Goal: Task Accomplishment & Management: Use online tool/utility

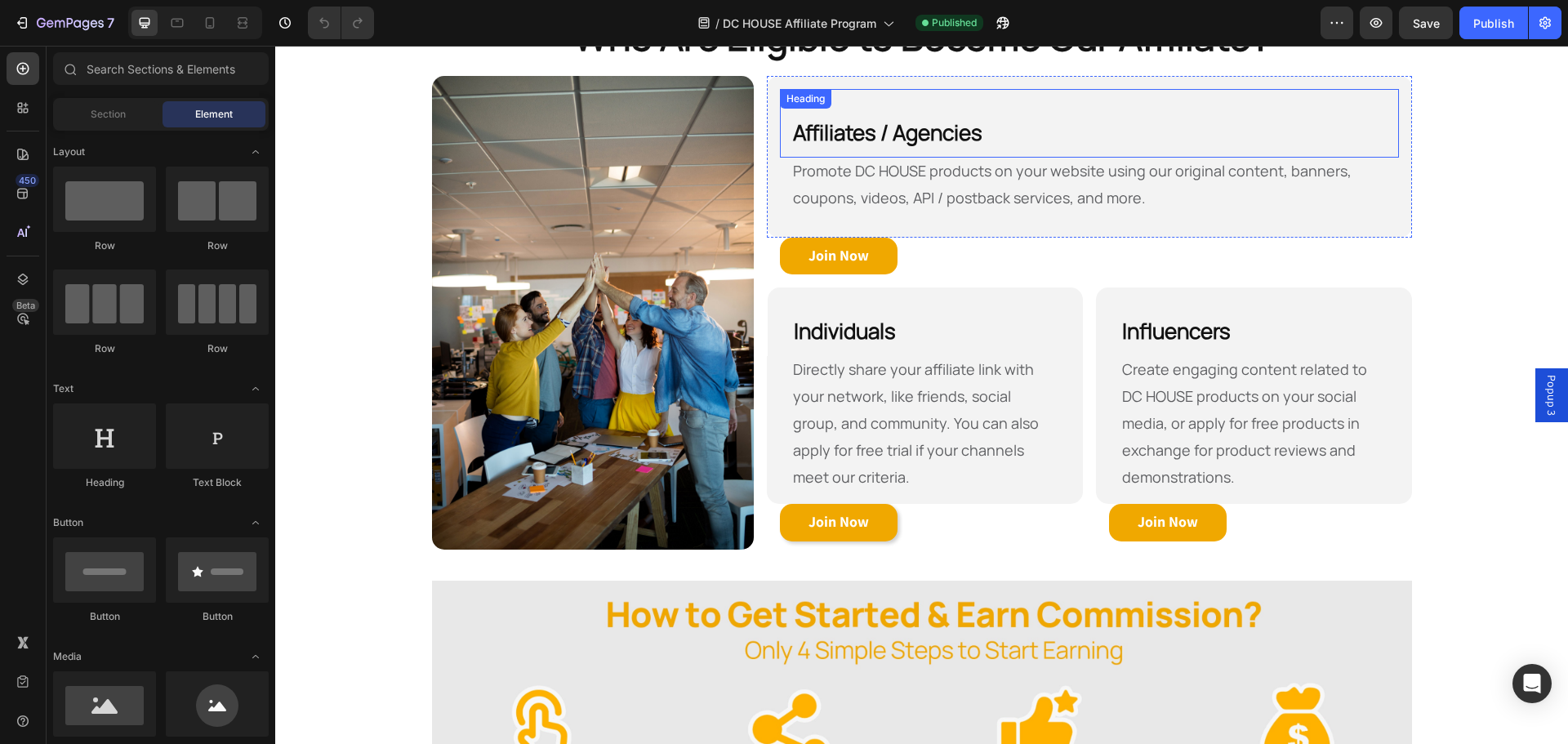
click at [794, 91] on div "Affiliates / Agencies Heading" at bounding box center [1089, 123] width 618 height 68
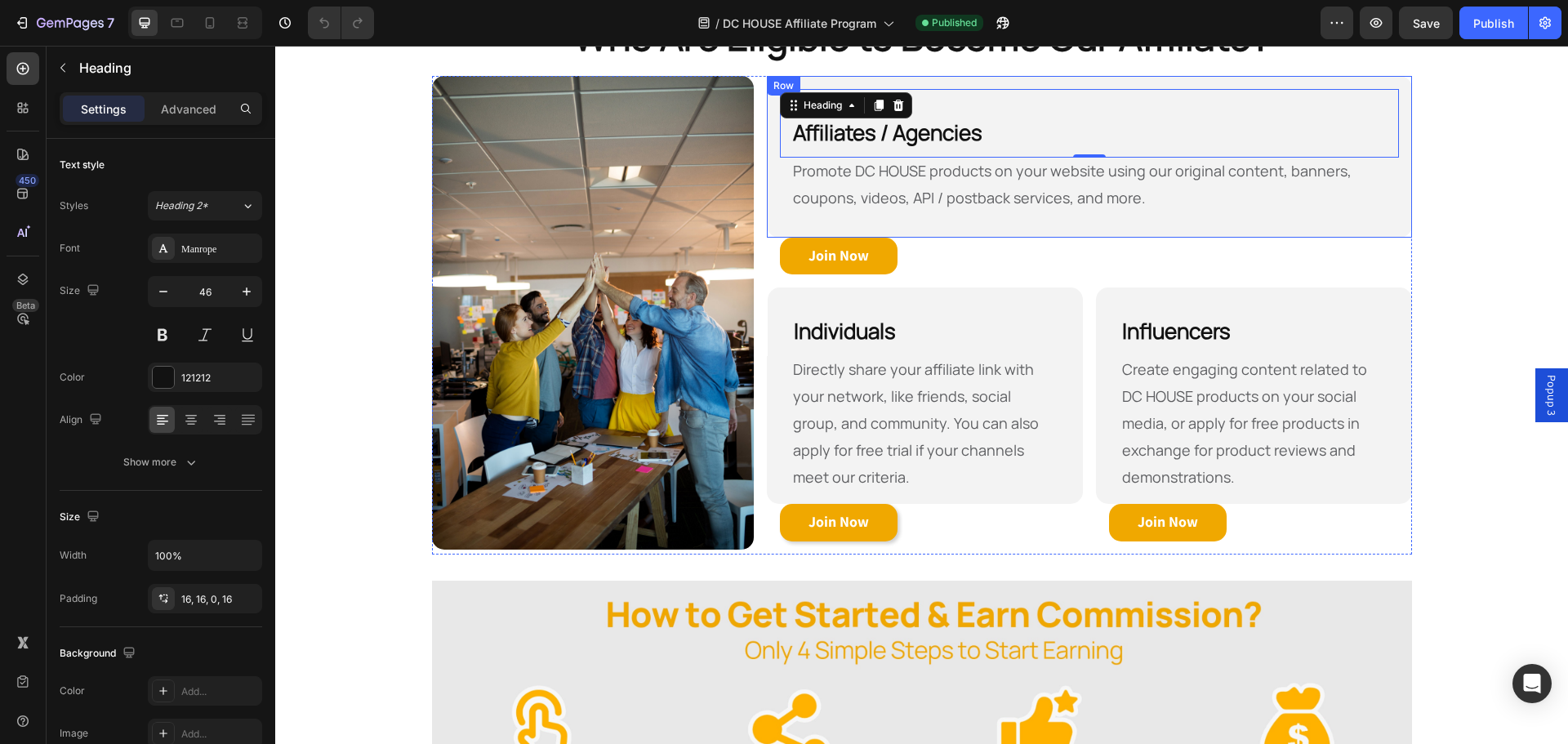
click at [896, 225] on div "Affiliates / Agencies Heading 0 Promote DC HOUSE products on your website using…" at bounding box center [1089, 157] width 644 height 162
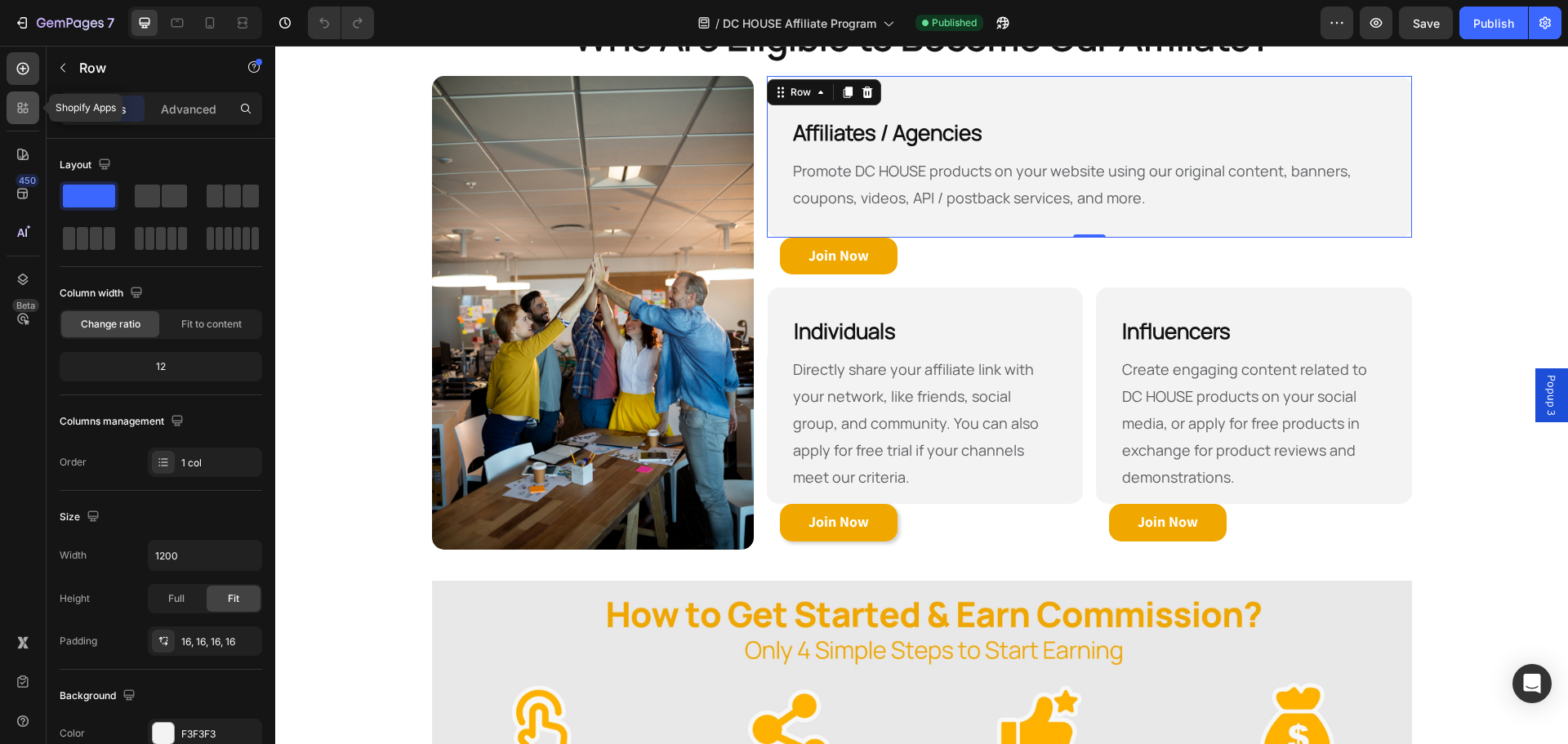
click at [22, 104] on icon at bounding box center [21, 106] width 5 height 5
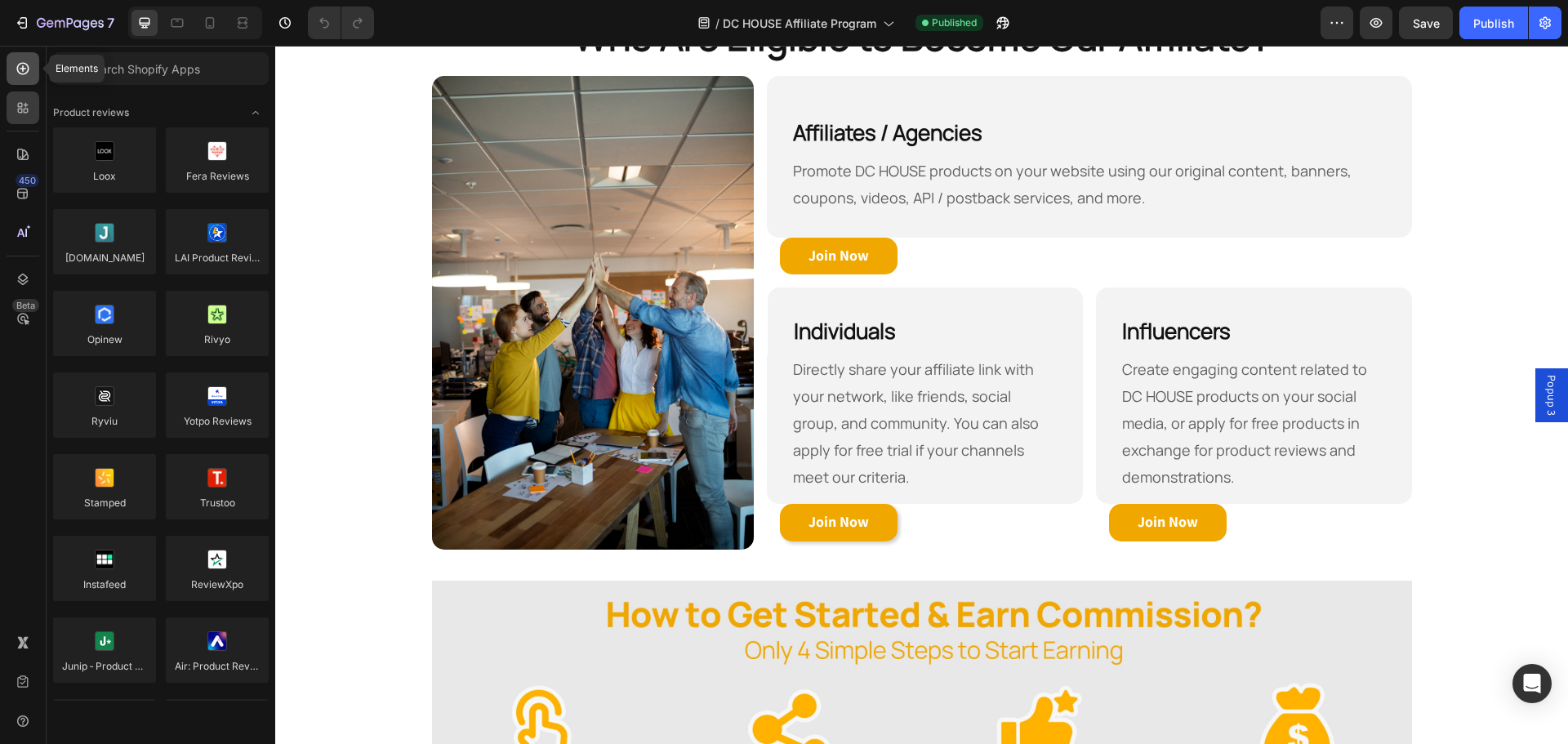
click at [22, 62] on icon at bounding box center [23, 68] width 16 height 16
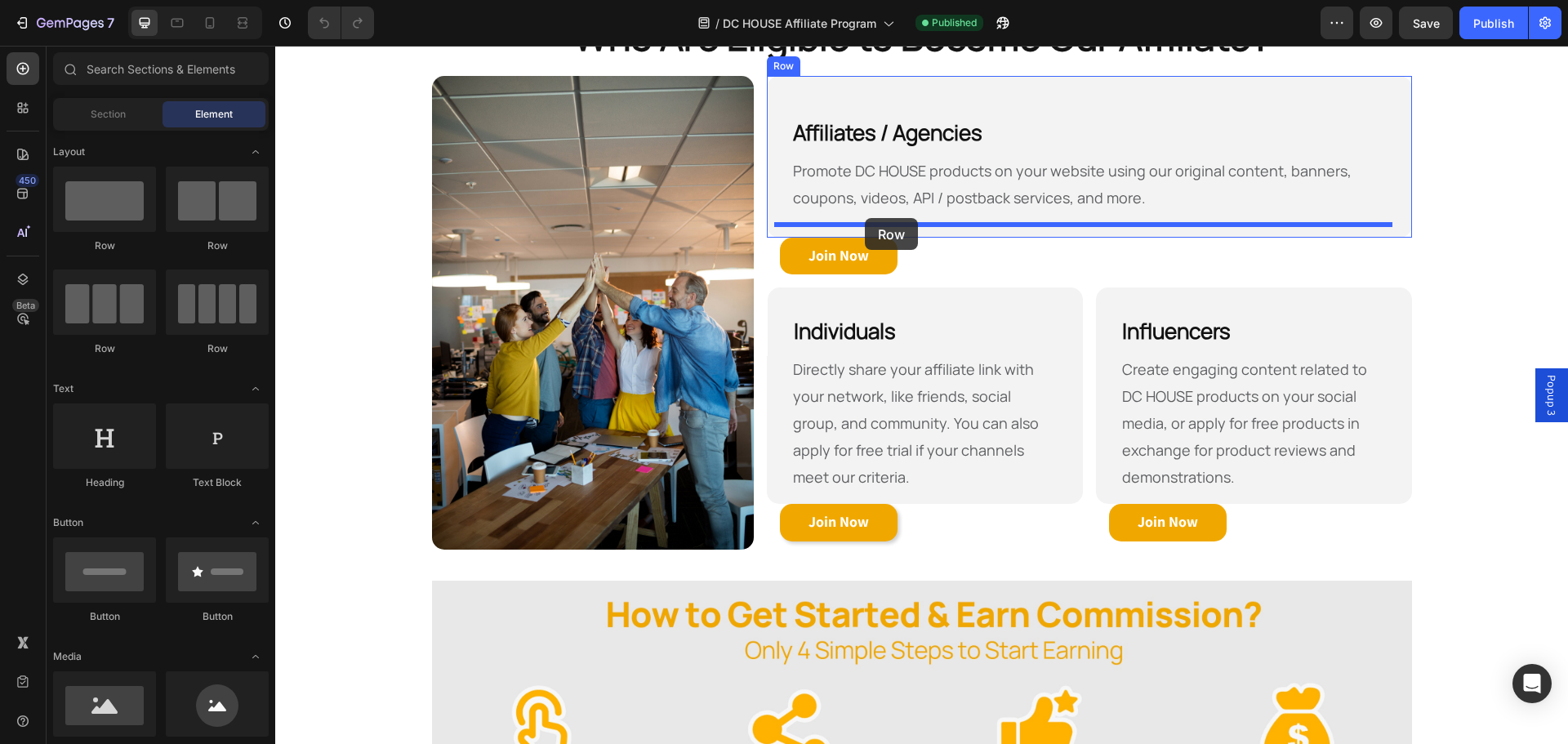
drag, startPoint x: 410, startPoint y: 262, endPoint x: 865, endPoint y: 218, distance: 457.1
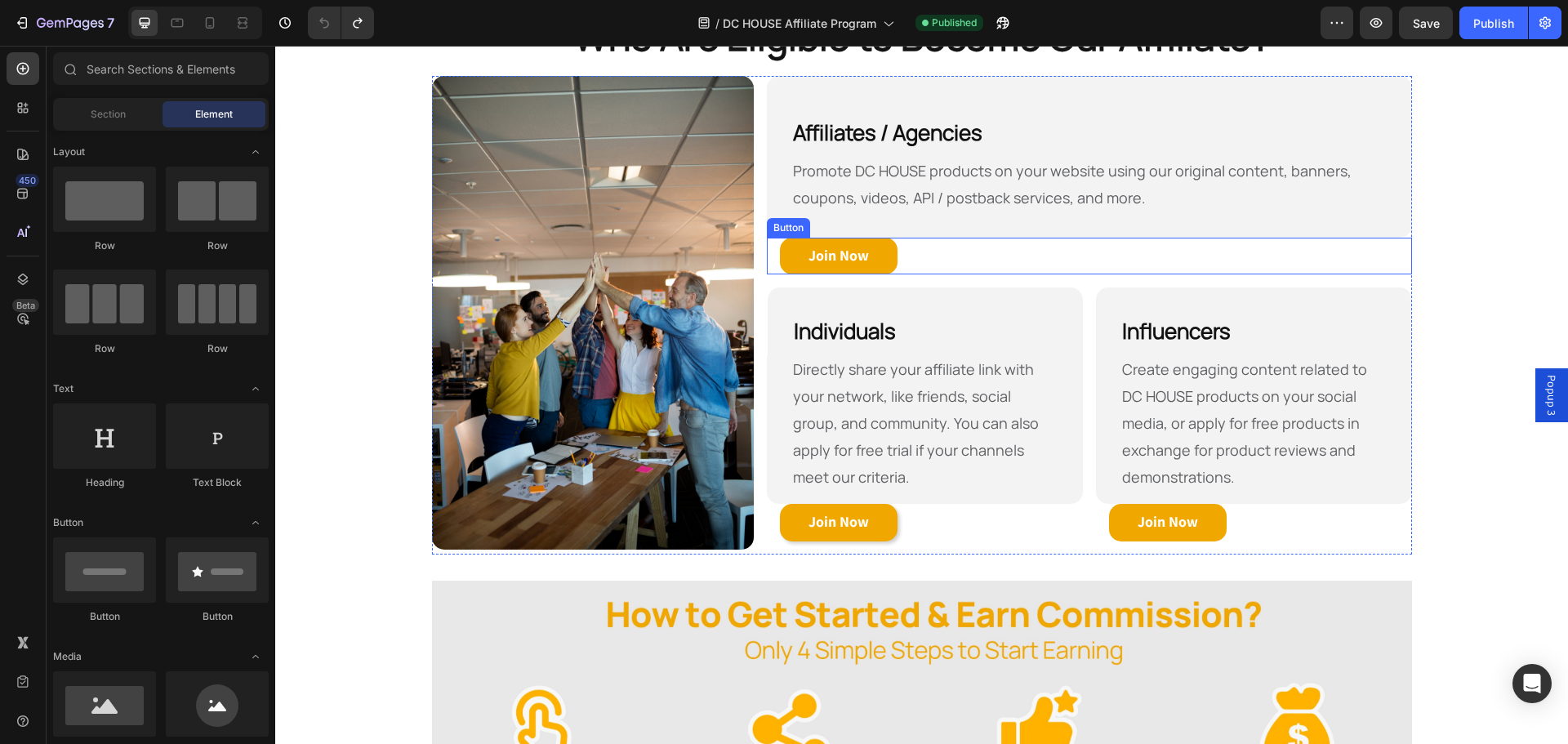
click at [913, 248] on div "Join Now Button" at bounding box center [1089, 256] width 644 height 37
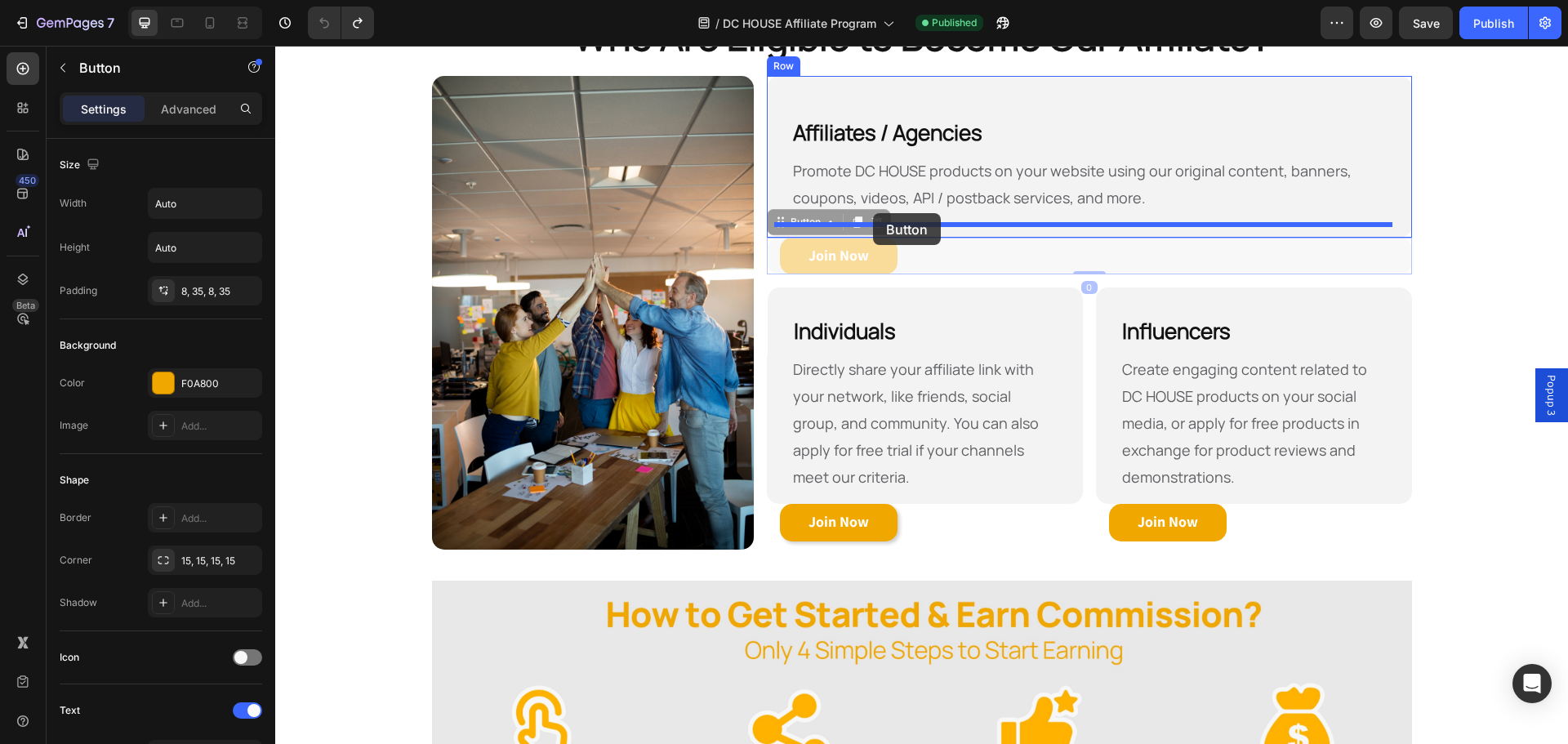
drag, startPoint x: 774, startPoint y: 228, endPoint x: 874, endPoint y: 213, distance: 101.1
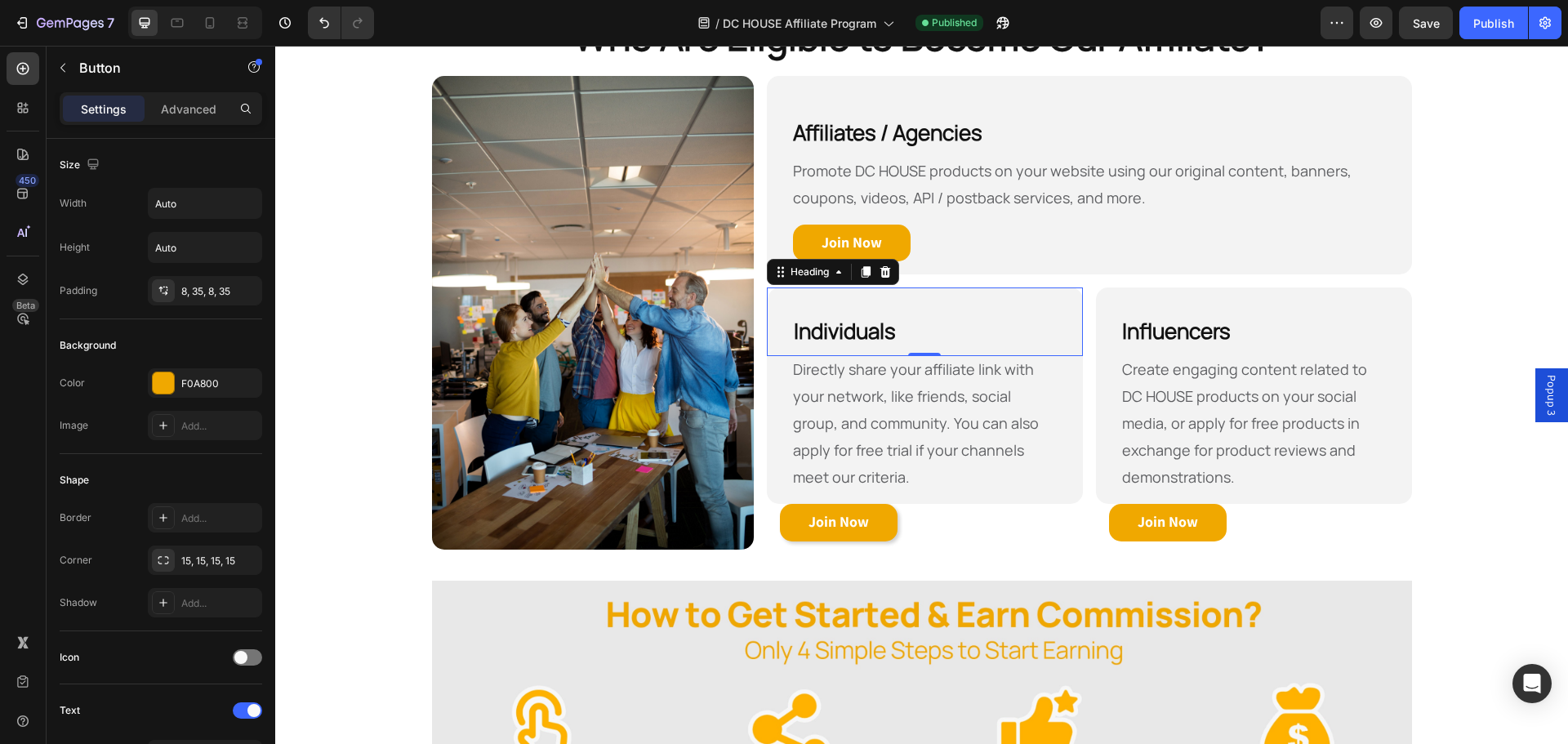
click at [980, 308] on h2 "Individuals" at bounding box center [926, 321] width 315 height 68
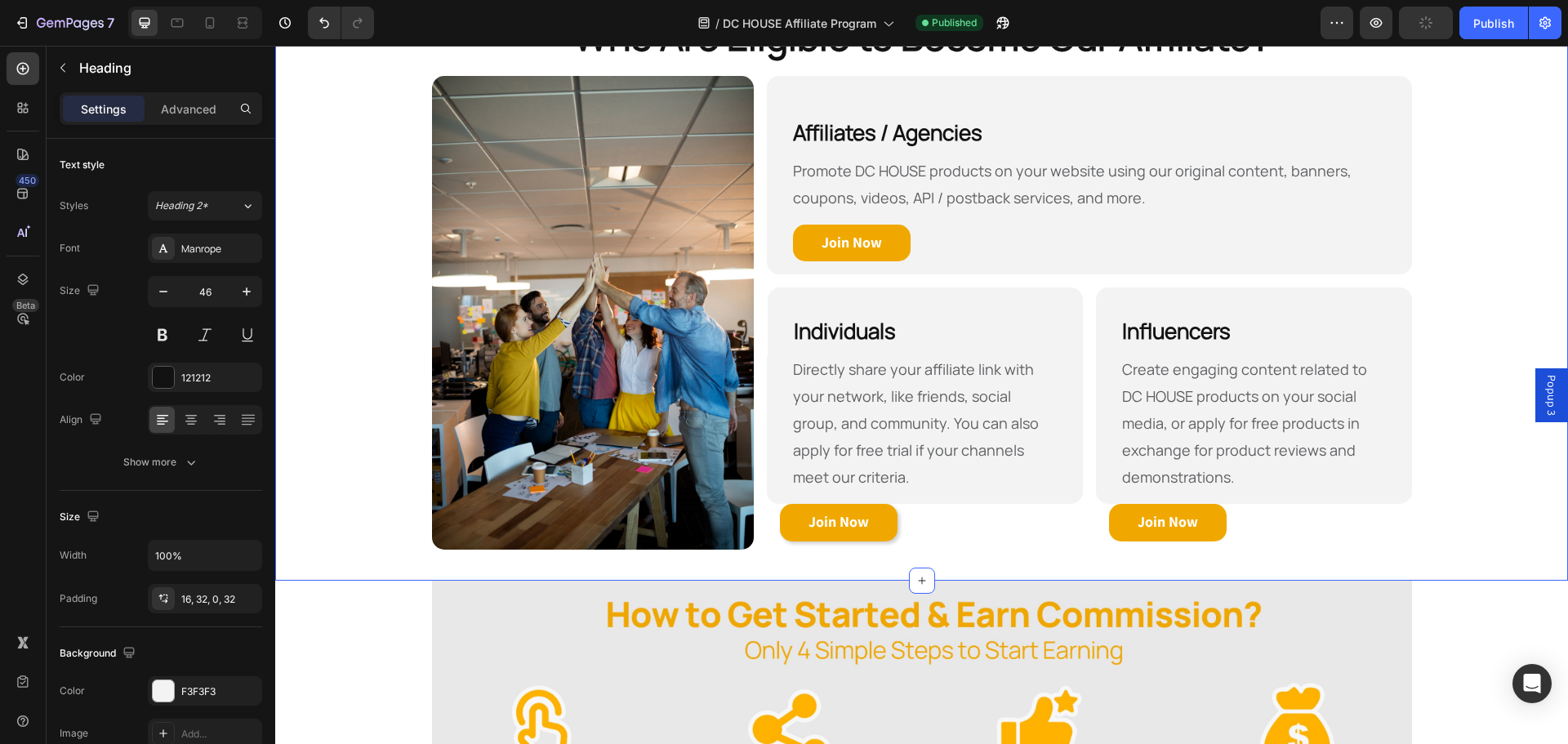
click at [1490, 316] on div "Who Are Eligible to Become Our Affiliate? Heading Row Image Affiliates / Agenci…" at bounding box center [921, 282] width 1293 height 544
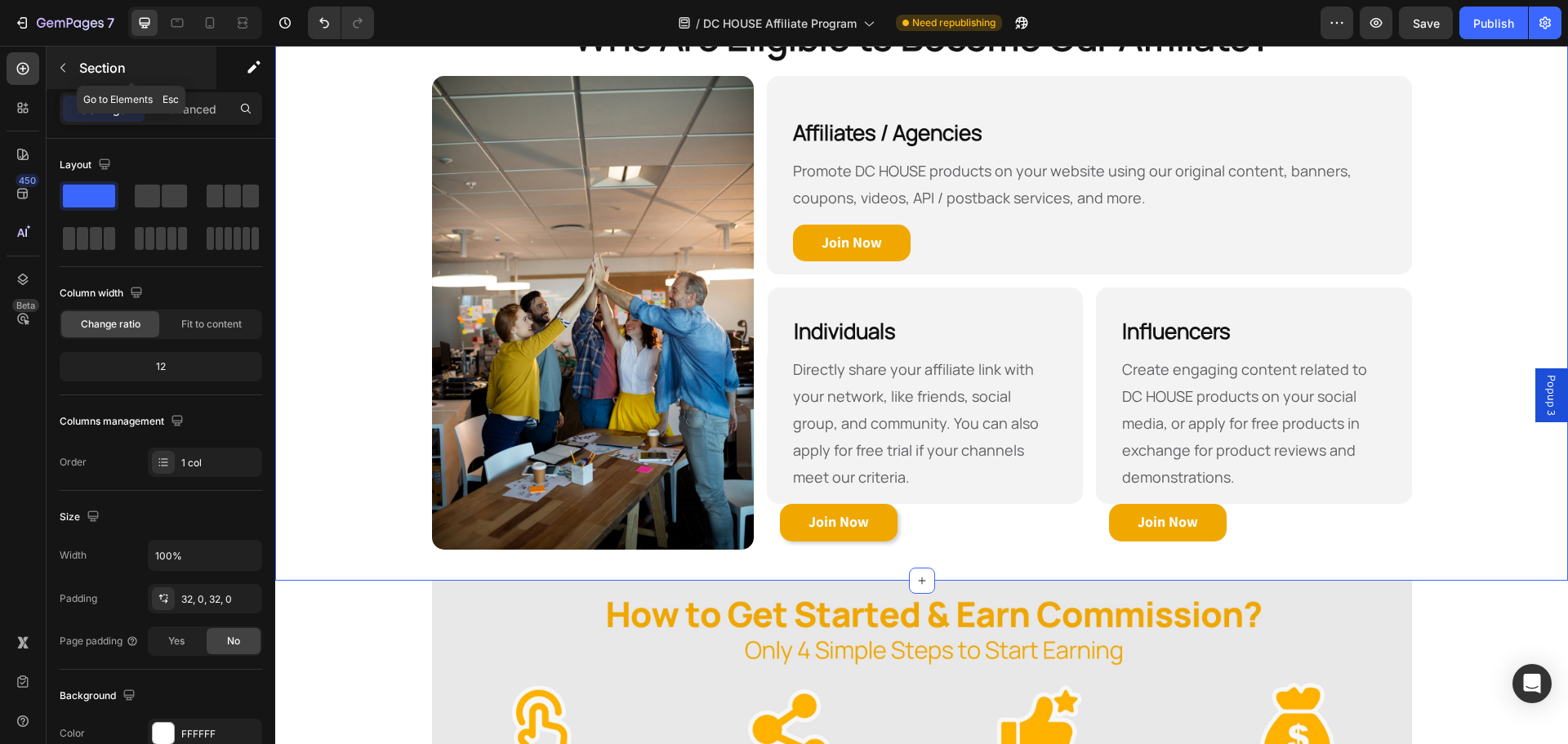
click at [68, 69] on icon "button" at bounding box center [62, 68] width 13 height 13
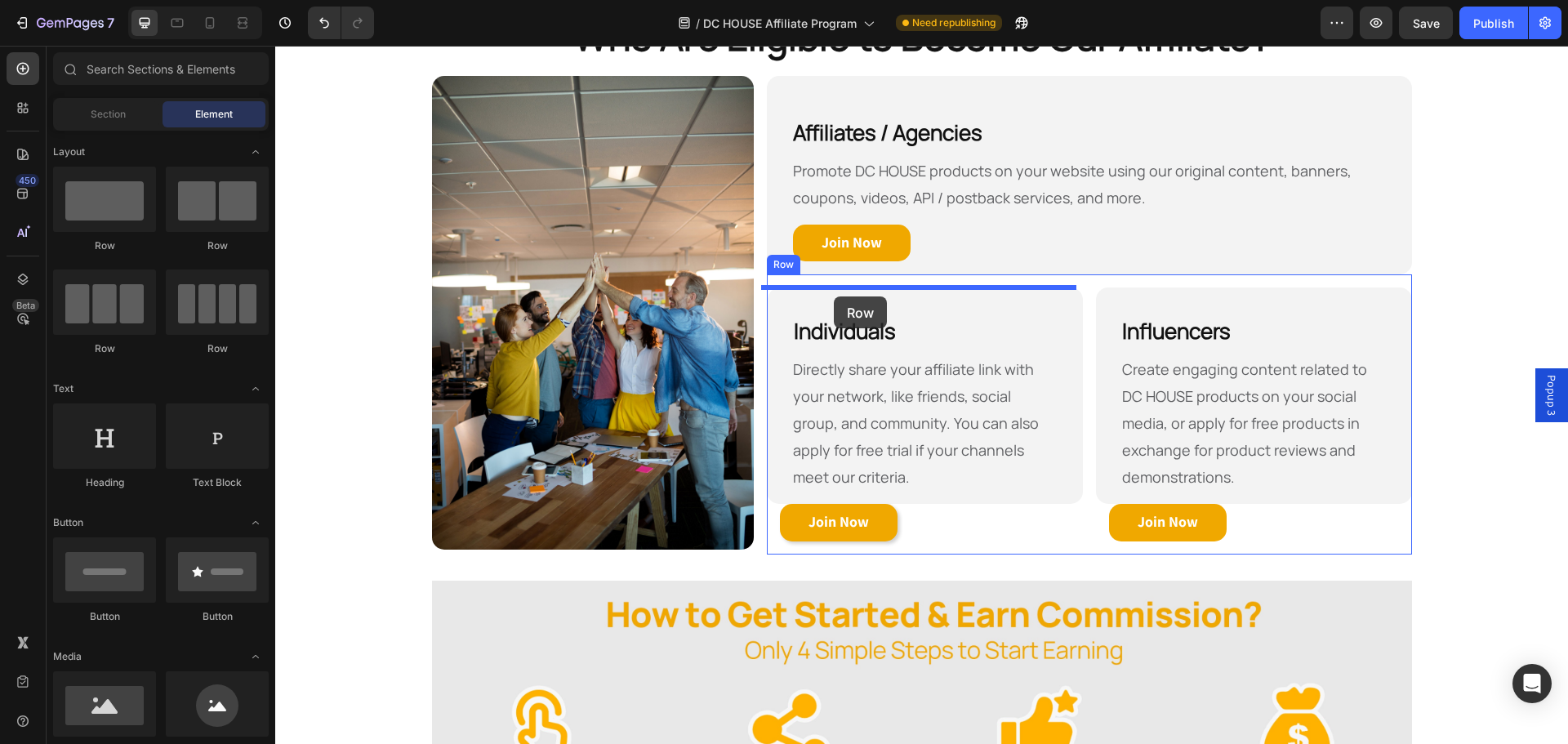
drag, startPoint x: 487, startPoint y: 281, endPoint x: 834, endPoint y: 296, distance: 347.3
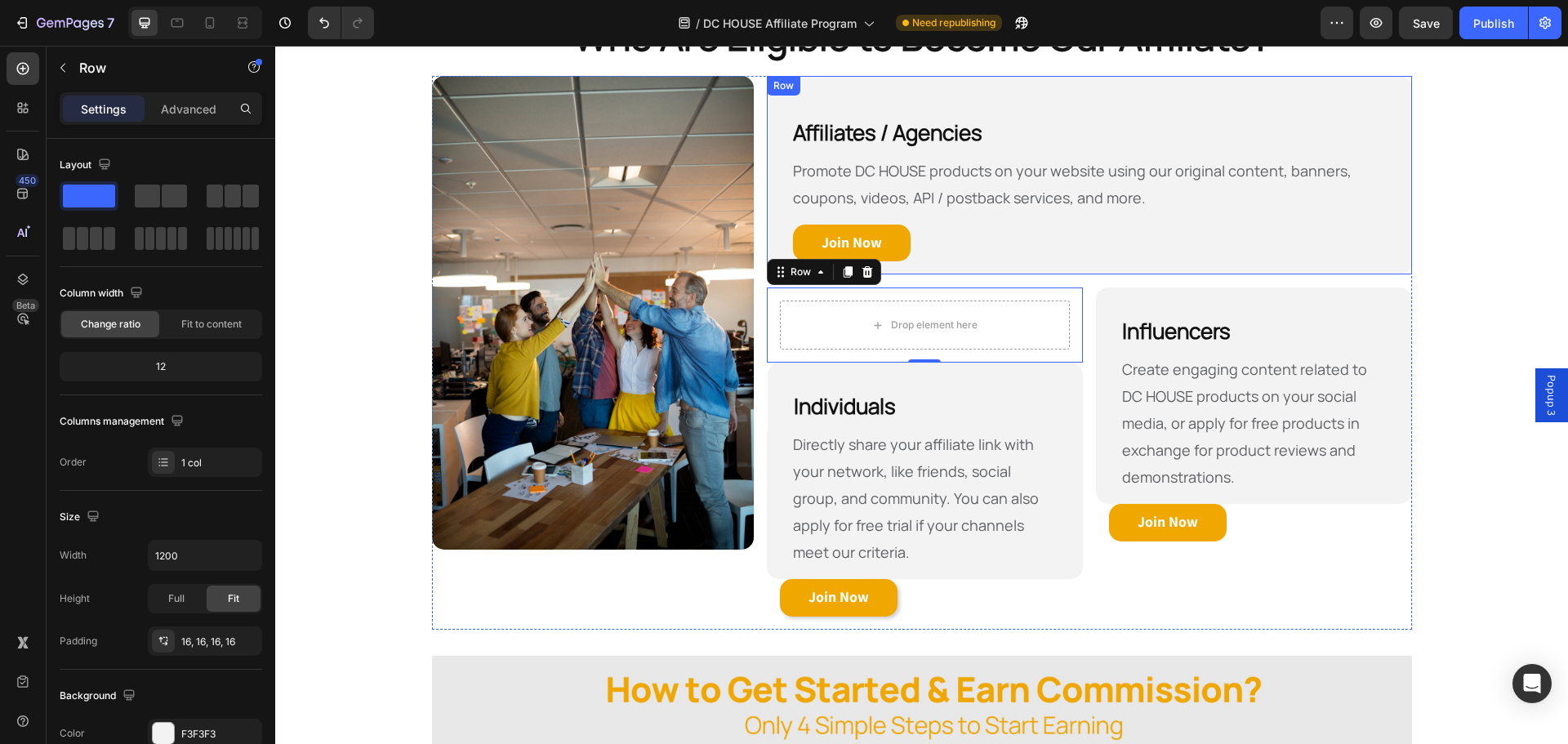
click at [781, 89] on div "Row" at bounding box center [784, 86] width 27 height 15
click at [776, 353] on div "Drop element here Row 0" at bounding box center [925, 325] width 316 height 75
click at [828, 325] on div "Drop element here" at bounding box center [925, 325] width 290 height 49
click at [780, 214] on div "Promote DC HOUSE products on your website using our original content, banners, …" at bounding box center [1089, 191] width 618 height 67
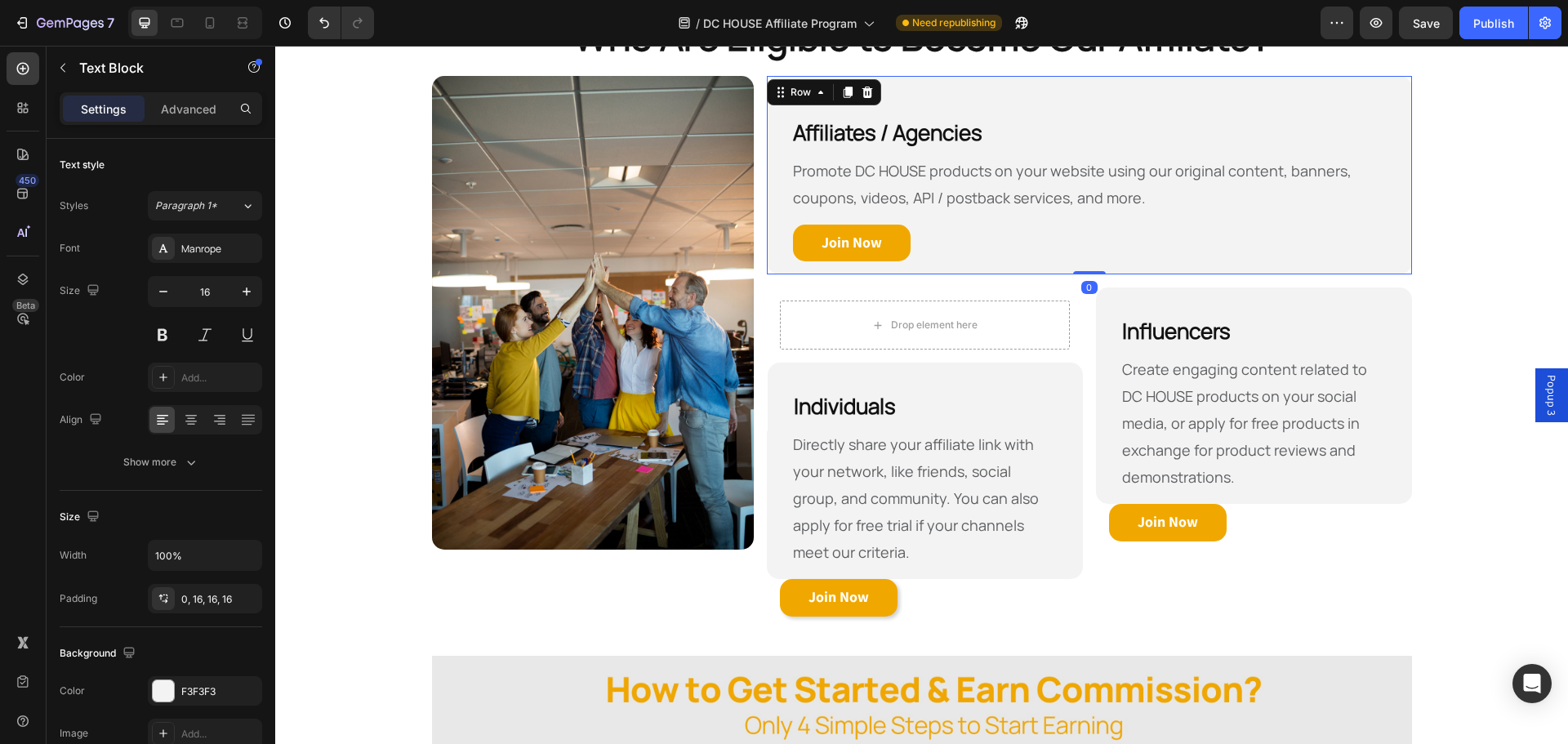
click at [767, 243] on div "Affiliates / Agencies Heading Promote DC HOUSE products on your website using o…" at bounding box center [1089, 176] width 644 height 199
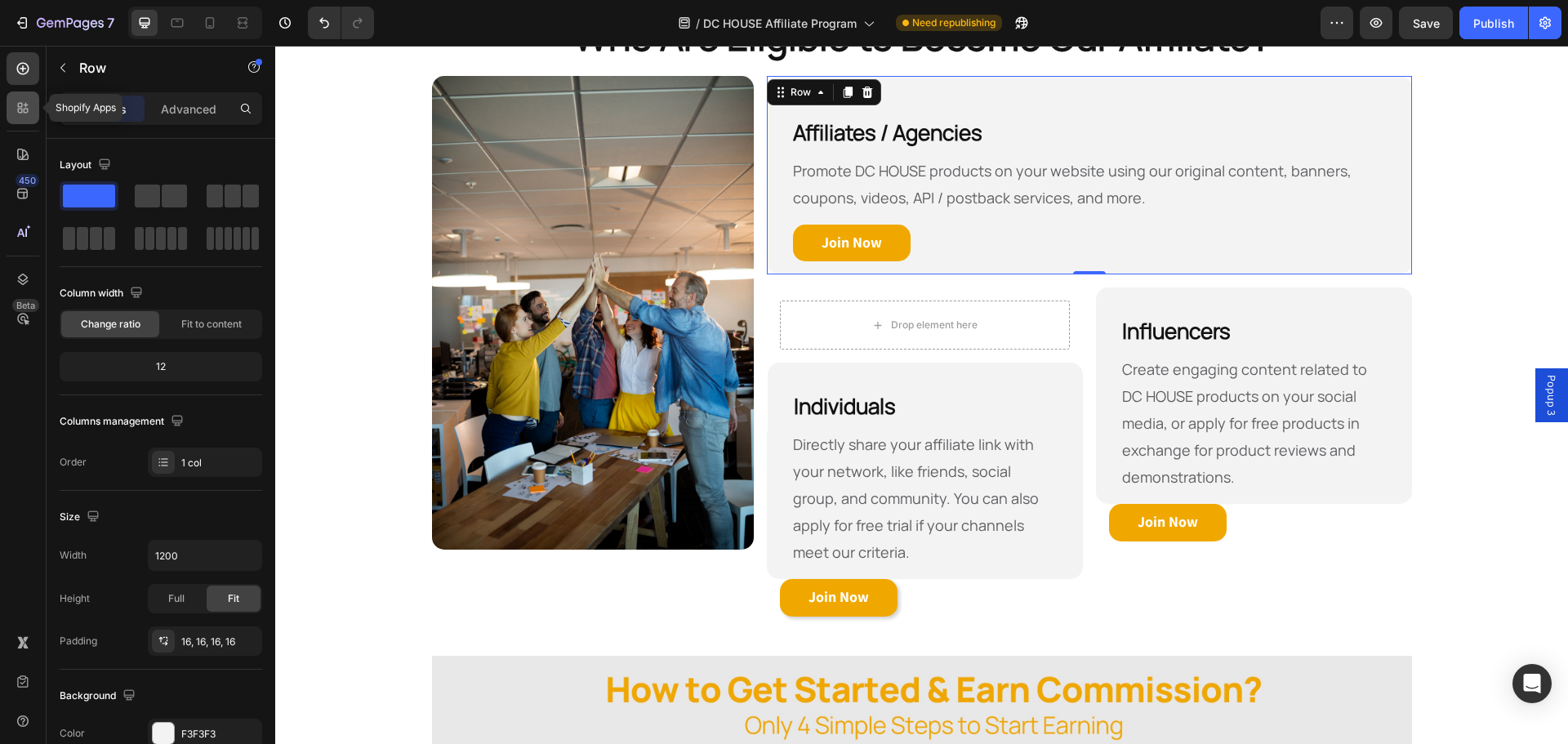
click at [20, 99] on div at bounding box center [23, 108] width 33 height 33
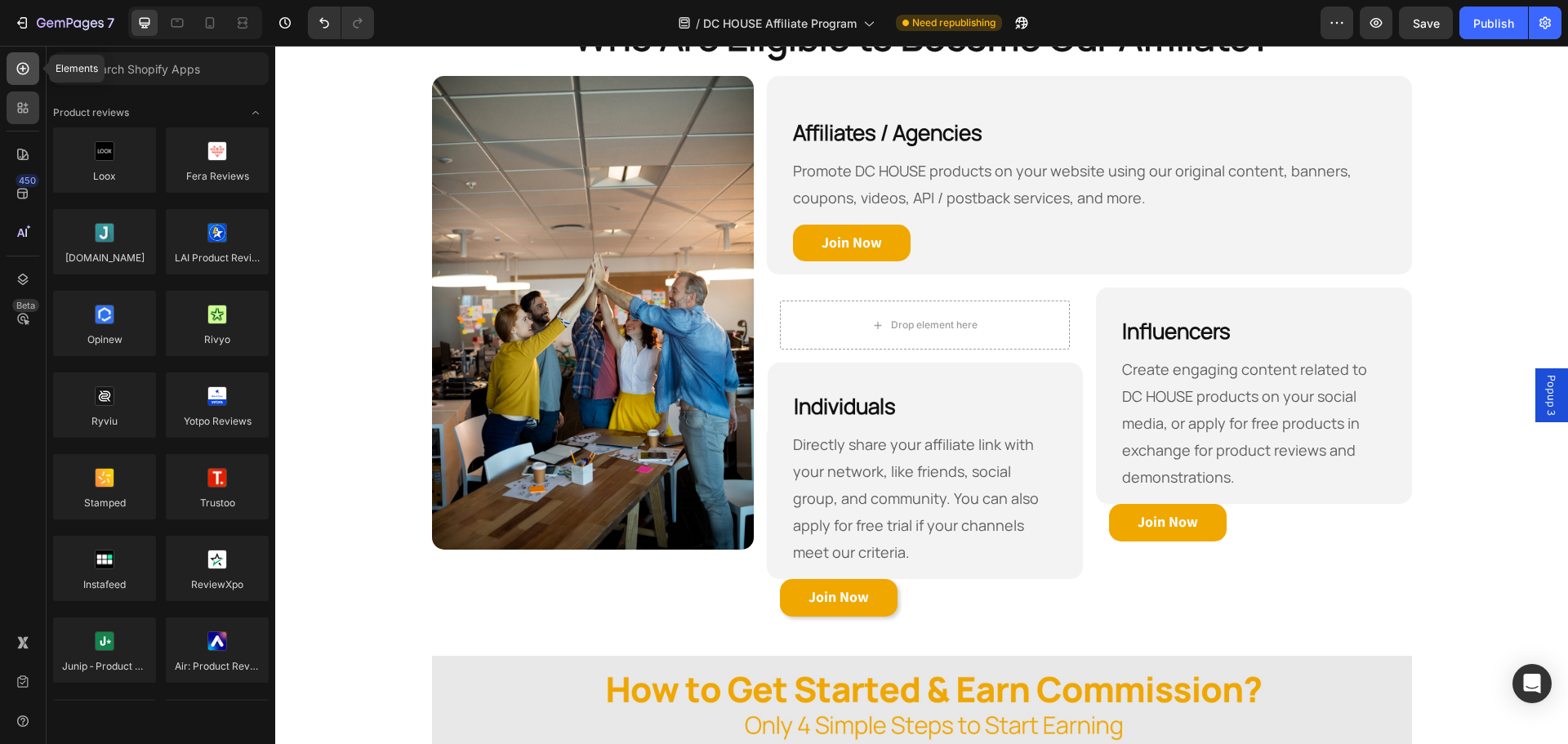
click at [22, 65] on icon at bounding box center [23, 68] width 16 height 16
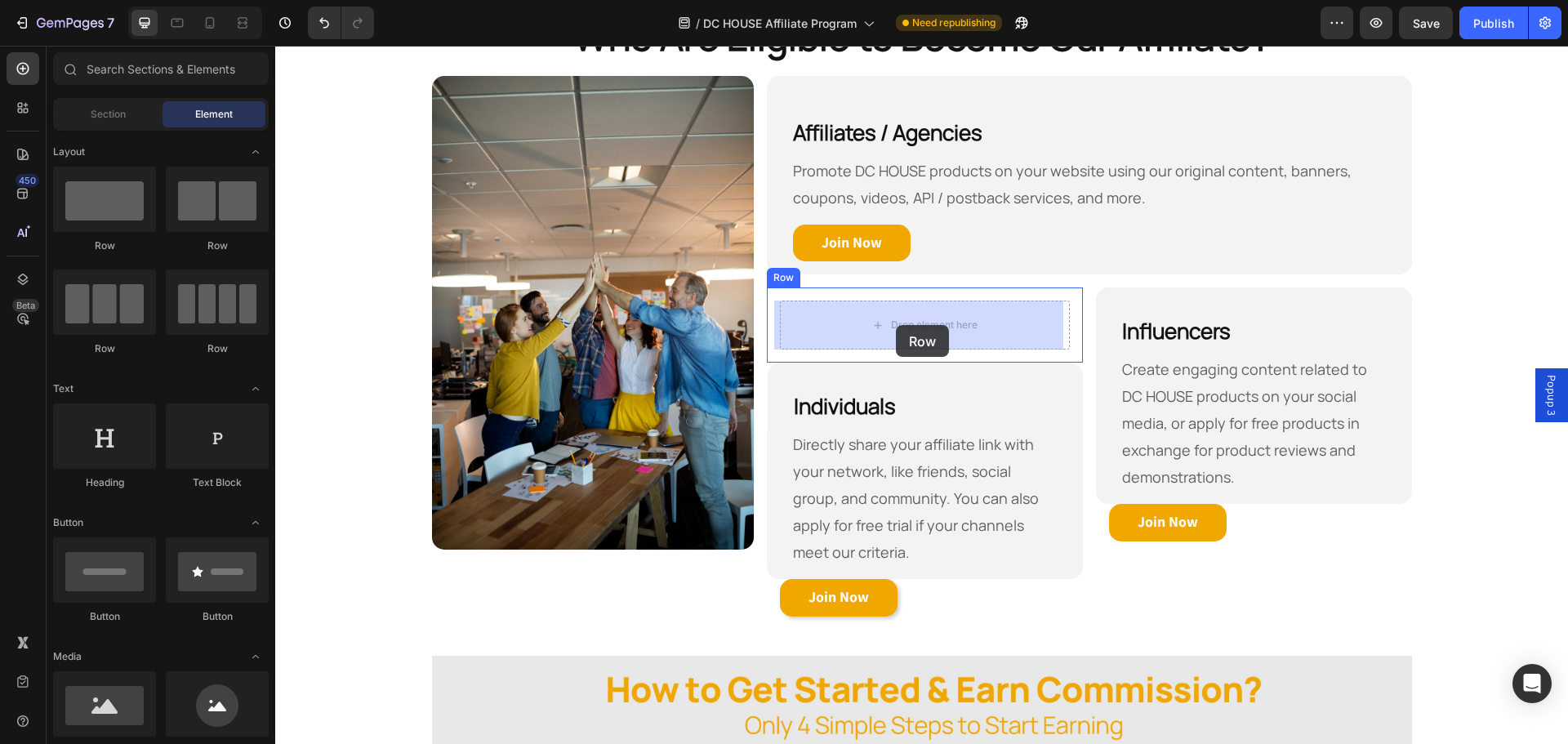
drag, startPoint x: 526, startPoint y: 301, endPoint x: 892, endPoint y: 328, distance: 367.0
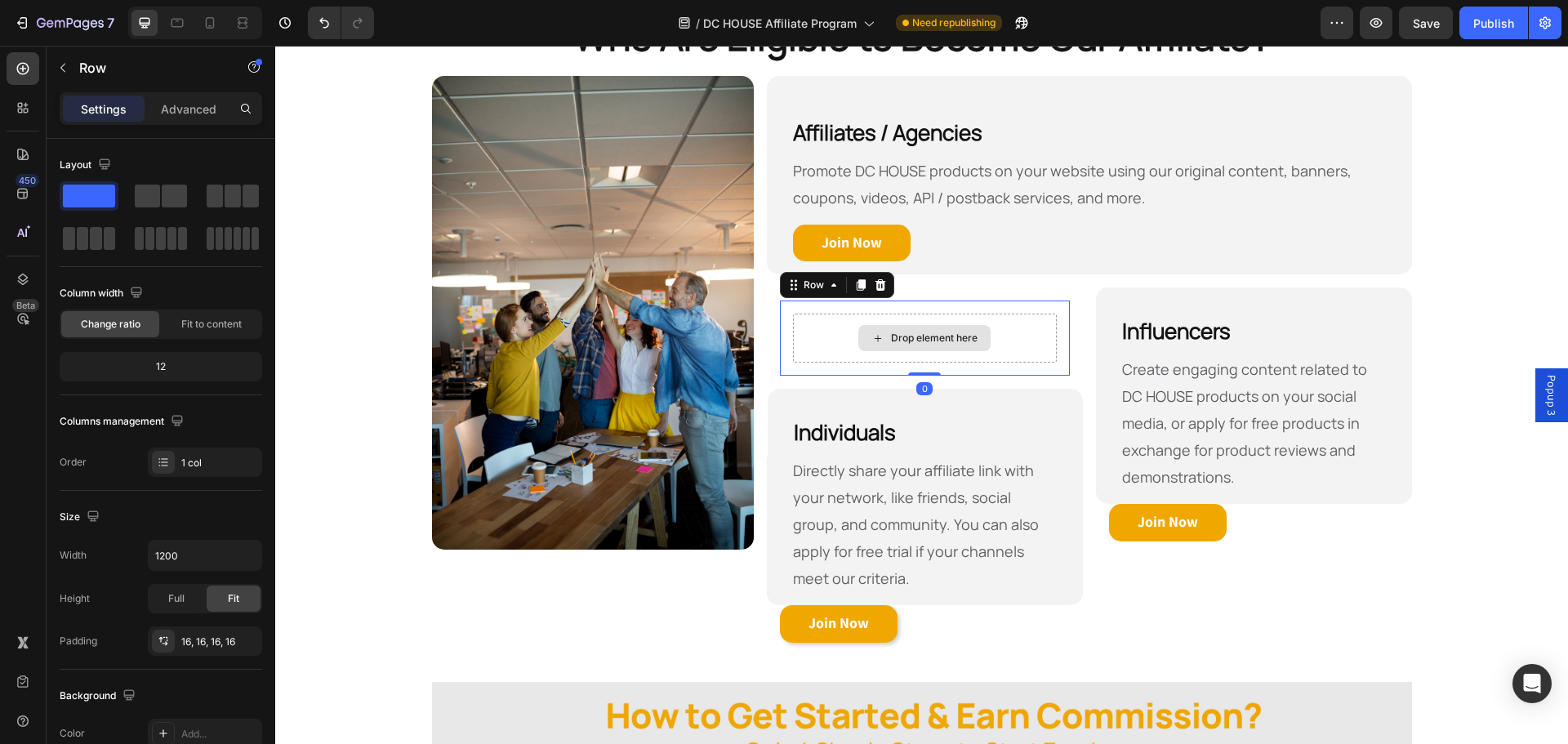
click at [816, 340] on div "Drop element here" at bounding box center [925, 338] width 264 height 49
click at [798, 323] on div "Drop element here" at bounding box center [925, 338] width 264 height 49
click at [767, 316] on div "Drop element here Row Row 0" at bounding box center [925, 338] width 316 height 101
click at [781, 310] on div "Drop element here Row 0" at bounding box center [925, 338] width 290 height 75
click at [824, 324] on div "Drop element here" at bounding box center [925, 338] width 264 height 49
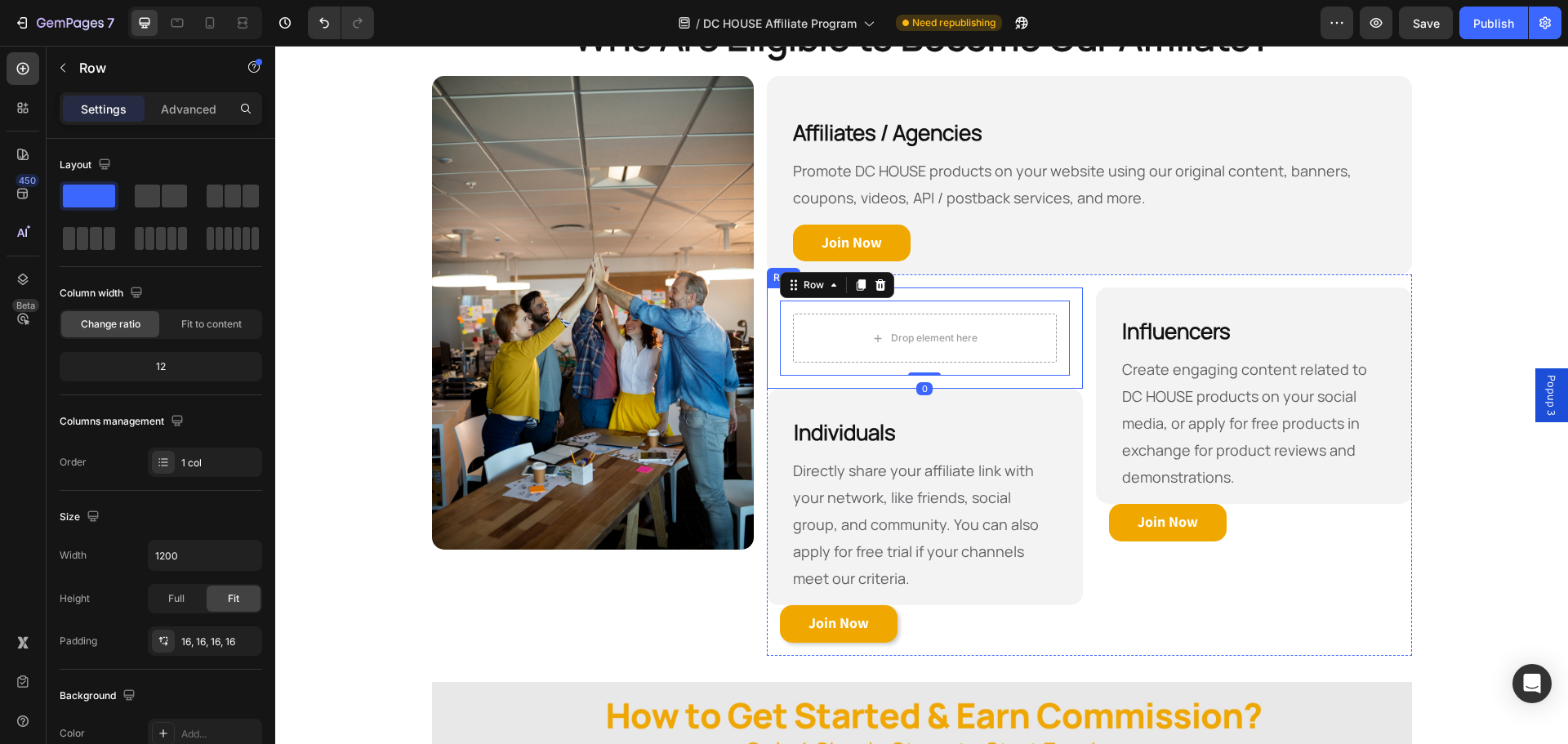
click at [767, 304] on div "Drop element here Row 0 Row" at bounding box center [925, 338] width 316 height 101
click at [793, 318] on div "Drop element here" at bounding box center [925, 338] width 264 height 49
click at [823, 335] on div "Drop element here" at bounding box center [925, 338] width 264 height 49
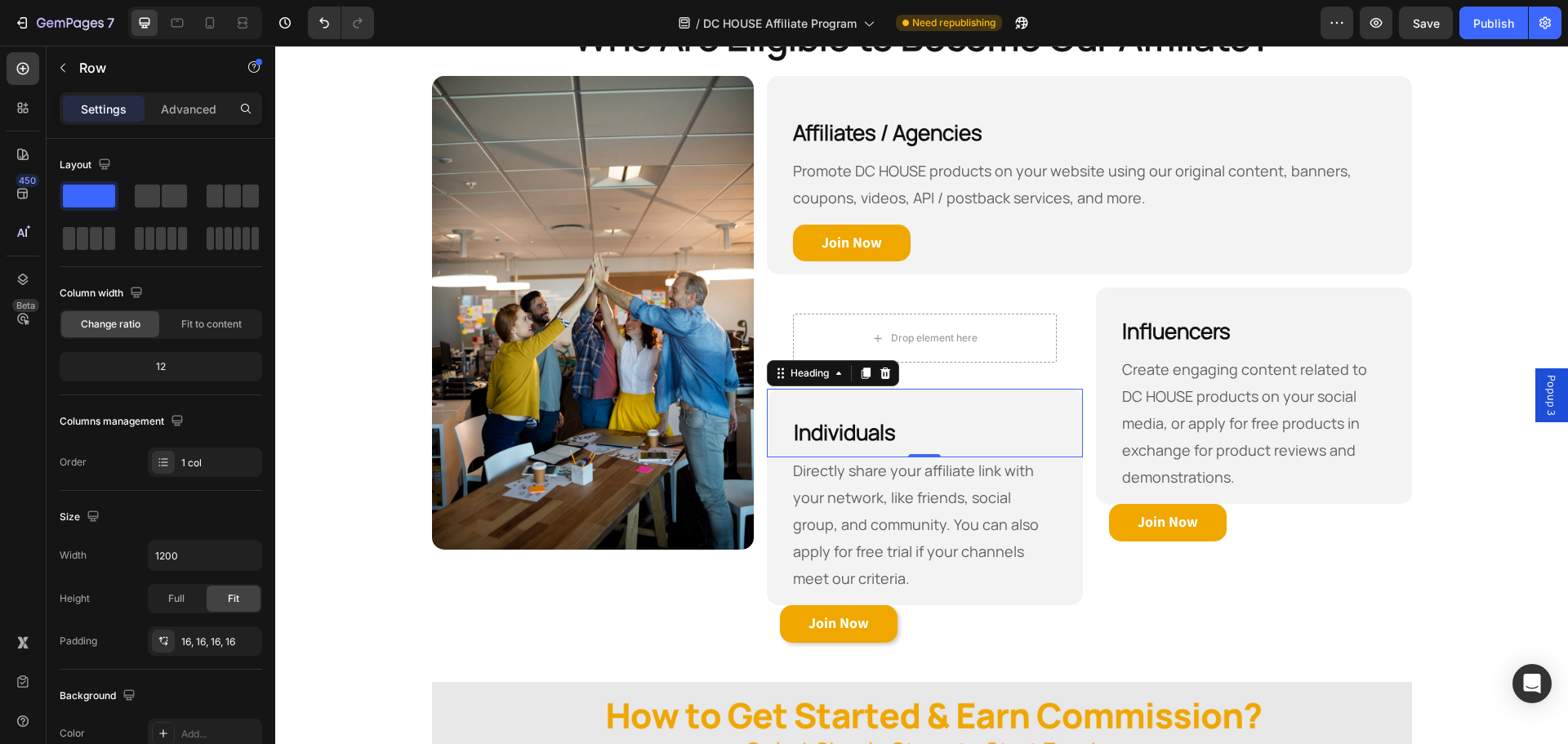
click at [852, 429] on strong "Individuals" at bounding box center [845, 432] width 102 height 29
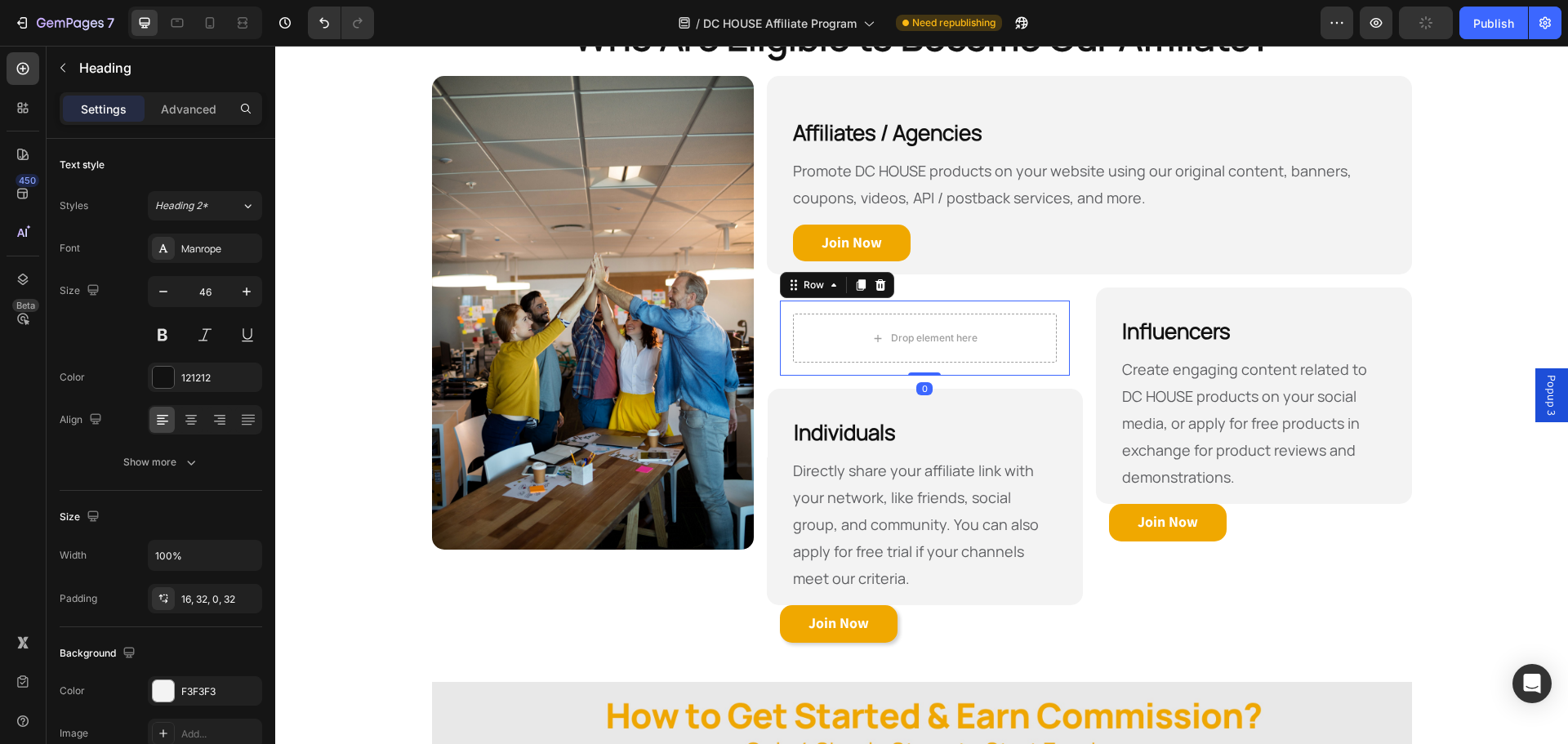
click at [783, 308] on div "Drop element here Row 0" at bounding box center [925, 338] width 290 height 75
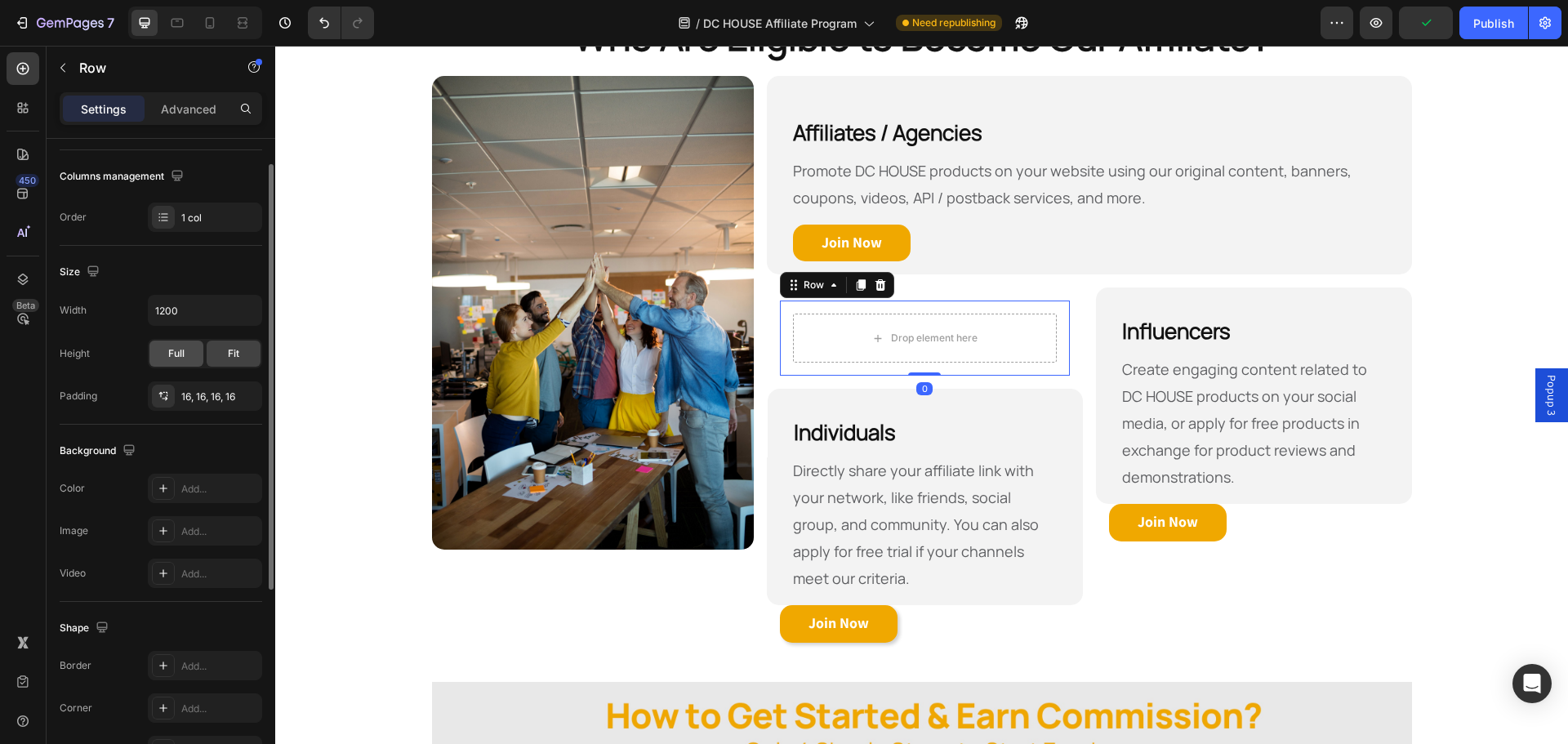
scroll to position [81, 0]
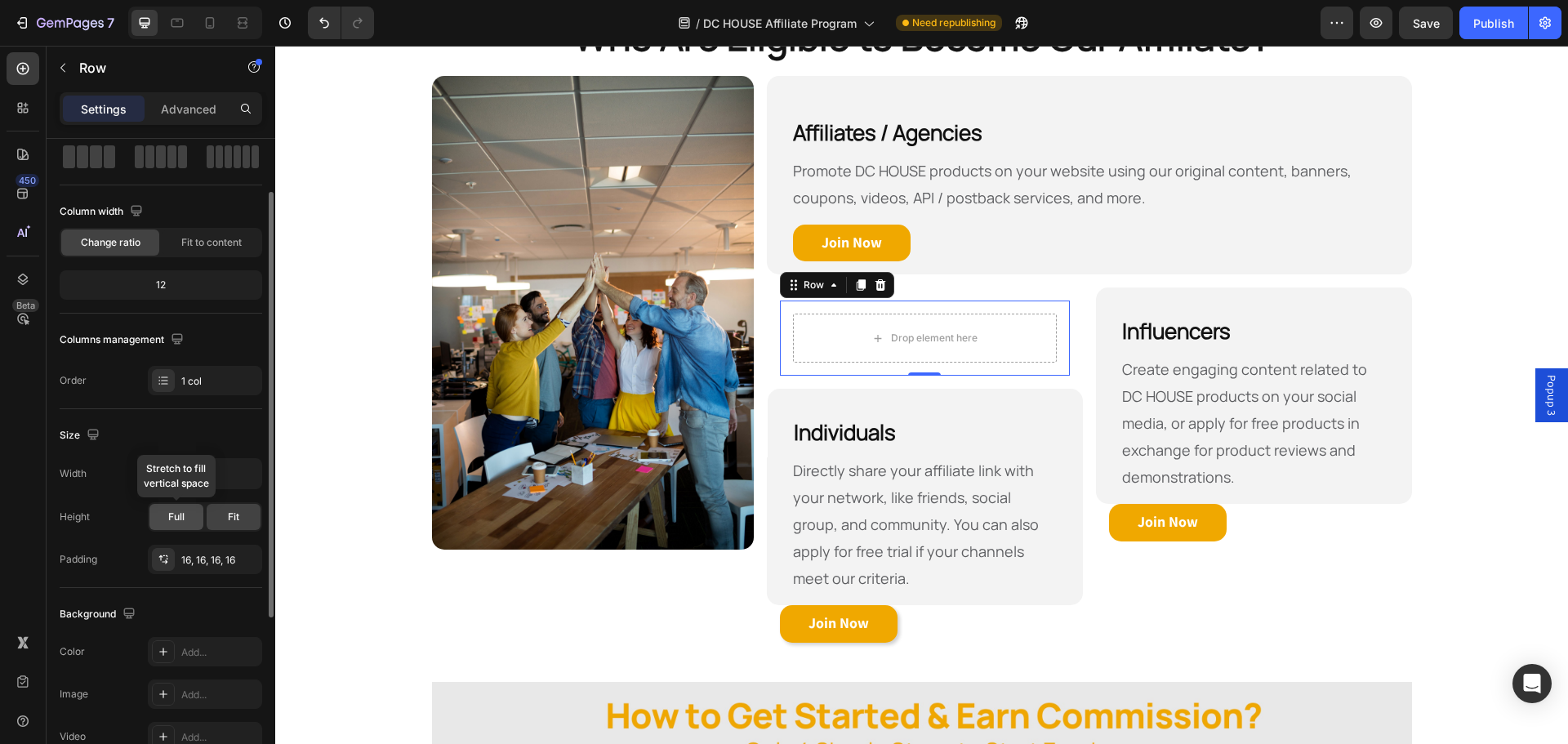
click at [181, 521] on span "Full" at bounding box center [176, 517] width 16 height 15
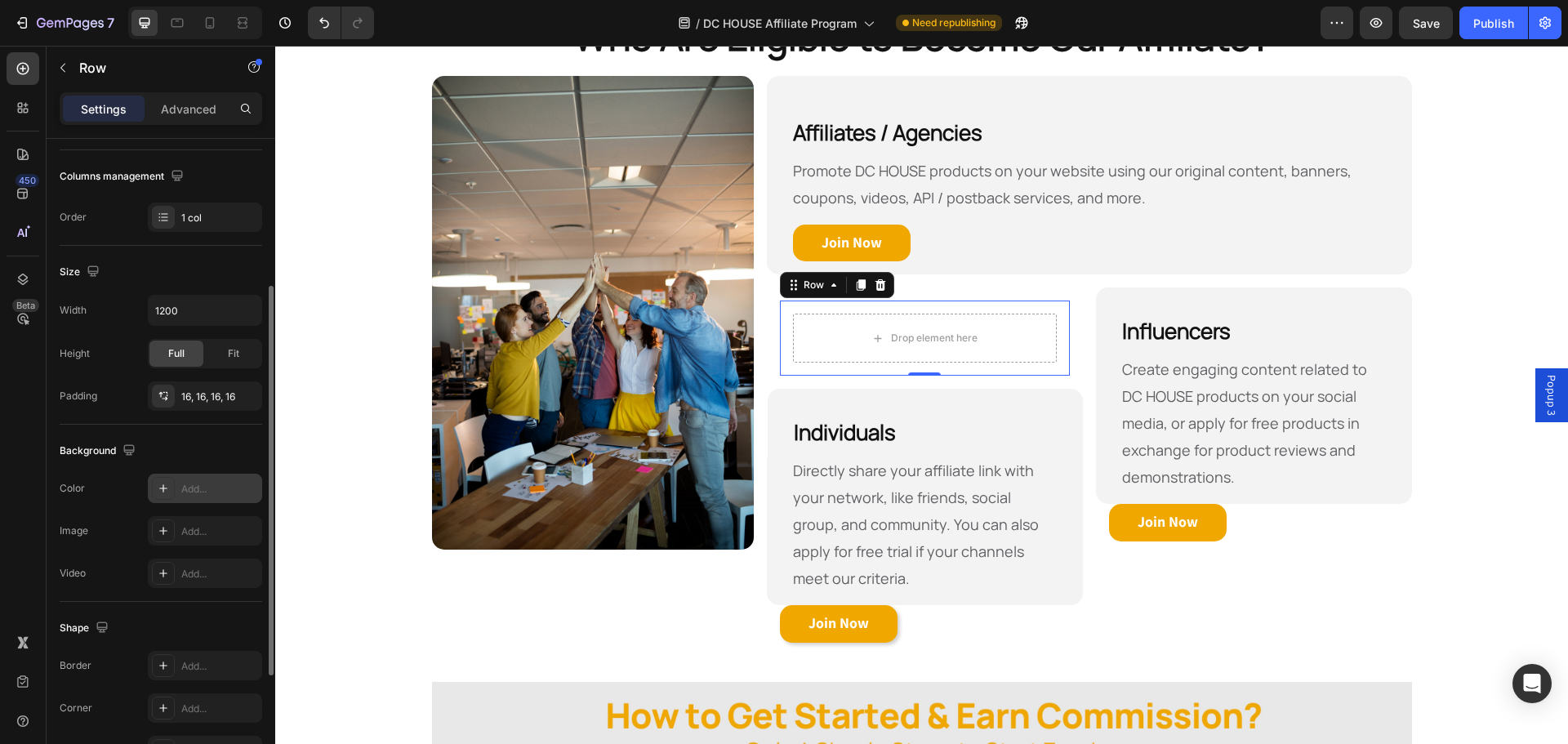
scroll to position [327, 0]
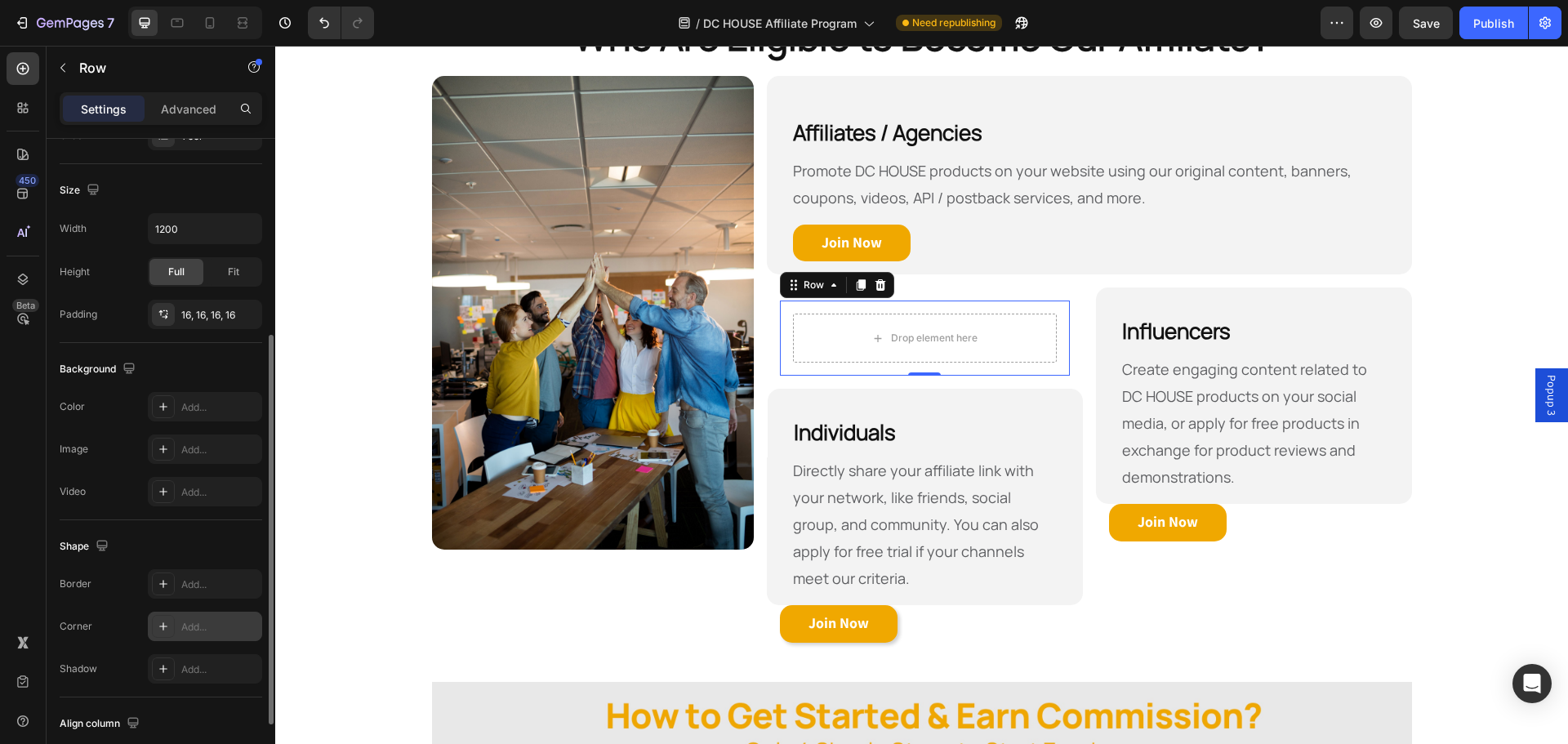
click at [216, 636] on div "Add..." at bounding box center [205, 627] width 114 height 29
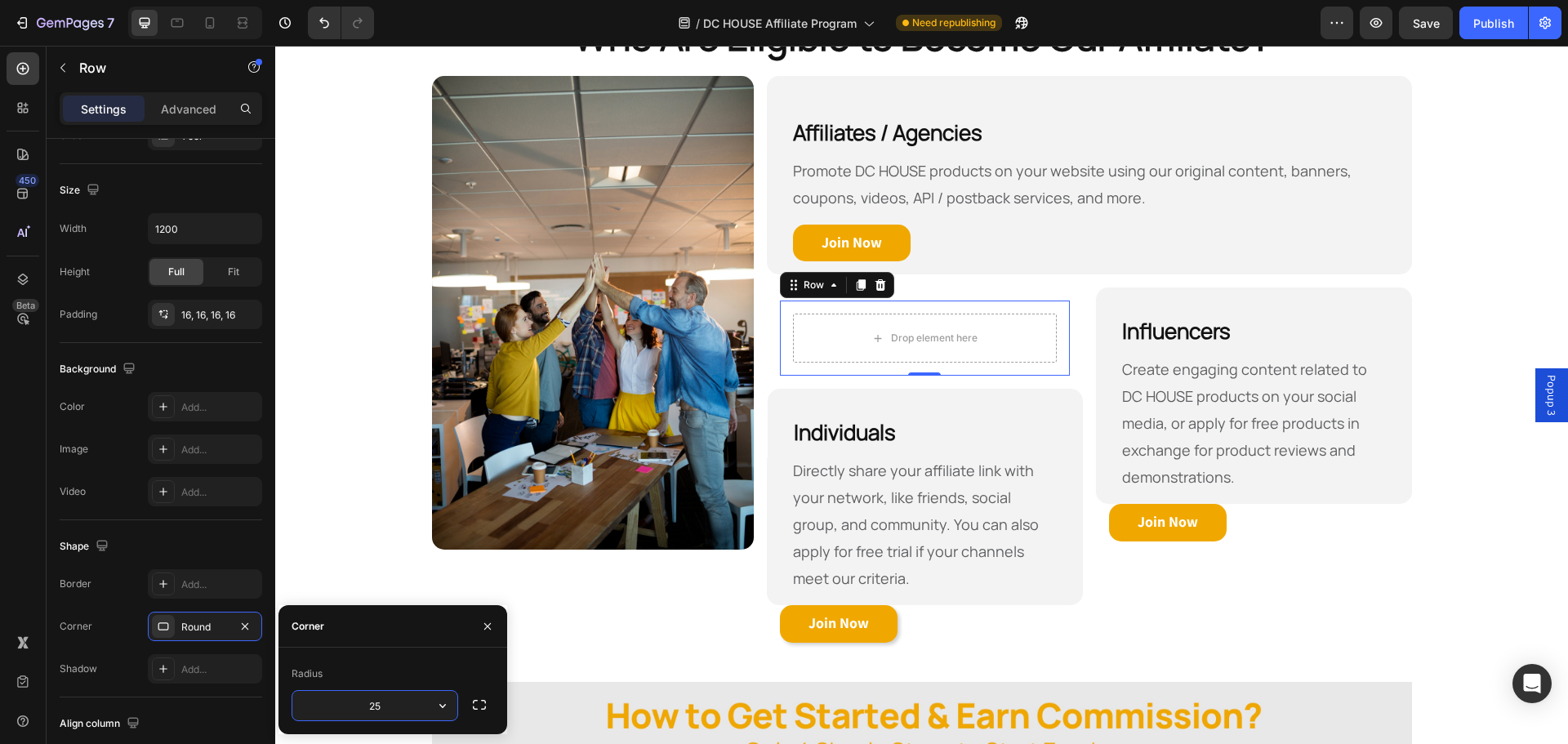
type input "25"
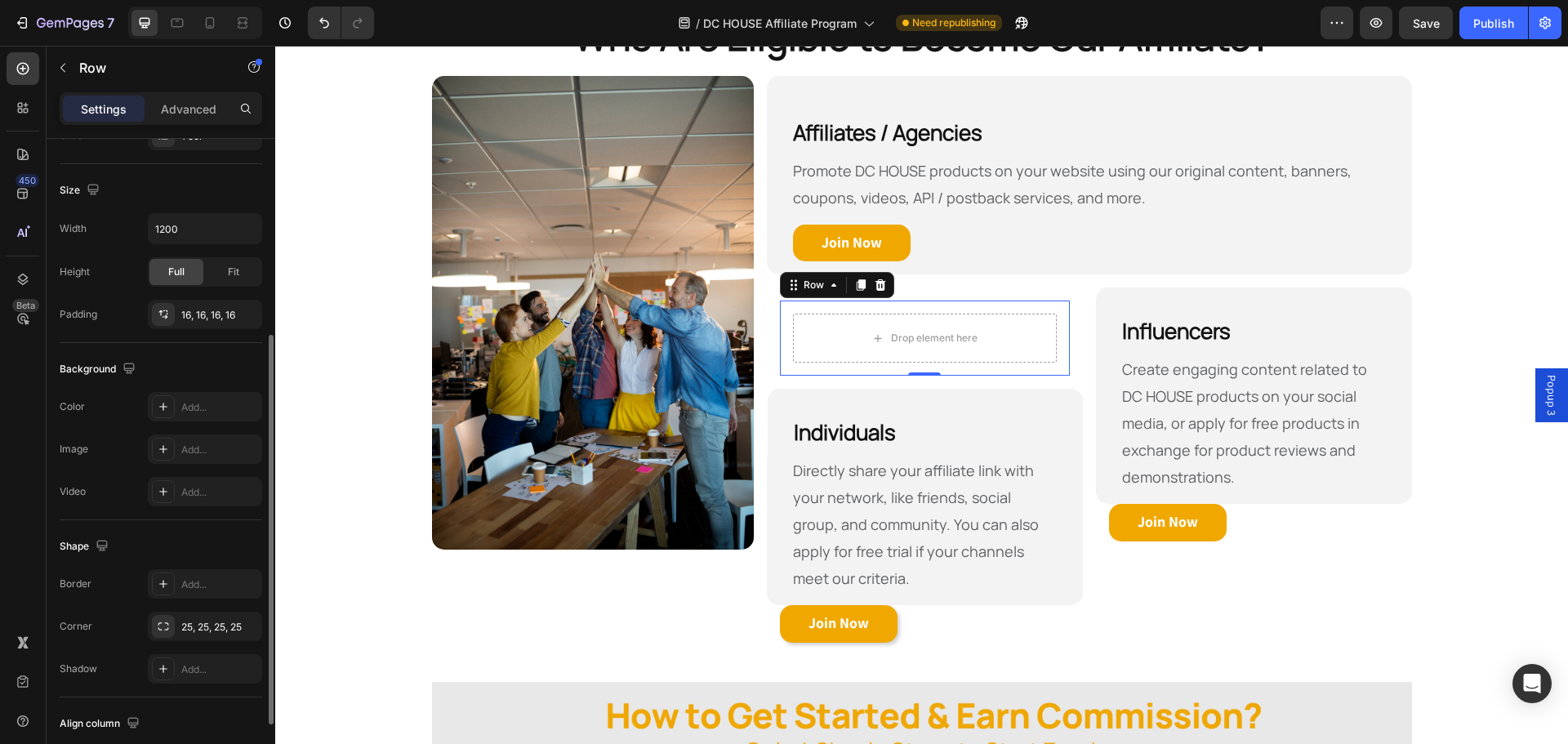
click at [188, 542] on div "Shape" at bounding box center [161, 547] width 203 height 26
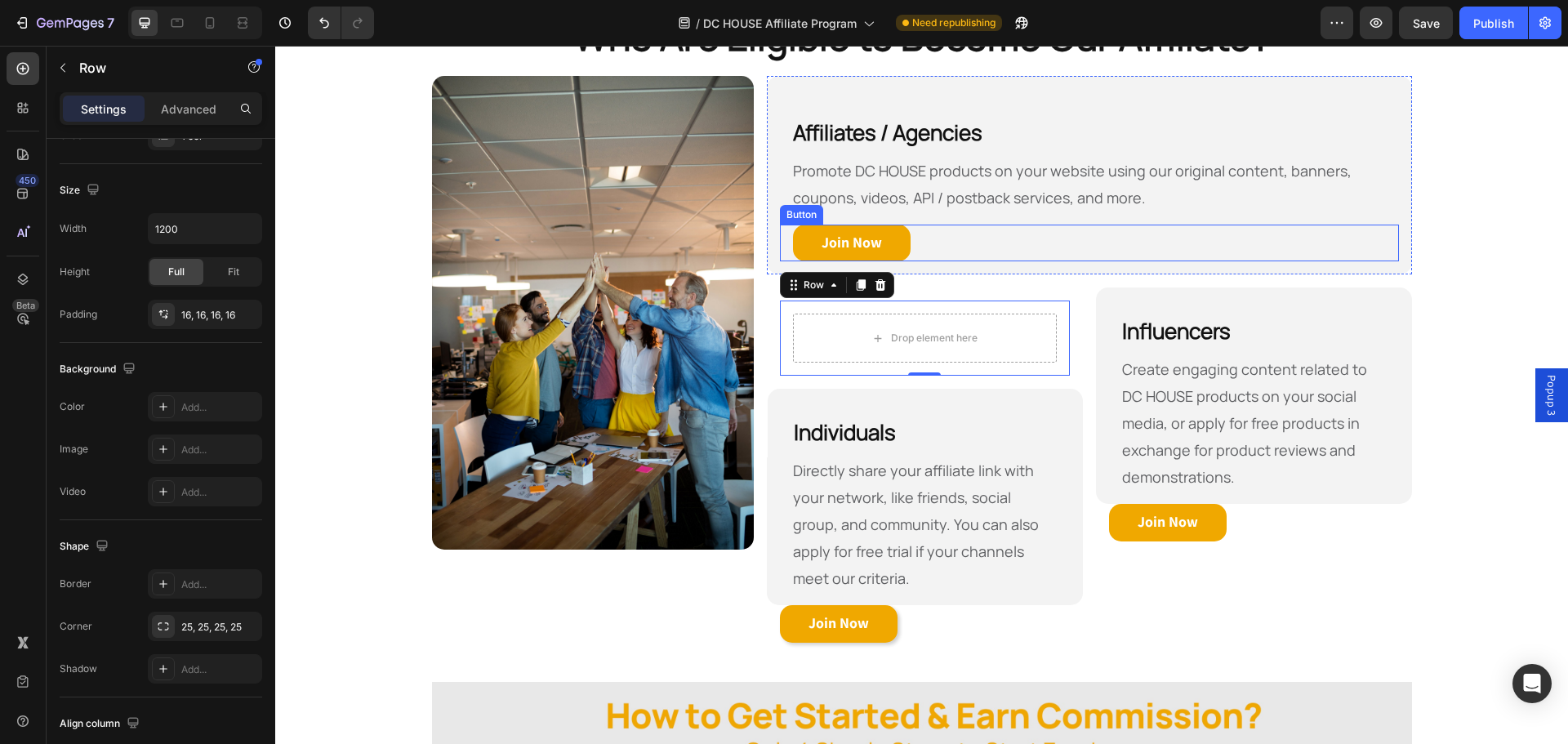
click at [1023, 243] on div "Join Now Button" at bounding box center [1089, 243] width 618 height 37
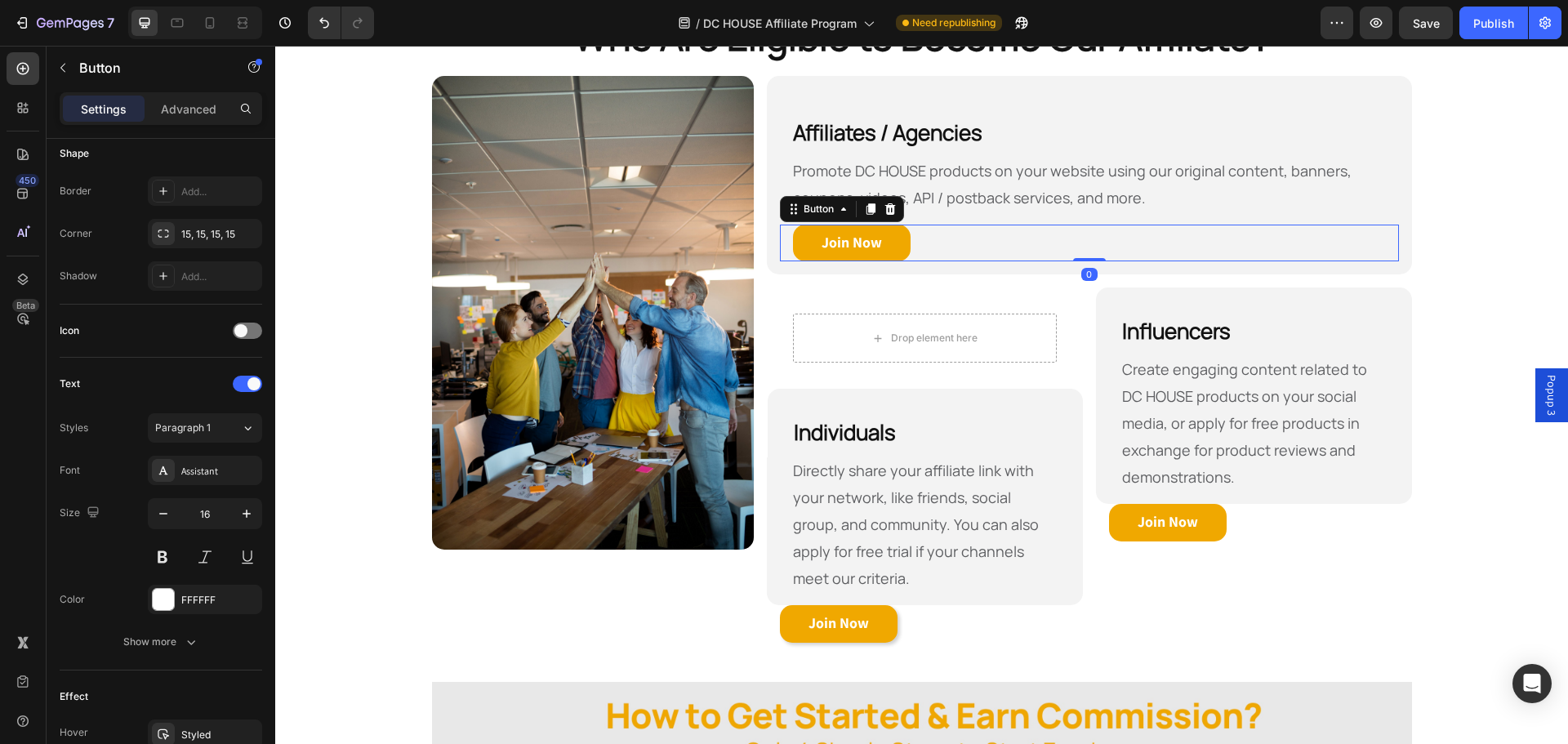
scroll to position [0, 0]
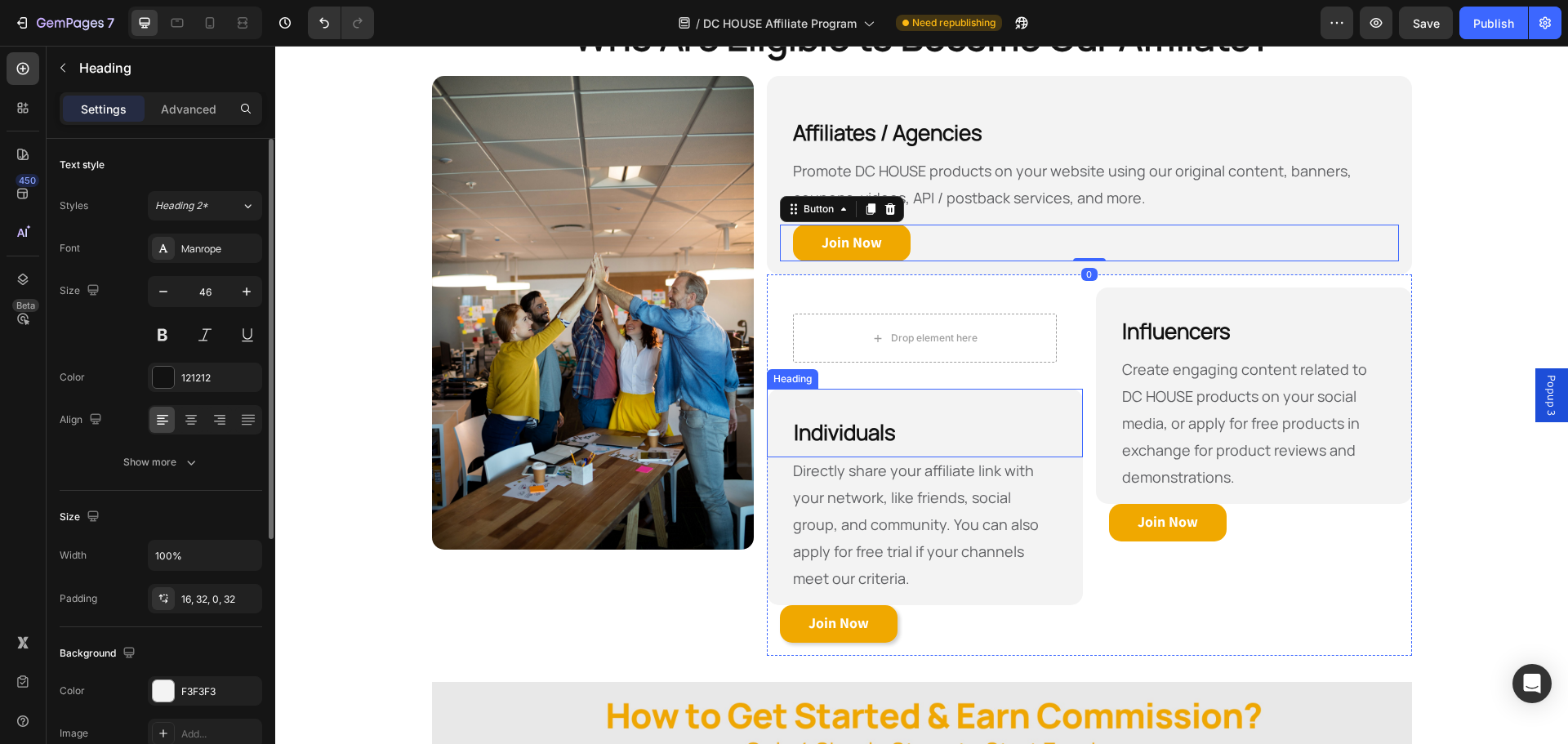
click at [962, 424] on h2 "Individuals" at bounding box center [926, 423] width 315 height 68
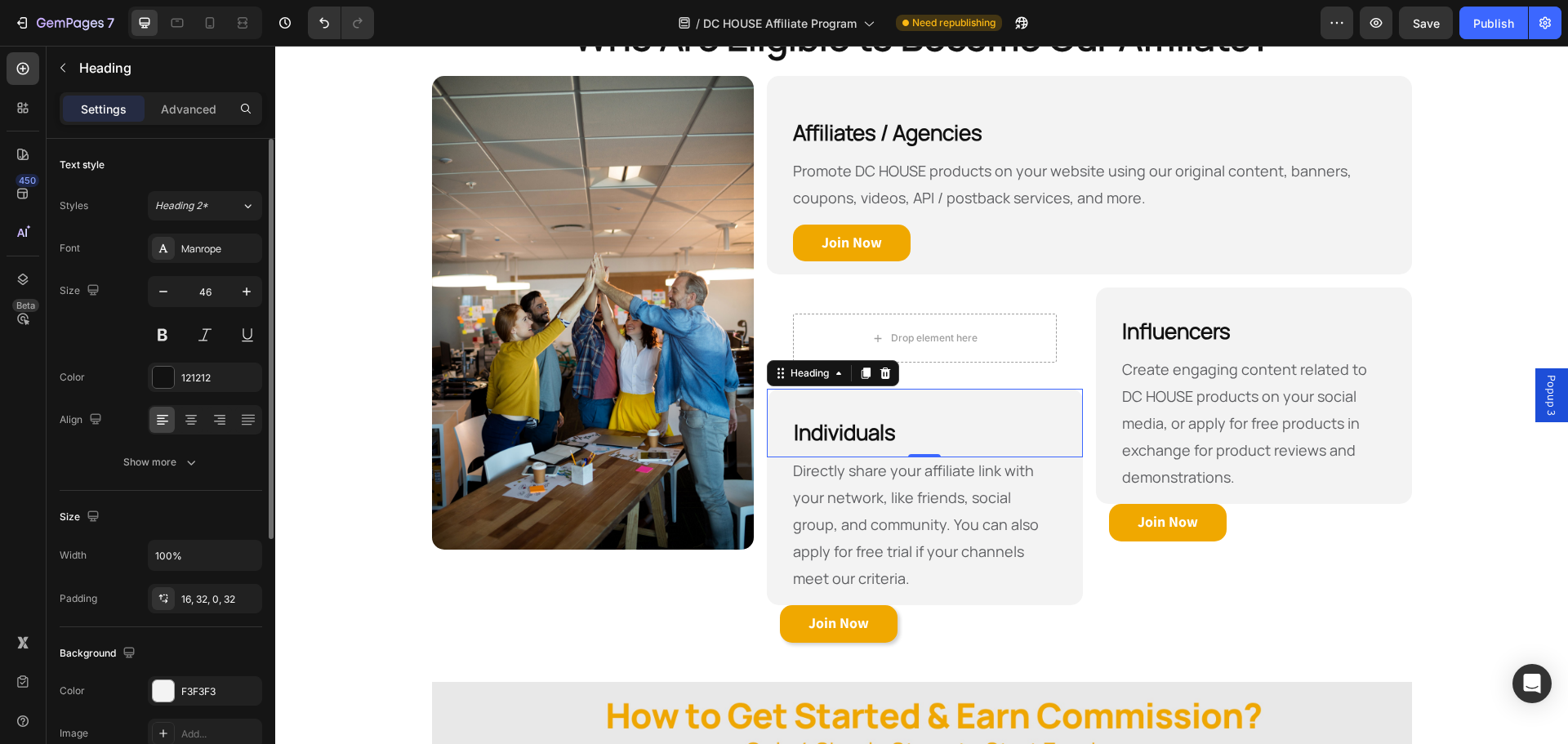
scroll to position [81, 0]
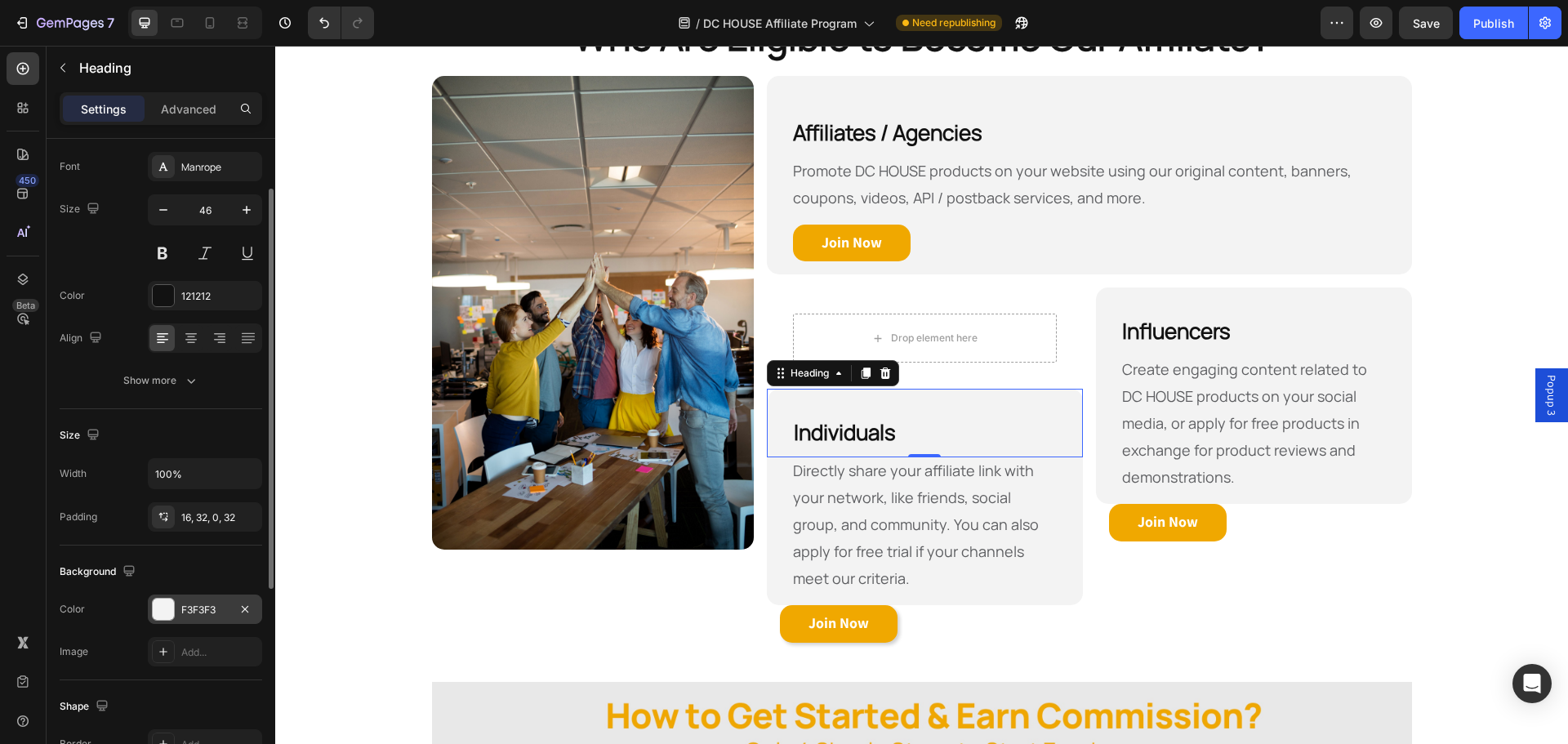
click at [210, 601] on div "F3F3F3" at bounding box center [205, 610] width 114 height 29
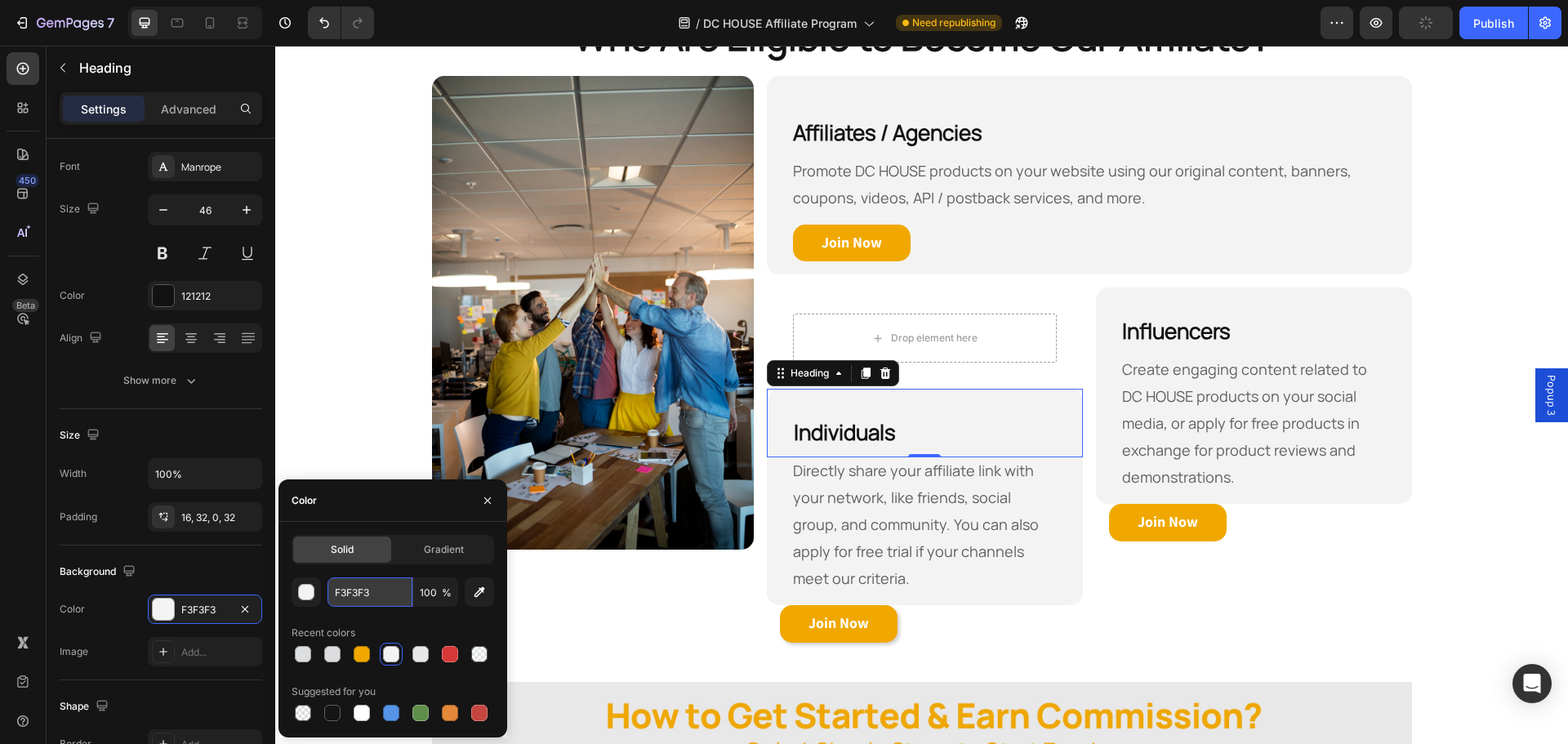
click at [387, 587] on input "F3F3F3" at bounding box center [370, 592] width 85 height 29
click at [204, 429] on div "Size" at bounding box center [161, 436] width 203 height 26
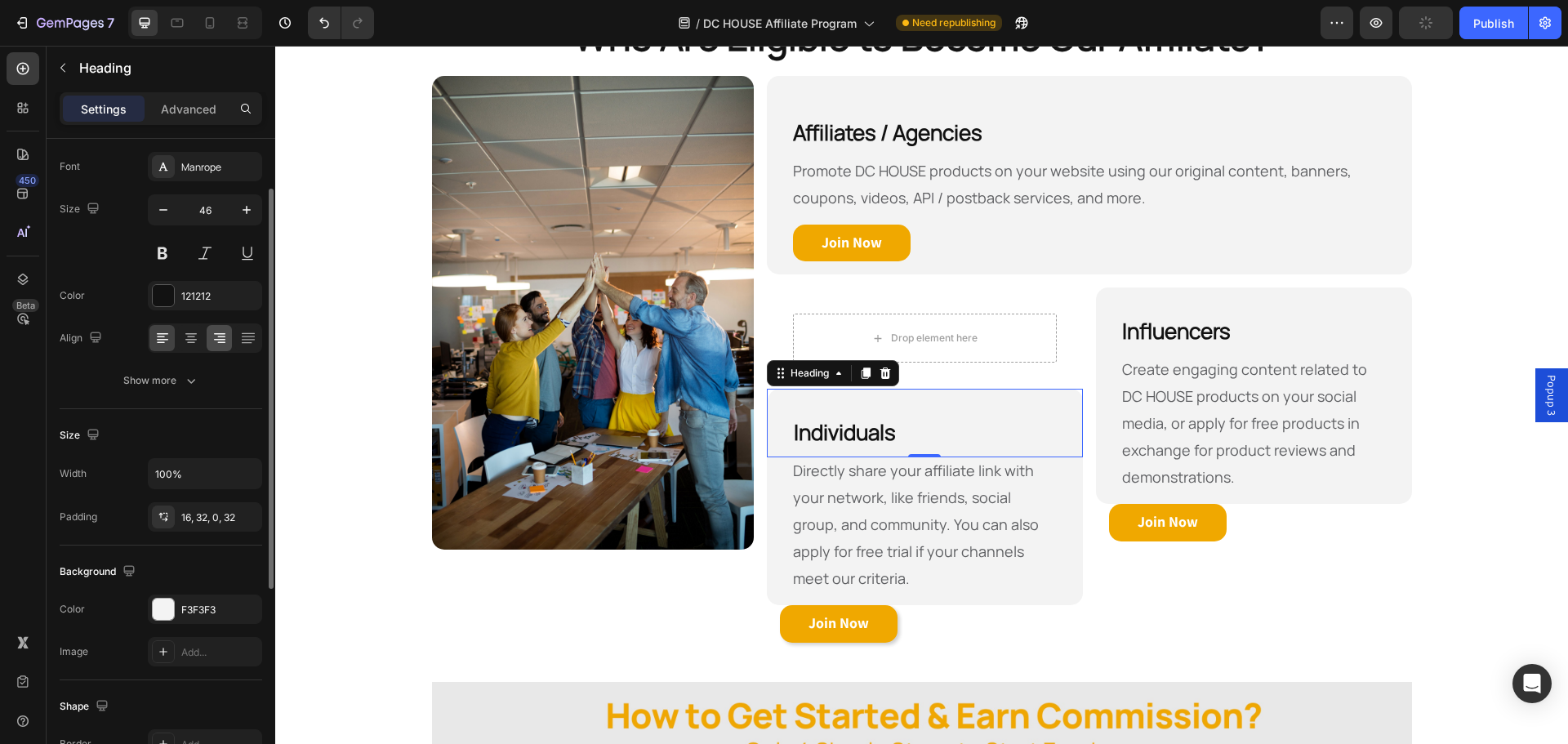
scroll to position [0, 0]
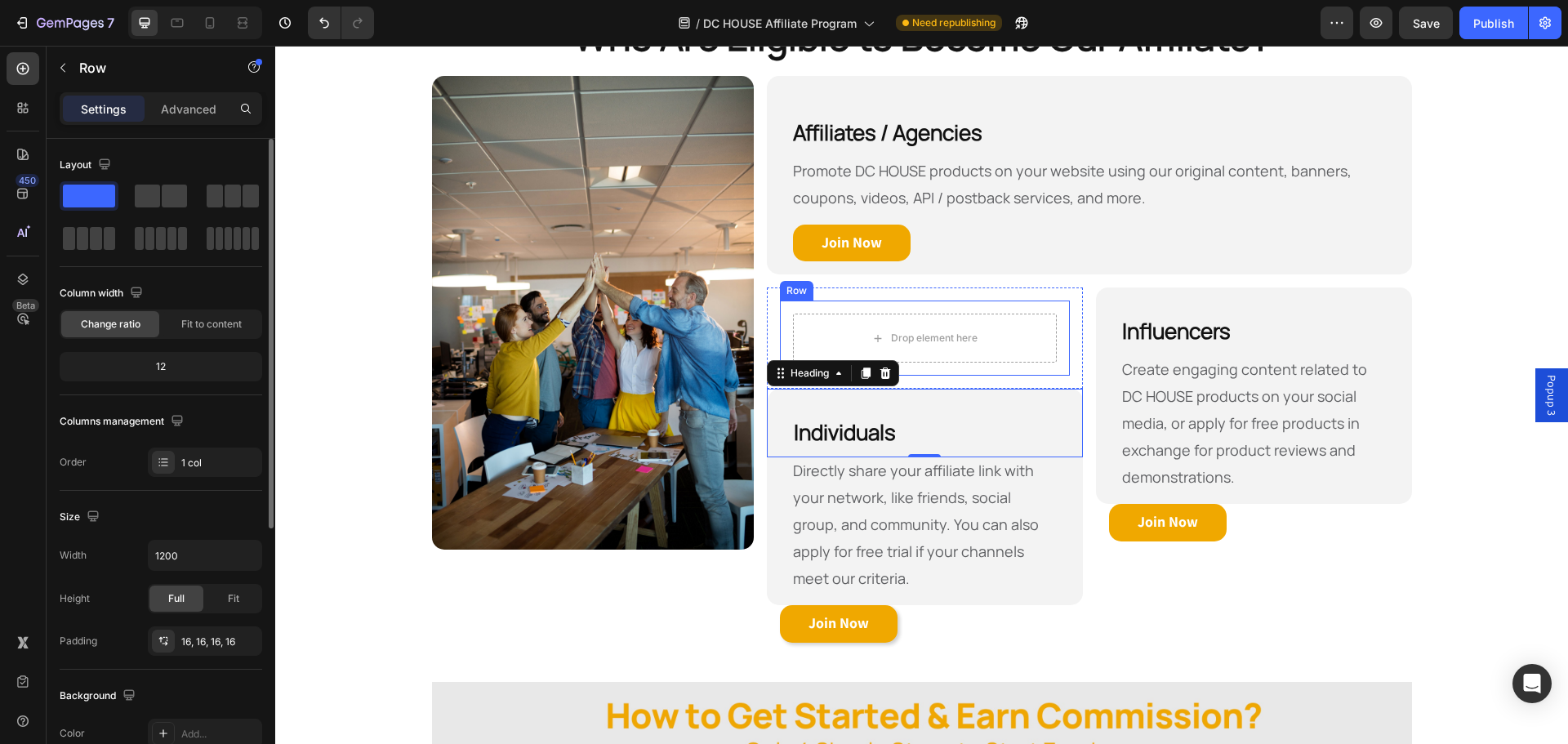
click at [787, 305] on div "Drop element here Row" at bounding box center [925, 338] width 290 height 75
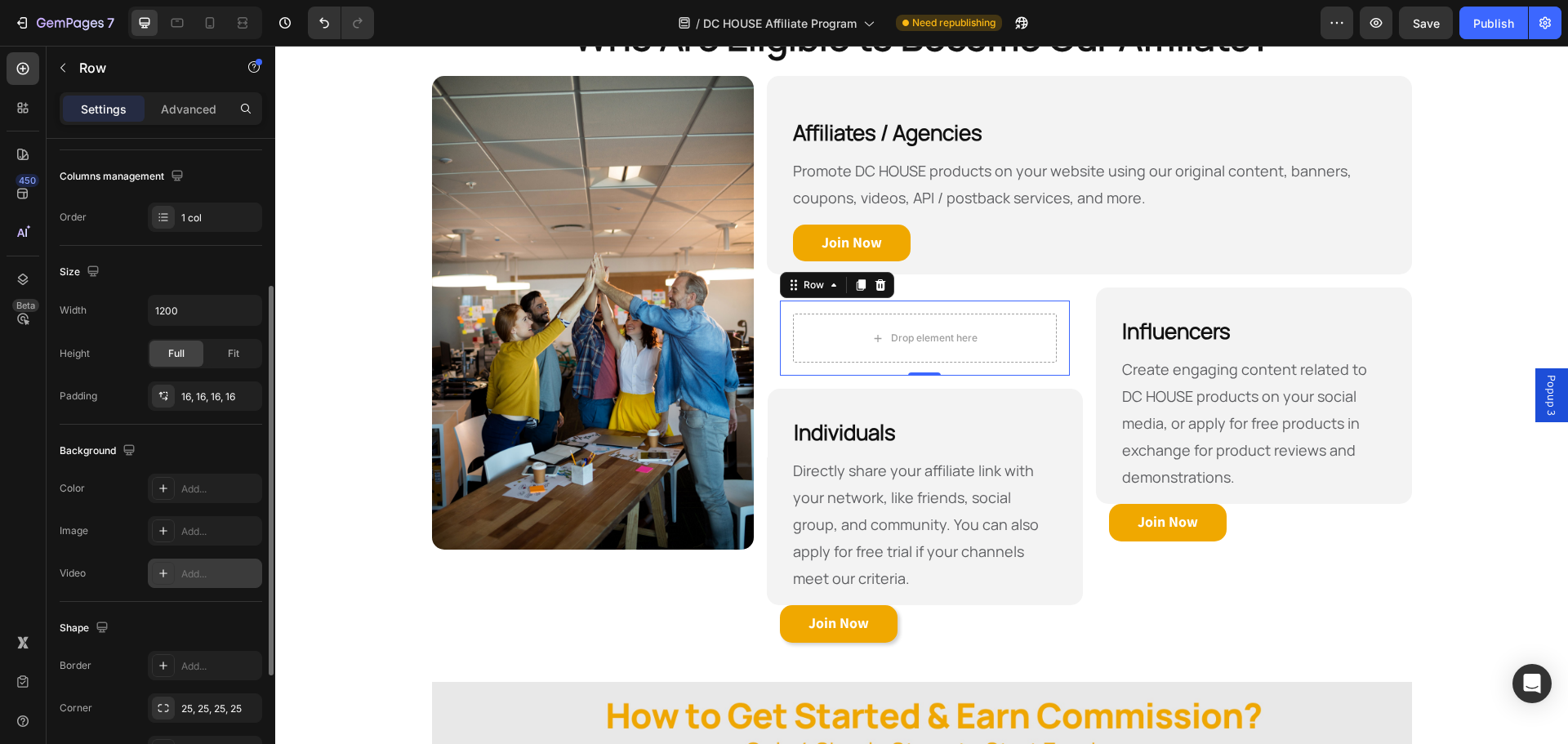
scroll to position [327, 0]
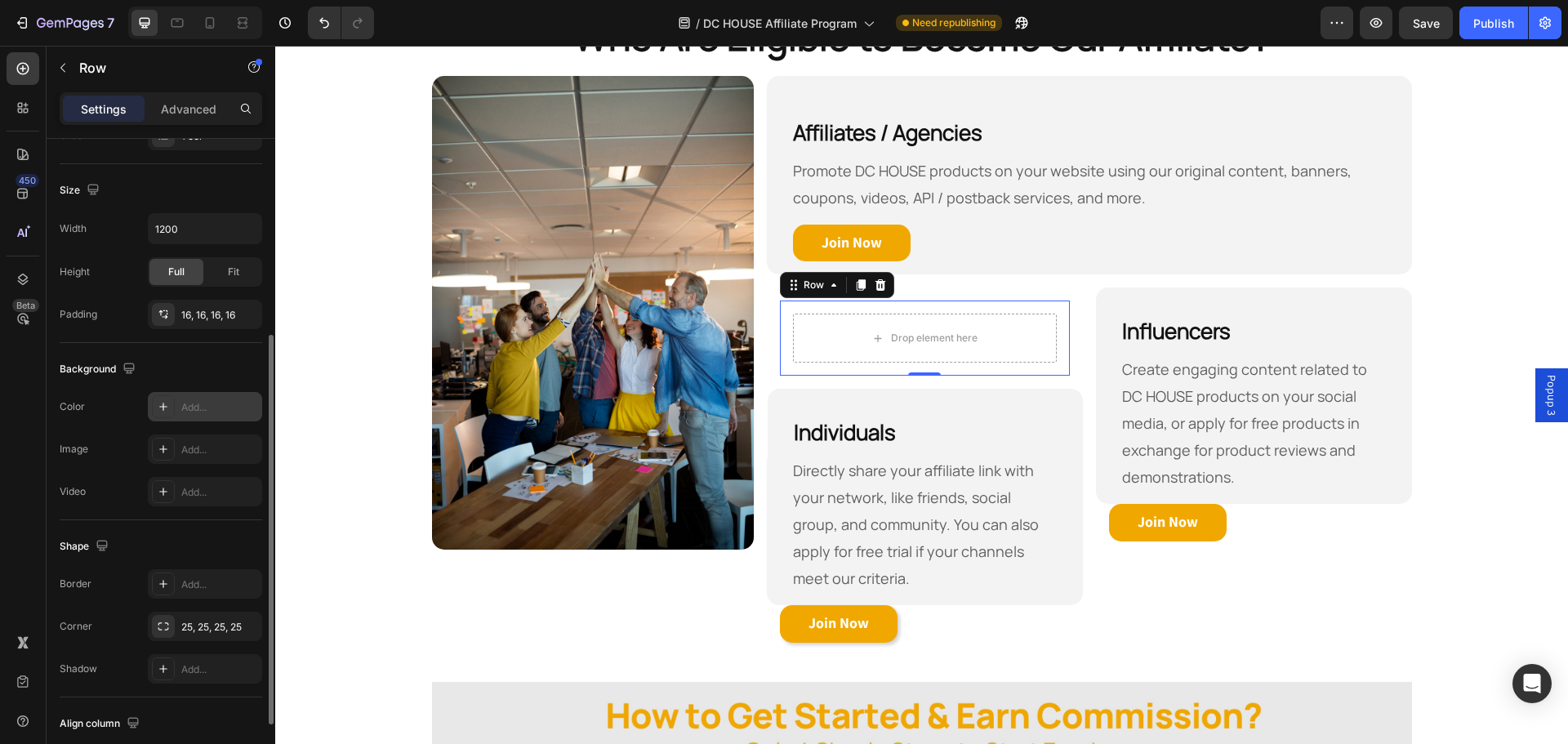
click at [205, 408] on div "Add..." at bounding box center [219, 407] width 77 height 15
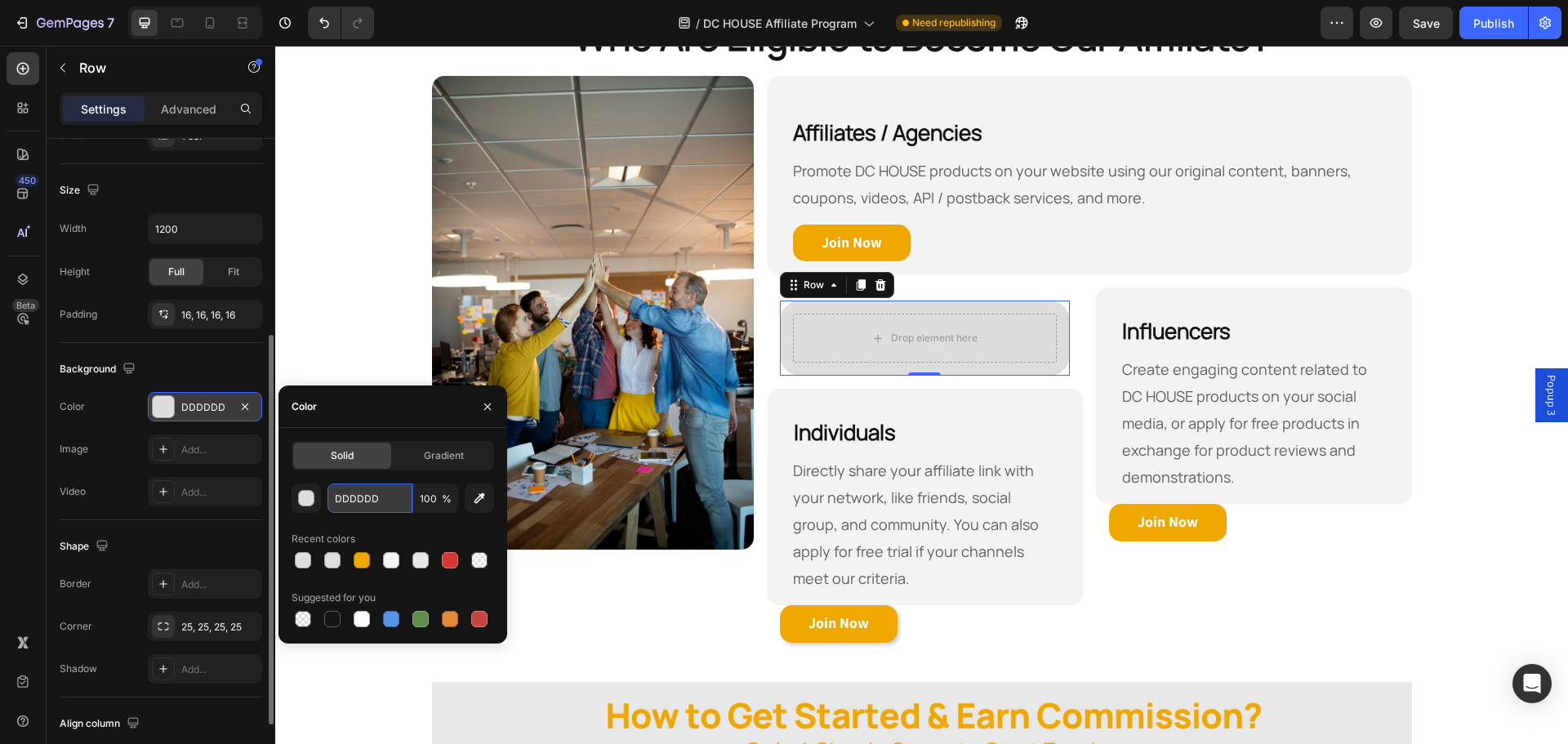
click at [397, 501] on input "DDDDDD" at bounding box center [370, 499] width 85 height 29
paste input "F3F3F3"
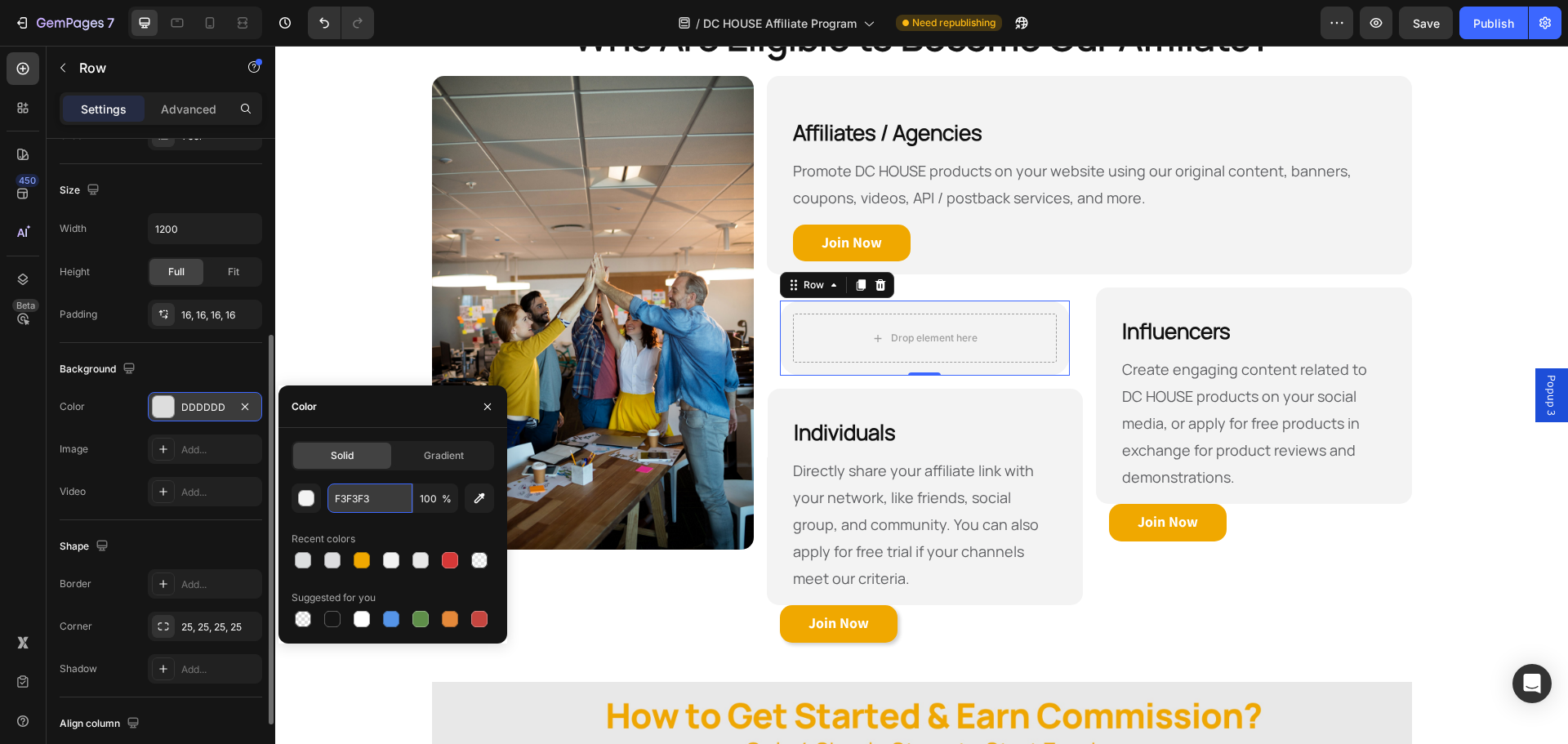
type input "F3F3F3"
click at [397, 414] on div "Color" at bounding box center [393, 406] width 229 height 42
drag, startPoint x: 492, startPoint y: 409, endPoint x: 258, endPoint y: 337, distance: 244.8
click at [492, 409] on icon "button" at bounding box center [487, 406] width 13 height 13
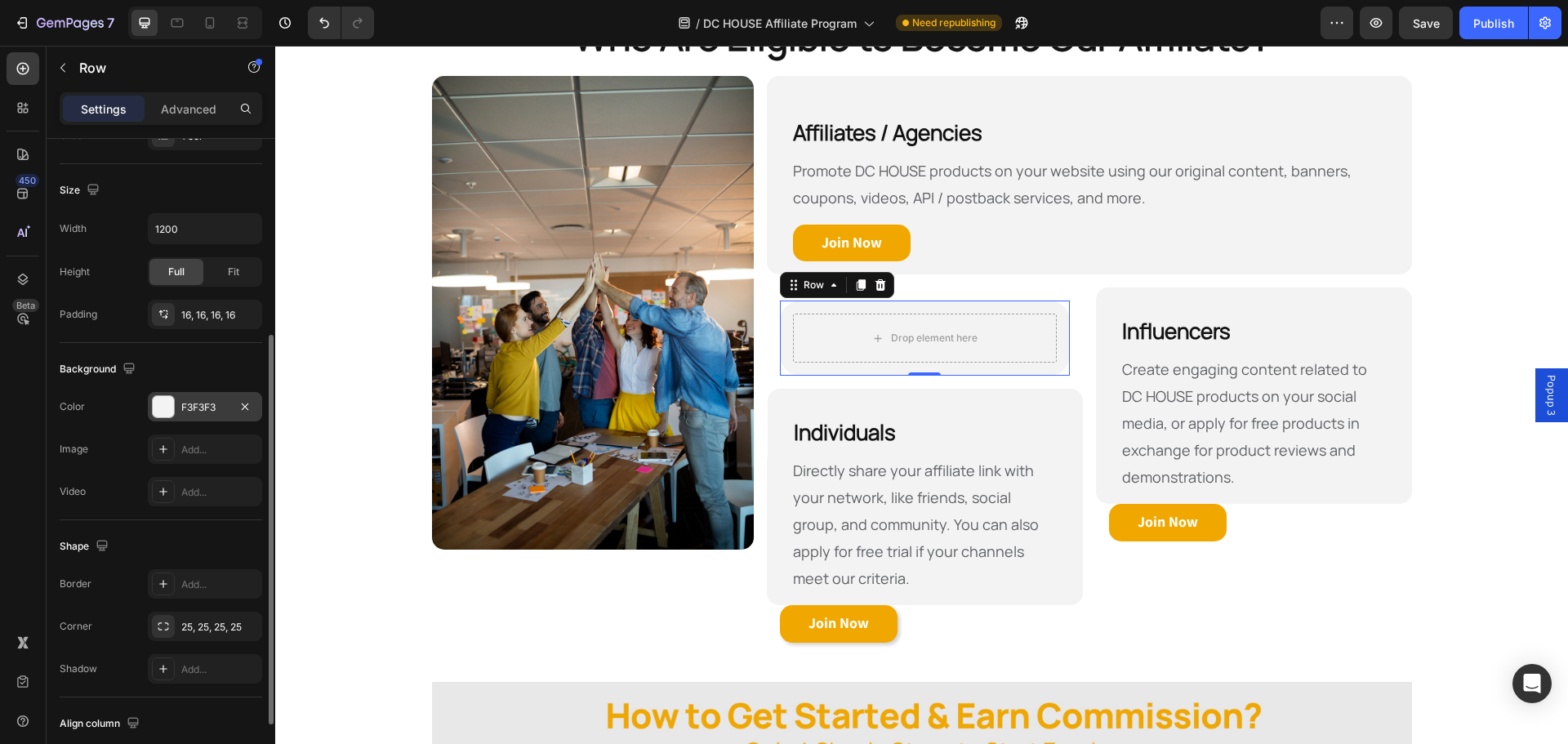
click at [985, 392] on h2 "Individuals" at bounding box center [926, 423] width 315 height 68
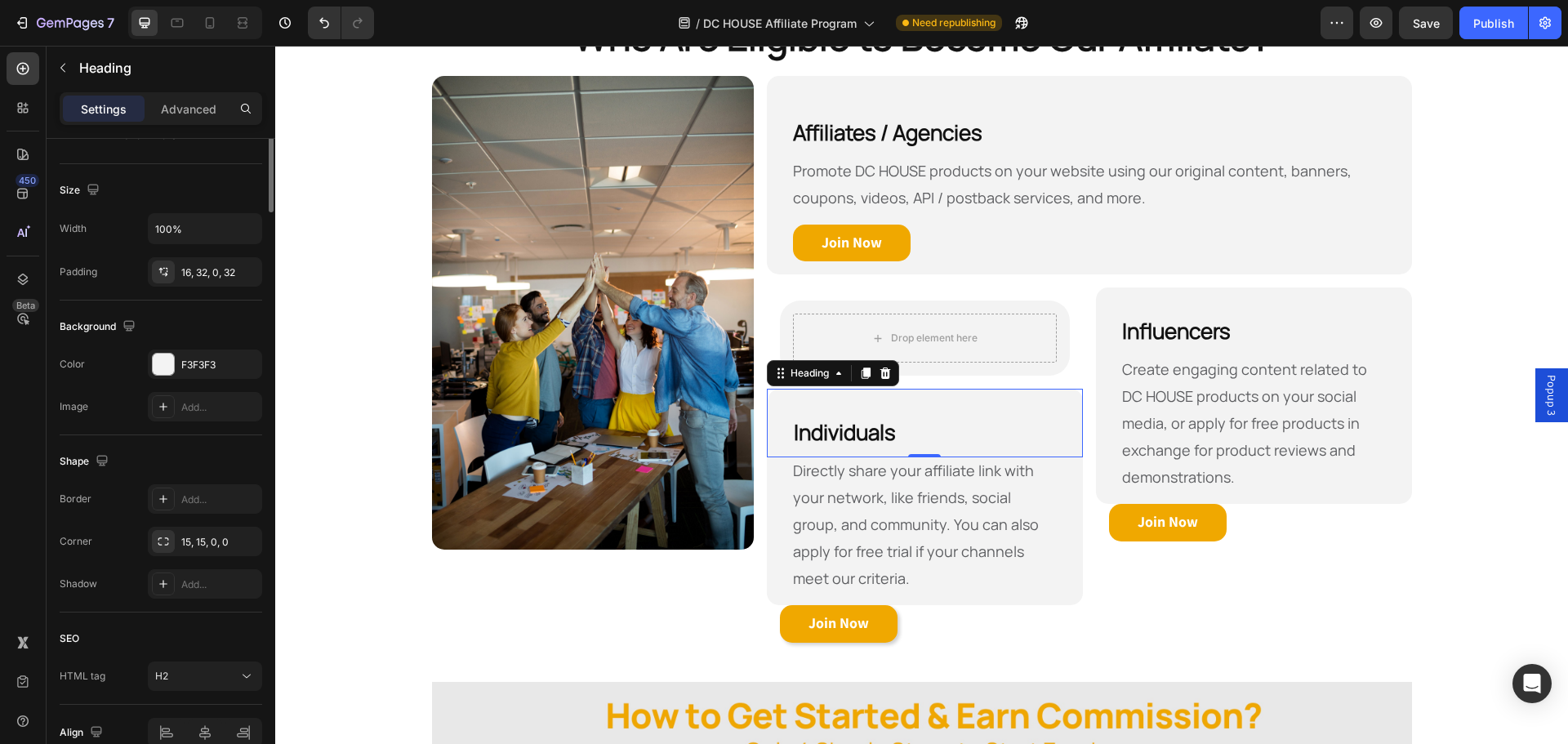
scroll to position [0, 0]
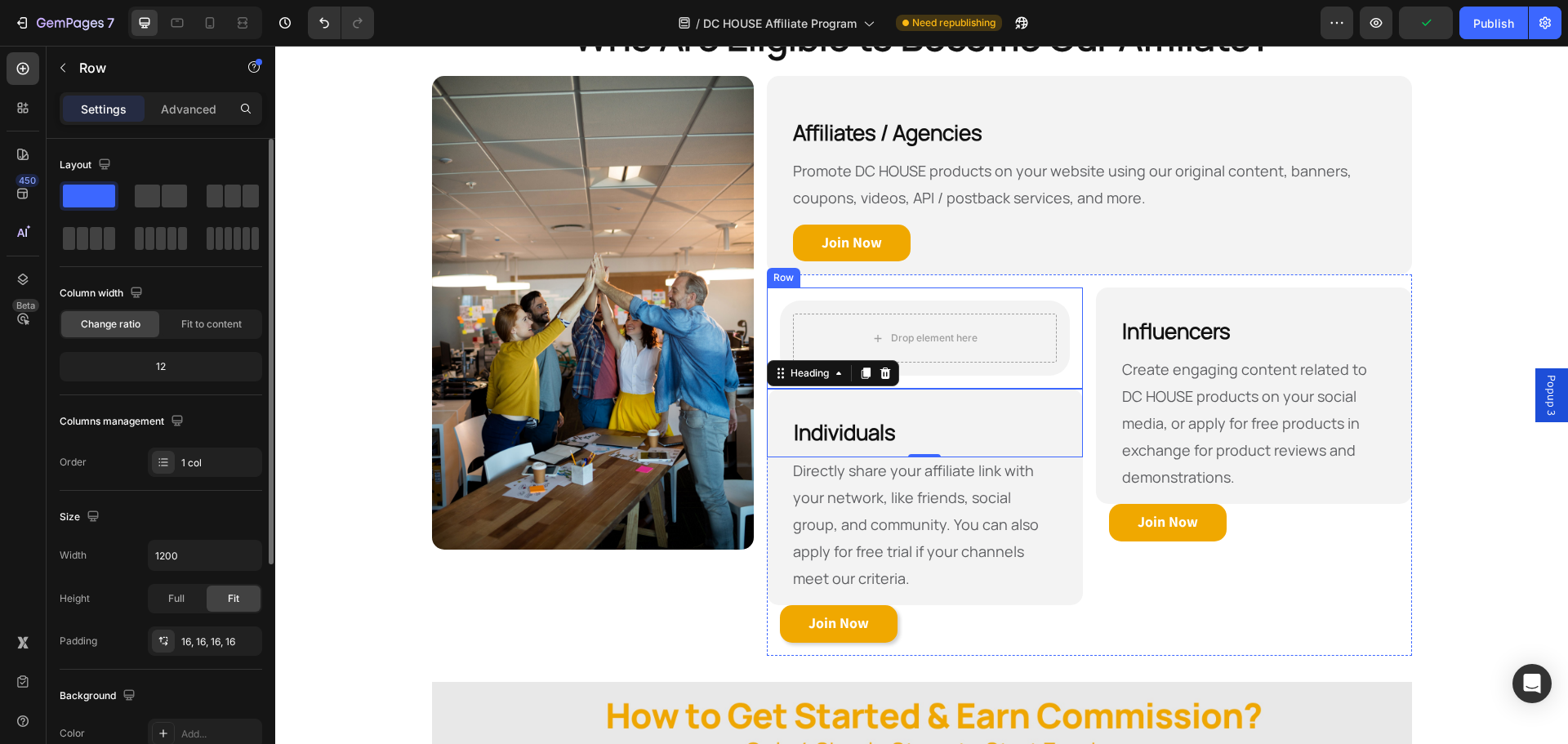
click at [771, 337] on div "Drop element here Row Row" at bounding box center [925, 338] width 316 height 101
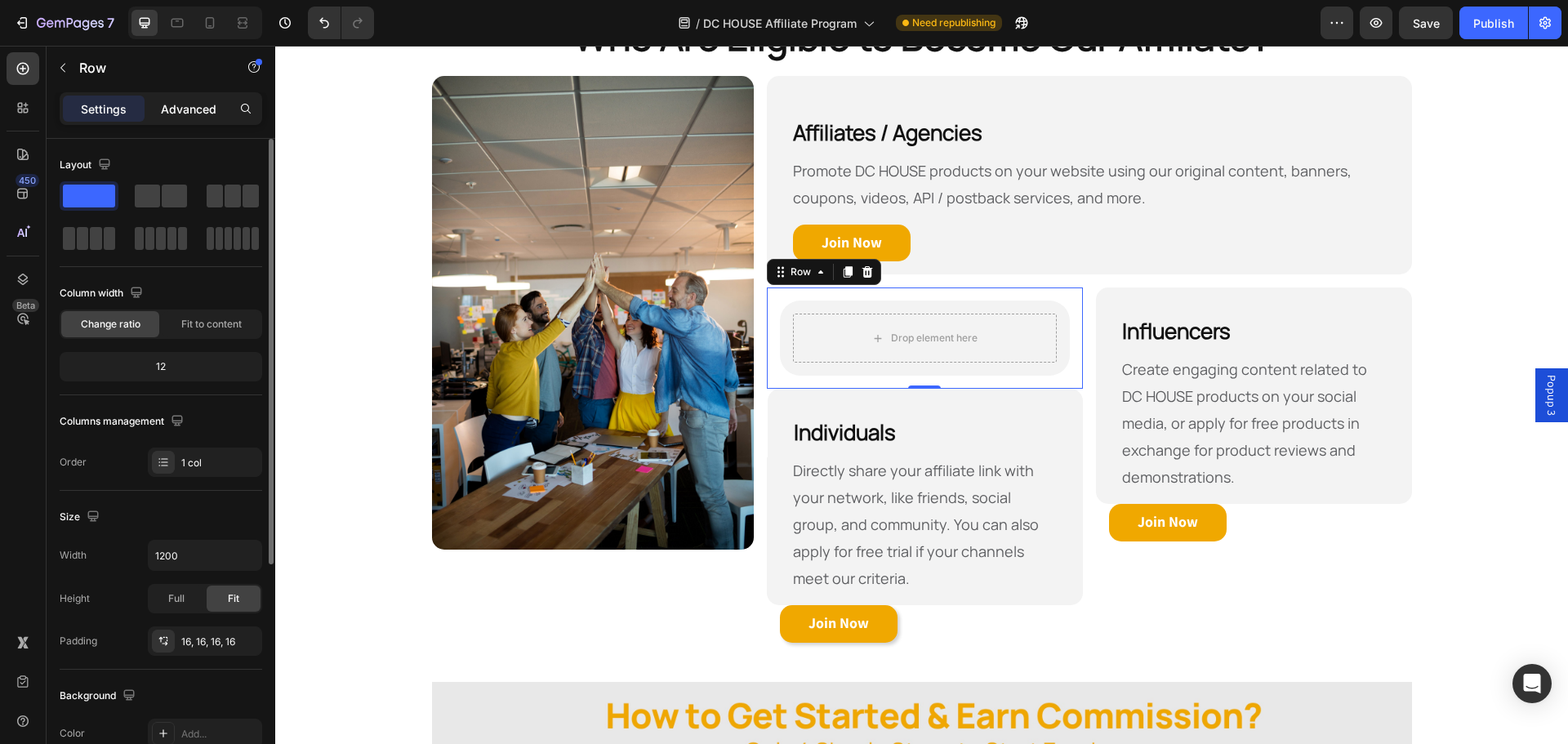
click at [175, 103] on p "Advanced" at bounding box center [189, 109] width 55 height 17
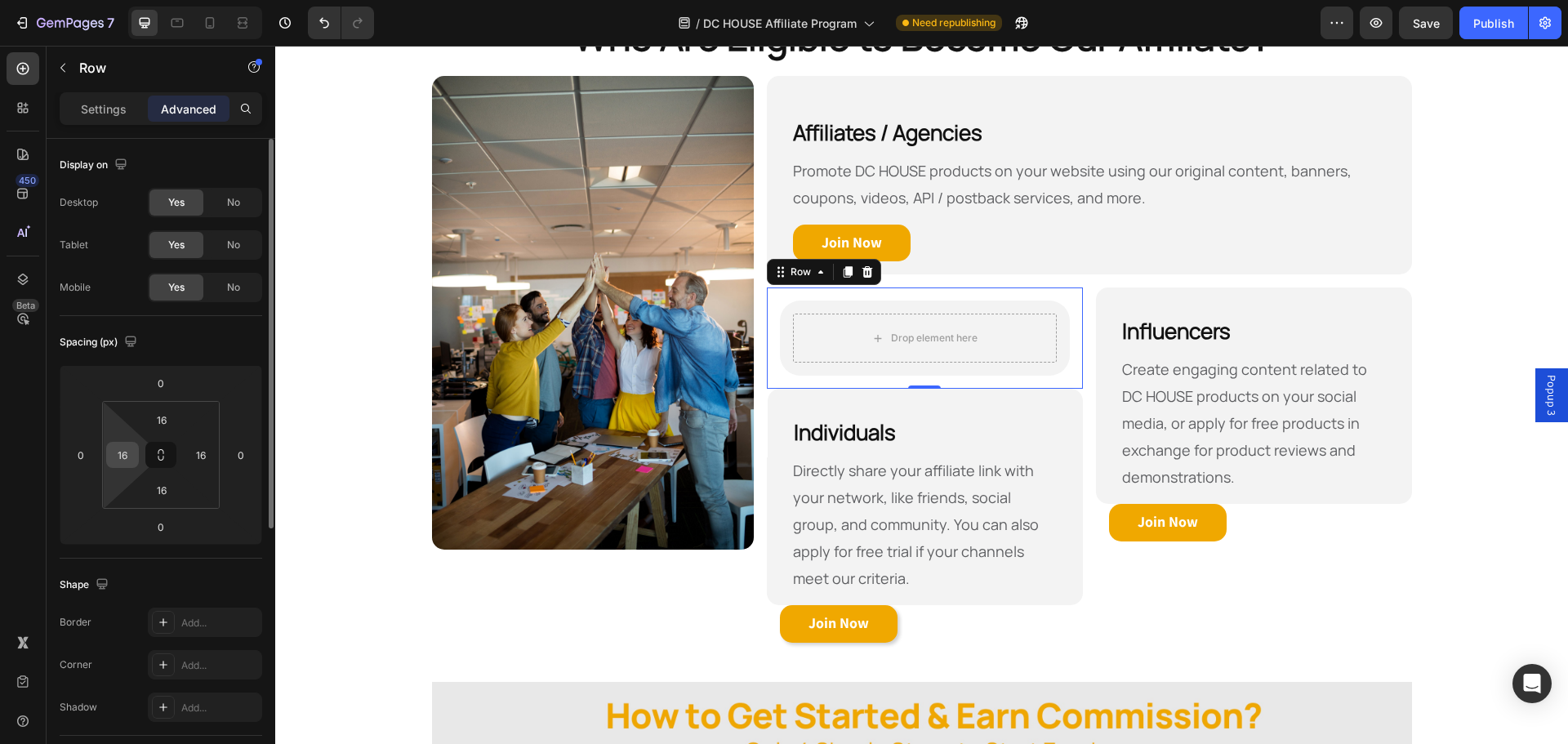
click at [123, 463] on input "16" at bounding box center [122, 455] width 24 height 24
type input "0"
click at [205, 458] on input "16" at bounding box center [201, 455] width 24 height 24
type input "0"
click at [211, 562] on div "Shape Border Add... Corner Add... Shadow Add..." at bounding box center [161, 647] width 203 height 178
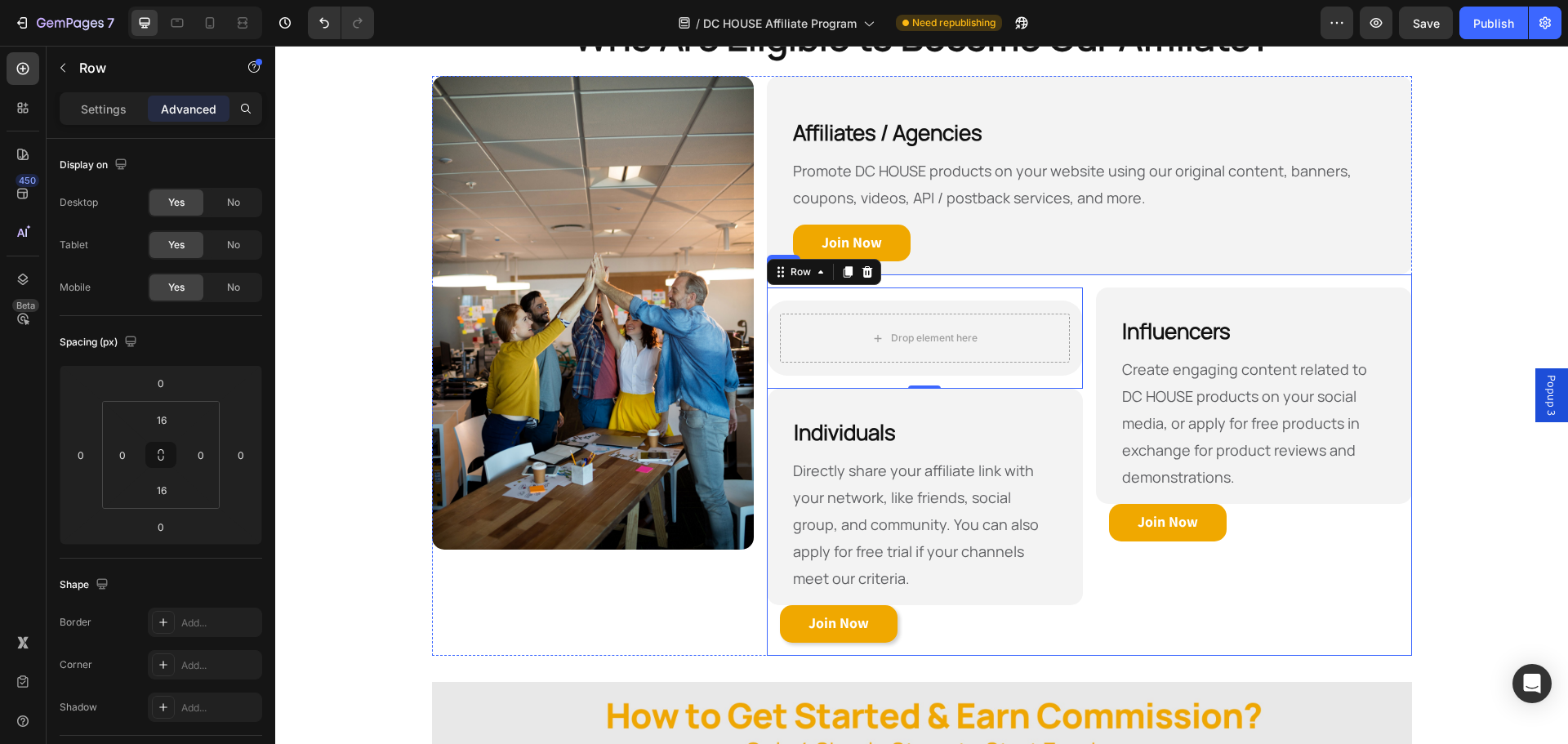
click at [1081, 394] on div "Drop element here Row Row 0 Individuals Heading Directly share your affiliate l…" at bounding box center [1089, 465] width 644 height 382
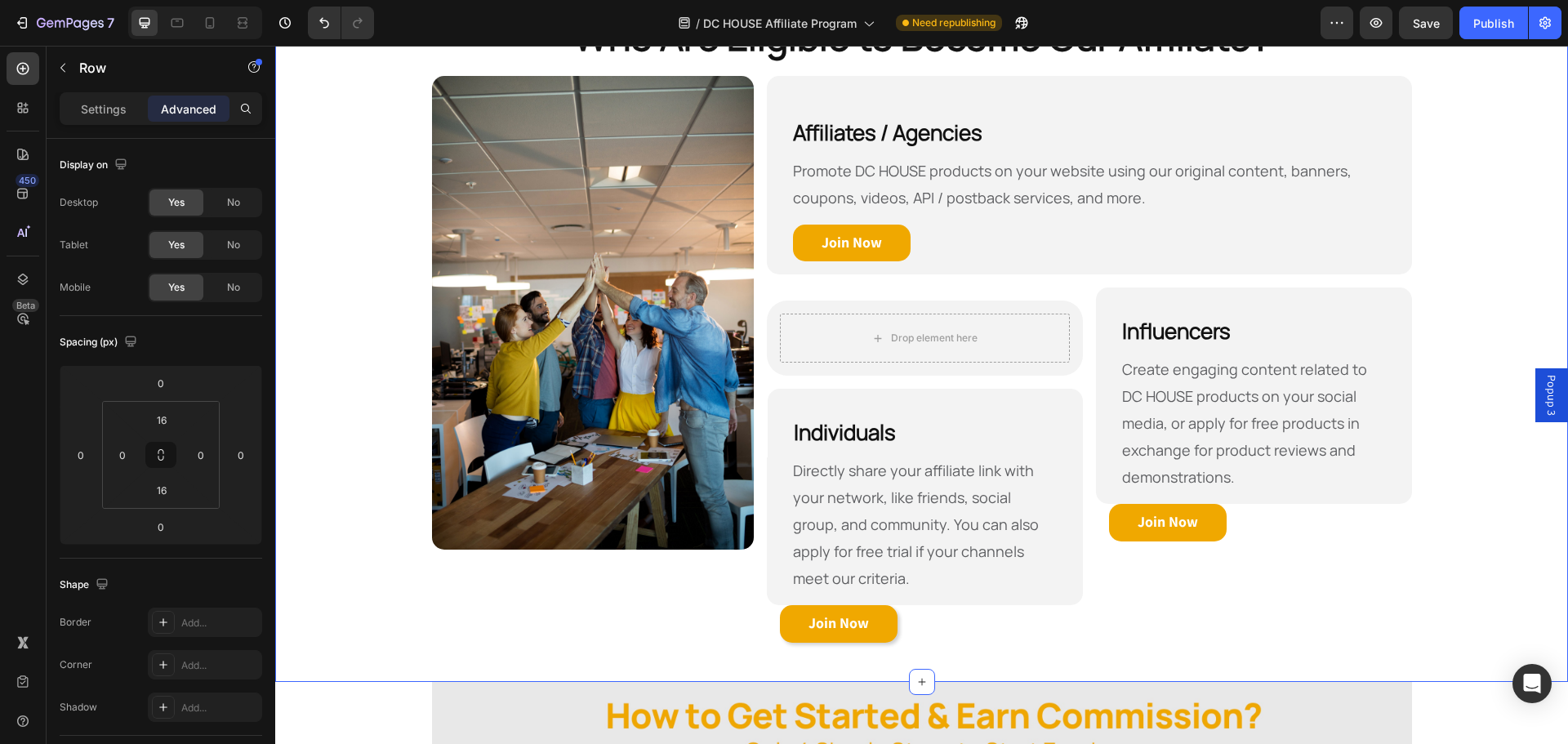
click at [1449, 405] on div "Who Are Eligible to Become Our Affiliate? Heading Row Image Affiliates / Agenci…" at bounding box center [921, 333] width 1293 height 645
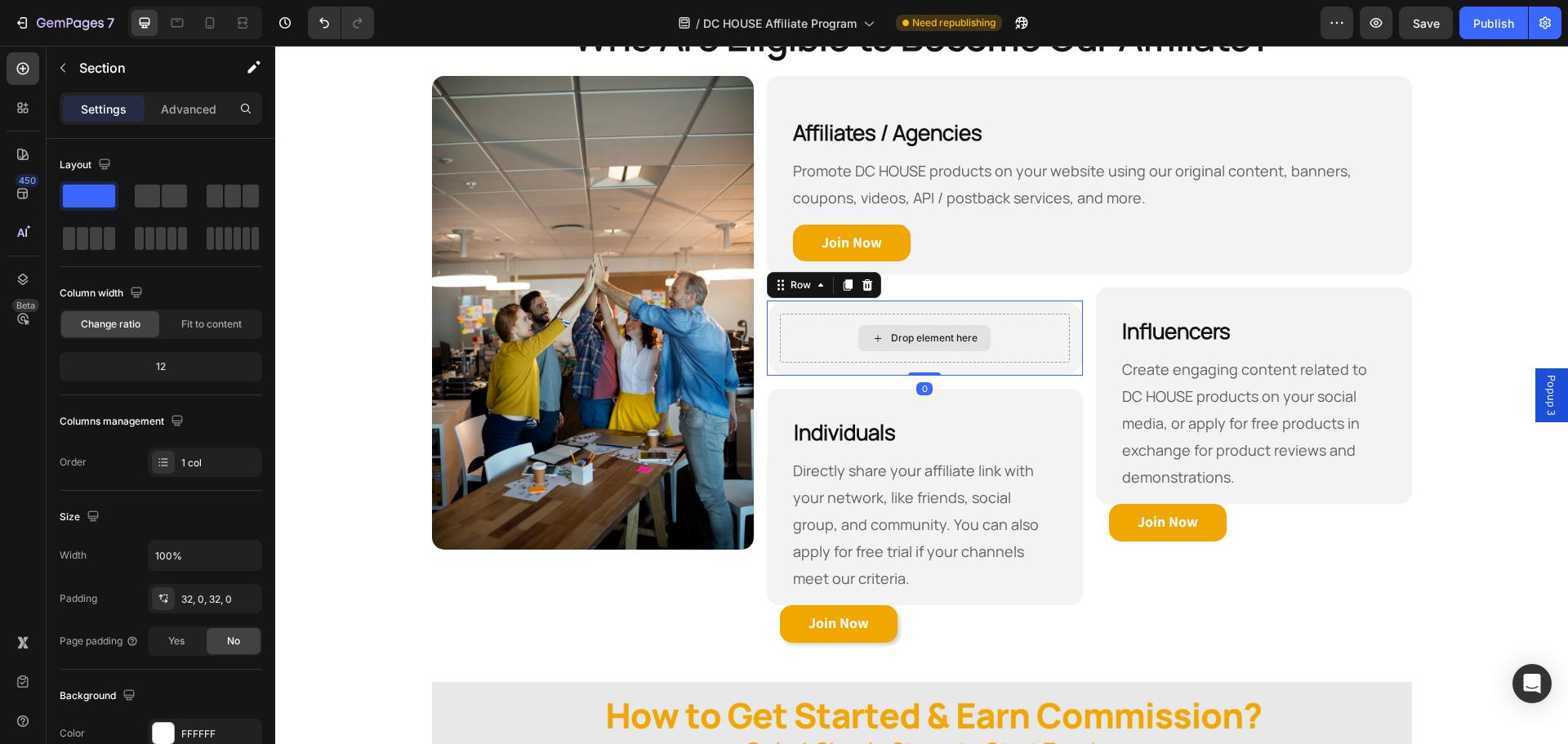
click at [829, 343] on div "Drop element here" at bounding box center [925, 338] width 290 height 49
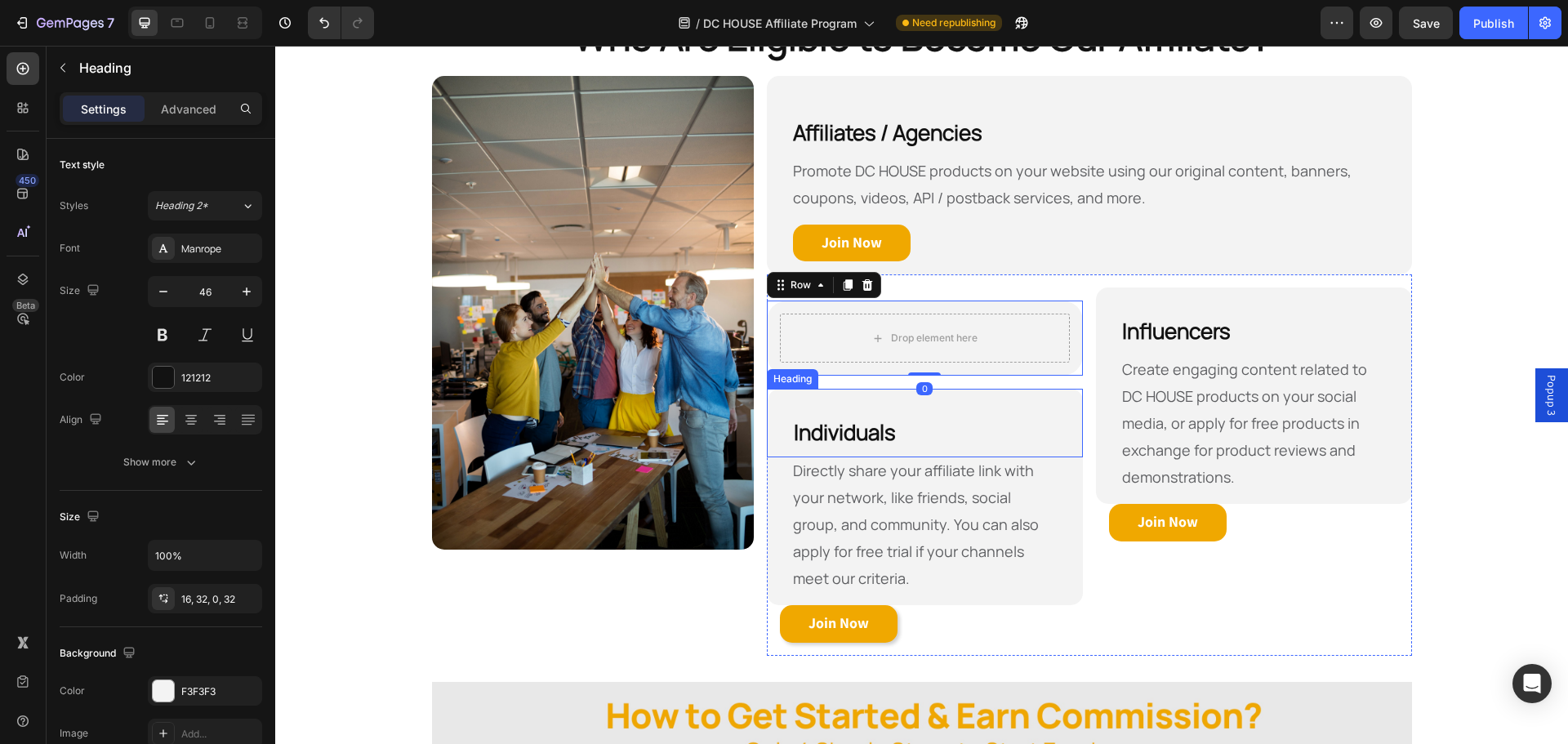
click at [820, 437] on strong "Individuals" at bounding box center [845, 432] width 102 height 29
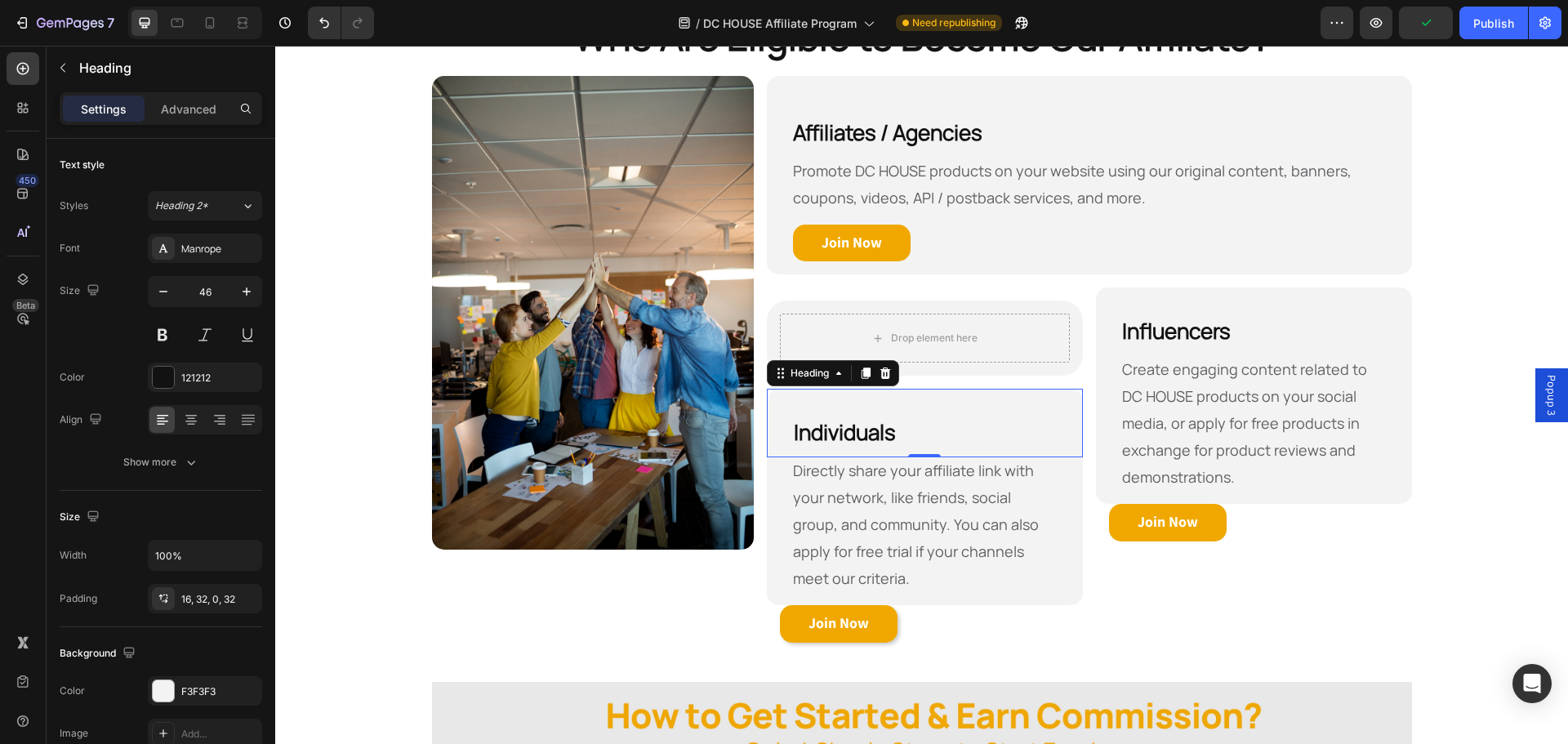
click at [909, 416] on h2 "Individuals" at bounding box center [926, 423] width 315 height 68
click at [997, 598] on div "Directly share your affiliate link with your network, like friends, social grou…" at bounding box center [925, 531] width 316 height 148
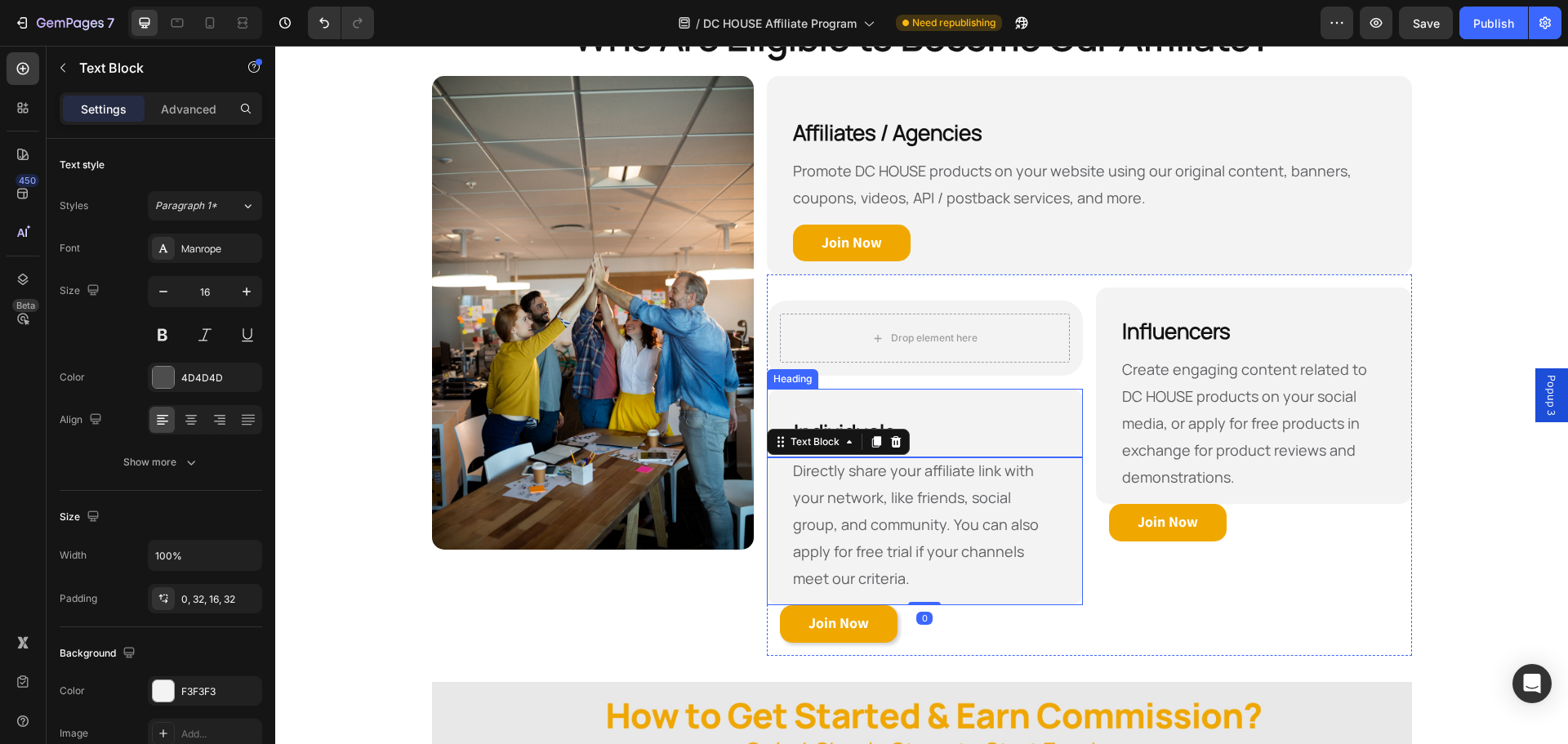
click at [968, 423] on p "⁠⁠⁠⁠⁠⁠⁠ Individuals" at bounding box center [926, 430] width 263 height 55
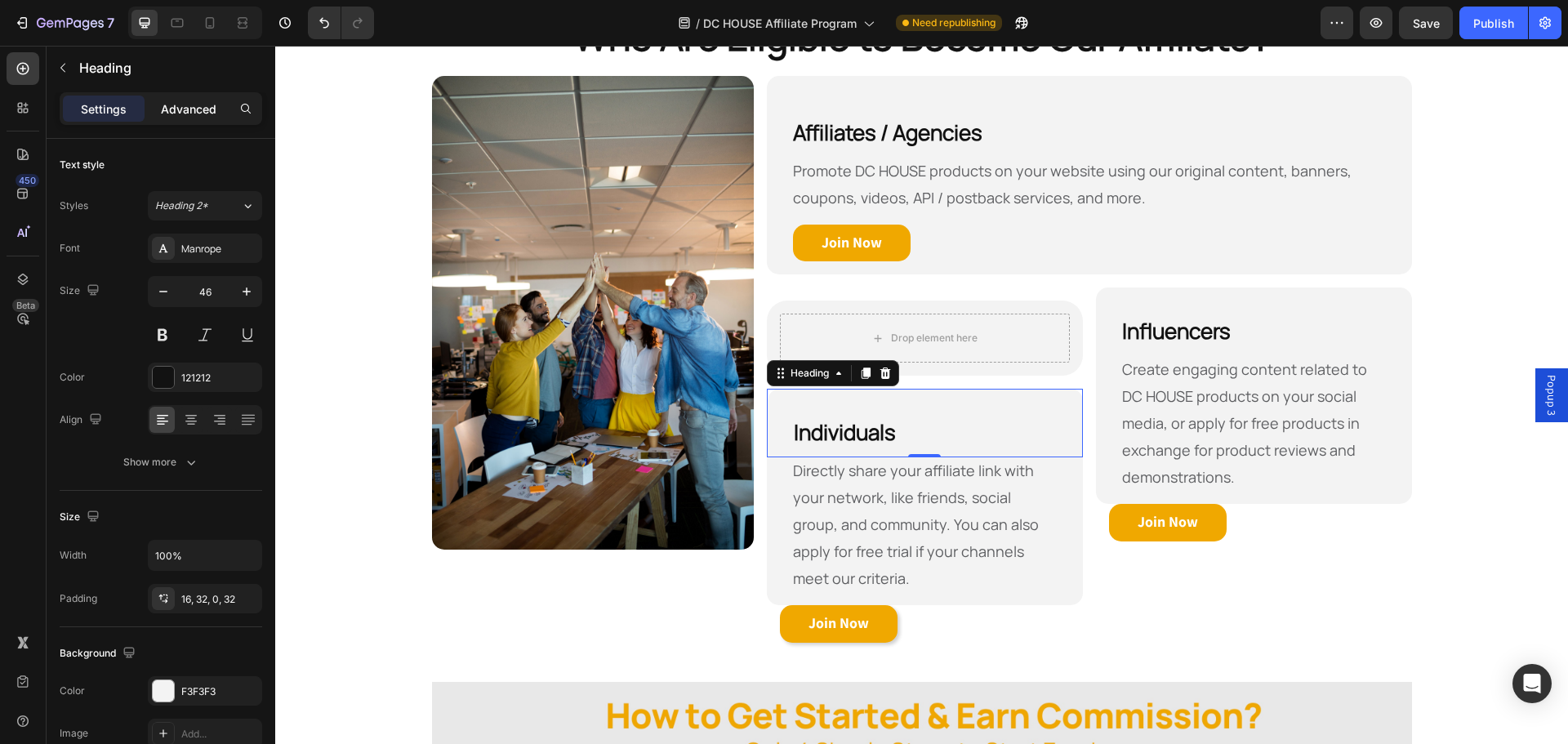
click at [182, 113] on p "Advanced" at bounding box center [189, 109] width 55 height 17
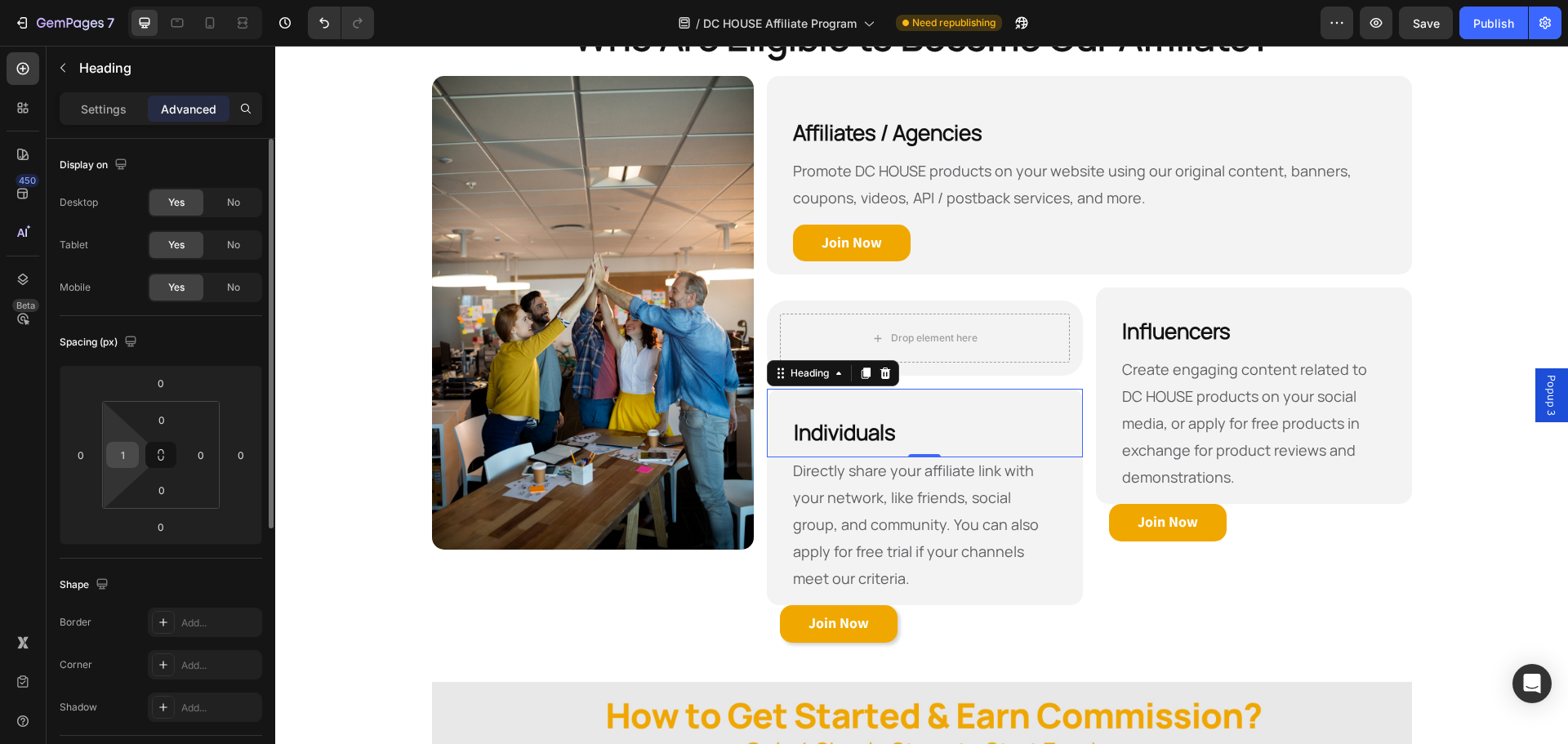
click at [128, 468] on div "1" at bounding box center [123, 455] width 33 height 26
click at [119, 461] on input "1" at bounding box center [122, 455] width 24 height 24
type input "0"
click at [246, 564] on div "Shape Border Add... Corner Add... Shadow Add..." at bounding box center [161, 647] width 203 height 178
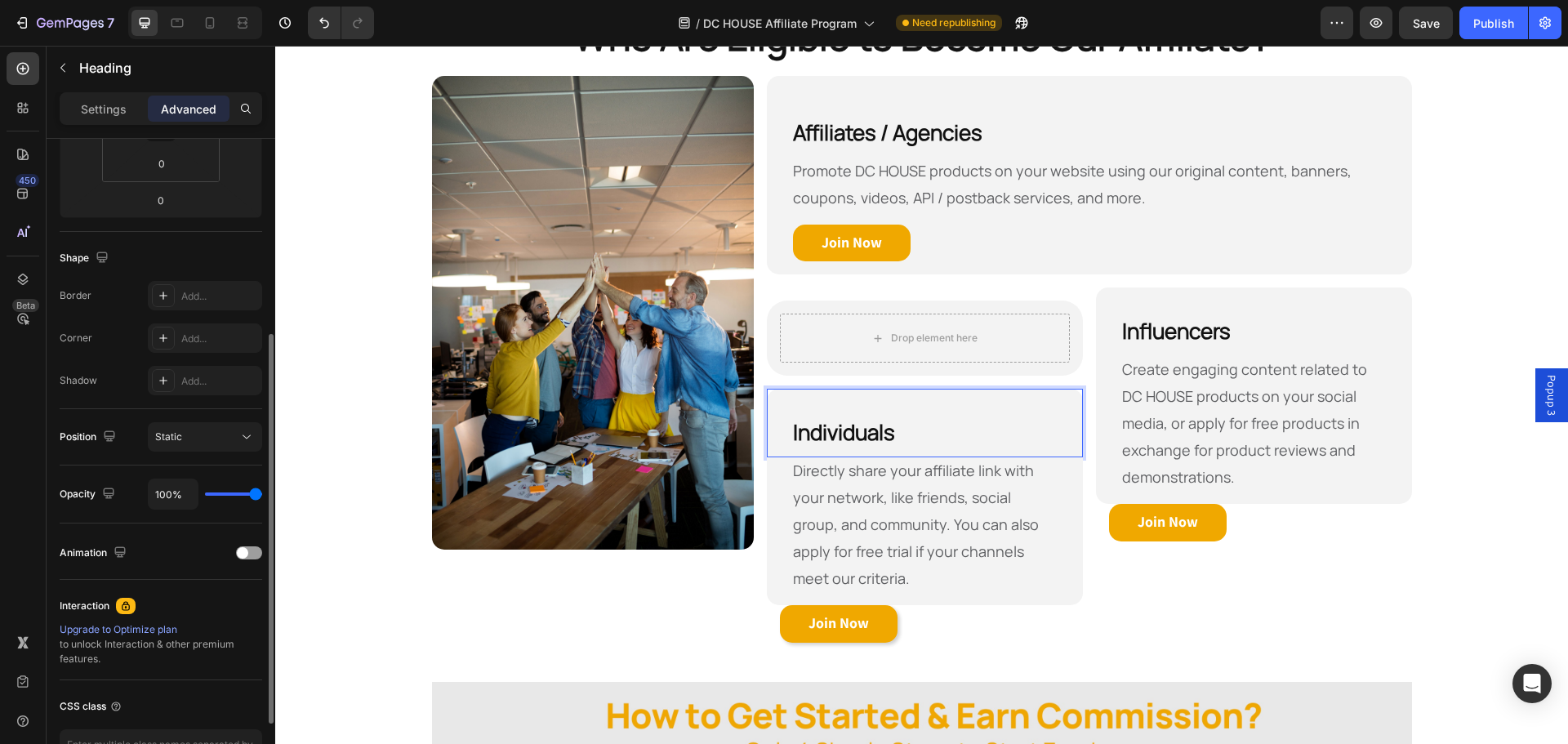
scroll to position [438, 0]
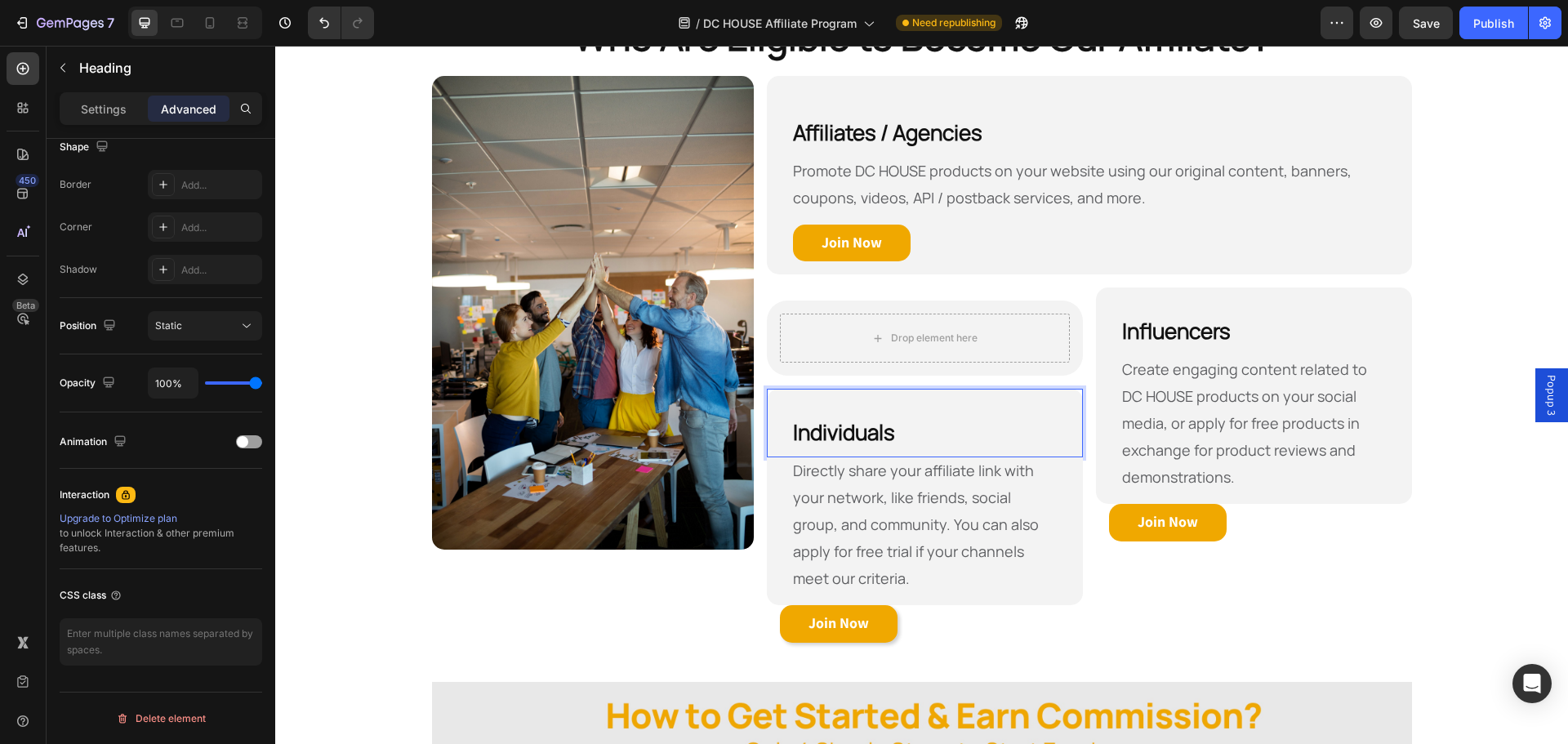
click at [971, 398] on h2 "Individuals" at bounding box center [925, 423] width 316 height 68
click at [990, 519] on span "Directly share your affiliate link with your network, like friends, social grou…" at bounding box center [916, 524] width 246 height 127
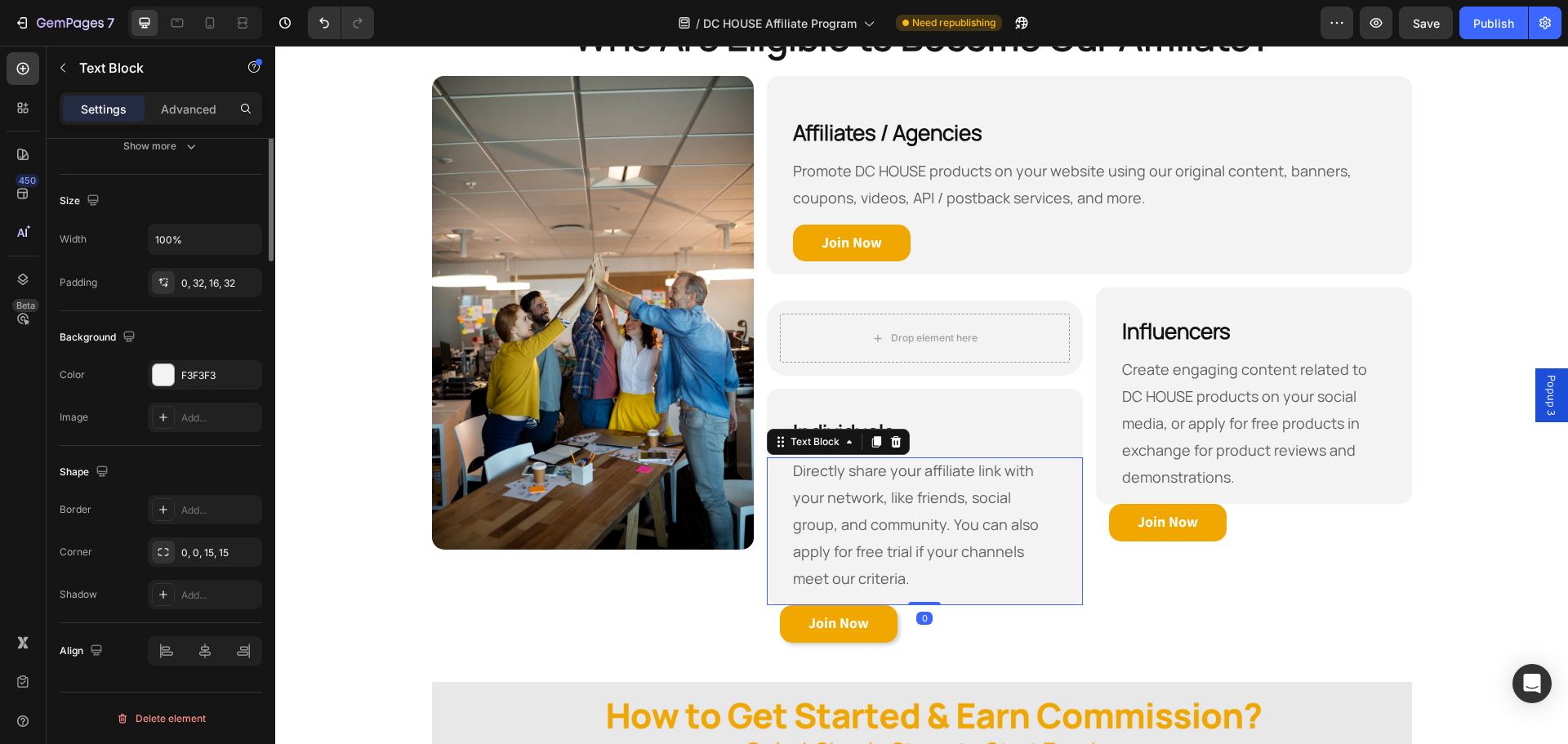
scroll to position [0, 0]
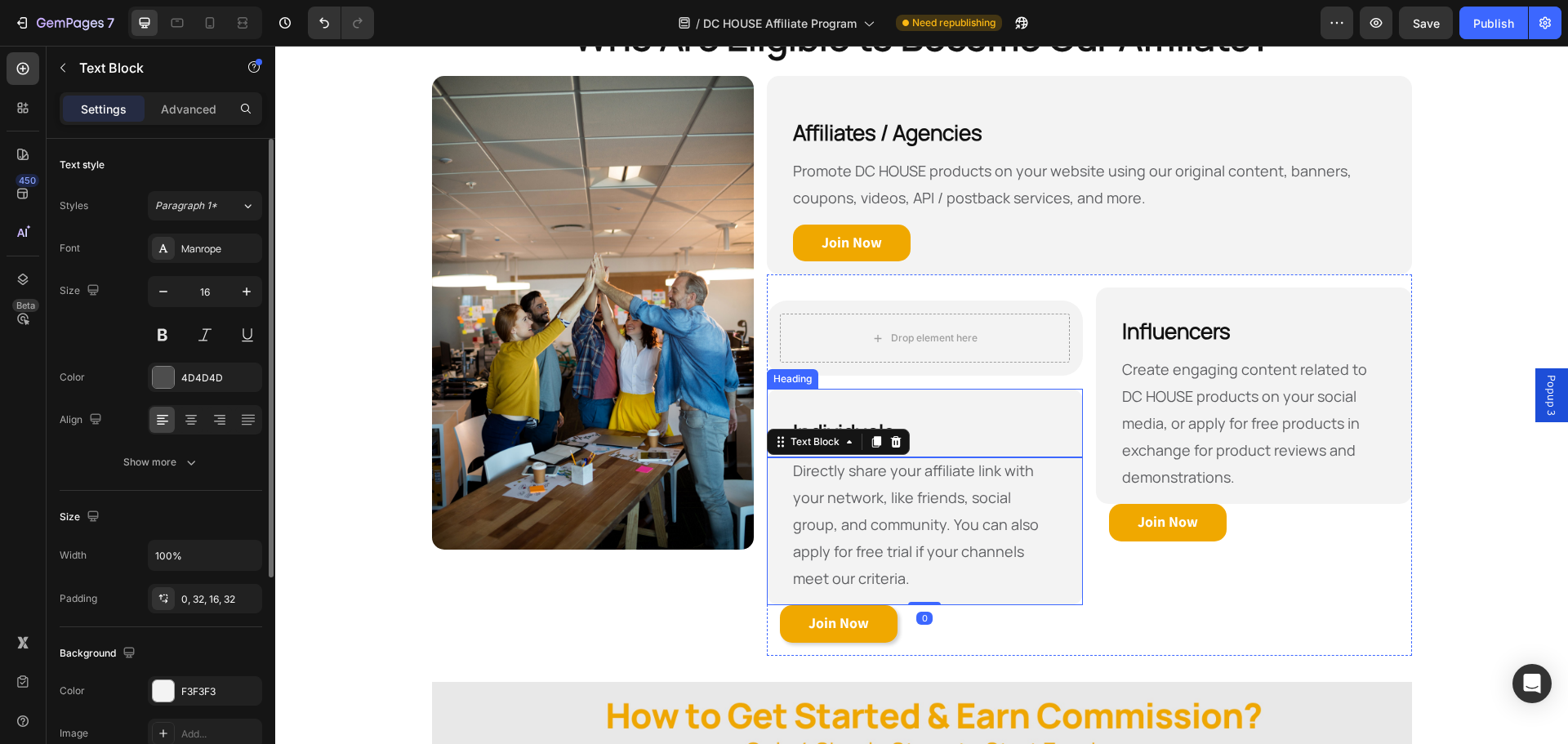
click at [780, 393] on h2 "⁠⁠⁠⁠⁠⁠⁠ Individuals" at bounding box center [925, 423] width 316 height 68
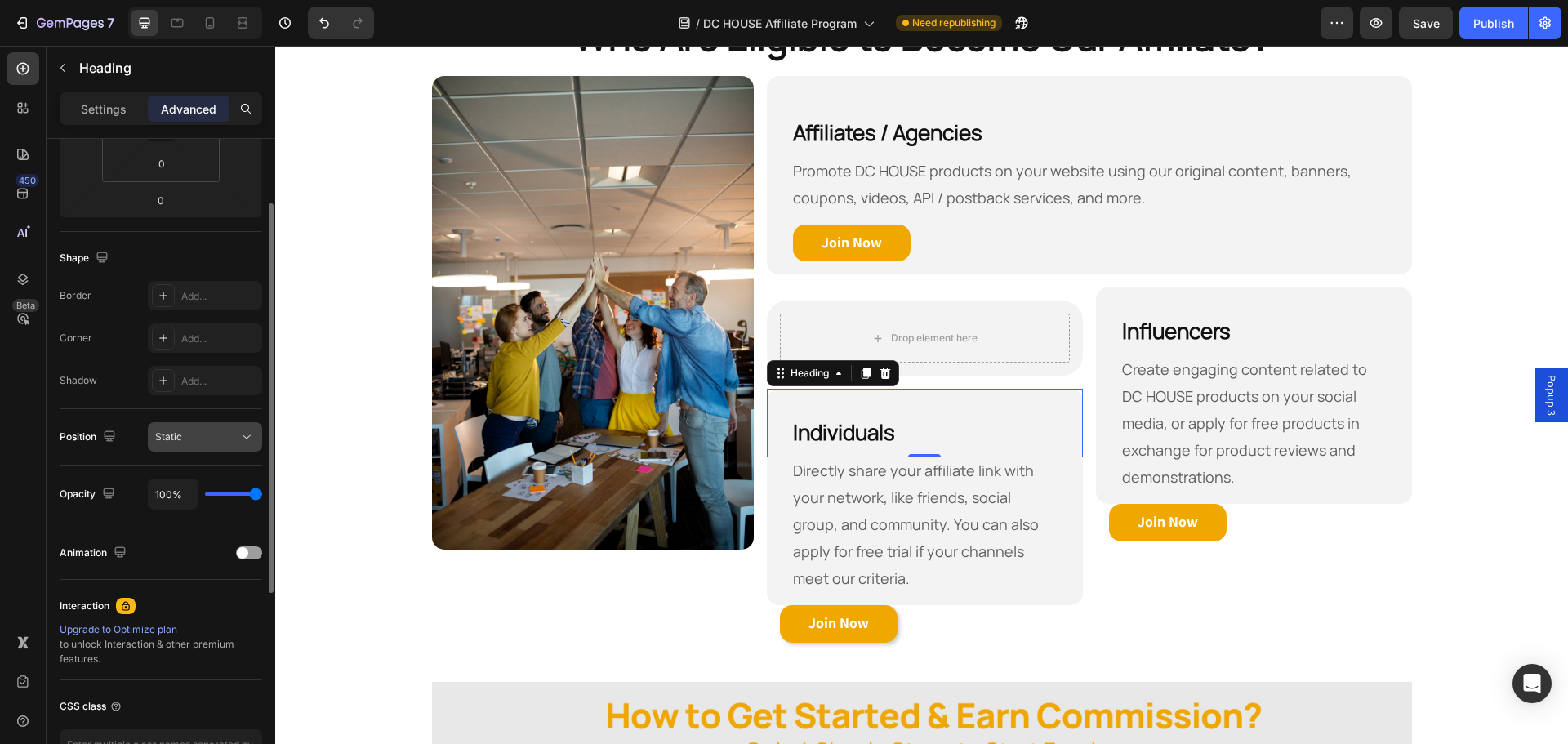
scroll to position [164, 0]
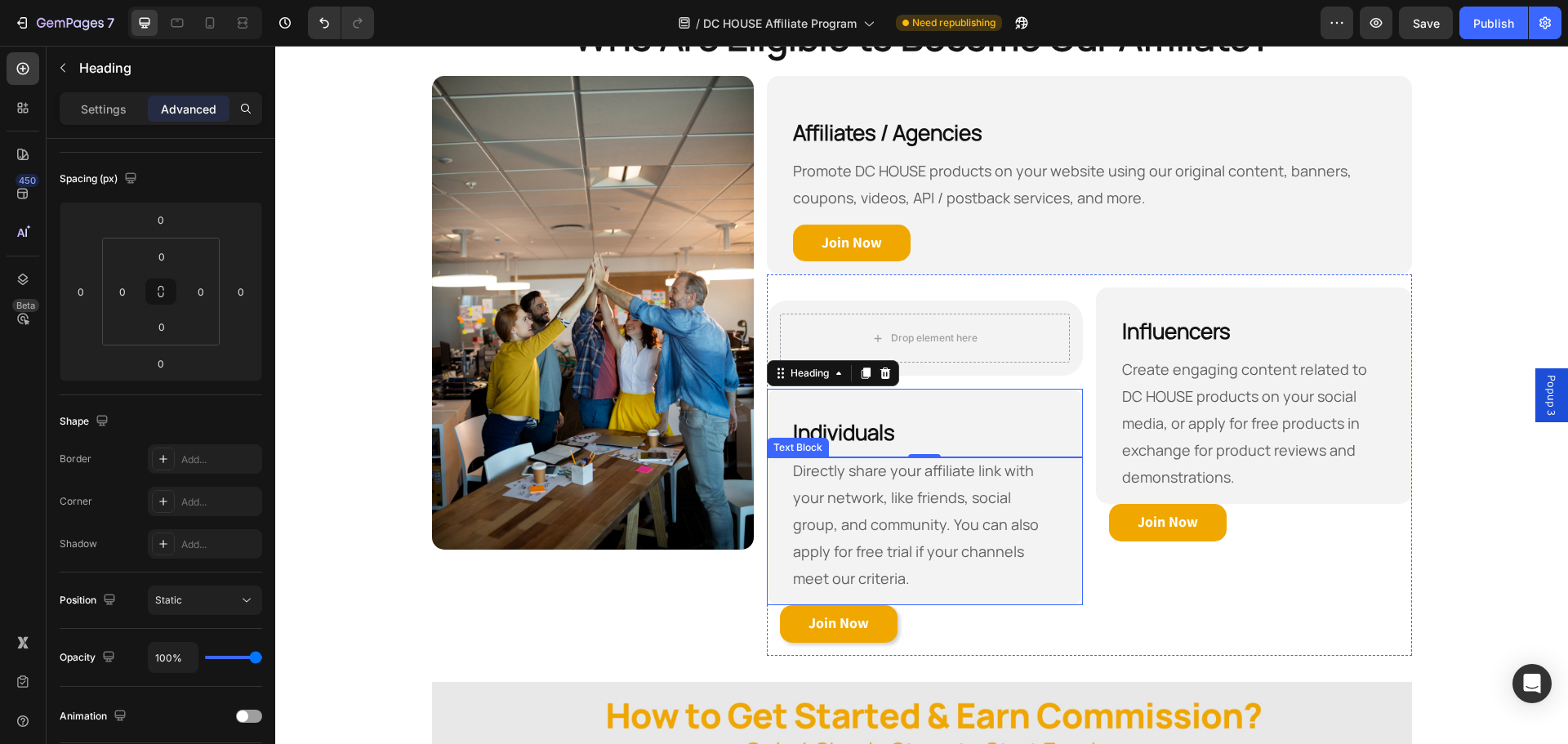
click at [1055, 580] on div "Directly share your affiliate link with your network, like friends, social grou…" at bounding box center [925, 531] width 316 height 148
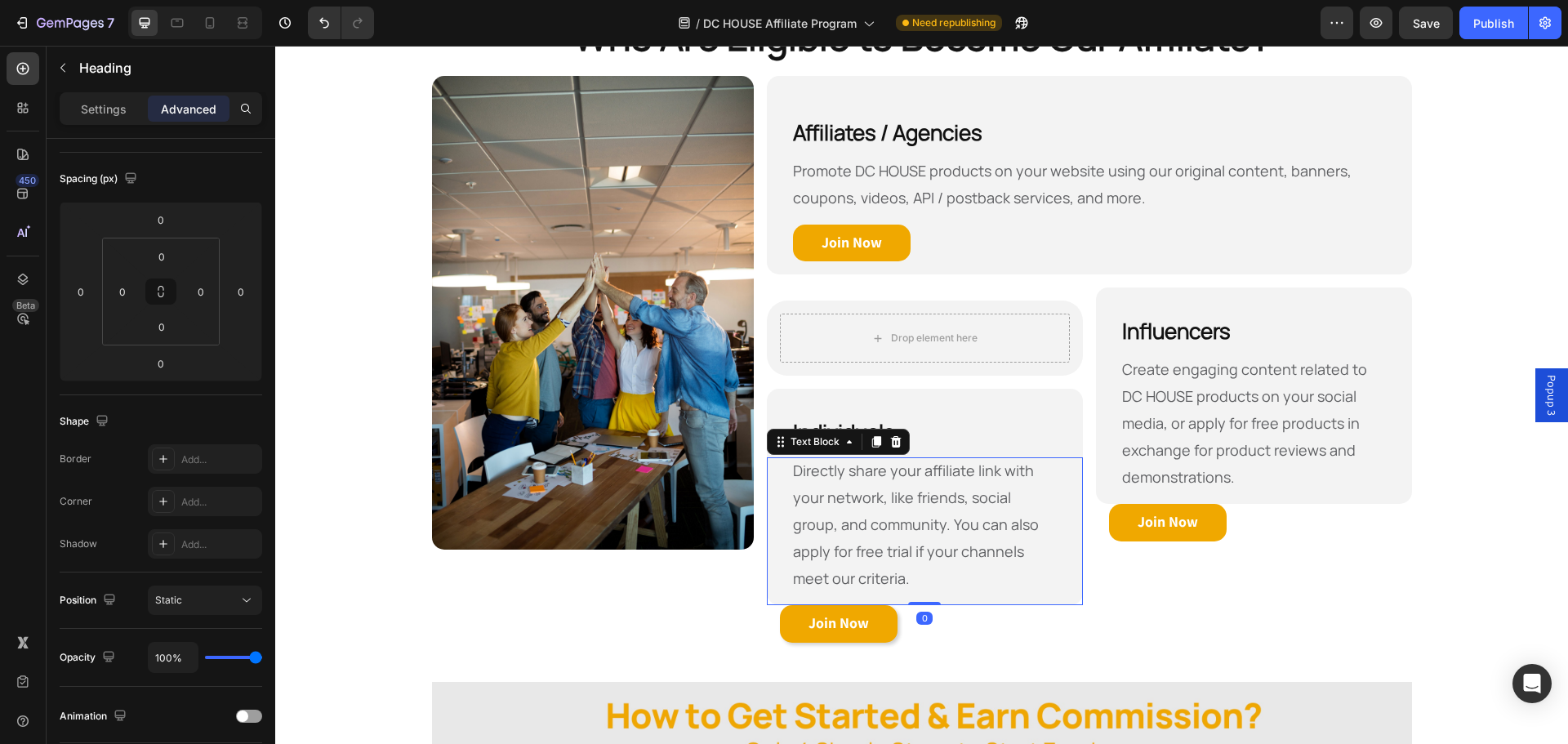
scroll to position [0, 0]
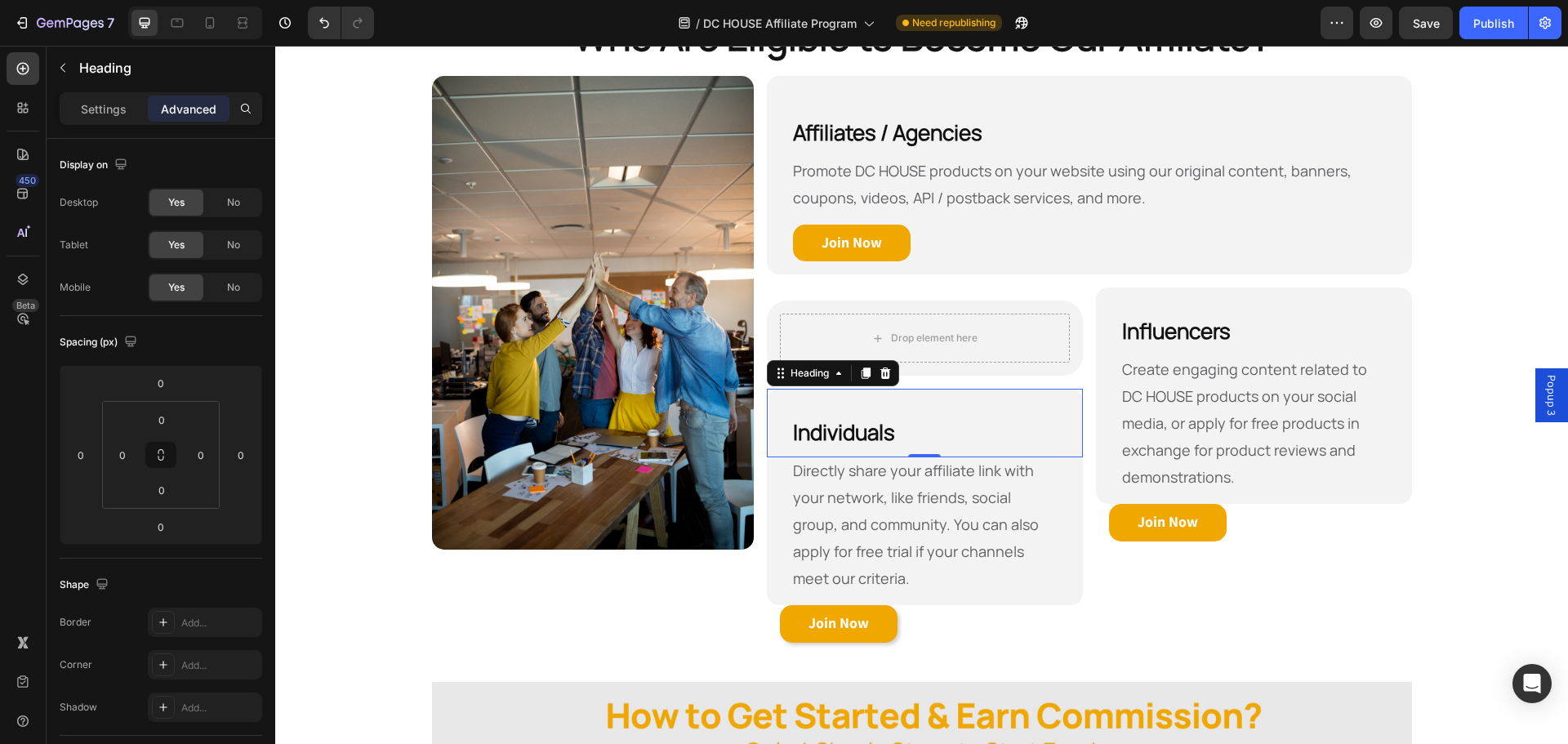
click at [814, 399] on h2 "⁠⁠⁠⁠⁠⁠⁠ Individuals" at bounding box center [925, 423] width 316 height 68
click at [118, 114] on p "Settings" at bounding box center [103, 109] width 46 height 17
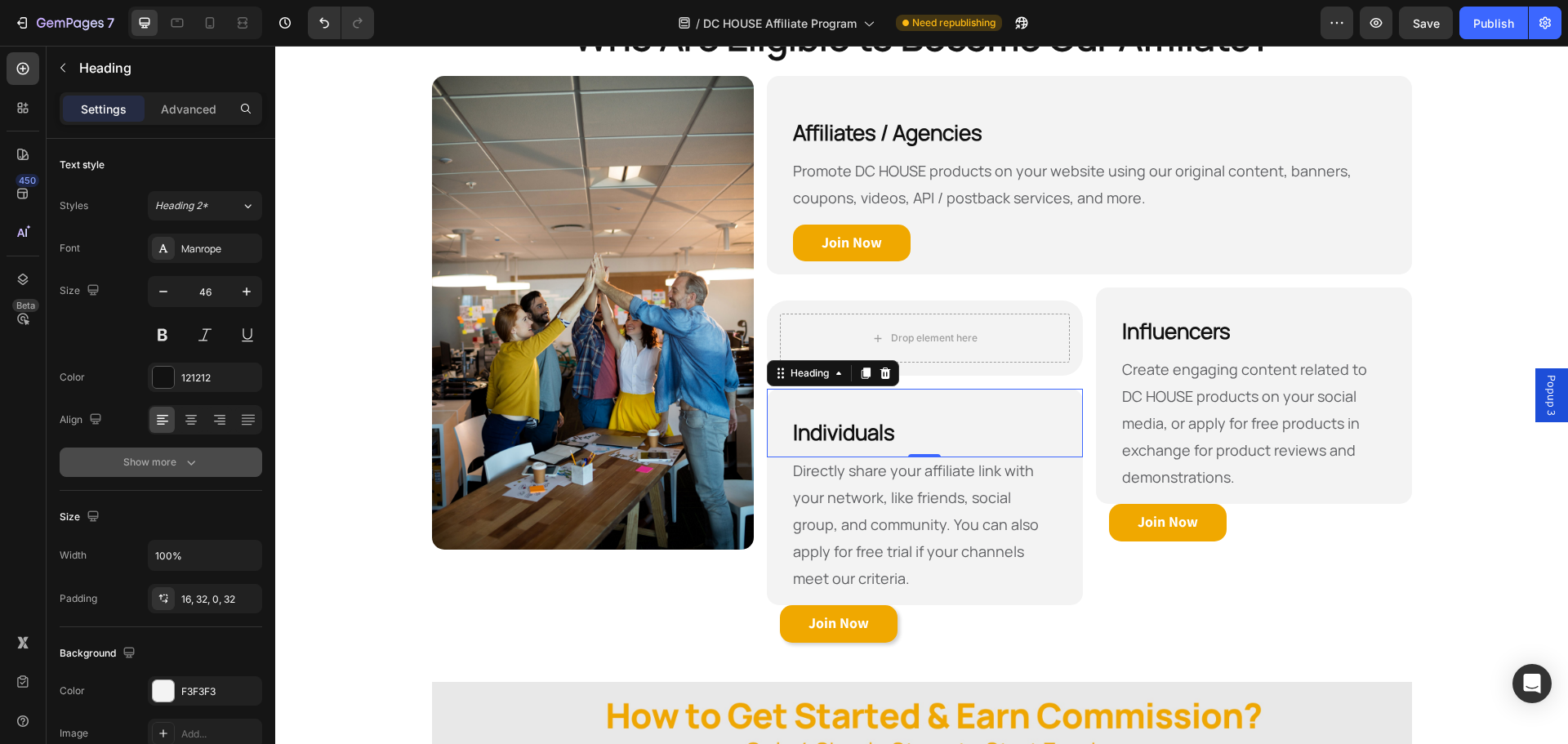
scroll to position [164, 0]
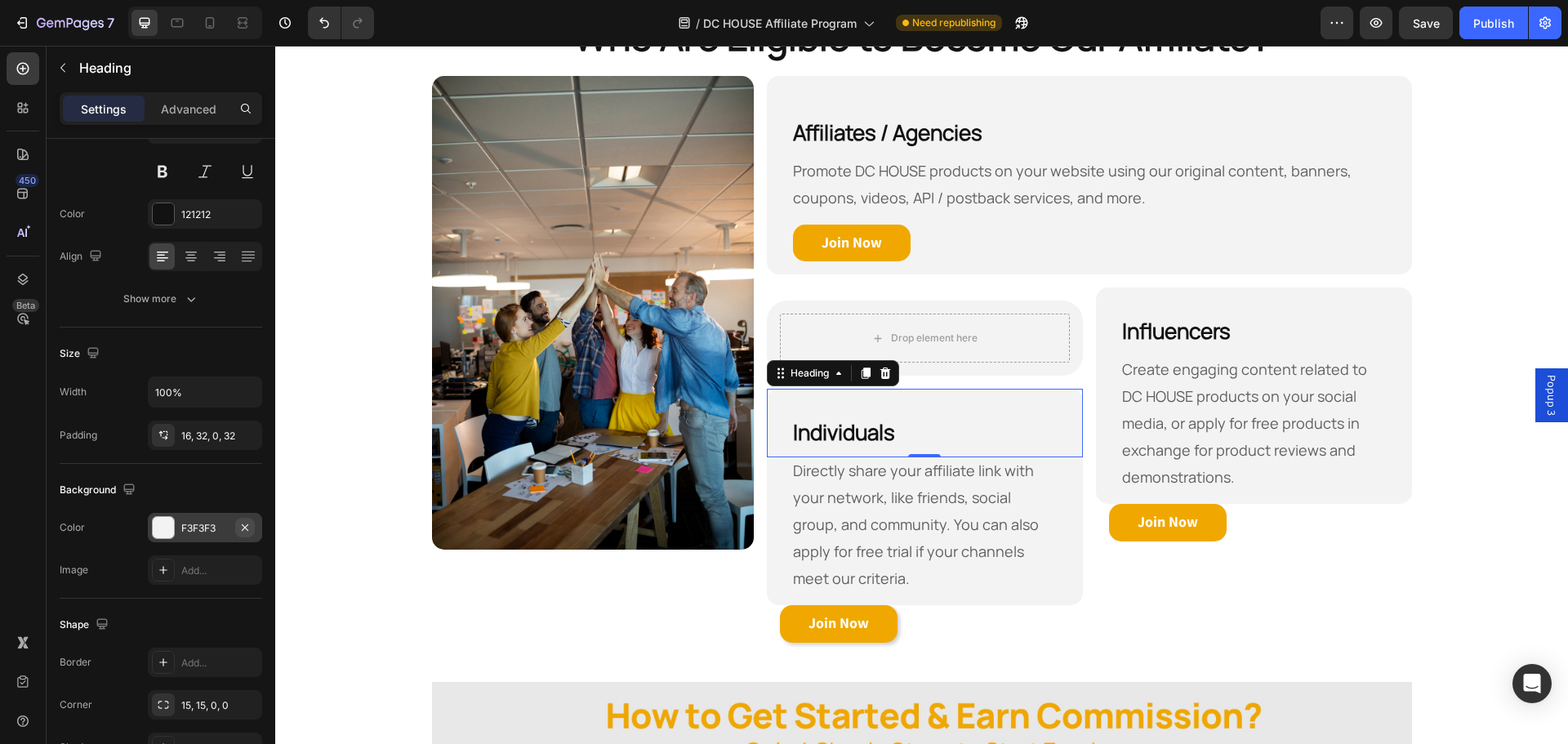
click at [249, 533] on icon "button" at bounding box center [244, 527] width 13 height 13
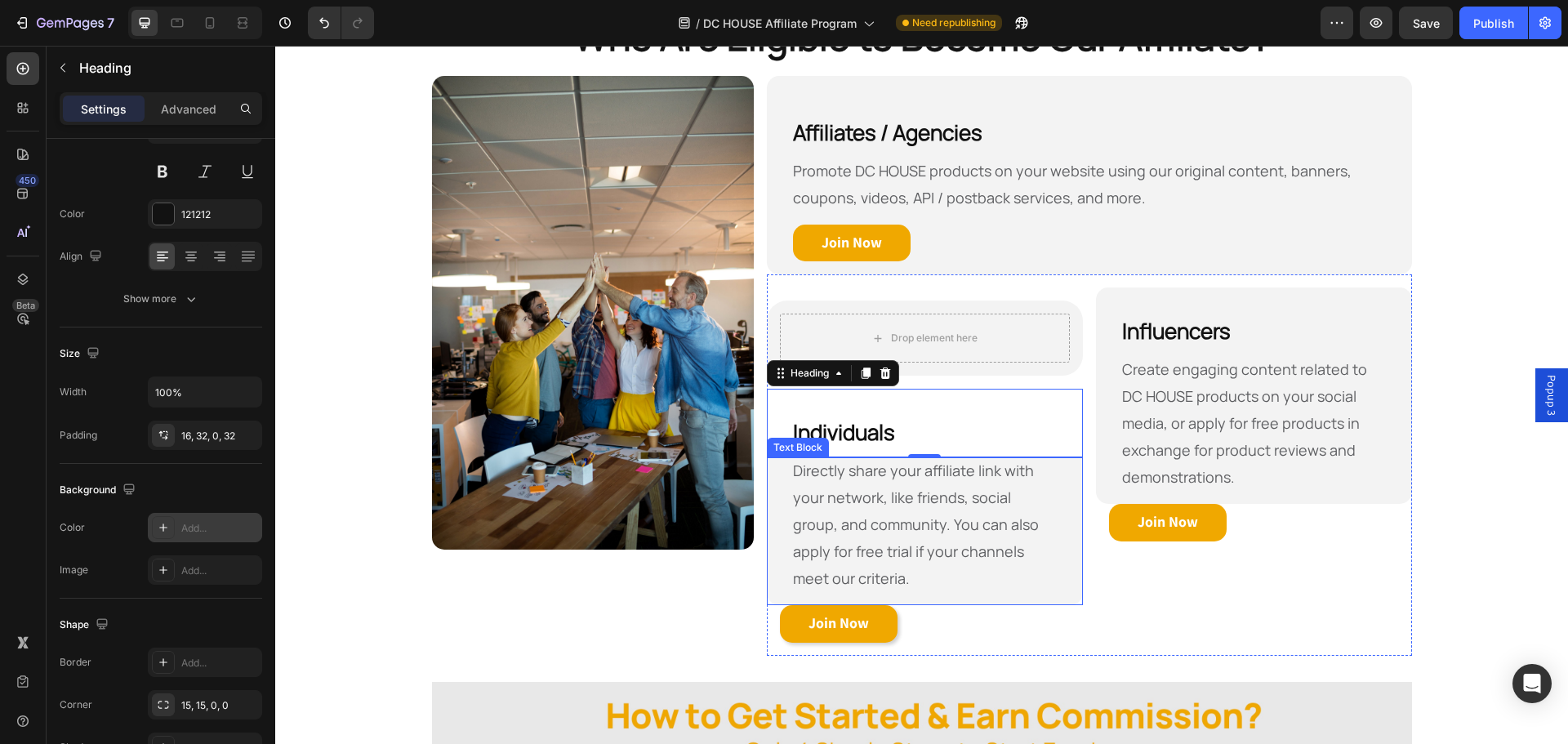
click at [771, 517] on div "Directly share your affiliate link with your network, like friends, social grou…" at bounding box center [925, 531] width 316 height 148
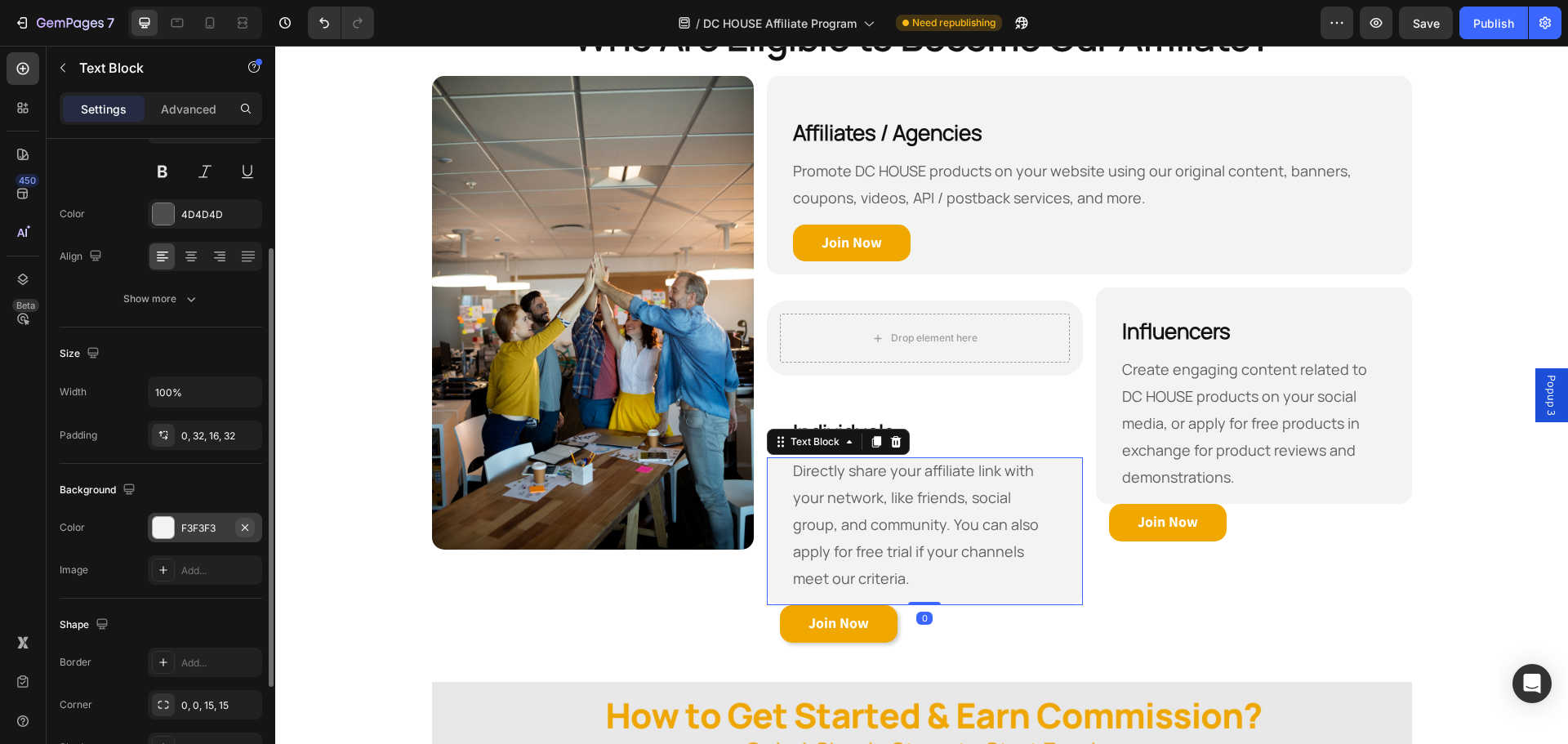
click at [253, 527] on button "button" at bounding box center [245, 527] width 20 height 20
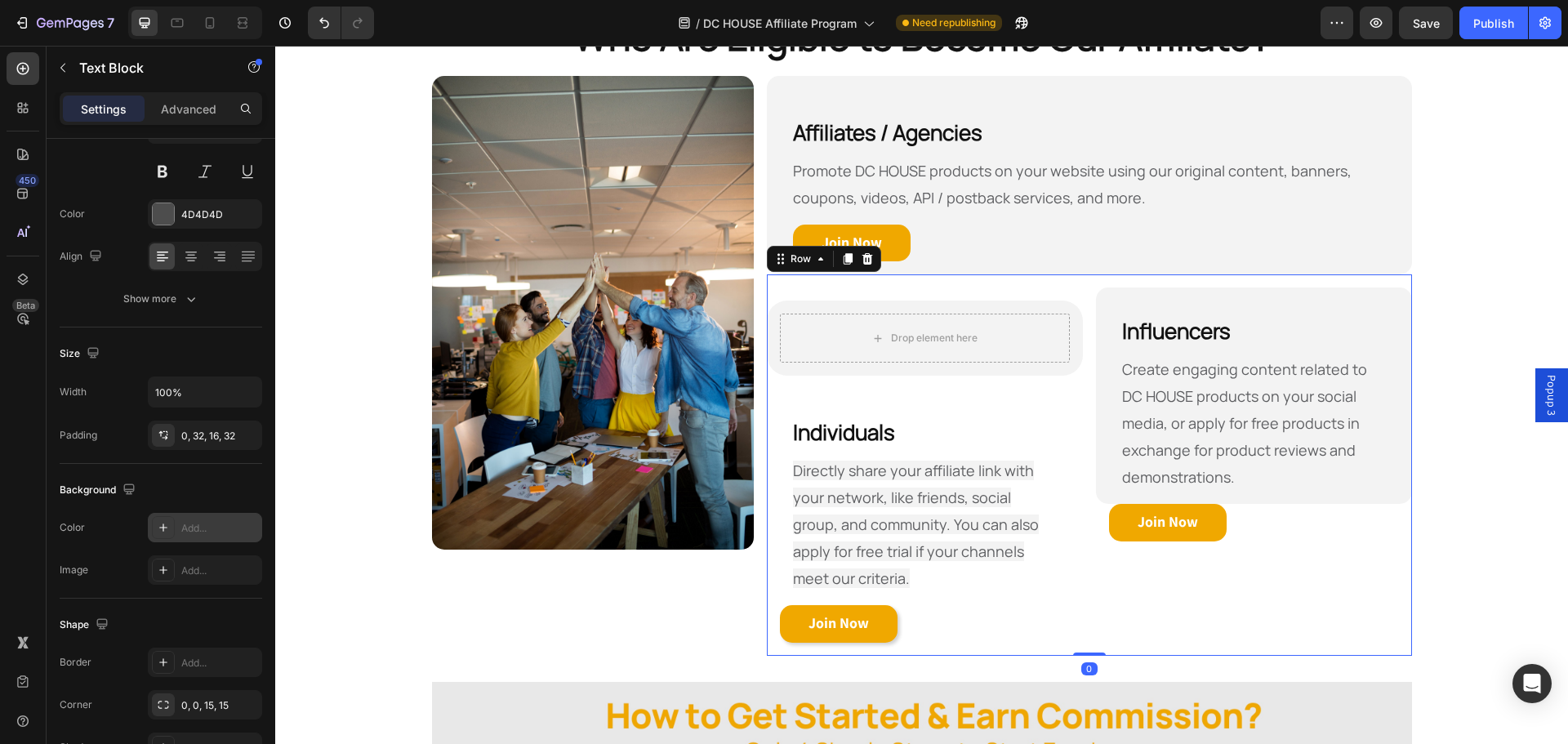
click at [1113, 624] on div "Influencers Heading Create engaging content related to DC HOUSE products on you…" at bounding box center [1254, 465] width 316 height 355
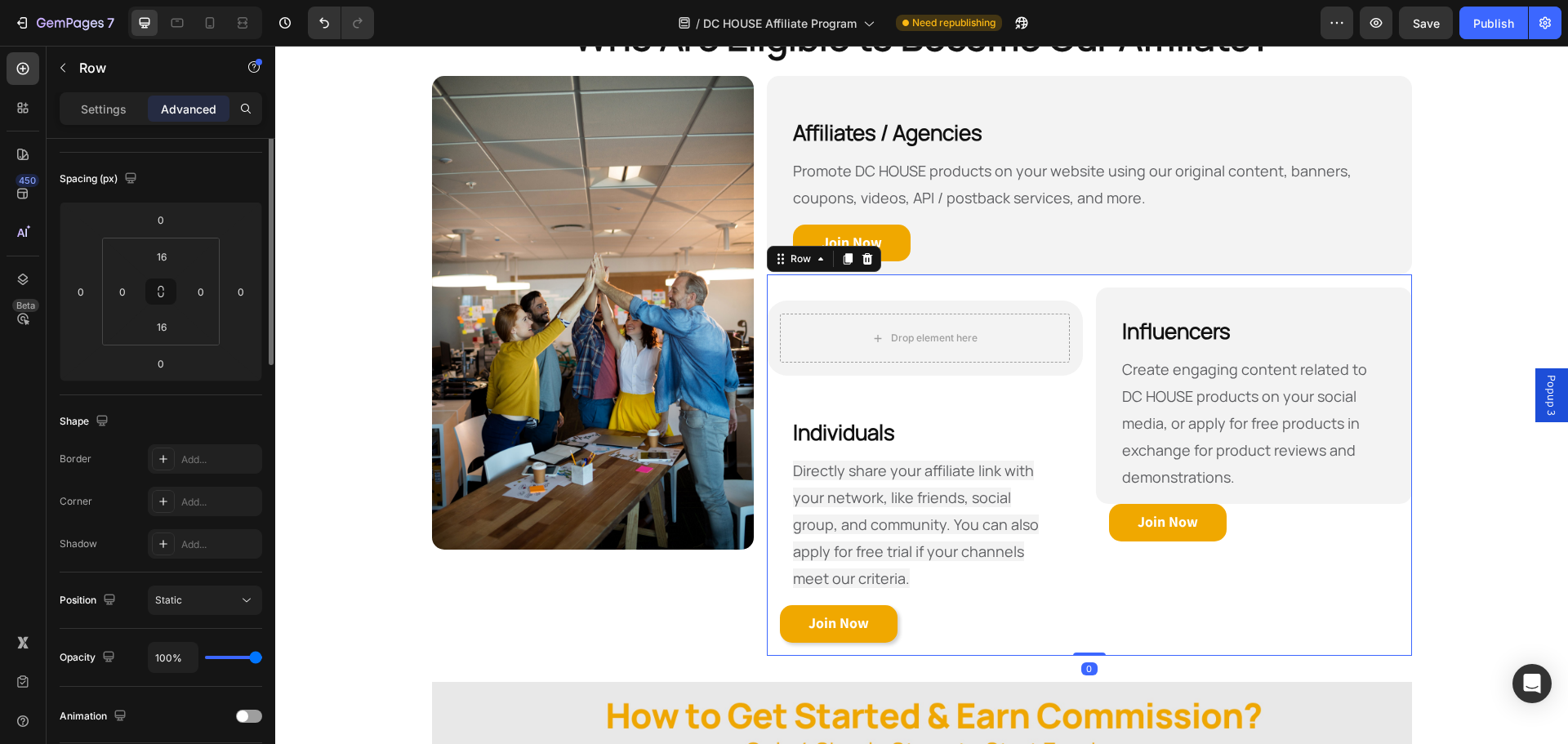
scroll to position [0, 0]
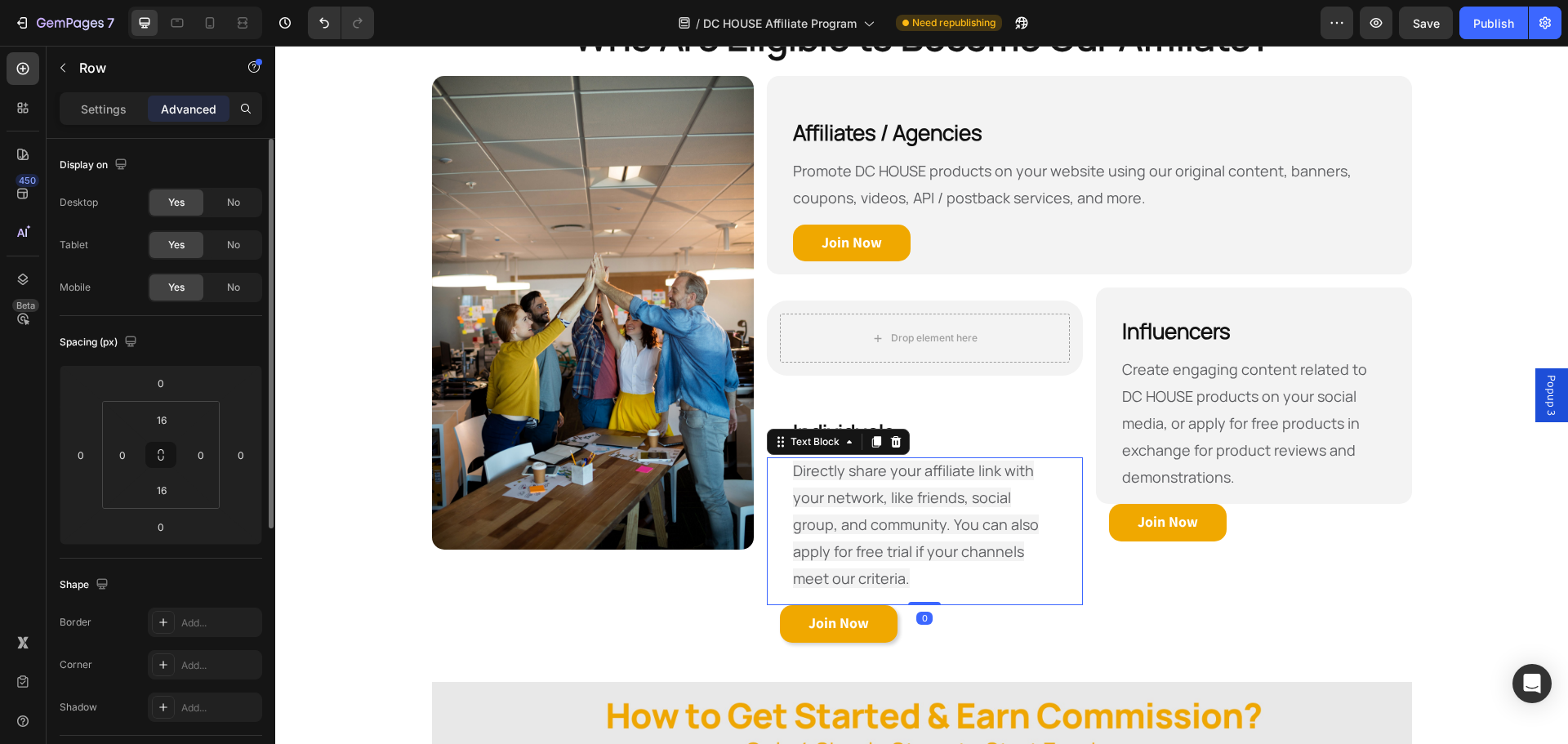
click at [956, 522] on span "Directly share your affiliate link with your network, like friends, social grou…" at bounding box center [916, 524] width 246 height 127
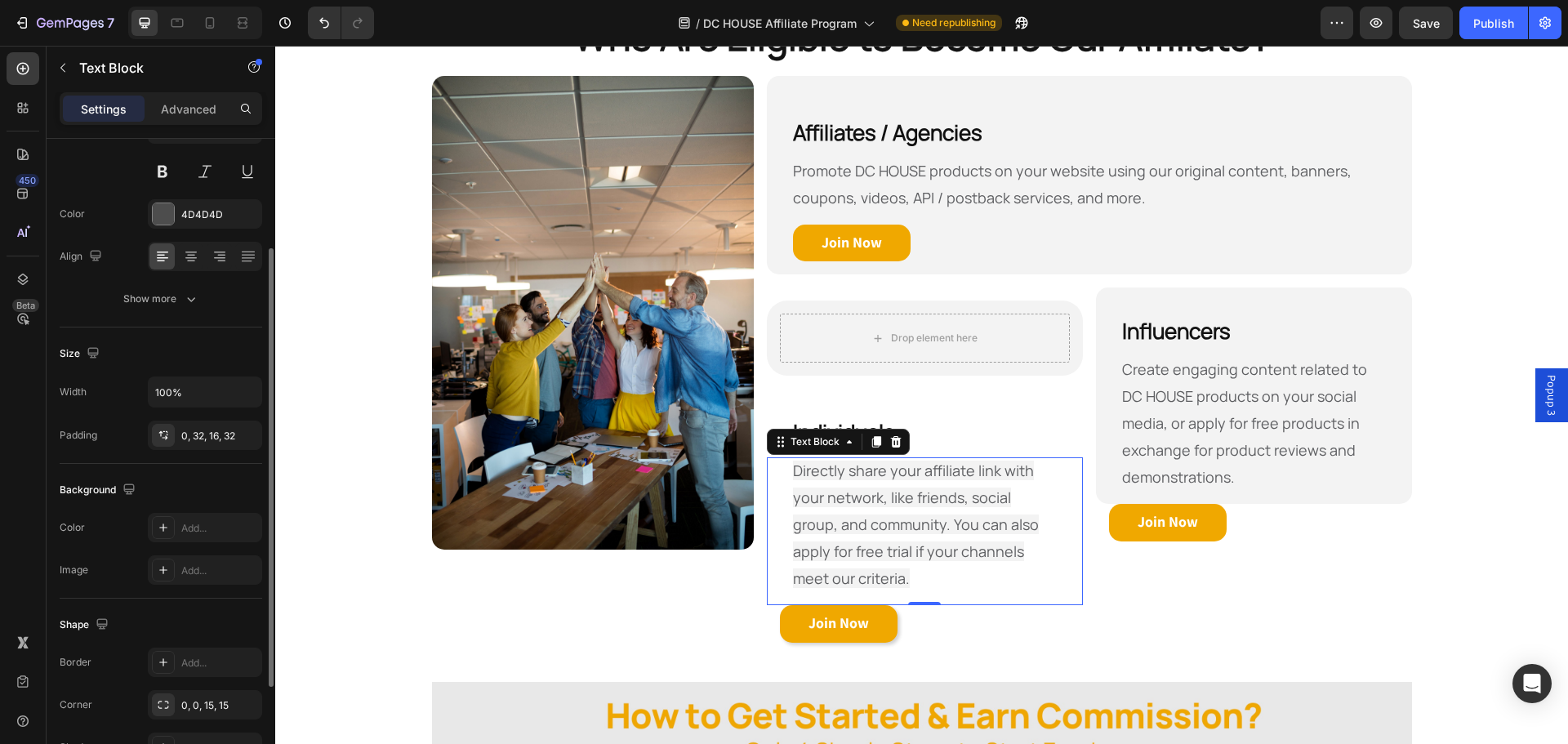
scroll to position [316, 0]
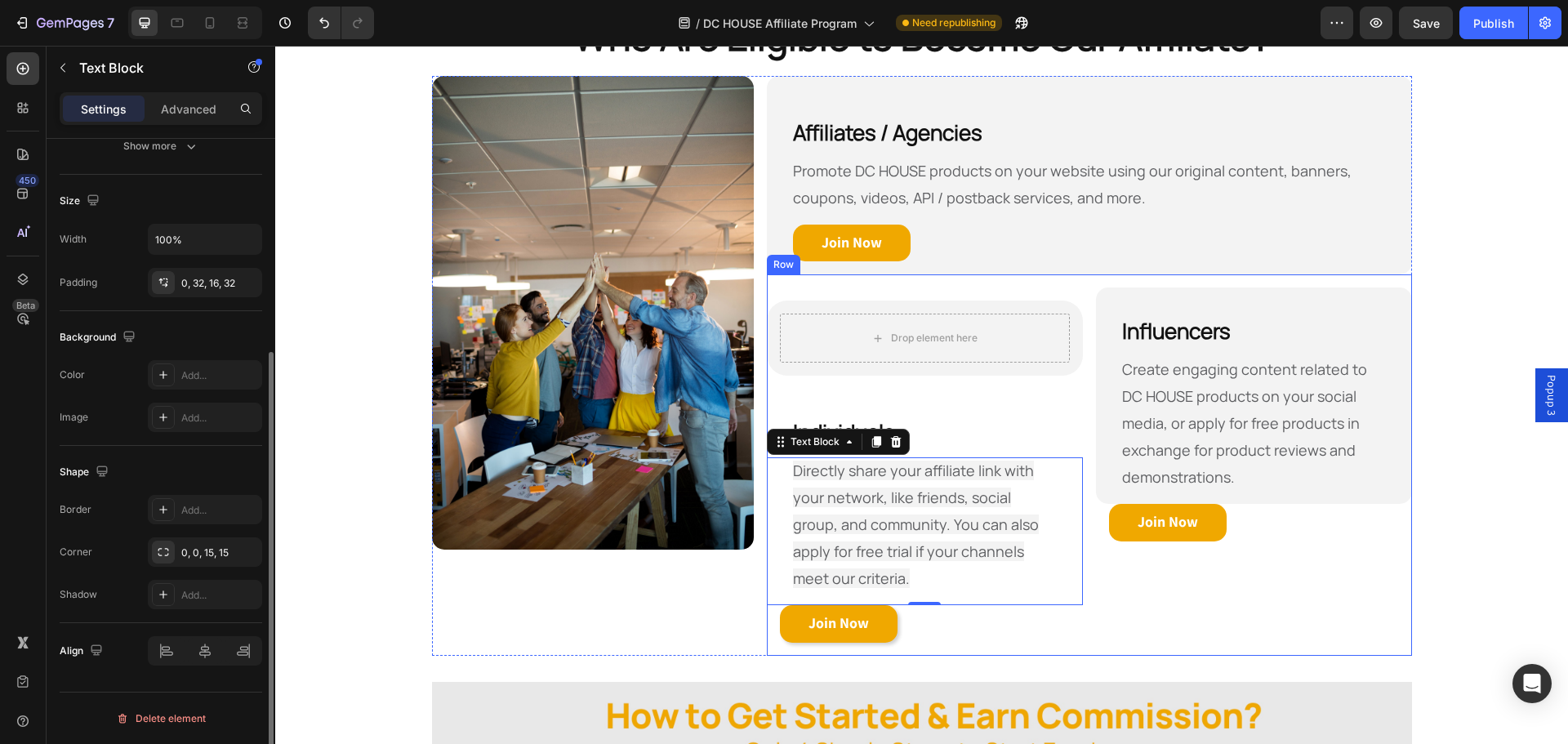
click at [1208, 599] on div "Influencers Heading Create engaging content related to DC HOUSE products on you…" at bounding box center [1254, 465] width 316 height 355
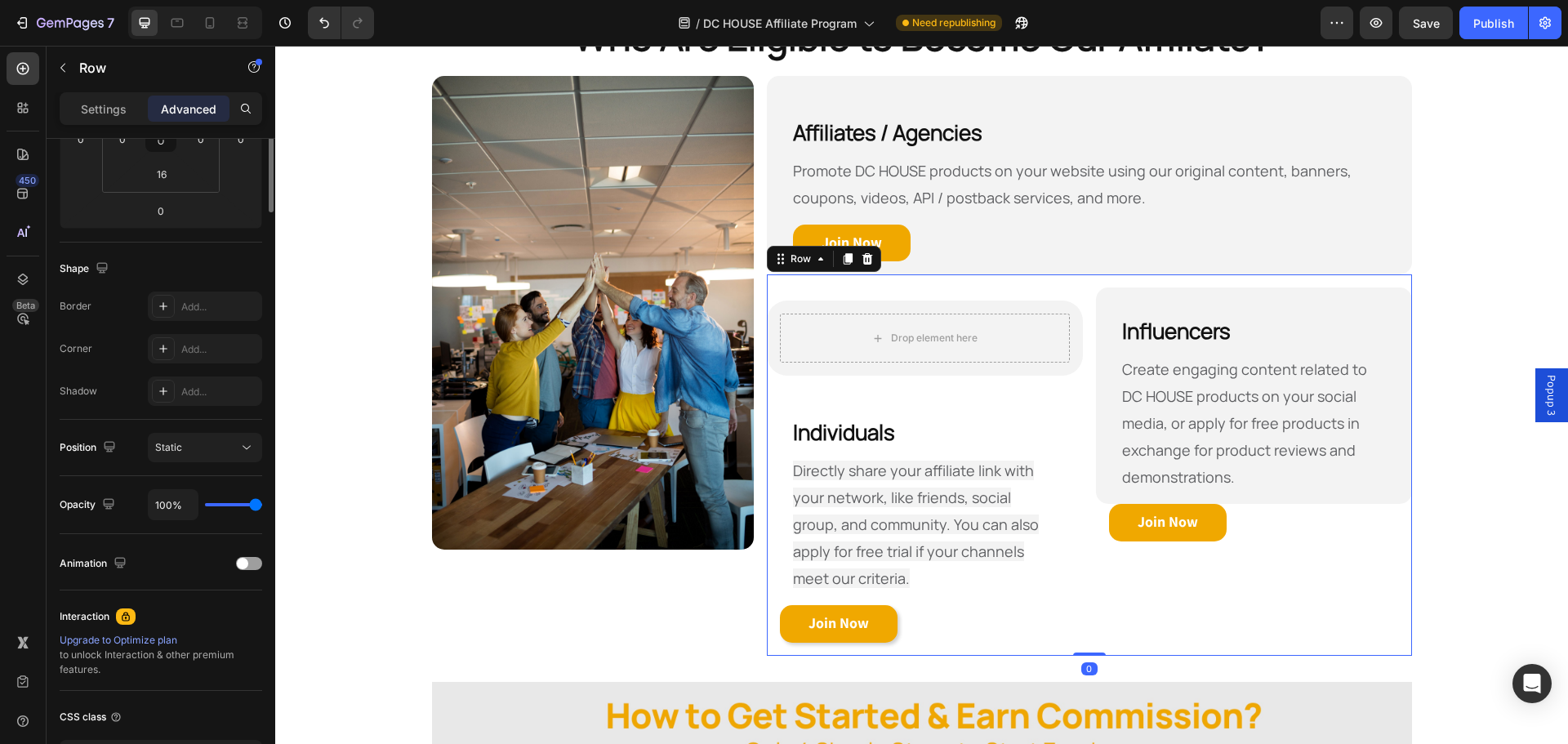
scroll to position [0, 0]
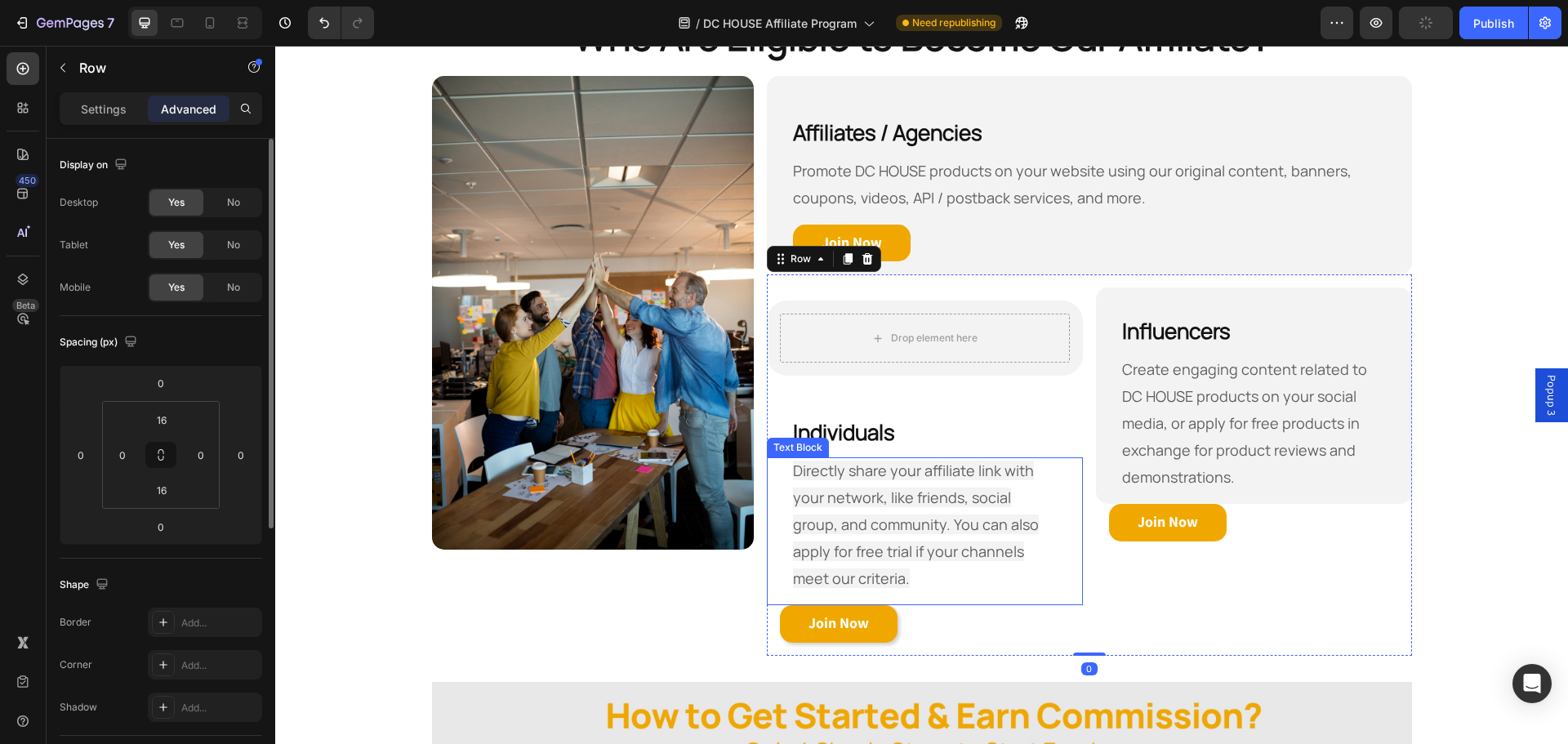
click at [926, 479] on span "Directly share your affiliate link with your network, like friends, social grou…" at bounding box center [916, 524] width 246 height 127
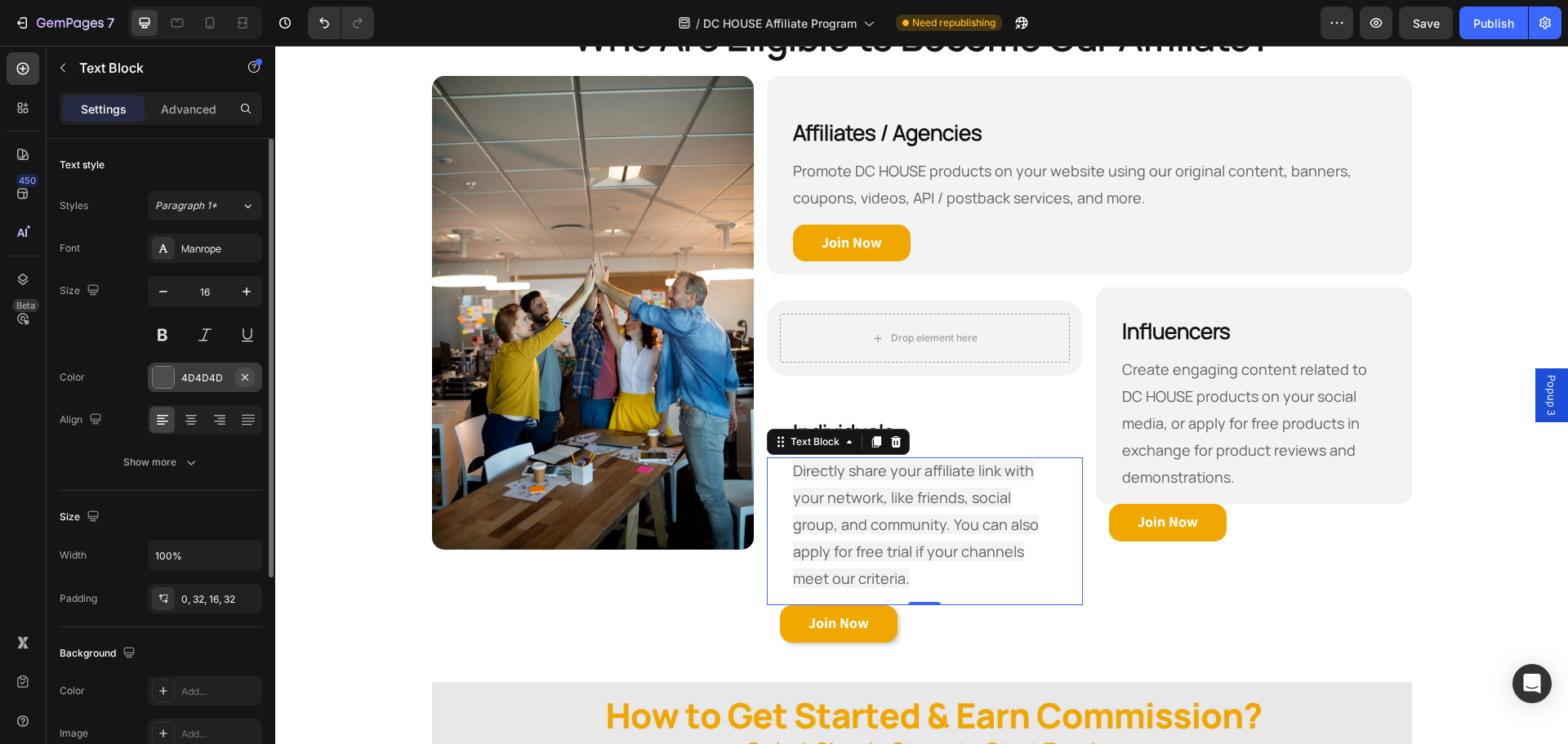
click at [247, 379] on icon "button" at bounding box center [244, 377] width 13 height 13
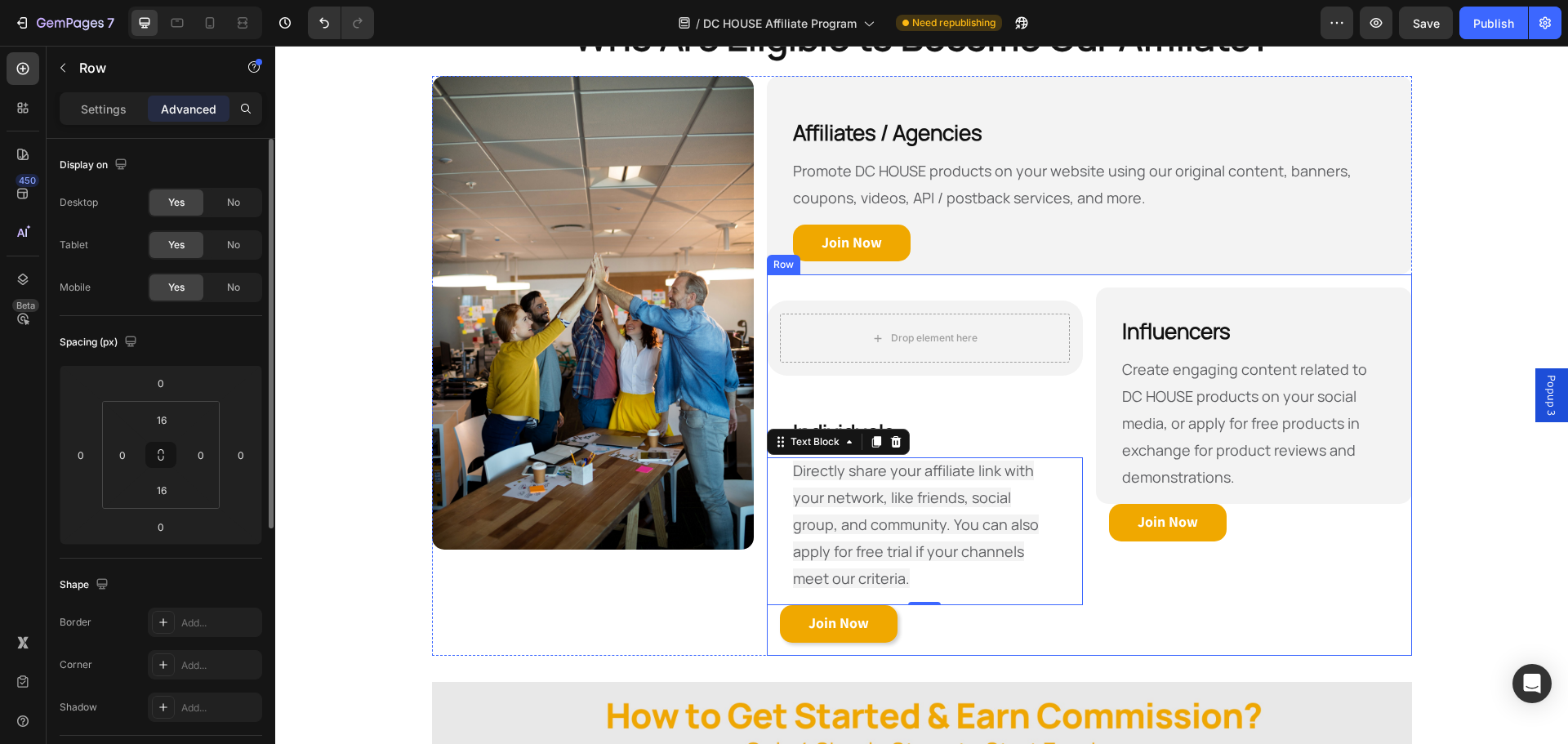
click at [1101, 637] on div "Influencers Heading Create engaging content related to DC HOUSE products on you…" at bounding box center [1254, 465] width 316 height 355
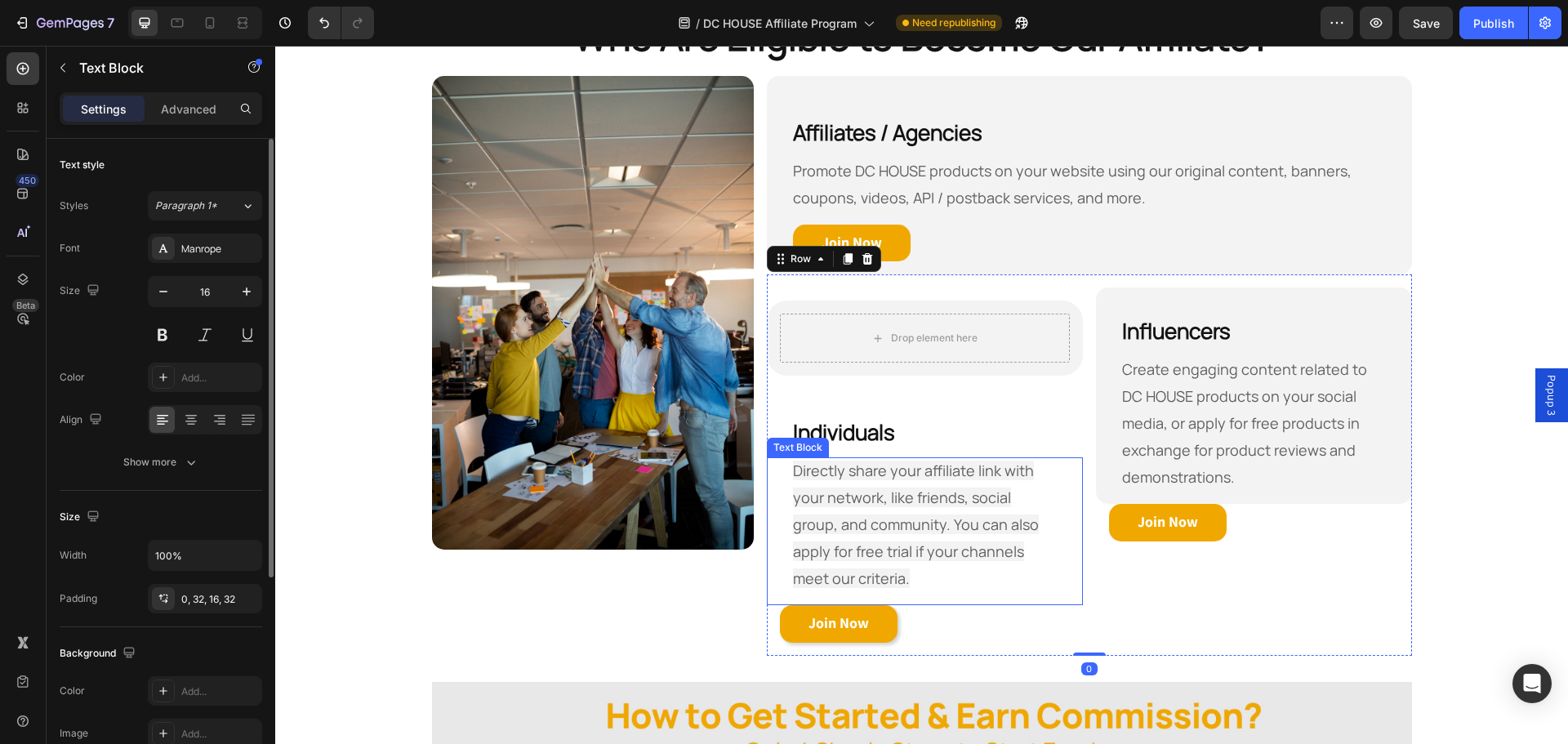
click at [971, 534] on span "Directly share your affiliate link with your network, like friends, social grou…" at bounding box center [916, 524] width 246 height 127
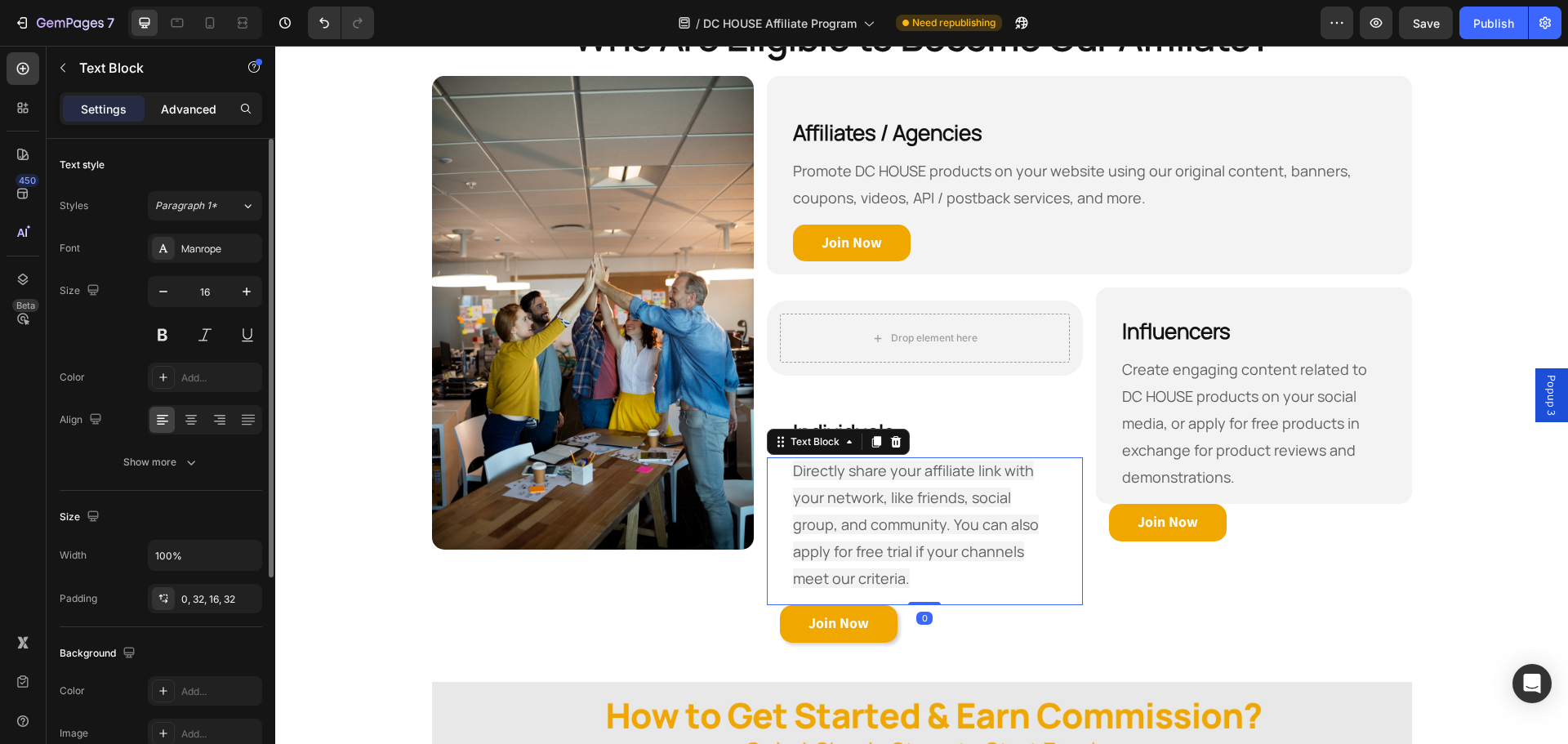
click at [197, 102] on p "Advanced" at bounding box center [189, 109] width 55 height 17
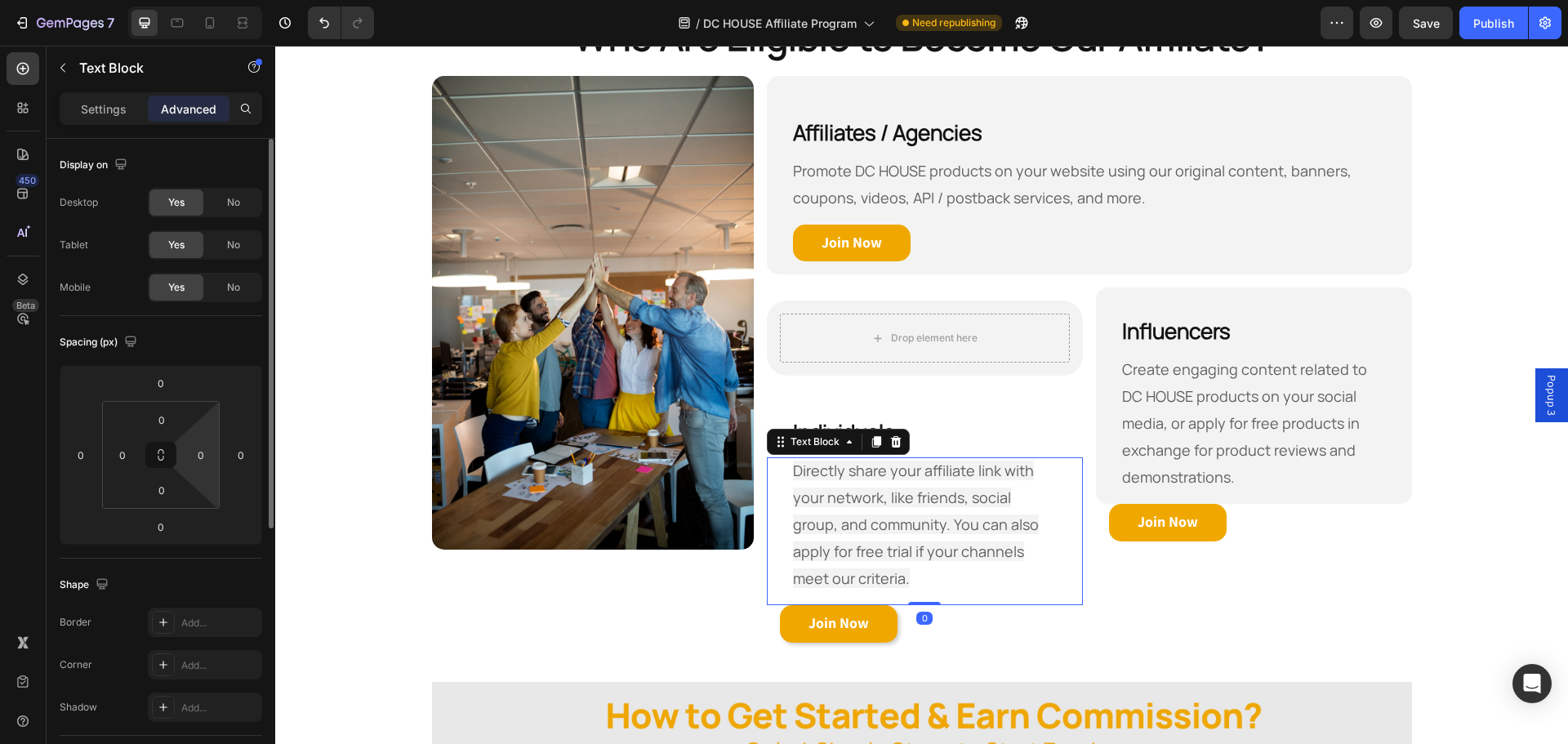
scroll to position [245, 0]
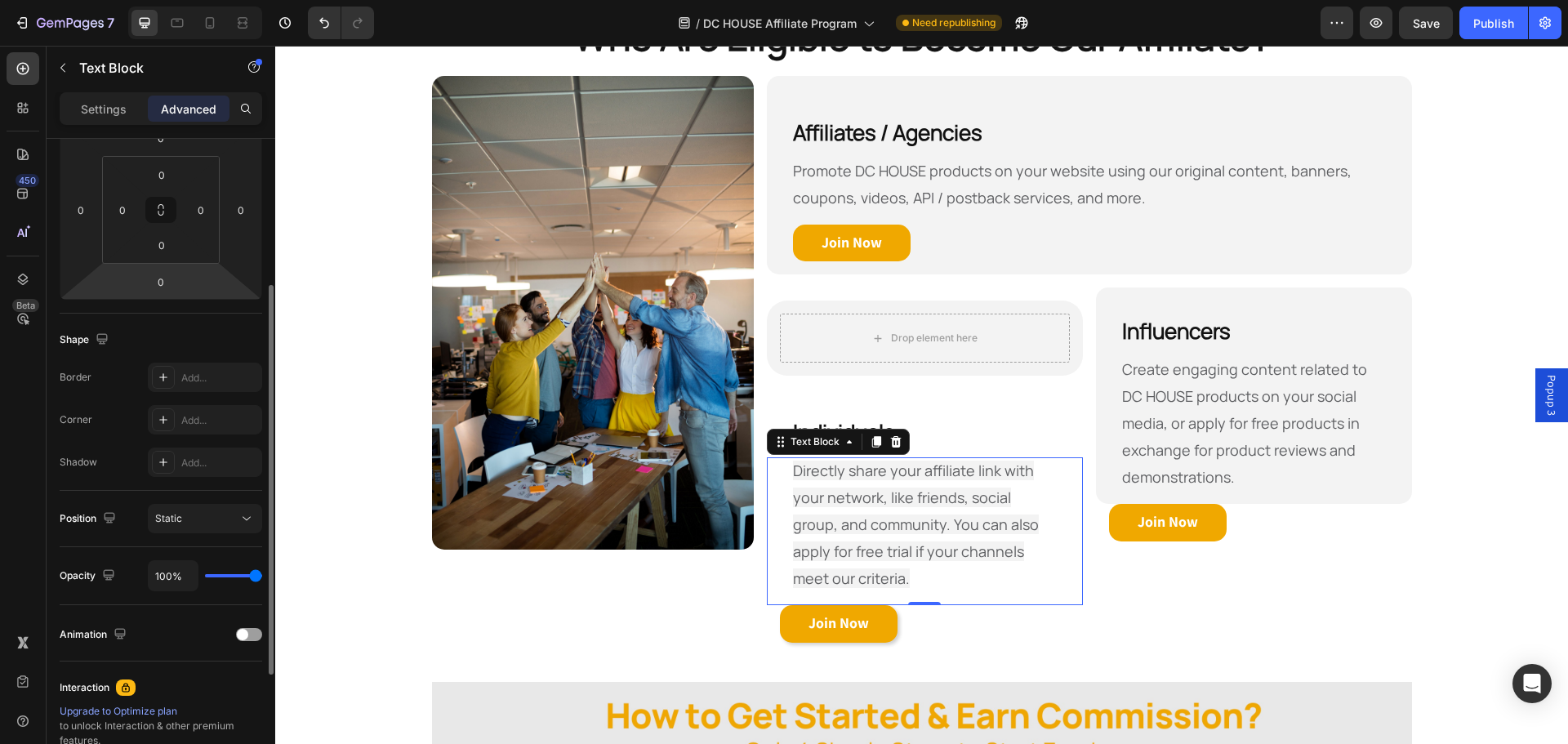
click at [952, 498] on span "Directly share your affiliate link with your network, like friends, social grou…" at bounding box center [916, 524] width 246 height 127
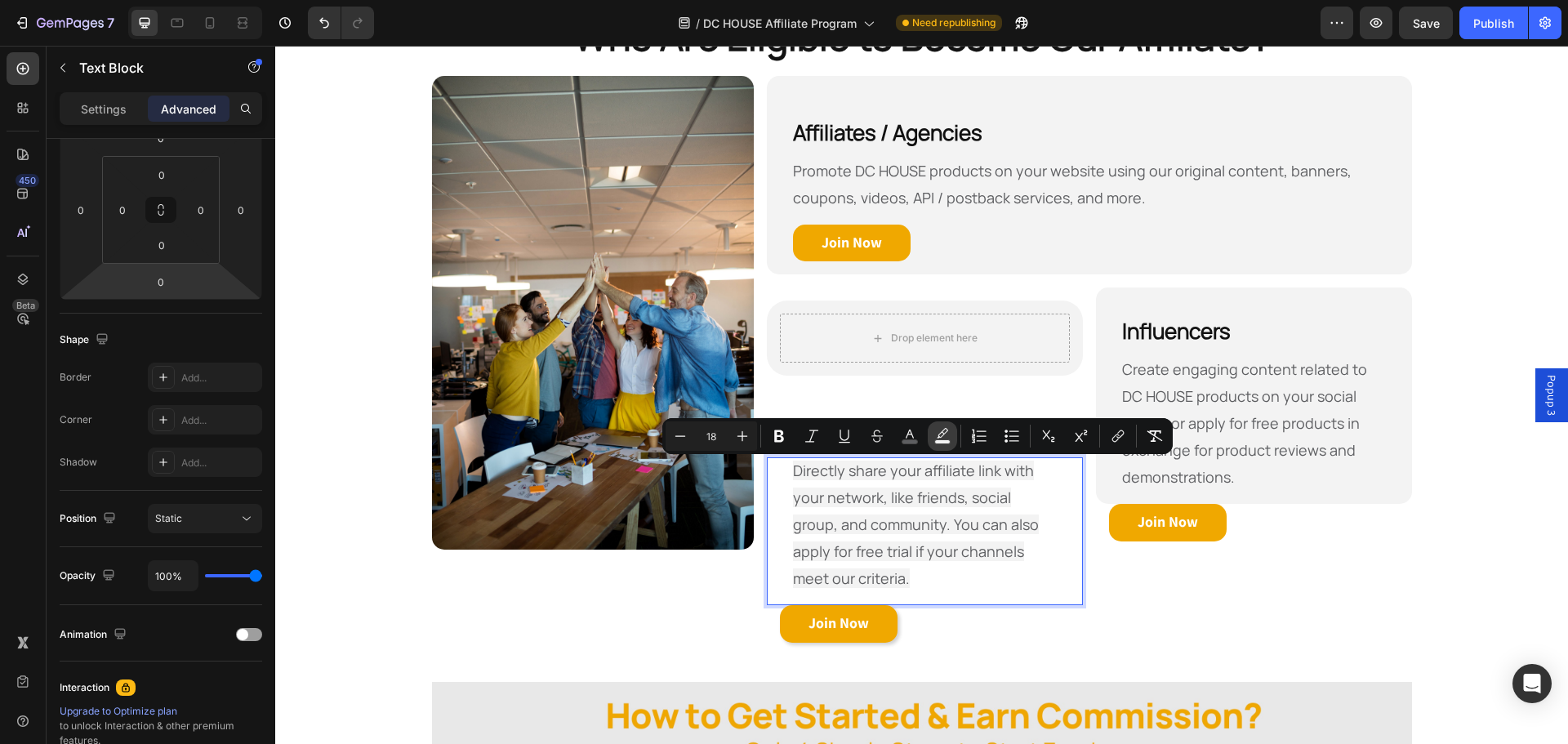
click at [939, 442] on rect "Editor contextual toolbar" at bounding box center [943, 443] width 16 height 4
type input "F3F3F3"
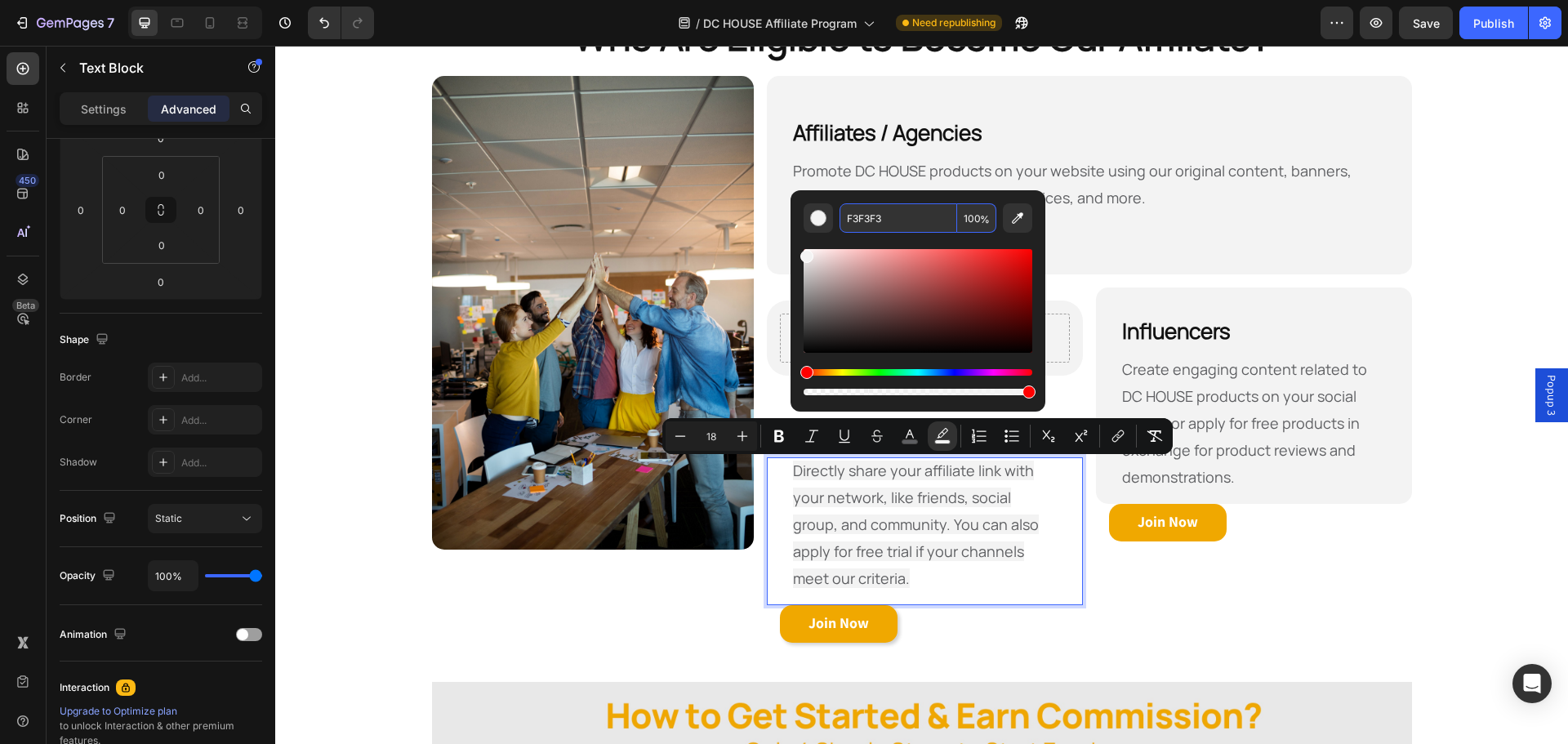
click at [946, 218] on input "F3F3F3" at bounding box center [899, 218] width 118 height 29
type input "F3F3F3"
click at [990, 248] on div "Editor contextual toolbar" at bounding box center [918, 322] width 229 height 152
click at [962, 217] on input "100" at bounding box center [977, 218] width 39 height 29
click at [819, 217] on div "Editor contextual toolbar" at bounding box center [818, 217] width 16 height 16
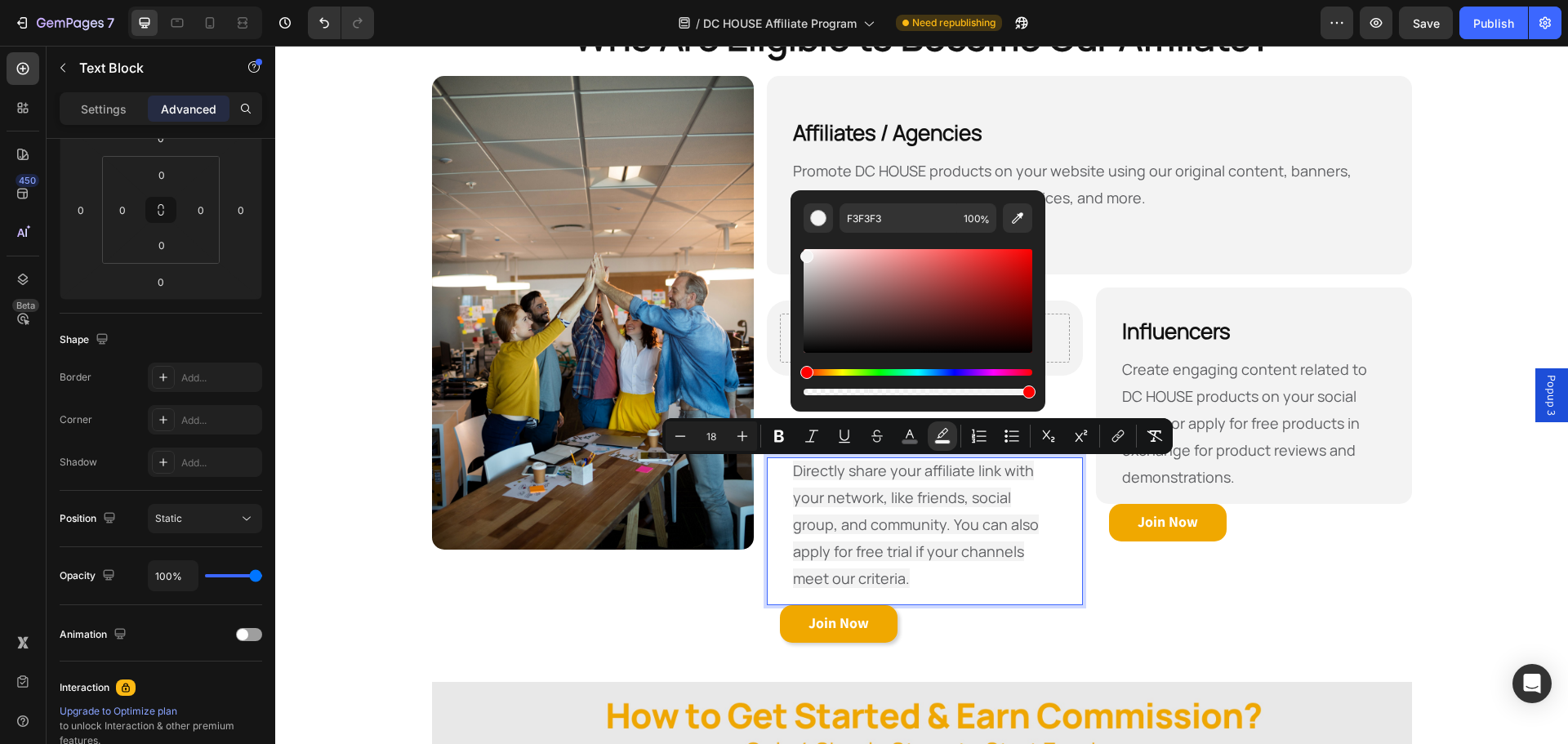
click at [808, 393] on div "Editor contextual toolbar" at bounding box center [918, 392] width 229 height 7
drag, startPoint x: 1085, startPoint y: 441, endPoint x: 740, endPoint y: 395, distance: 348.1
type input "0"
click at [1010, 588] on p "Directly share your affiliate link with your network, like friends, social grou…" at bounding box center [925, 525] width 264 height 135
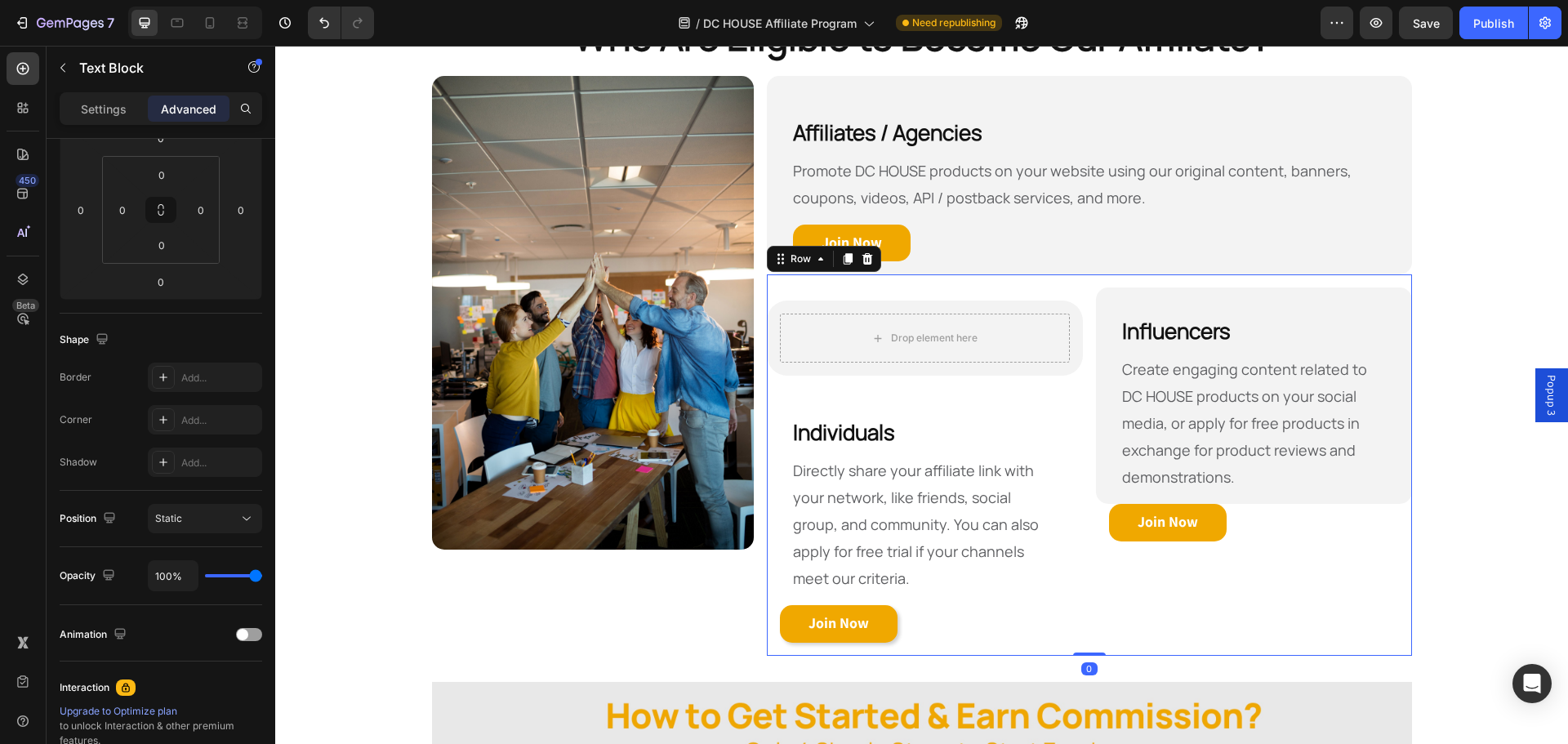
click at [1181, 631] on div "Influencers Heading Create engaging content related to DC HOUSE products on you…" at bounding box center [1254, 465] width 316 height 355
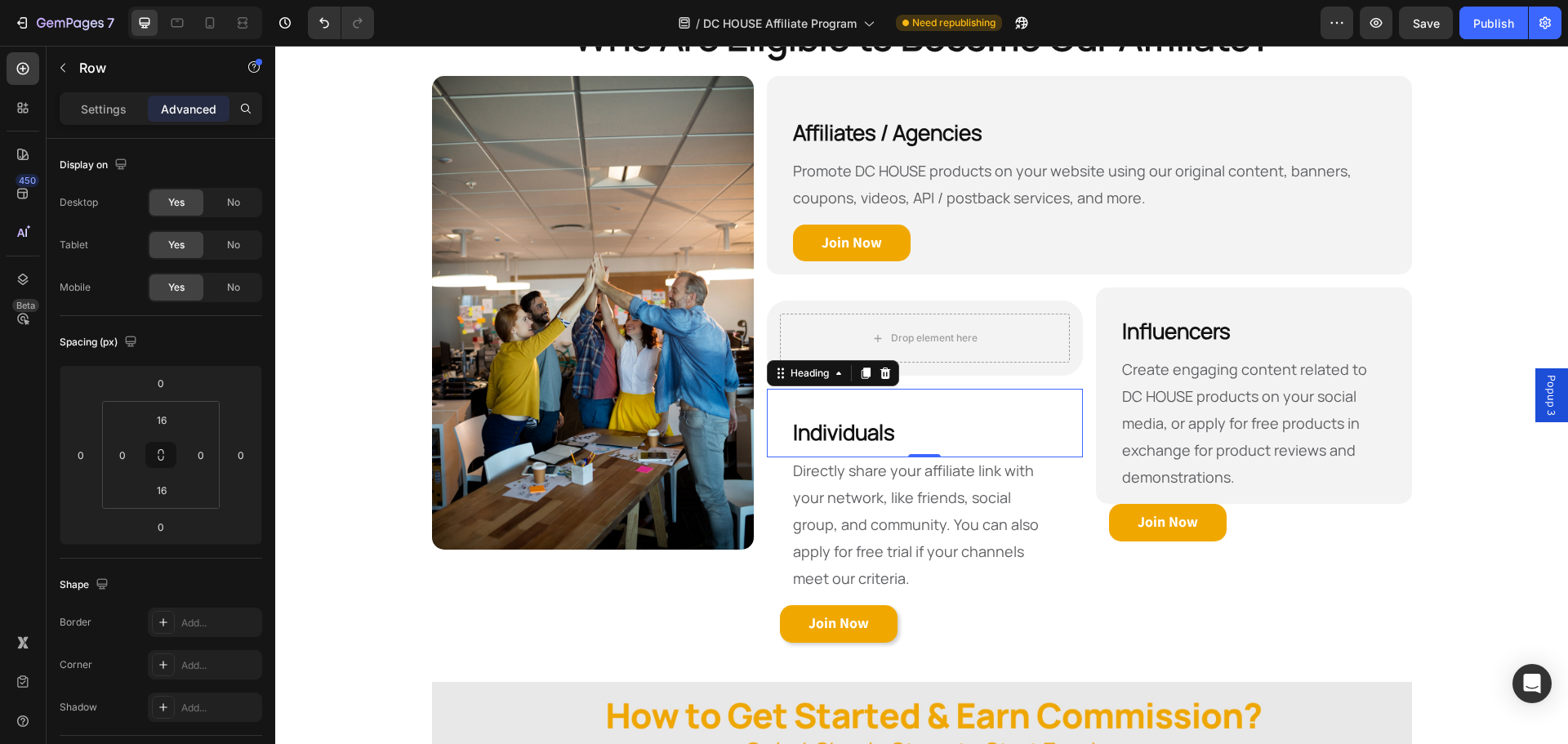
click at [919, 417] on p "⁠⁠⁠⁠⁠⁠⁠ Individuals" at bounding box center [925, 430] width 264 height 55
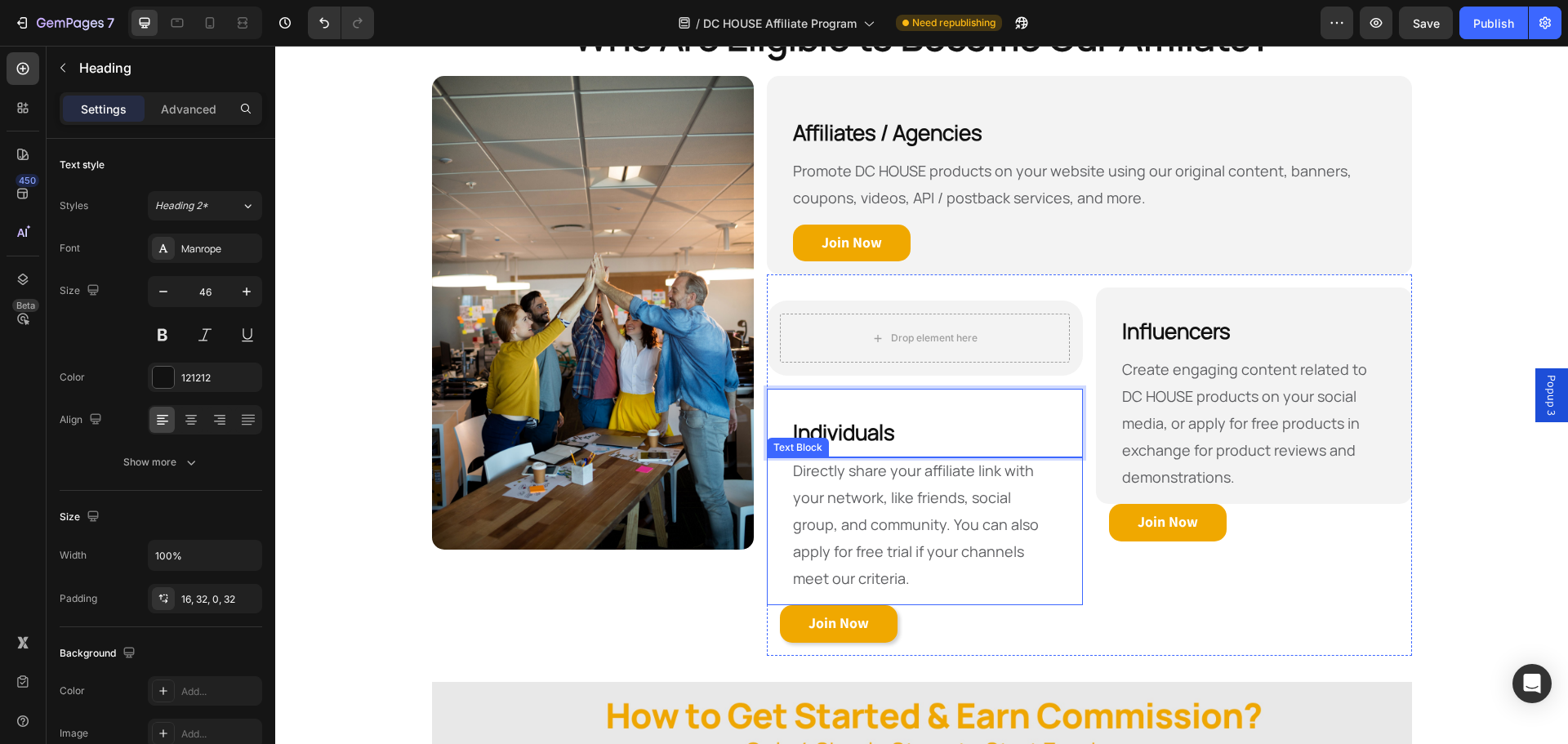
click at [1132, 585] on div "Influencers Heading Create engaging content related to DC HOUSE products on you…" at bounding box center [1254, 465] width 316 height 355
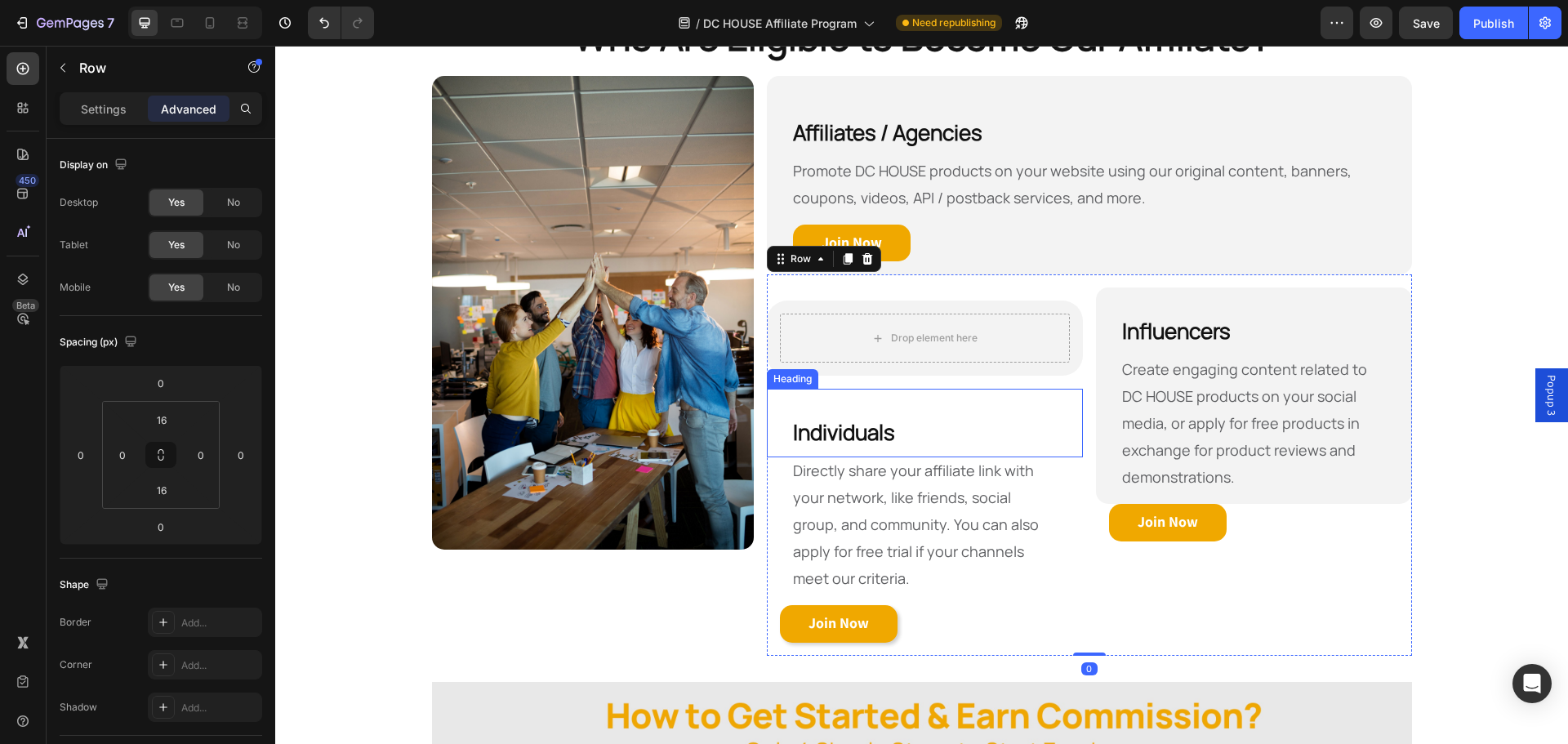
click at [869, 419] on strong "Individuals" at bounding box center [844, 432] width 102 height 29
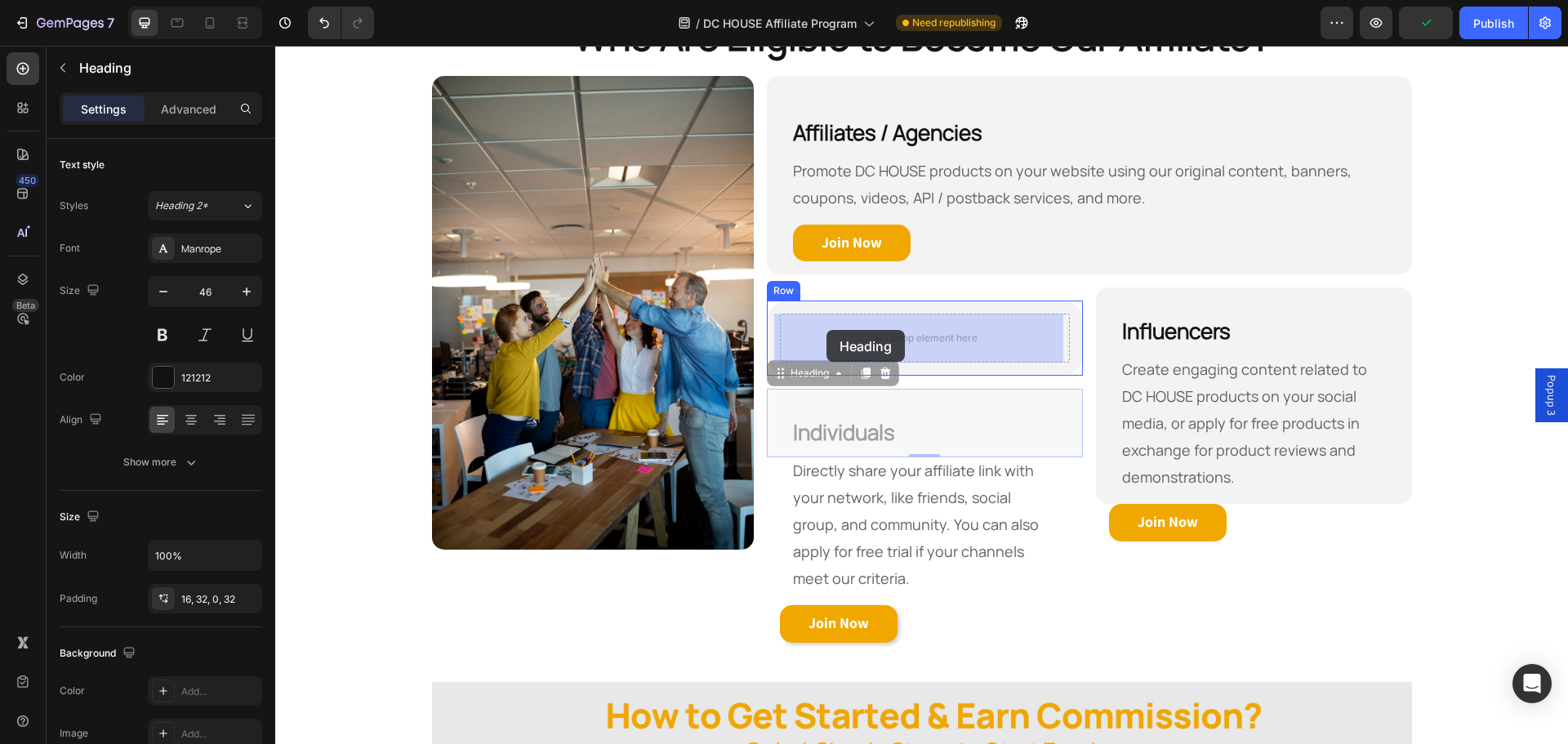
drag, startPoint x: 776, startPoint y: 377, endPoint x: 827, endPoint y: 330, distance: 69.4
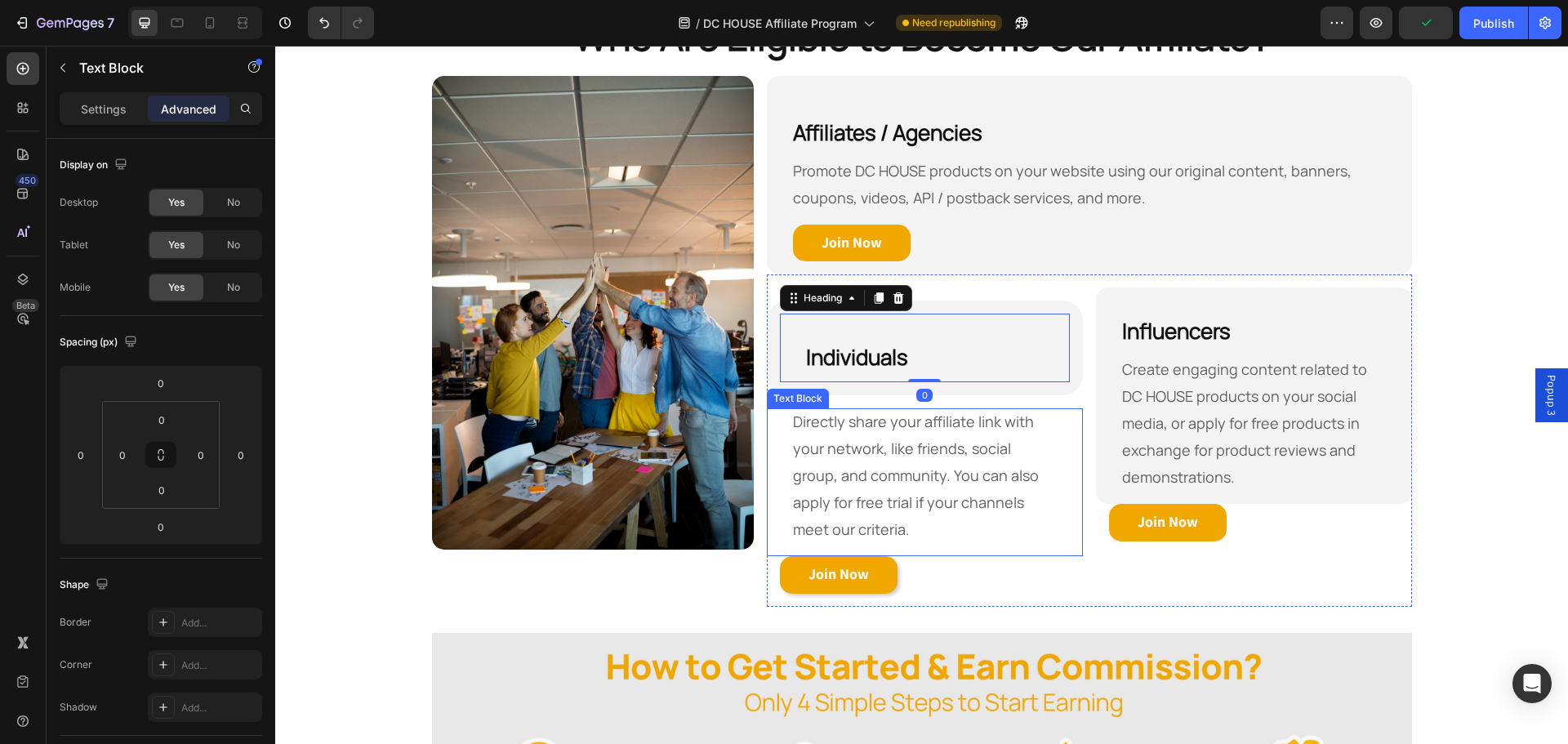
drag, startPoint x: 940, startPoint y: 541, endPoint x: 797, endPoint y: 428, distance: 182.3
click at [940, 540] on p "Directly share your affiliate link with your network, like friends, social grou…" at bounding box center [925, 476] width 264 height 135
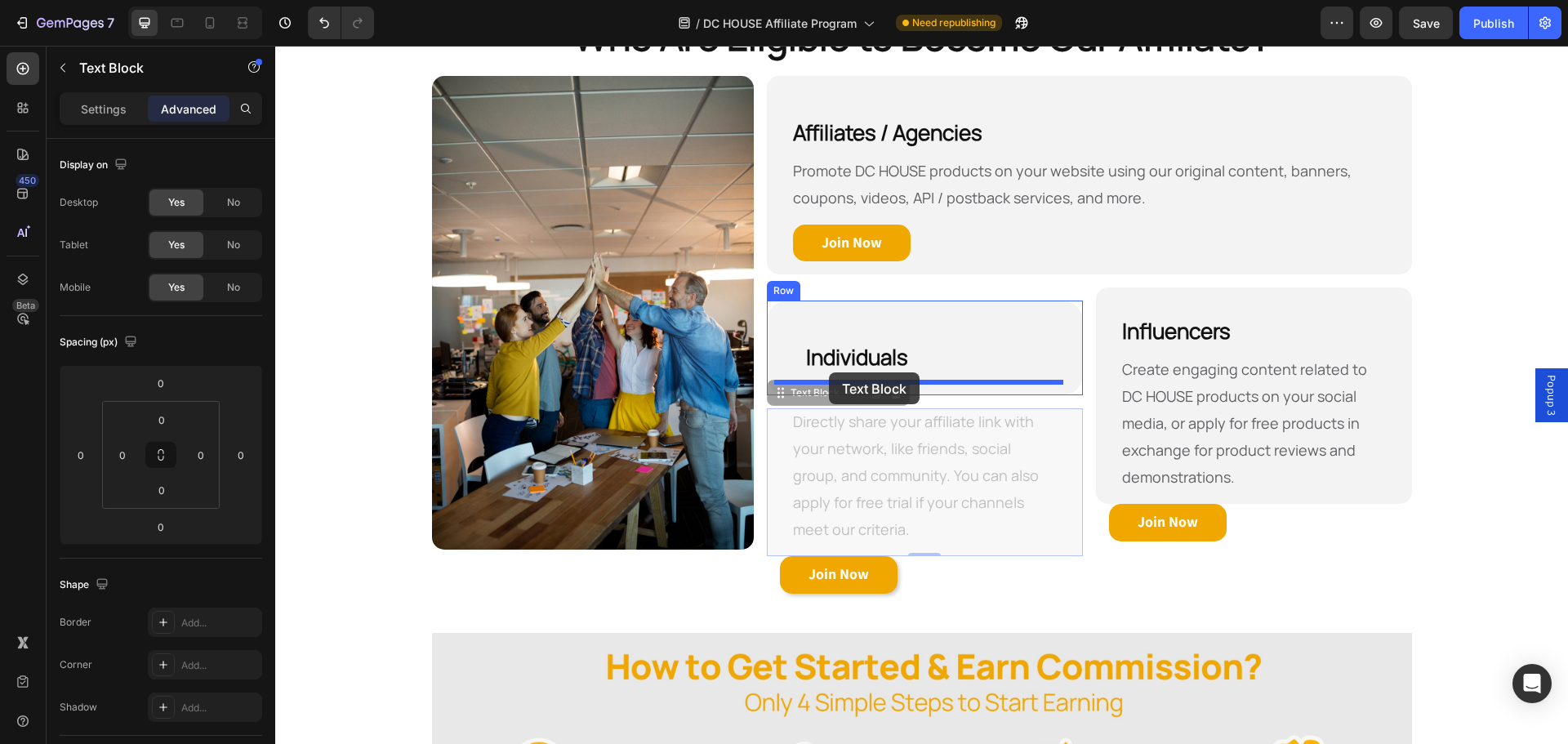
drag, startPoint x: 772, startPoint y: 401, endPoint x: 829, endPoint y: 372, distance: 64.0
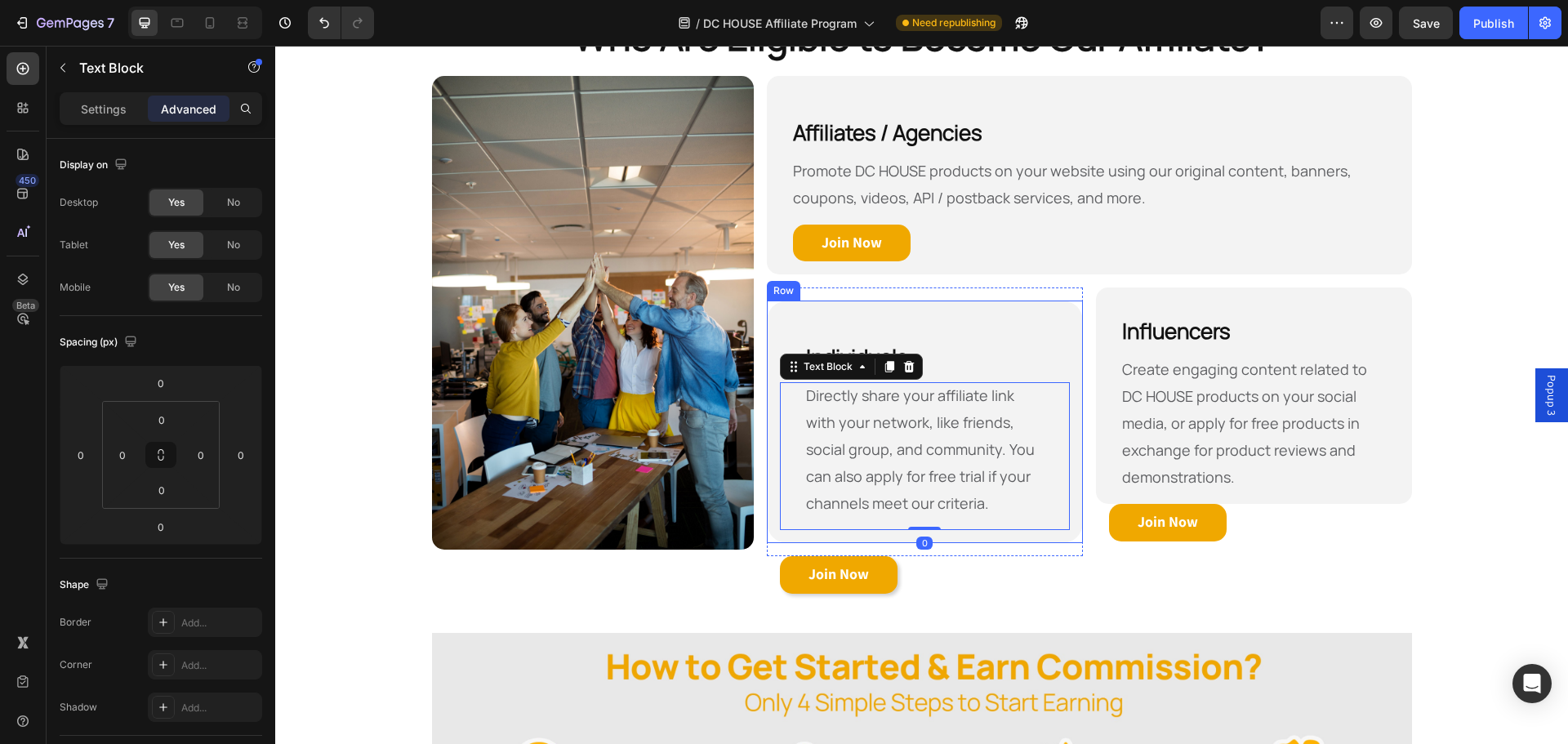
click at [1056, 572] on div "Join Now Button" at bounding box center [925, 574] width 316 height 37
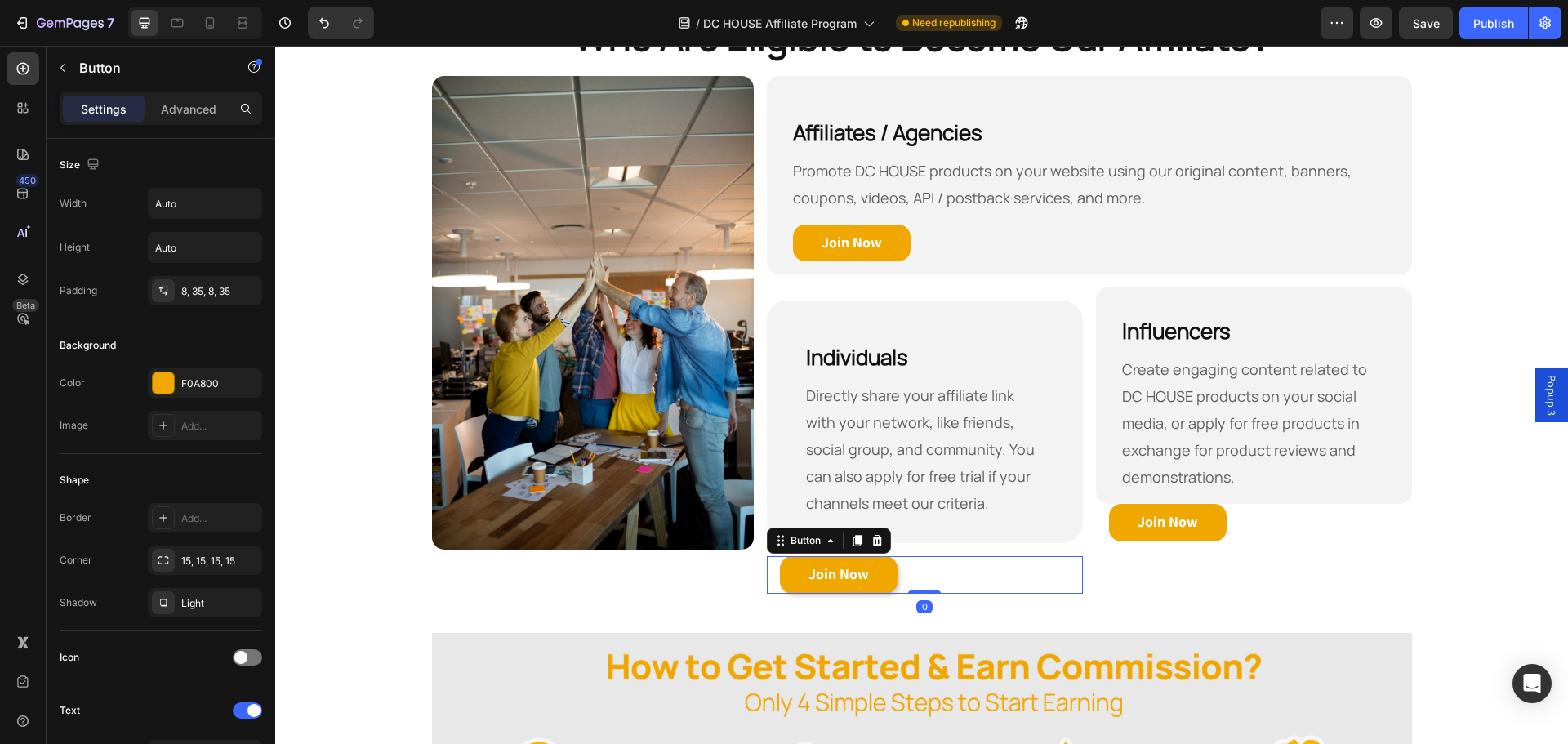
click at [950, 583] on div "Join Now Button 0" at bounding box center [925, 574] width 316 height 37
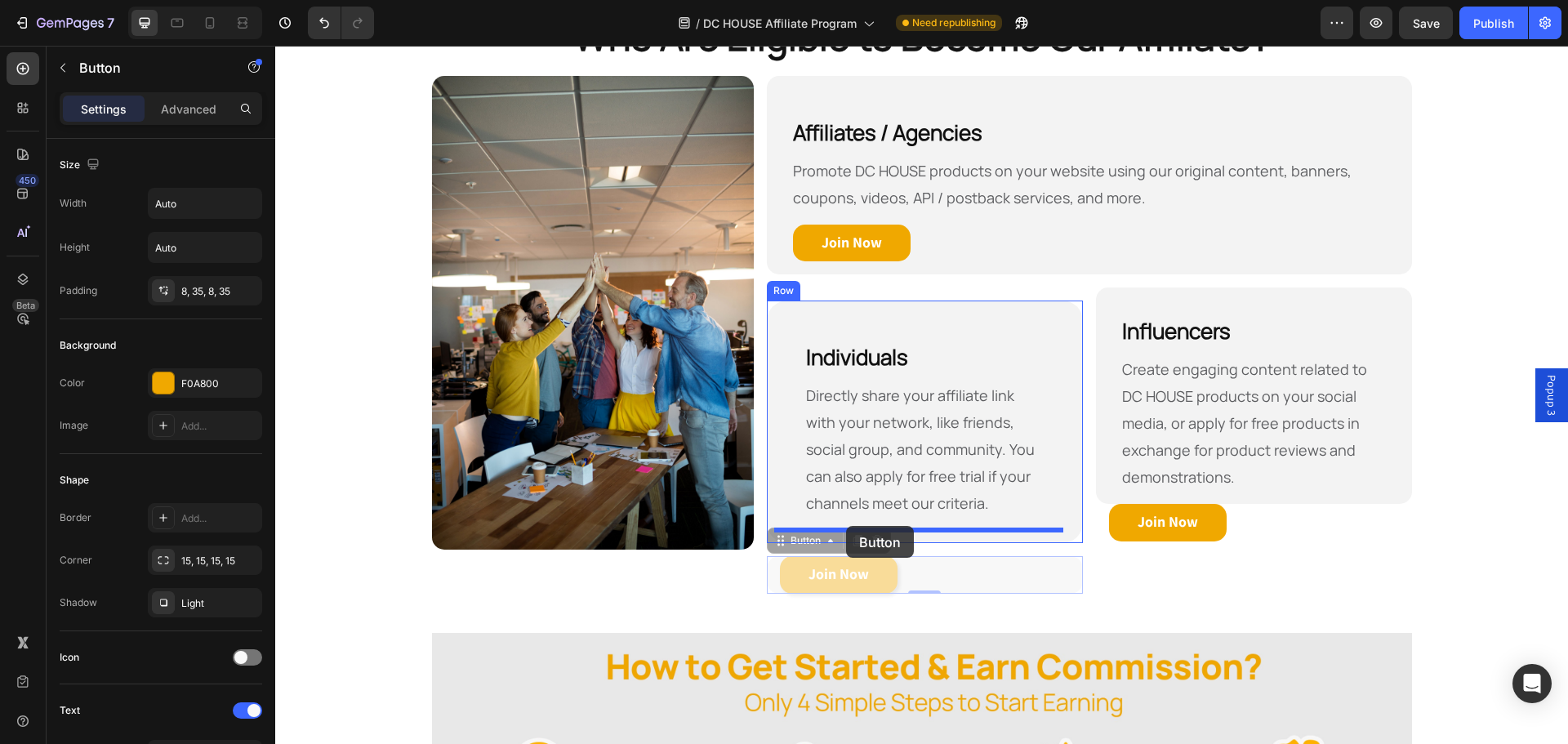
drag, startPoint x: 775, startPoint y: 546, endPoint x: 846, endPoint y: 527, distance: 73.5
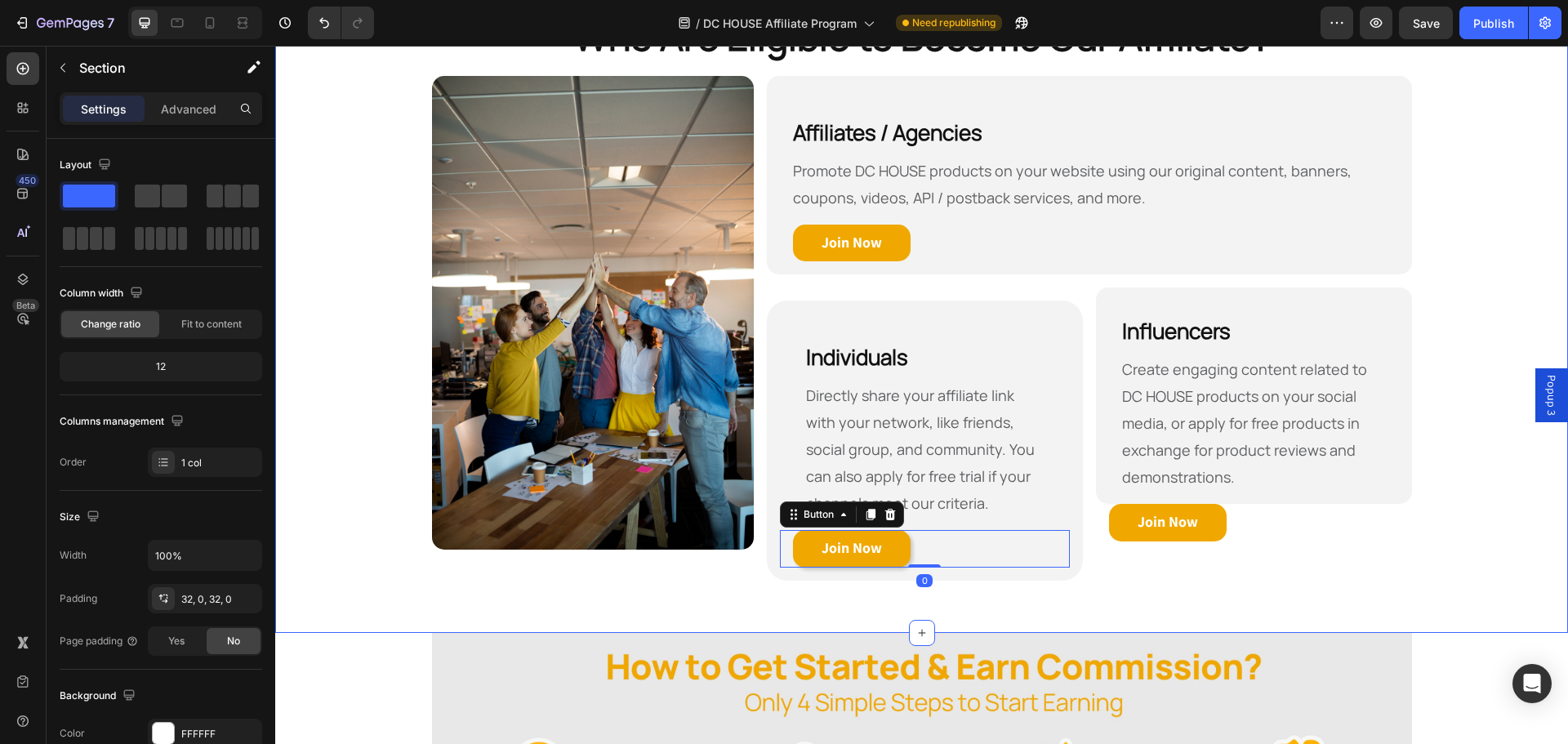
click at [1212, 610] on div "Who Are Eligible to Become Our Affiliate? Heading Row Image Affiliates / Agenci…" at bounding box center [921, 308] width 1293 height 649
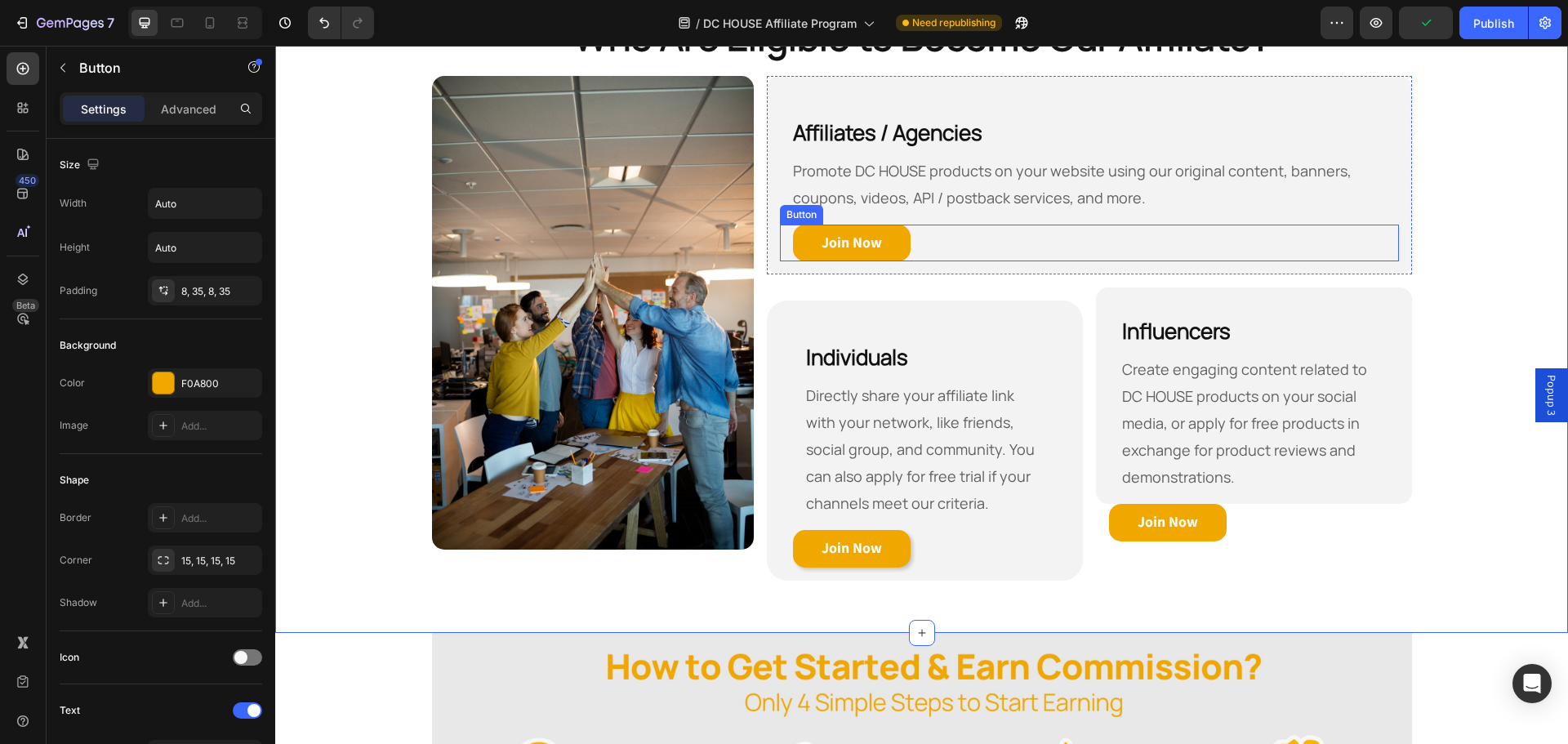
click at [936, 243] on div "Join Now Button" at bounding box center [1089, 243] width 618 height 37
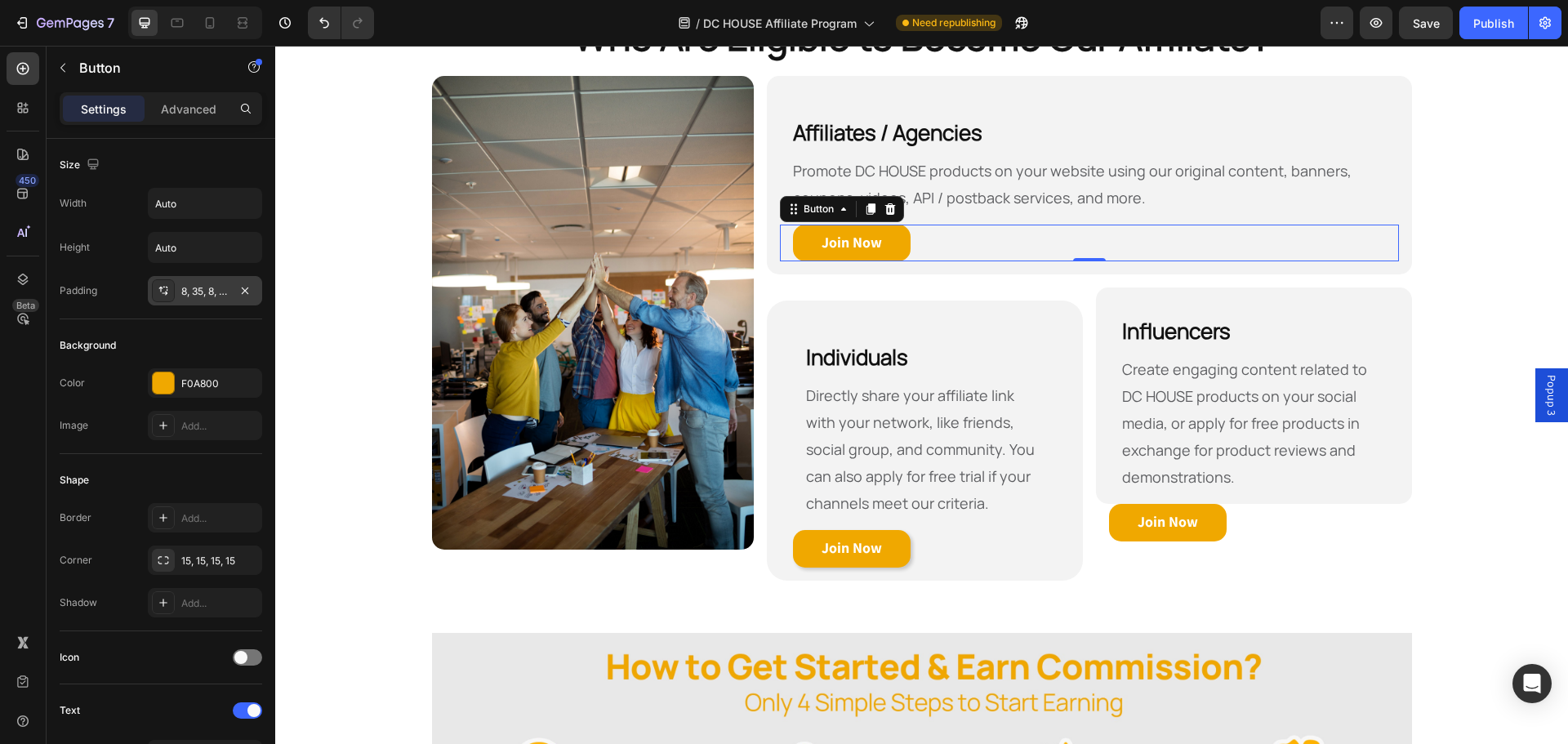
click at [235, 289] on div "8, 35, 8, 35" at bounding box center [205, 291] width 114 height 29
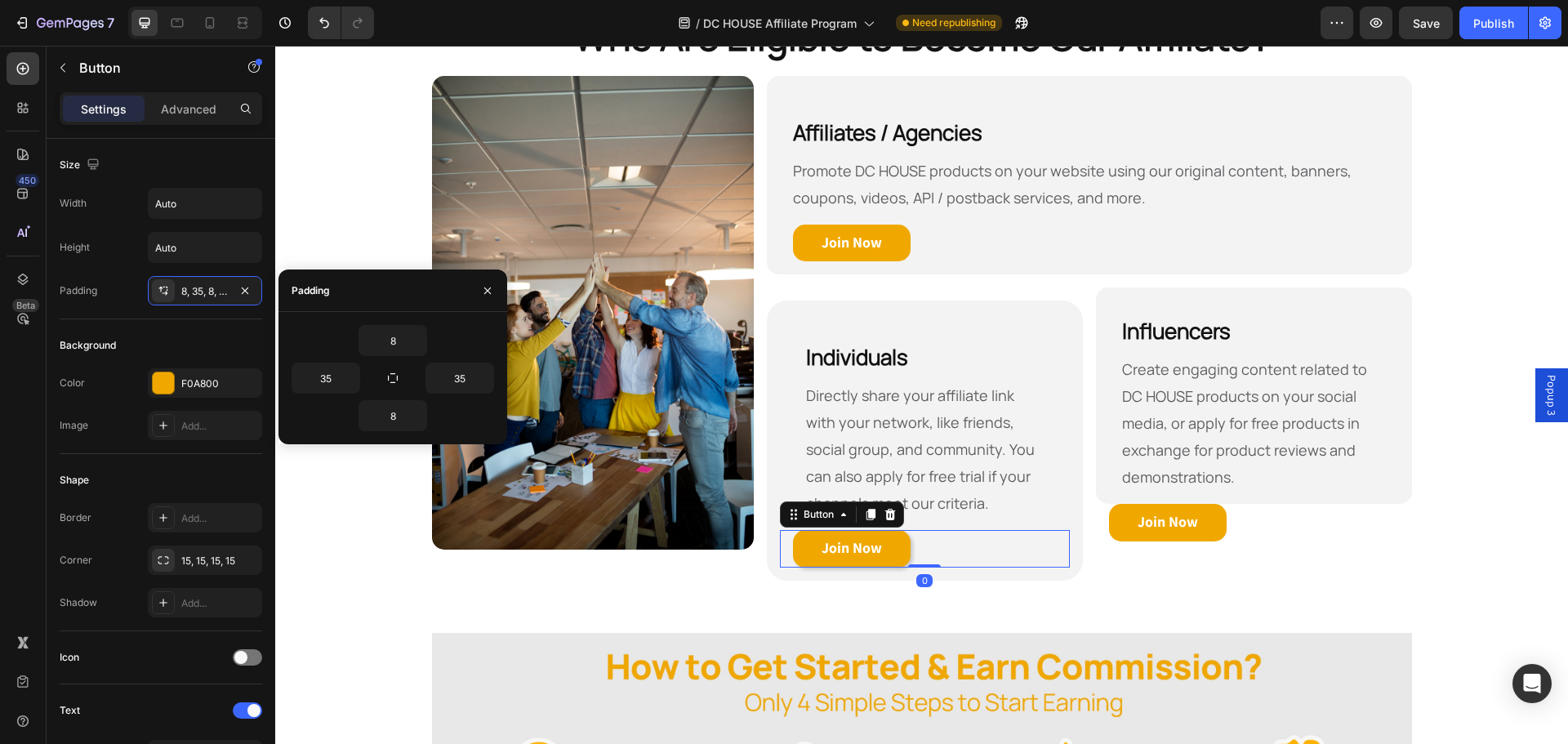
click at [945, 535] on div "Join Now Button 0" at bounding box center [925, 548] width 290 height 37
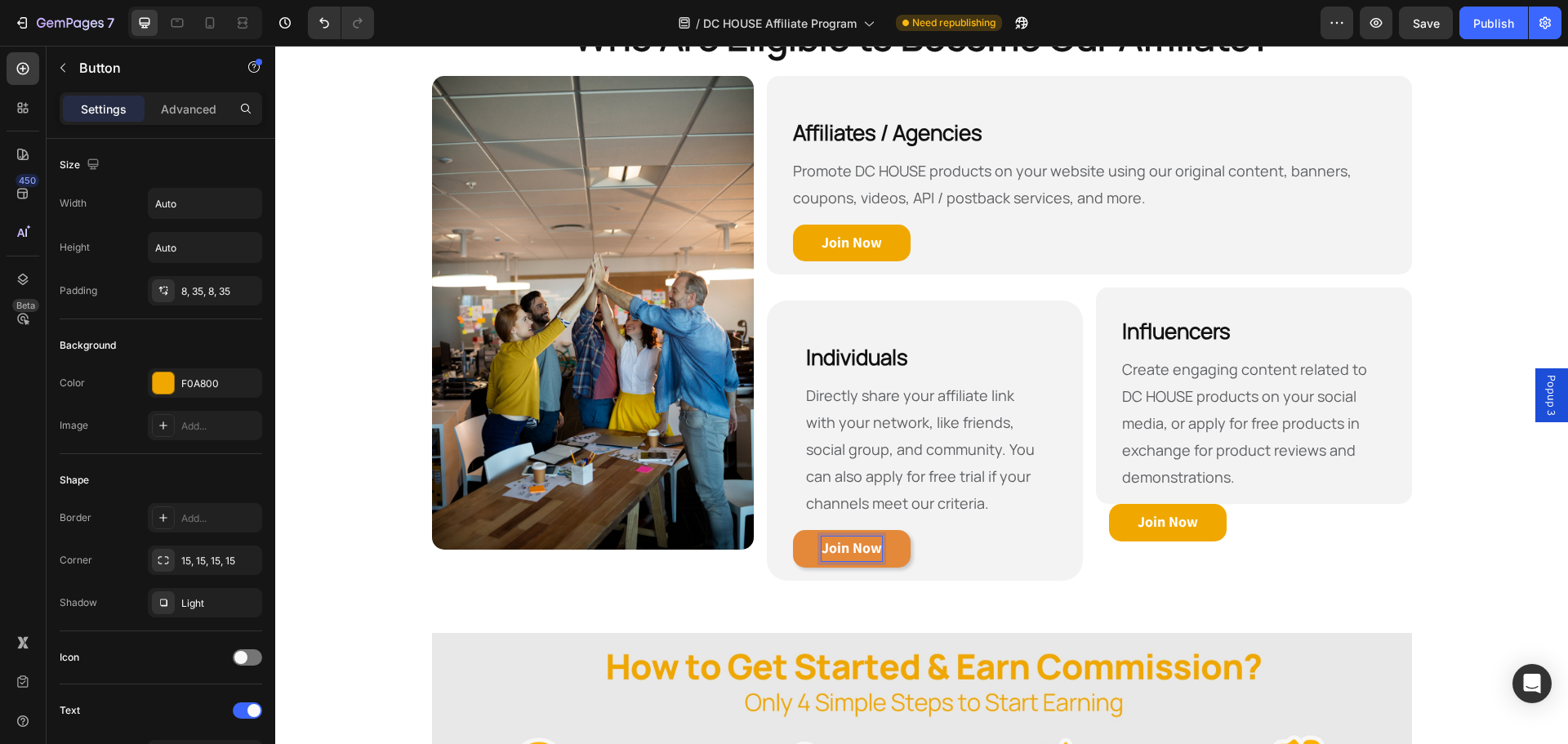
click at [843, 547] on strong "Join Now" at bounding box center [852, 548] width 61 height 19
click at [793, 547] on link "Join Now" at bounding box center [852, 548] width 118 height 37
click at [975, 548] on div "Join Now Button 0" at bounding box center [925, 548] width 290 height 37
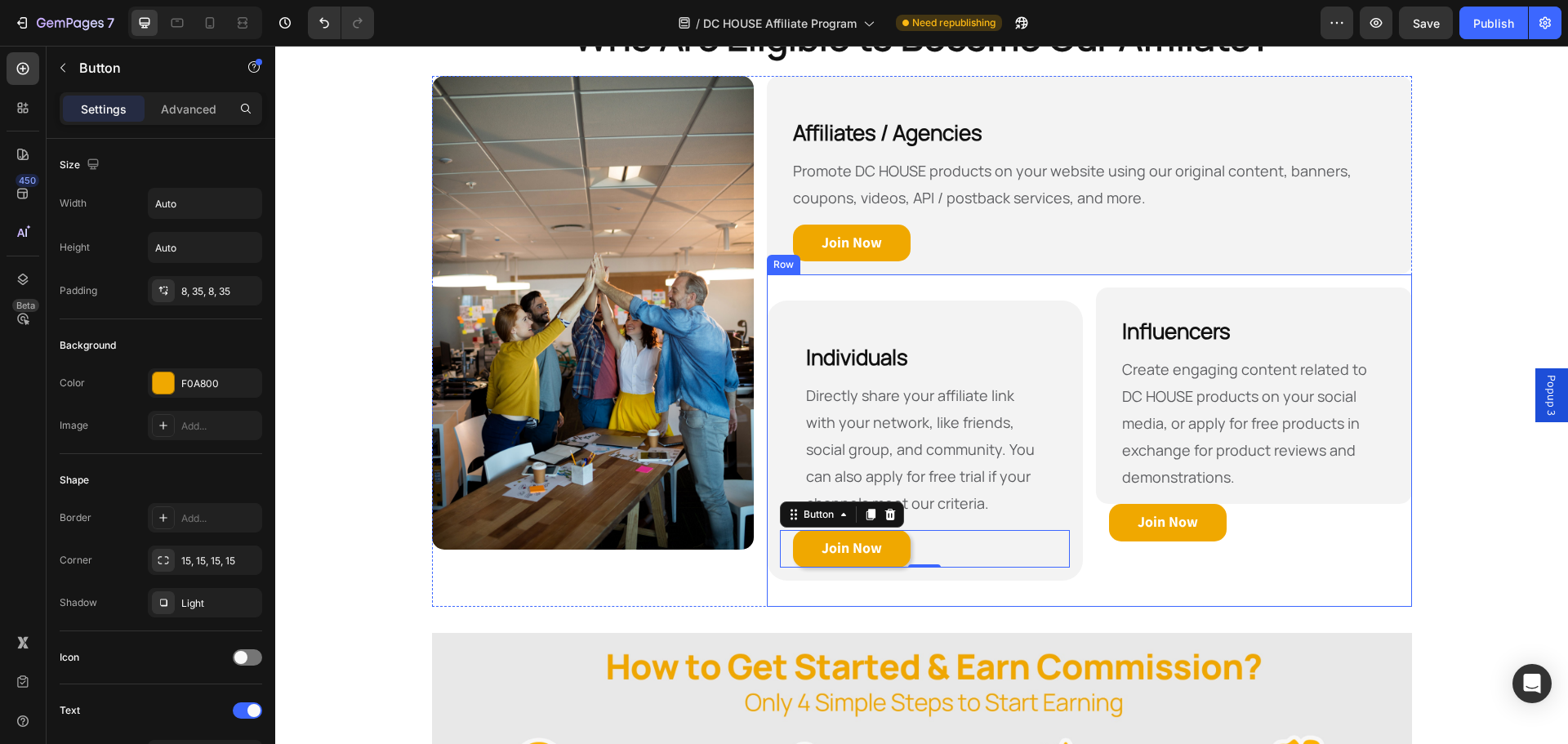
click at [925, 611] on div "Who Are Eligible to Become Our Affiliate? Heading Row Image Affiliates / Agenci…" at bounding box center [921, 308] width 1293 height 649
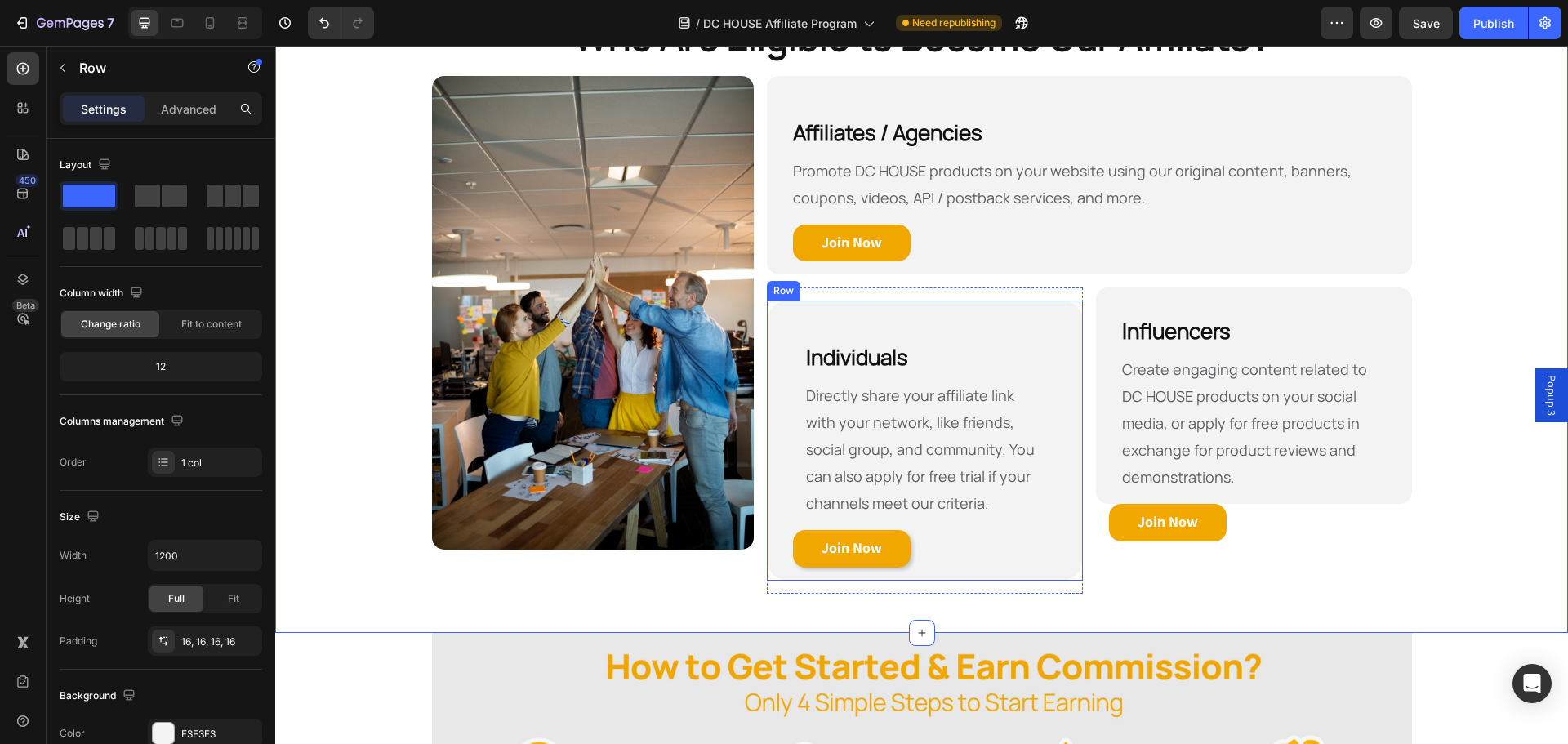
click at [1069, 369] on div "Individuals Heading Directly share your affiliate link with your network, like …" at bounding box center [925, 441] width 316 height 281
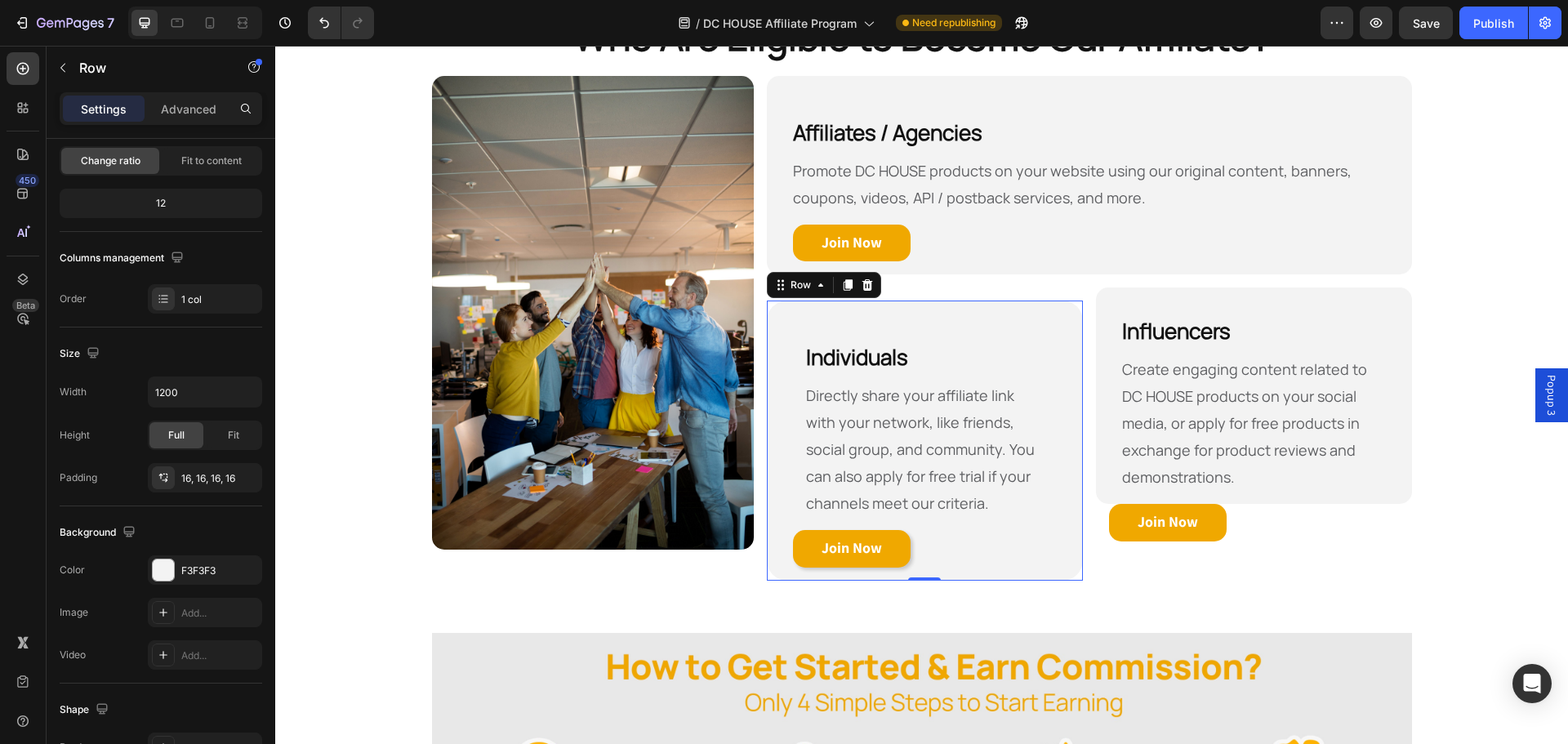
scroll to position [245, 0]
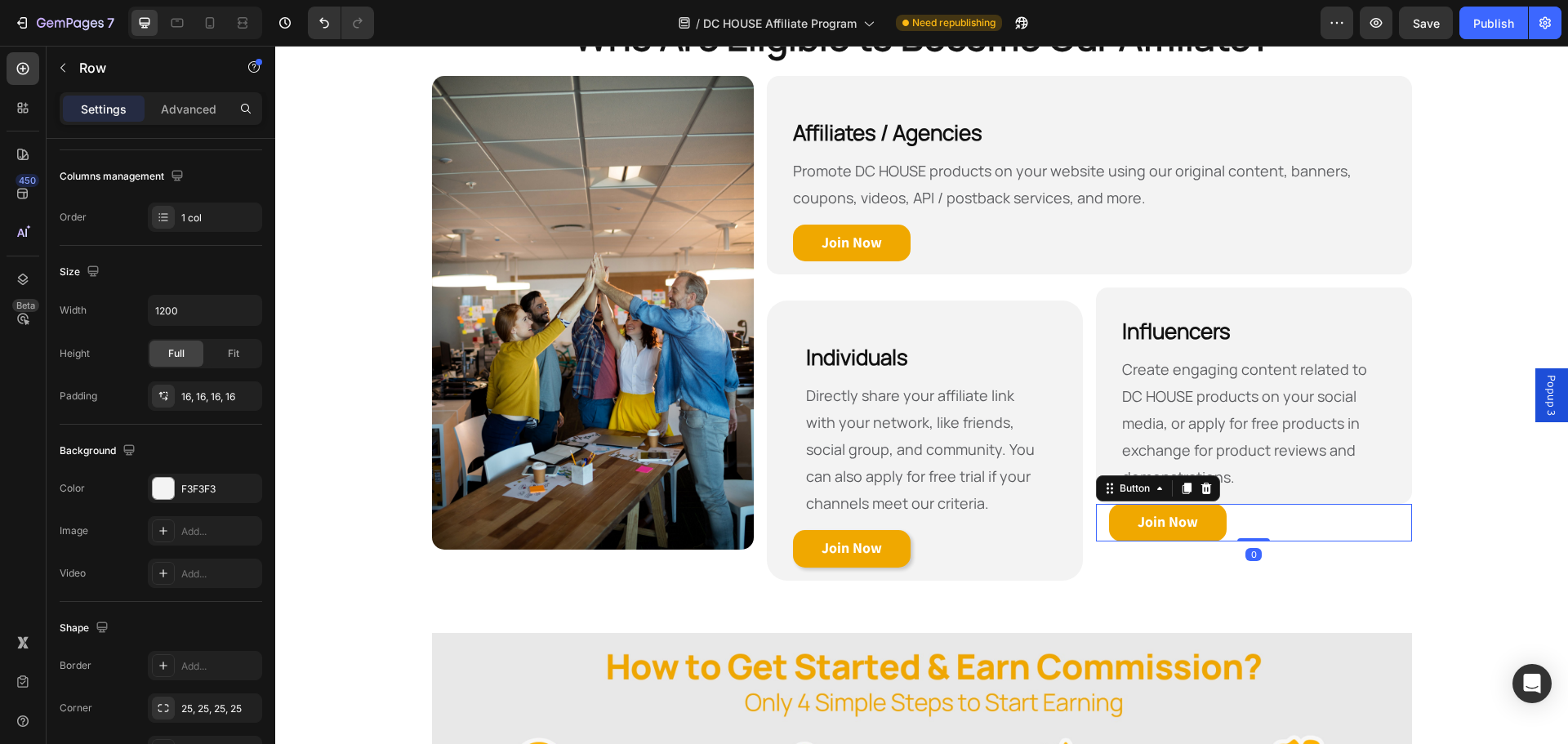
click at [1289, 525] on div "Join Now Button 0" at bounding box center [1254, 522] width 316 height 37
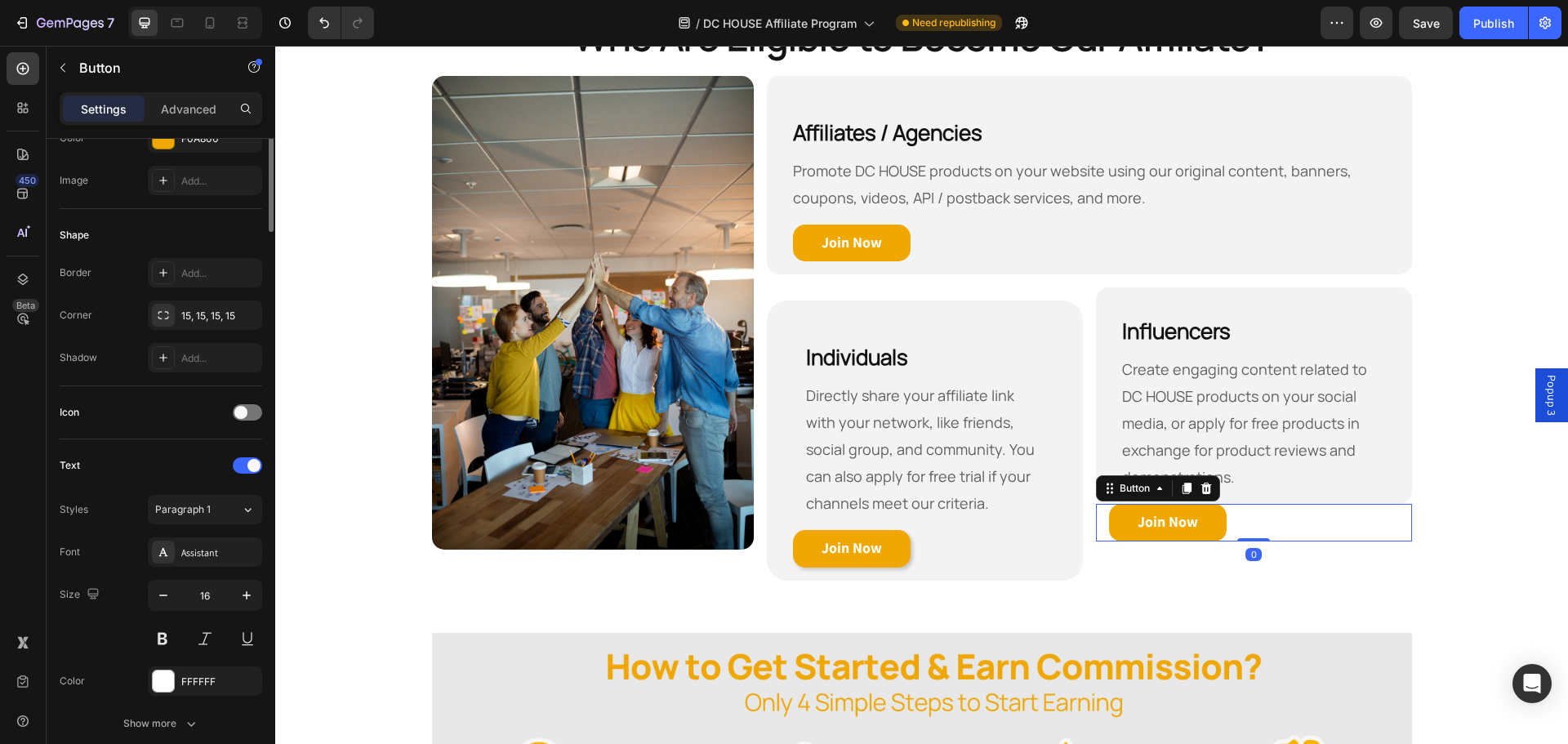
scroll to position [0, 0]
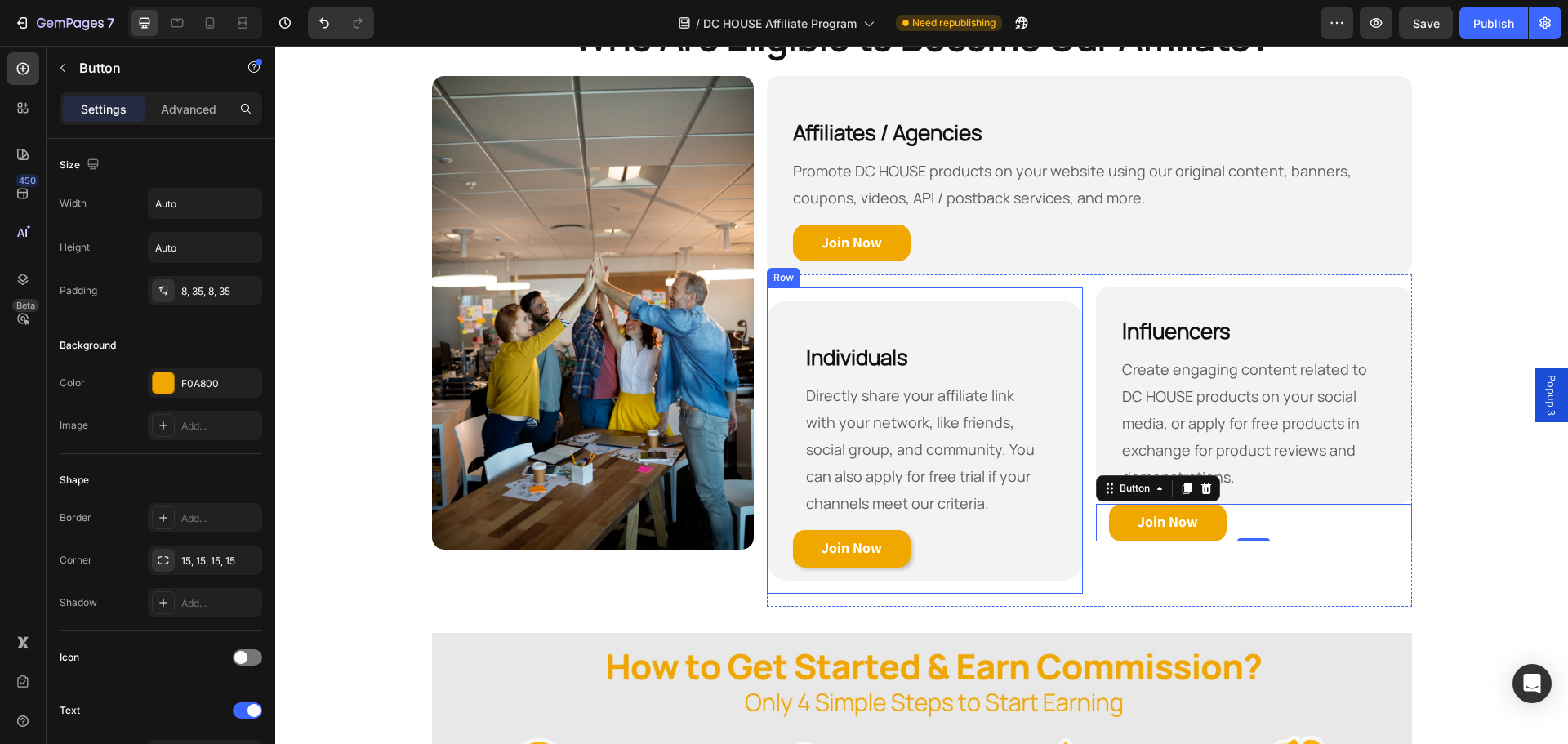
click at [1007, 294] on div "Individuals Heading Directly share your affiliate link with your network, like …" at bounding box center [925, 441] width 316 height 307
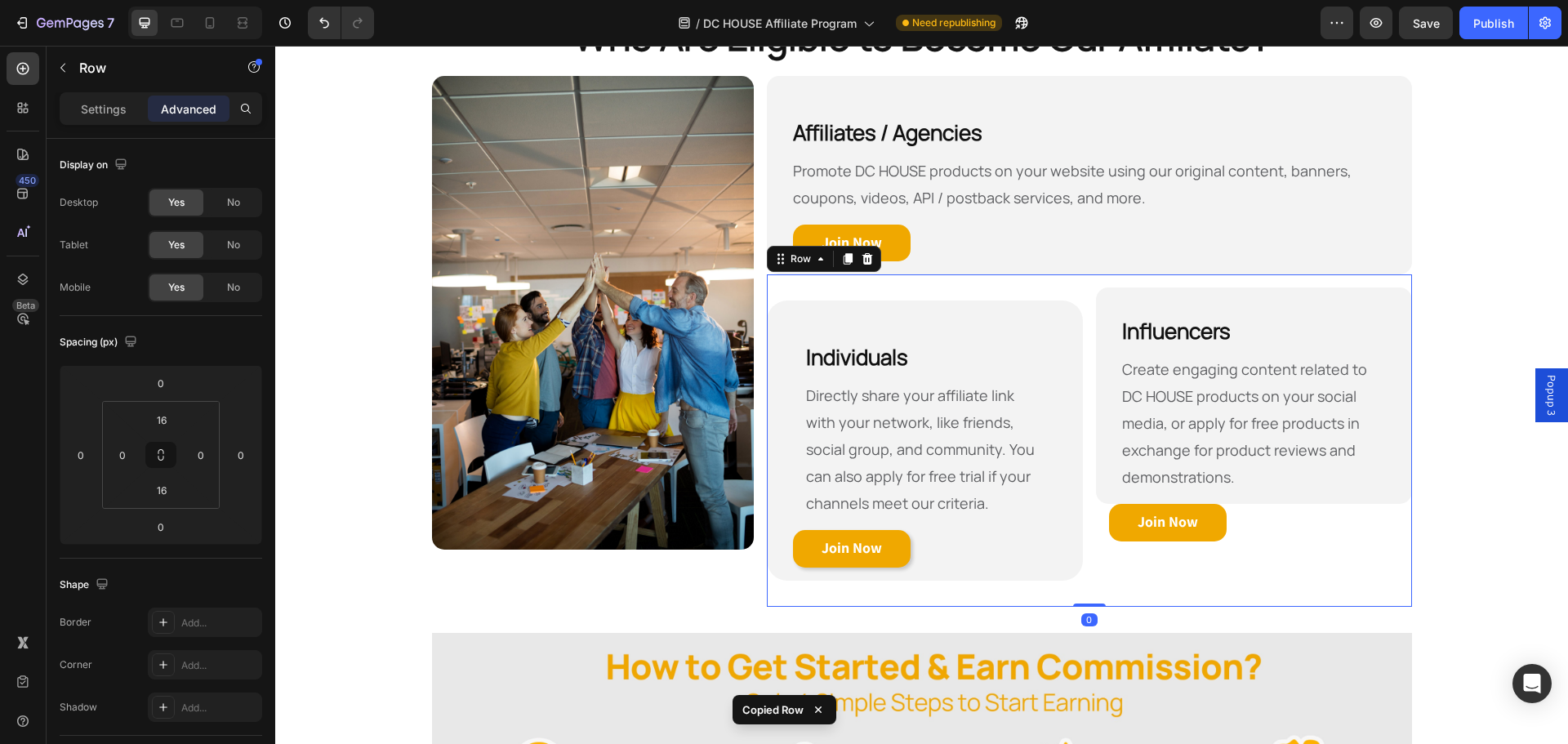
click at [1143, 586] on div "Influencers Heading Create engaging content related to DC HOUSE products on you…" at bounding box center [1254, 441] width 316 height 307
click at [1152, 566] on div "Influencers Heading Create engaging content related to DC HOUSE products on you…" at bounding box center [1254, 441] width 316 height 307
click at [1178, 551] on div "Influencers Heading Create engaging content related to DC HOUSE products on you…" at bounding box center [1254, 441] width 316 height 307
click at [1172, 540] on link "Join Now" at bounding box center [1168, 522] width 118 height 37
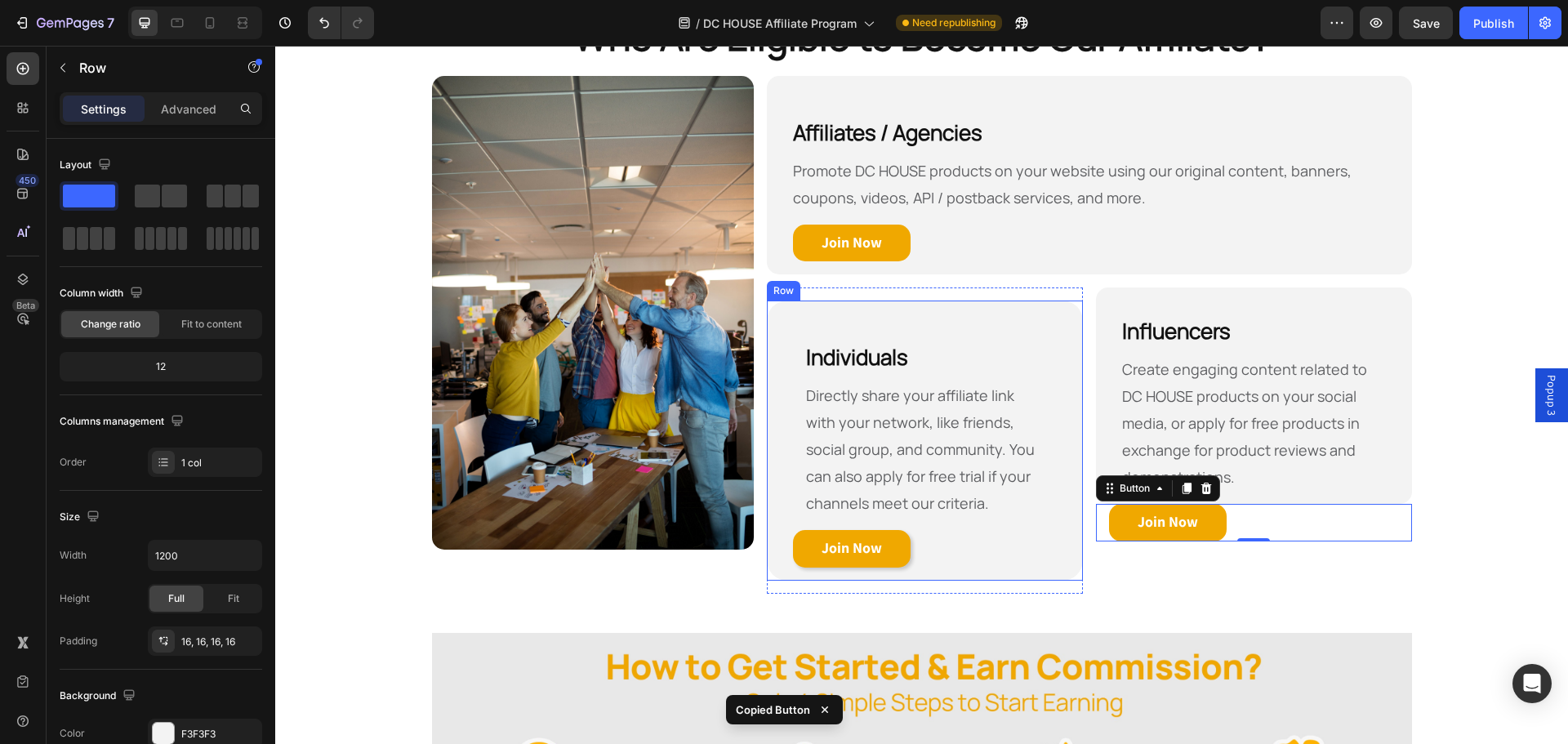
click at [769, 306] on div "Individuals Heading Directly share your affiliate link with your network, like …" at bounding box center [925, 441] width 316 height 281
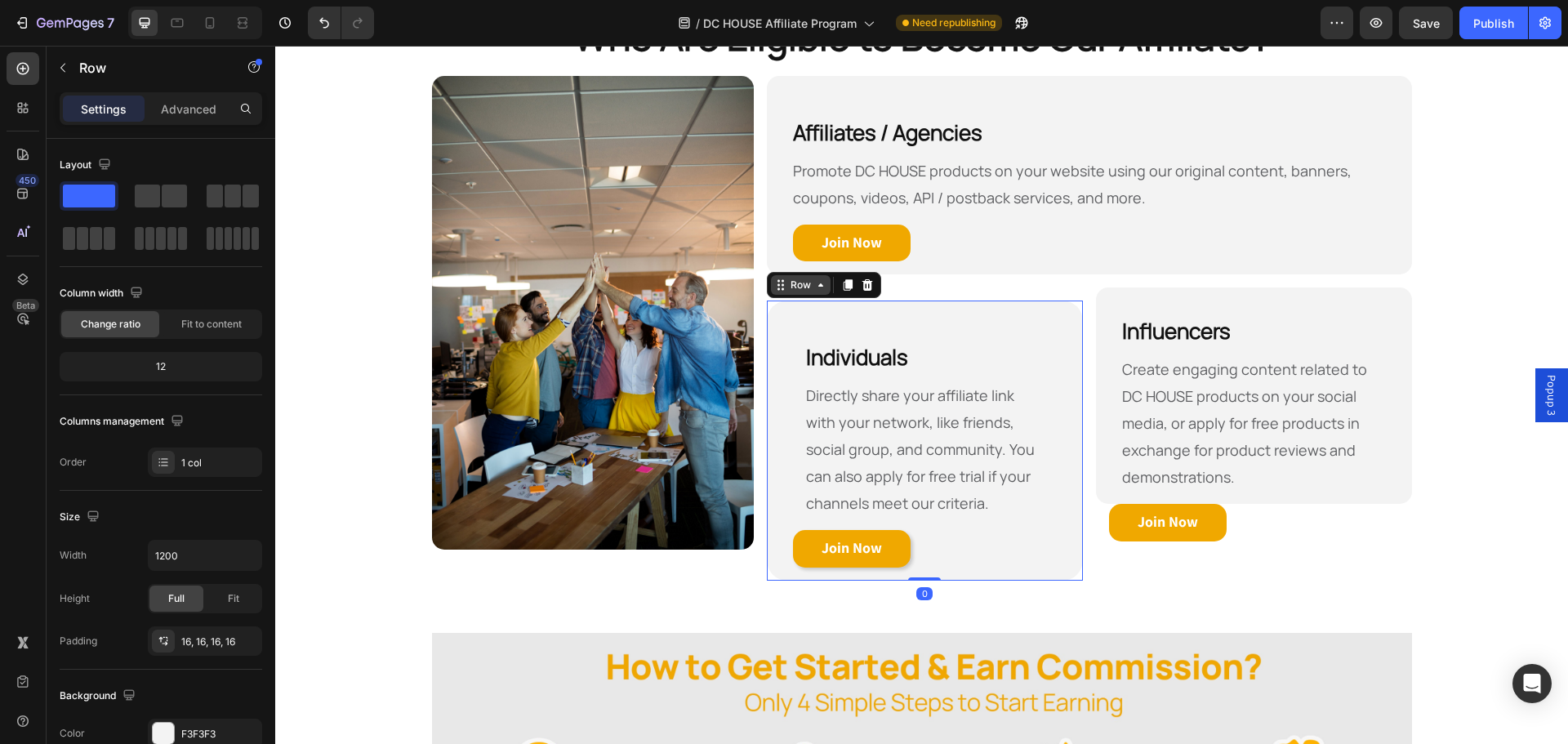
click at [774, 290] on icon at bounding box center [780, 285] width 13 height 13
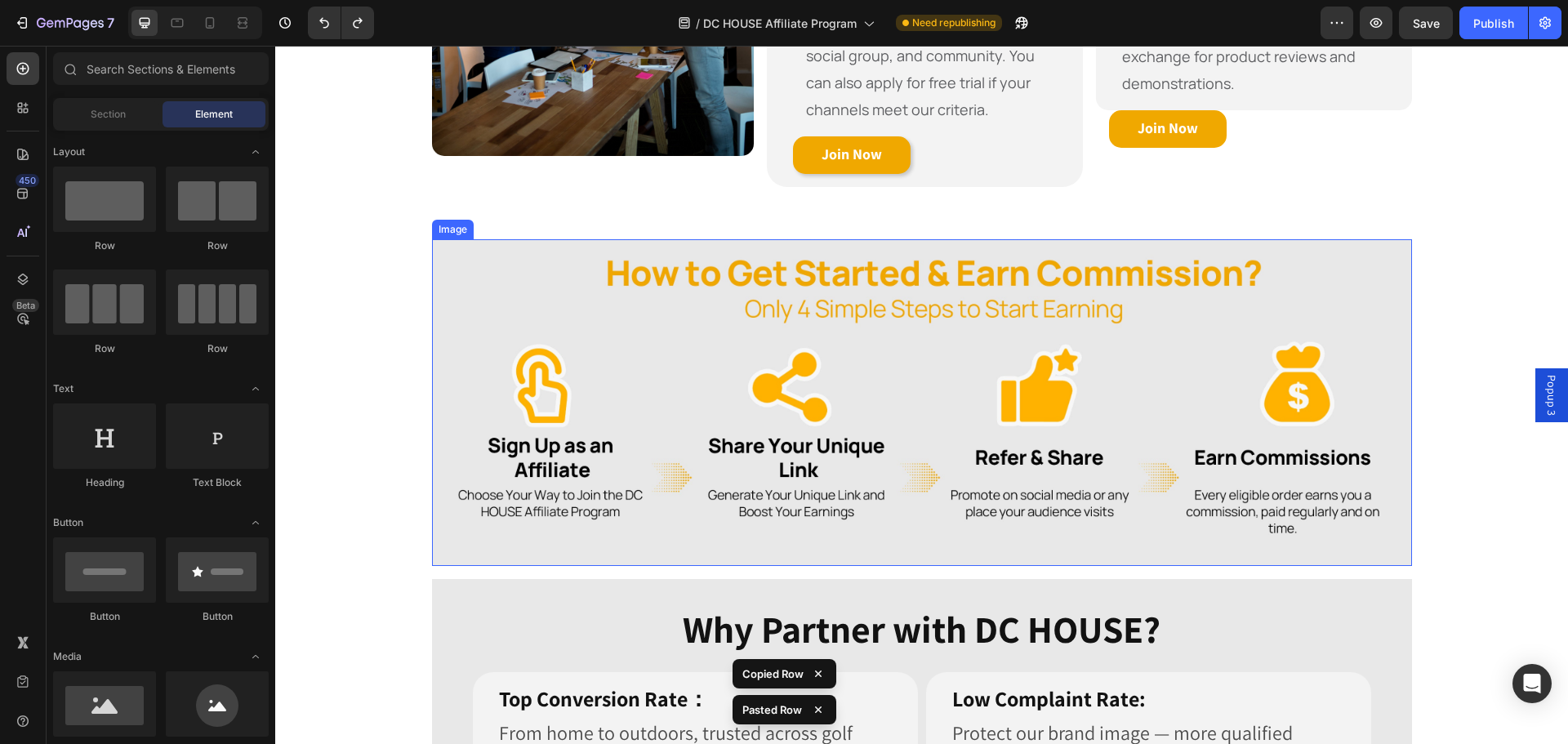
scroll to position [1050, 0]
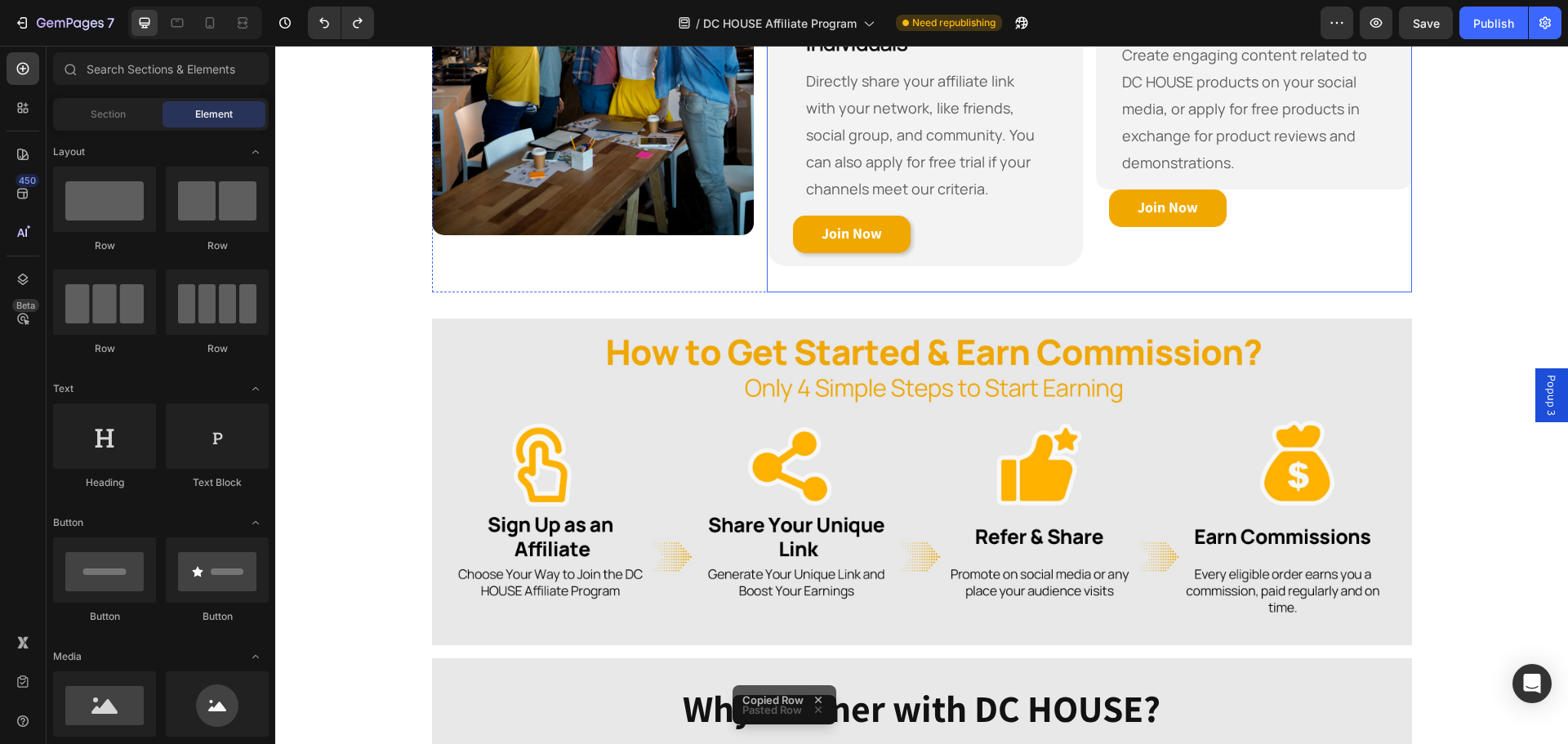
click at [1171, 228] on div "Influencers Heading Create engaging content related to DC HOUSE products on you…" at bounding box center [1254, 126] width 316 height 307
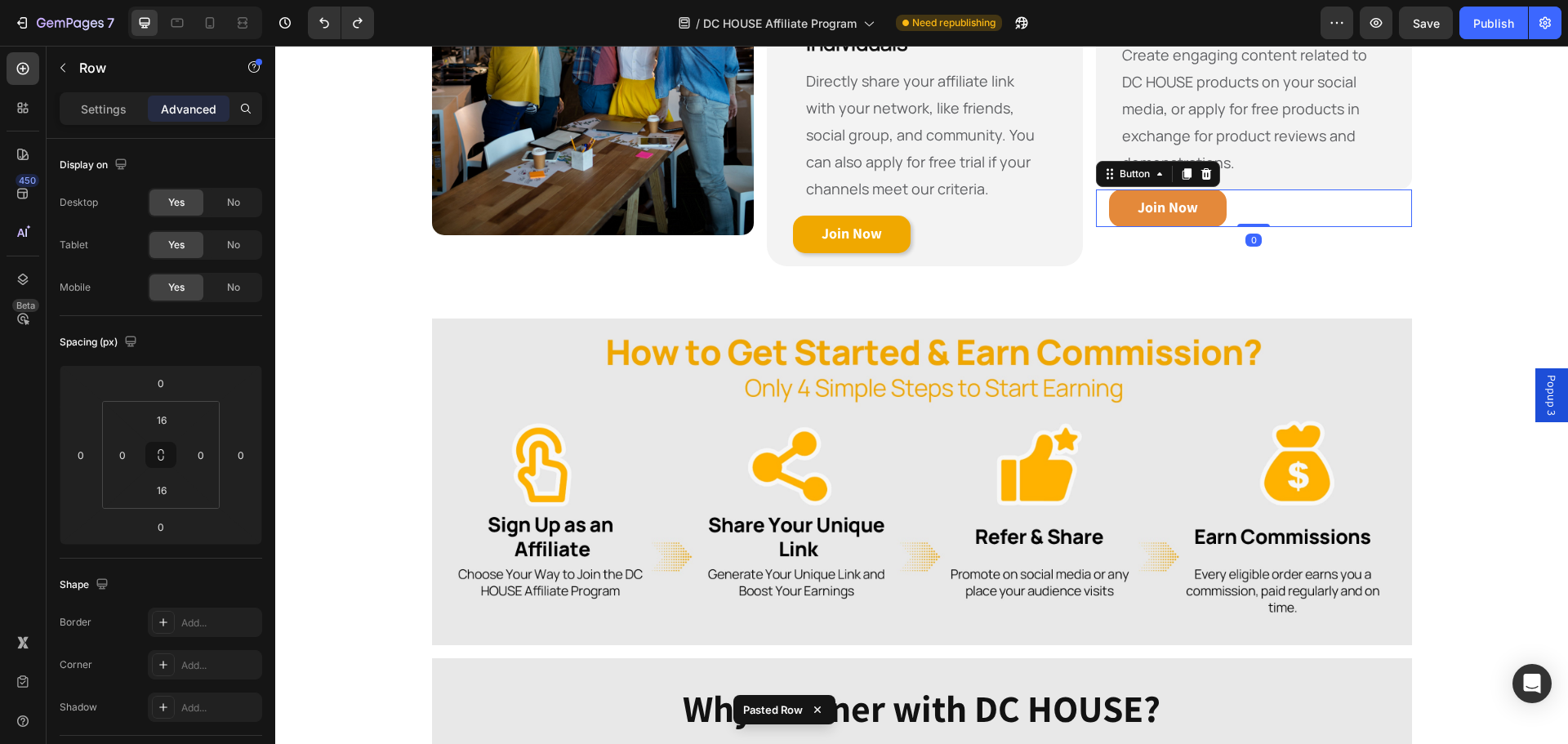
click at [1169, 226] on link "Join Now" at bounding box center [1168, 208] width 118 height 37
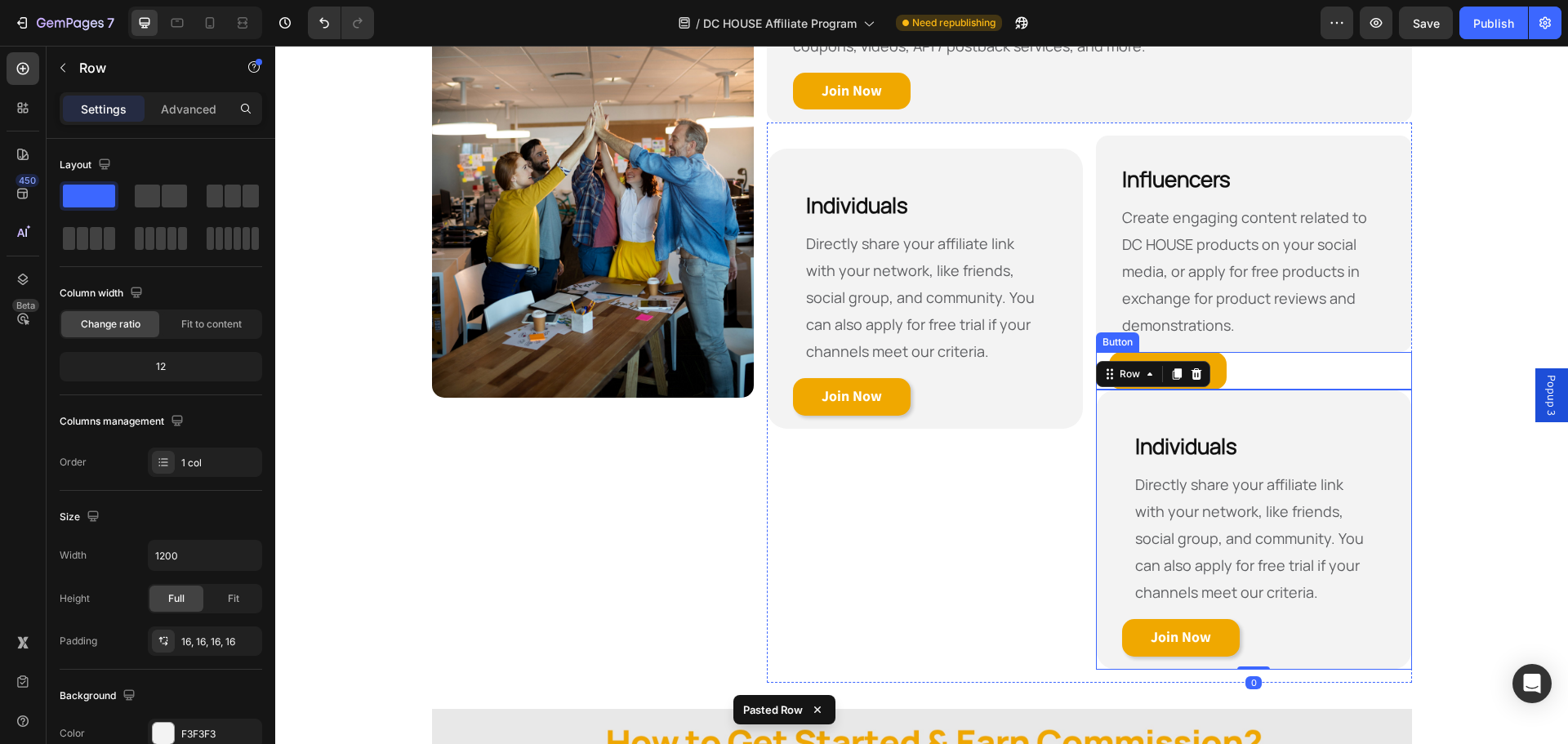
scroll to position [887, 0]
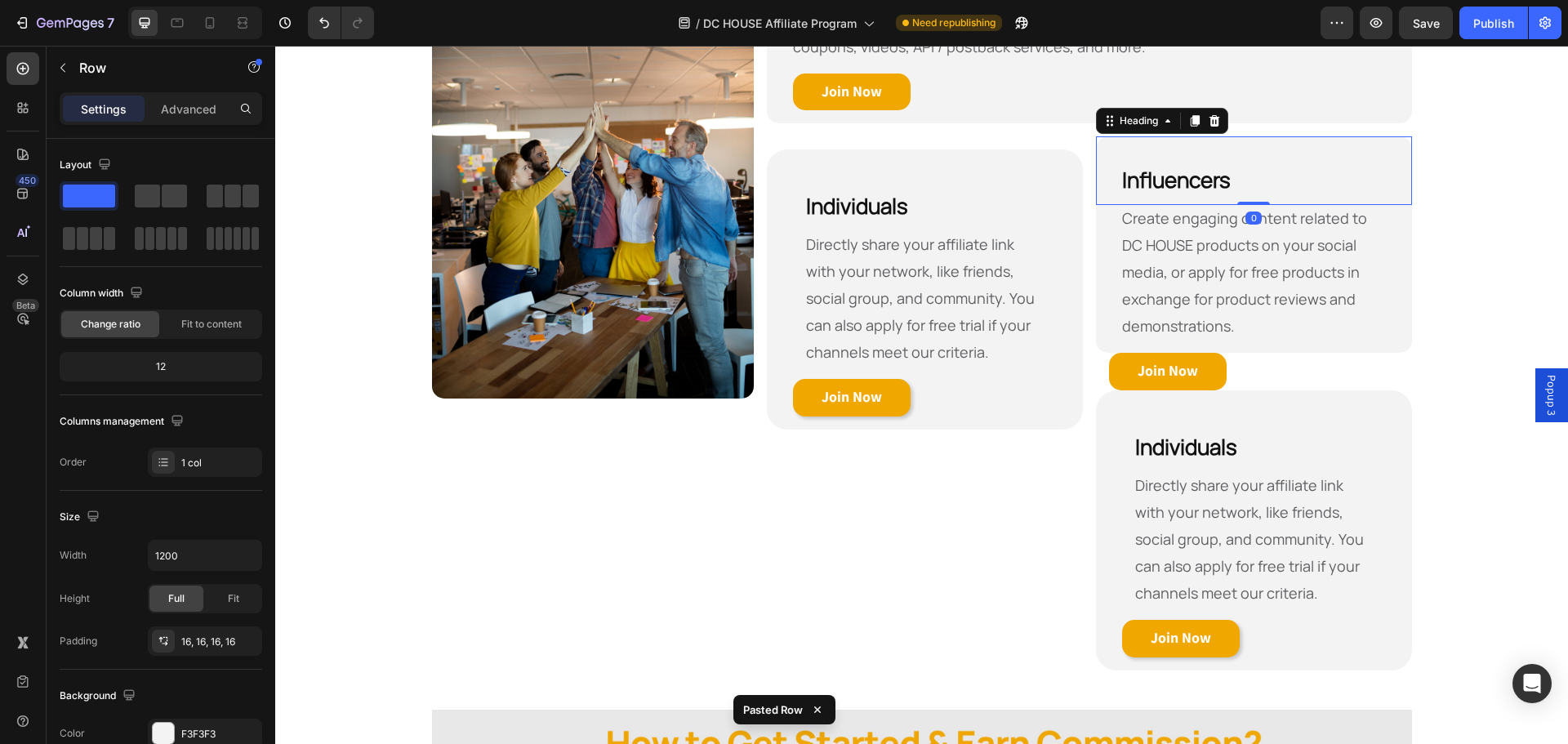
click at [1221, 180] on strong "Influencers" at bounding box center [1176, 180] width 108 height 29
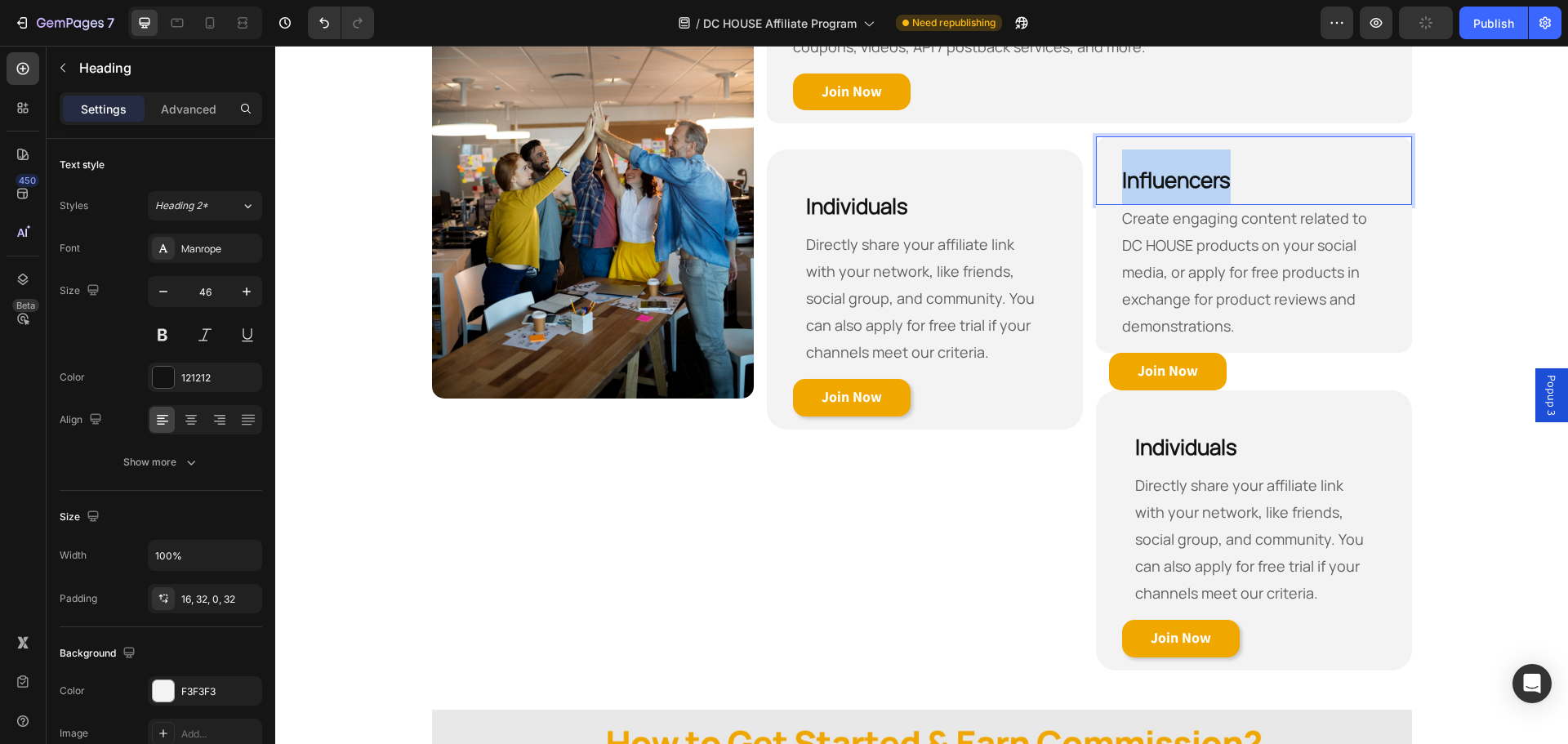
drag, startPoint x: 1229, startPoint y: 178, endPoint x: 1107, endPoint y: 180, distance: 122.0
click at [1107, 180] on h2 "Influencers" at bounding box center [1254, 171] width 316 height 68
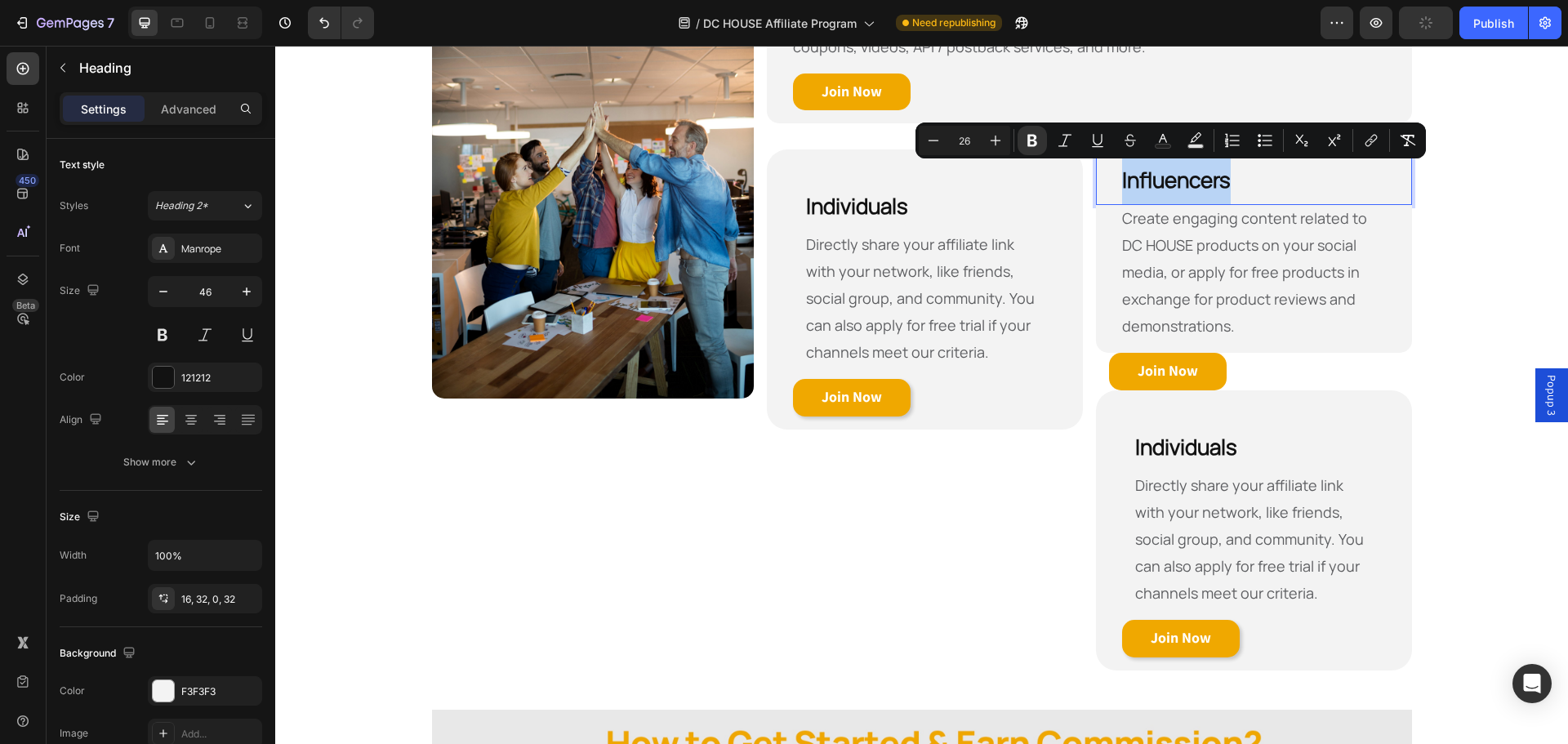
copy strong "Influencers"
click at [1249, 451] on h2 "Individuals" at bounding box center [1254, 437] width 290 height 68
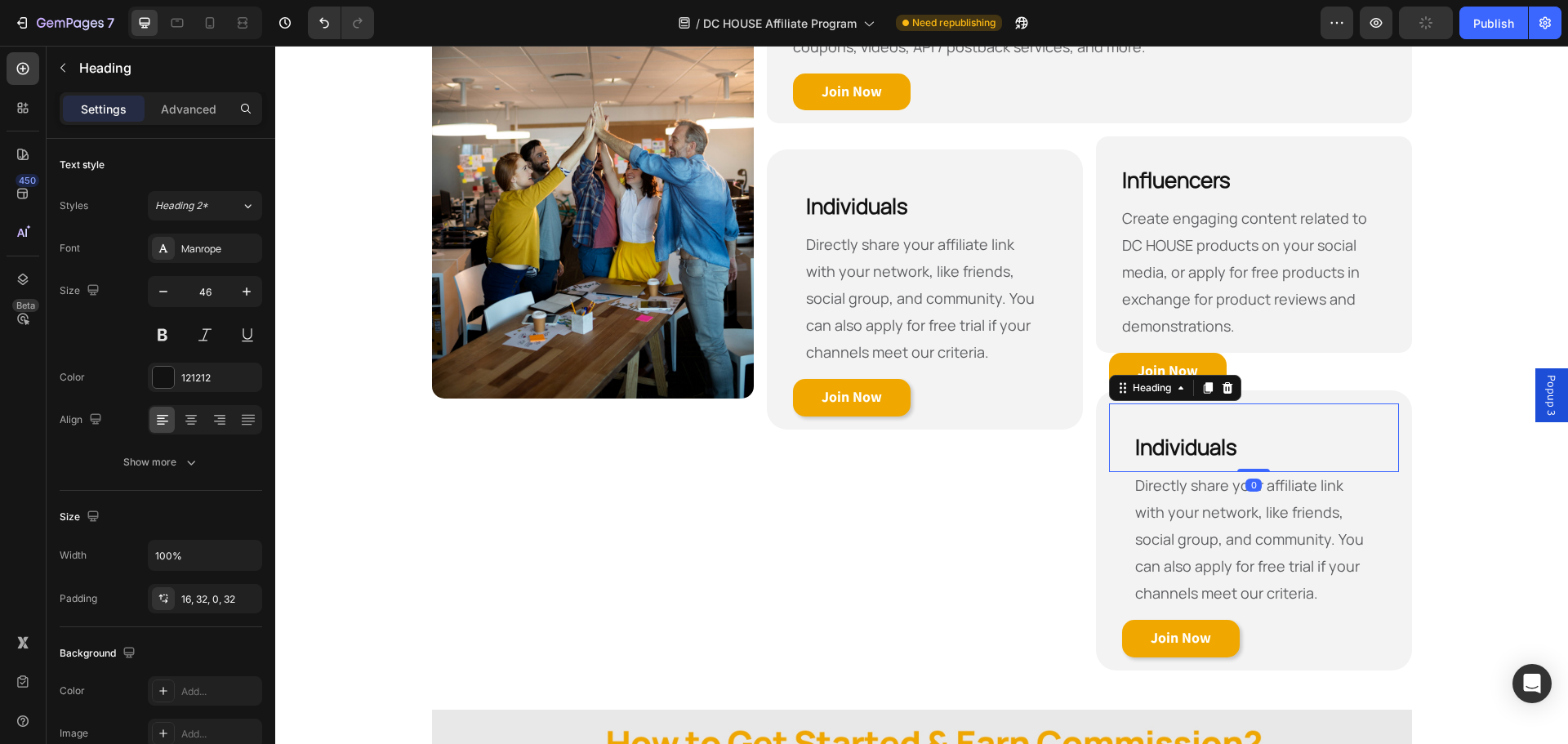
click at [1249, 451] on h2 "Individuals" at bounding box center [1254, 437] width 290 height 68
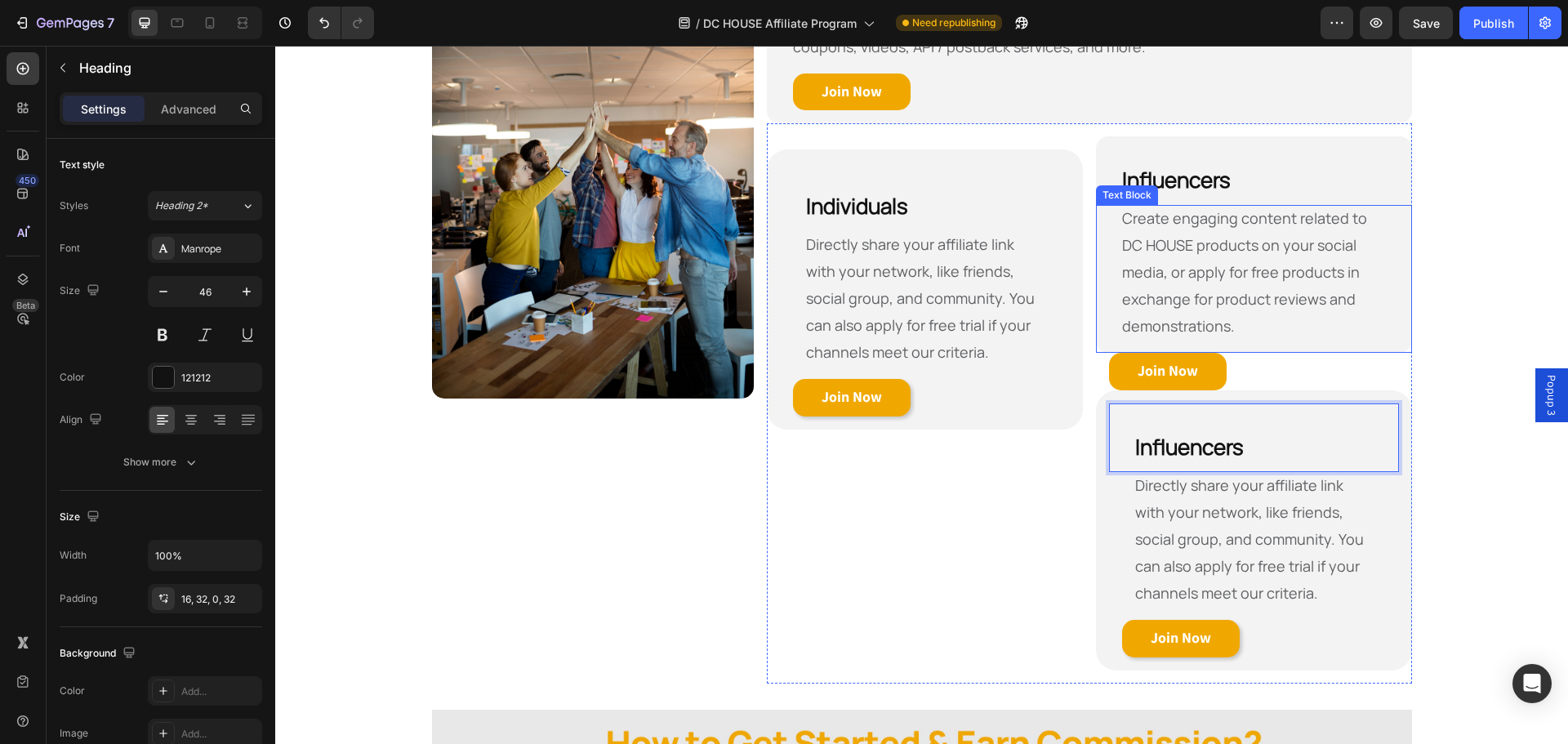
click at [1249, 312] on p "Create engaging content related to DC HOUSE products on your social media, or a…" at bounding box center [1254, 273] width 264 height 135
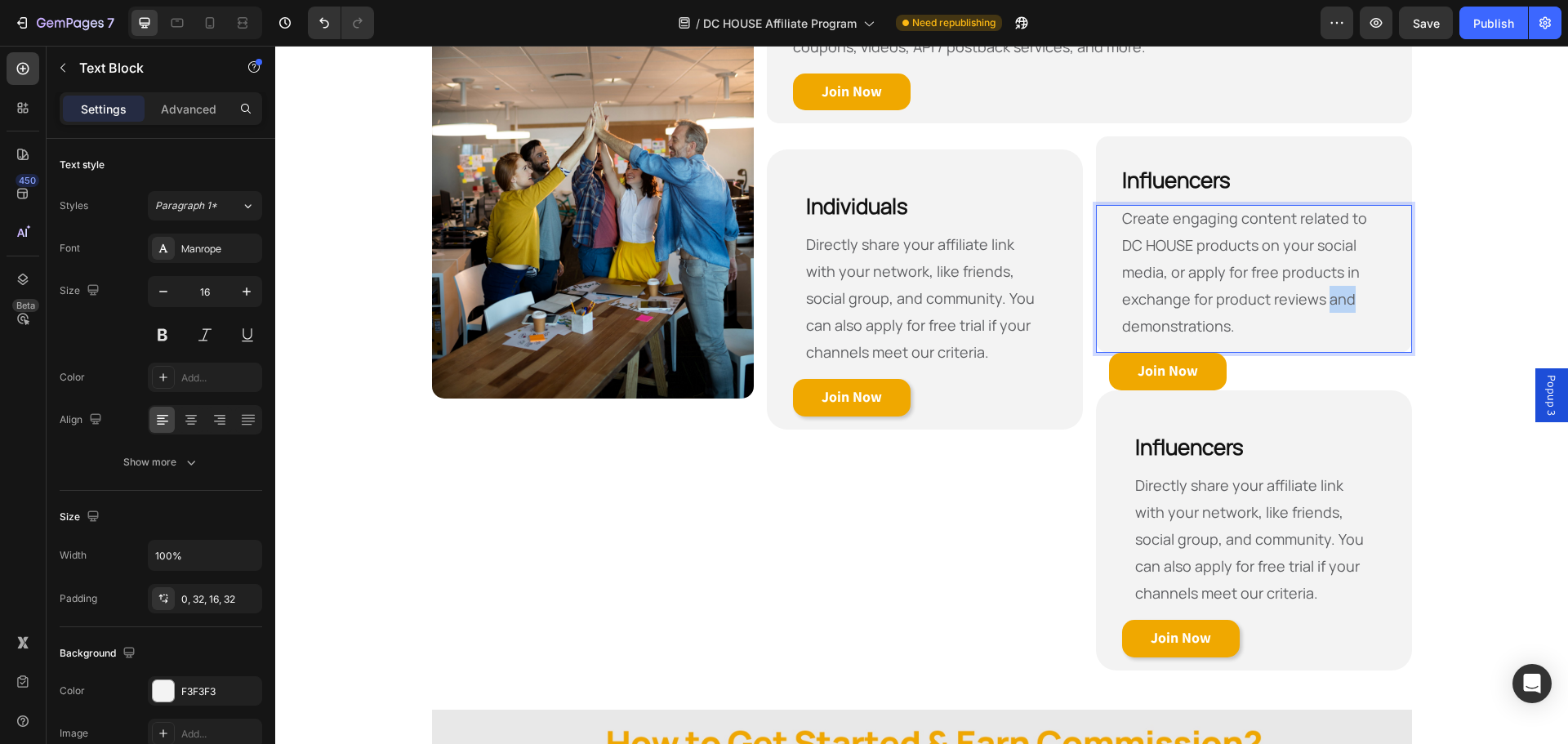
click at [1249, 312] on p "Create engaging content related to DC HOUSE products on your social media, or a…" at bounding box center [1254, 273] width 264 height 135
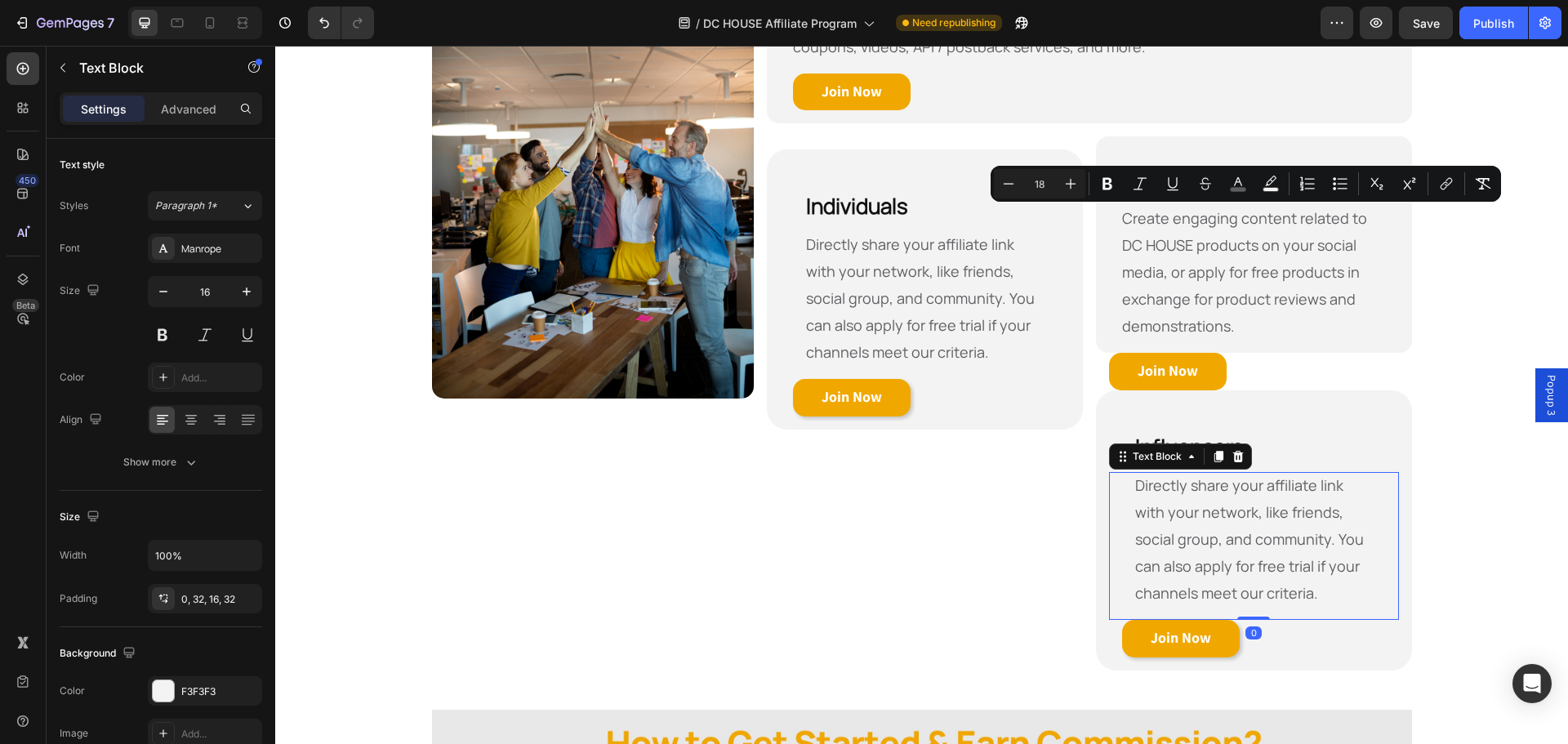
click at [1304, 587] on span "Directly share your affiliate link with your network, like friends, social grou…" at bounding box center [1249, 539] width 229 height 127
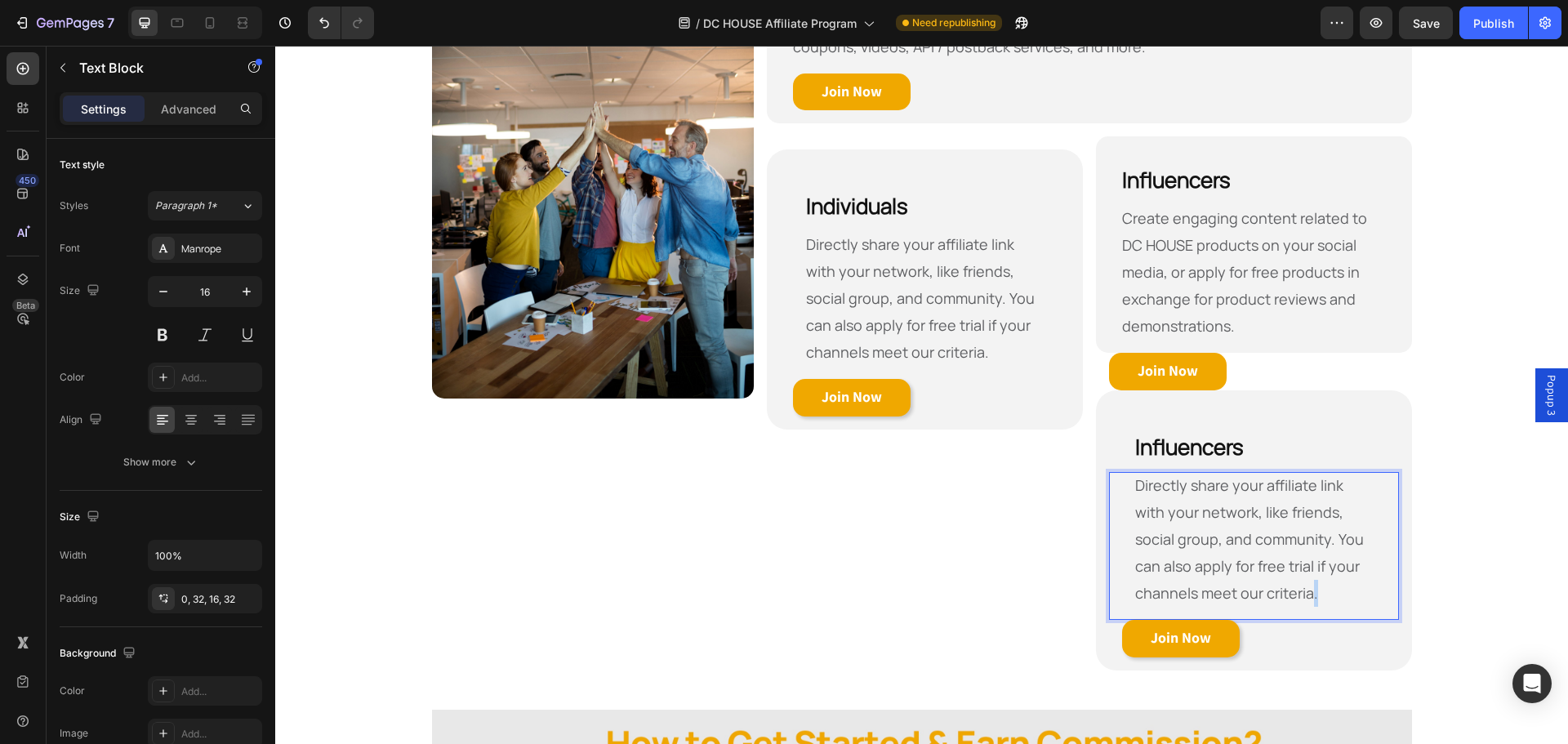
click at [1304, 587] on span "Directly share your affiliate link with your network, like friends, social grou…" at bounding box center [1249, 539] width 229 height 127
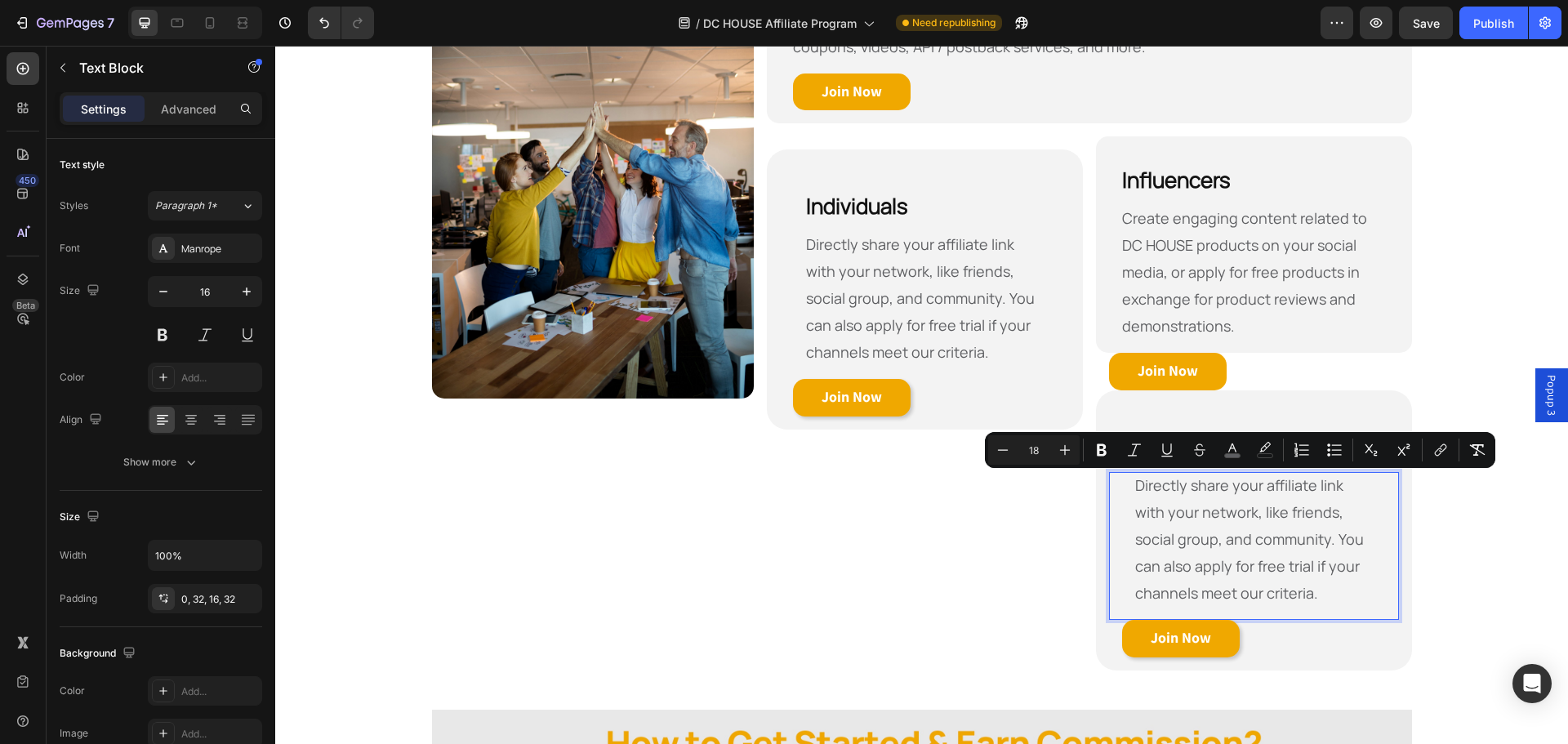
type input "16"
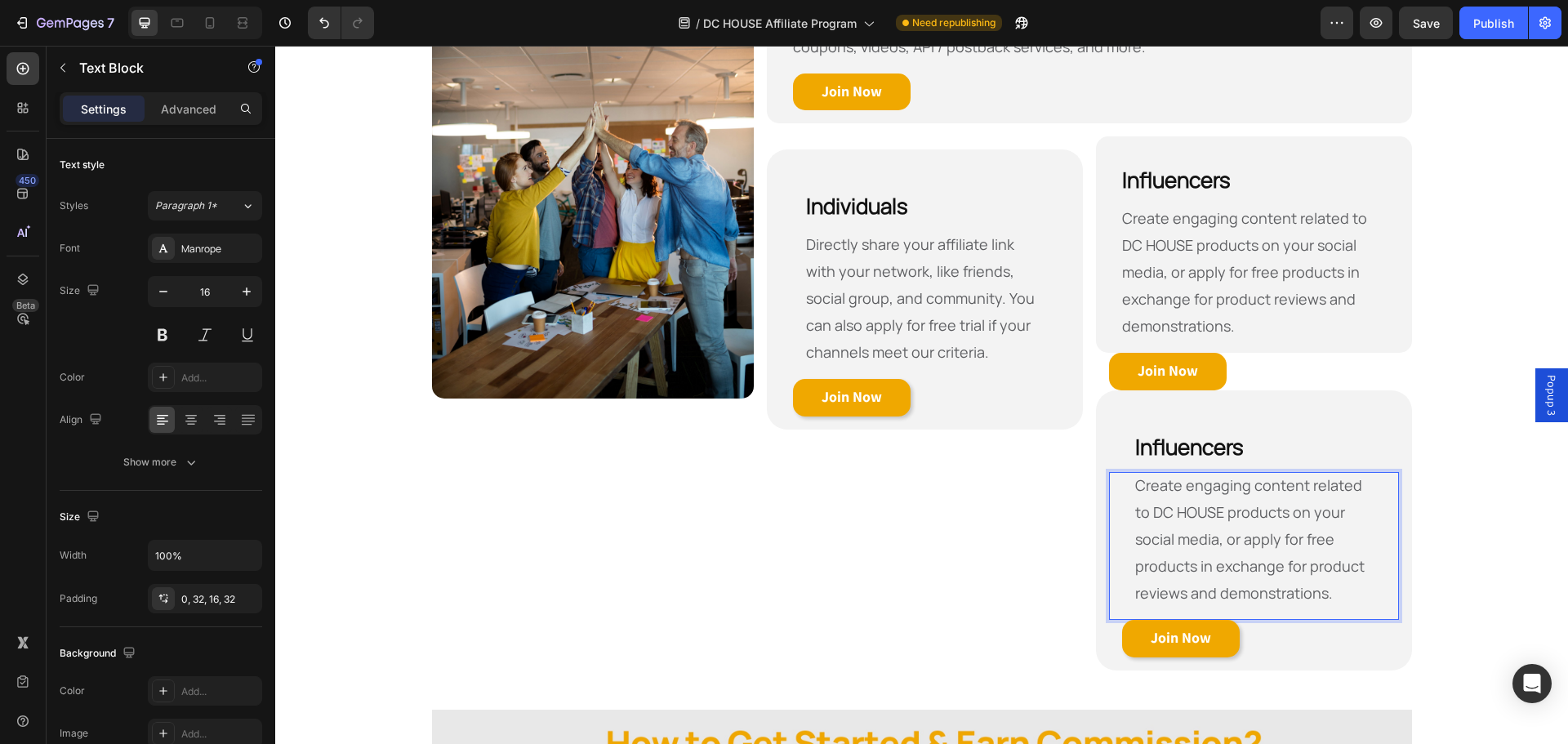
click at [1244, 536] on span "Create engaging content related to DC HOUSE products on your social media, or a…" at bounding box center [1249, 539] width 229 height 127
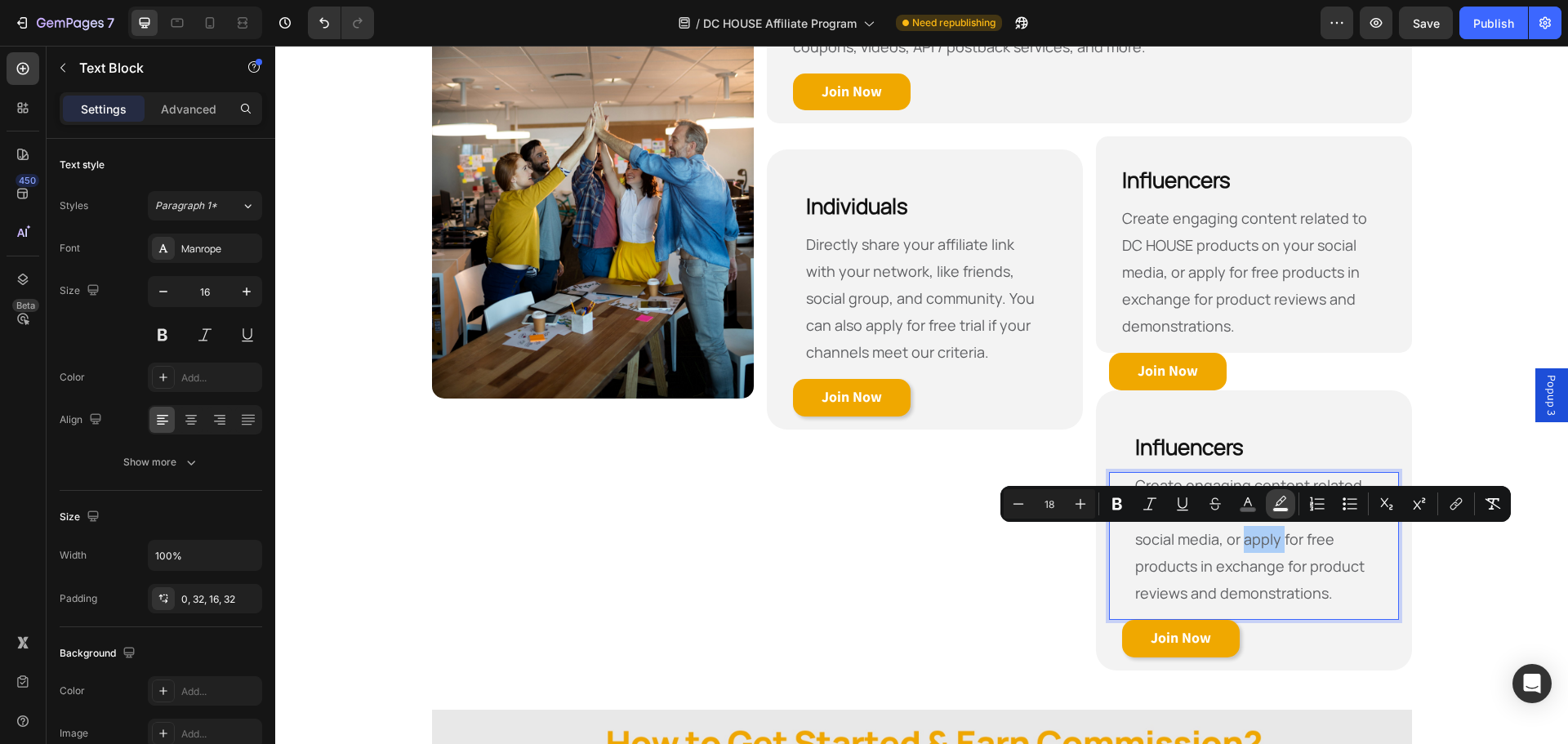
click at [1285, 511] on rect "Editor contextual toolbar" at bounding box center [1281, 510] width 16 height 4
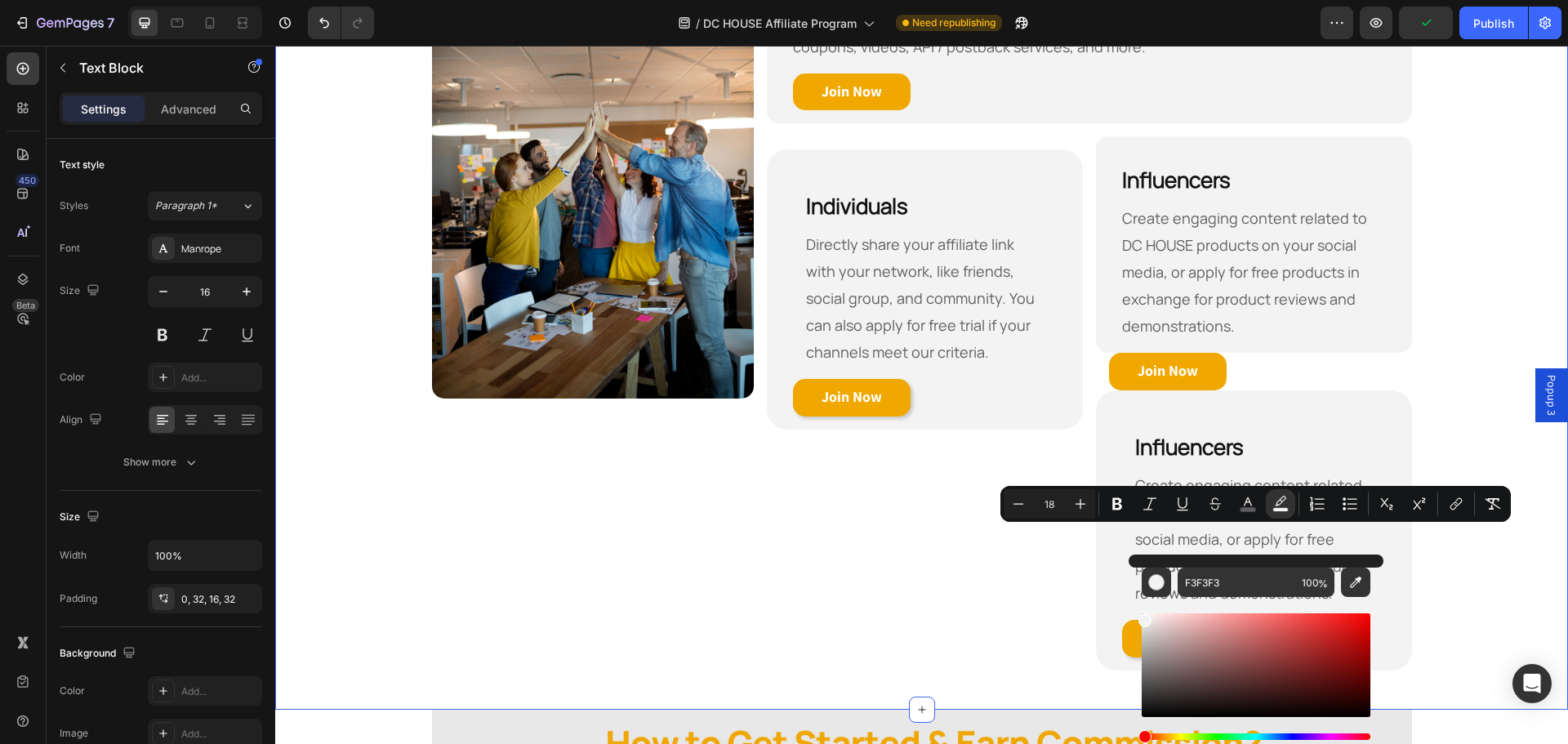
click at [1462, 426] on div "Who Are Eligible to Become Our Affiliate? Heading Row Image Affiliates / Agenci…" at bounding box center [921, 272] width 1293 height 825
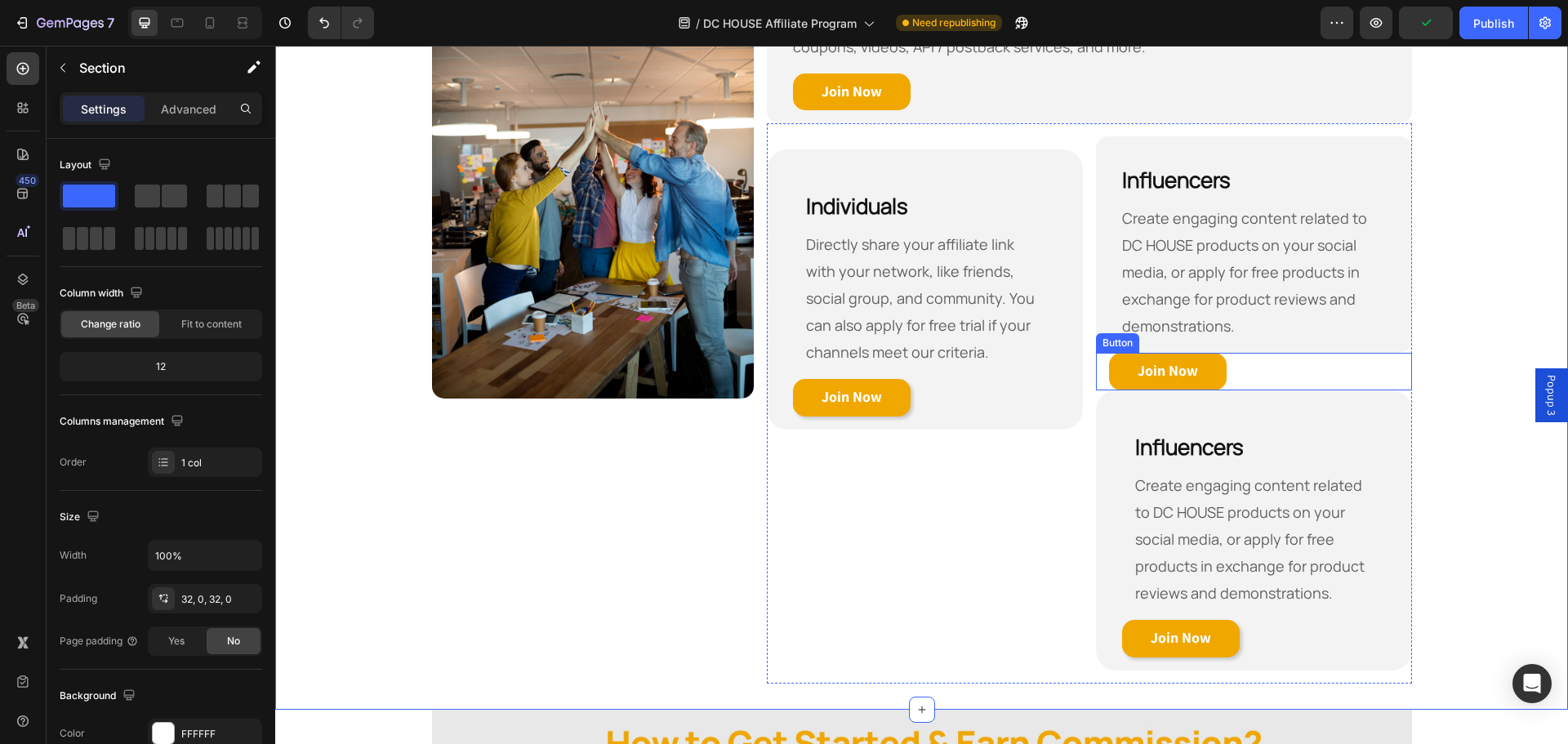
click at [1294, 361] on div "Join Now Button" at bounding box center [1254, 372] width 316 height 37
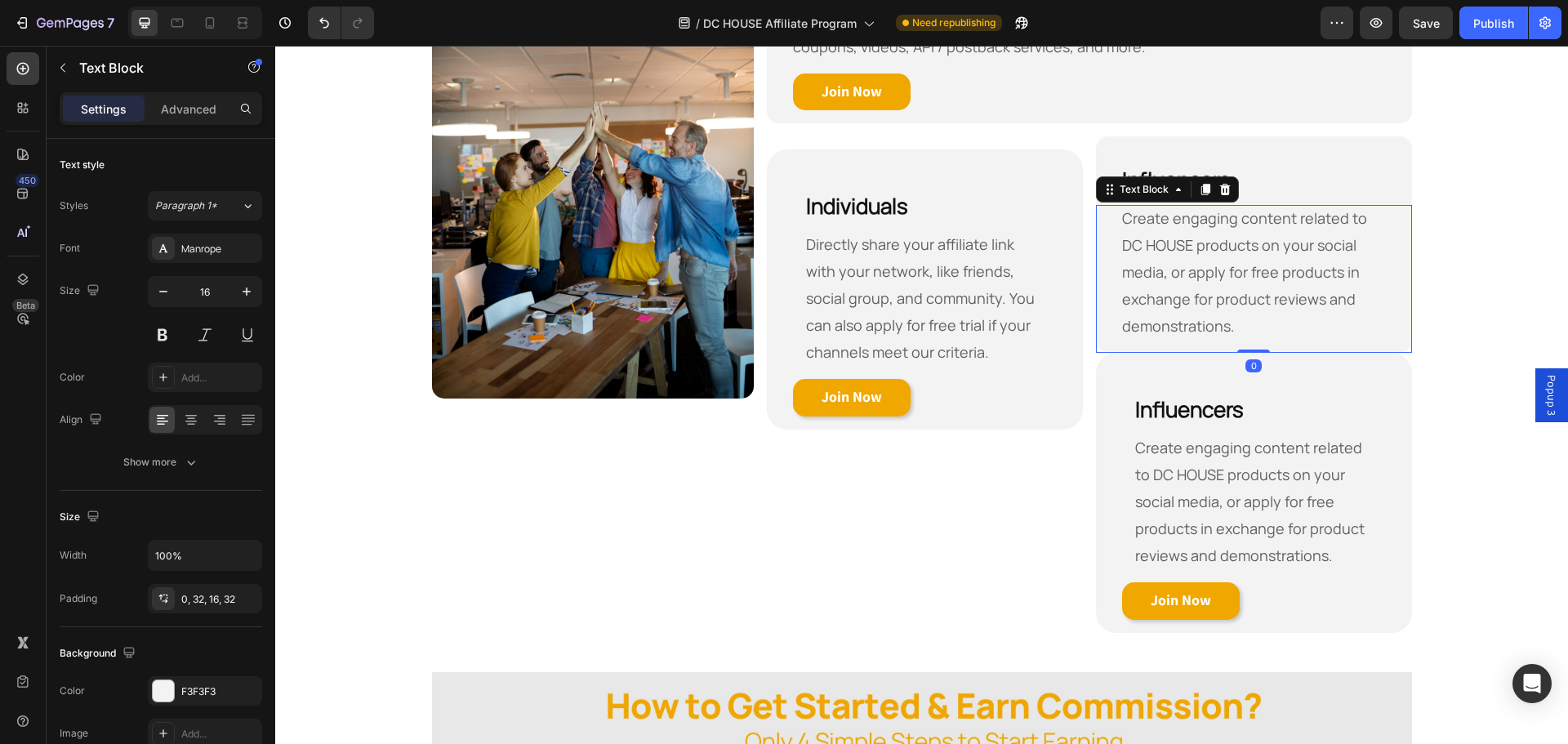
click at [1290, 305] on p "Create engaging content related to DC HOUSE products on your social media, or a…" at bounding box center [1254, 273] width 264 height 135
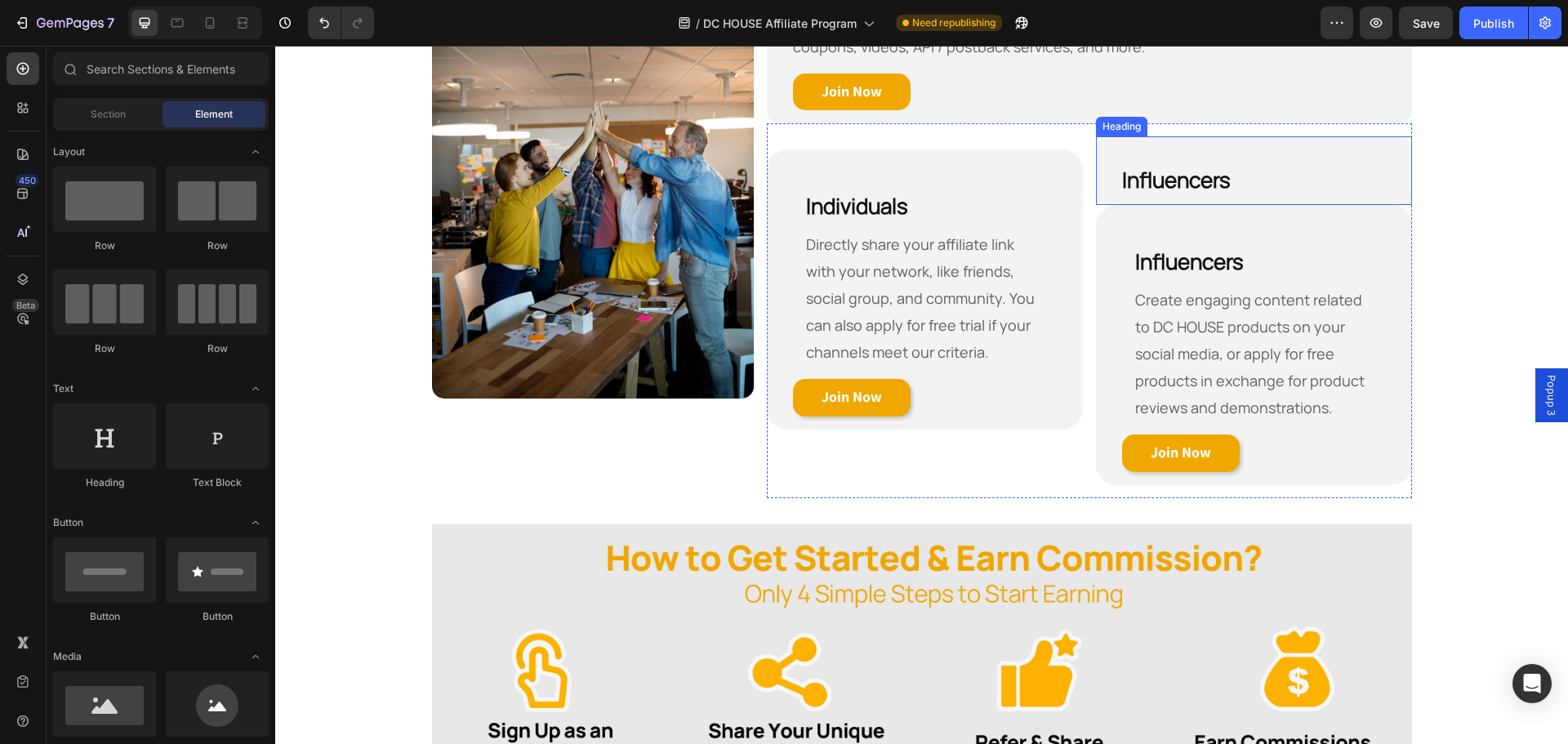
click at [1242, 194] on p "⁠⁠⁠⁠⁠⁠⁠ Influencers" at bounding box center [1254, 178] width 264 height 55
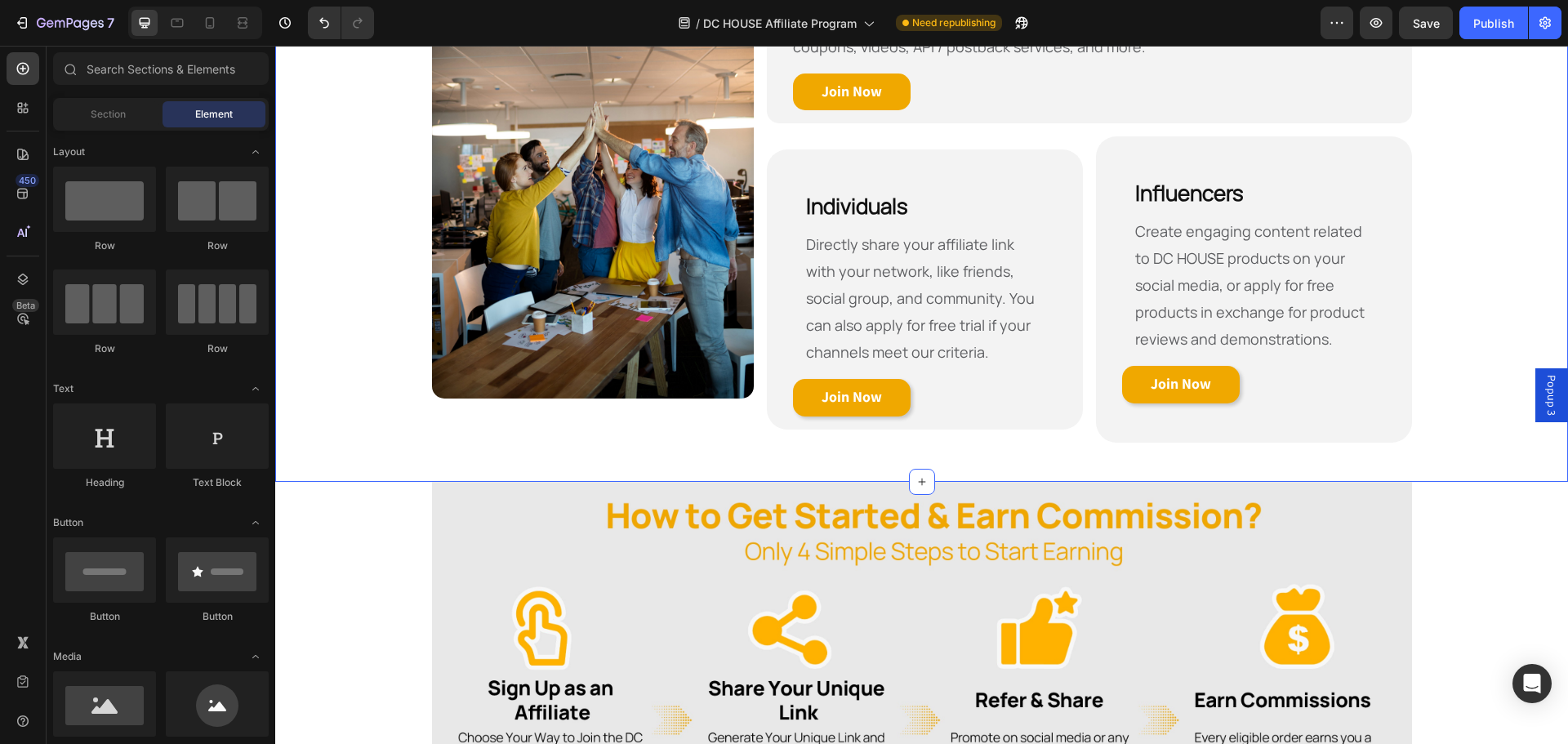
click at [1465, 255] on div "Who Are Eligible to Become Our Affiliate? Heading Row Image Affiliates / Agenci…" at bounding box center [921, 158] width 1293 height 597
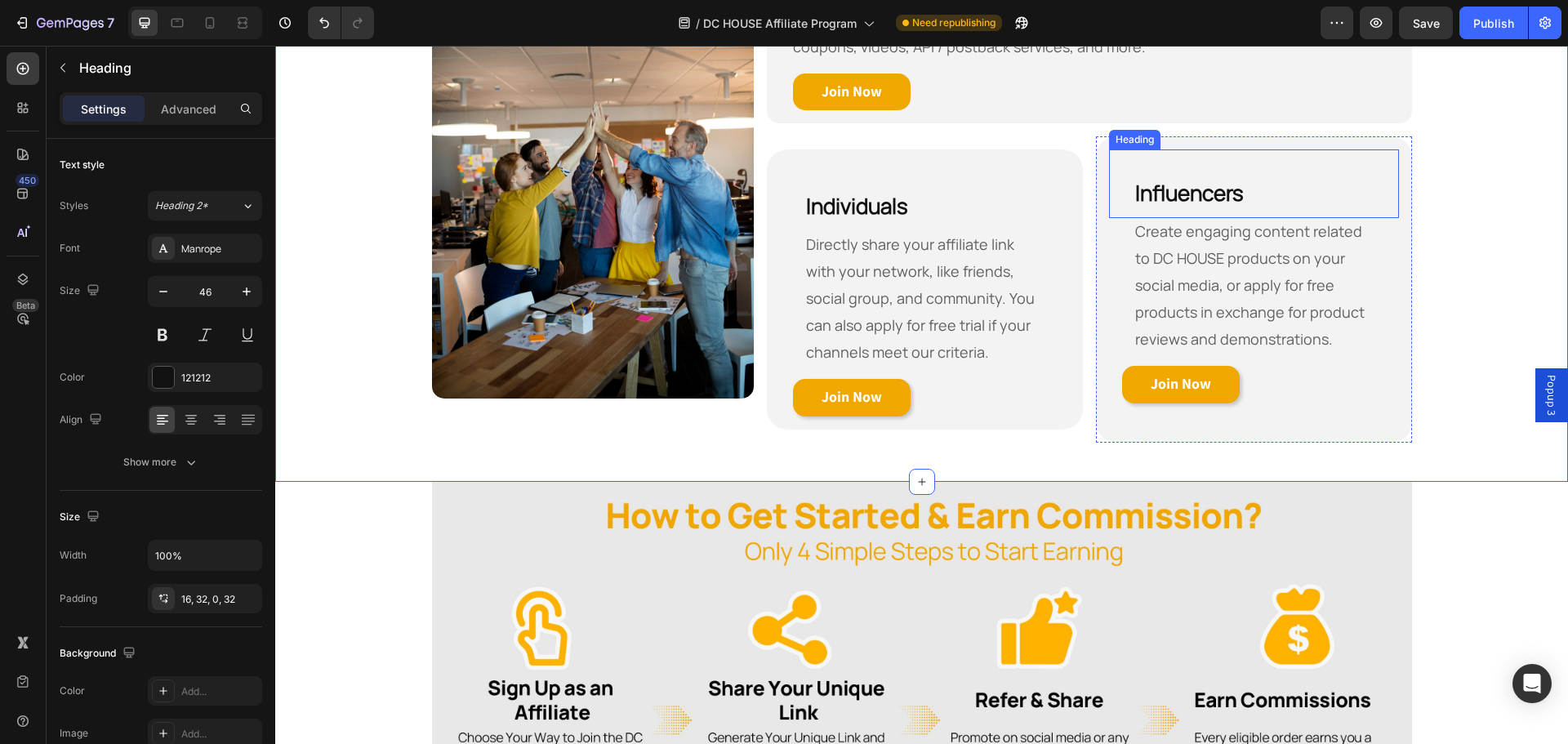
click at [1218, 152] on h2 "⁠⁠⁠⁠⁠⁠⁠ Influencers" at bounding box center [1254, 184] width 290 height 68
click at [1193, 423] on div "⁠⁠⁠⁠⁠⁠⁠ Influencers Heading Create engaging content related to DC HOUSE product…" at bounding box center [1254, 290] width 290 height 281
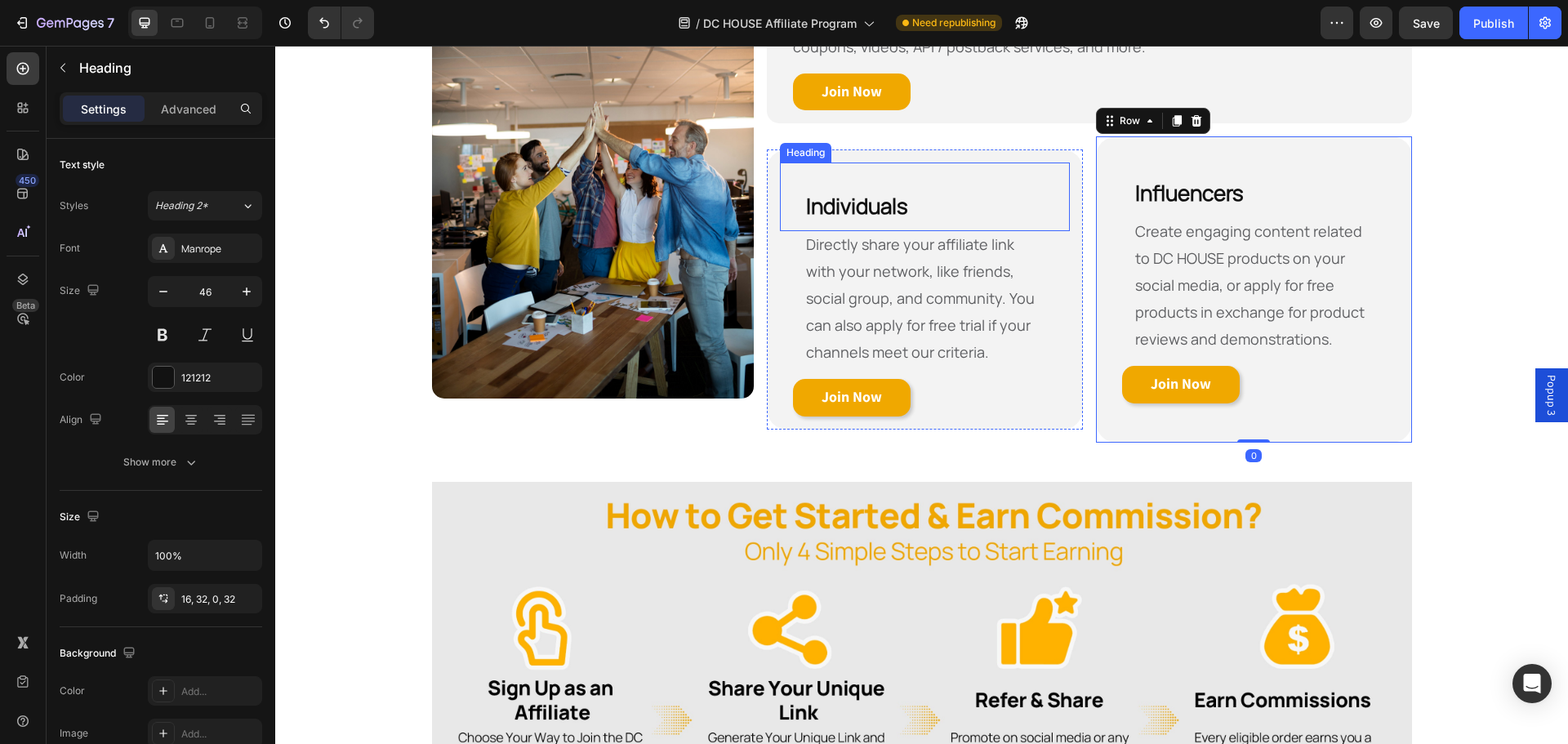
click at [1048, 178] on h2 "Individuals" at bounding box center [925, 197] width 290 height 68
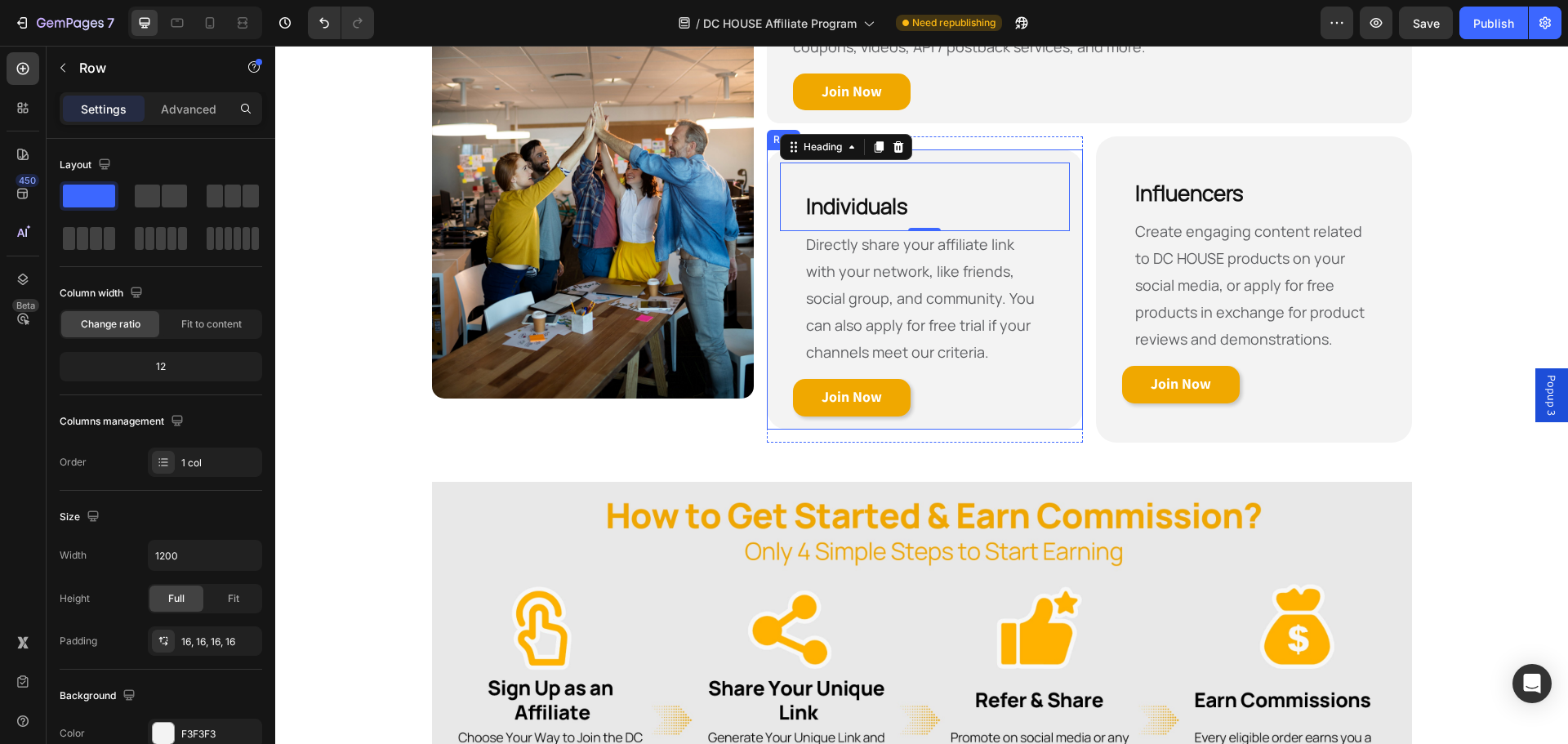
click at [1049, 156] on div "Individuals Heading 0 Directly share your affiliate link with your network, lik…" at bounding box center [925, 290] width 316 height 281
click at [195, 108] on p "Advanced" at bounding box center [189, 109] width 55 height 17
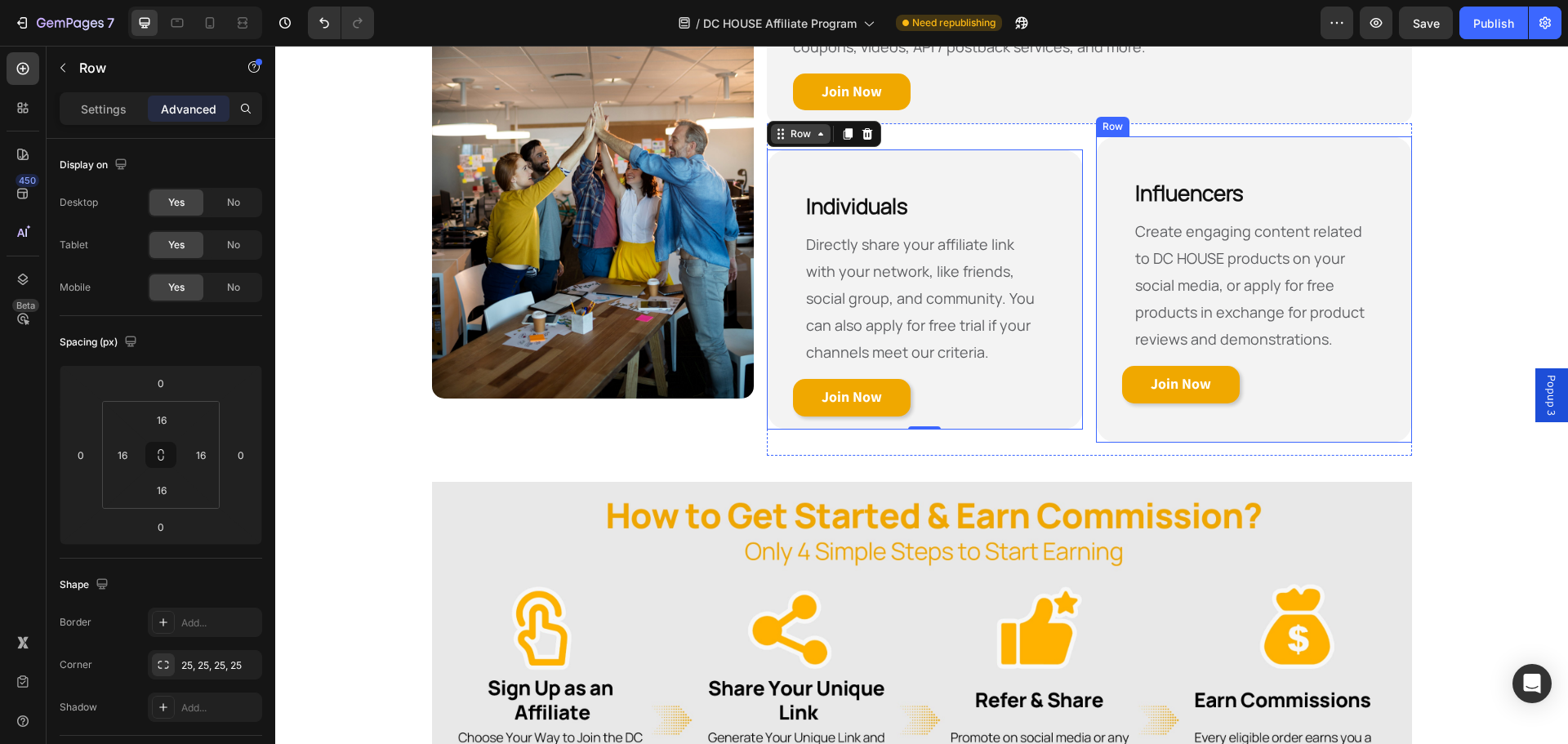
click at [1098, 146] on div "⁠⁠⁠⁠⁠⁠⁠ Influencers Heading Create engaging content related to DC HOUSE product…" at bounding box center [1254, 290] width 316 height 307
click at [1104, 126] on icon at bounding box center [1110, 120] width 13 height 13
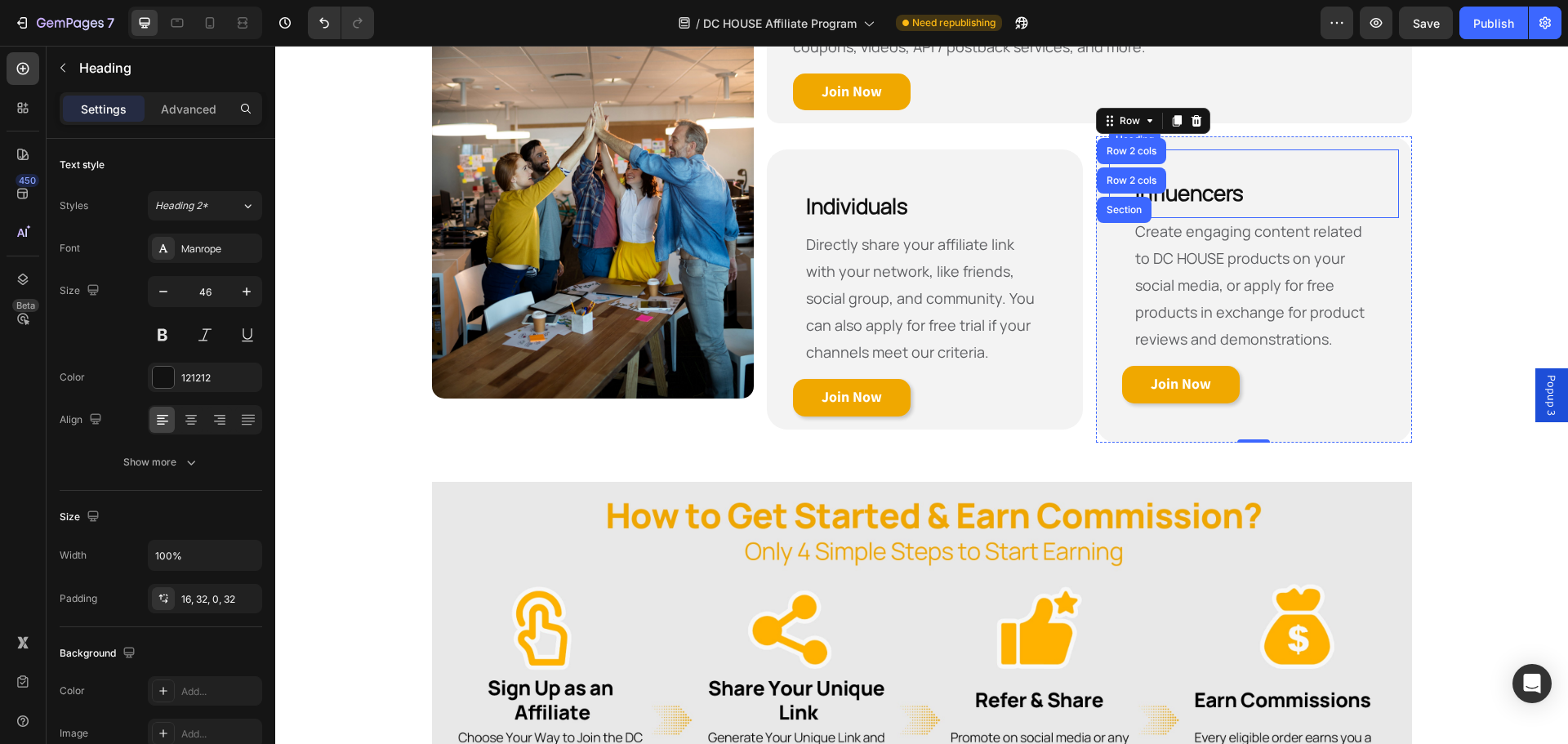
click at [1267, 164] on p "⁠⁠⁠⁠⁠⁠⁠ Influencers" at bounding box center [1254, 191] width 238 height 55
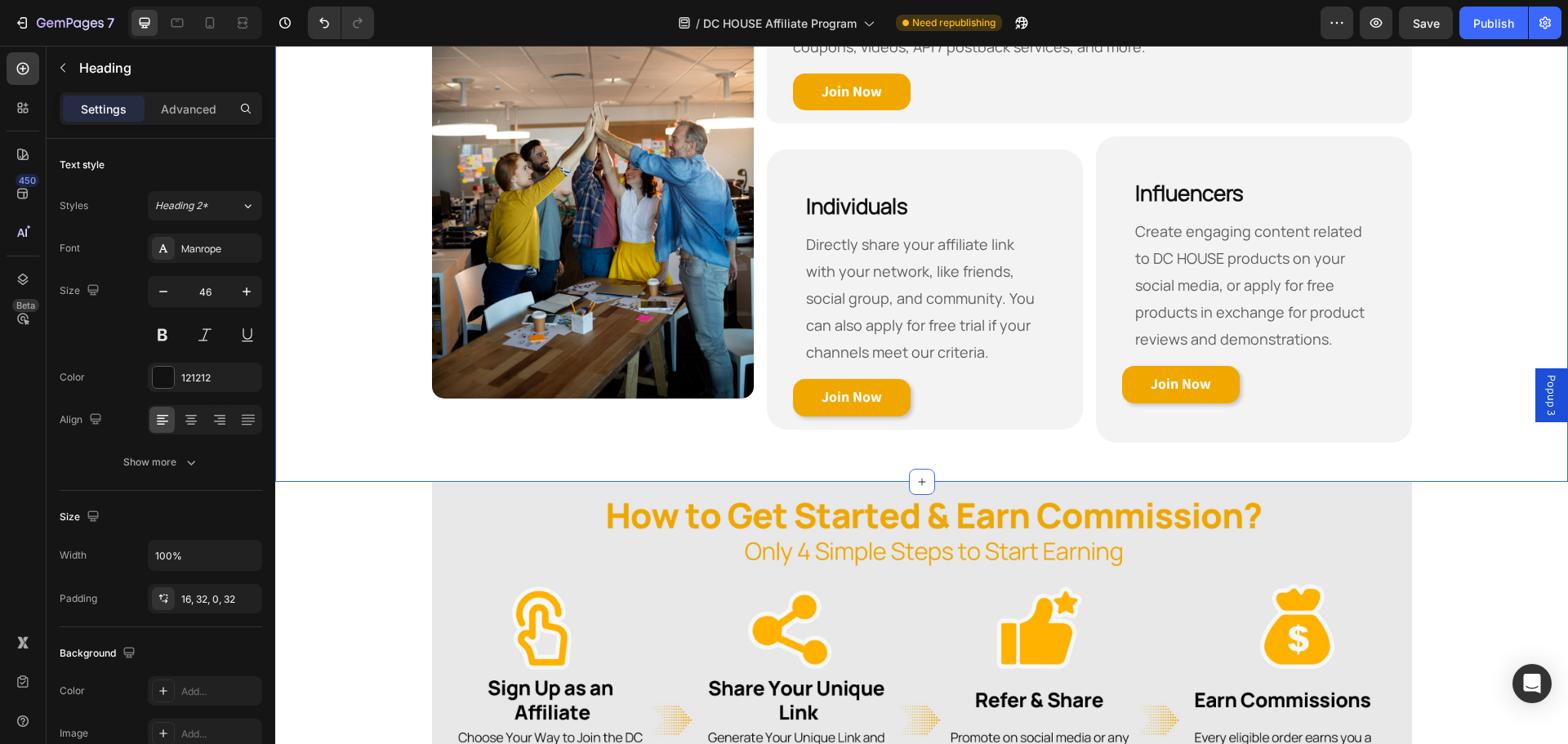
click at [1492, 264] on div "Who Are Eligible to Become Our Affiliate? Heading Row Image Affiliates / Agenci…" at bounding box center [921, 158] width 1293 height 597
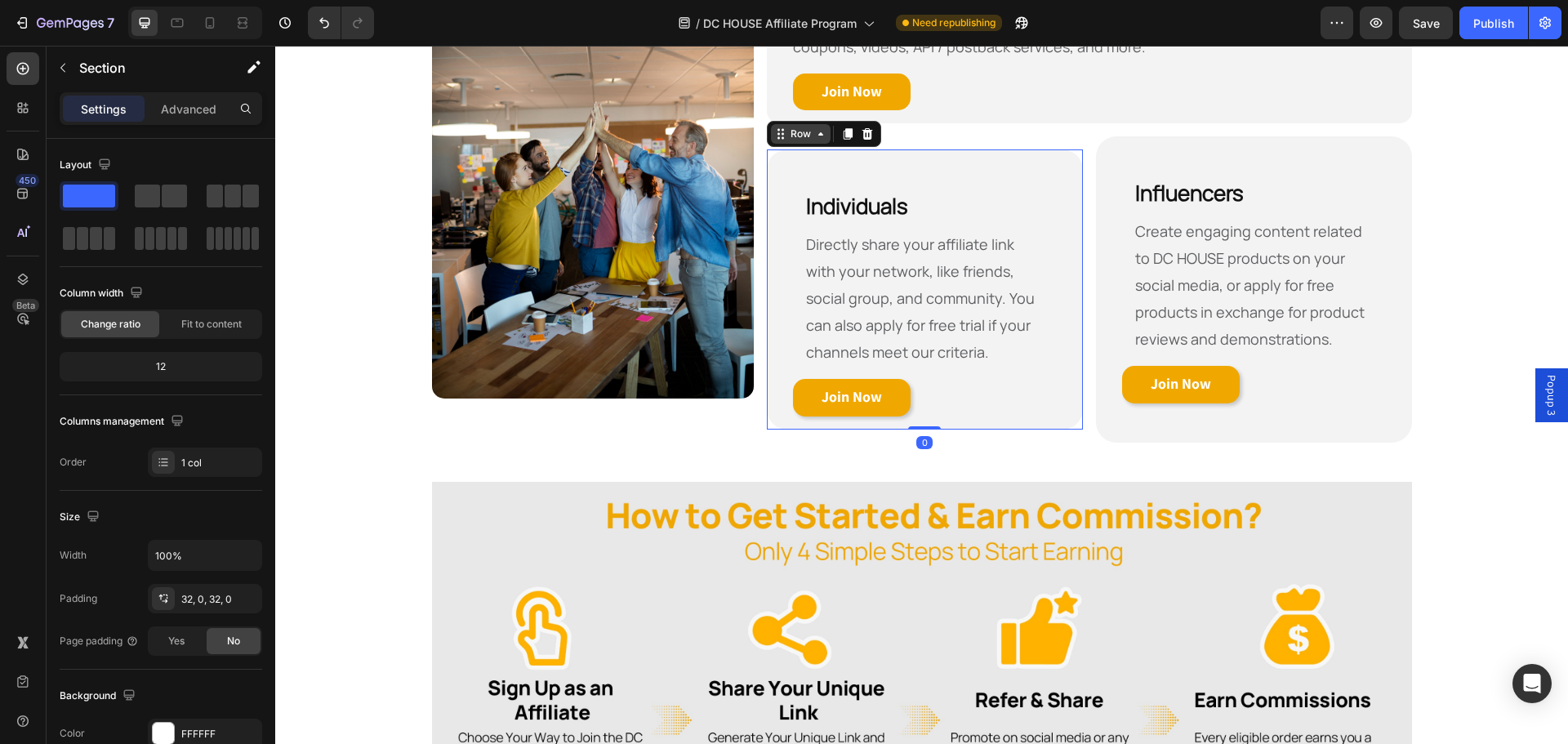
click at [1040, 159] on div "Individuals Heading Directly share your affiliate link with your network, like …" at bounding box center [925, 290] width 316 height 281
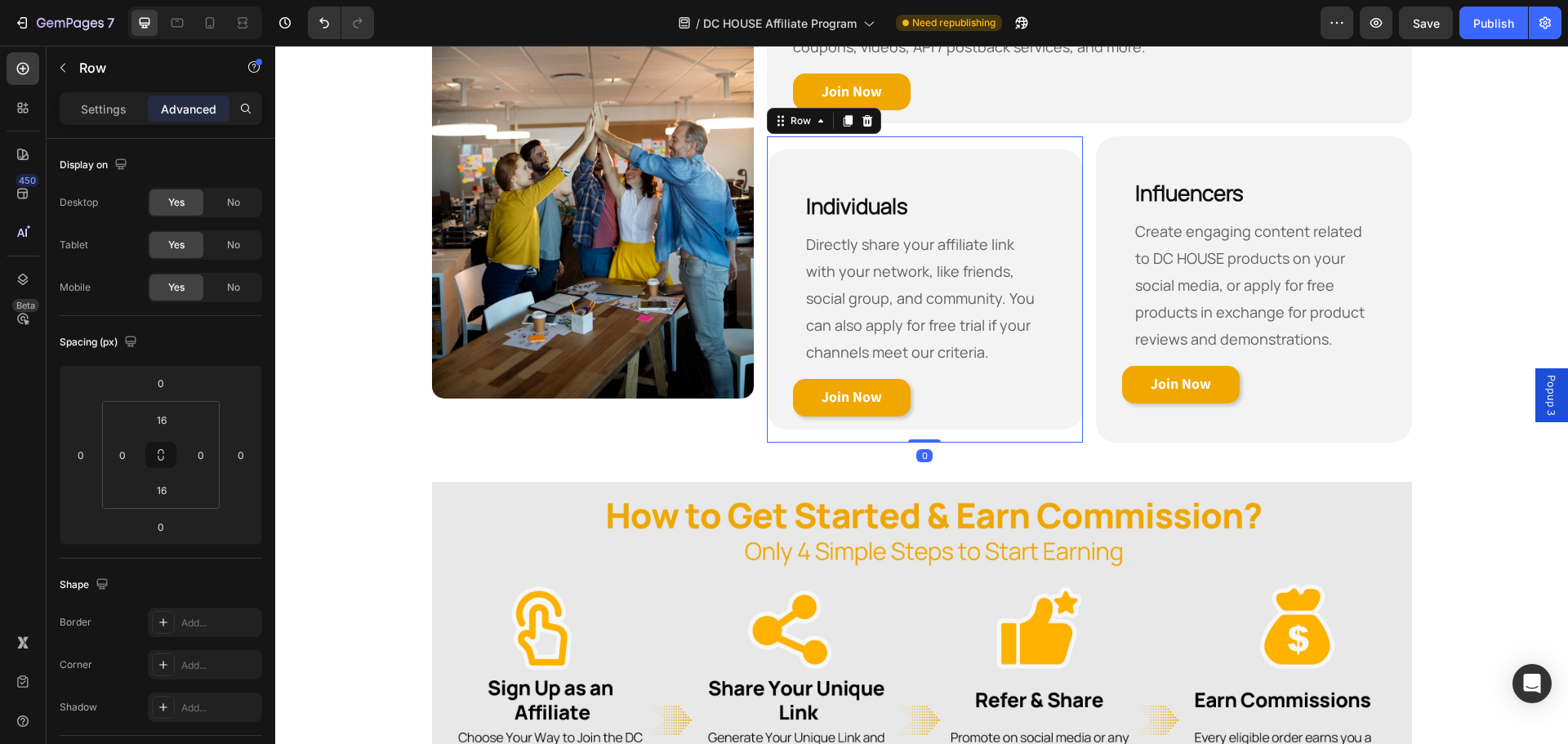
click at [1042, 143] on div "Individuals Heading Directly share your affiliate link with your network, like …" at bounding box center [925, 290] width 316 height 307
click at [1493, 227] on div "Who Are Eligible to Become Our Affiliate? Heading Row Image Affiliates / Agenci…" at bounding box center [921, 158] width 1293 height 597
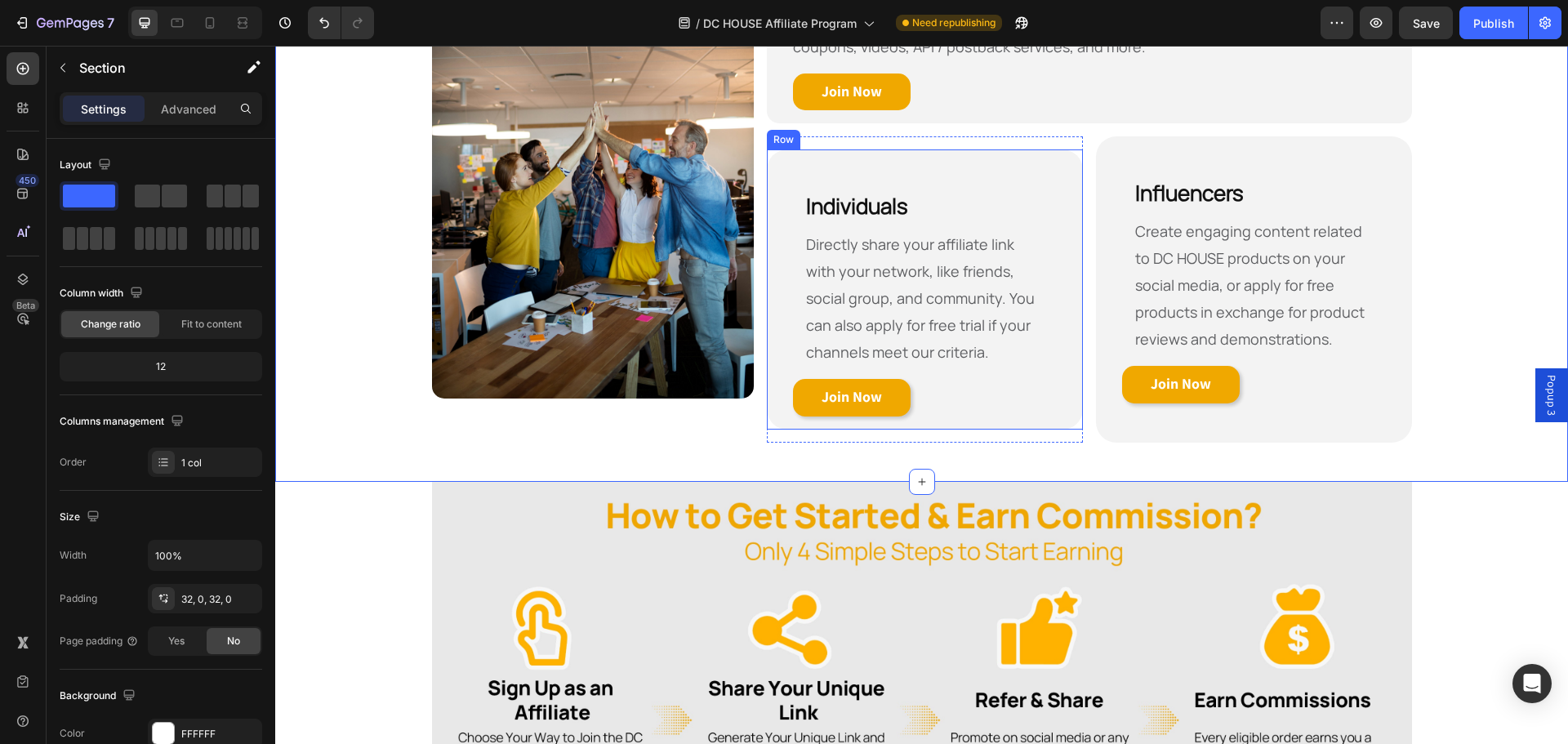
click at [957, 150] on div "Individuals Heading Directly share your affiliate link with your network, like …" at bounding box center [925, 290] width 316 height 281
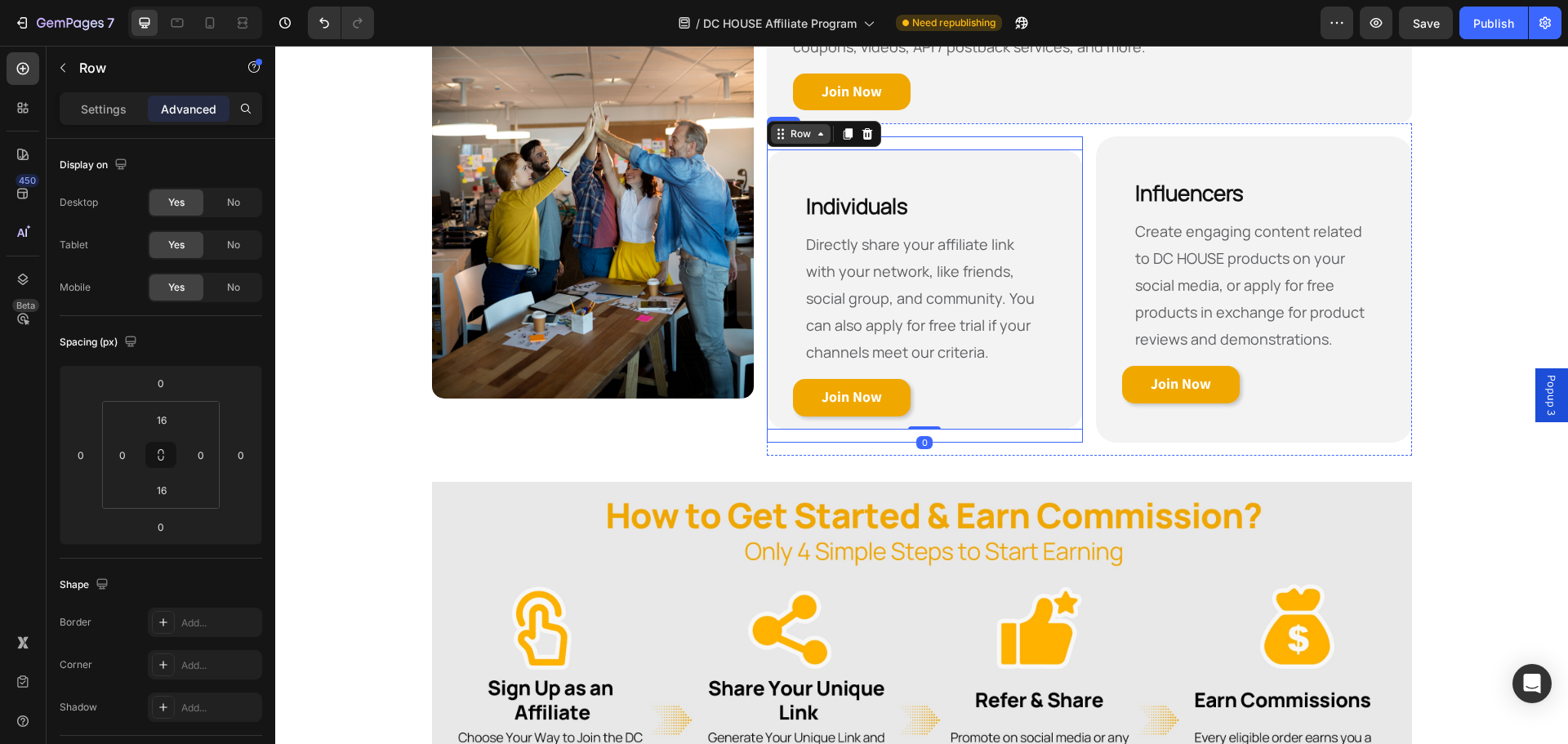
click at [958, 139] on div "Individuals Heading Directly share your affiliate link with your network, like …" at bounding box center [925, 290] width 316 height 307
click at [866, 117] on icon at bounding box center [867, 120] width 13 height 13
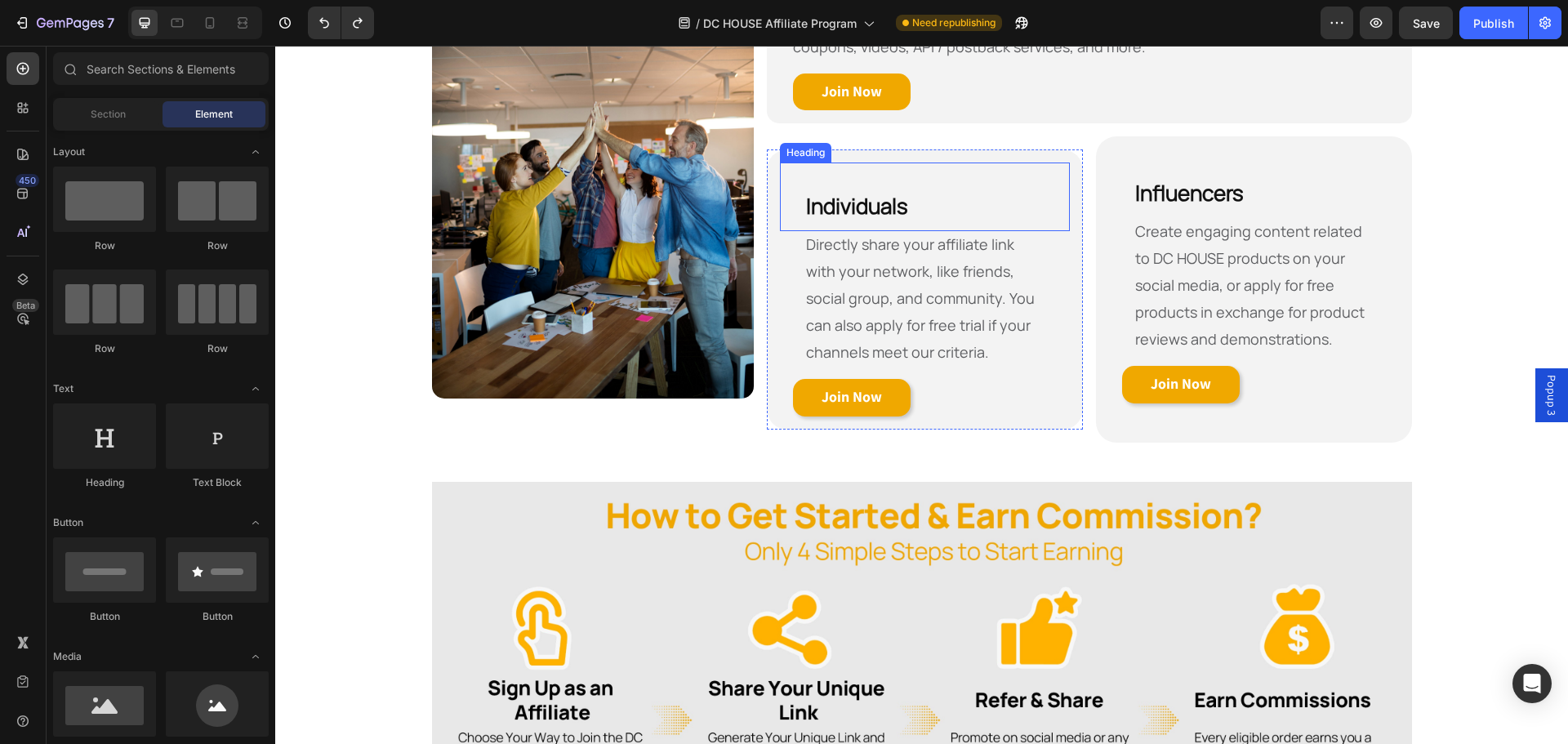
click at [883, 160] on div "Individuals Heading Directly share your affiliate link with your network, like …" at bounding box center [925, 290] width 316 height 281
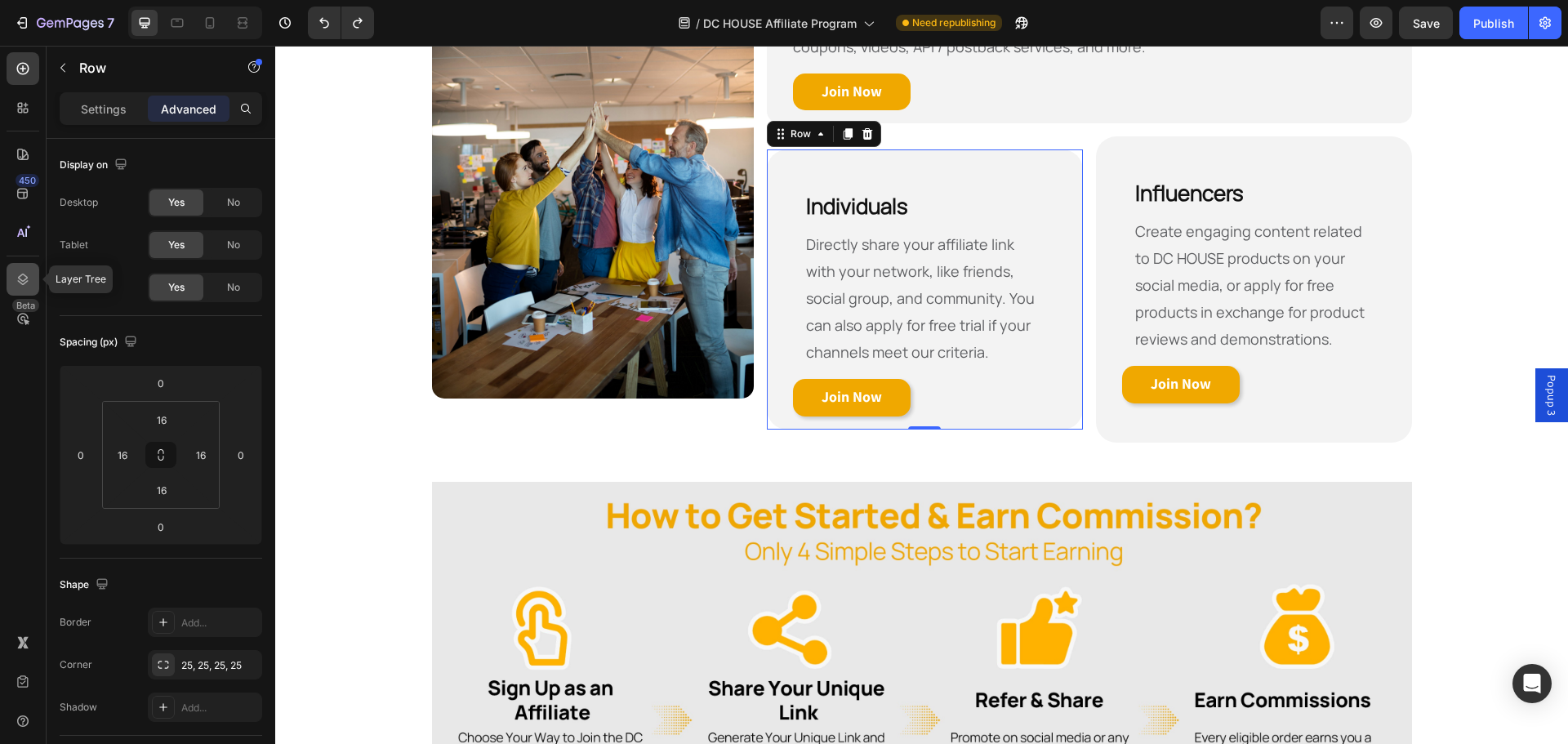
click at [18, 267] on div at bounding box center [23, 280] width 33 height 33
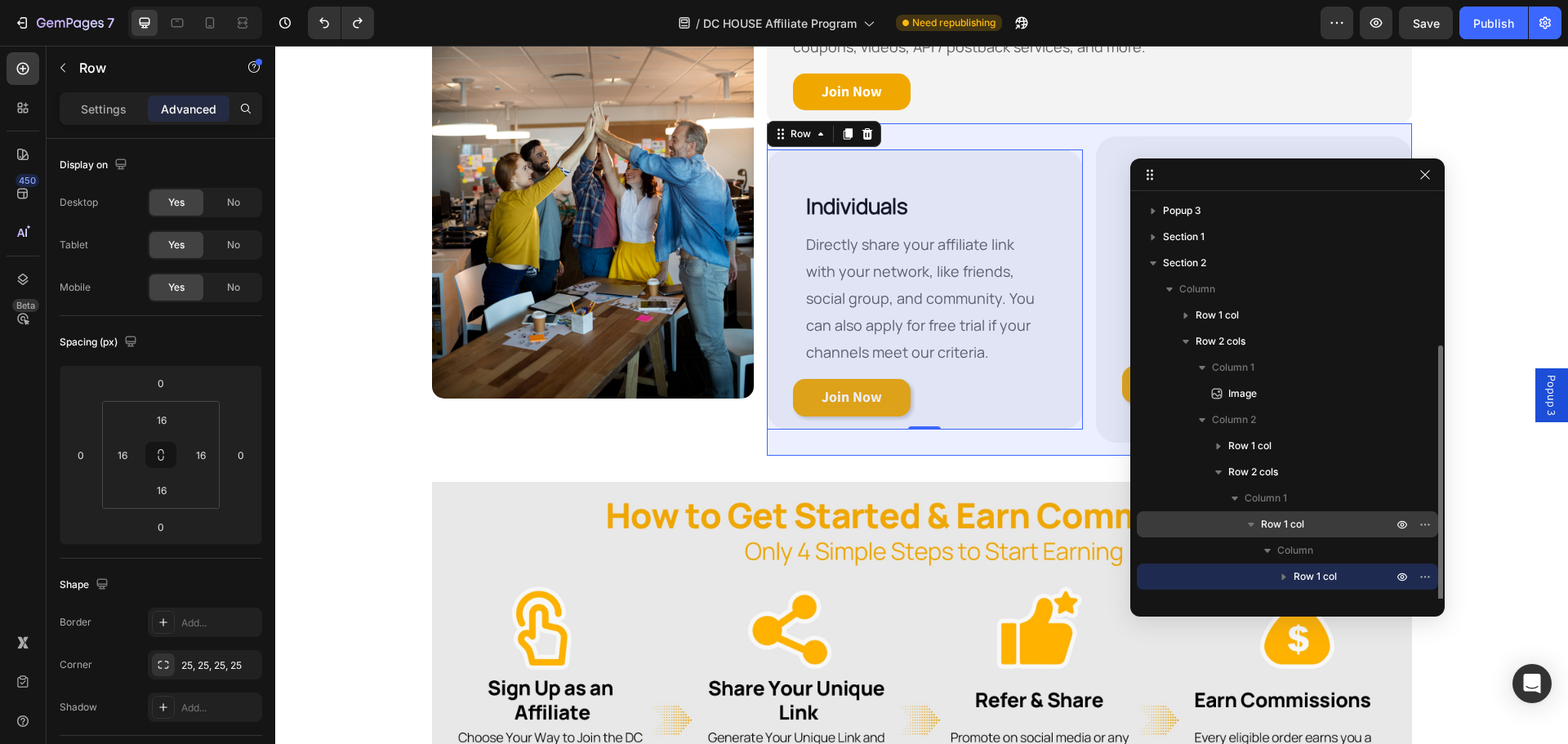
scroll to position [95, 0]
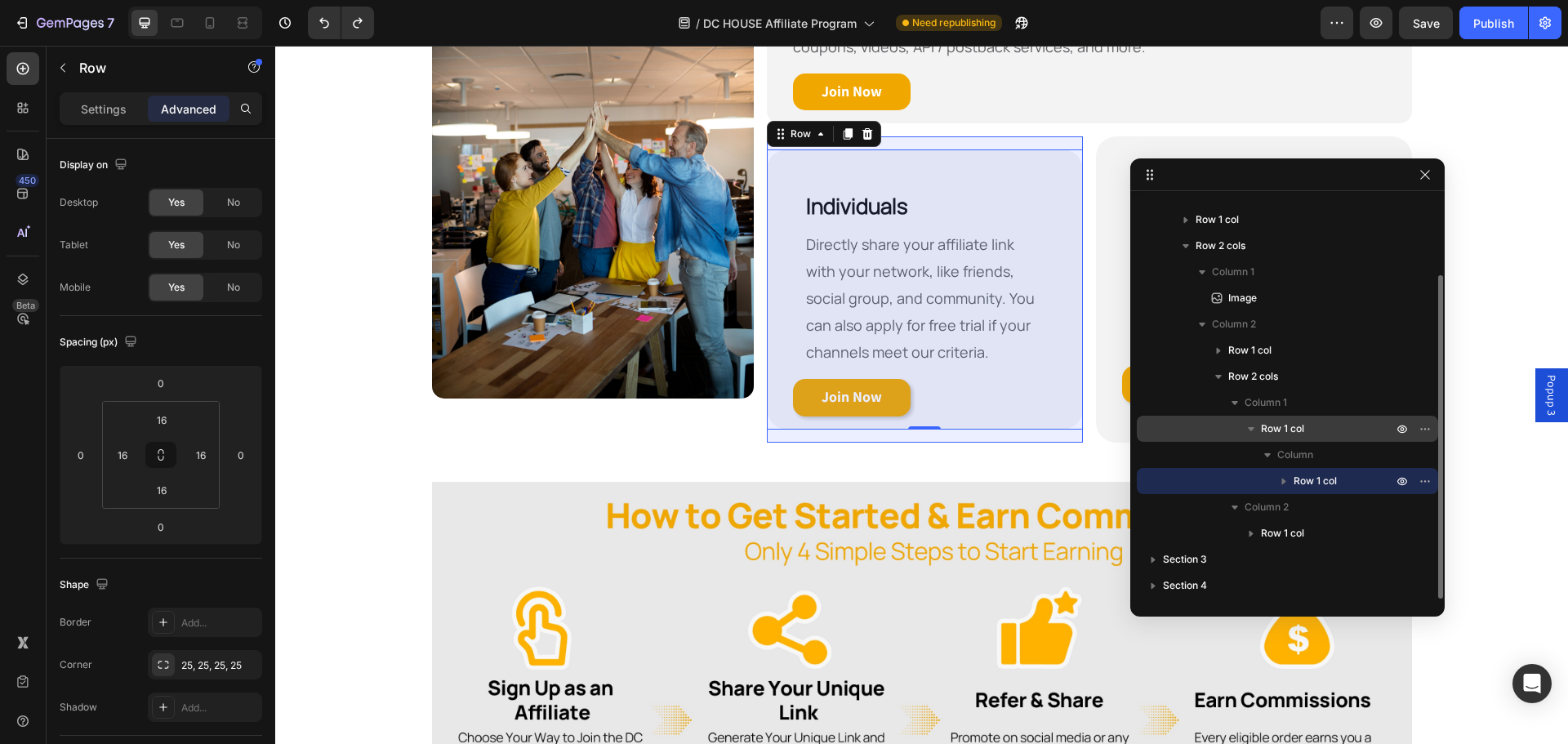
click at [1274, 425] on span "Row 1 col" at bounding box center [1283, 429] width 43 height 16
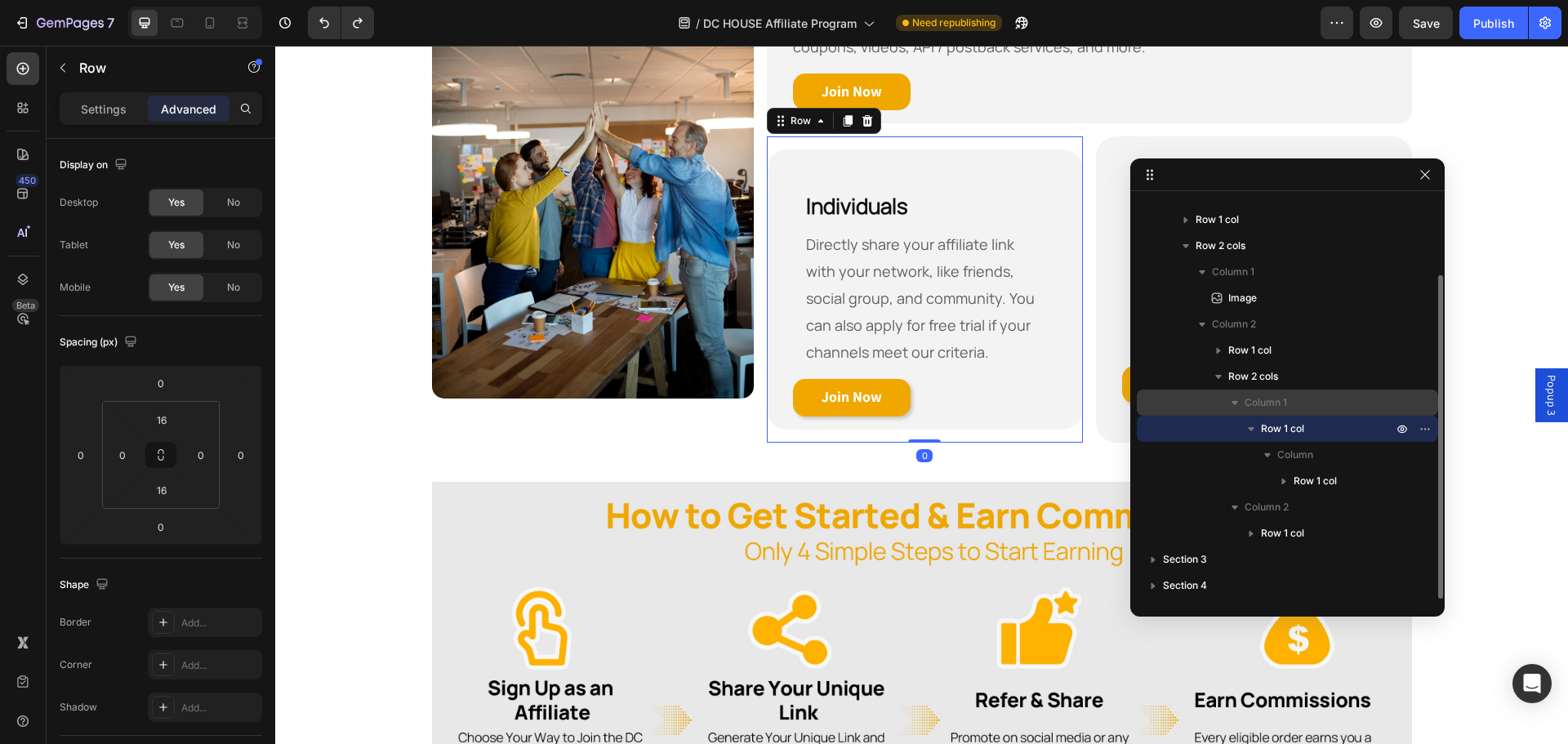
click at [1253, 402] on span "Column 1" at bounding box center [1266, 403] width 42 height 16
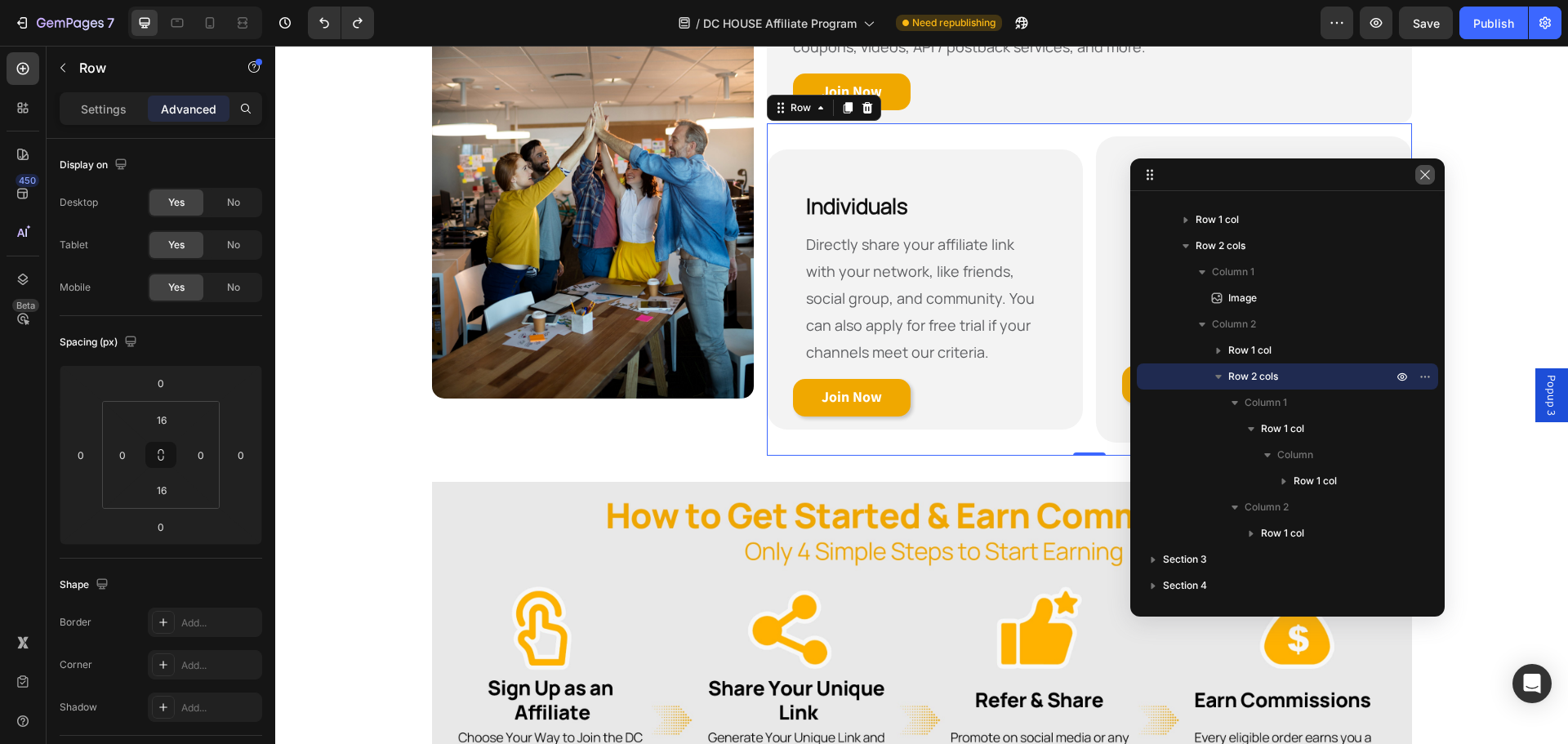
drag, startPoint x: 1146, startPoint y: 128, endPoint x: 1422, endPoint y: 174, distance: 279.8
click at [1422, 174] on icon "button" at bounding box center [1425, 174] width 13 height 13
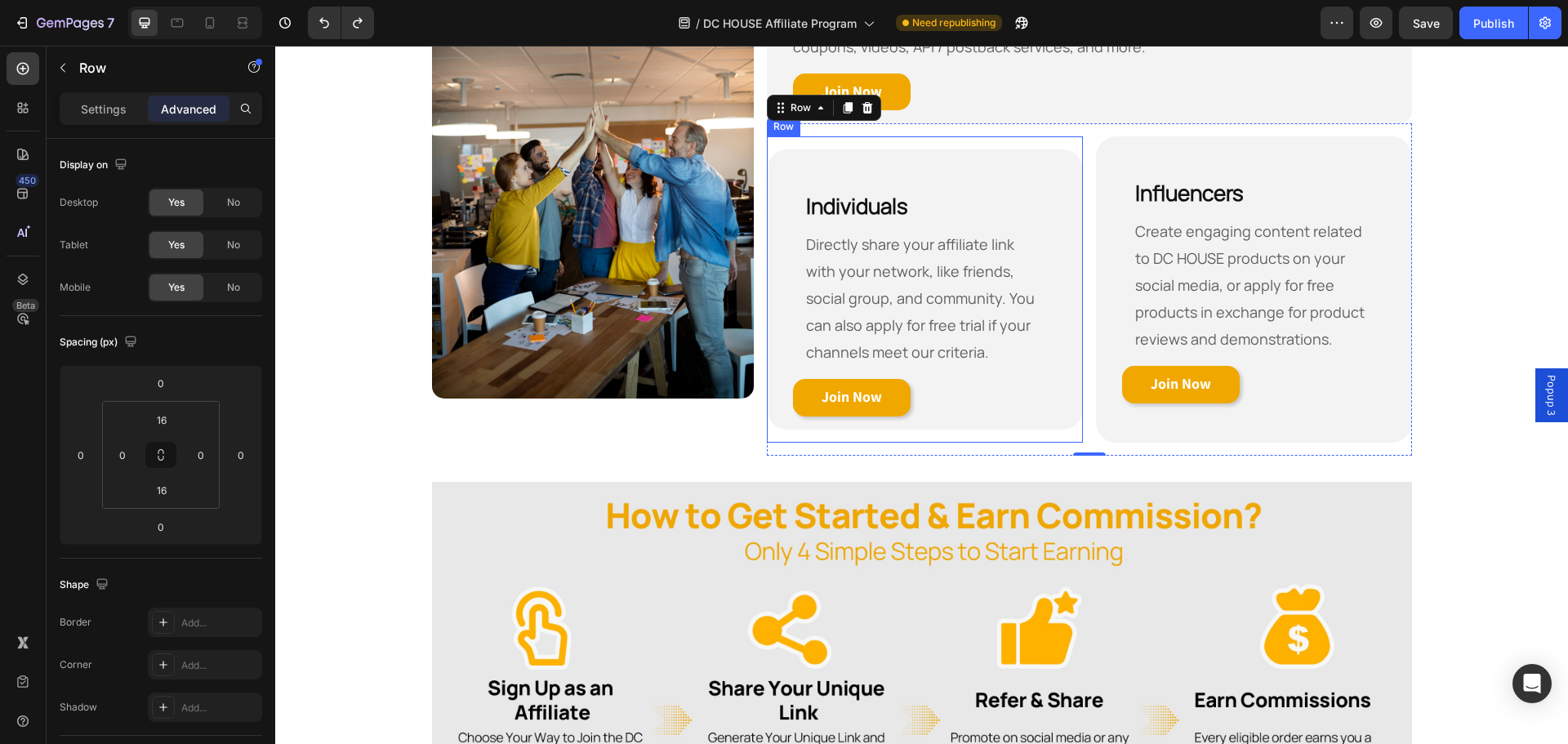
click at [1058, 139] on div "Individuals Heading Directly share your affiliate link with your network, like …" at bounding box center [925, 290] width 316 height 307
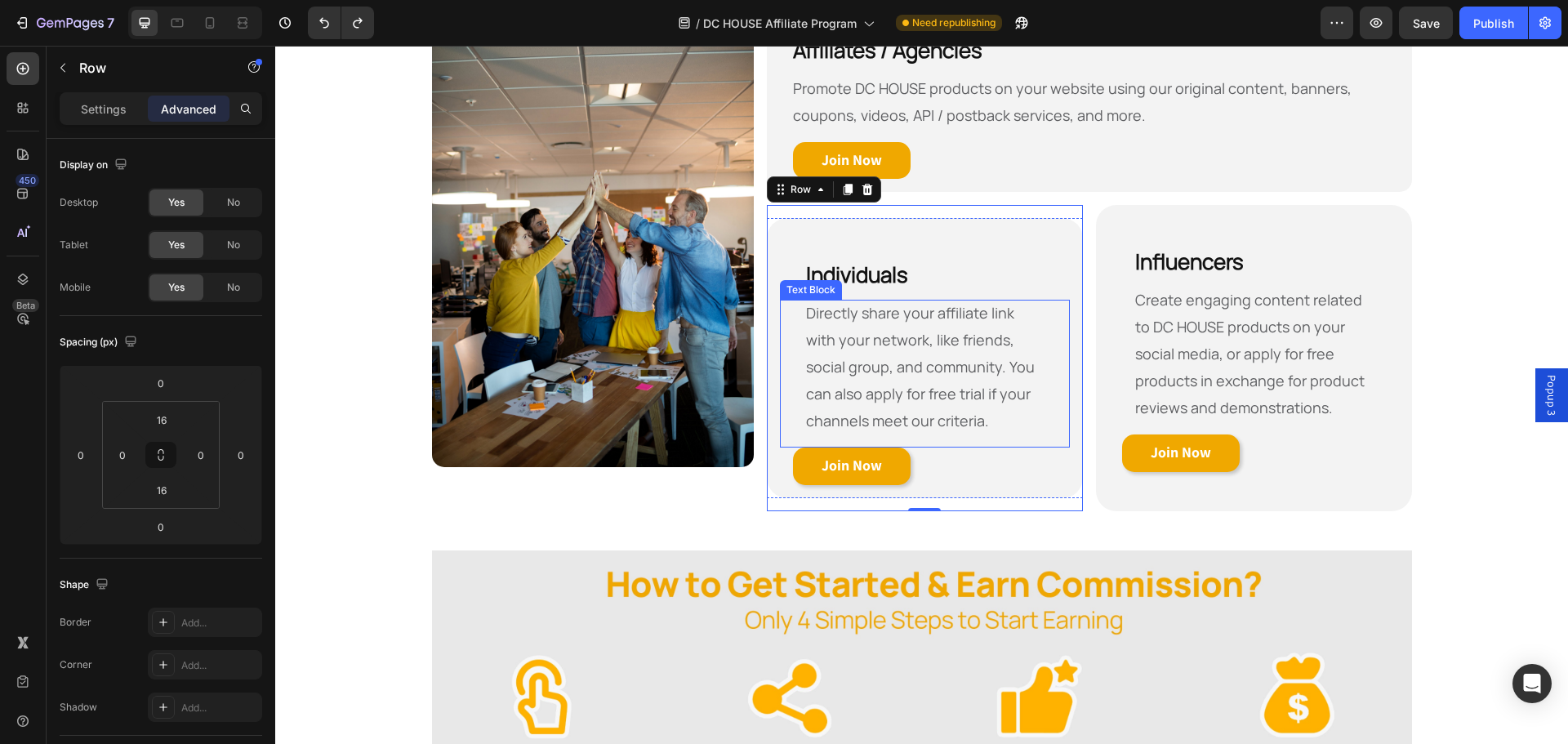
scroll to position [723, 0]
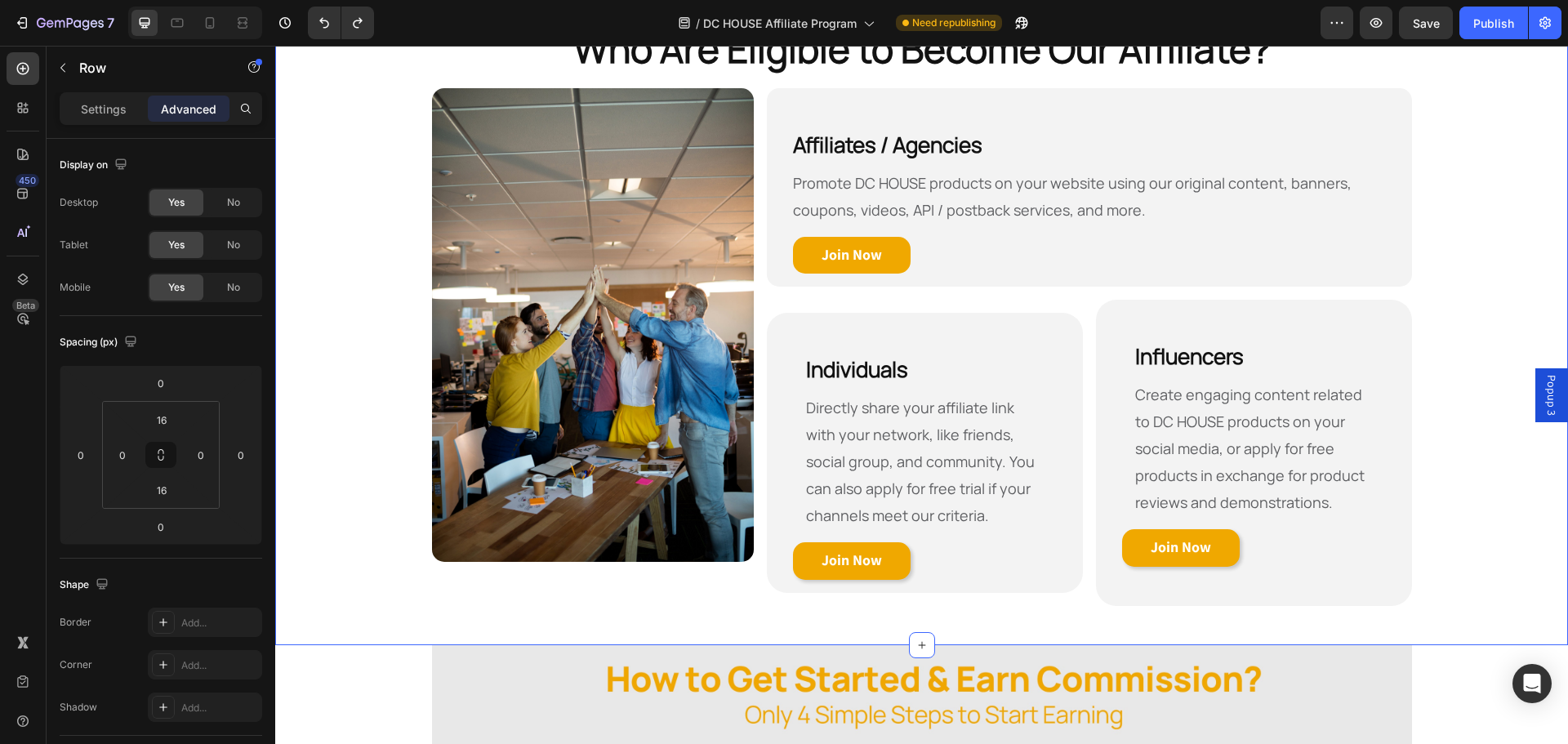
click at [1495, 332] on div "Who Are Eligible to Become Our Affiliate? Heading Row Image Affiliates / Agenci…" at bounding box center [921, 320] width 1293 height 597
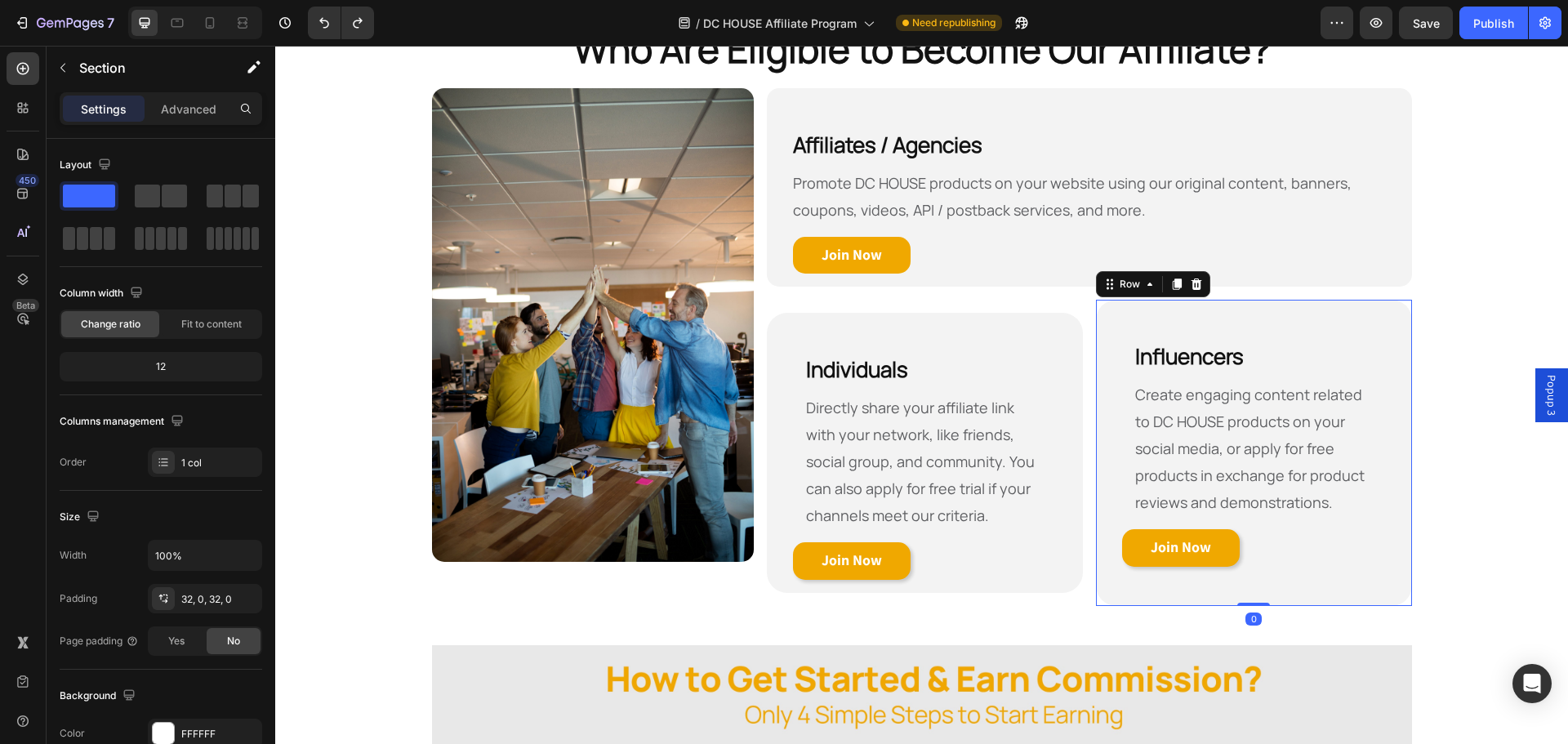
click at [1269, 303] on div "⁠⁠⁠⁠⁠⁠⁠ Influencers Heading Create engaging content related to DC HOUSE product…" at bounding box center [1254, 453] width 316 height 307
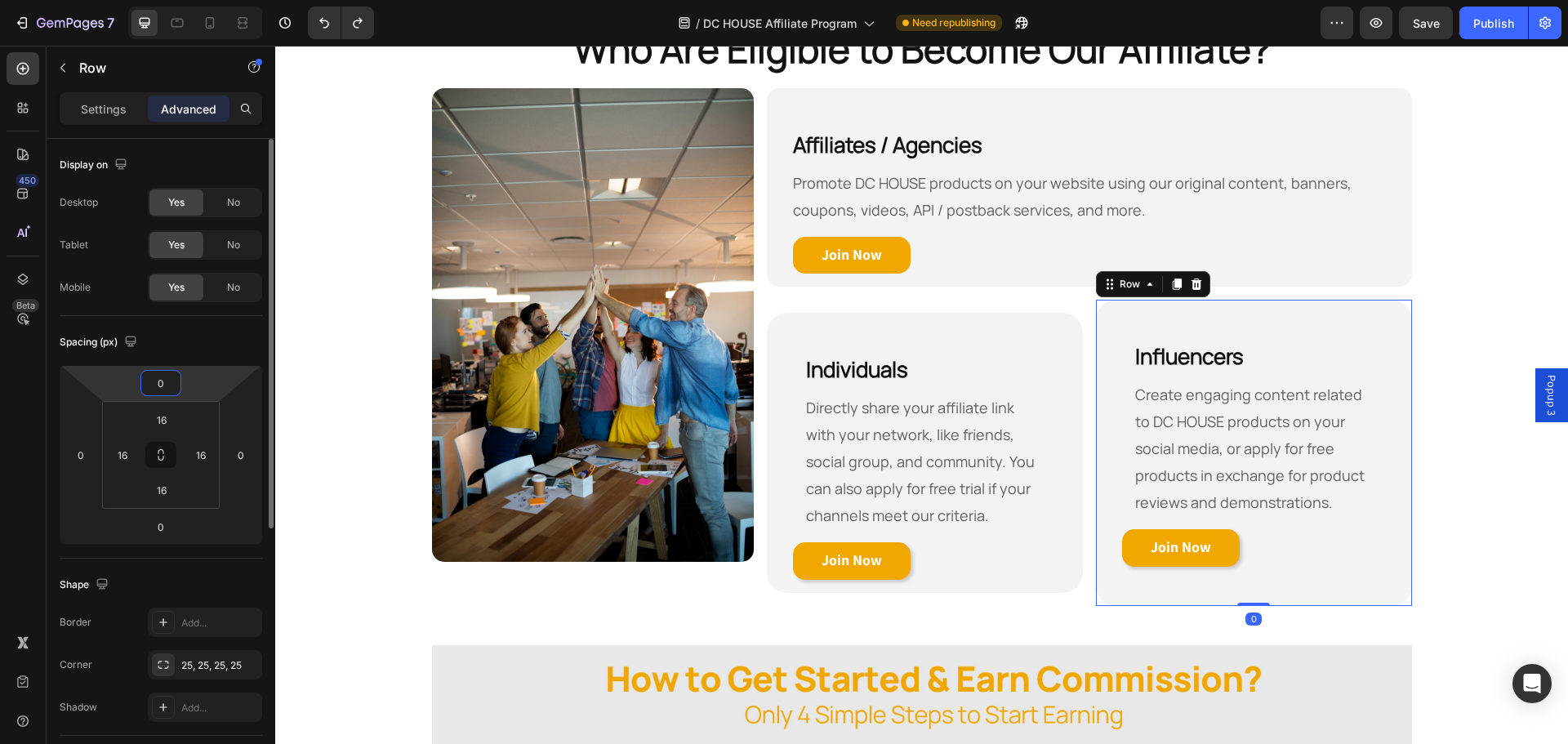
click at [167, 378] on input "0" at bounding box center [161, 383] width 33 height 24
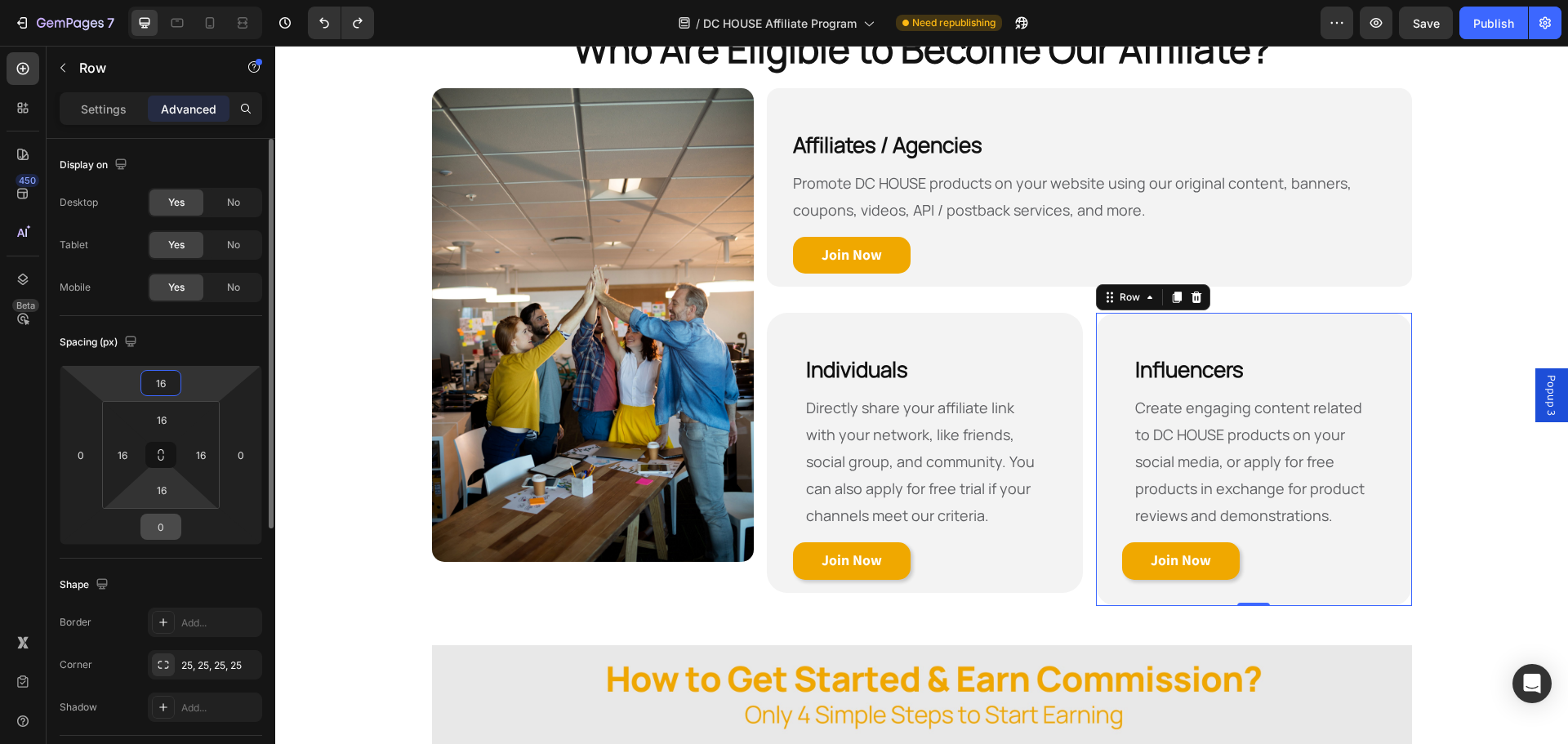
type input "16"
click at [173, 527] on input "0" at bounding box center [161, 527] width 33 height 24
type input "16"
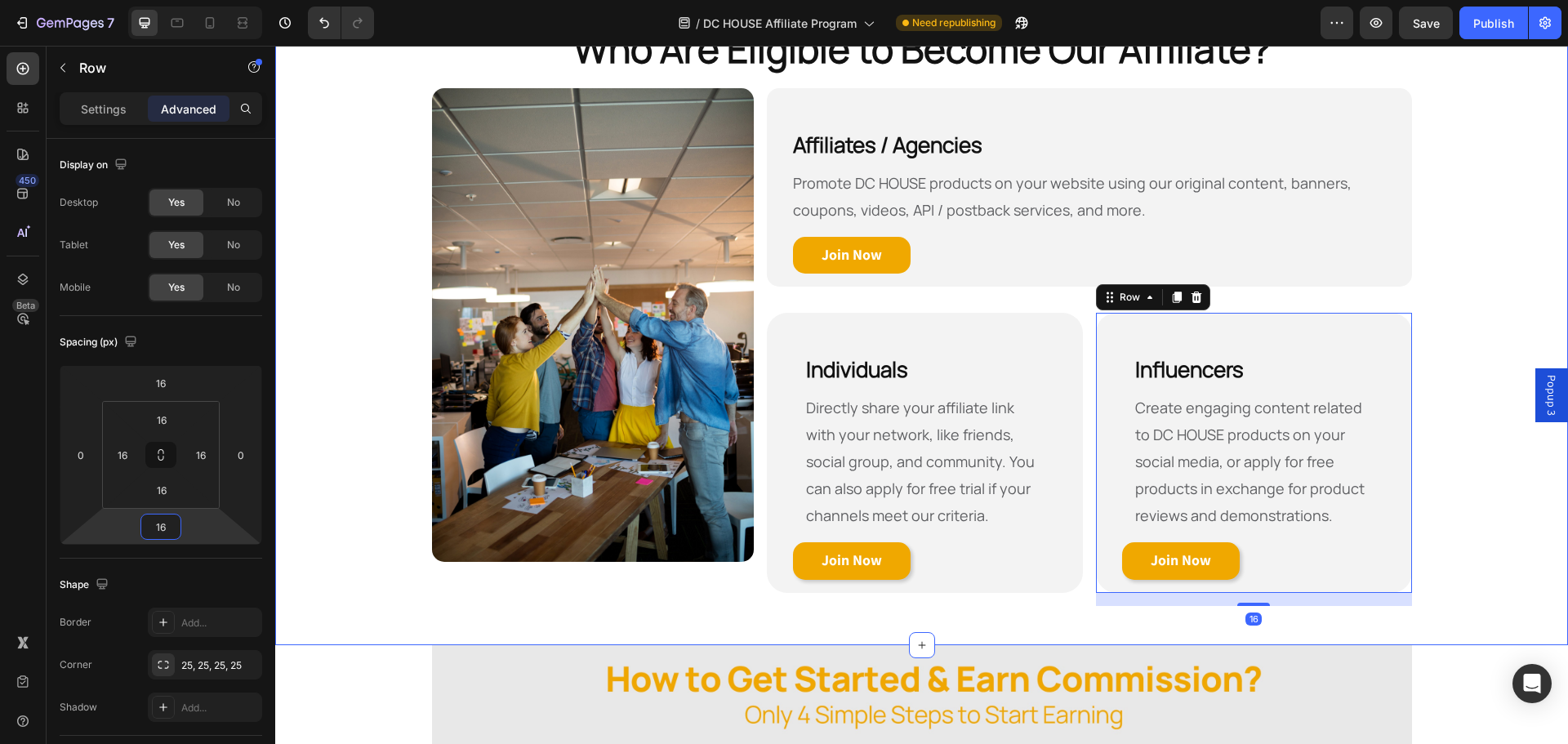
click at [1476, 455] on div "Who Are Eligible to Become Our Affiliate? Heading Row Image Affiliates / Agenci…" at bounding box center [921, 320] width 1293 height 597
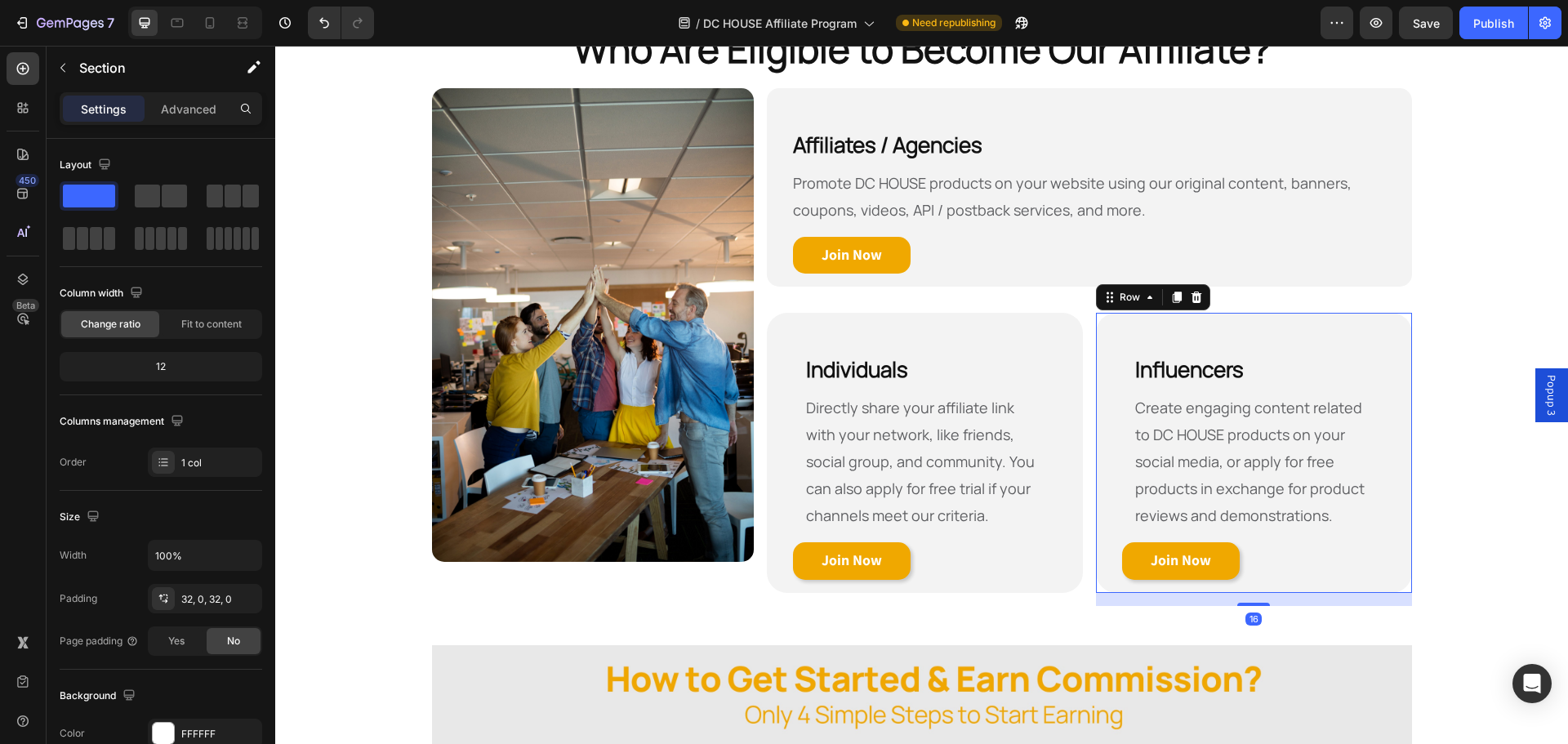
click at [1223, 321] on div "⁠⁠⁠⁠⁠⁠⁠ Influencers Heading Create engaging content related to DC HOUSE product…" at bounding box center [1254, 453] width 316 height 281
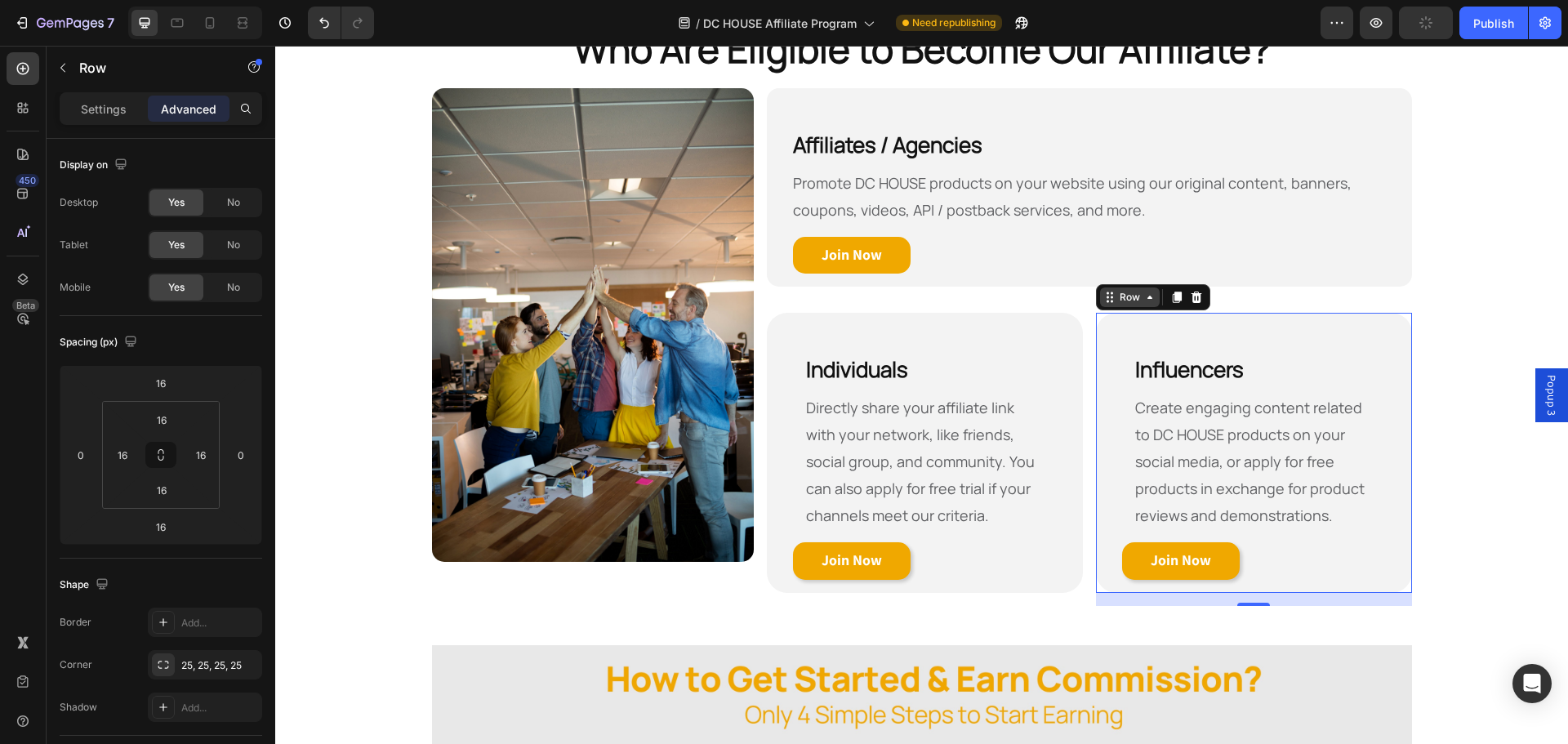
click at [1111, 302] on icon at bounding box center [1112, 301] width 3 height 3
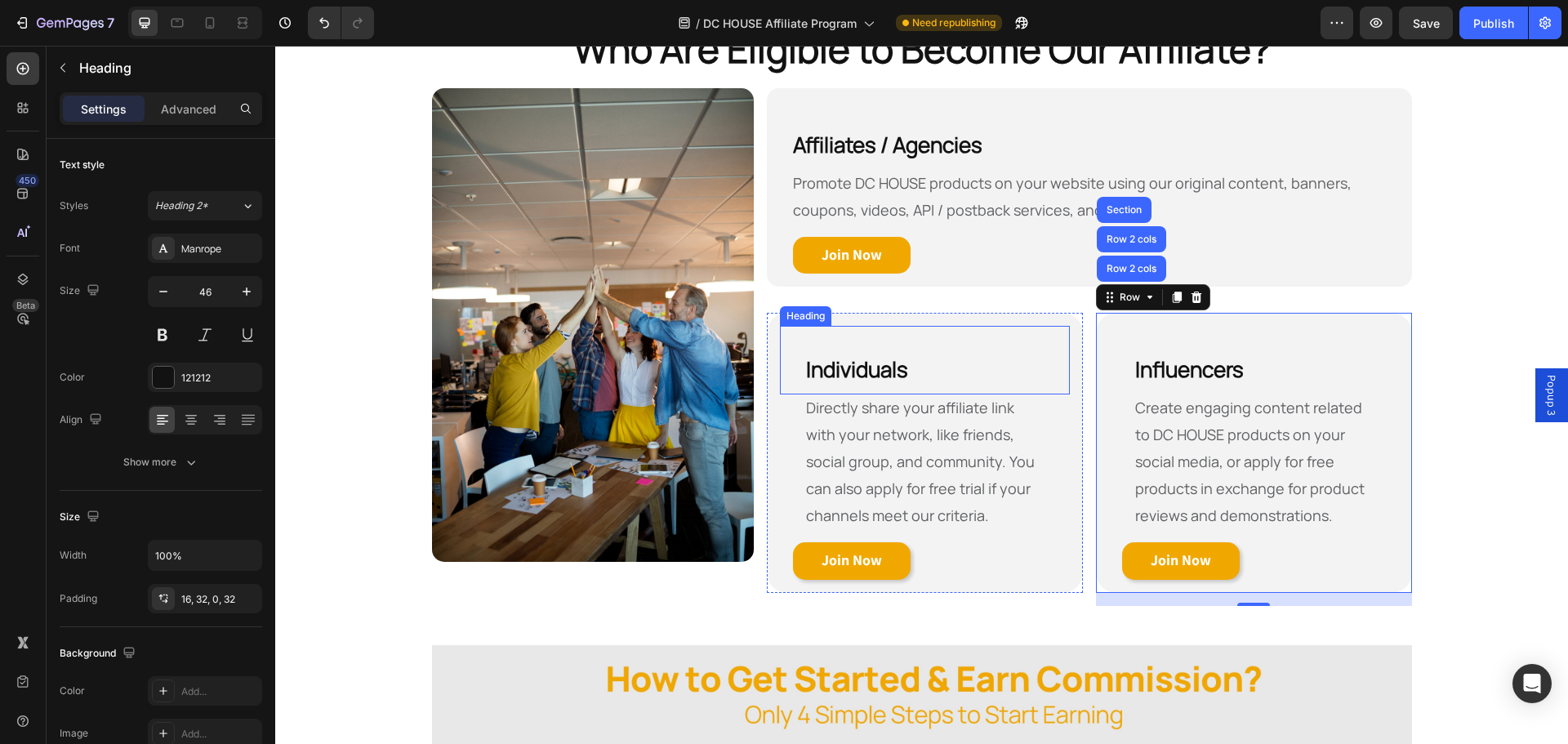
click at [924, 340] on h2 "Individuals" at bounding box center [925, 359] width 290 height 68
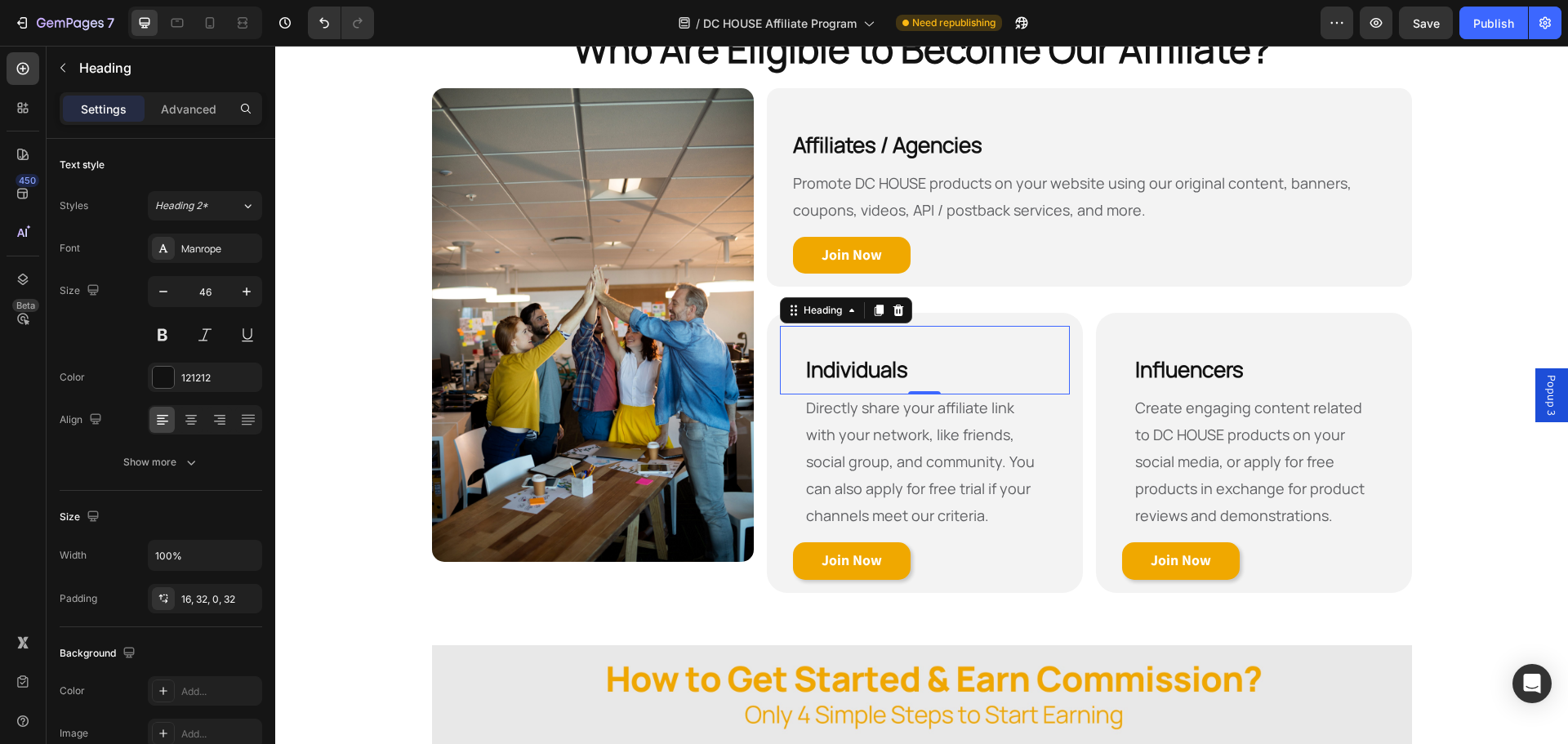
click at [1544, 403] on span "Popup 3" at bounding box center [1552, 395] width 16 height 41
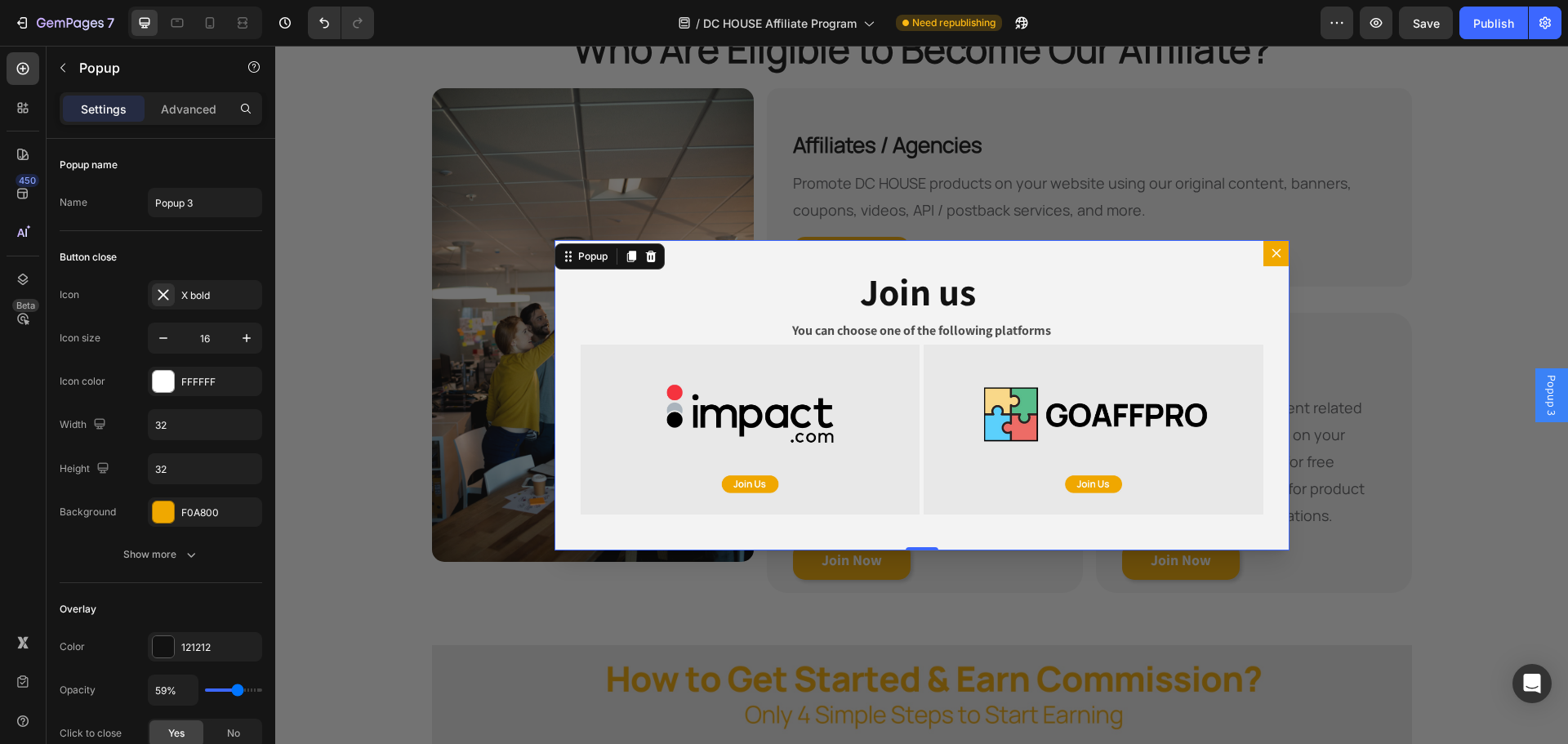
click at [1270, 243] on button "Dialog content" at bounding box center [1277, 253] width 26 height 26
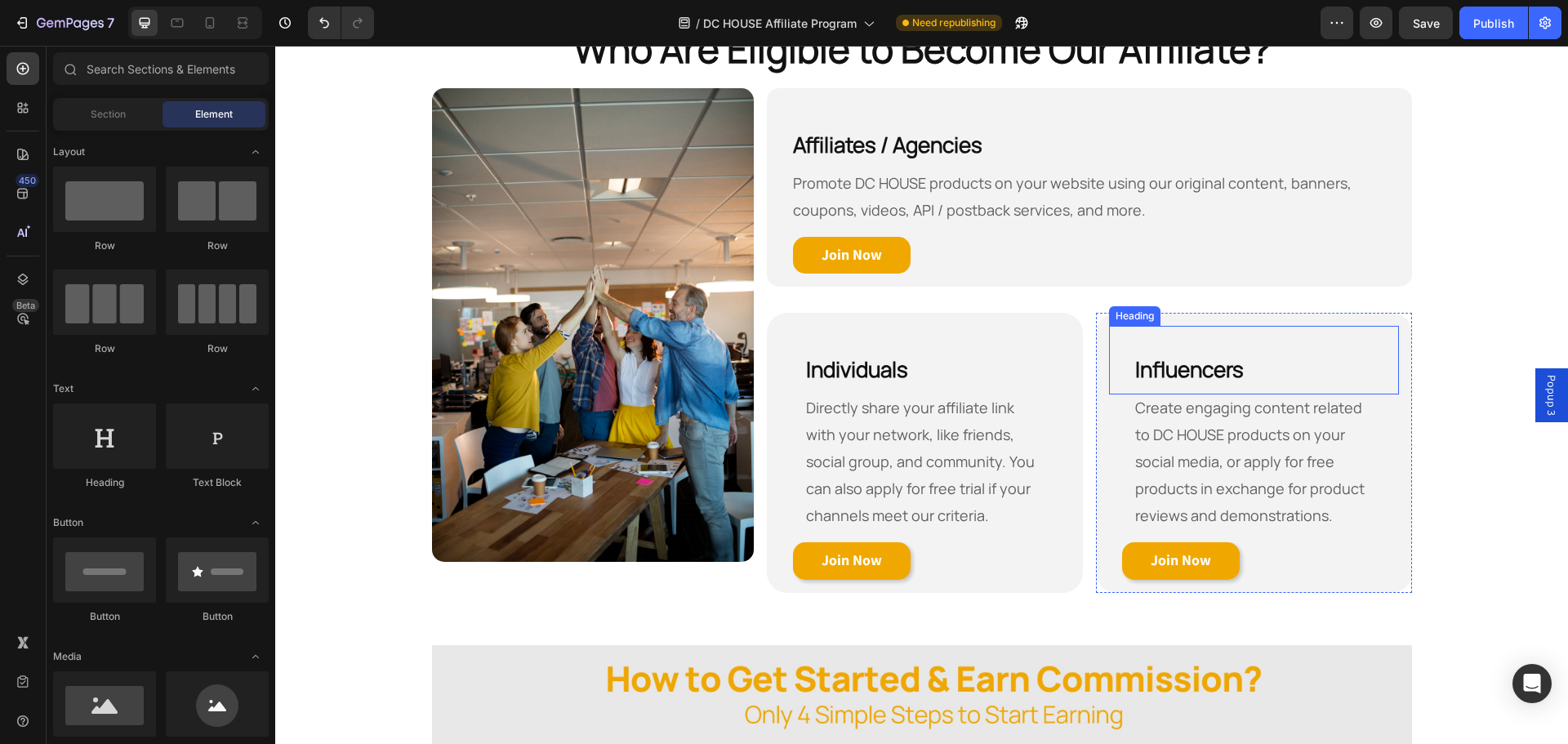
click at [1277, 346] on p "⁠⁠⁠⁠⁠⁠⁠ Influencers" at bounding box center [1254, 367] width 238 height 55
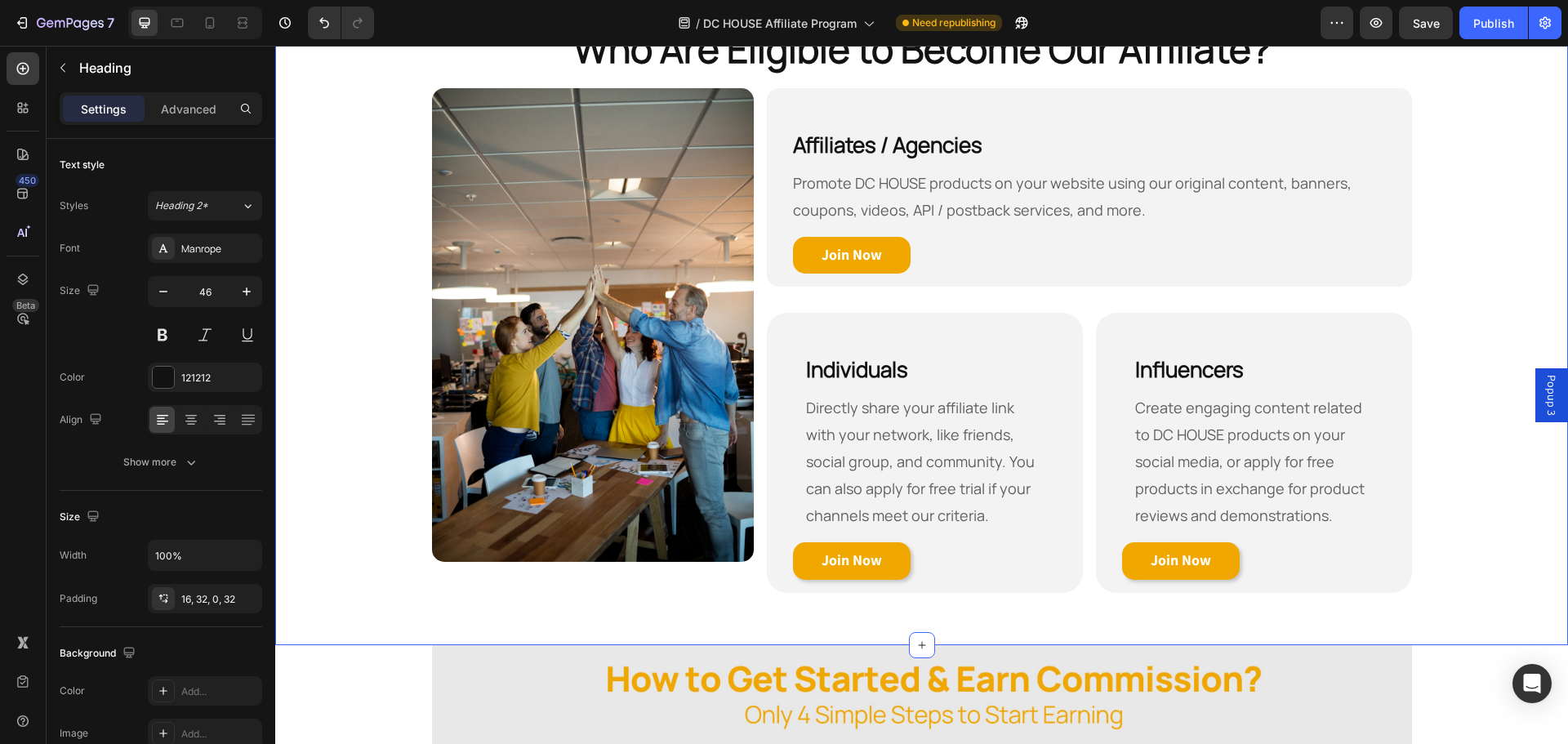
click at [1500, 340] on div "Who Are Eligible to Become Our Affiliate? Heading Row Image Affiliates / Agenci…" at bounding box center [921, 320] width 1293 height 597
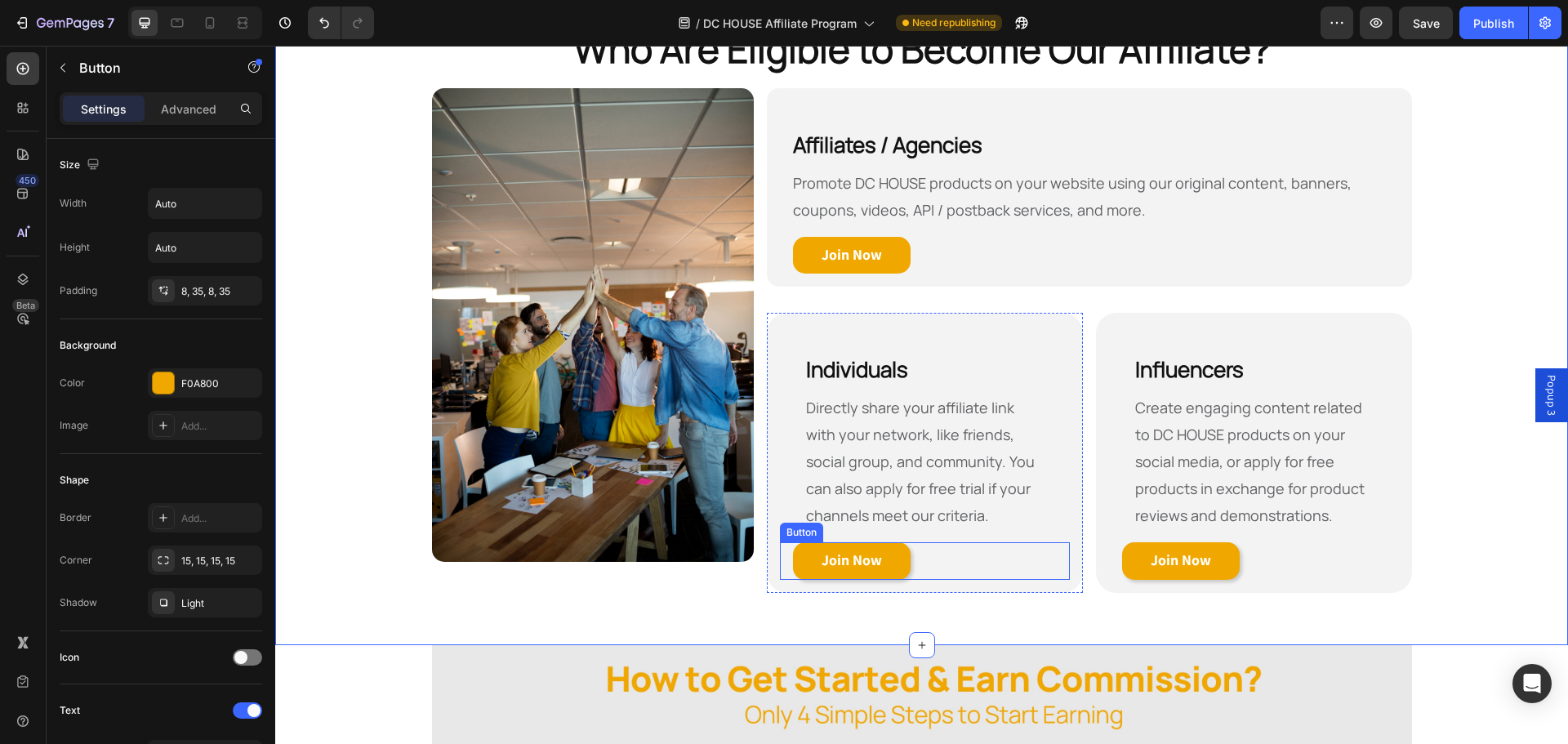
click at [971, 565] on div "Join Now Button" at bounding box center [925, 560] width 290 height 37
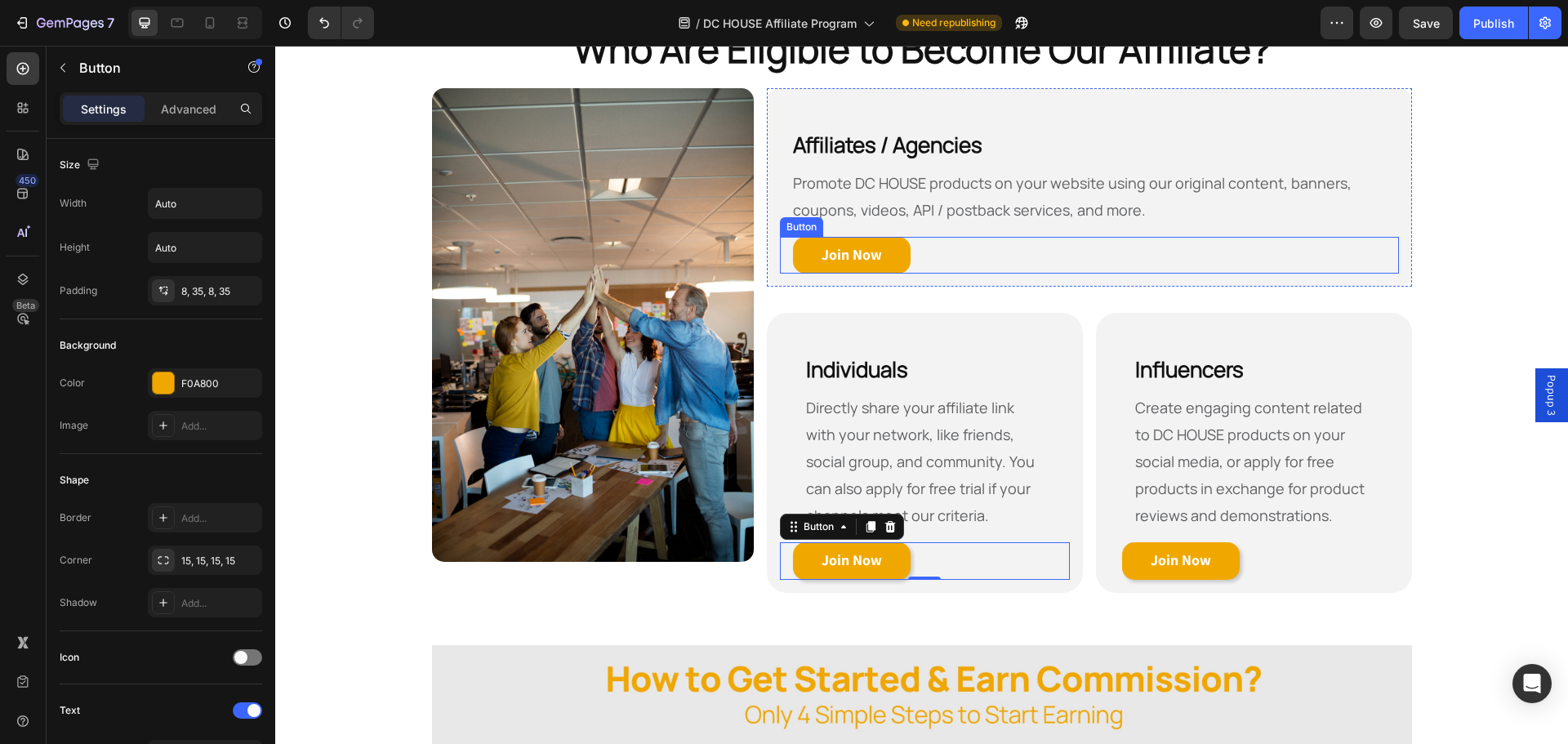
click at [988, 254] on div "Join Now Button" at bounding box center [1089, 256] width 618 height 37
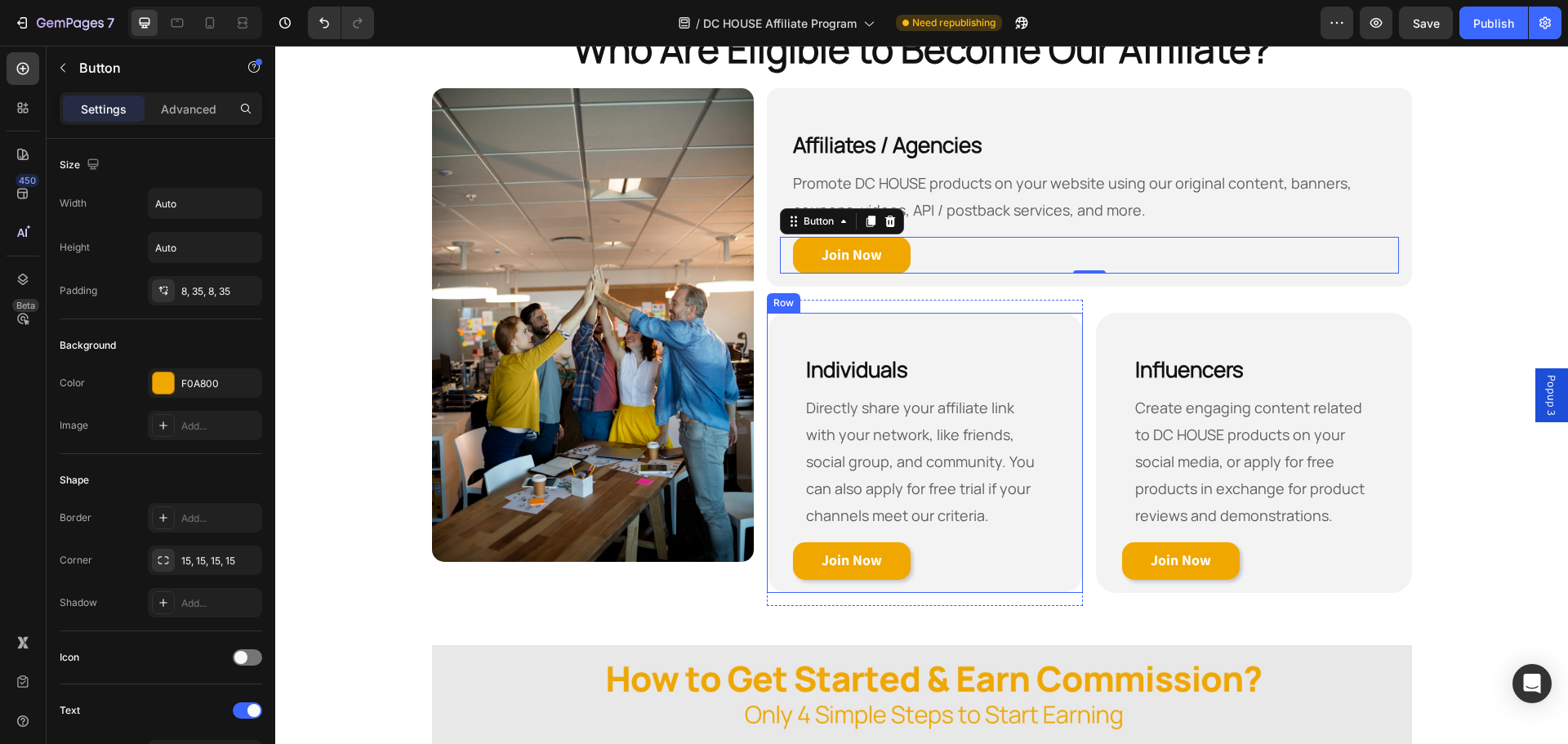
click at [789, 320] on div "Individuals Heading Directly share your affiliate link with your network, like …" at bounding box center [925, 453] width 316 height 281
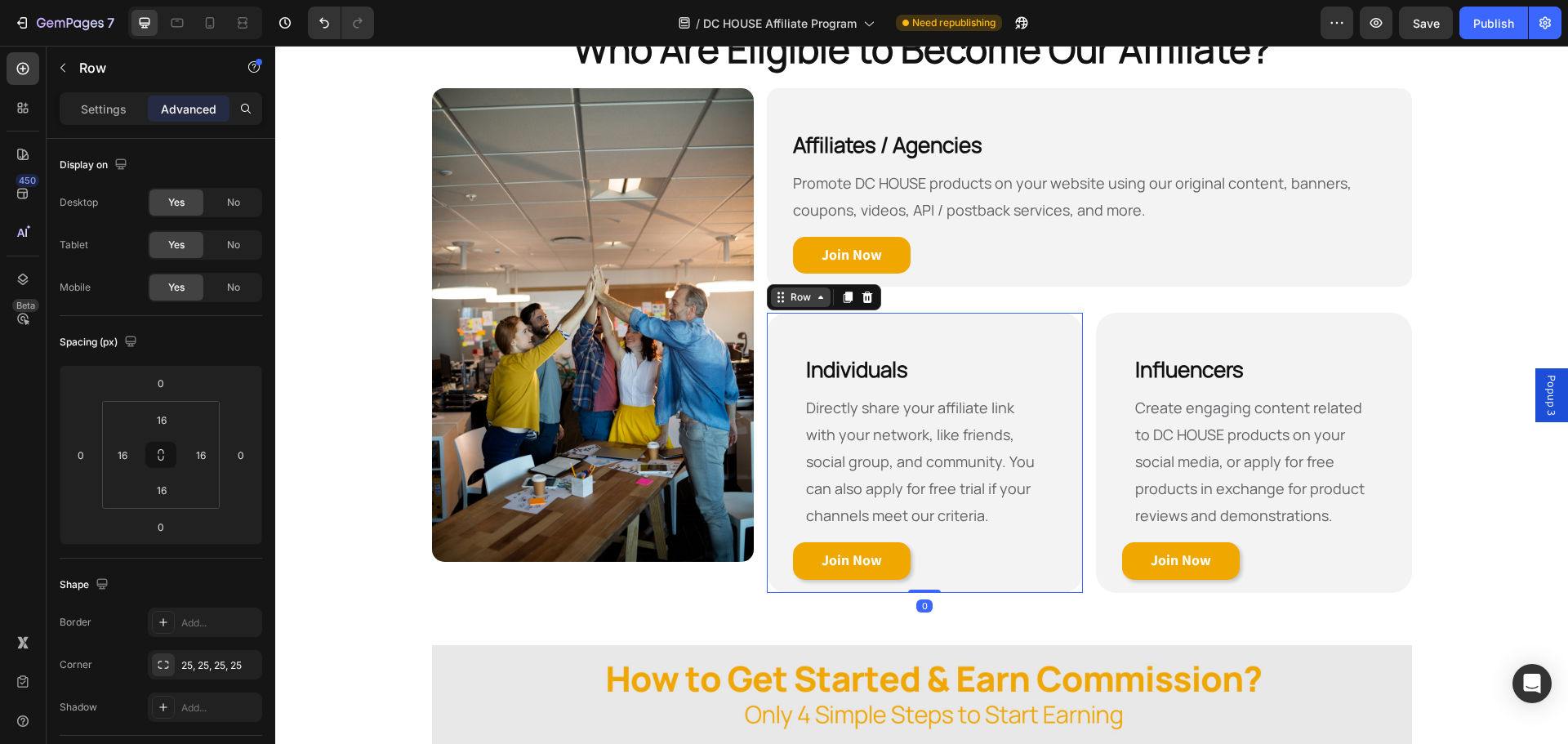
click at [778, 301] on icon at bounding box center [778, 301] width 3 height 3
click at [863, 298] on icon at bounding box center [868, 297] width 10 height 11
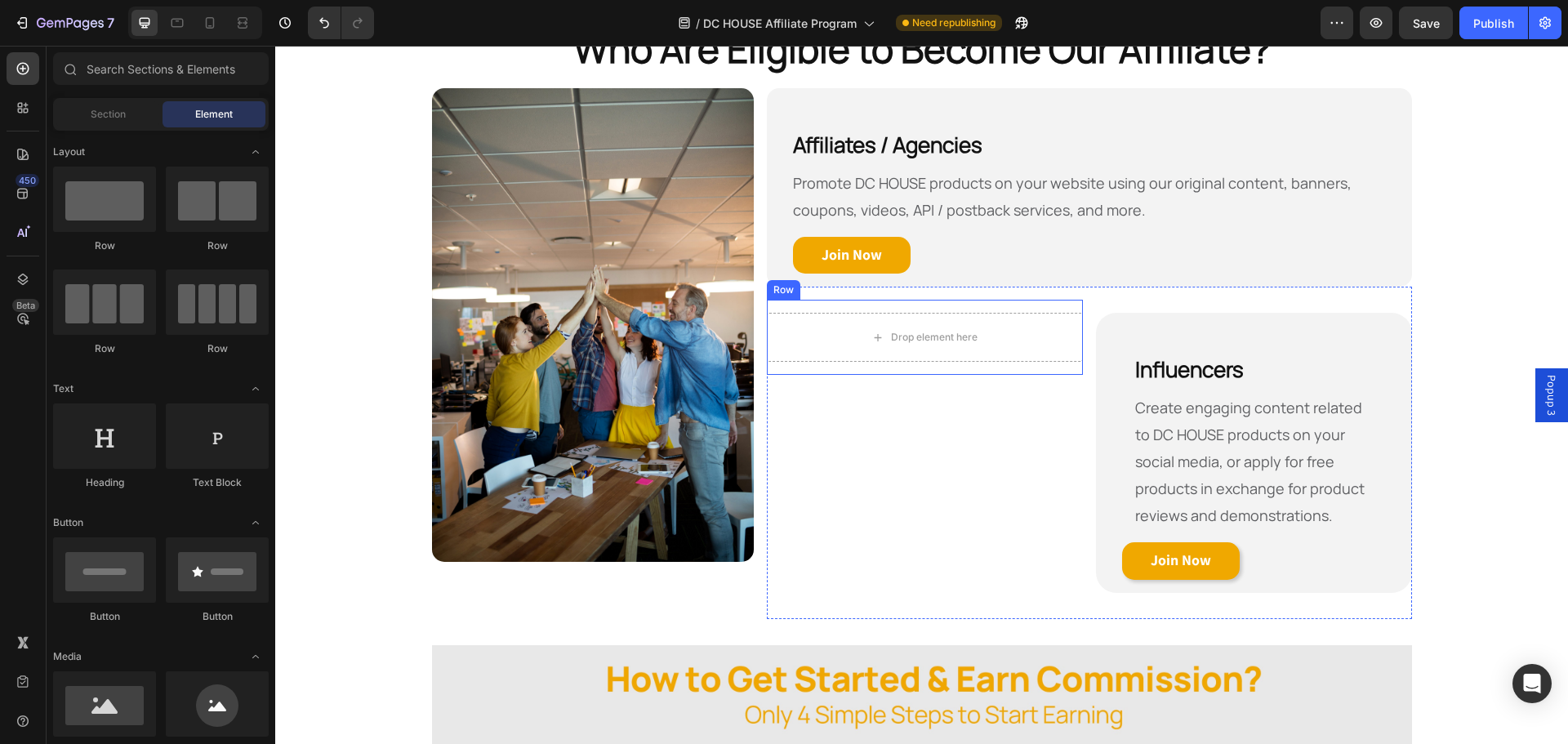
click at [896, 361] on div "Drop element here" at bounding box center [925, 337] width 316 height 49
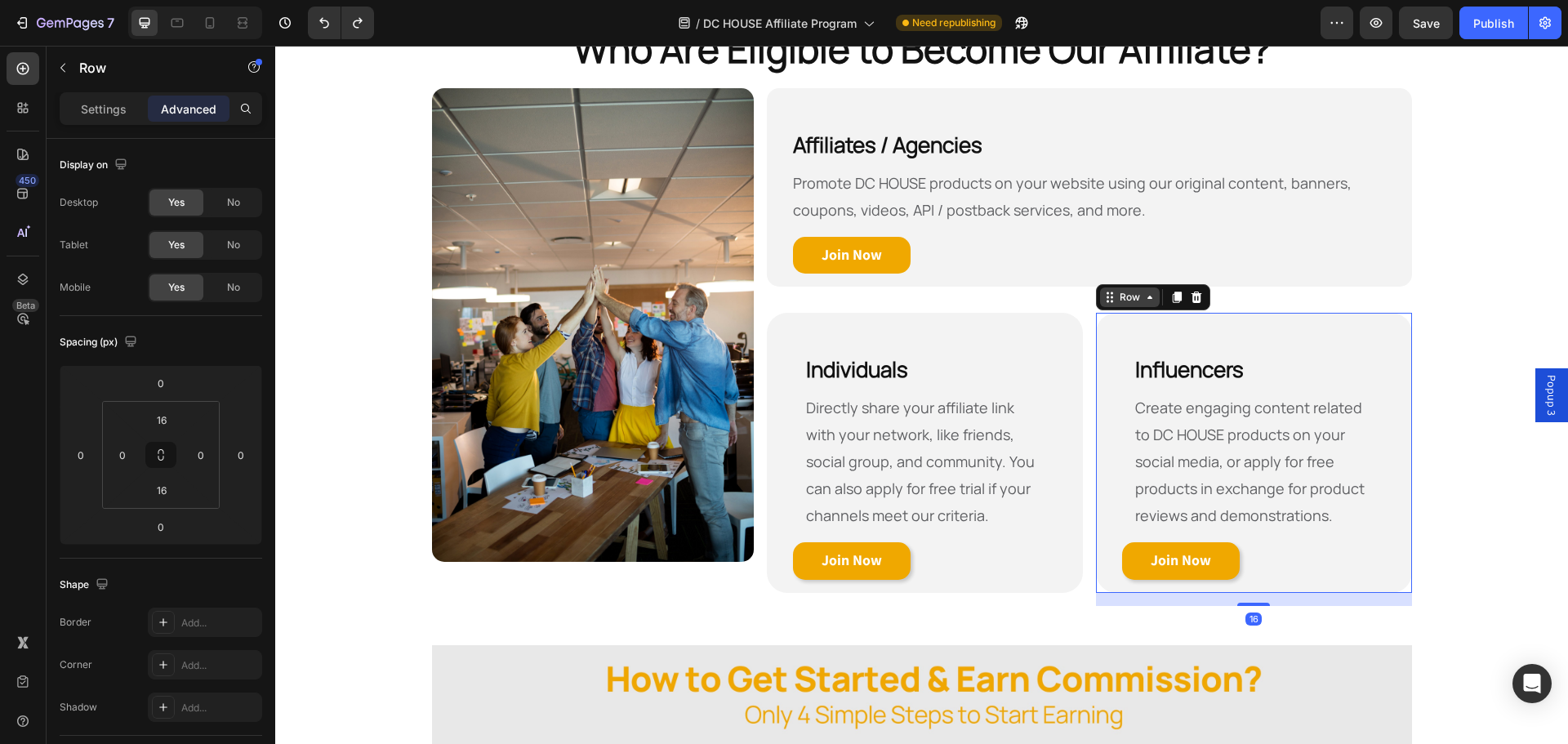
click at [1109, 306] on div "Row" at bounding box center [1130, 297] width 60 height 20
click at [1106, 306] on div "Row" at bounding box center [1130, 297] width 60 height 20
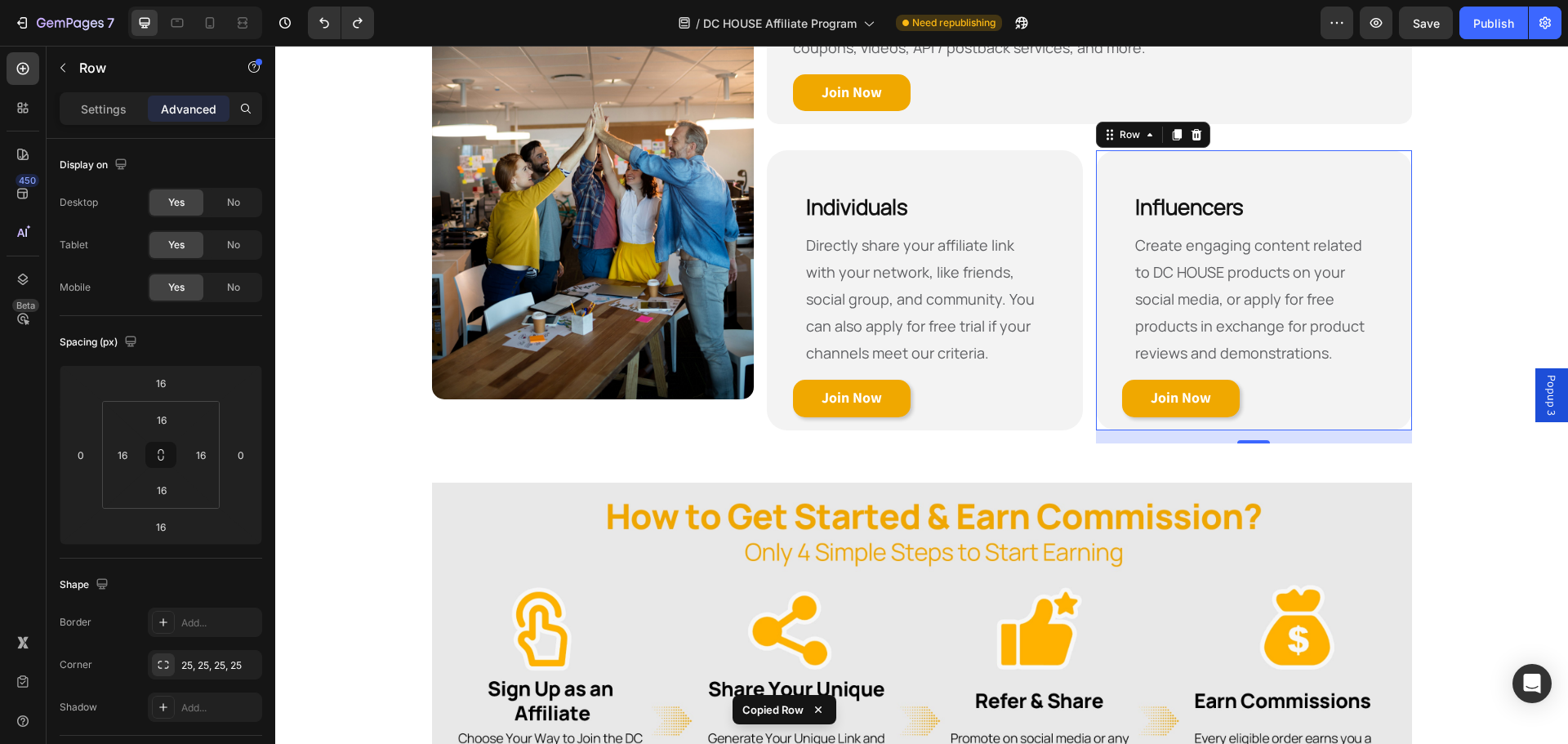
scroll to position [887, 0]
click at [860, 427] on div "Individuals Heading Directly share your affiliate link with your network, like …" at bounding box center [925, 290] width 316 height 281
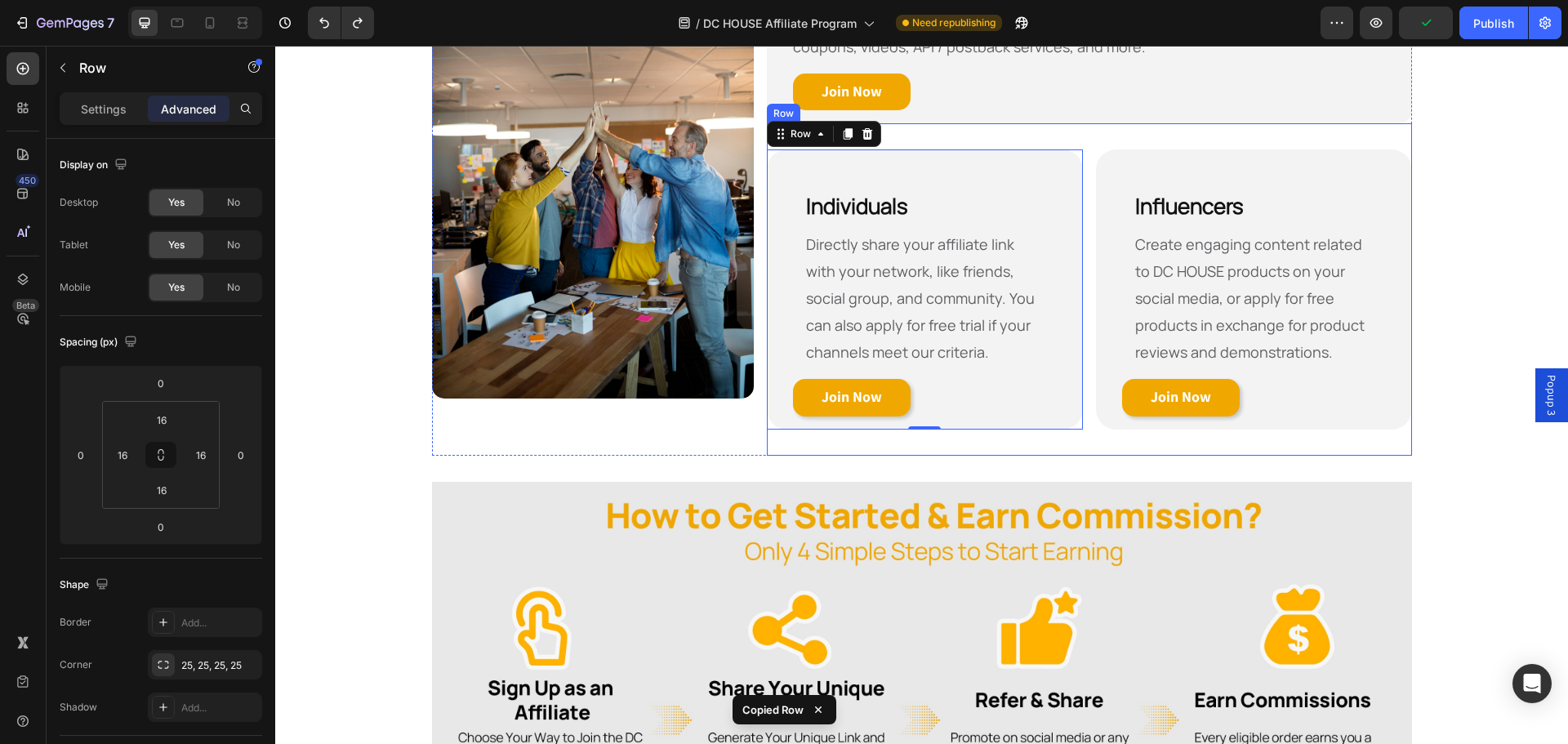
click at [860, 448] on div "Individuals Heading Directly share your affiliate link with your network, like …" at bounding box center [1089, 289] width 644 height 333
click at [860, 446] on div "Individuals Heading Directly share your affiliate link with your network, like …" at bounding box center [1089, 289] width 644 height 333
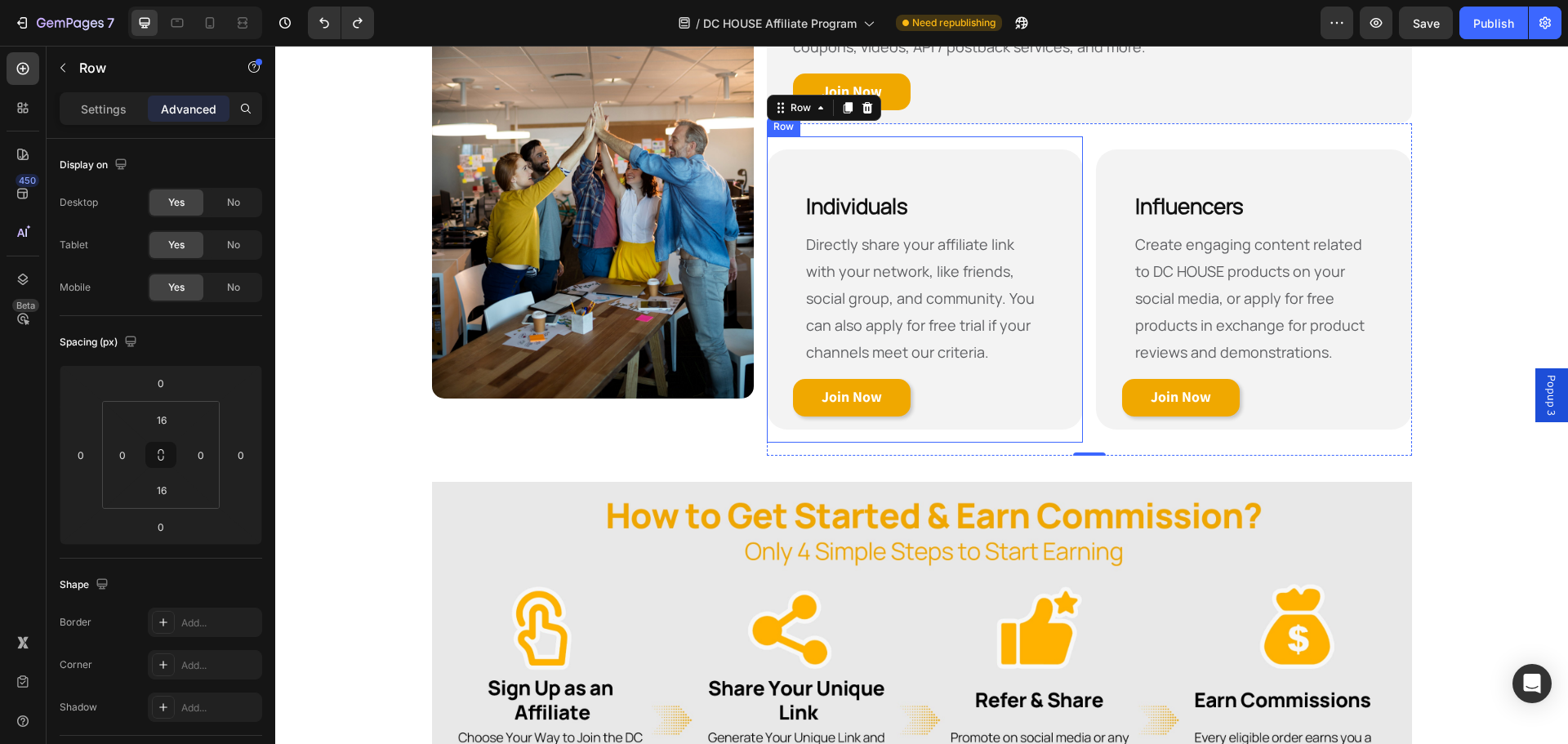
click at [857, 137] on div "Individuals Heading Directly share your affiliate link with your network, like …" at bounding box center [925, 290] width 316 height 307
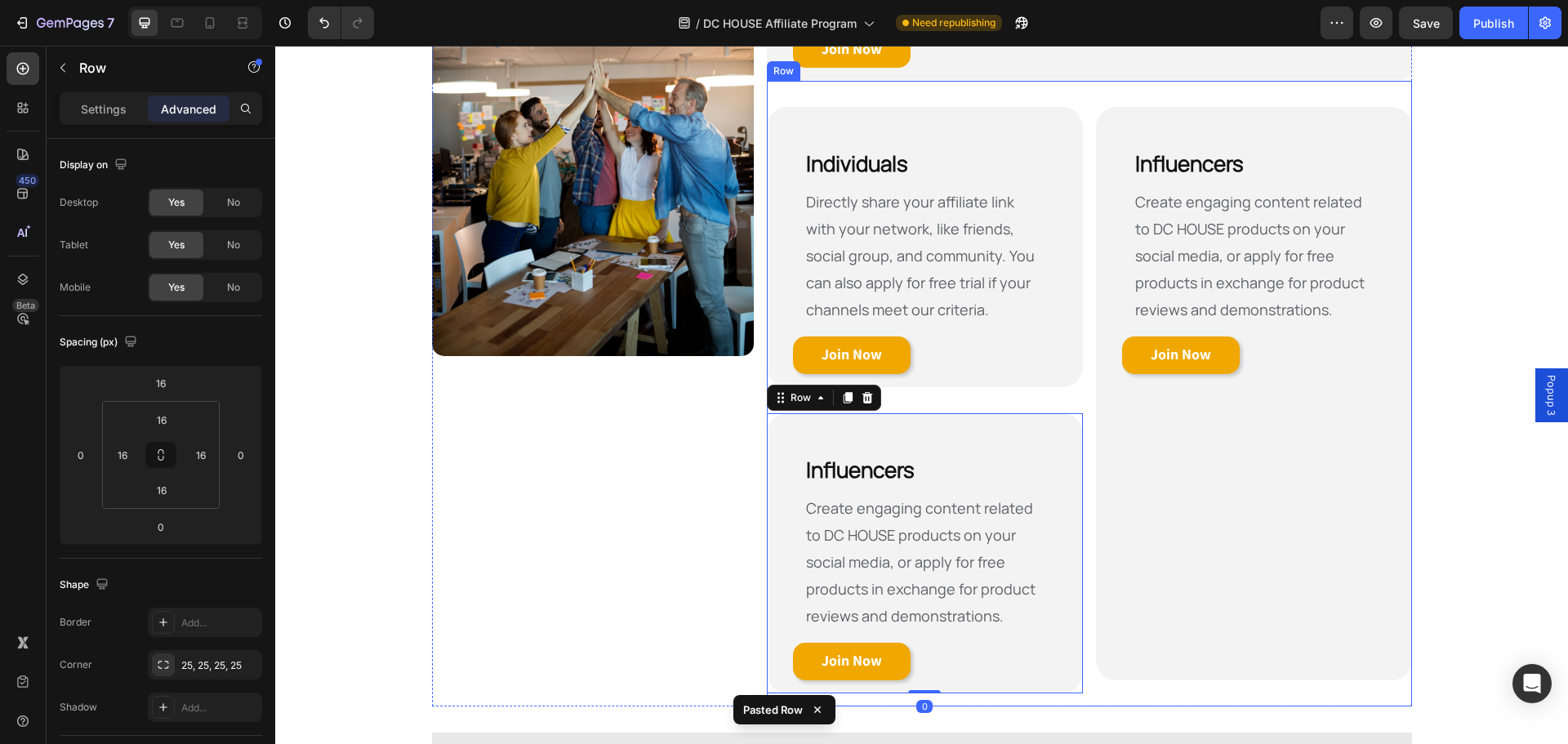
scroll to position [968, 0]
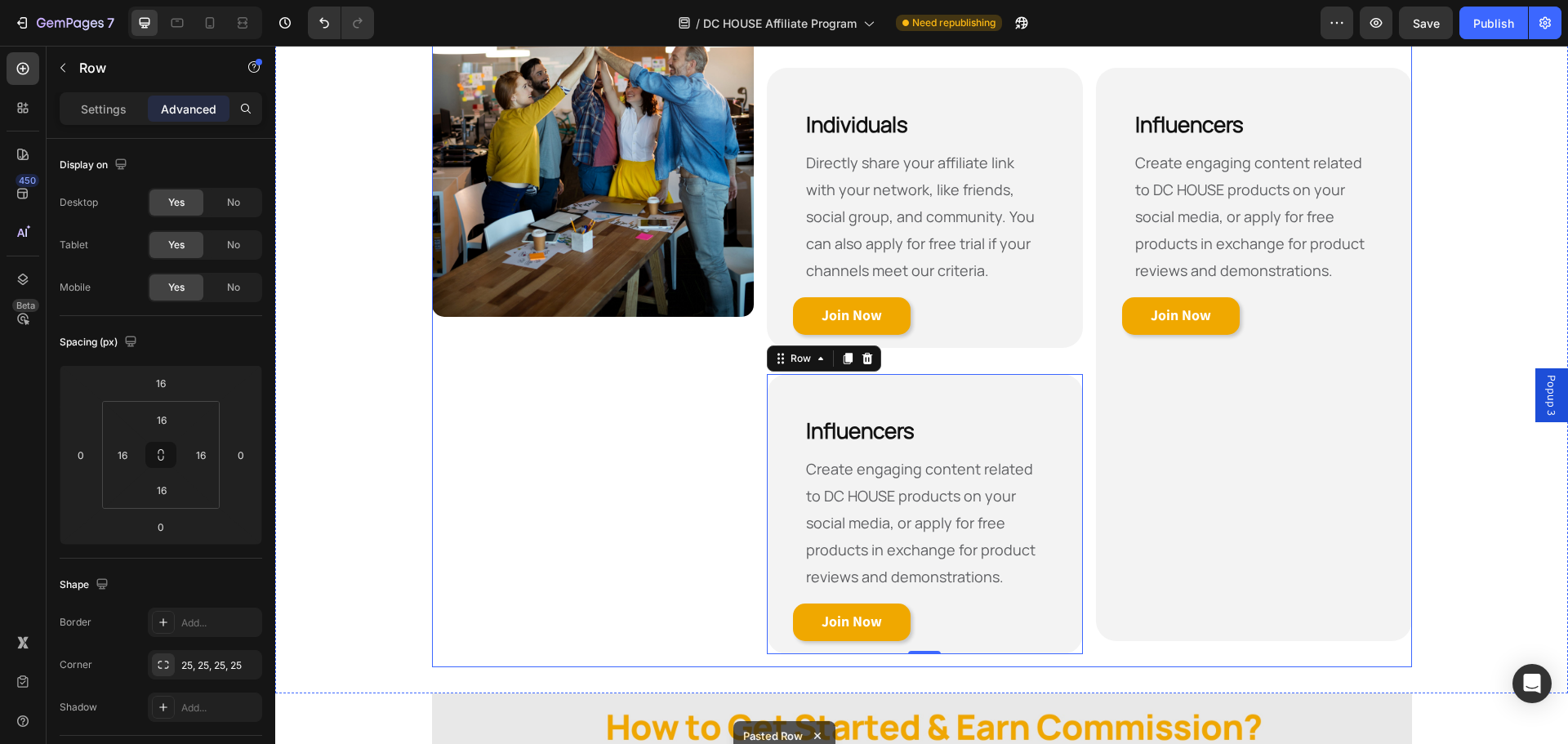
click at [643, 432] on div "Image" at bounding box center [593, 256] width 323 height 825
click at [998, 416] on h2 "Influencers" at bounding box center [925, 421] width 290 height 68
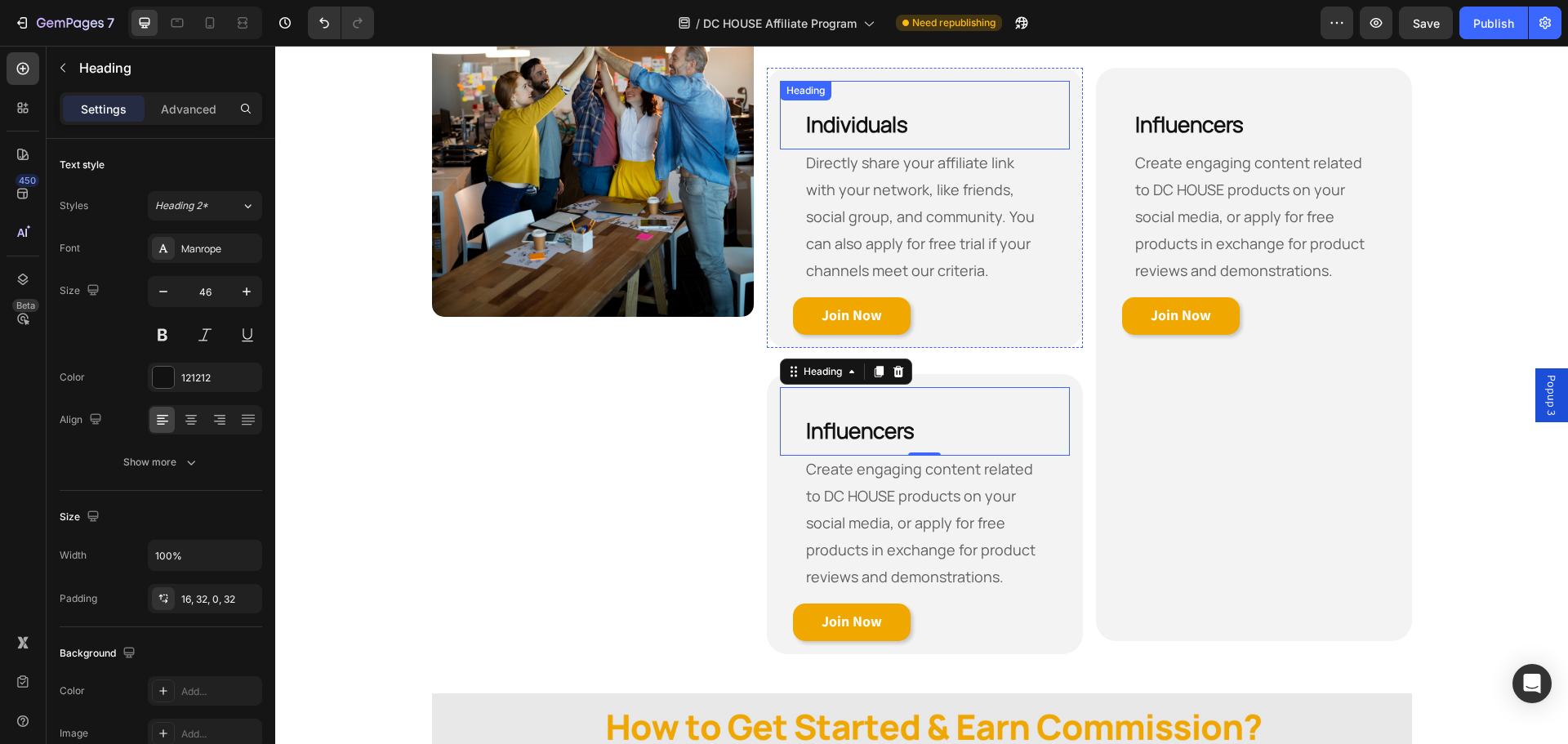
click at [940, 113] on h2 "Individuals" at bounding box center [925, 114] width 290 height 68
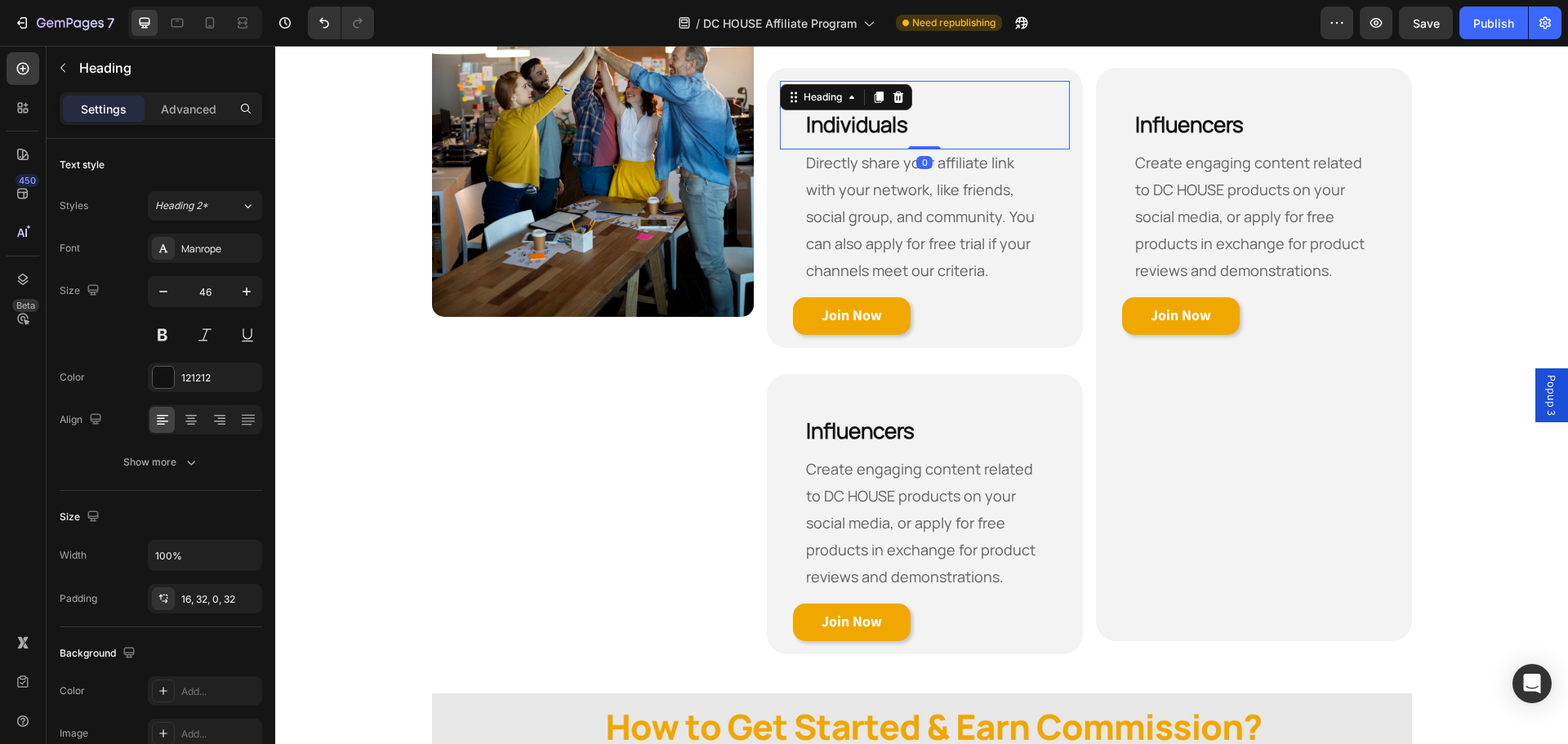
click at [940, 113] on h2 "Individuals" at bounding box center [925, 114] width 290 height 68
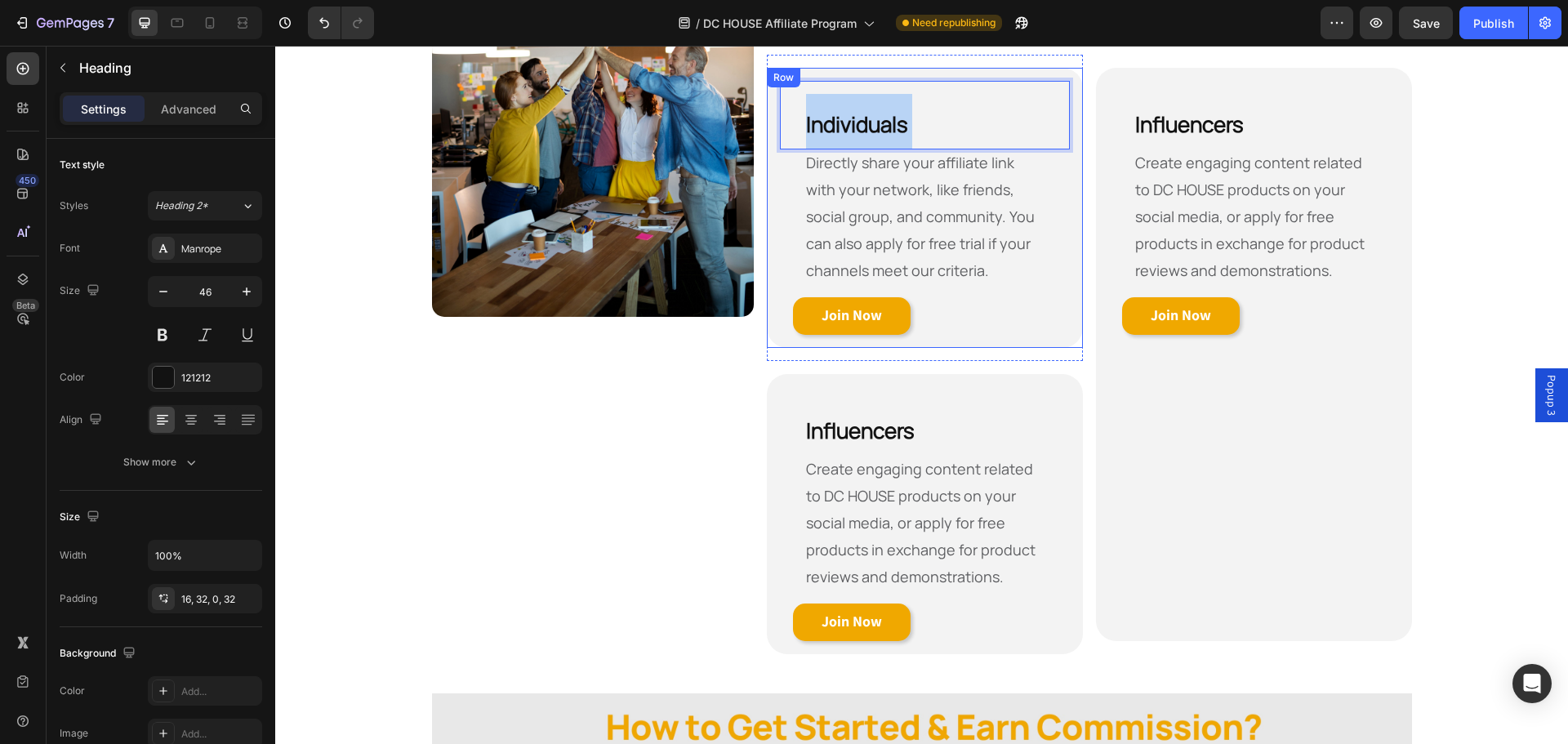
drag, startPoint x: 904, startPoint y: 126, endPoint x: 782, endPoint y: 130, distance: 122.1
click at [780, 128] on h2 "Individuals" at bounding box center [925, 114] width 290 height 68
click at [817, 126] on strong "Individuals" at bounding box center [857, 124] width 102 height 29
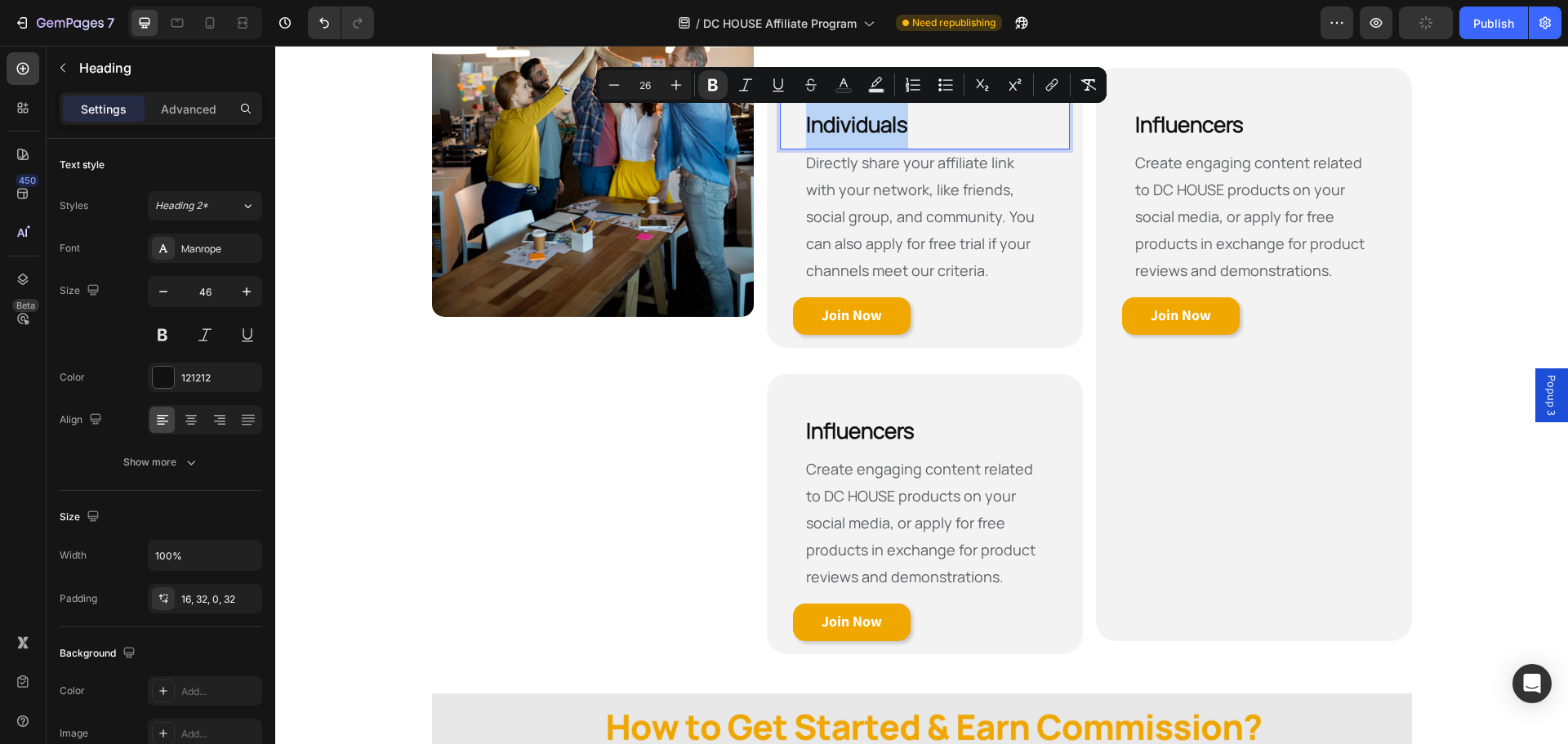
copy strong "Individuals"
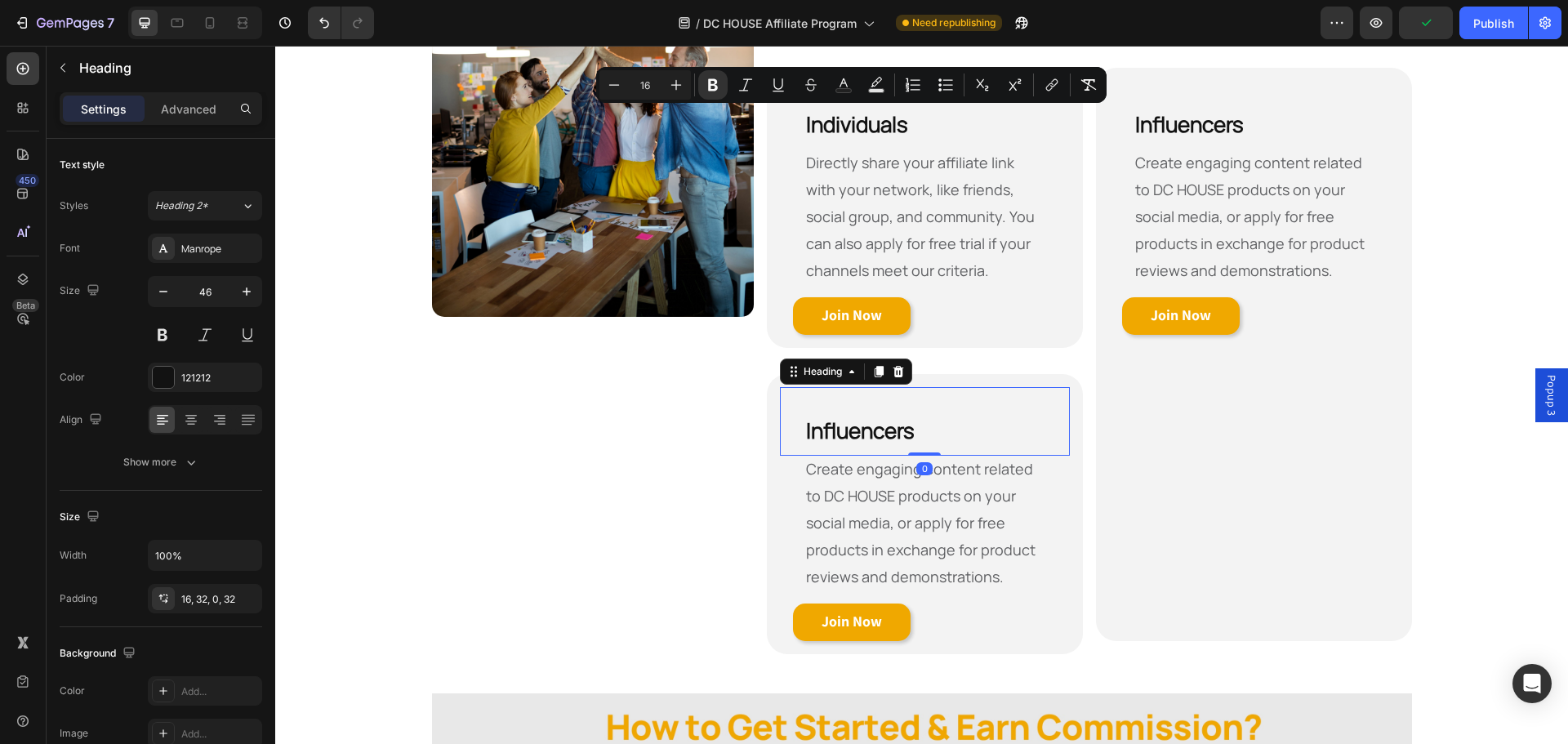
click at [938, 426] on h2 "Influencers" at bounding box center [925, 421] width 290 height 68
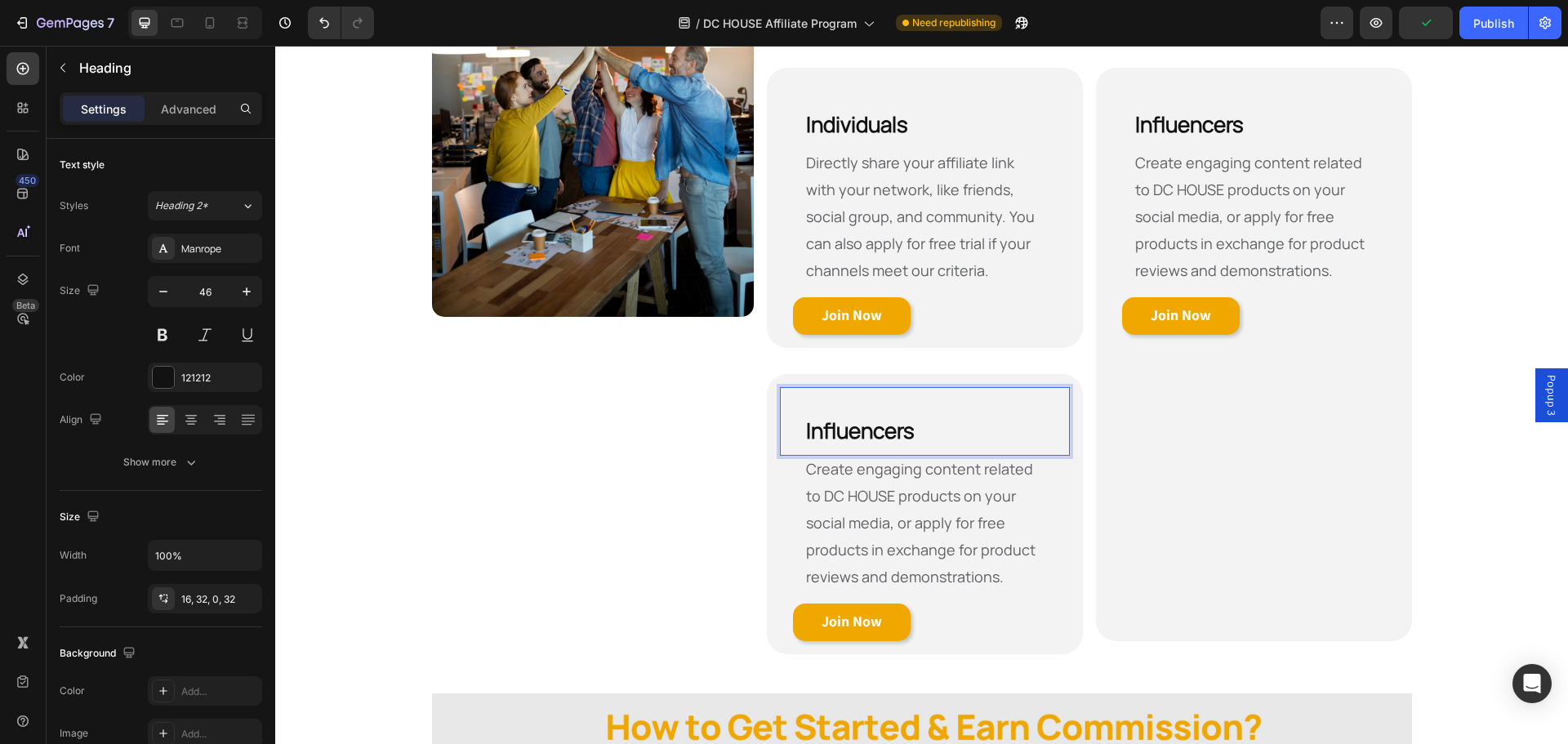
click at [938, 426] on h2 "Influencers" at bounding box center [925, 421] width 290 height 68
click at [925, 256] on p "Directly share your affiliate link with your network, like friends, social grou…" at bounding box center [925, 217] width 238 height 135
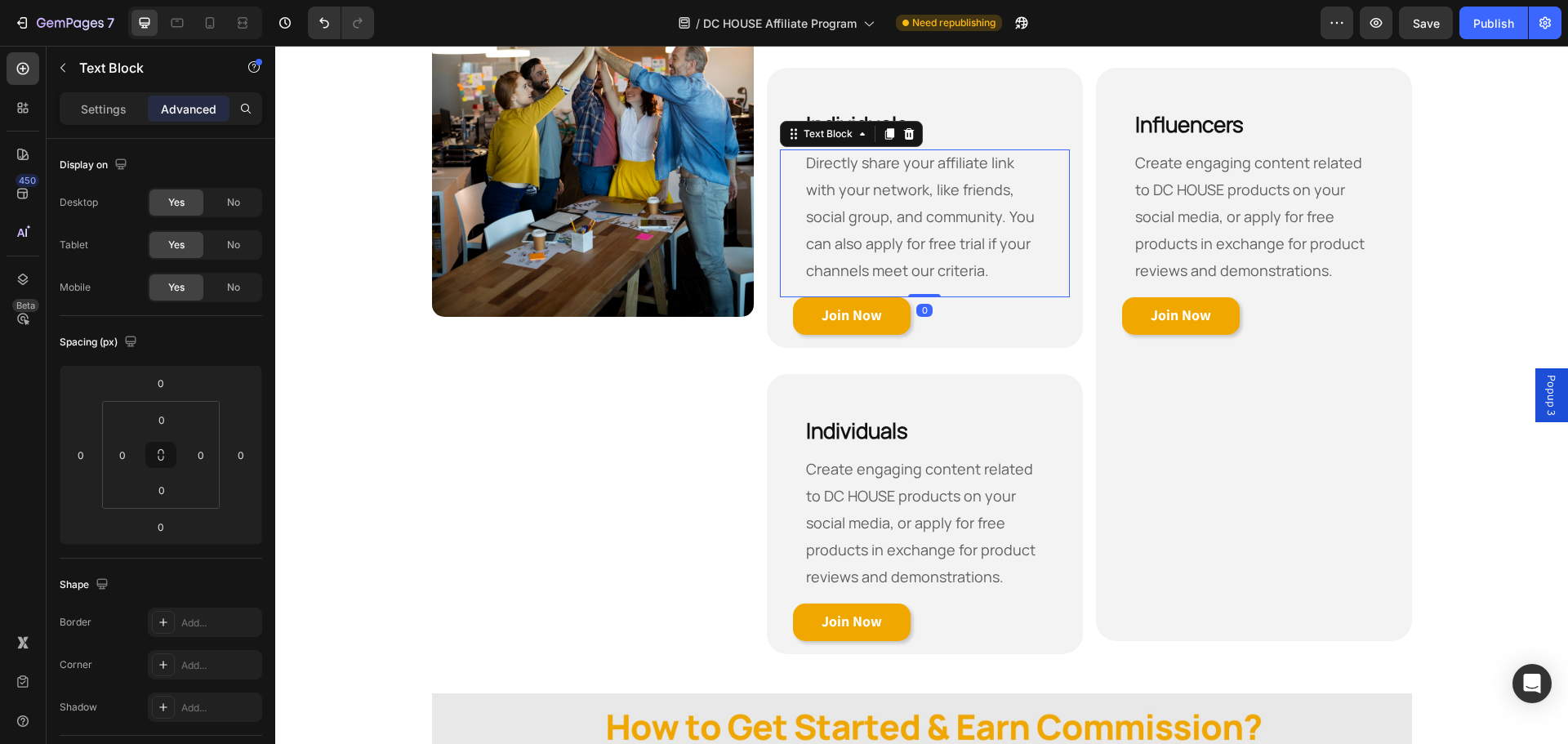
click at [925, 256] on p "Directly share your affiliate link with your network, like friends, social grou…" at bounding box center [925, 217] width 238 height 135
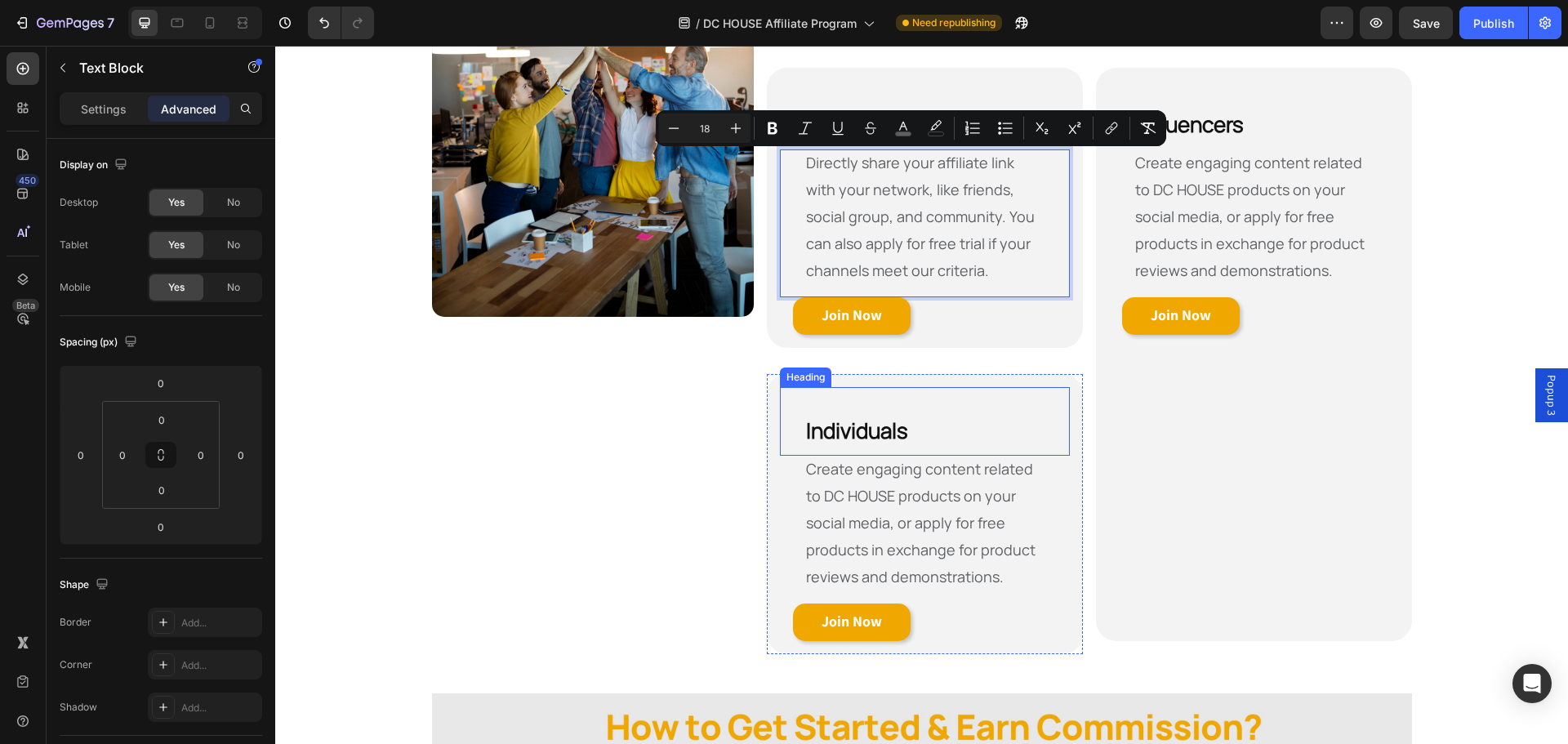
click at [931, 495] on span "Create engaging content related to DC HOUSE products on your social media, or a…" at bounding box center [920, 522] width 229 height 127
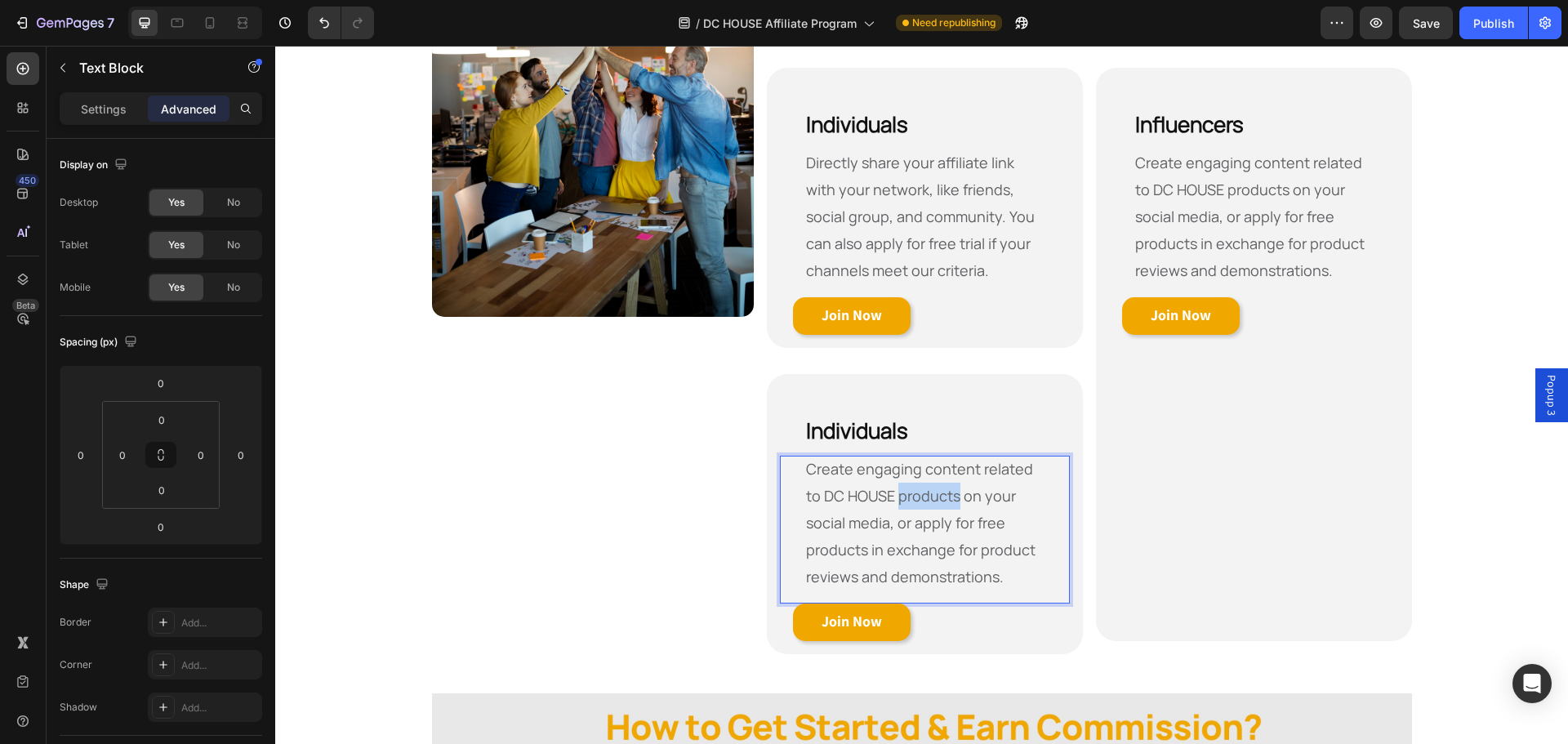
click at [931, 495] on span "Create engaging content related to DC HOUSE products on your social media, or a…" at bounding box center [920, 522] width 229 height 127
click at [926, 388] on h2 "⁠⁠⁠⁠⁠⁠⁠ Individuals" at bounding box center [925, 421] width 290 height 68
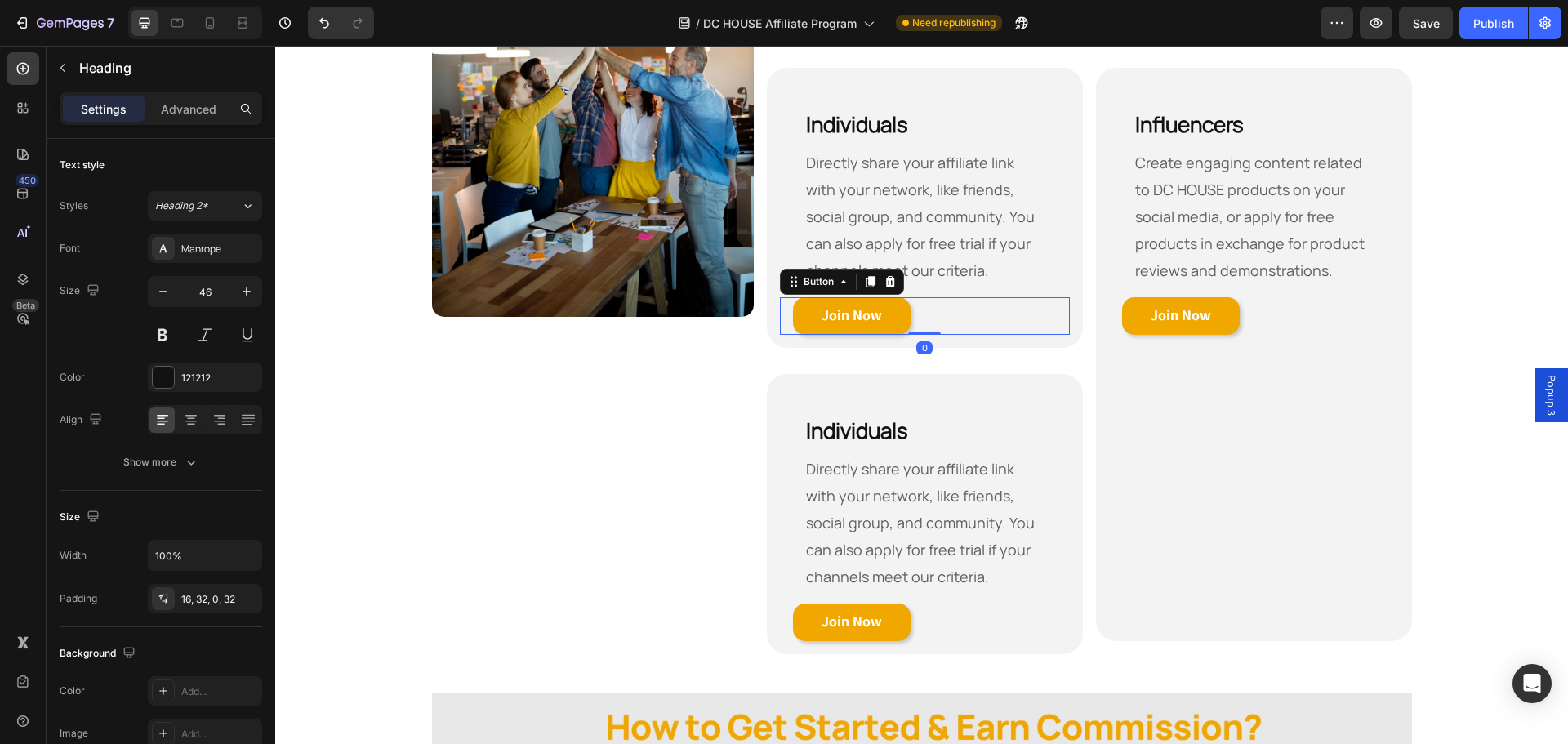
click at [965, 315] on div "Join Now Button 0" at bounding box center [925, 315] width 290 height 37
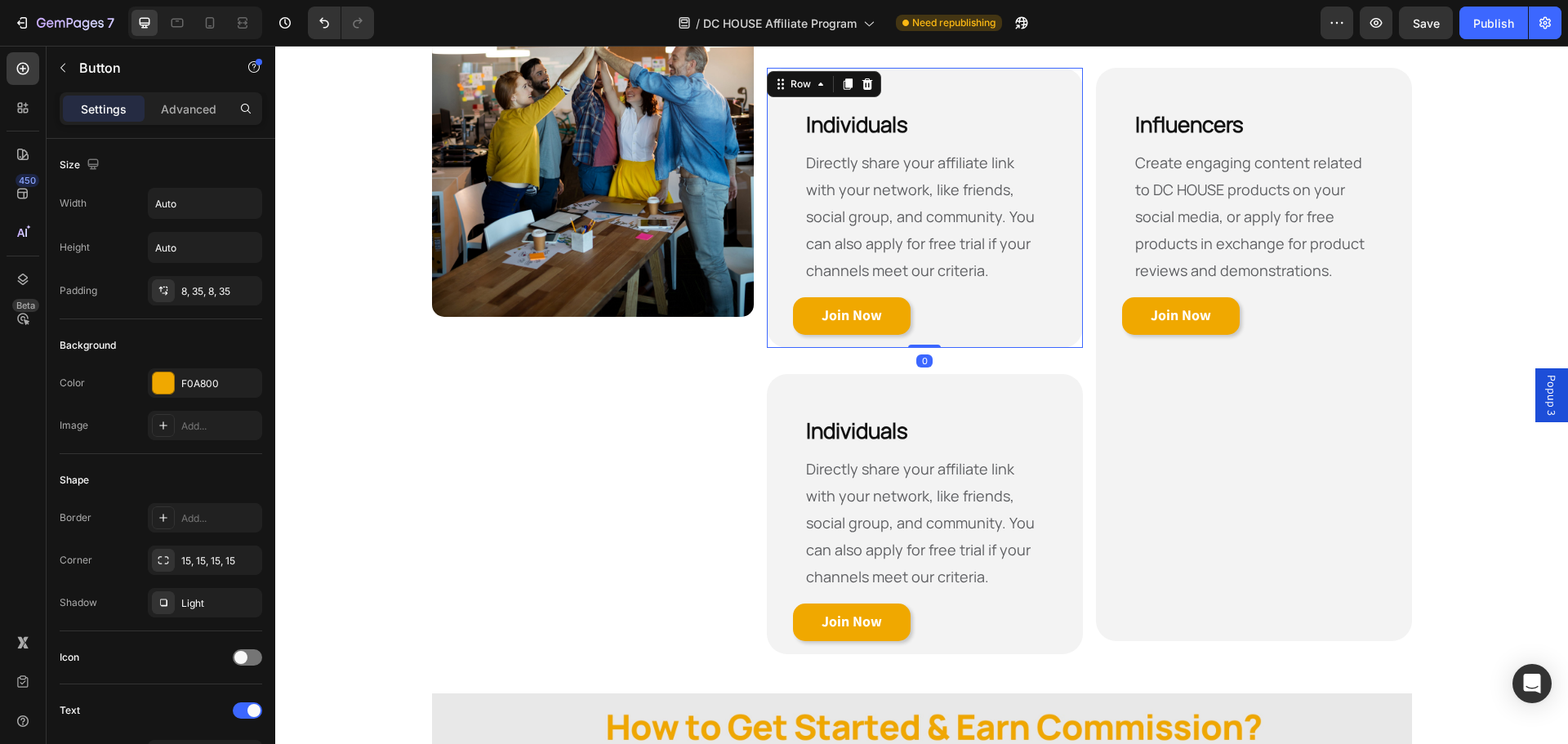
click at [965, 346] on div "⁠⁠⁠⁠⁠⁠⁠ Individuals Heading Directly share your affiliate link with your networ…" at bounding box center [925, 208] width 316 height 281
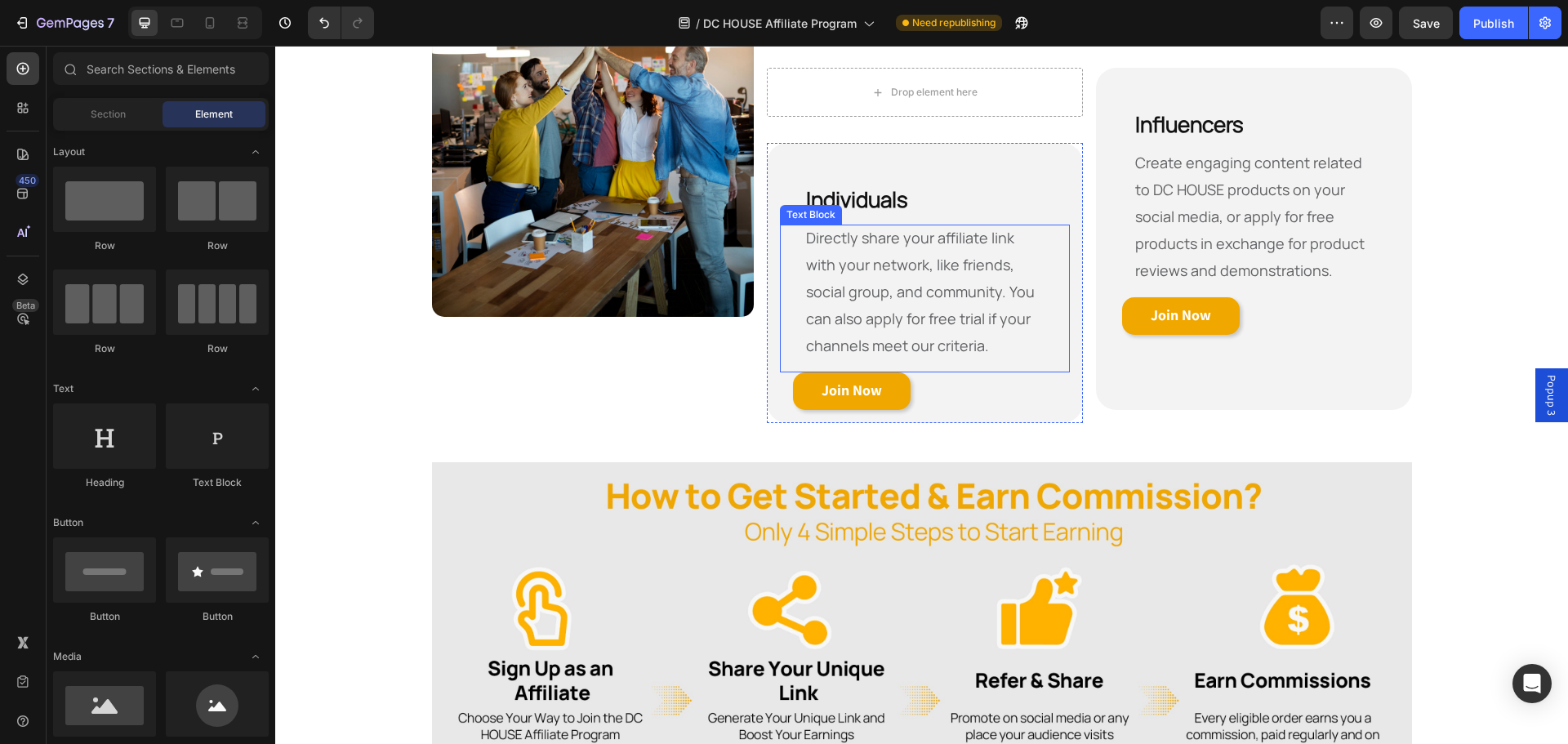
scroll to position [805, 0]
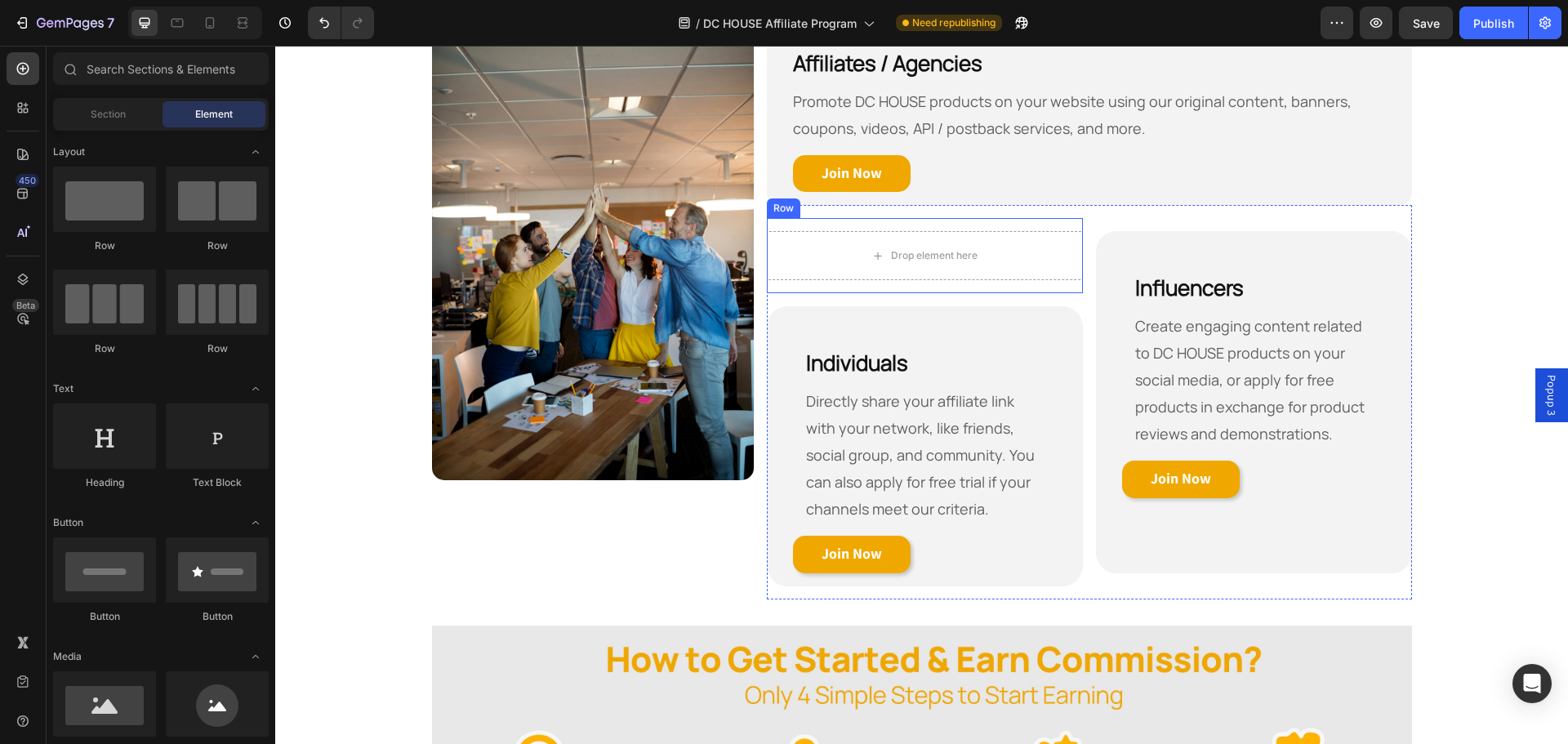
click at [872, 223] on div "Drop element here Row" at bounding box center [925, 256] width 316 height 75
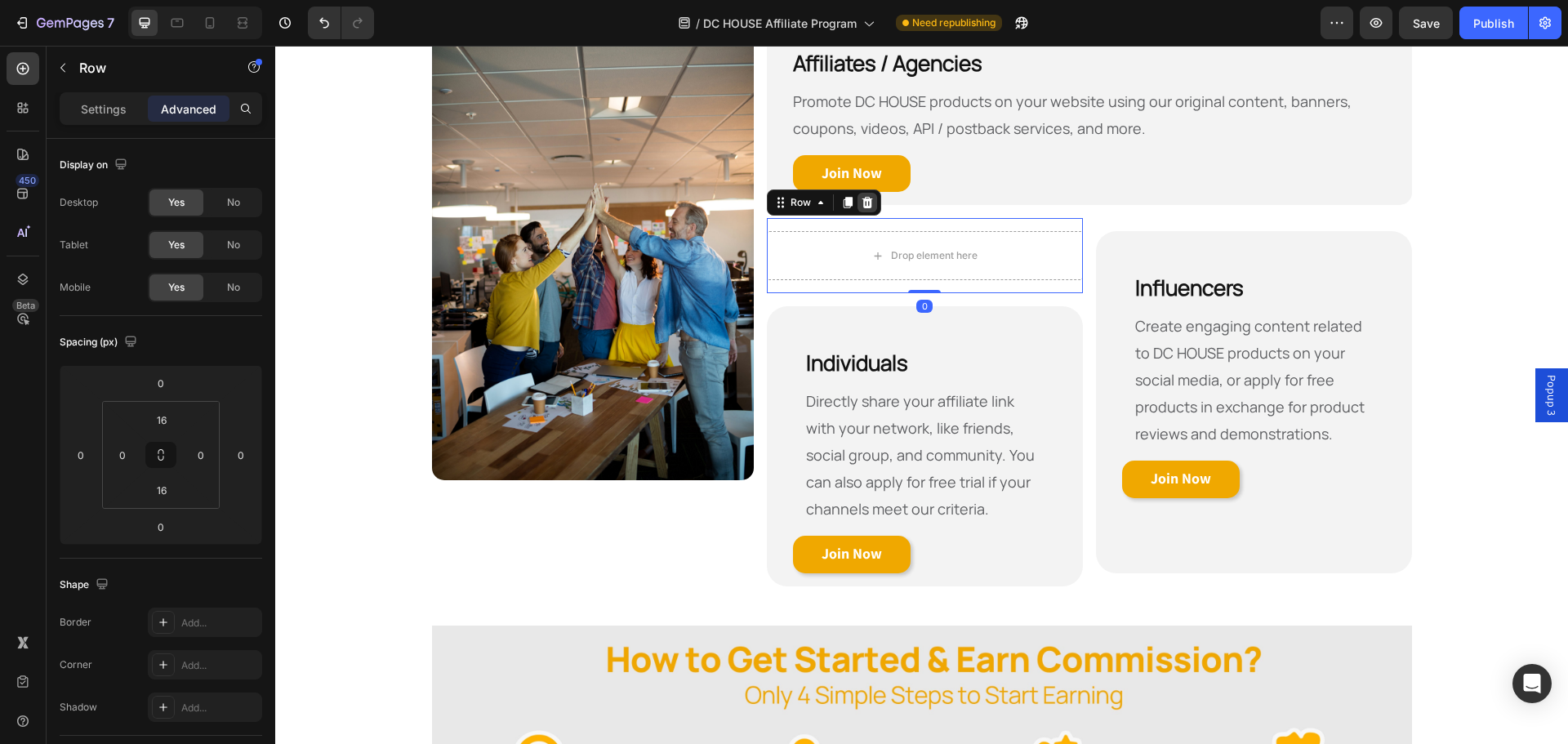
click at [861, 207] on icon at bounding box center [867, 202] width 13 height 13
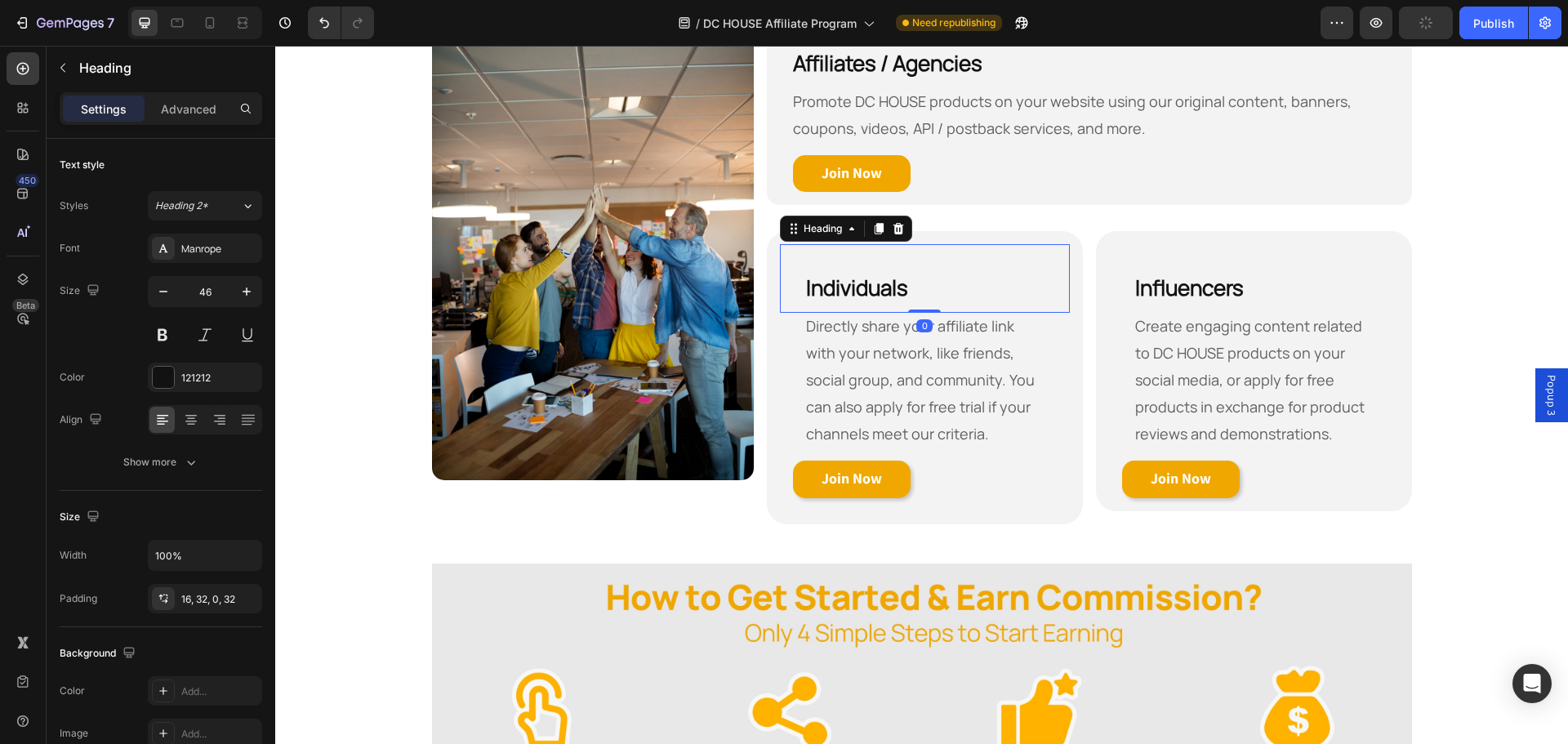
click at [909, 255] on h2 "⁠⁠⁠⁠⁠⁠⁠ Individuals" at bounding box center [925, 278] width 290 height 68
click at [177, 110] on p "Advanced" at bounding box center [189, 109] width 55 height 17
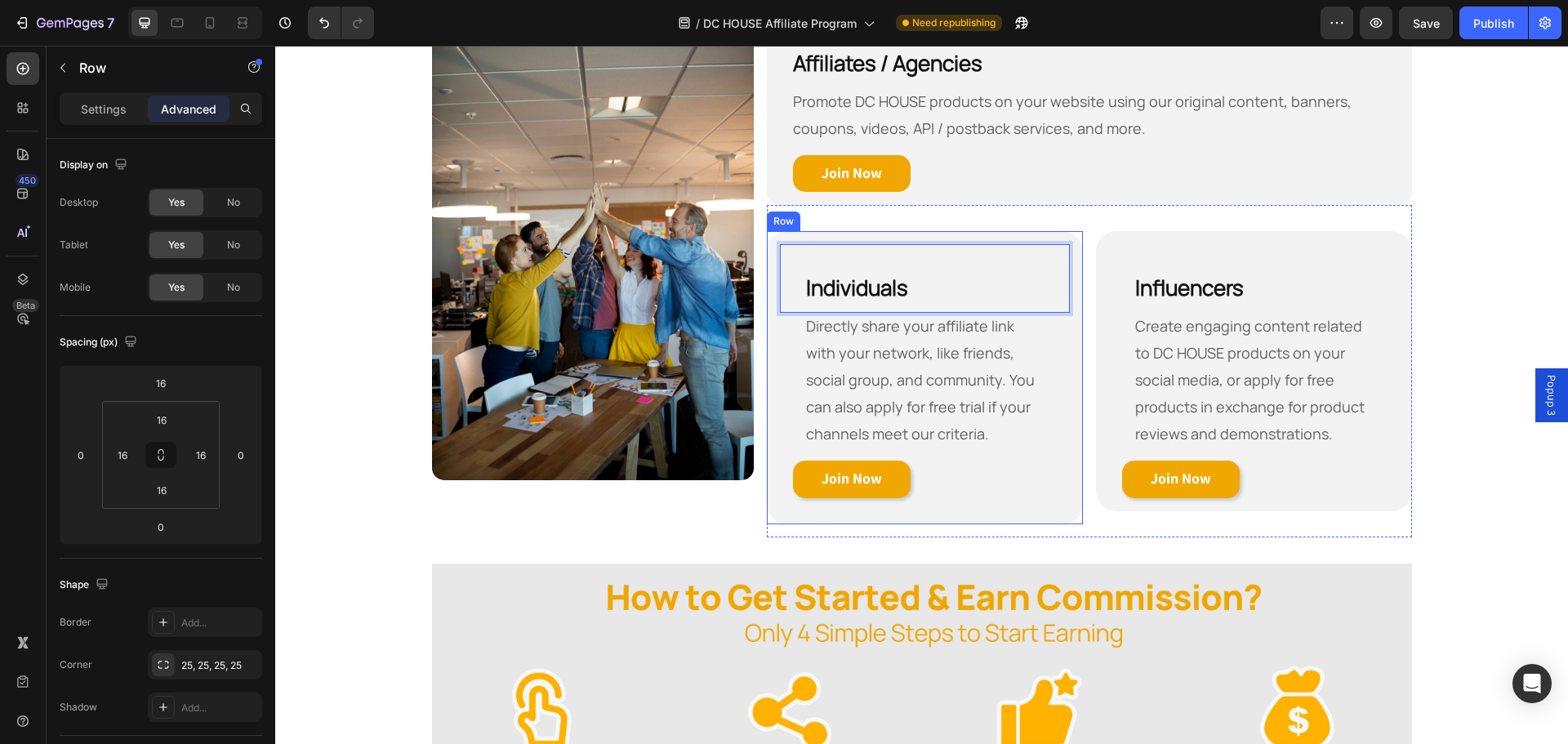
click at [855, 233] on div "Individuals Heading 0 Directly share your affiliate link with your network, lik…" at bounding box center [925, 378] width 316 height 294
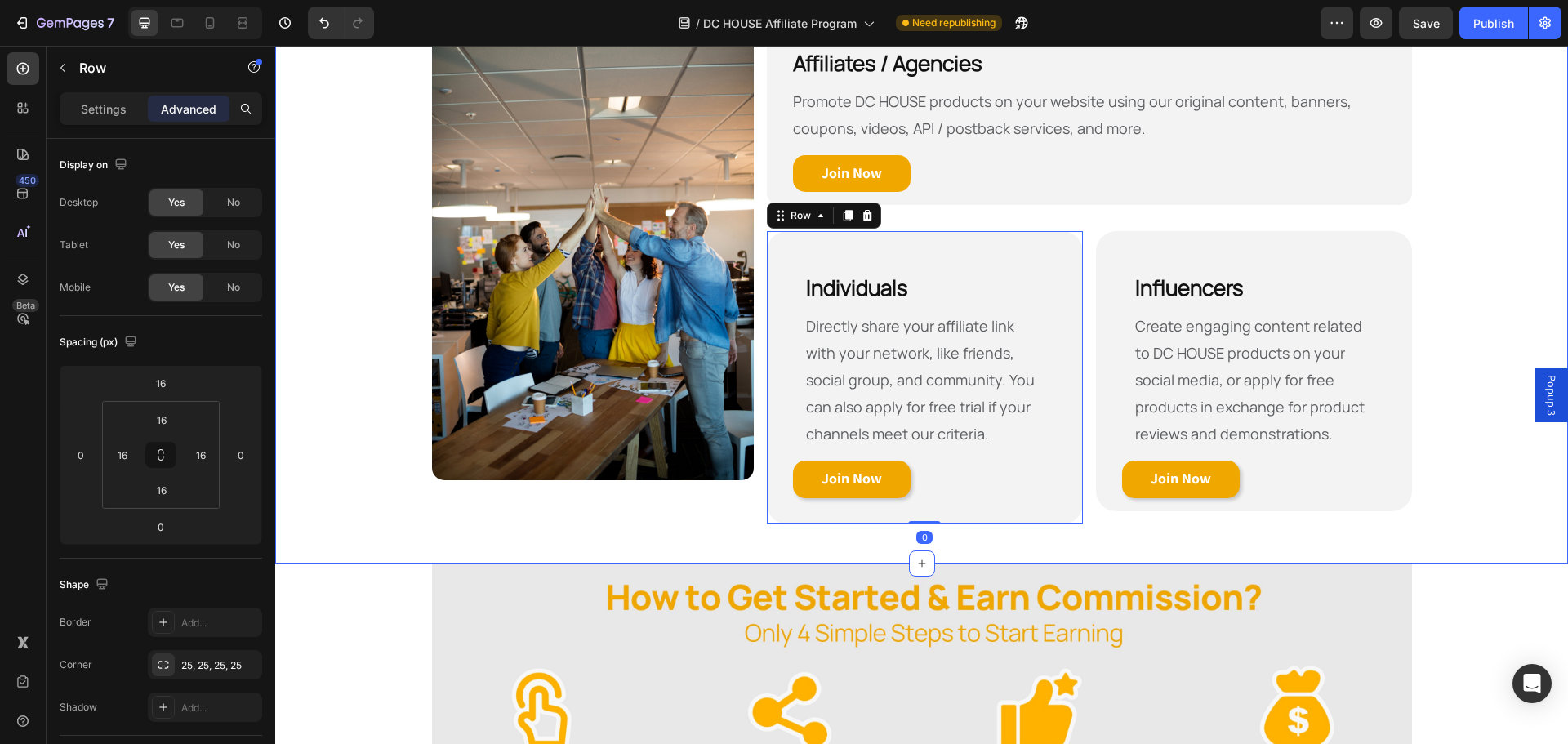
click at [1487, 384] on div "Who Are Eligible to Become Our Affiliate? Heading Row Image Affiliates / Agenci…" at bounding box center [921, 239] width 1293 height 597
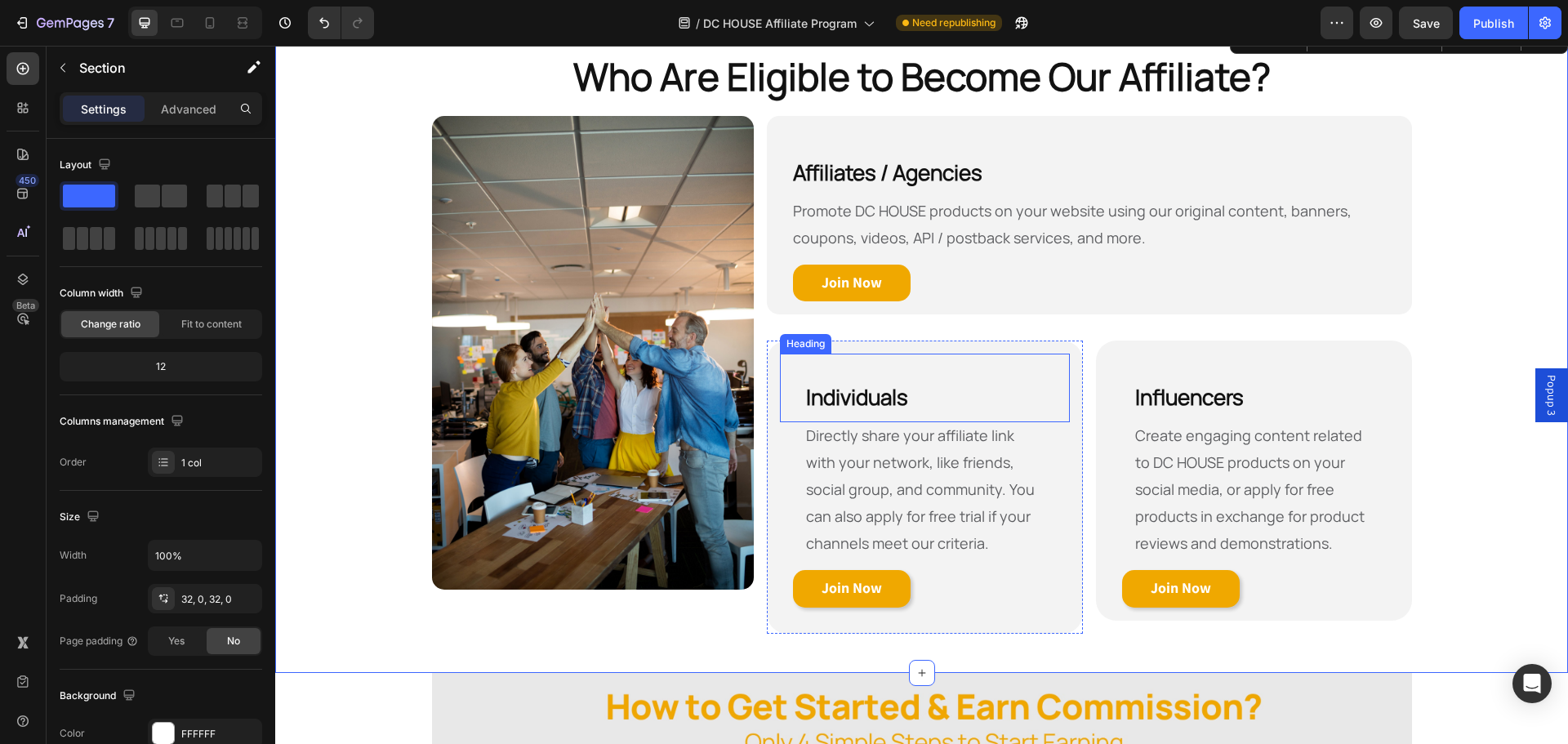
scroll to position [735, 0]
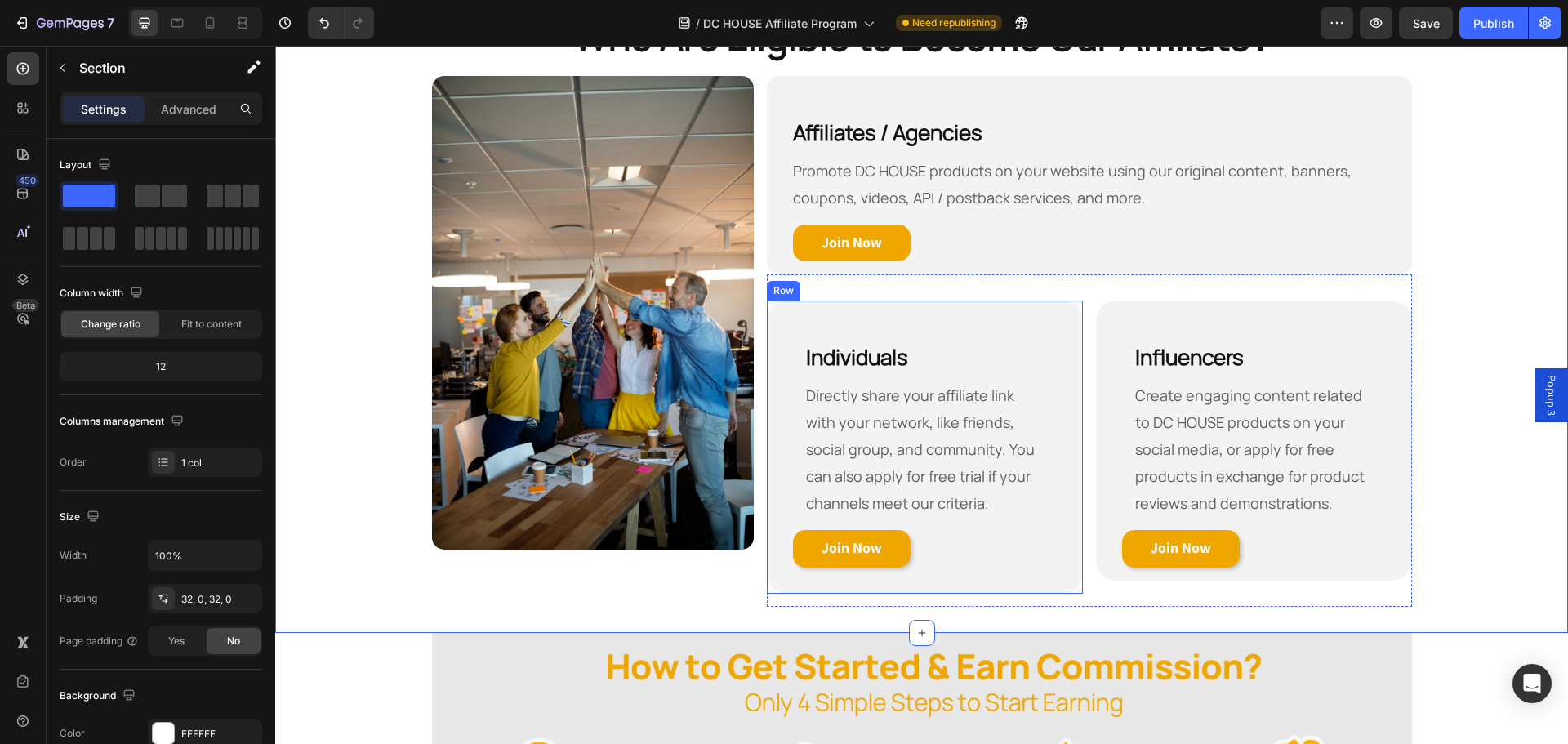
click at [1042, 572] on div "⁠⁠⁠⁠⁠⁠⁠ Individuals Heading Directly share your affiliate link with your networ…" at bounding box center [925, 447] width 290 height 268
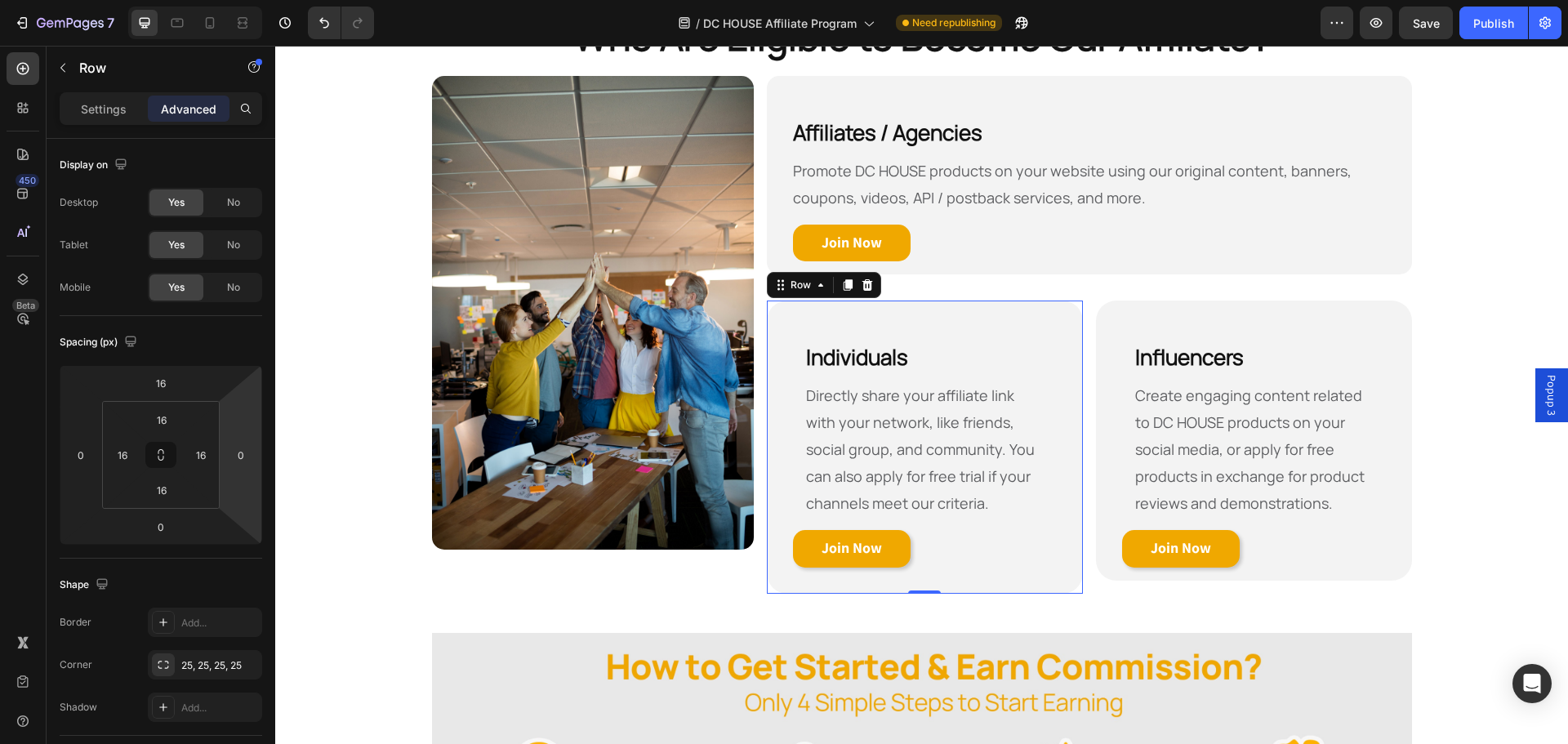
click at [770, 314] on div "⁠⁠⁠⁠⁠⁠⁠ Individuals Heading Directly share your affiliate link with your networ…" at bounding box center [925, 447] width 316 height 294
click at [107, 107] on p "Settings" at bounding box center [103, 109] width 46 height 17
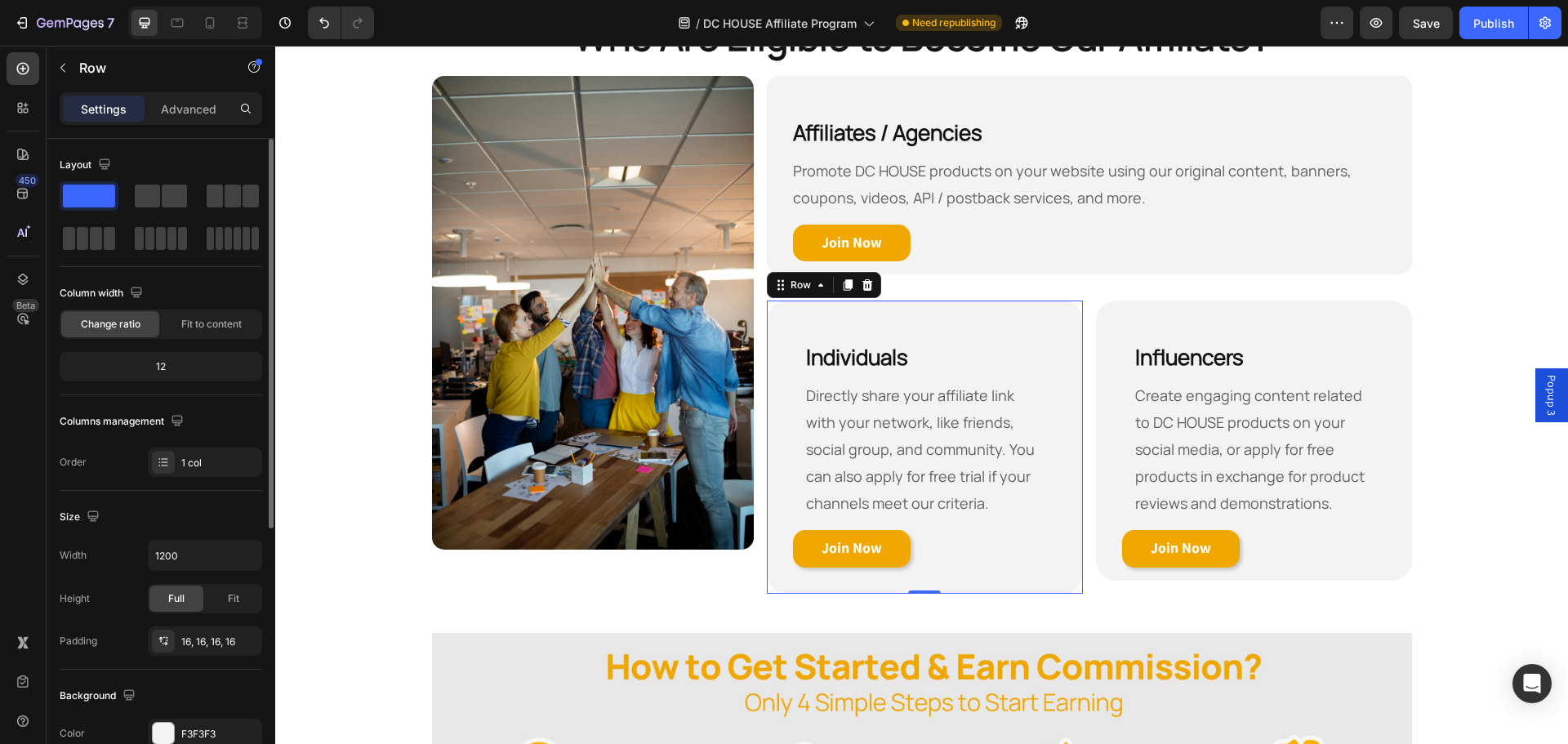
scroll to position [81, 0]
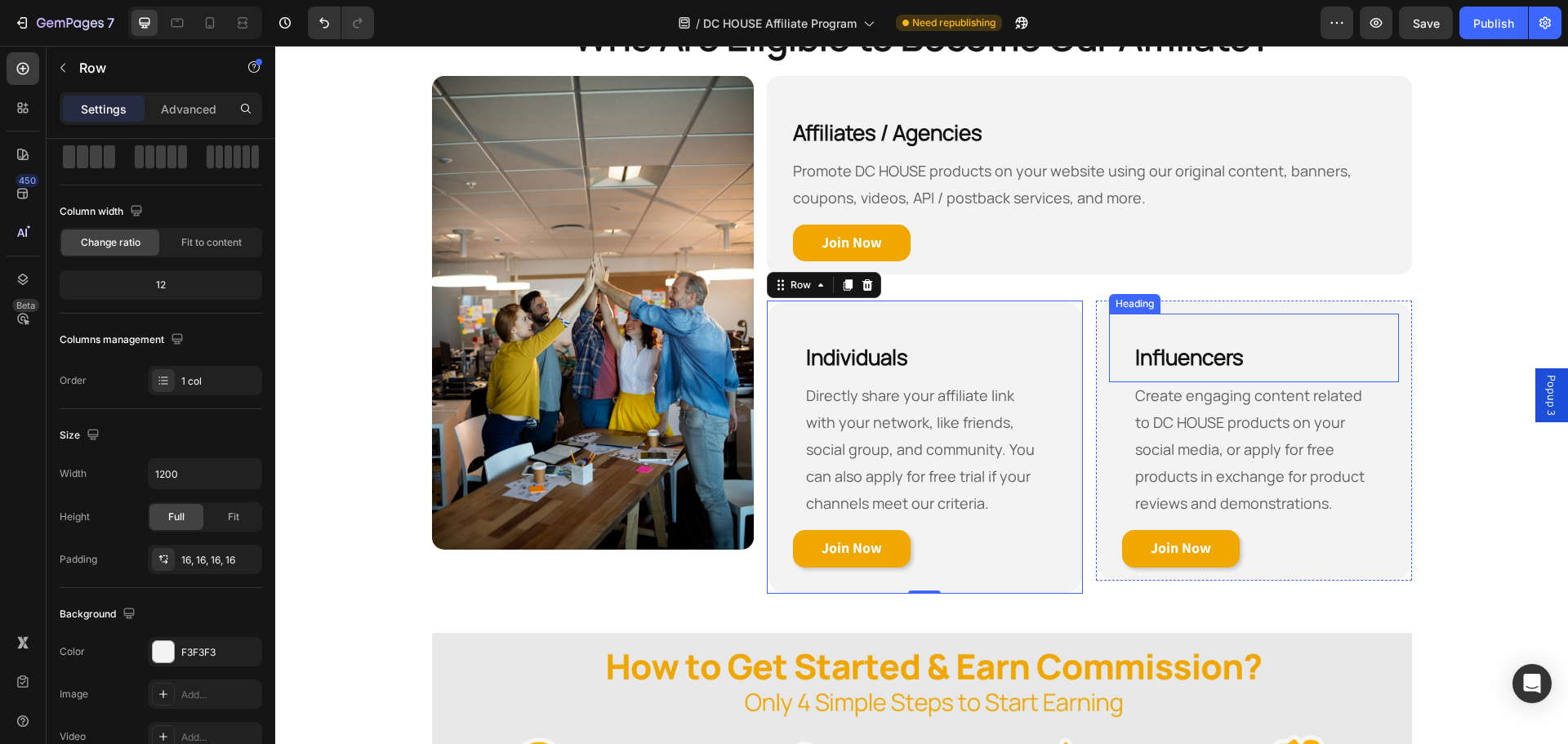
click at [1109, 315] on h2 "⁠⁠⁠⁠⁠⁠⁠ Influencers" at bounding box center [1254, 347] width 290 height 68
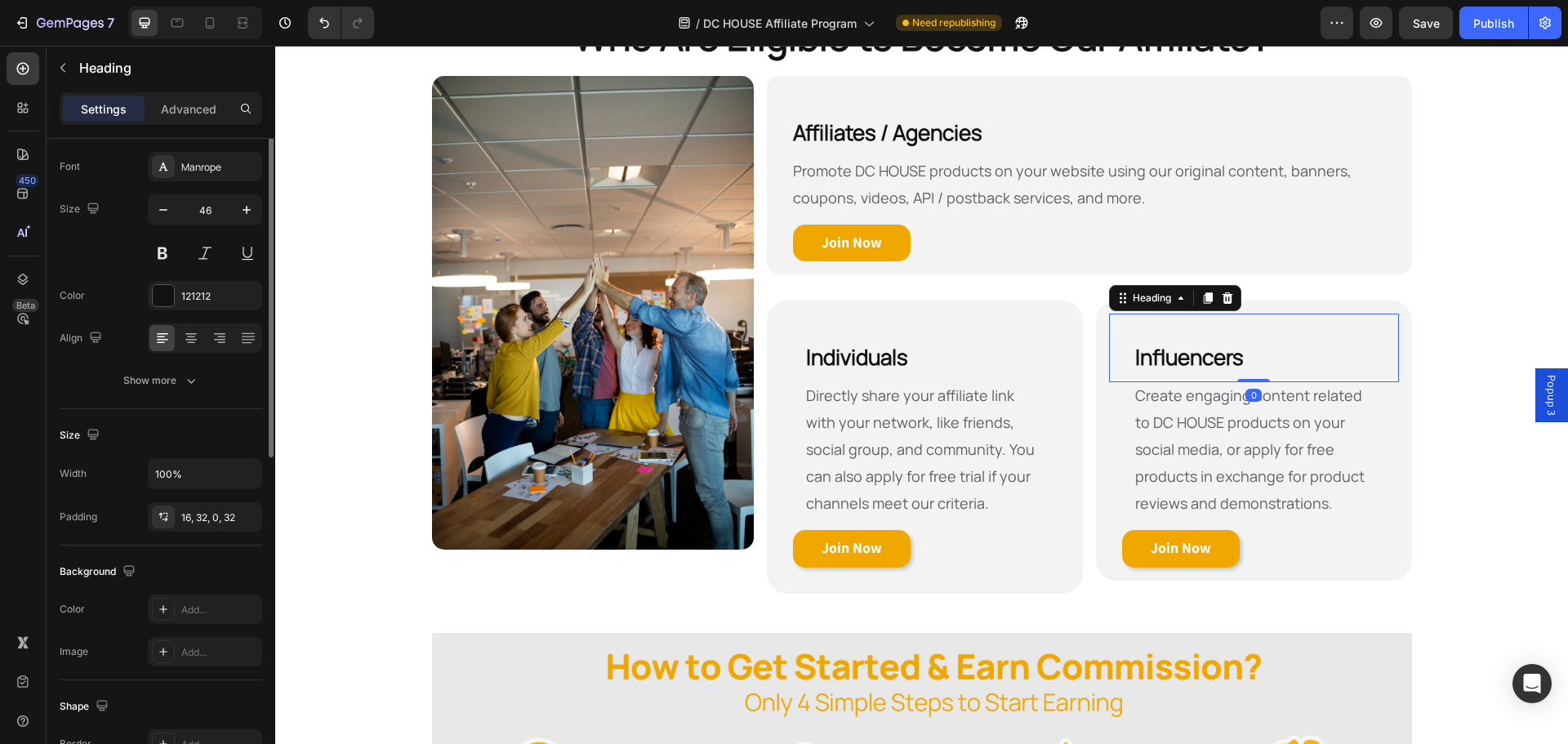
scroll to position [0, 0]
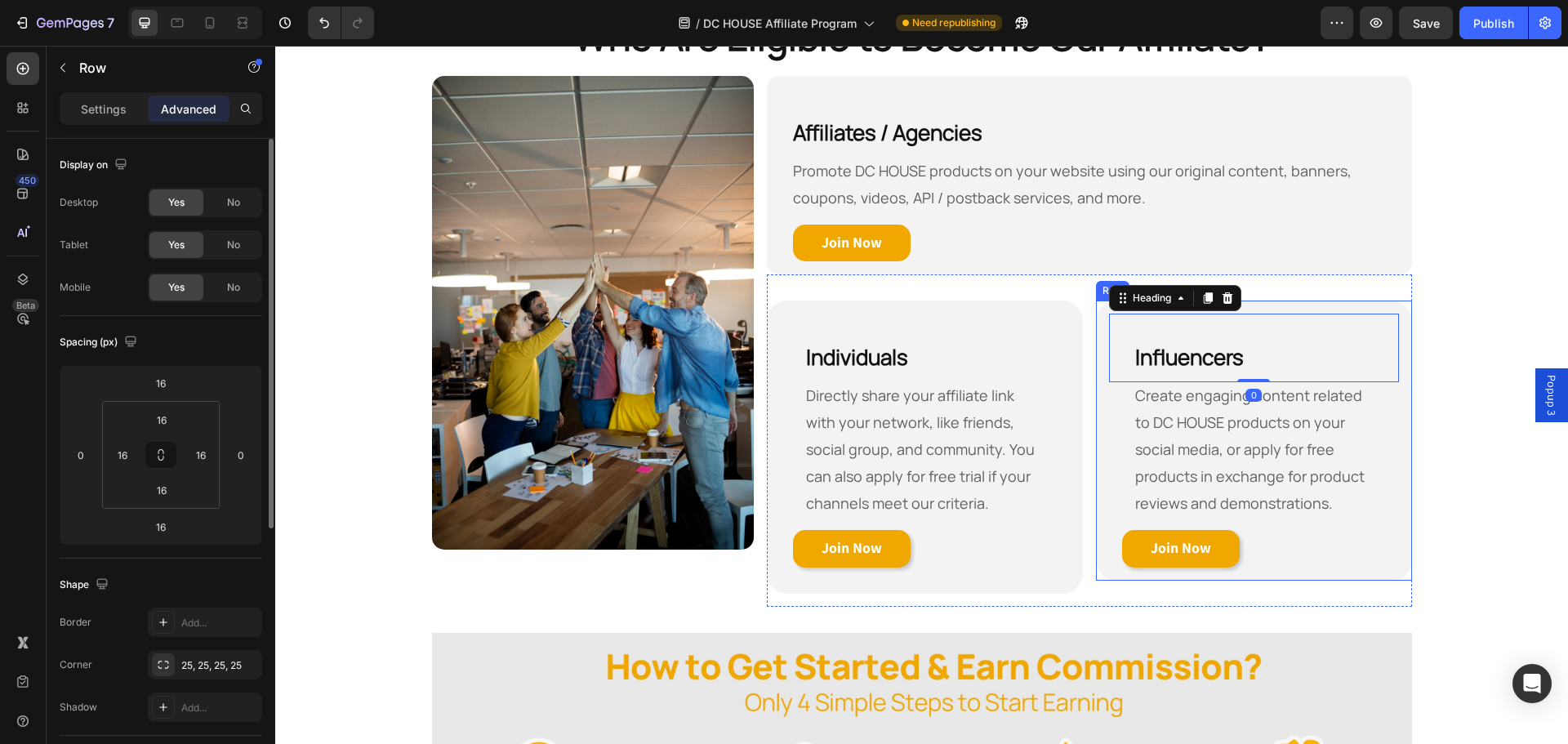
click at [1096, 314] on div "⁠⁠⁠⁠⁠⁠⁠ Influencers Heading 0 Create engaging content related to DC HOUSE produ…" at bounding box center [1254, 441] width 316 height 281
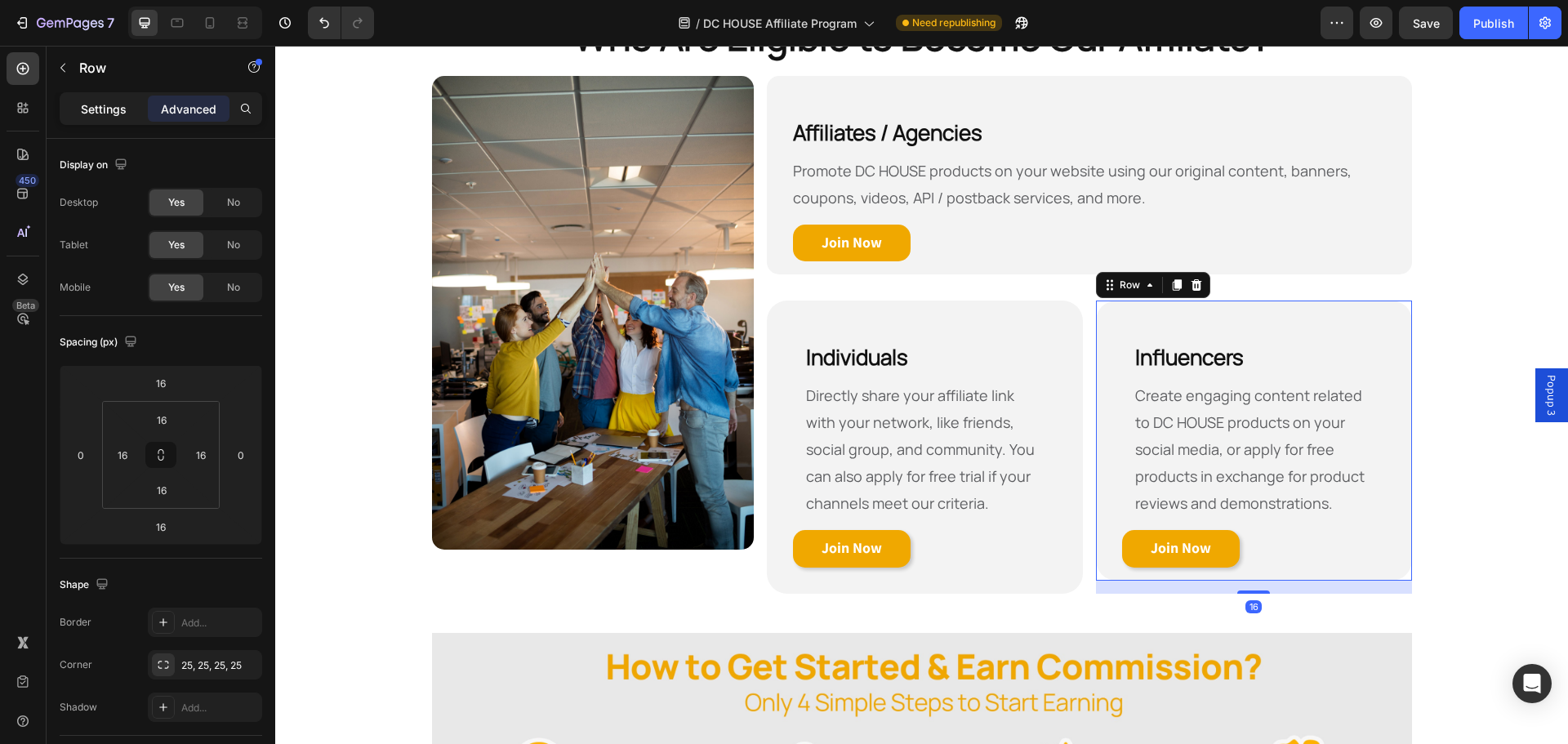
click at [89, 119] on div "Settings" at bounding box center [104, 108] width 81 height 26
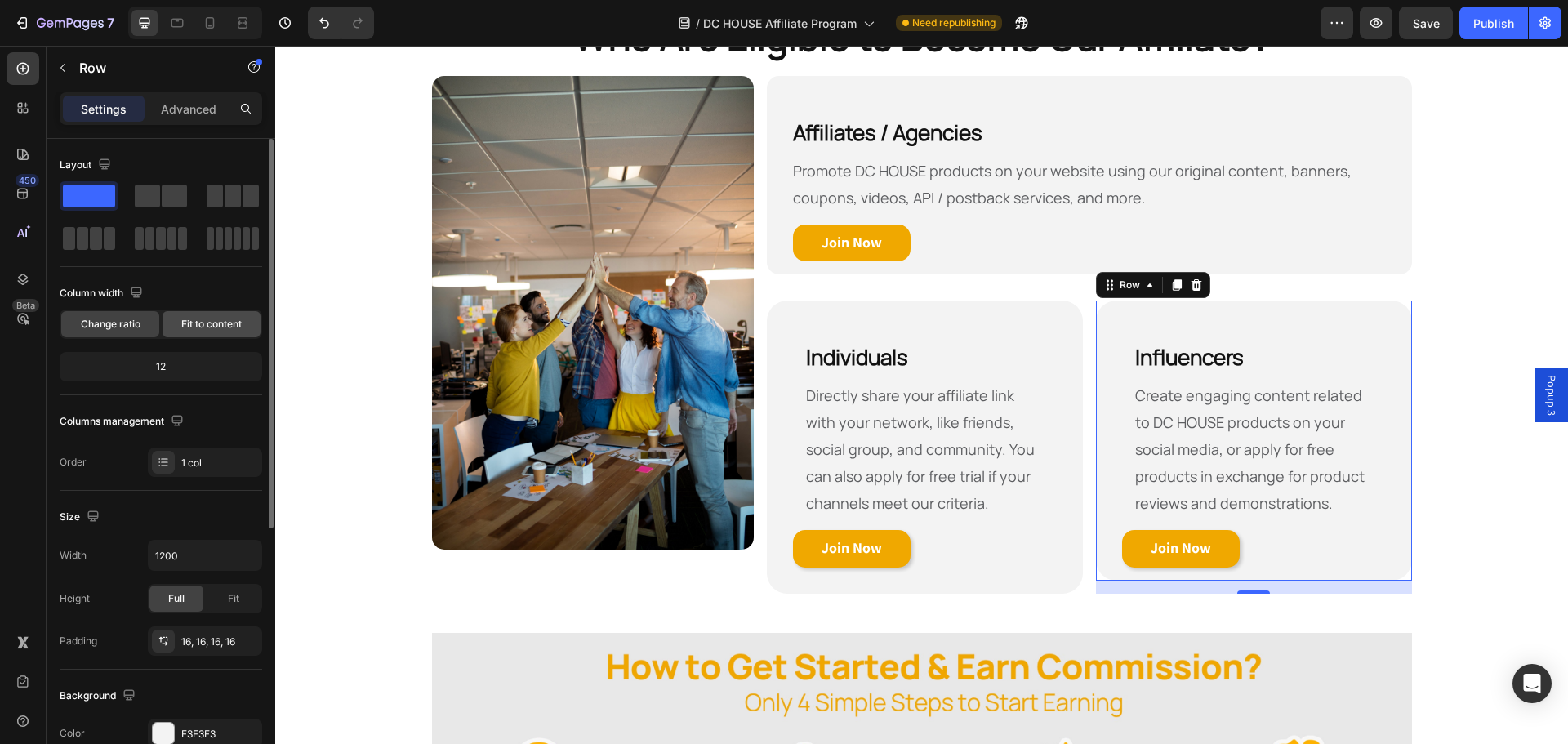
click at [230, 333] on div "Fit to content" at bounding box center [211, 324] width 98 height 26
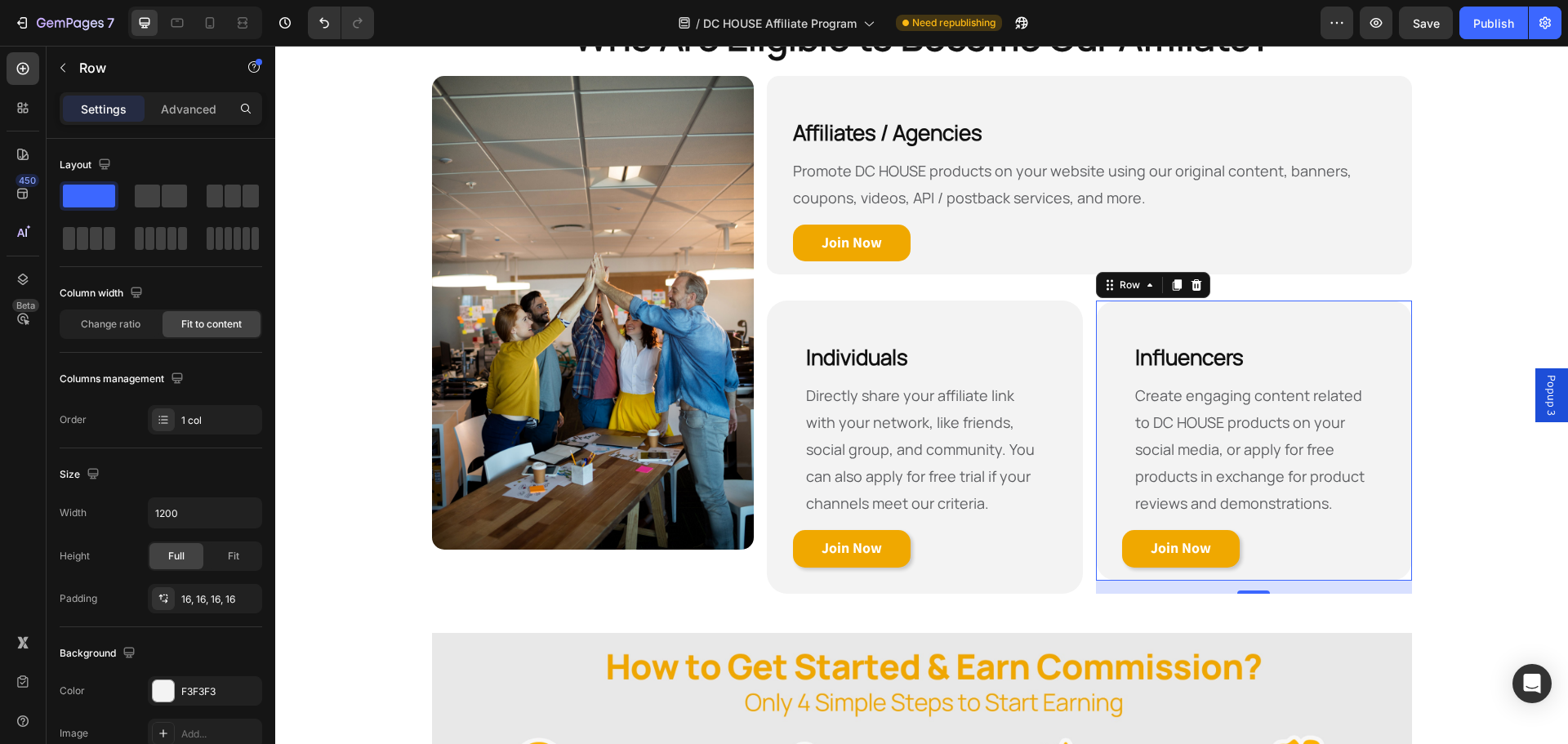
drag, startPoint x: 1247, startPoint y: 580, endPoint x: 1250, endPoint y: 587, distance: 7.6
click at [1250, 587] on div "16" at bounding box center [1254, 587] width 316 height 13
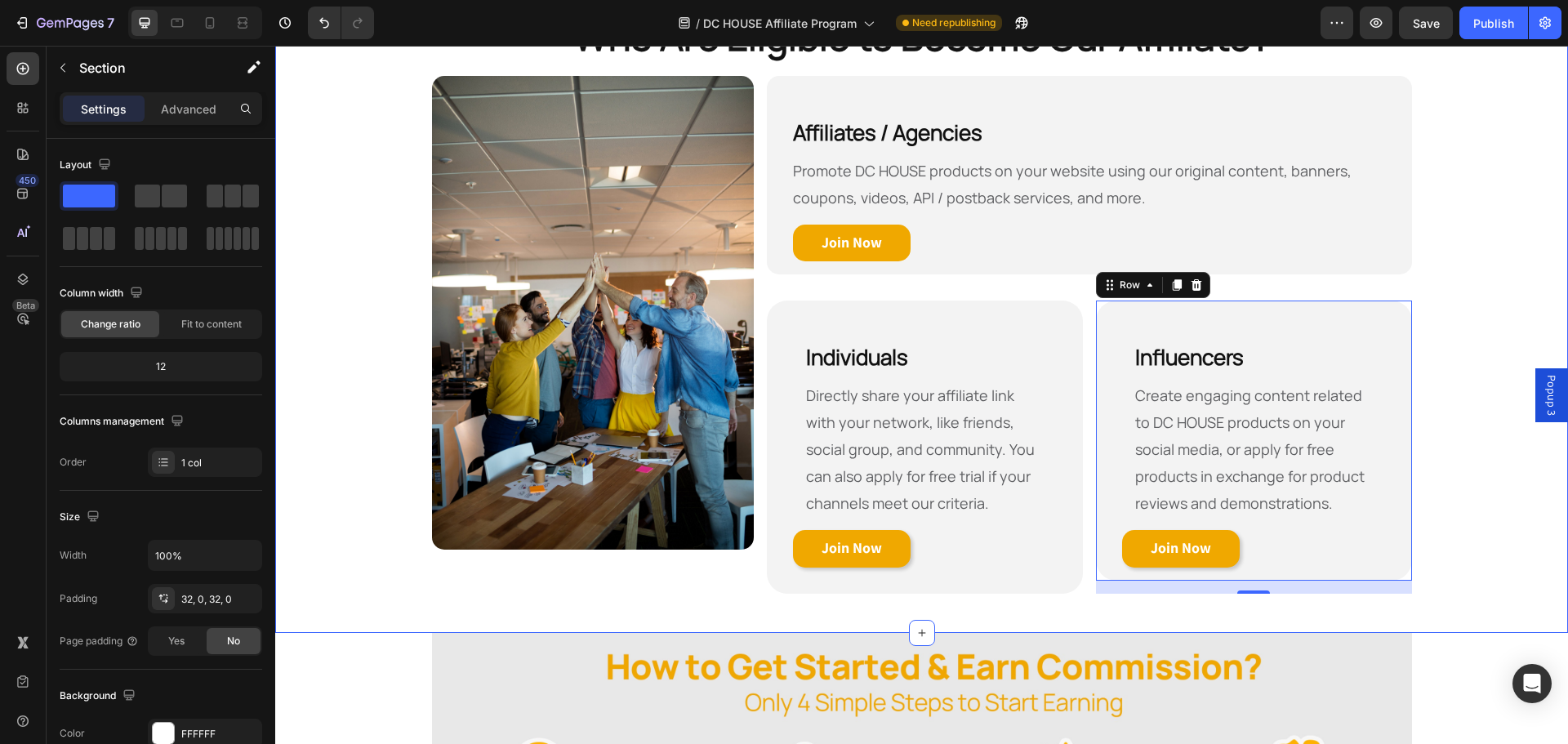
click at [1437, 546] on div "Who Are Eligible to Become Our Affiliate? Heading Row Image Affiliates / Agenci…" at bounding box center [921, 308] width 1293 height 597
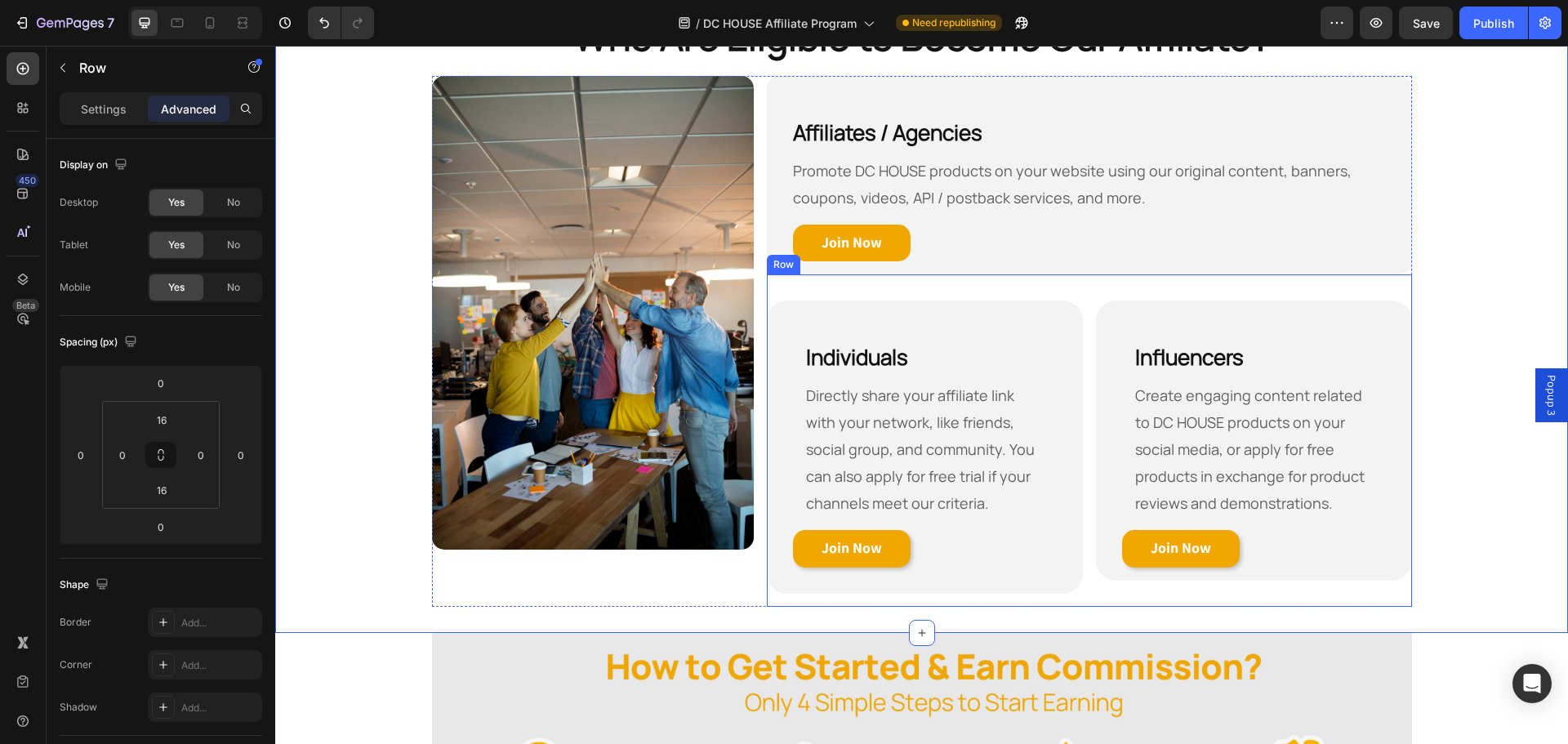
click at [1108, 594] on div "⁠⁠⁠⁠⁠⁠⁠ Individuals Heading Directly share your affiliate link with your networ…" at bounding box center [1089, 441] width 644 height 333
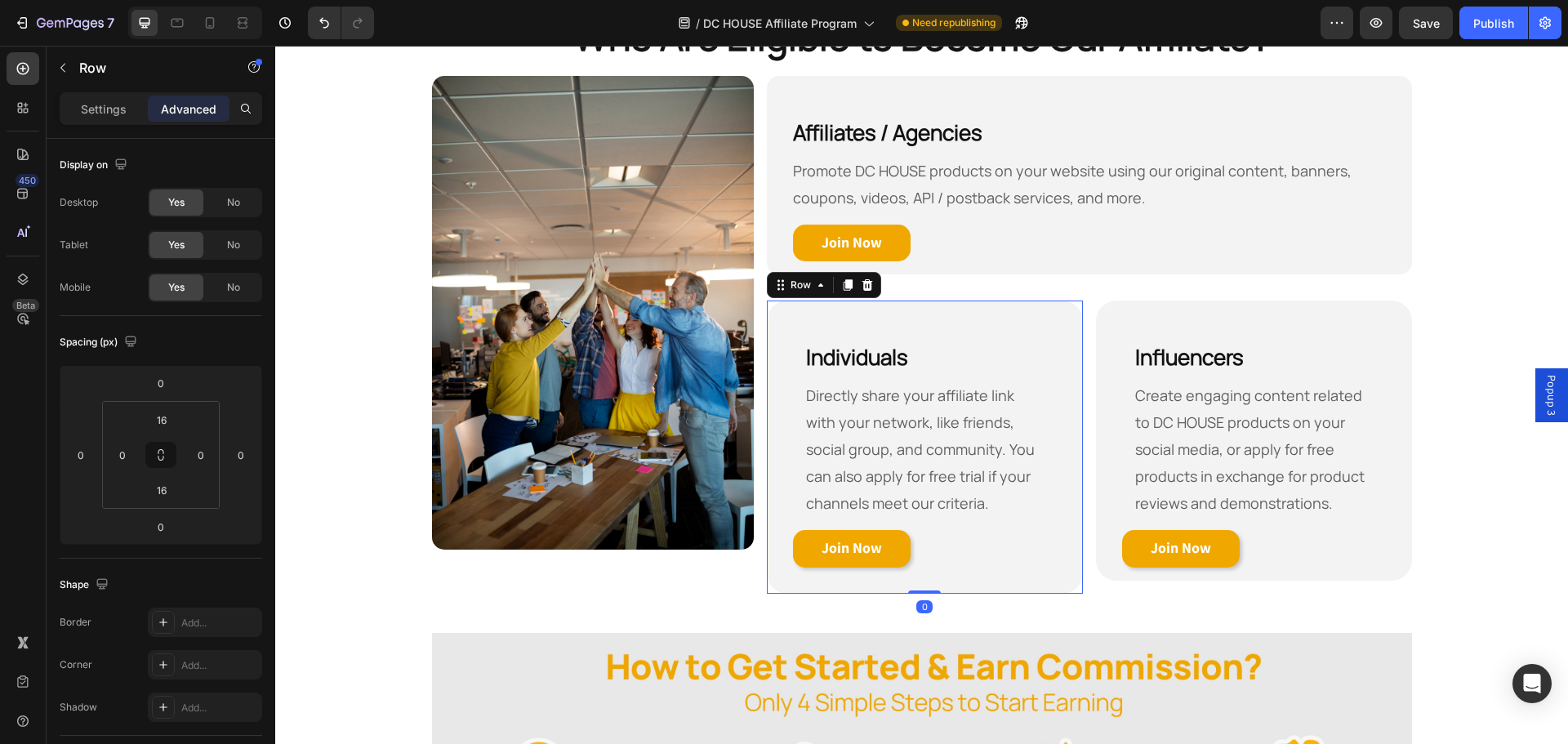
click at [1028, 578] on div "⁠⁠⁠⁠⁠⁠⁠ Individuals Heading Directly share your affiliate link with your networ…" at bounding box center [925, 447] width 290 height 268
click at [767, 308] on div "⁠⁠⁠⁠⁠⁠⁠ Individuals Heading Directly share your affiliate link with your networ…" at bounding box center [925, 447] width 316 height 294
click at [91, 103] on p "Settings" at bounding box center [103, 109] width 46 height 17
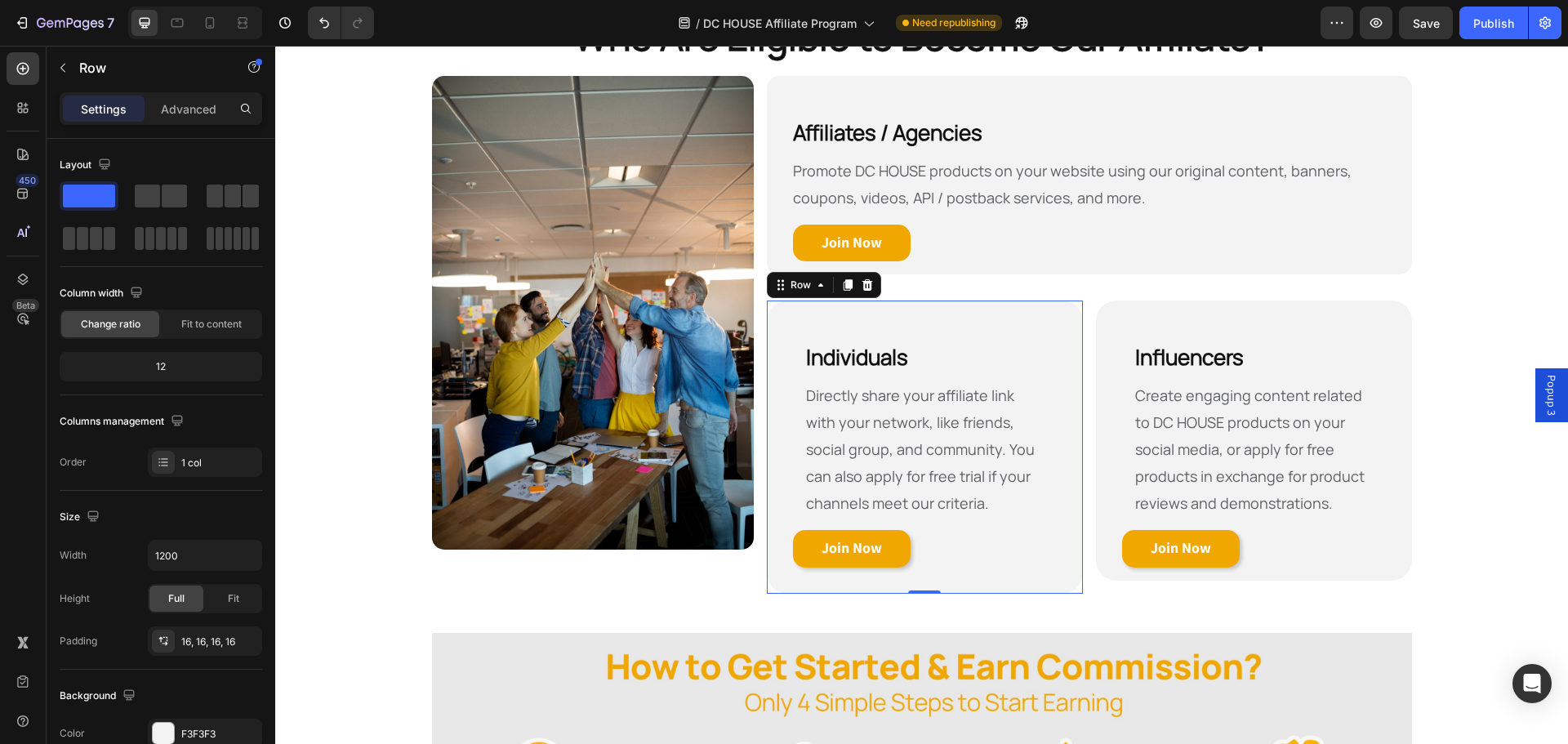
click at [1066, 580] on div "⁠⁠⁠⁠⁠⁠⁠ Individuals Heading Directly share your affiliate link with your networ…" at bounding box center [925, 447] width 316 height 294
click at [894, 580] on div "⁠⁠⁠⁠⁠⁠⁠ Individuals Heading Directly share your affiliate link with your networ…" at bounding box center [925, 447] width 290 height 268
click at [778, 290] on icon at bounding box center [778, 289] width 3 height 3
click at [776, 307] on div "⁠⁠⁠⁠⁠⁠⁠ Individuals Heading Directly share your affiliate link with your networ…" at bounding box center [925, 447] width 316 height 294
click at [772, 323] on div "⁠⁠⁠⁠⁠⁠⁠ Individuals Heading Directly share your affiliate link with your networ…" at bounding box center [925, 447] width 316 height 294
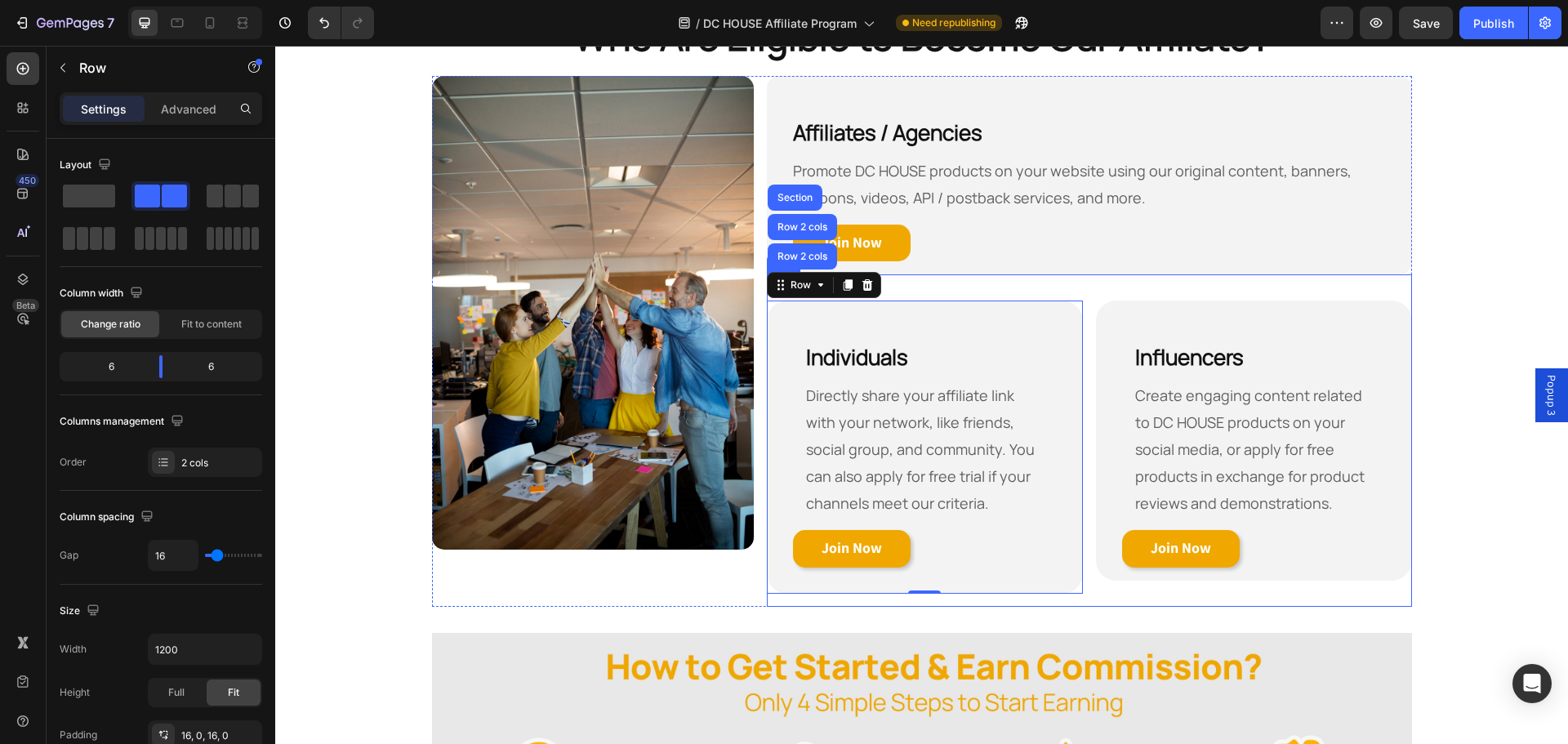
click at [1165, 285] on div "⁠⁠⁠⁠⁠⁠⁠ Individuals Heading Directly share your affiliate link with your networ…" at bounding box center [1089, 441] width 644 height 333
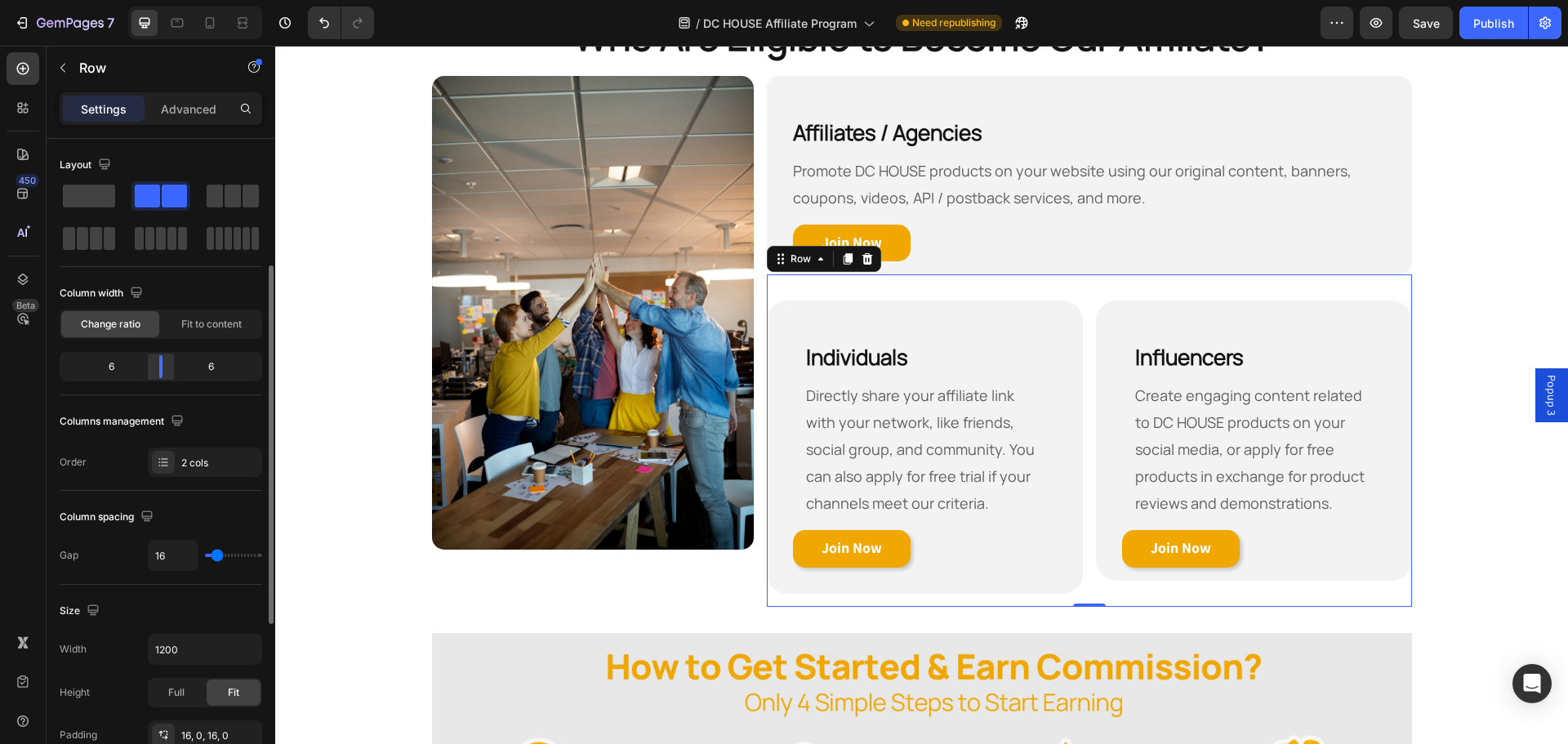
scroll to position [164, 0]
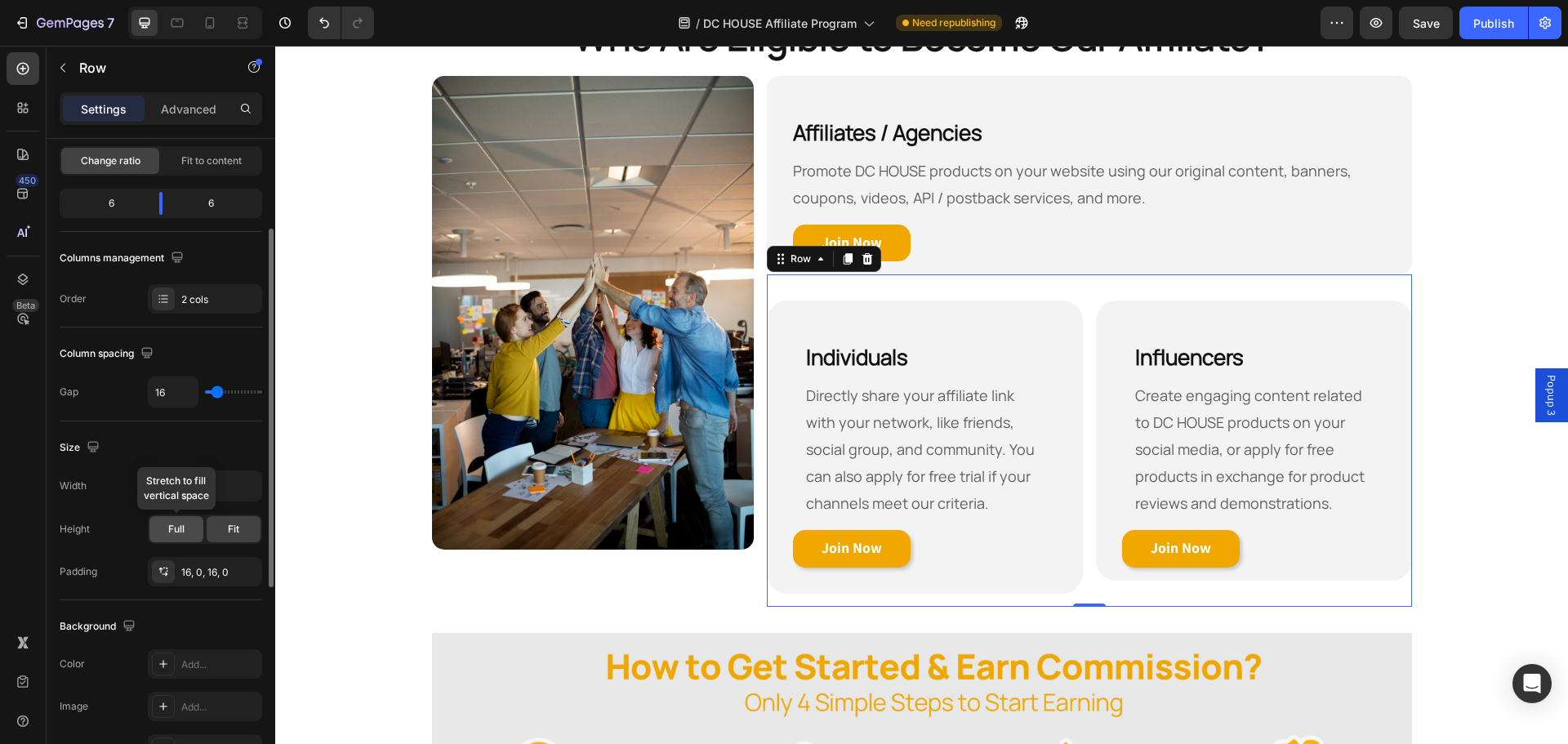
click at [179, 534] on span "Full" at bounding box center [176, 529] width 16 height 15
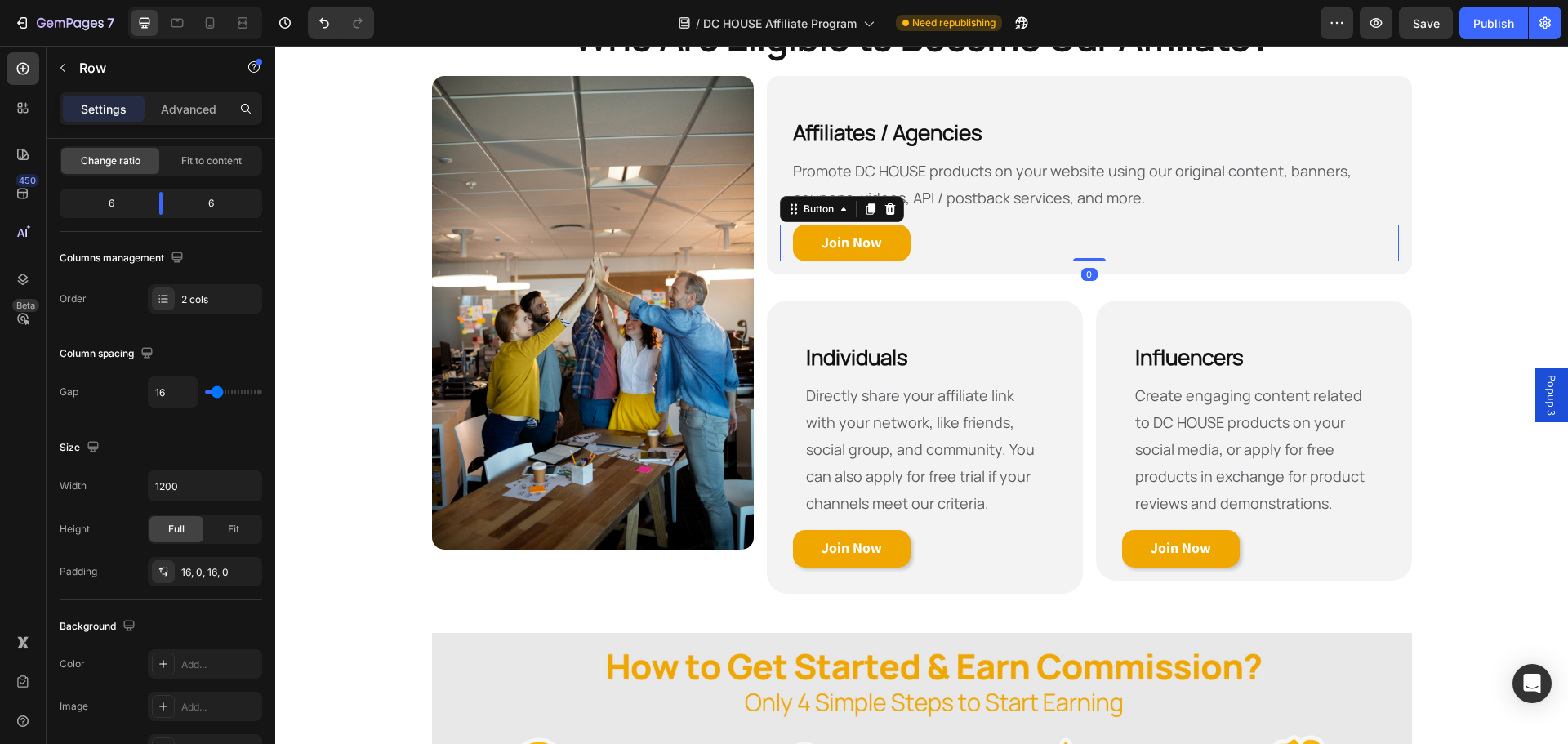
click at [958, 261] on div "Join Now Button 0" at bounding box center [1089, 243] width 618 height 37
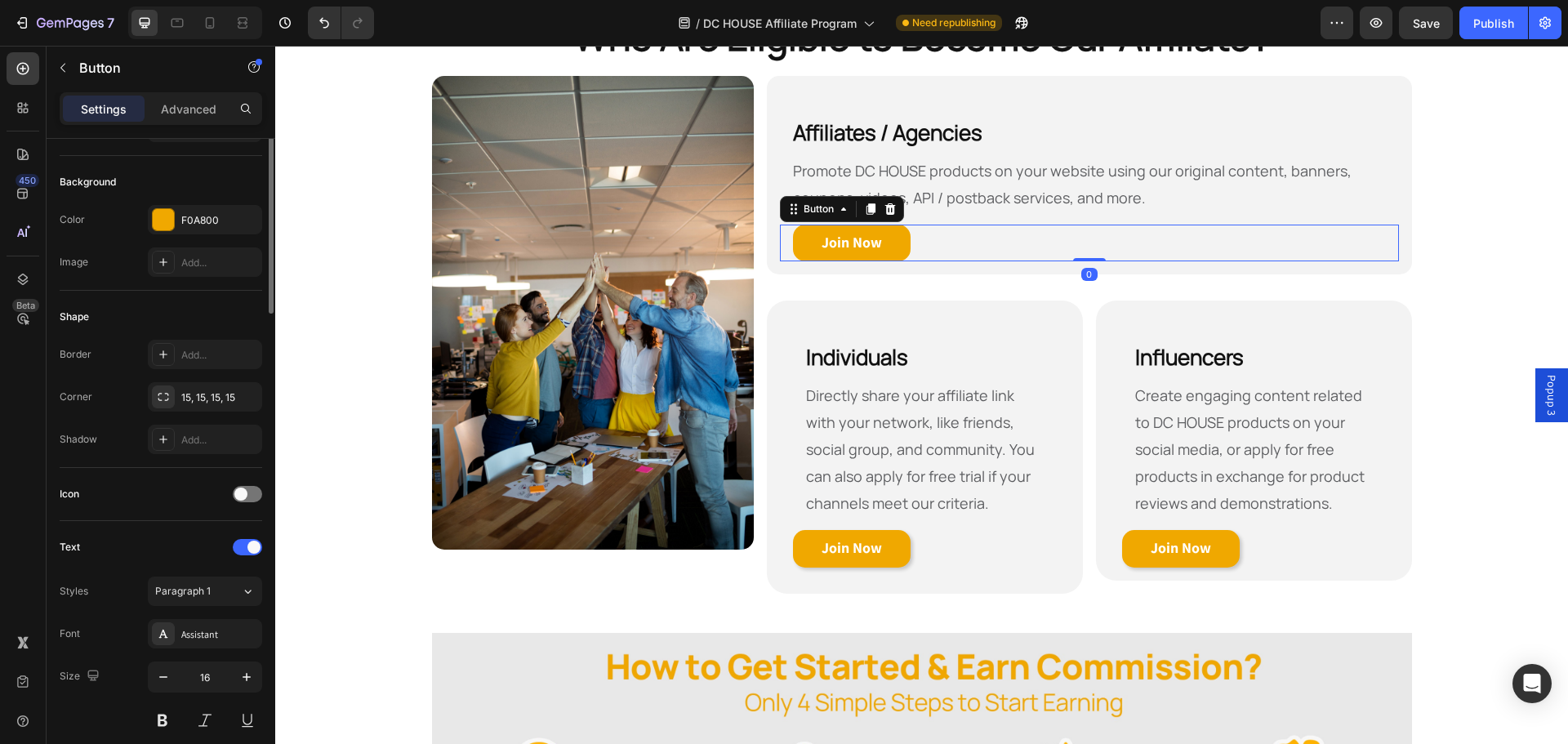
scroll to position [0, 0]
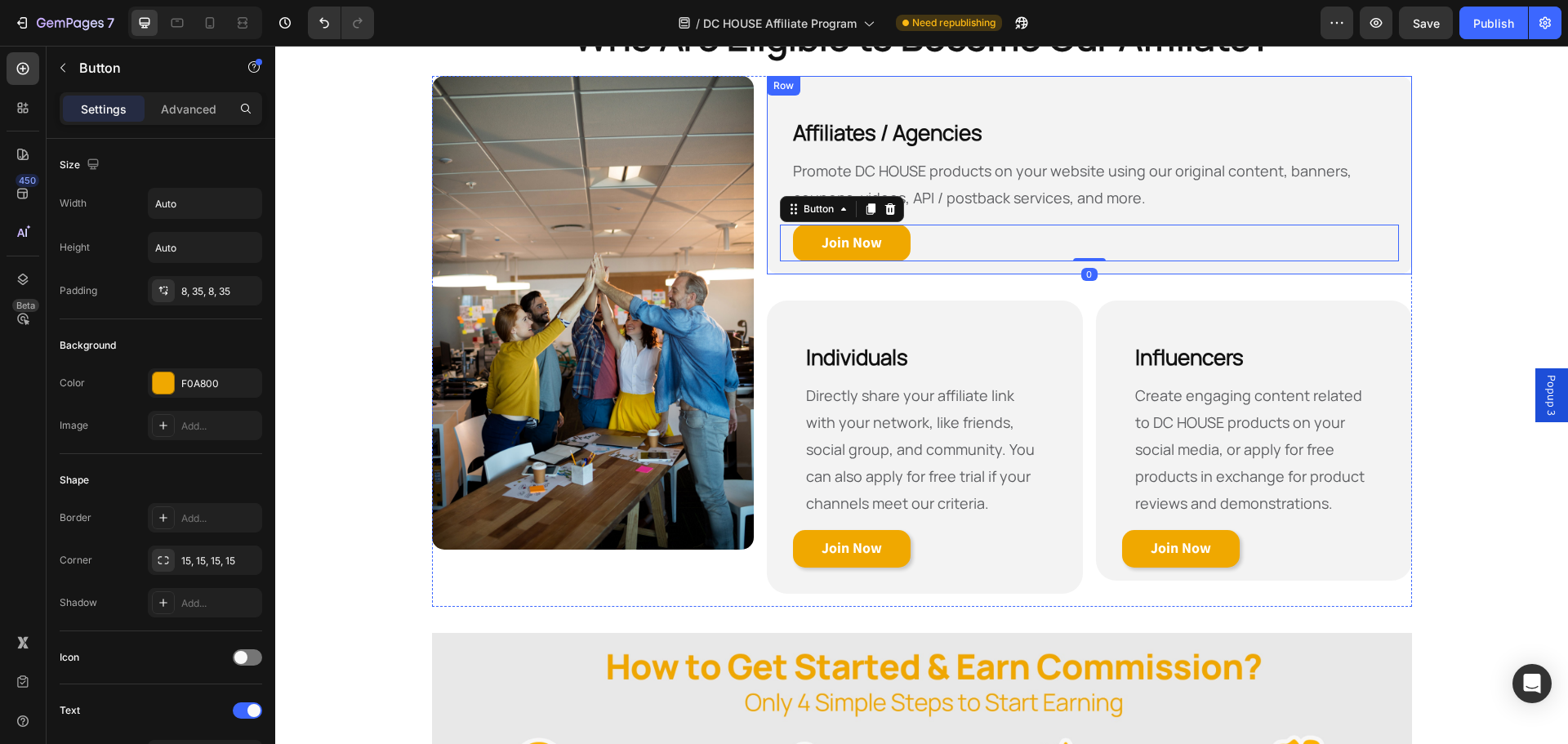
click at [771, 90] on div "Row" at bounding box center [784, 86] width 27 height 15
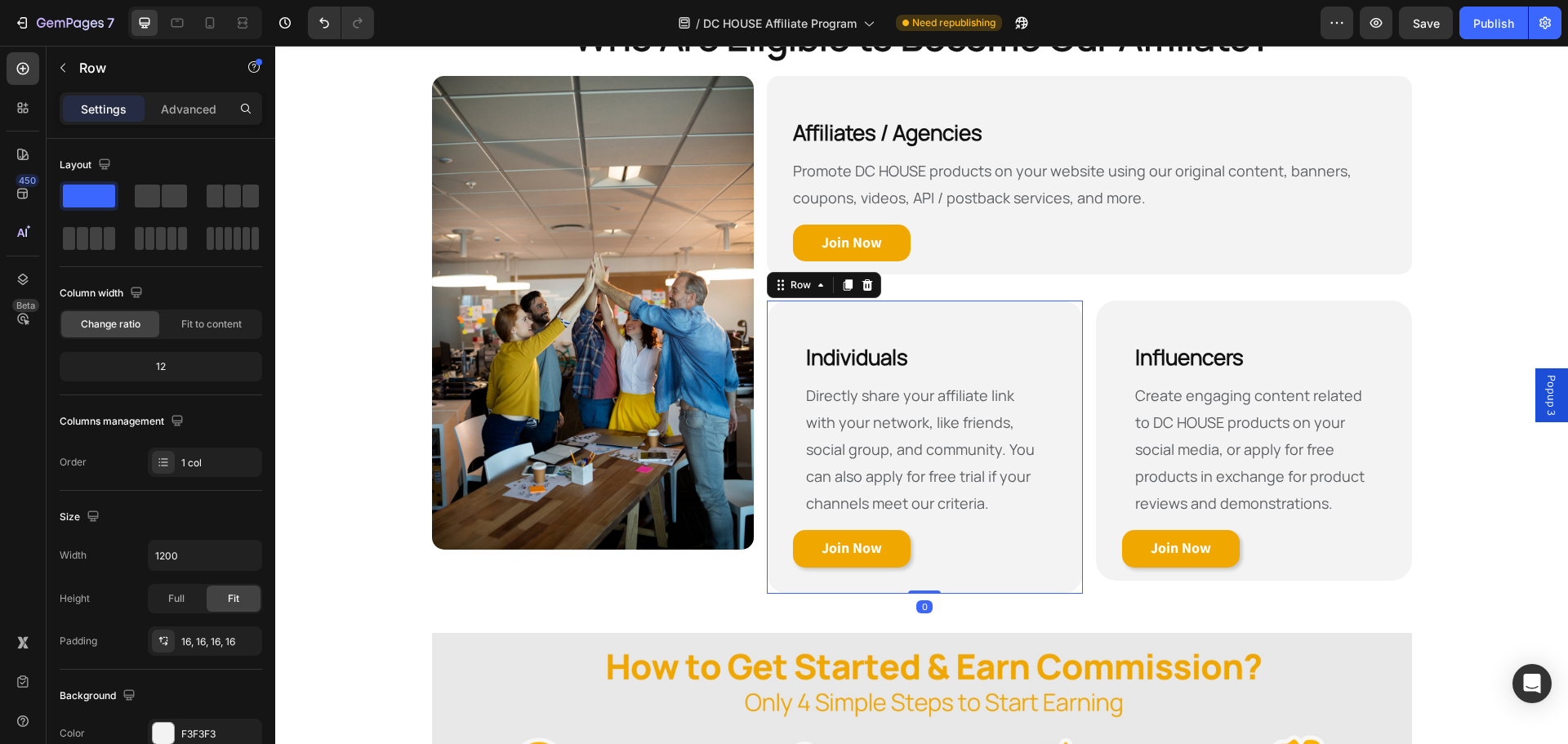
click at [803, 307] on div "⁠⁠⁠⁠⁠⁠⁠ Individuals Heading Directly share your affiliate link with your networ…" at bounding box center [925, 447] width 316 height 294
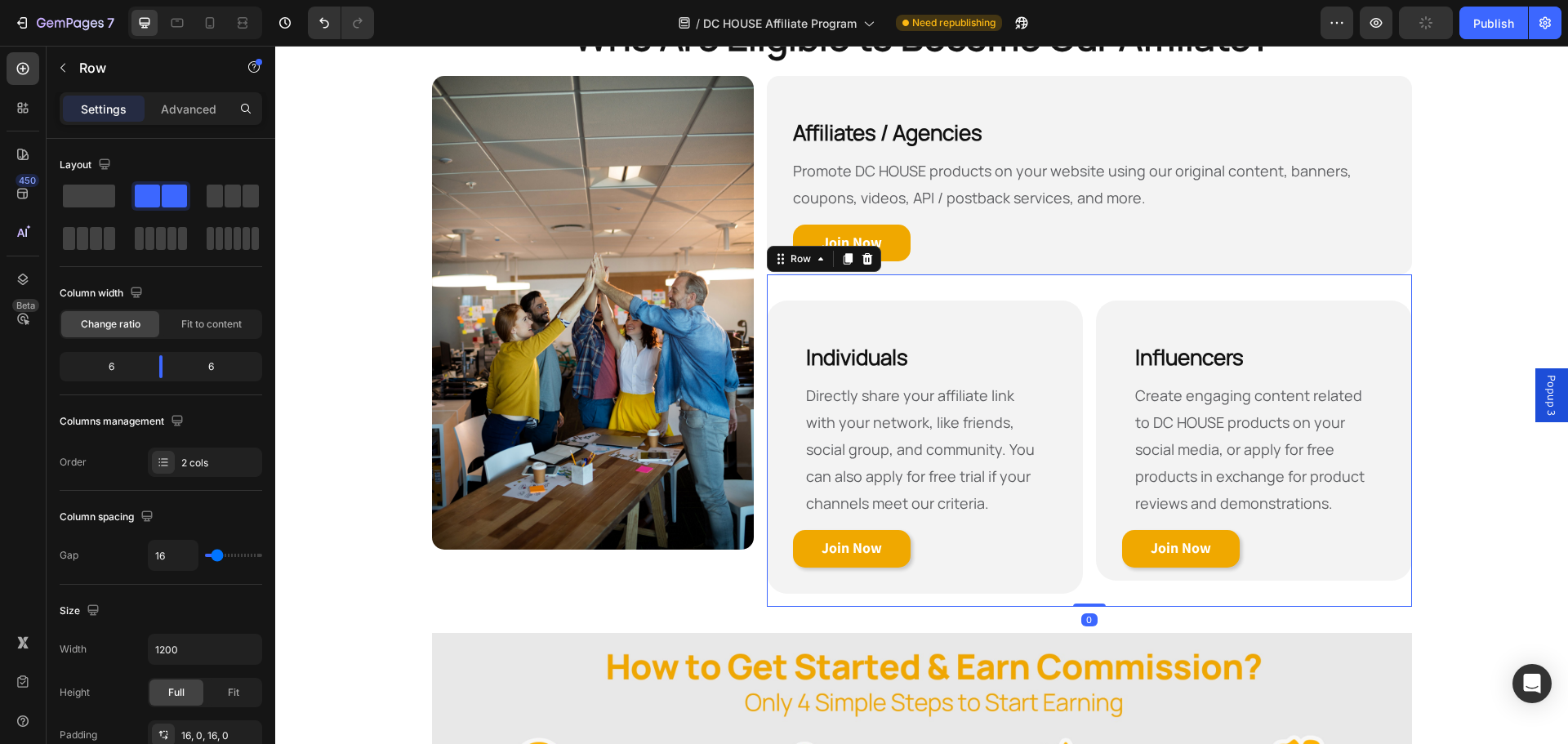
click at [995, 288] on div "⁠⁠⁠⁠⁠⁠⁠ Individuals Heading Directly share your affiliate link with your networ…" at bounding box center [925, 441] width 316 height 307
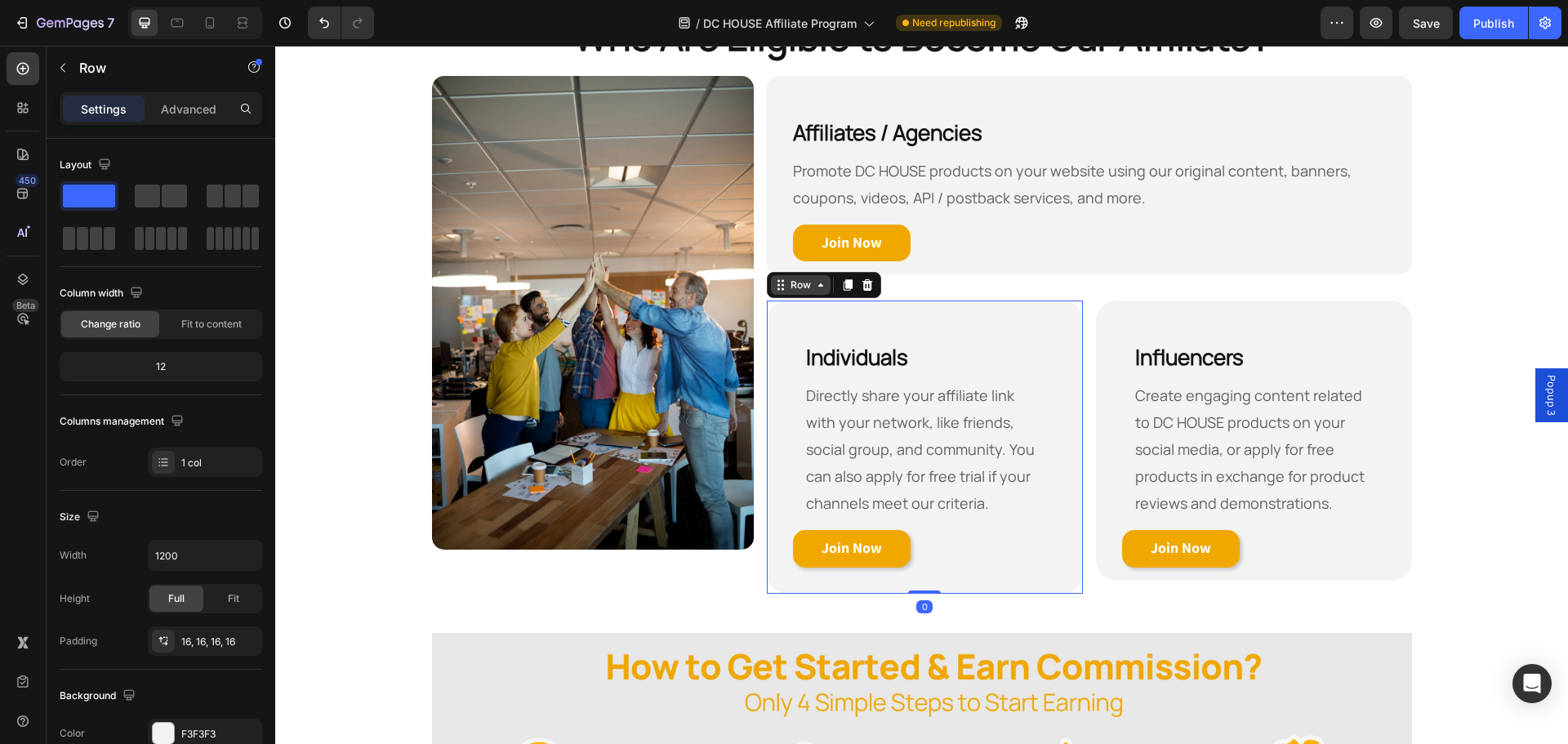
click at [781, 295] on div "Row" at bounding box center [801, 285] width 60 height 20
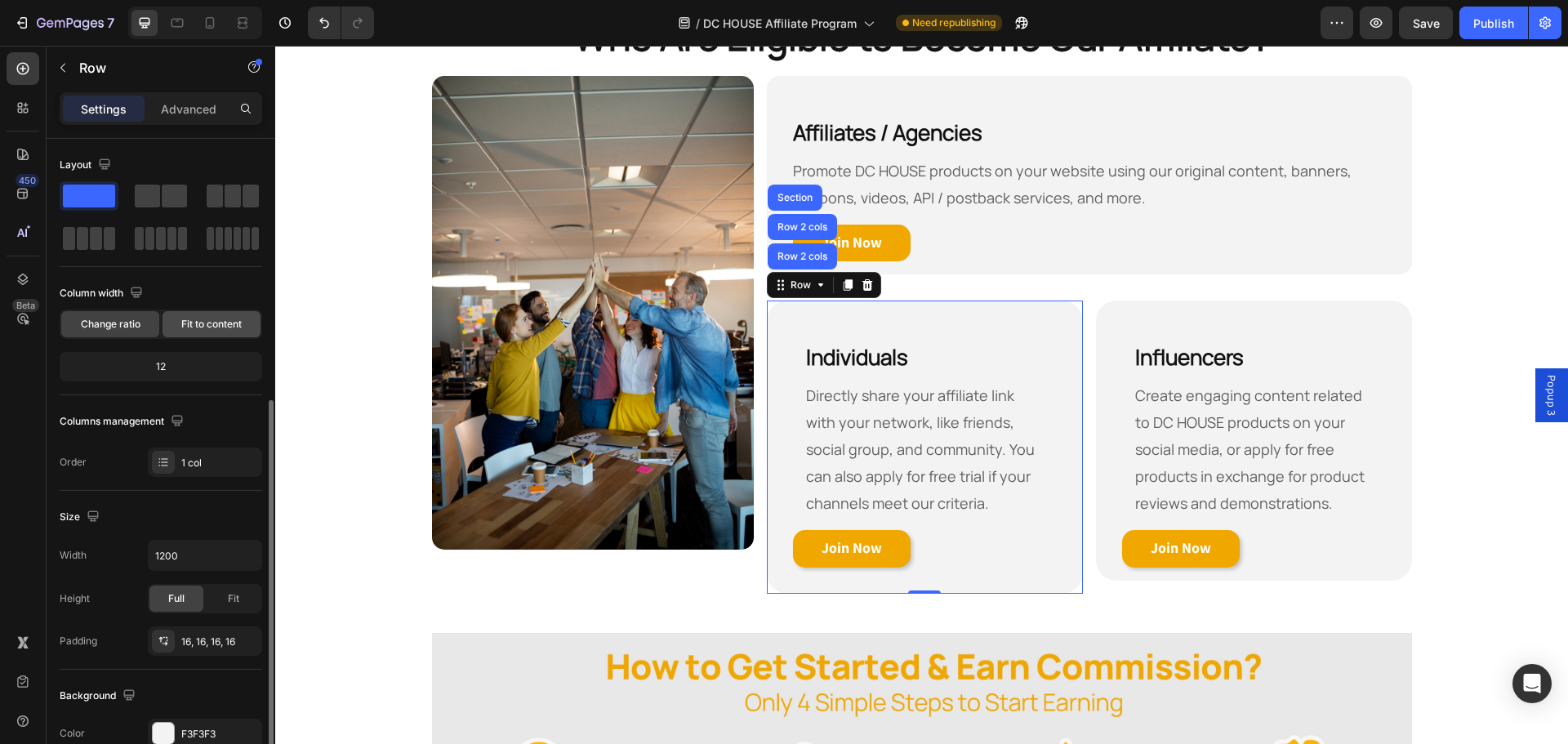
scroll to position [164, 0]
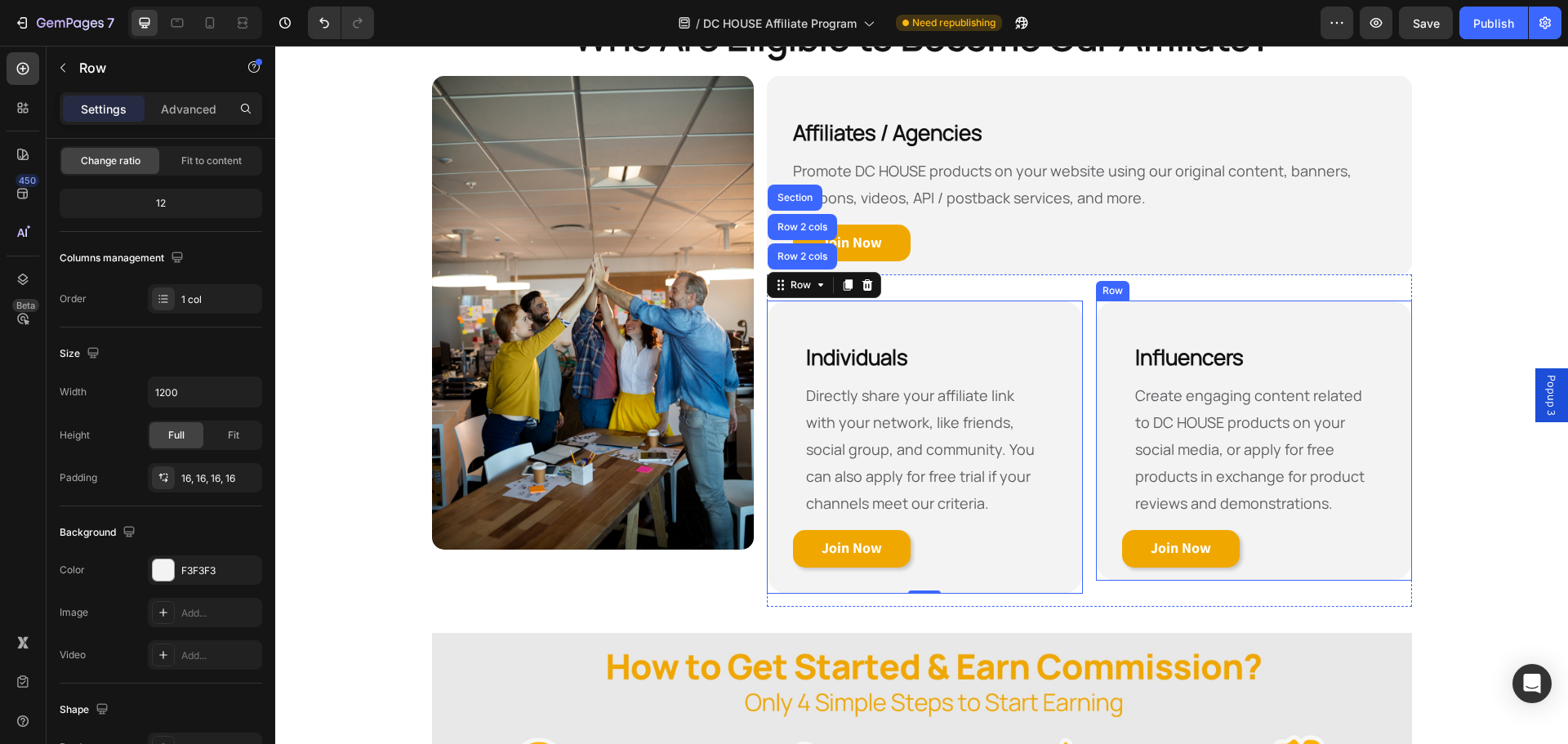
click at [1100, 294] on div "Row" at bounding box center [1113, 290] width 27 height 15
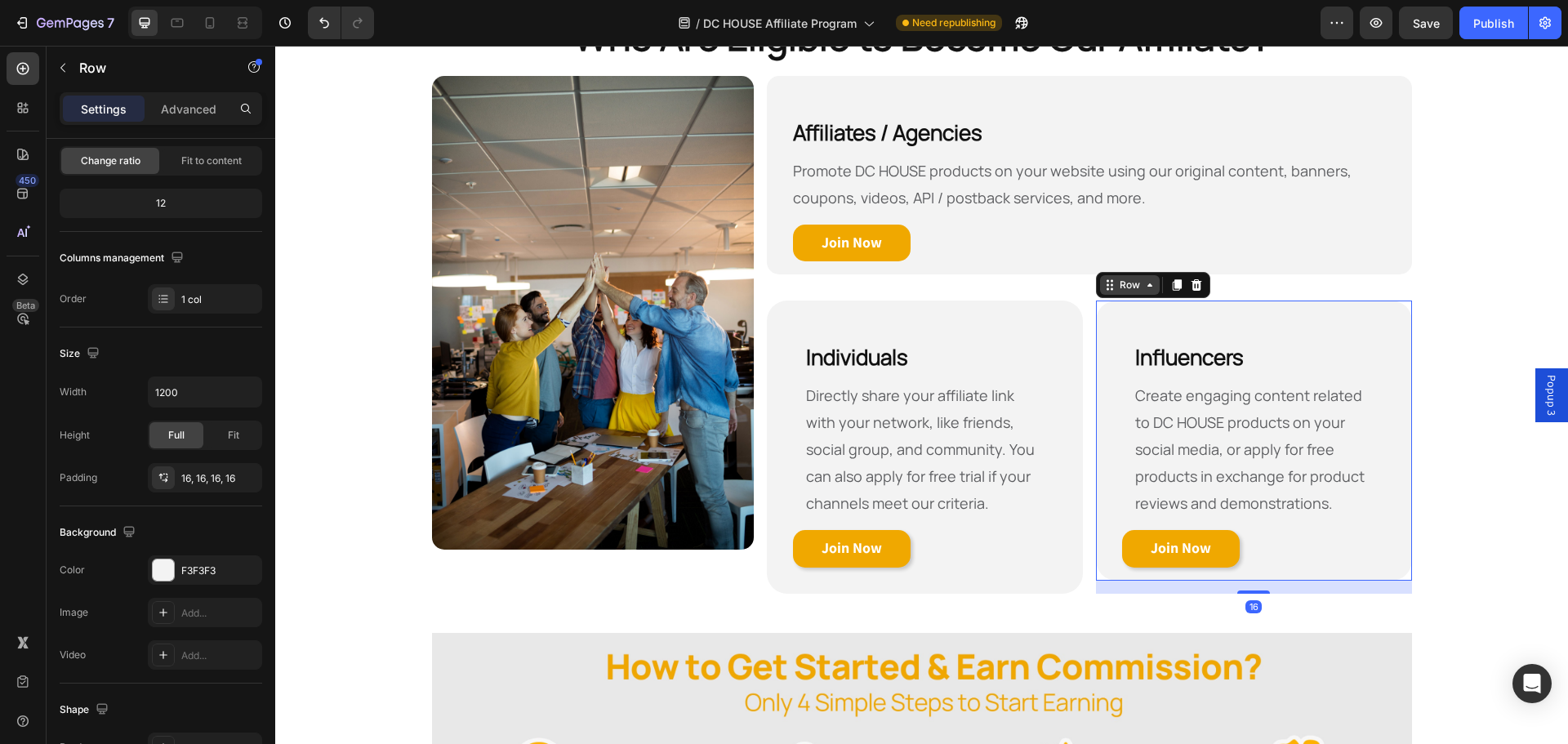
click at [1100, 294] on div "Row" at bounding box center [1130, 285] width 60 height 20
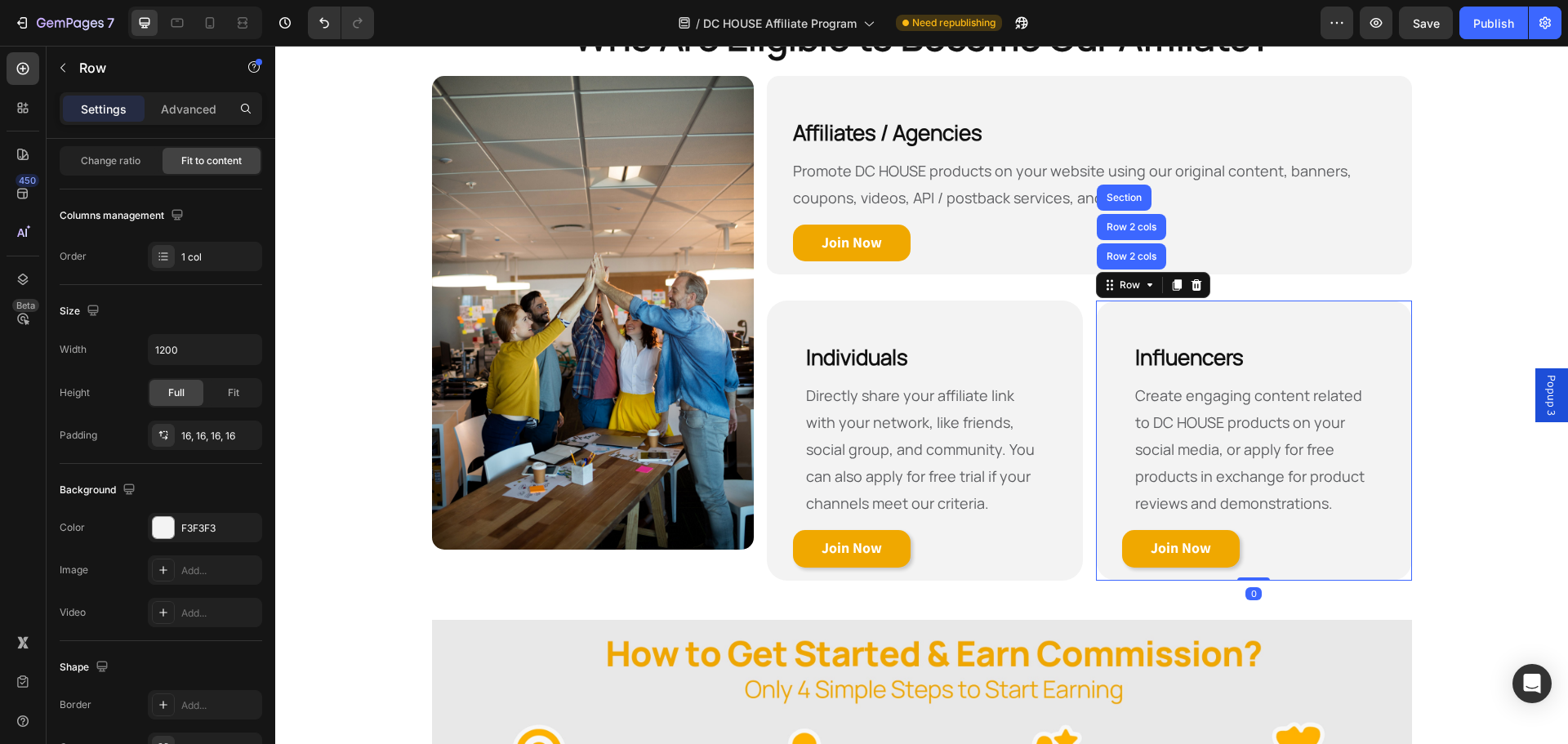
drag, startPoint x: 1251, startPoint y: 592, endPoint x: 1251, endPoint y: 572, distance: 20.0
click at [1251, 572] on div "⁠⁠⁠⁠⁠⁠⁠ Influencers Heading Create engaging content related to DC HOUSE product…" at bounding box center [1254, 441] width 316 height 281
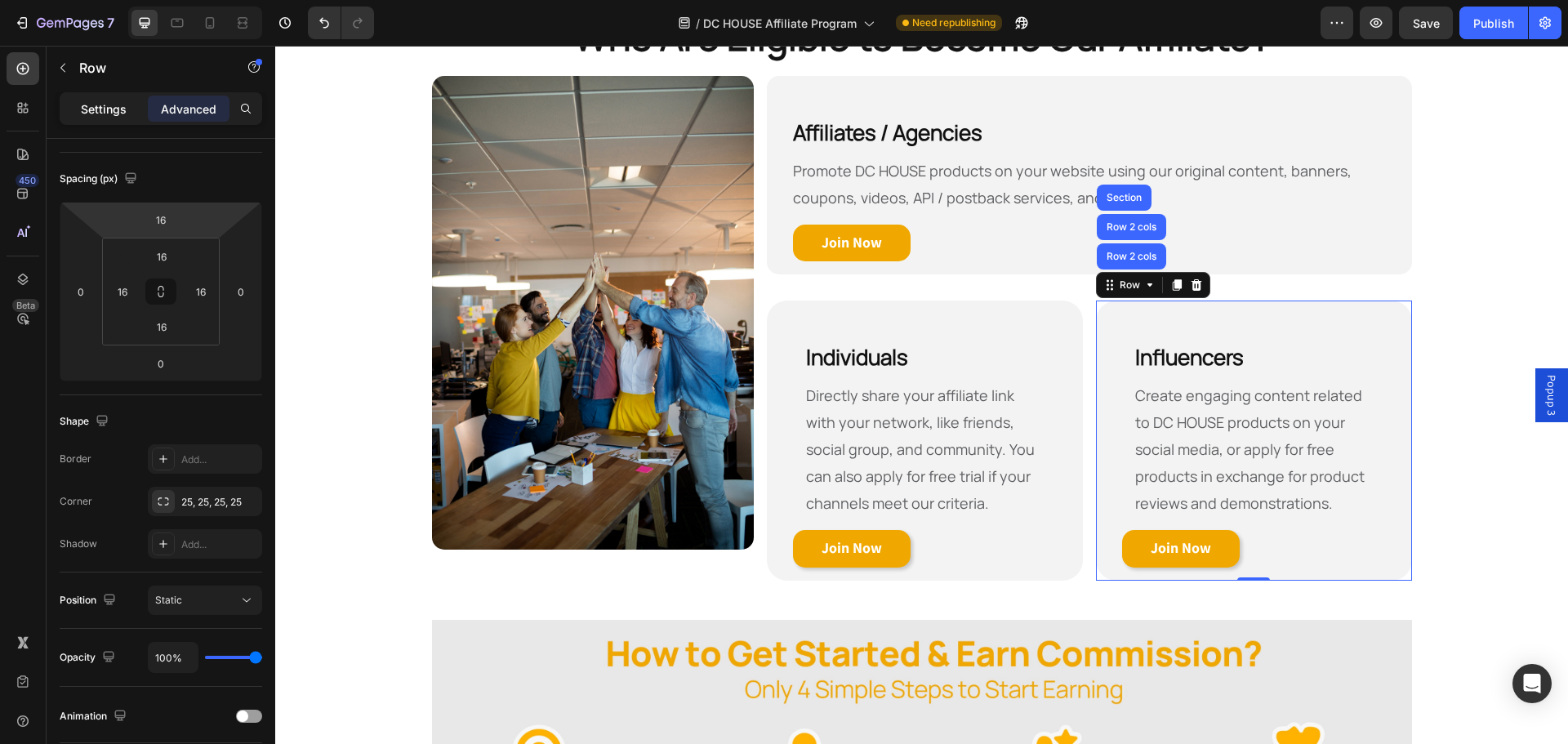
click at [104, 116] on p "Settings" at bounding box center [103, 109] width 46 height 17
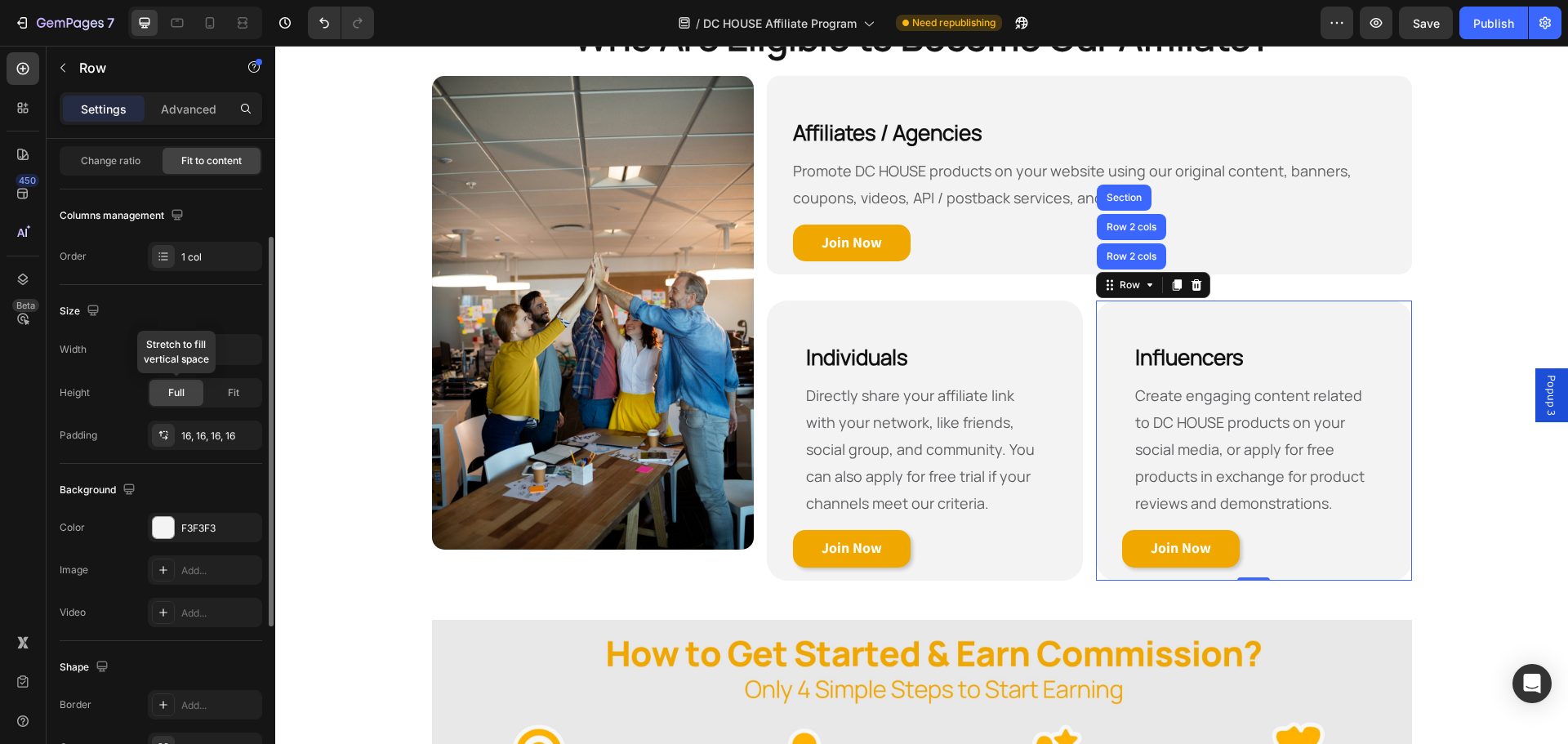
click at [184, 396] on div "Full" at bounding box center [177, 393] width 54 height 26
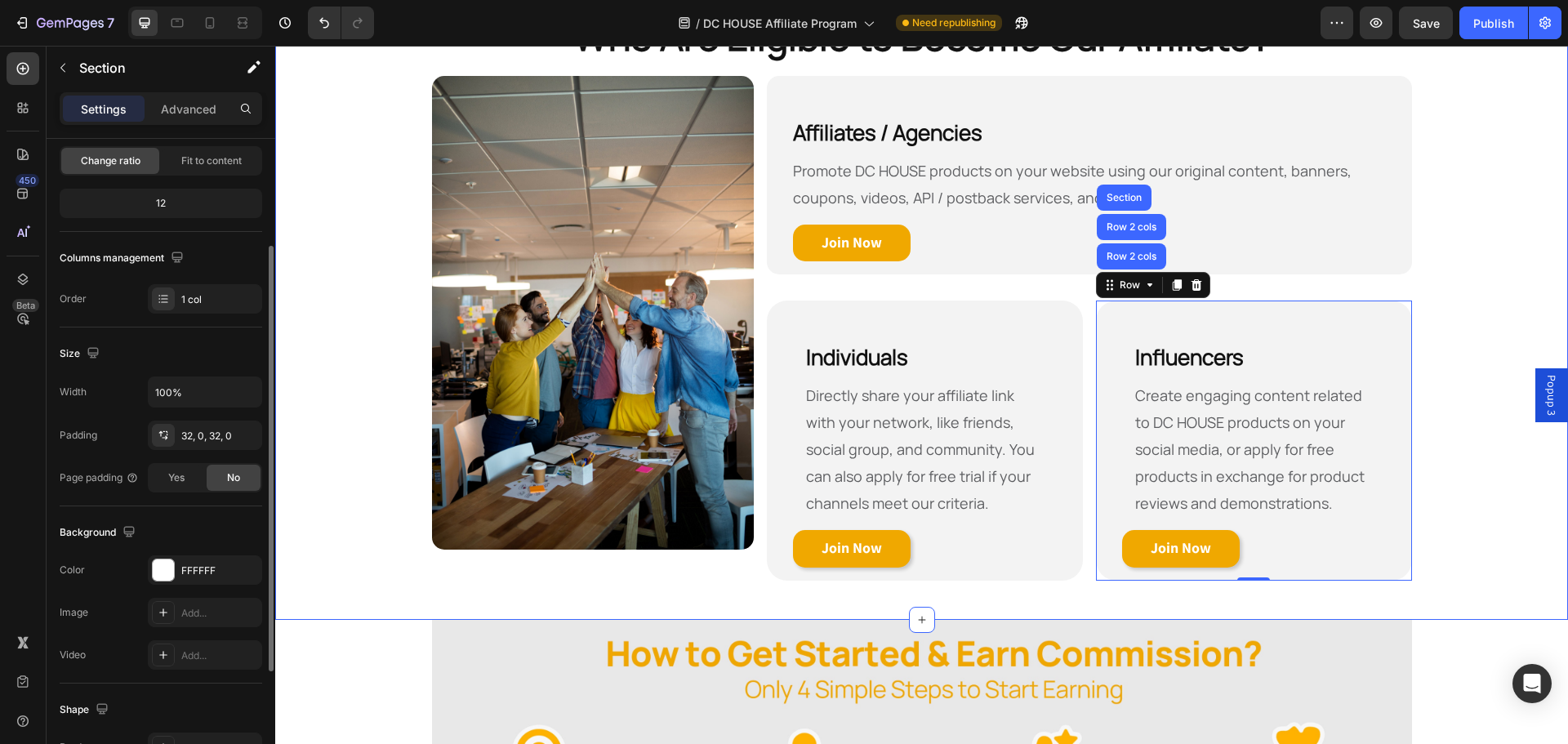
click at [1447, 502] on div "Who Are Eligible to Become Our Affiliate? Heading Row Image Affiliates / Agenci…" at bounding box center [921, 302] width 1293 height 584
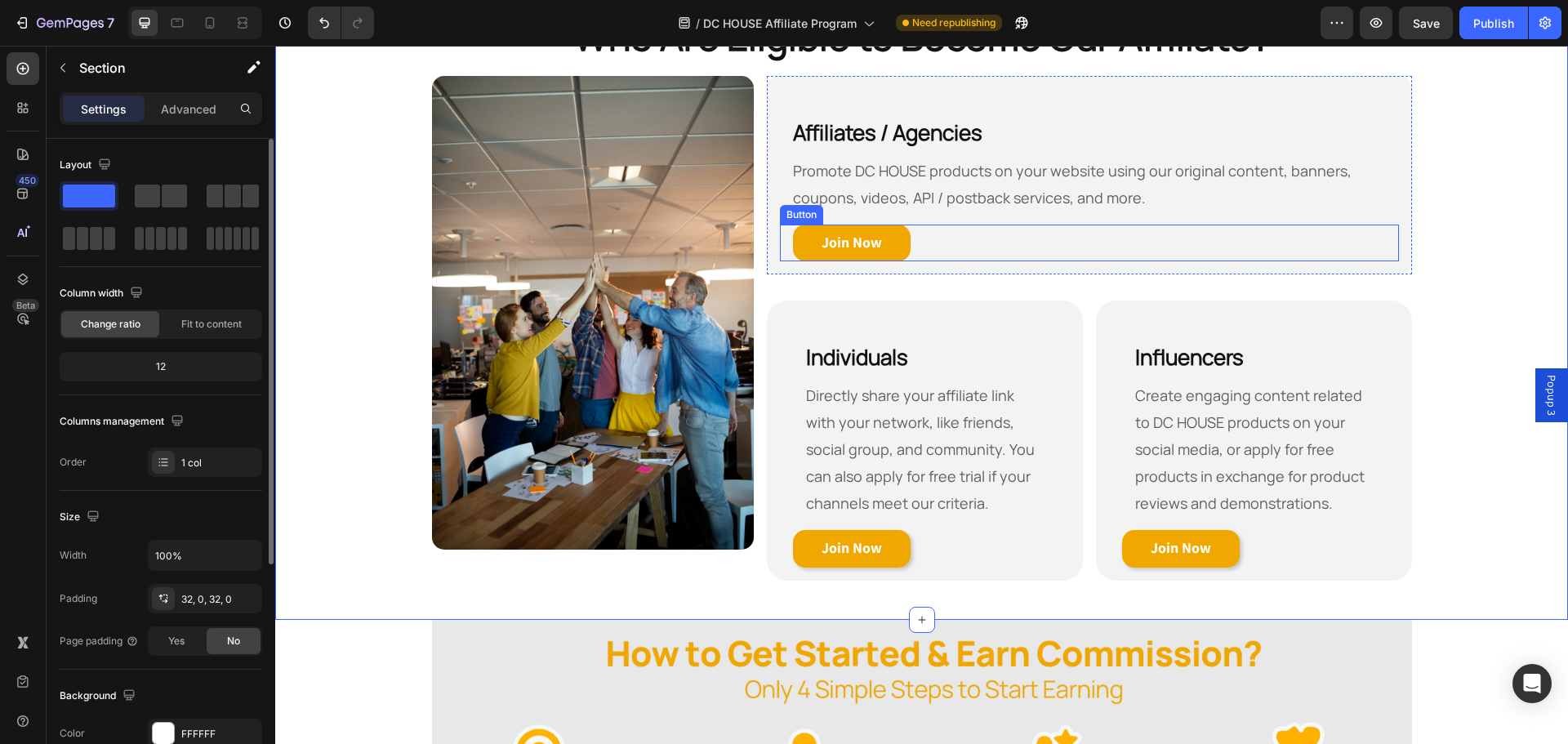
click at [946, 244] on div "Join Now Button" at bounding box center [1089, 243] width 618 height 37
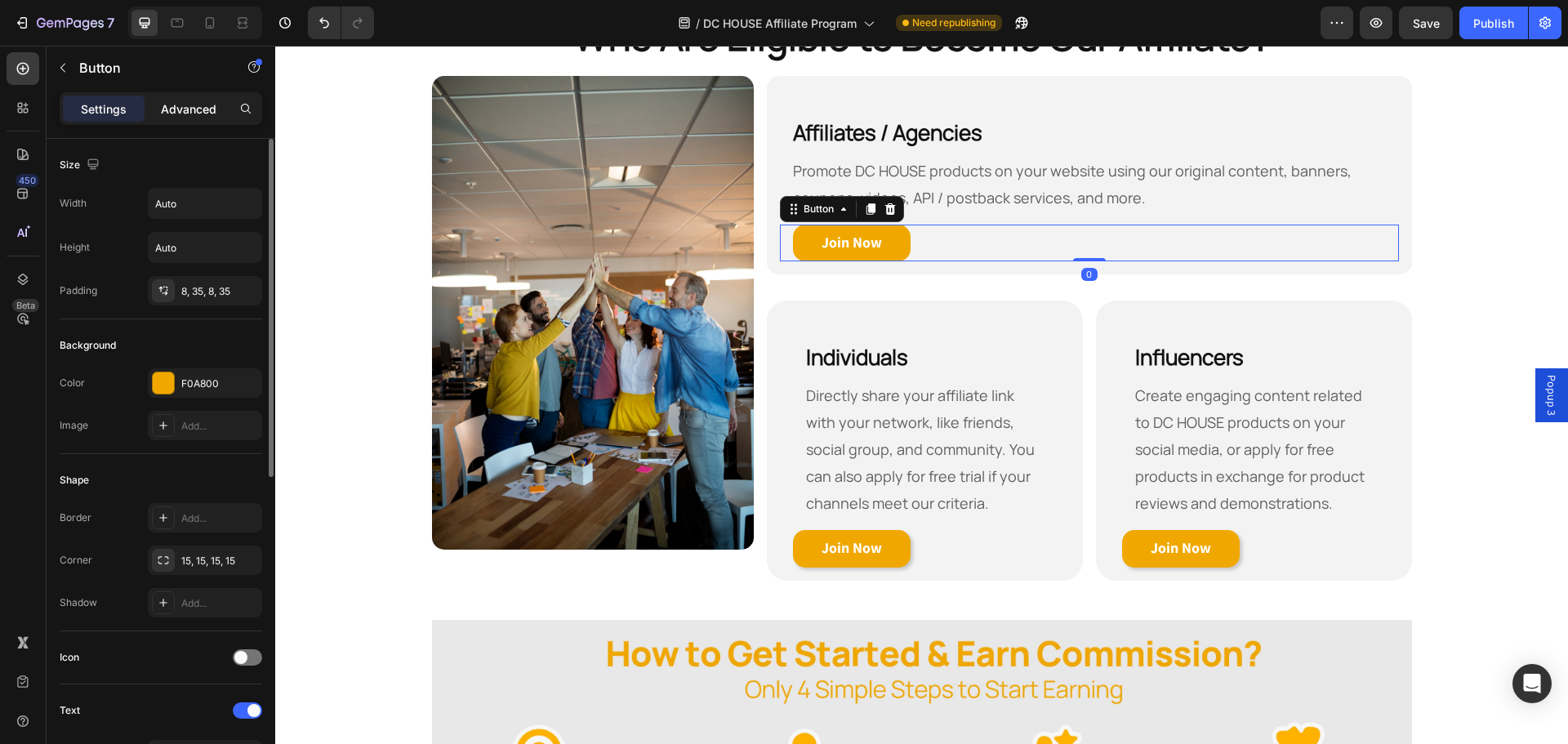
click at [205, 101] on p "Advanced" at bounding box center [189, 109] width 55 height 17
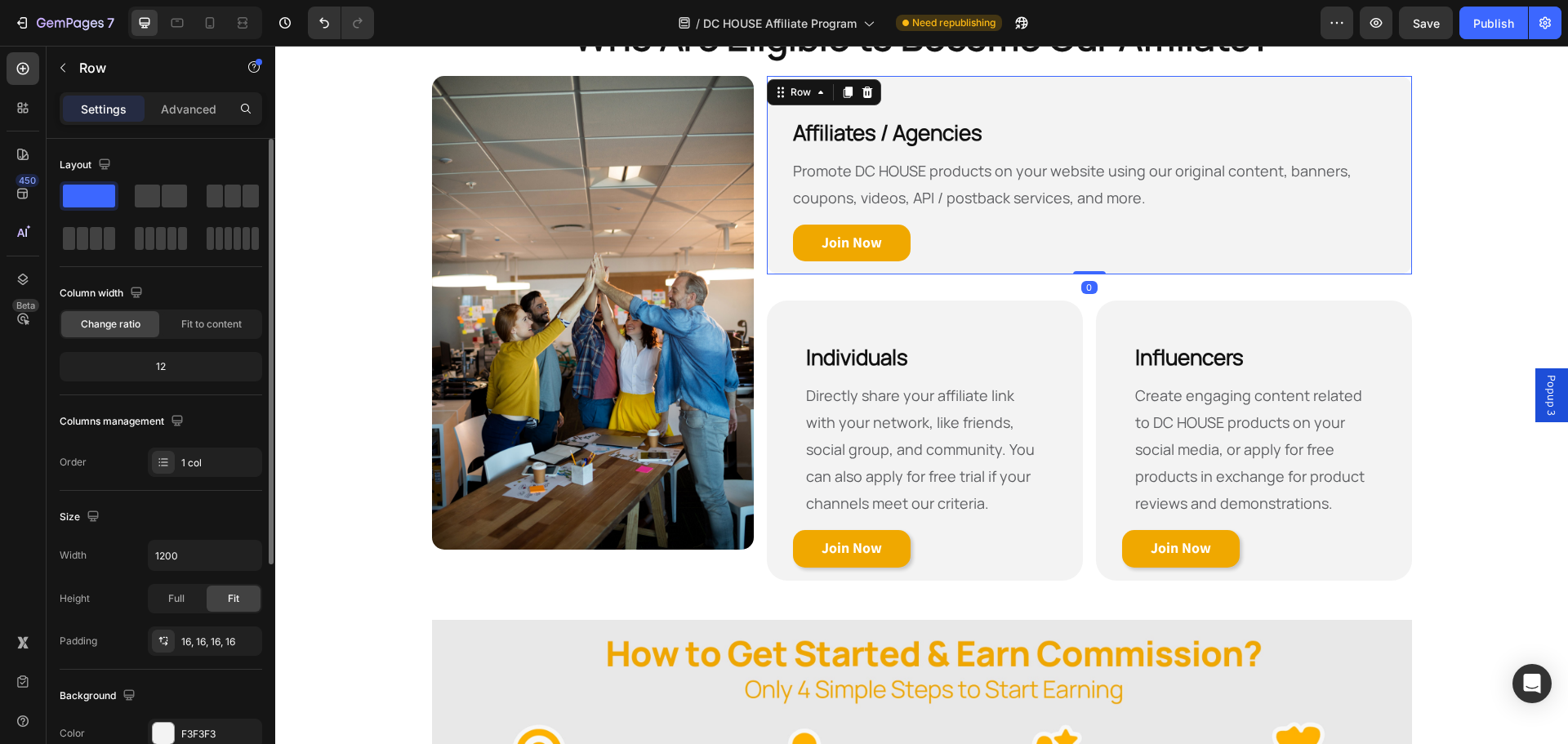
click at [768, 217] on div "Affiliates / Agencies Heading Promote DC HOUSE products on your website using o…" at bounding box center [1089, 176] width 644 height 199
click at [194, 98] on div "Advanced" at bounding box center [189, 108] width 81 height 26
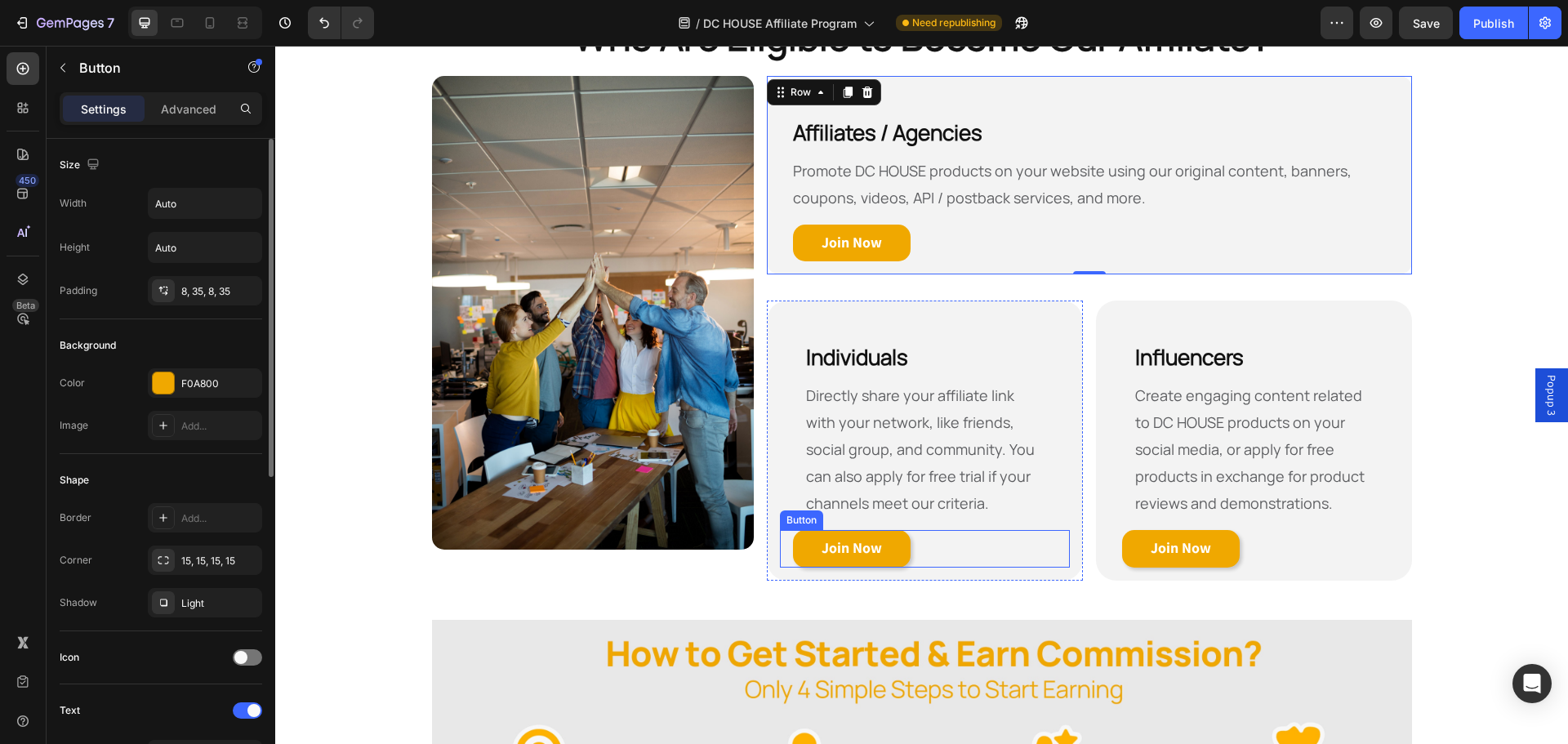
click at [959, 545] on div "Join Now Button" at bounding box center [925, 548] width 290 height 37
click at [953, 556] on div "Join Now Button 0" at bounding box center [925, 548] width 290 height 37
click at [187, 109] on p "Advanced" at bounding box center [189, 109] width 55 height 17
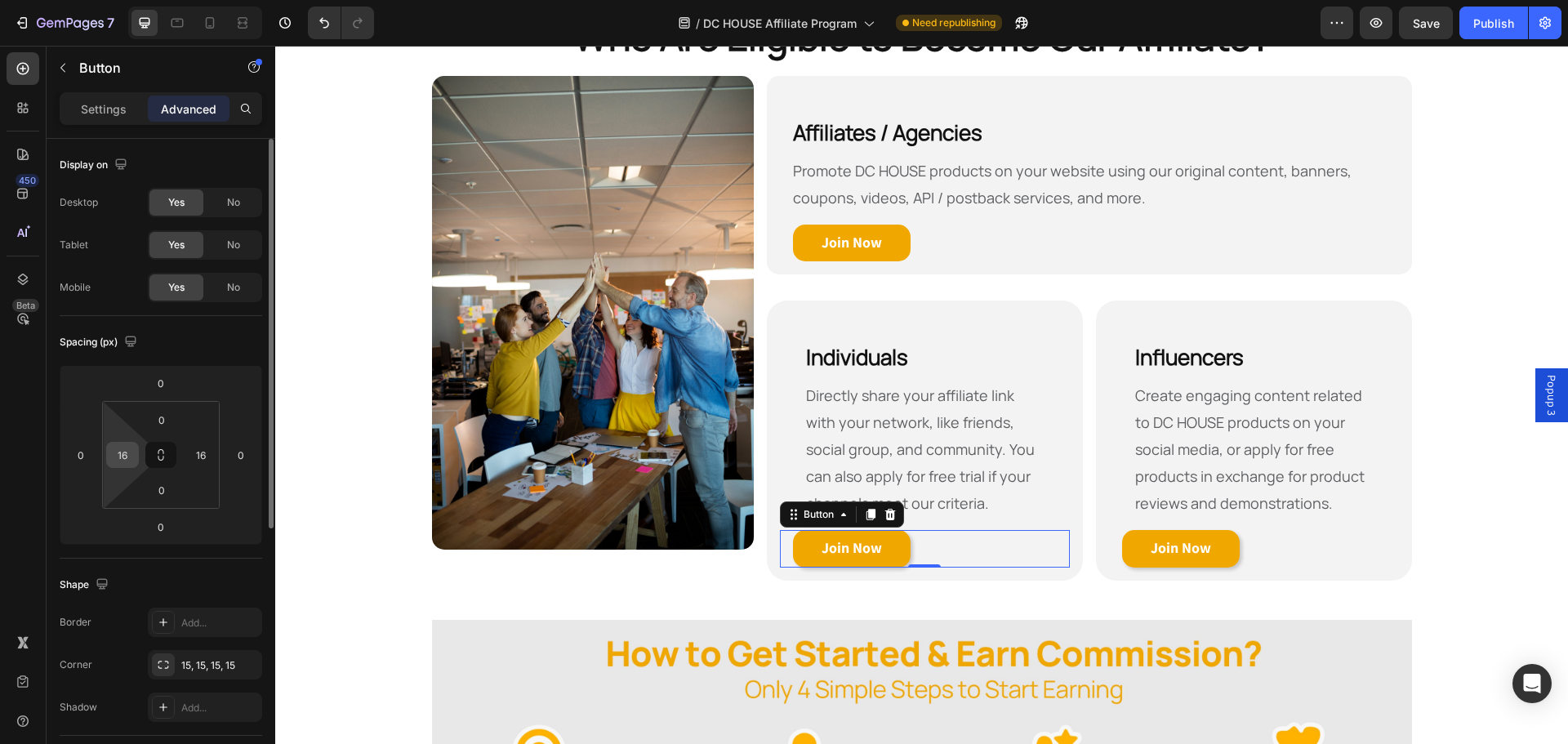
click at [135, 456] on div "16" at bounding box center [123, 455] width 33 height 26
click at [126, 461] on input "16" at bounding box center [122, 455] width 24 height 24
type input "32"
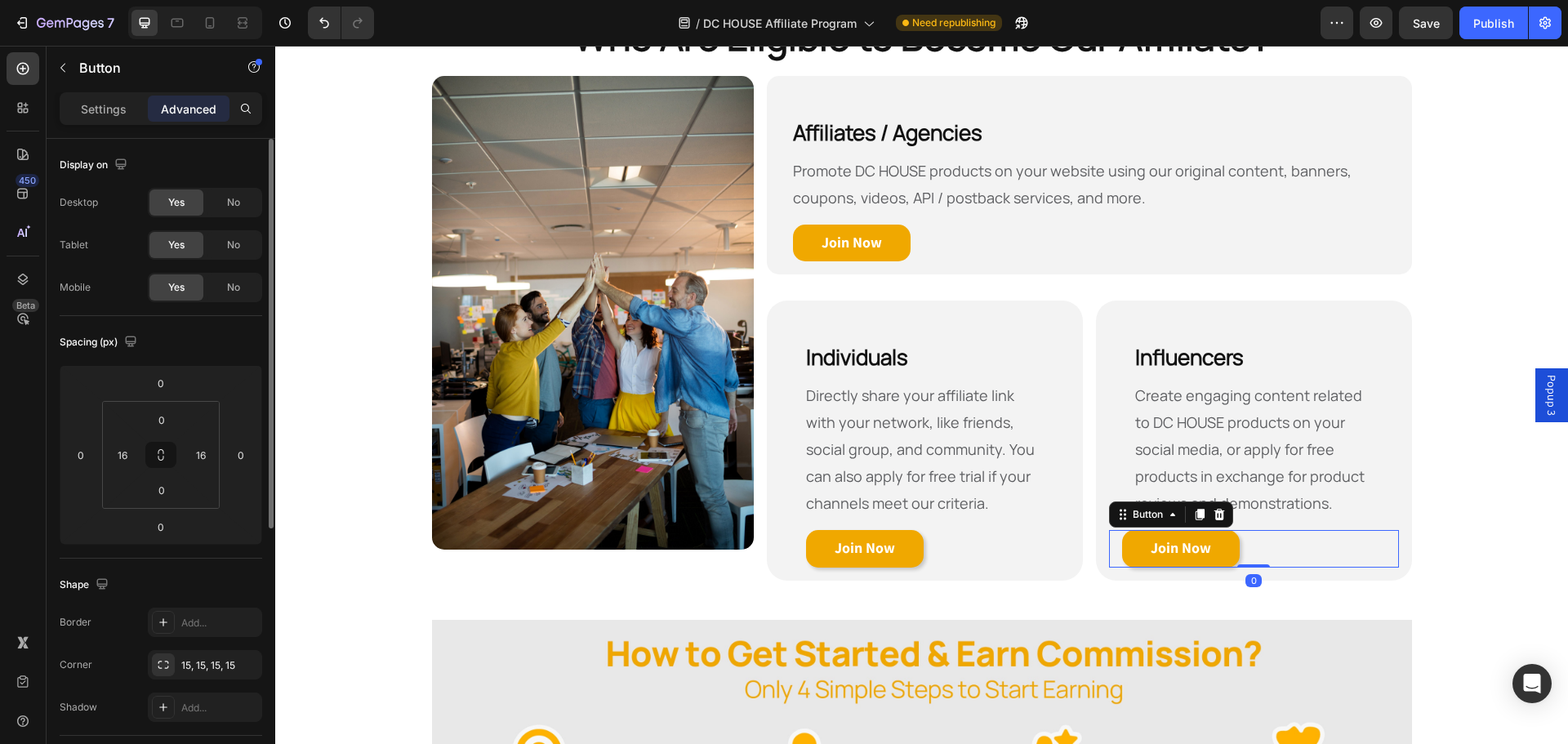
click at [1109, 542] on div "Join Now Button 0" at bounding box center [1254, 548] width 290 height 37
click at [132, 458] on input "16" at bounding box center [122, 455] width 24 height 24
type input "32"
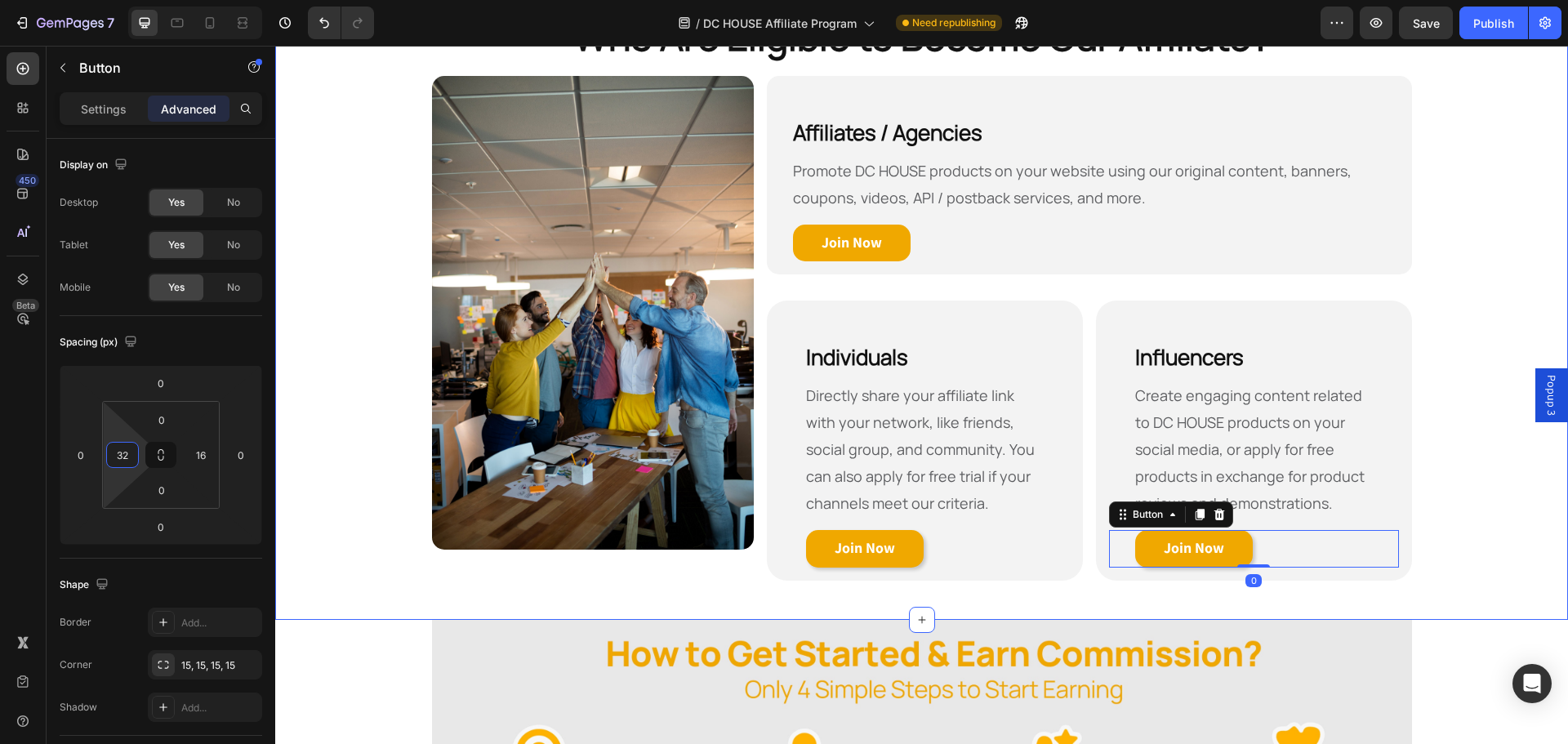
click at [1468, 438] on div "Who Are Eligible to Become Our Affiliate? Heading Row Image Affiliates / Agenci…" at bounding box center [921, 302] width 1293 height 584
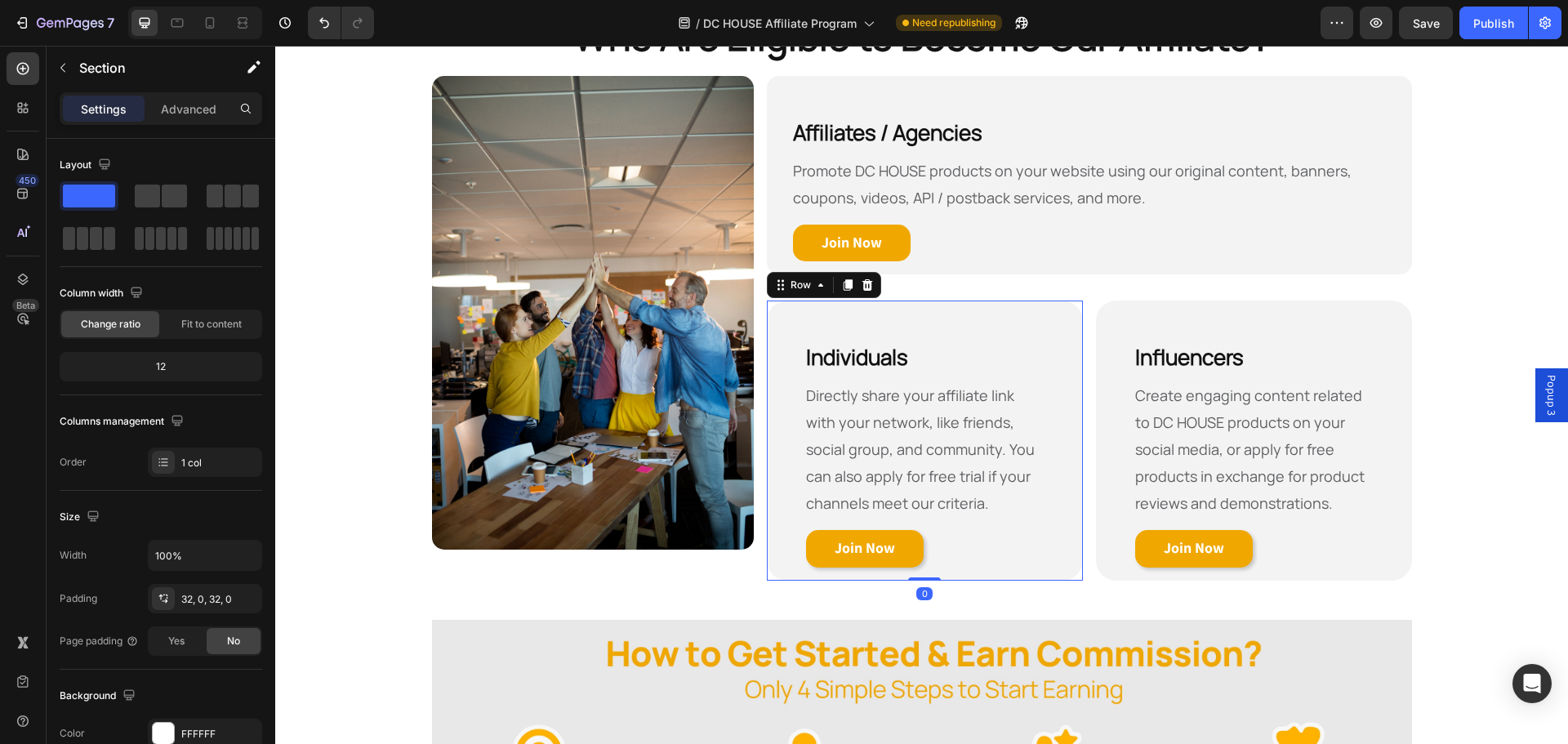
click at [770, 547] on div "⁠⁠⁠⁠⁠⁠⁠ Individuals Heading Directly share your affiliate link with your networ…" at bounding box center [925, 441] width 316 height 281
click at [767, 249] on div "Affiliates / Agencies Heading Promote DC HOUSE products on your website using o…" at bounding box center [1089, 176] width 644 height 199
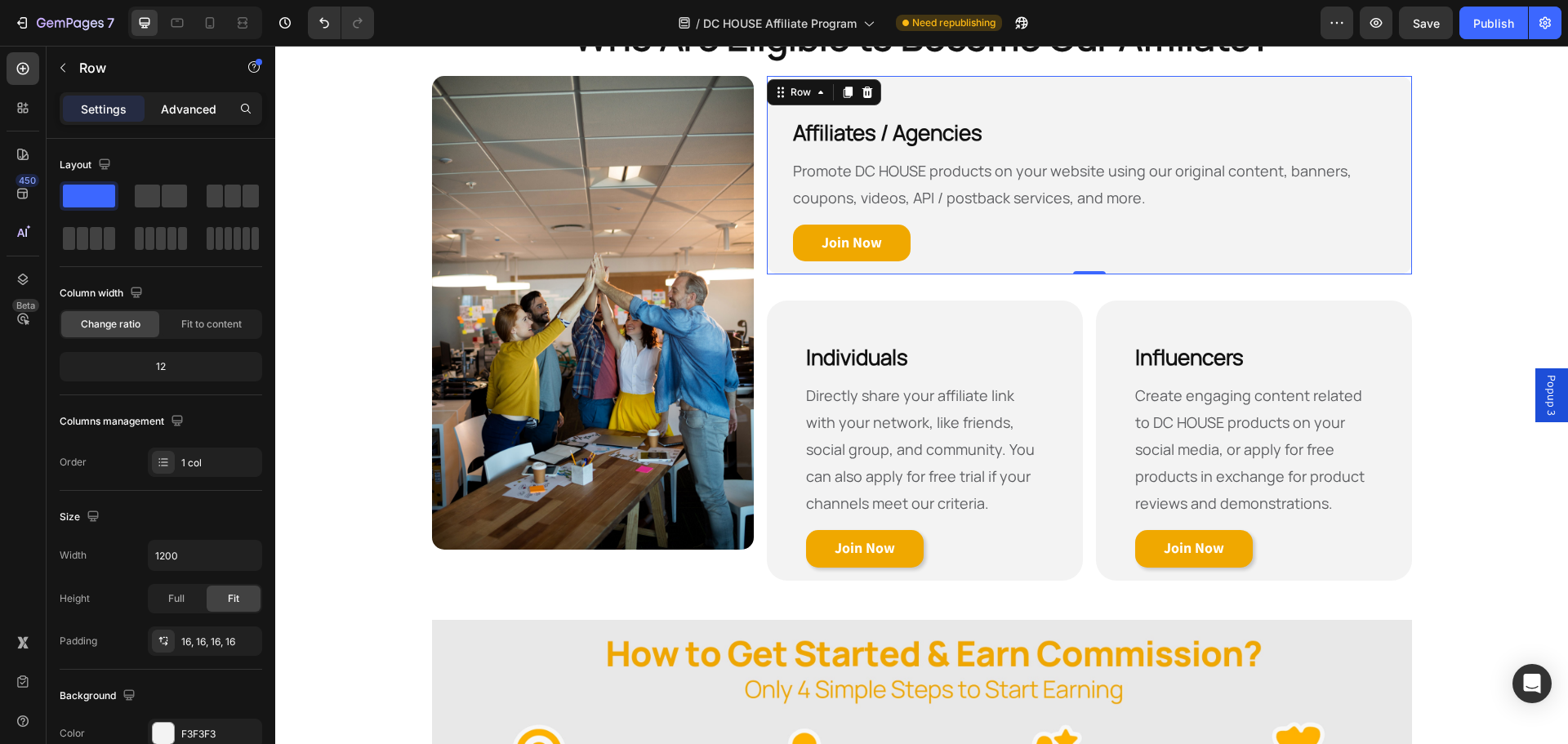
click at [181, 113] on p "Advanced" at bounding box center [189, 109] width 55 height 17
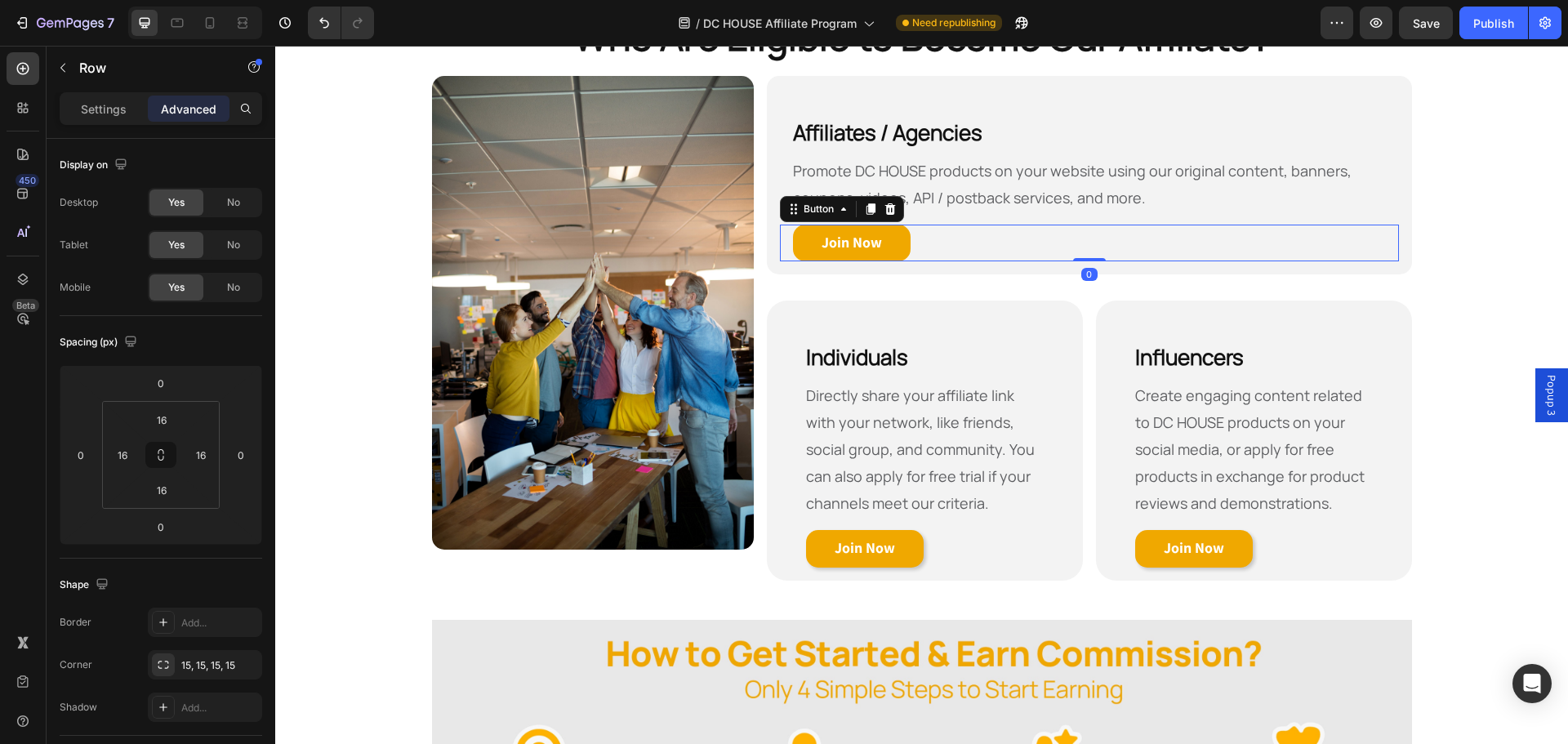
click at [952, 239] on div "Join Now Button 0" at bounding box center [1089, 243] width 618 height 37
click at [807, 454] on span "Directly share your affiliate link with your network, like friends, social grou…" at bounding box center [920, 449] width 229 height 127
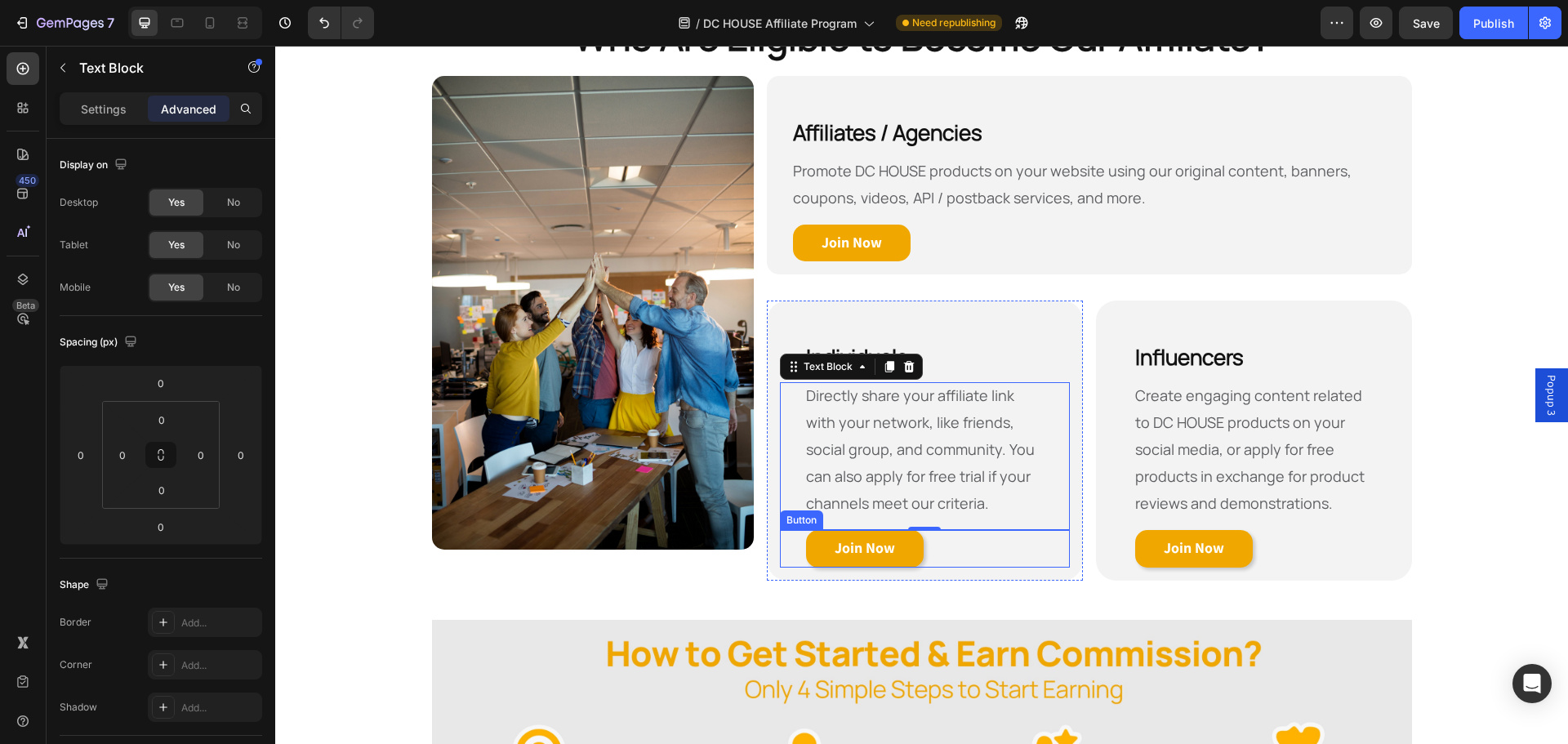
click at [939, 538] on div "Join Now Button" at bounding box center [925, 548] width 290 height 37
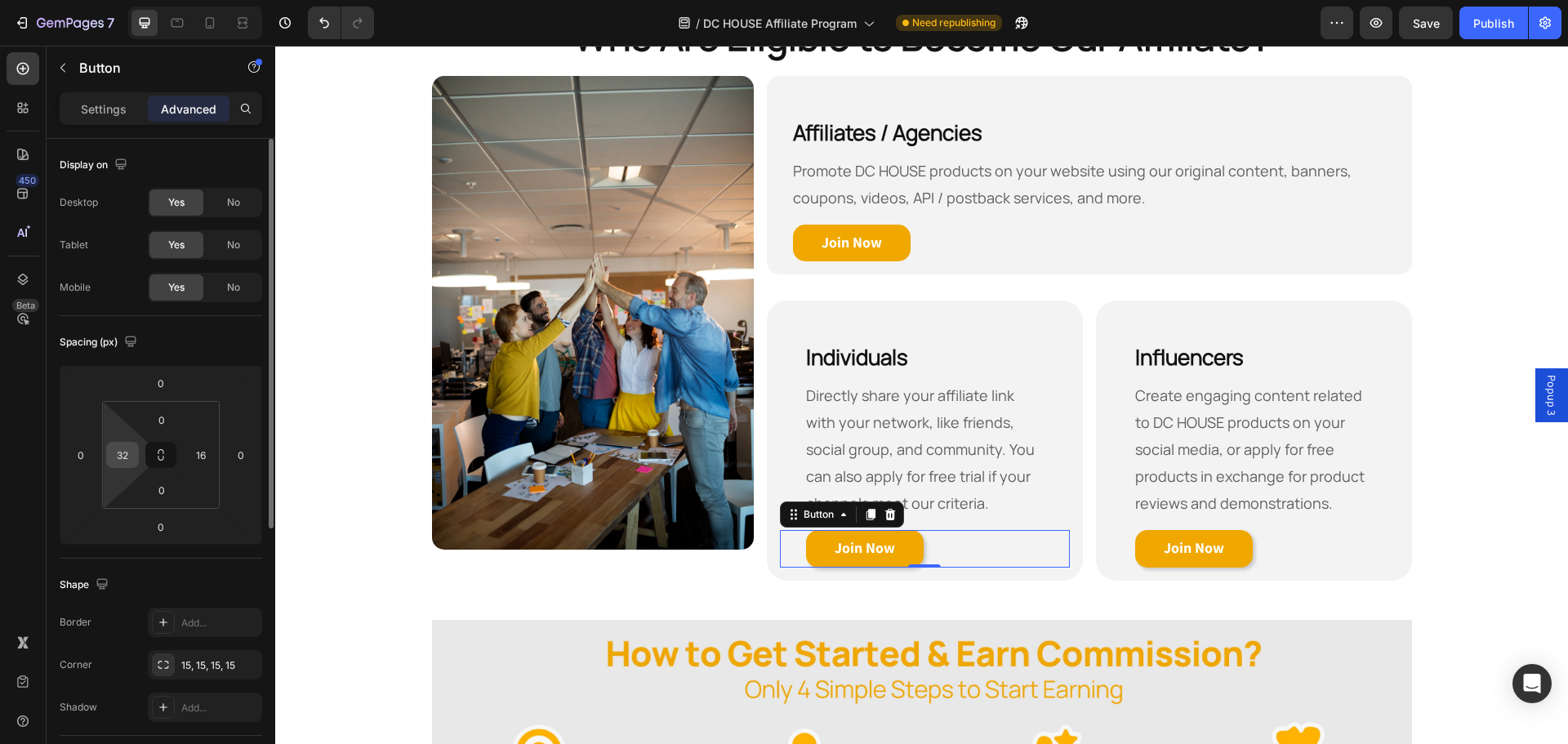
click at [138, 457] on div "32" at bounding box center [123, 455] width 33 height 26
click at [115, 461] on input "32" at bounding box center [122, 455] width 24 height 24
type input "16"
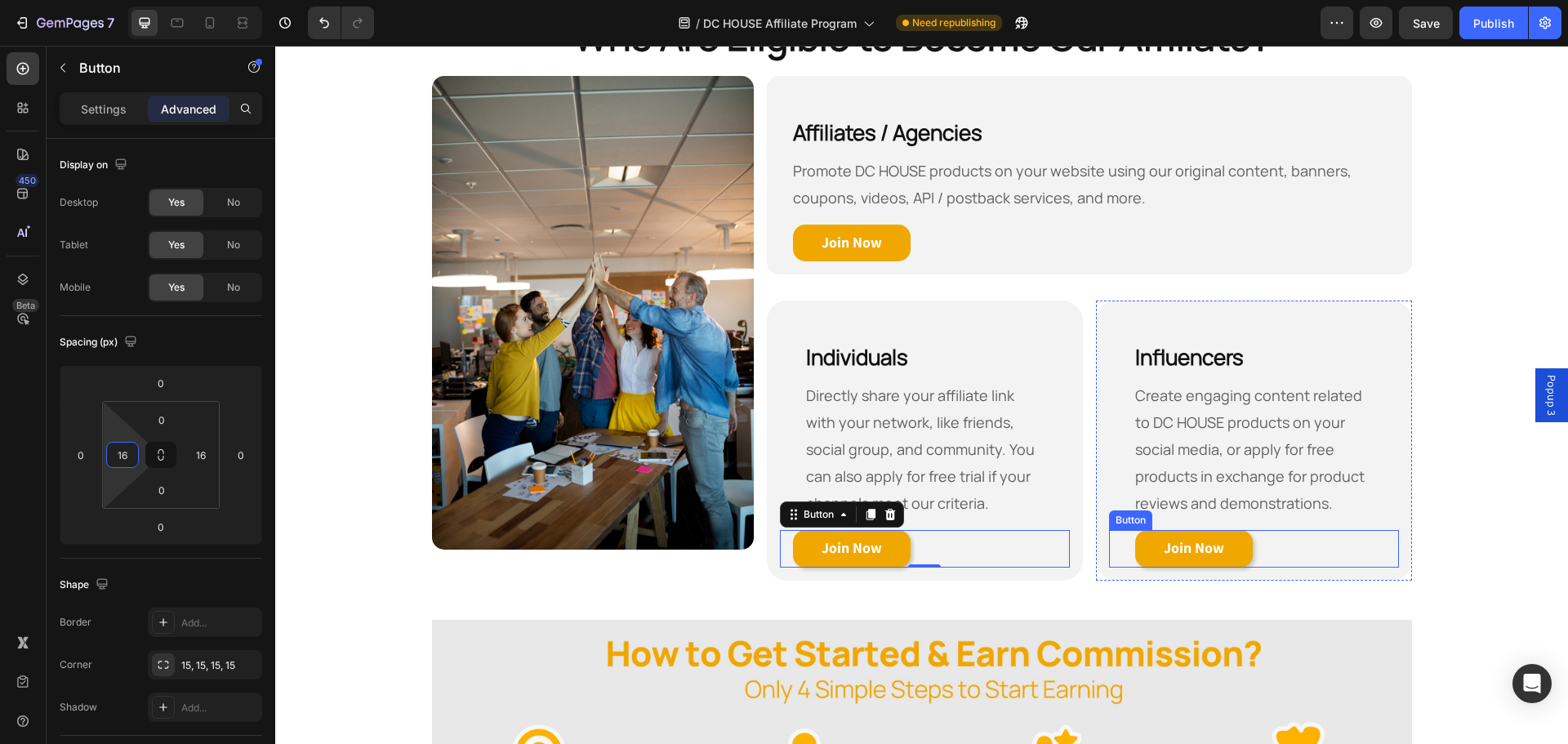
click at [1305, 555] on div "Join Now Button" at bounding box center [1254, 548] width 290 height 37
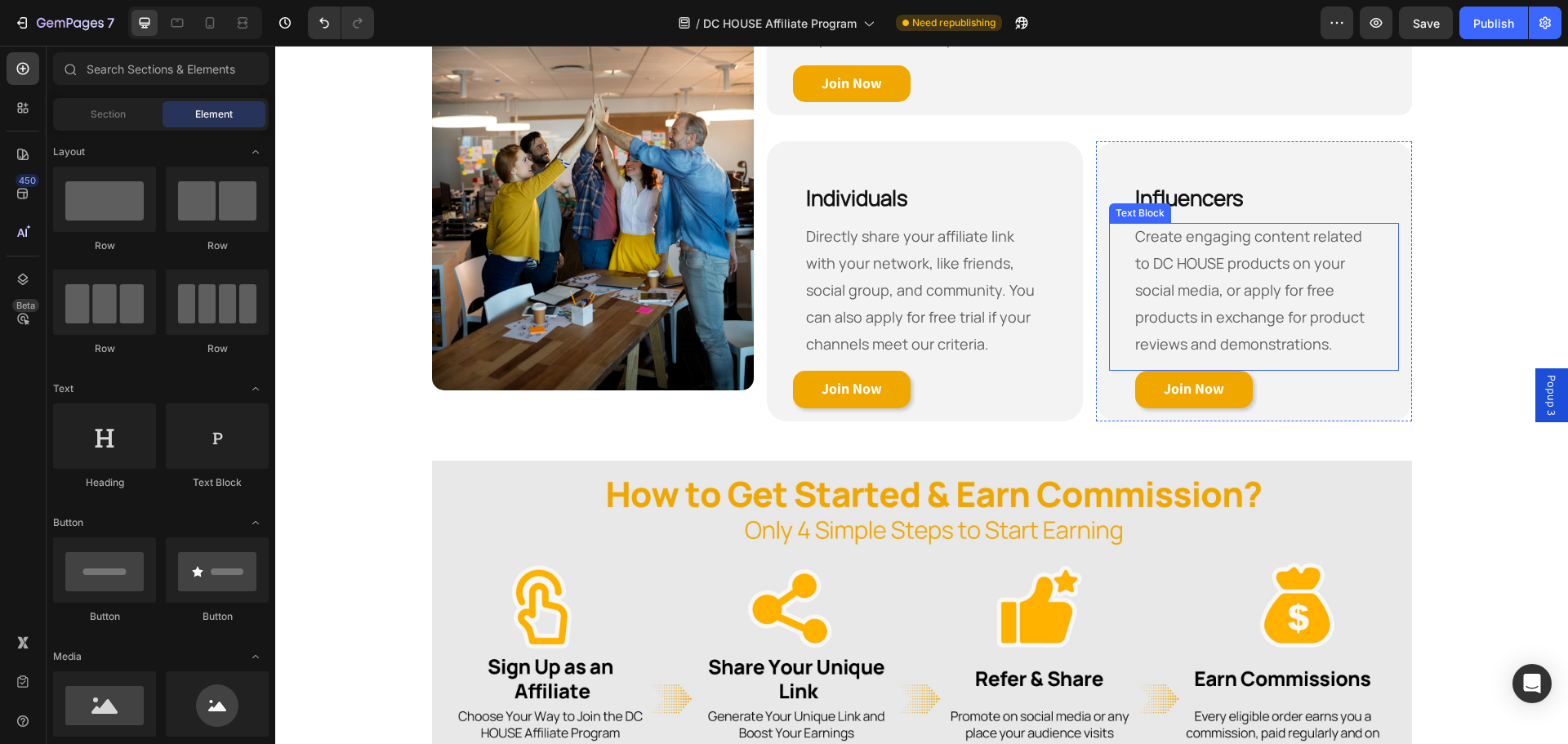
scroll to position [774, 0]
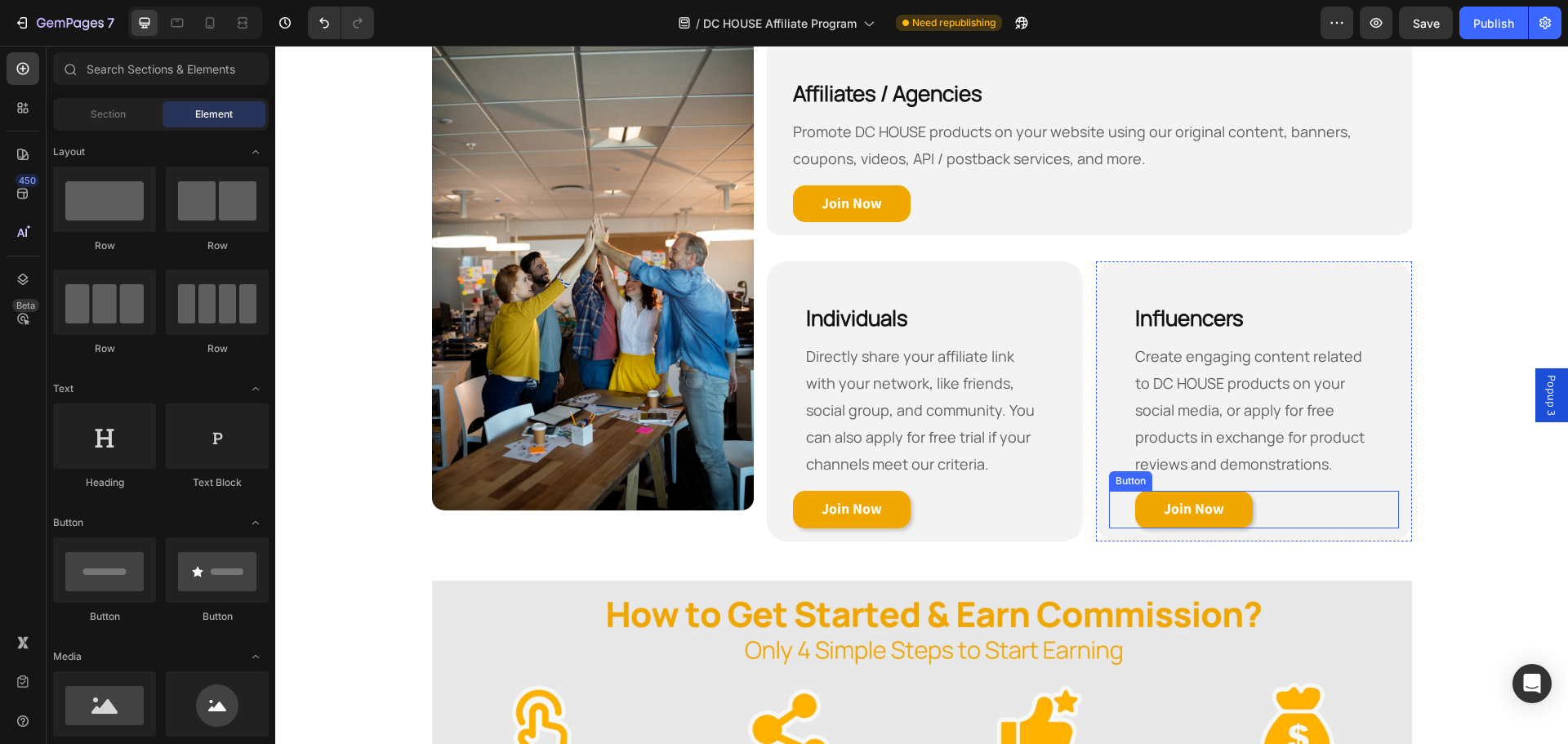
click at [1297, 512] on div "Join Now Button" at bounding box center [1254, 509] width 290 height 37
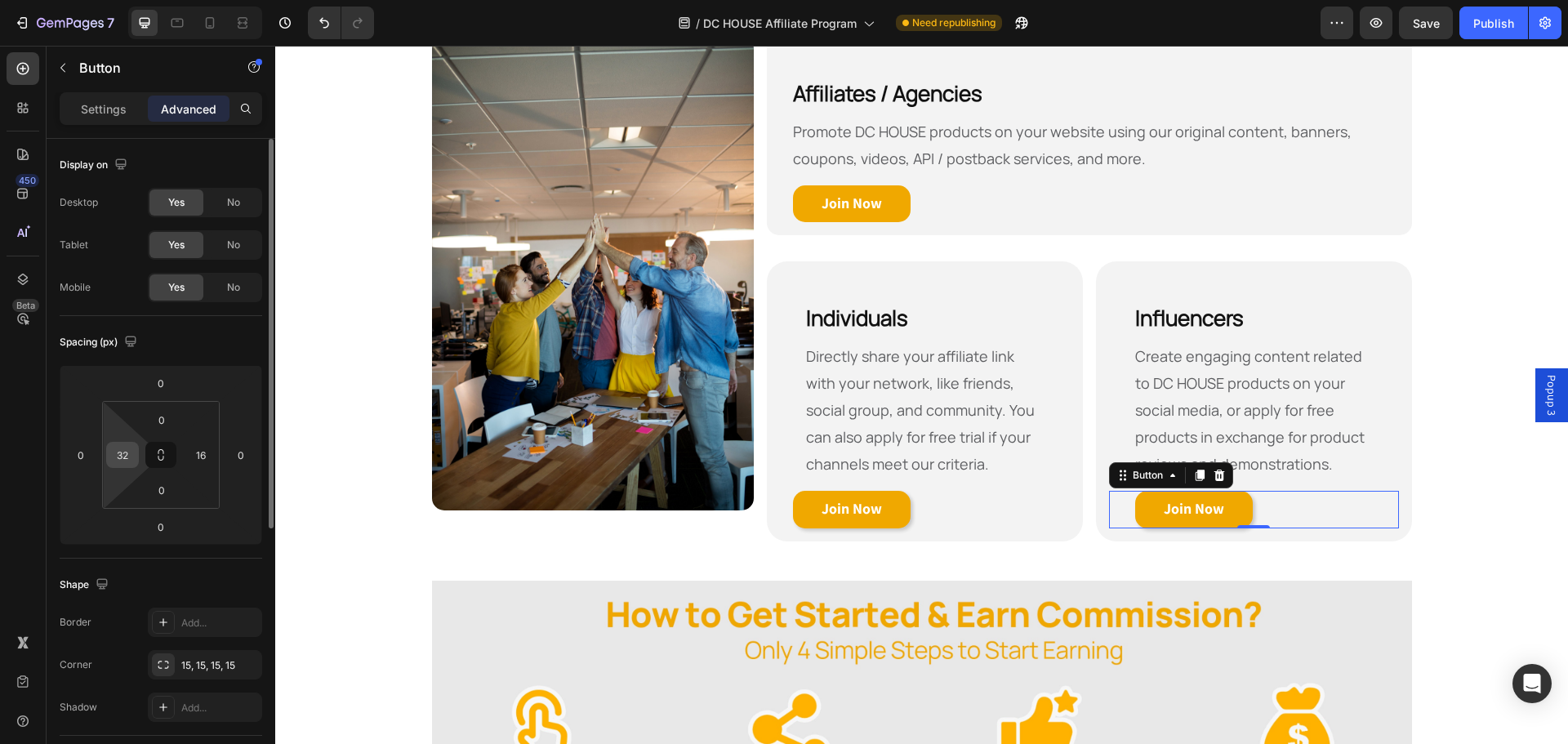
click at [139, 0] on html "7 Version history / DC HOUSE Affiliate Program Need republishing Preview Save P…" at bounding box center [784, 0] width 1568 height 0
type input "16"
click at [223, 342] on div "Spacing (px)" at bounding box center [161, 342] width 203 height 26
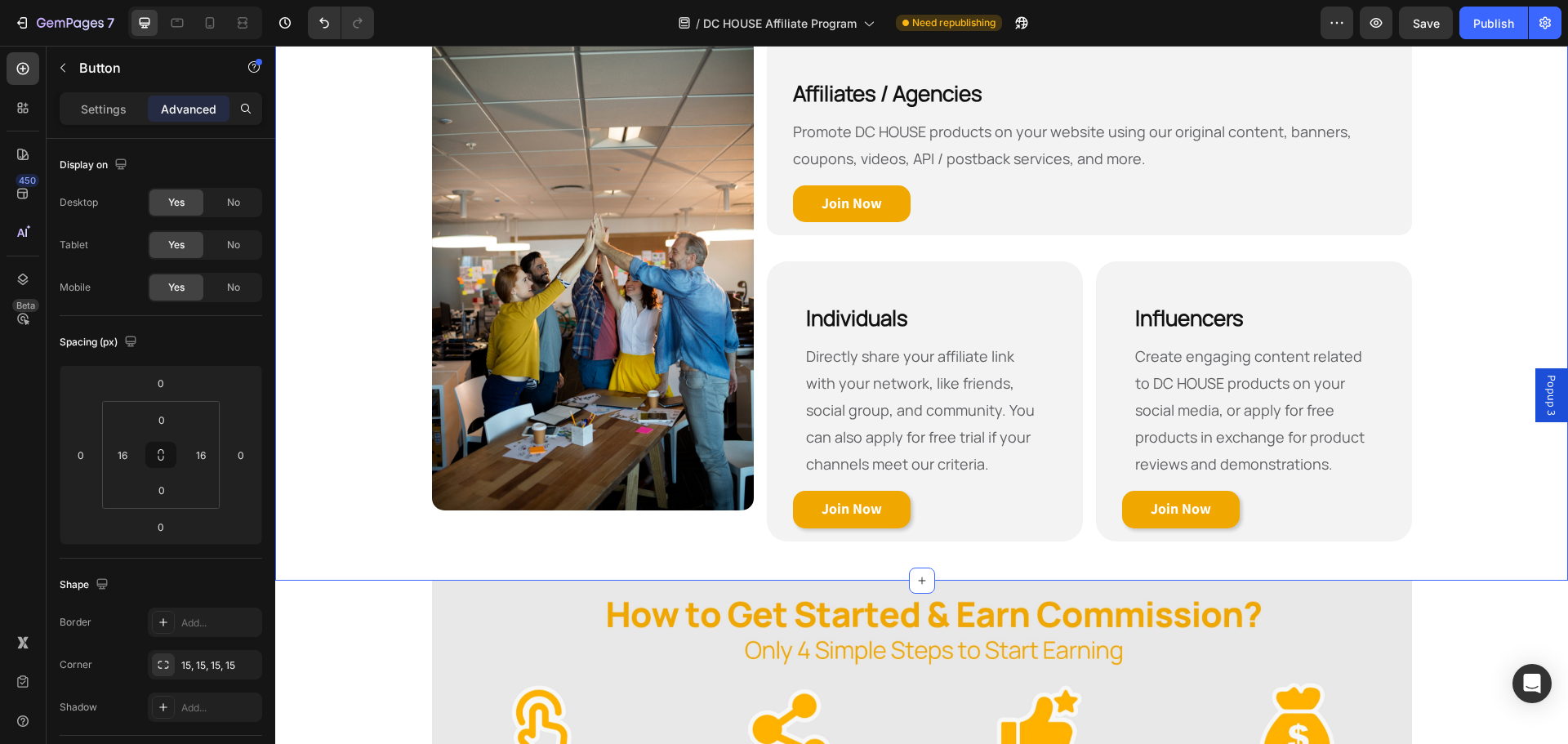
click at [1466, 499] on div "Who Are Eligible to Become Our Affiliate? Heading Row Image Affiliates / Agenci…" at bounding box center [921, 263] width 1293 height 584
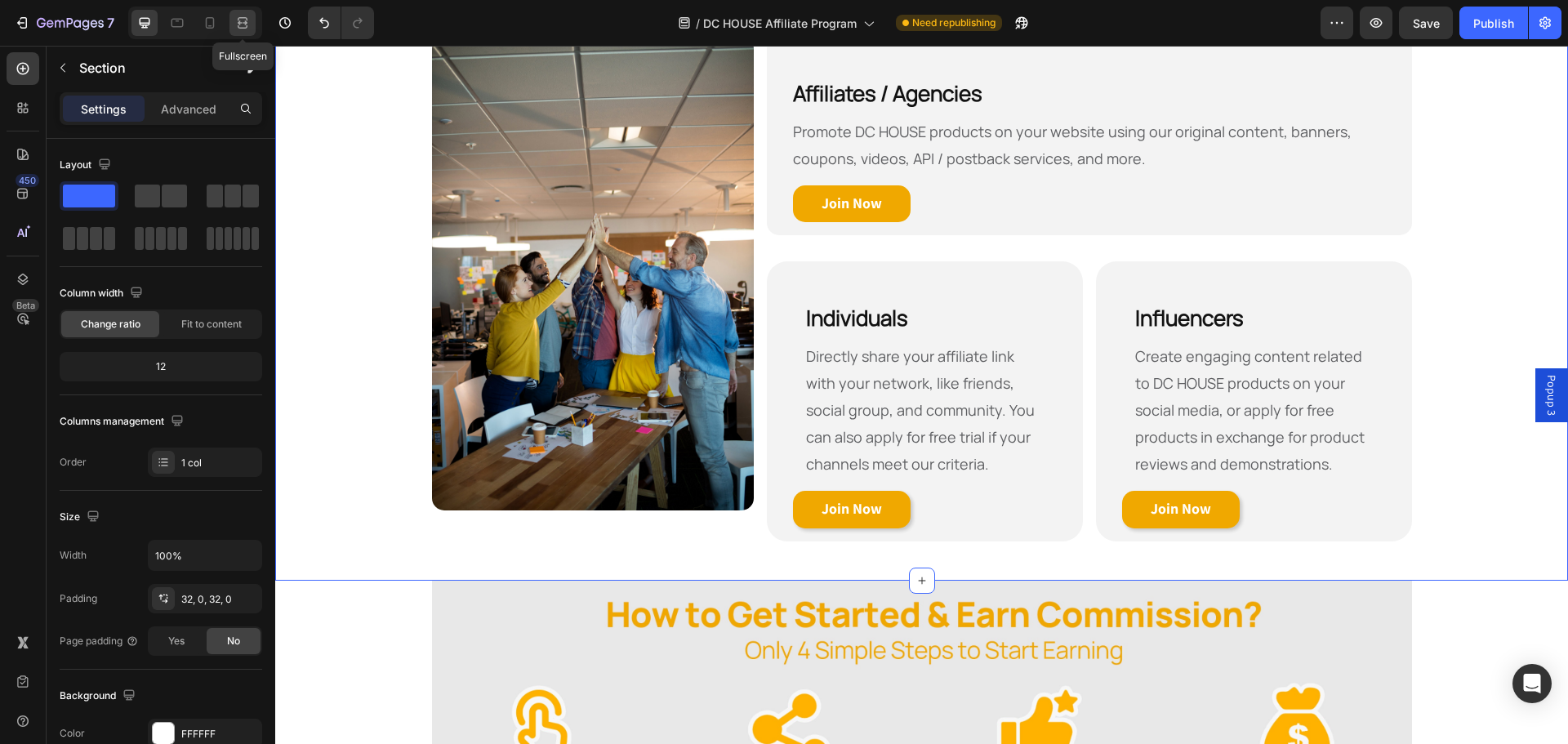
click at [248, 27] on icon at bounding box center [242, 23] width 16 height 16
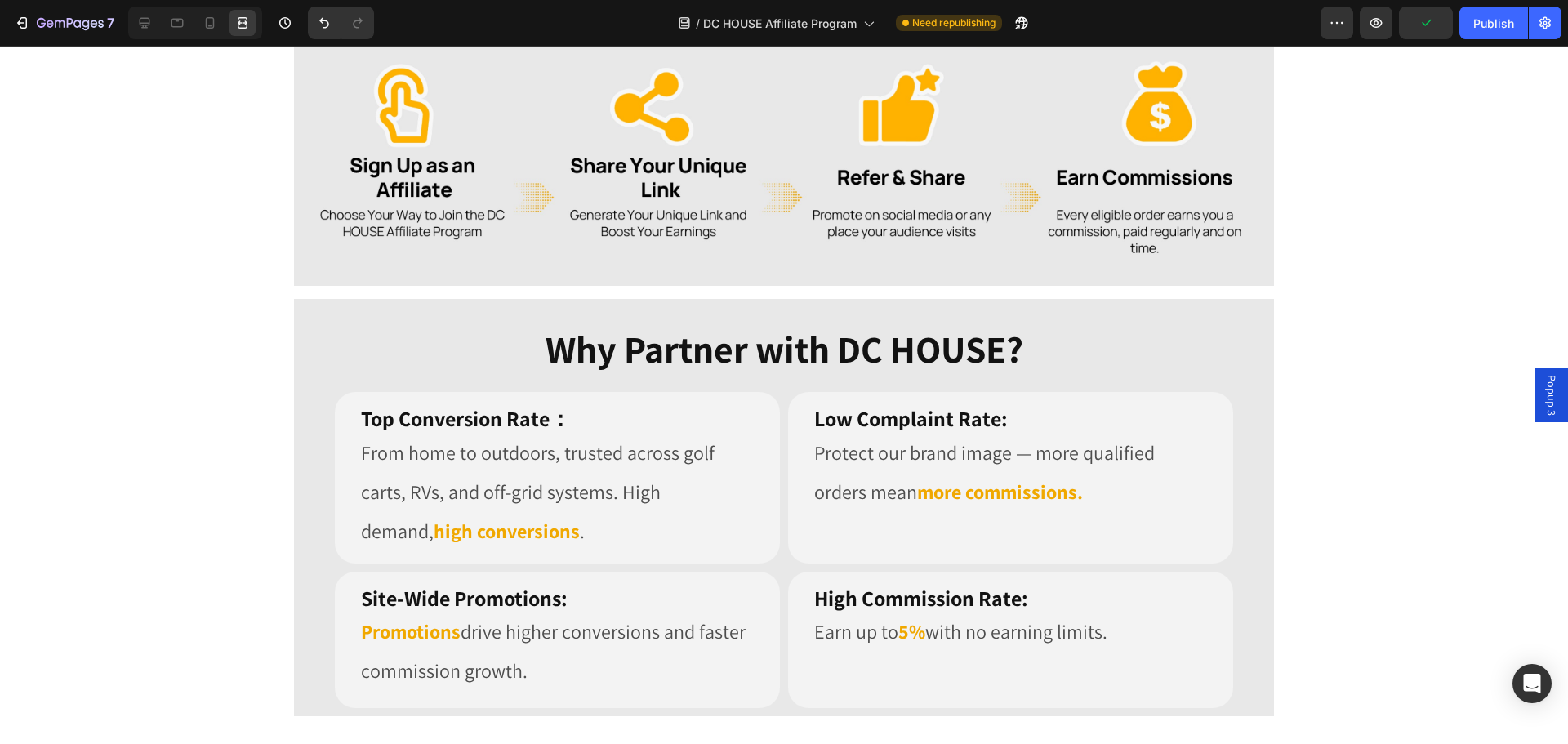
scroll to position [1308, 0]
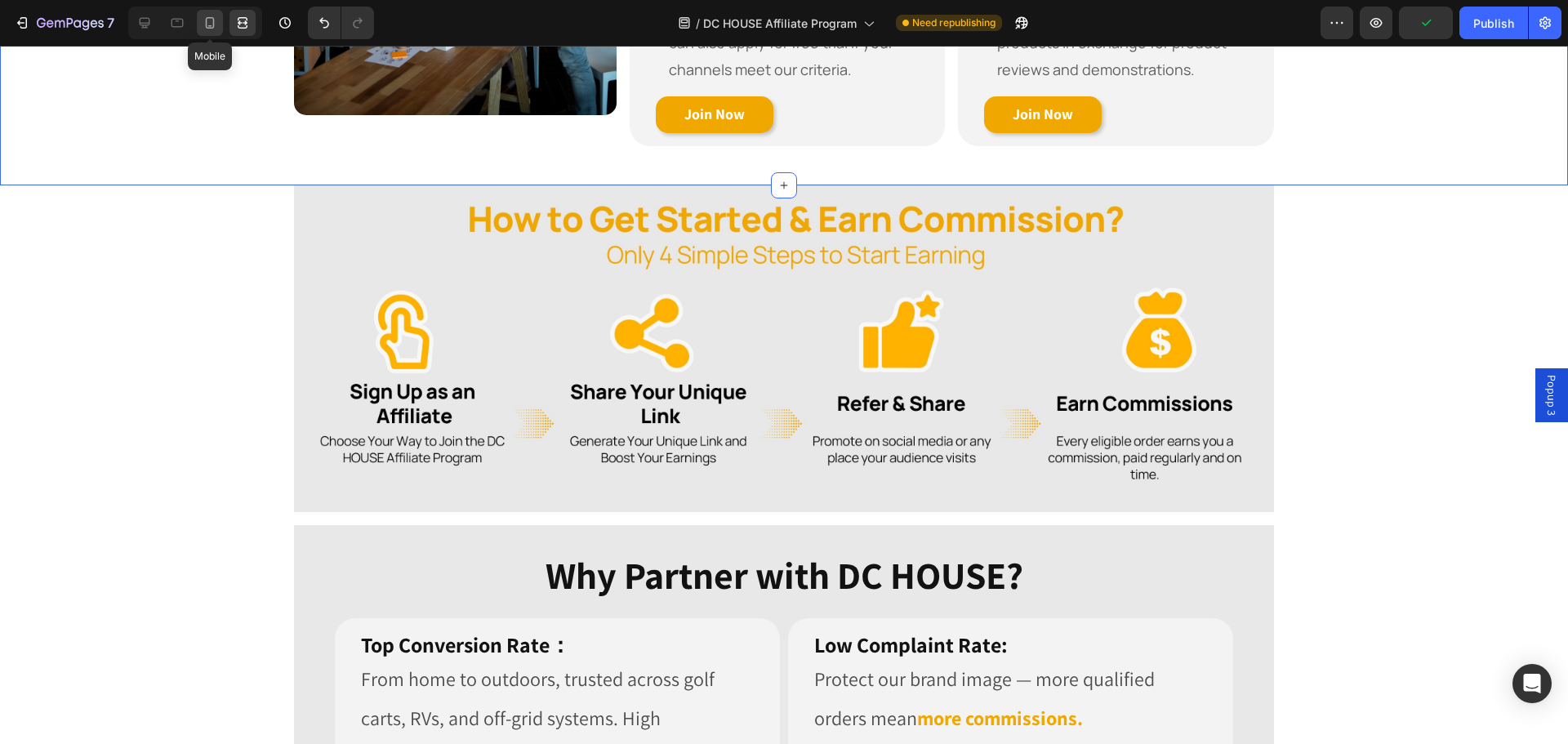
click at [210, 22] on icon at bounding box center [210, 23] width 16 height 16
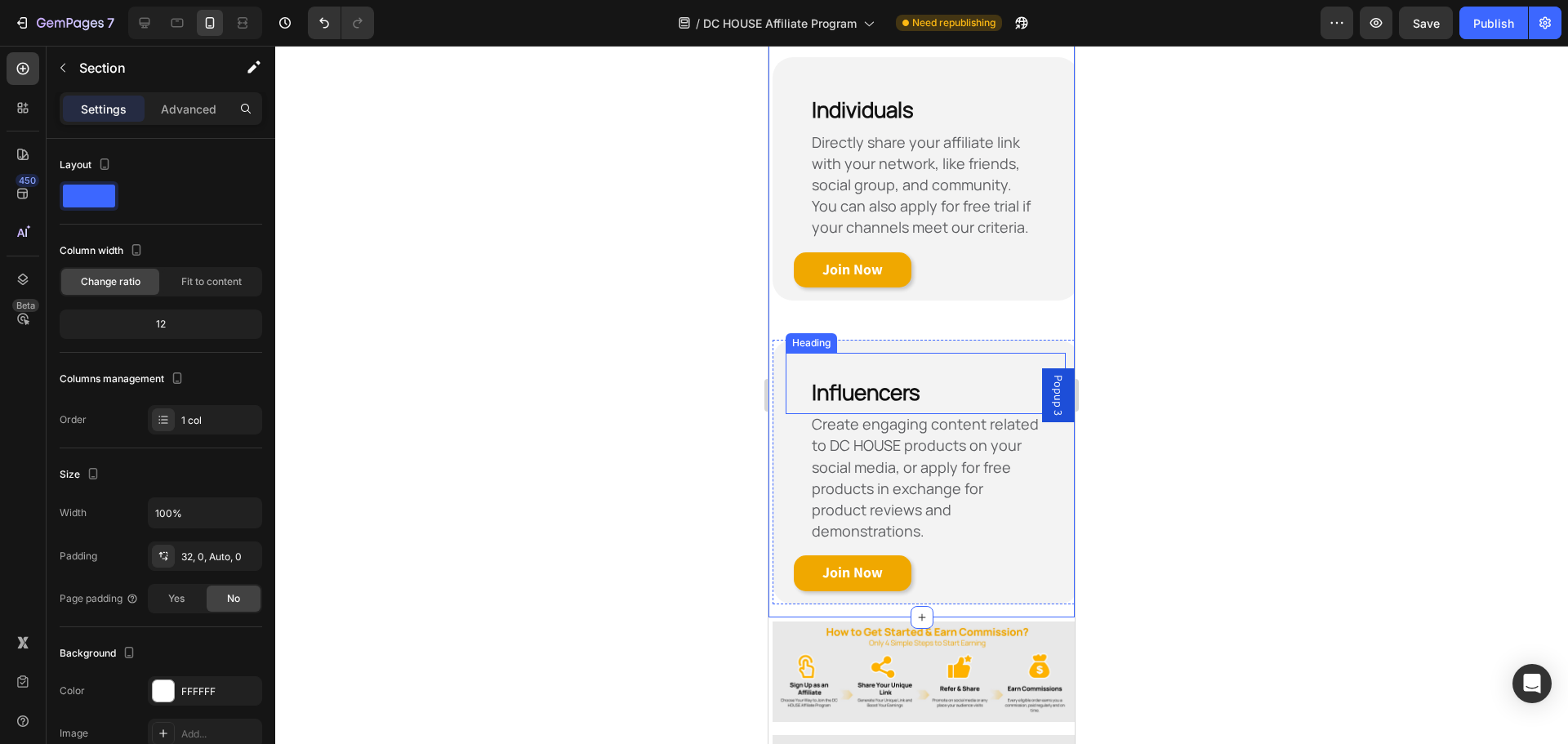
scroll to position [755, 0]
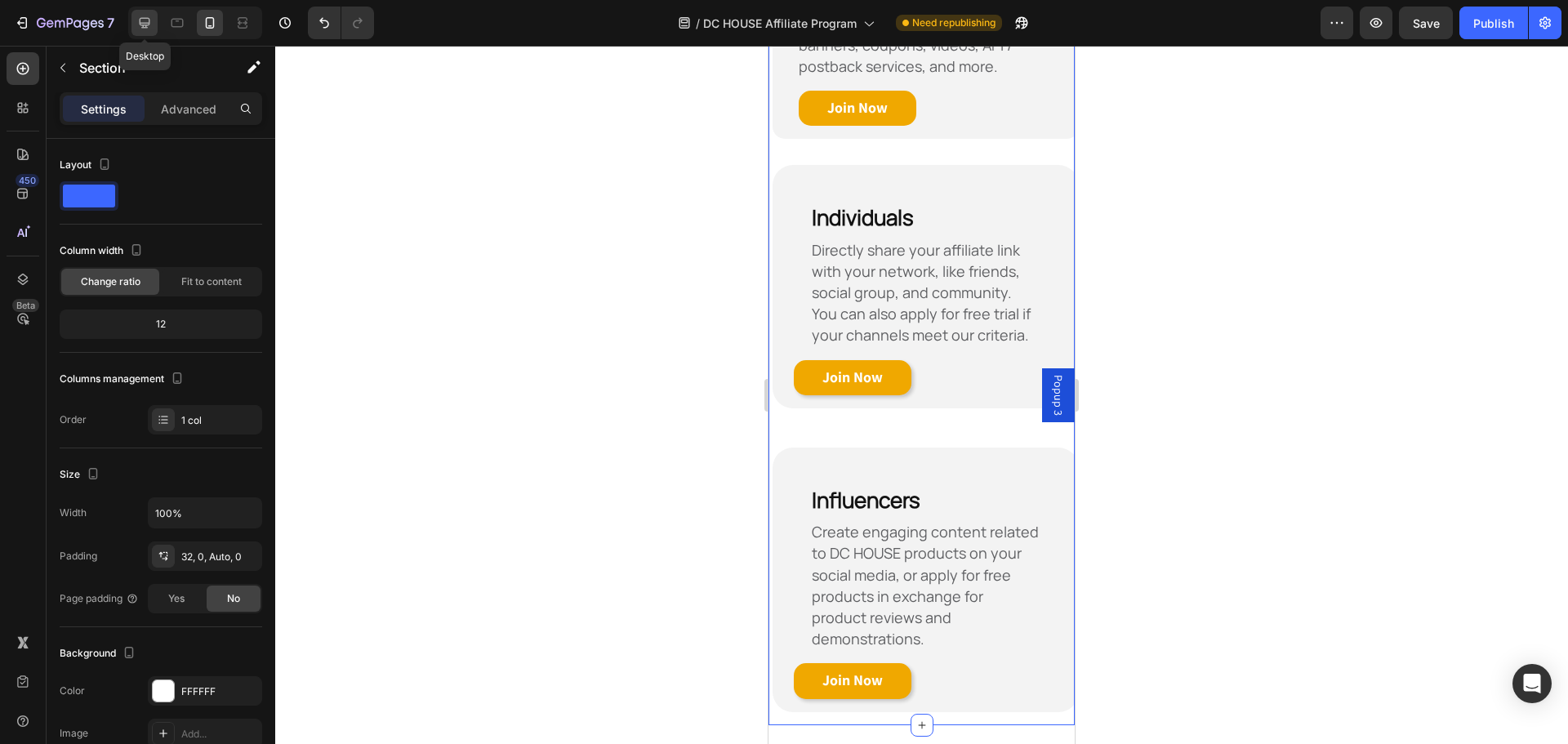
click at [145, 28] on icon at bounding box center [145, 23] width 10 height 10
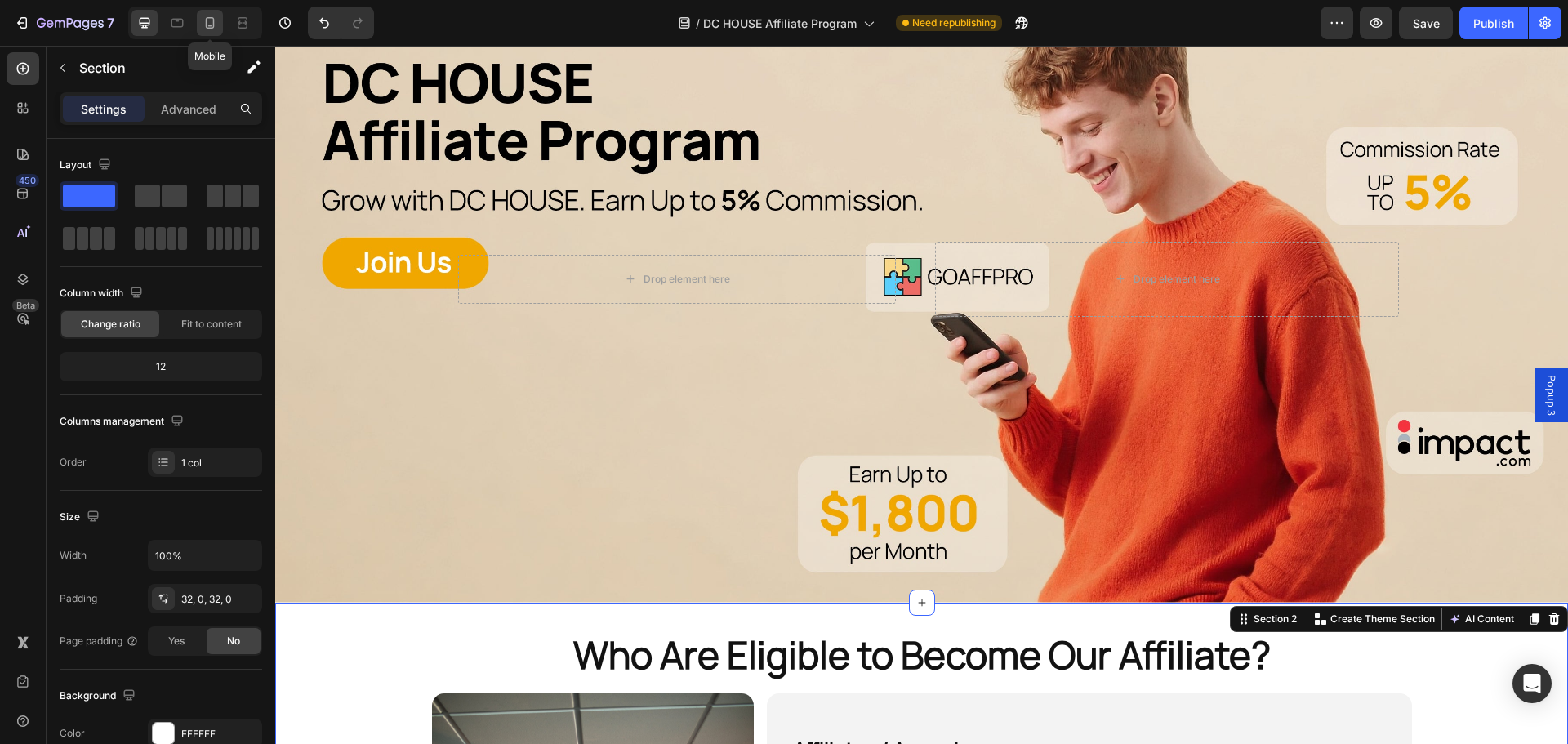
click at [214, 24] on icon at bounding box center [210, 23] width 9 height 11
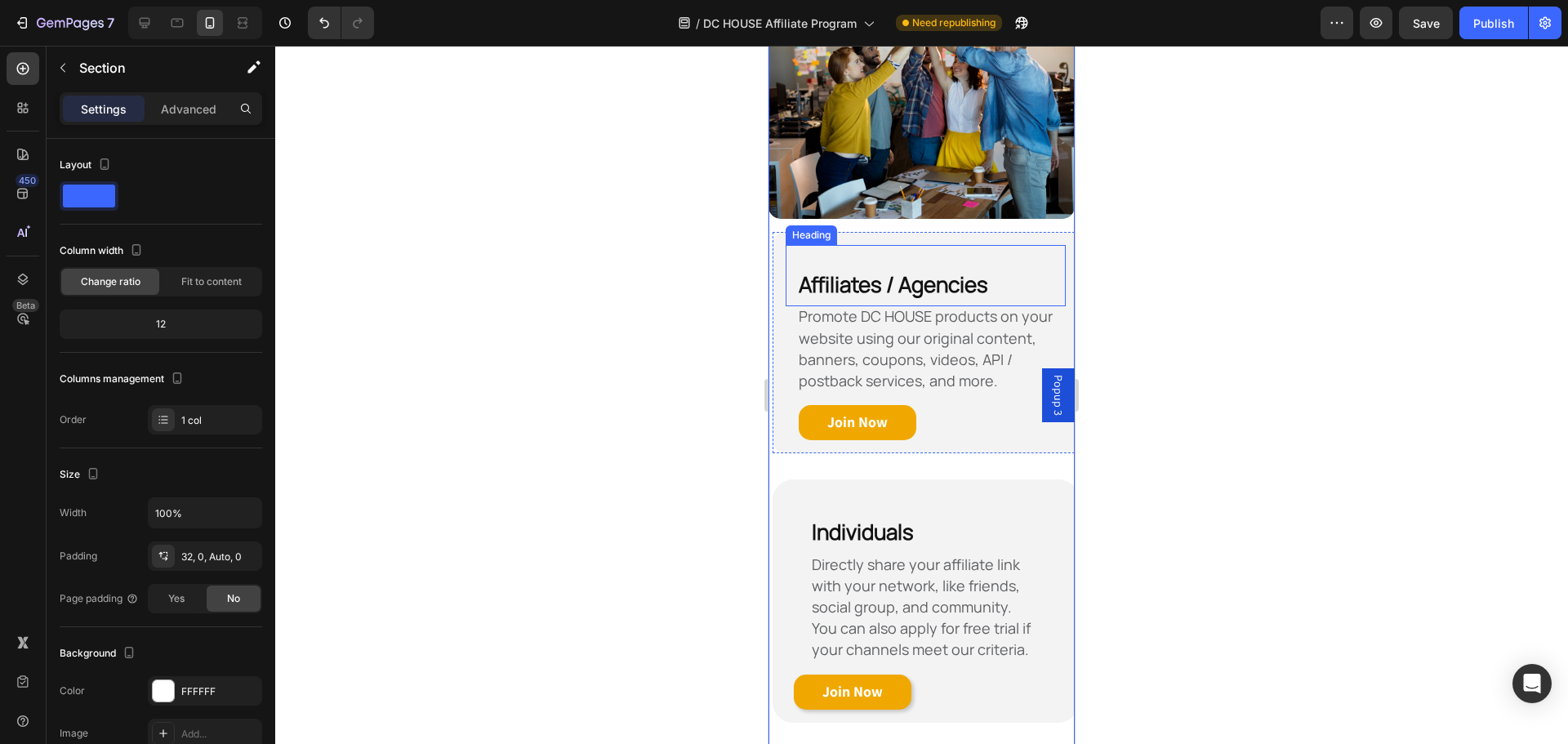
scroll to position [817, 0]
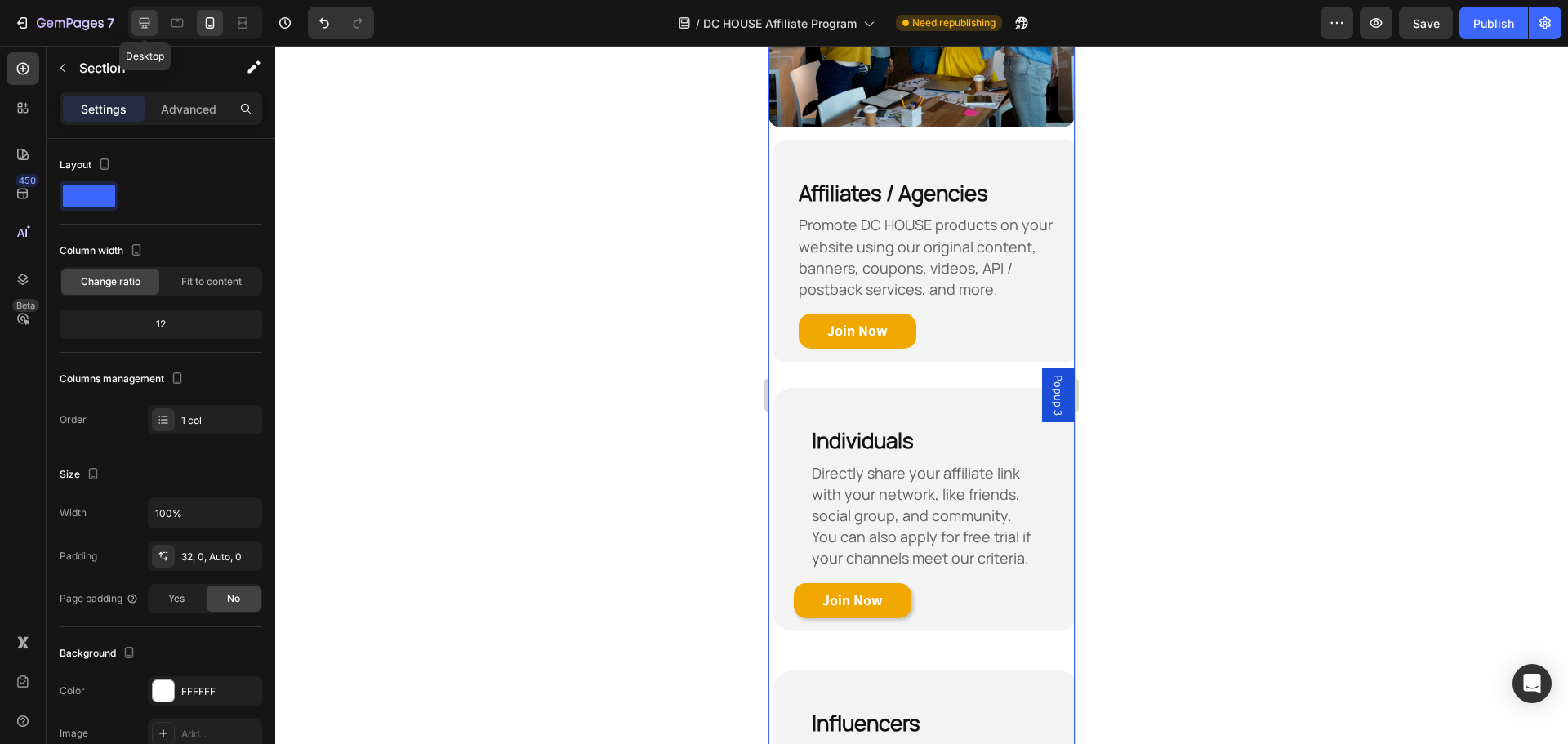
click at [142, 25] on icon at bounding box center [145, 23] width 10 height 10
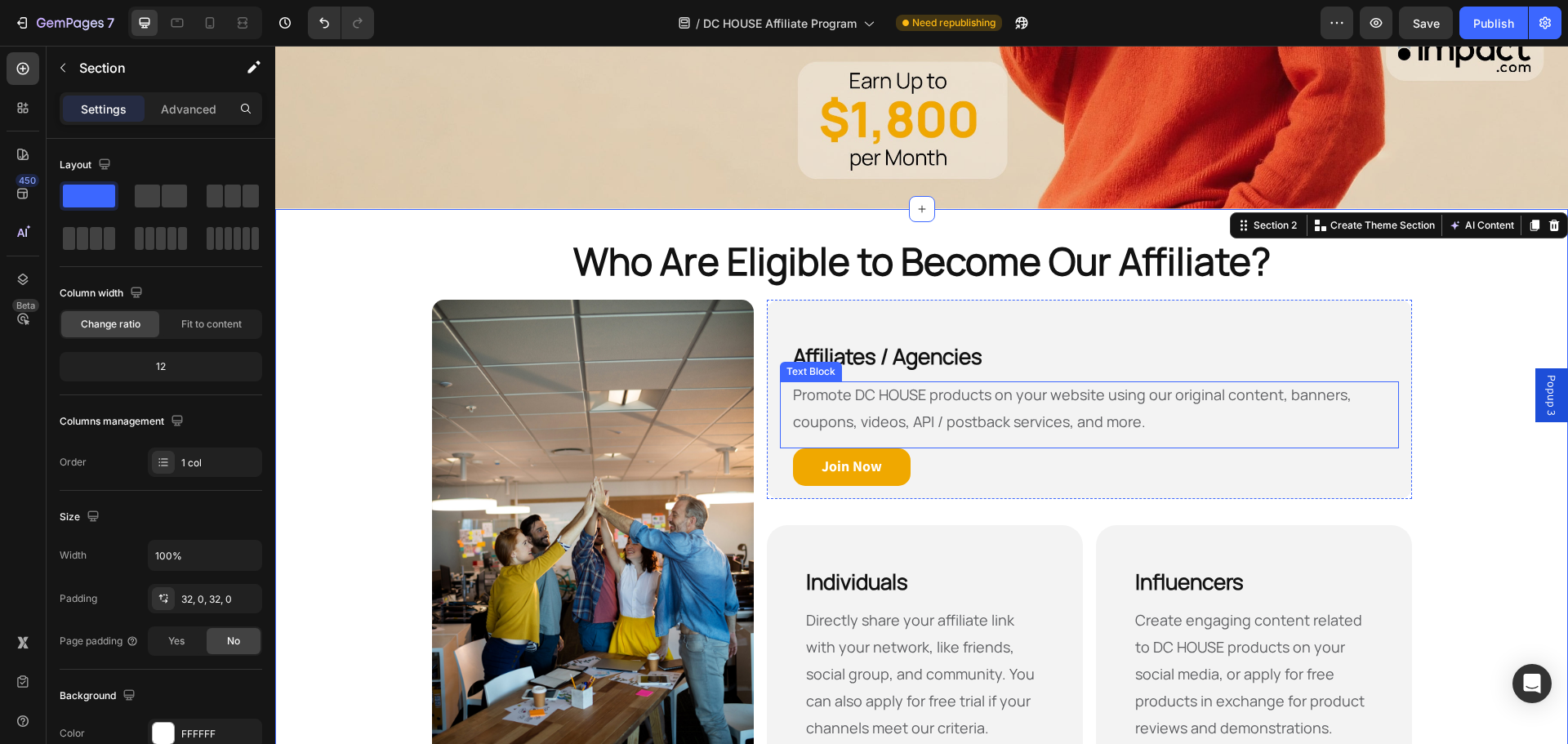
scroll to position [599, 0]
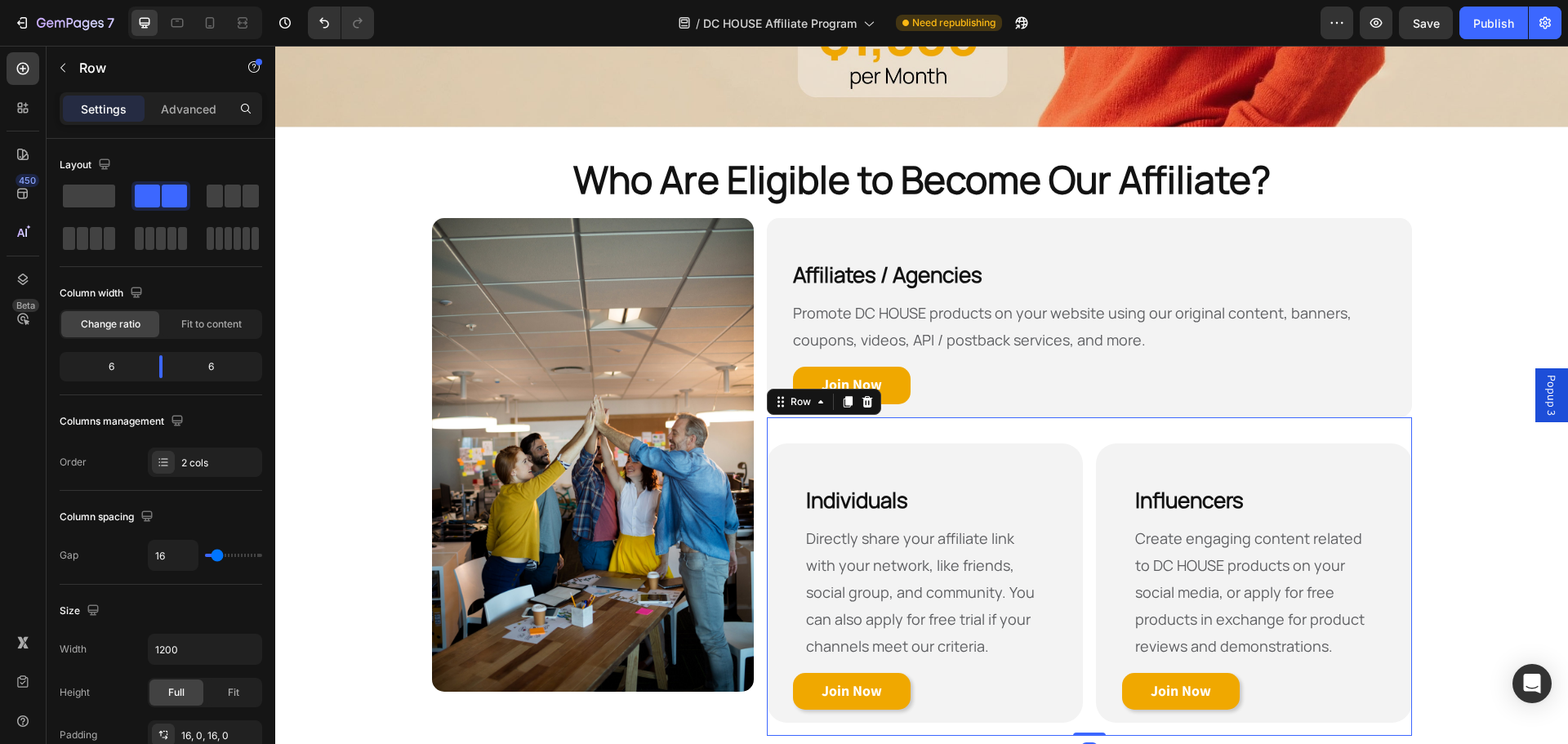
click at [1076, 423] on div "Individuals Heading Directly share your affiliate link with your network, like …" at bounding box center [1089, 577] width 644 height 320
click at [217, 17] on icon at bounding box center [210, 23] width 16 height 16
type input "100%"
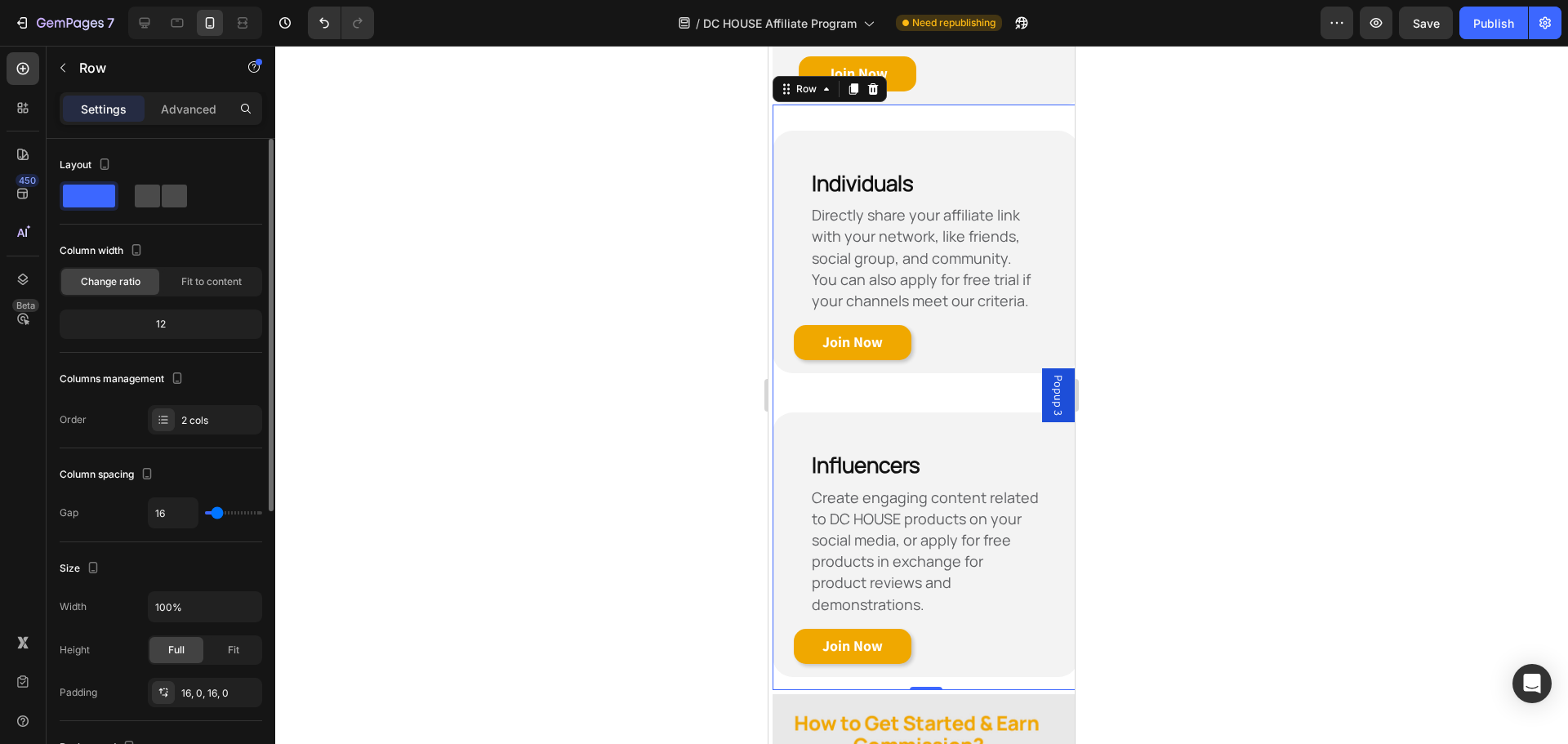
scroll to position [1176, 0]
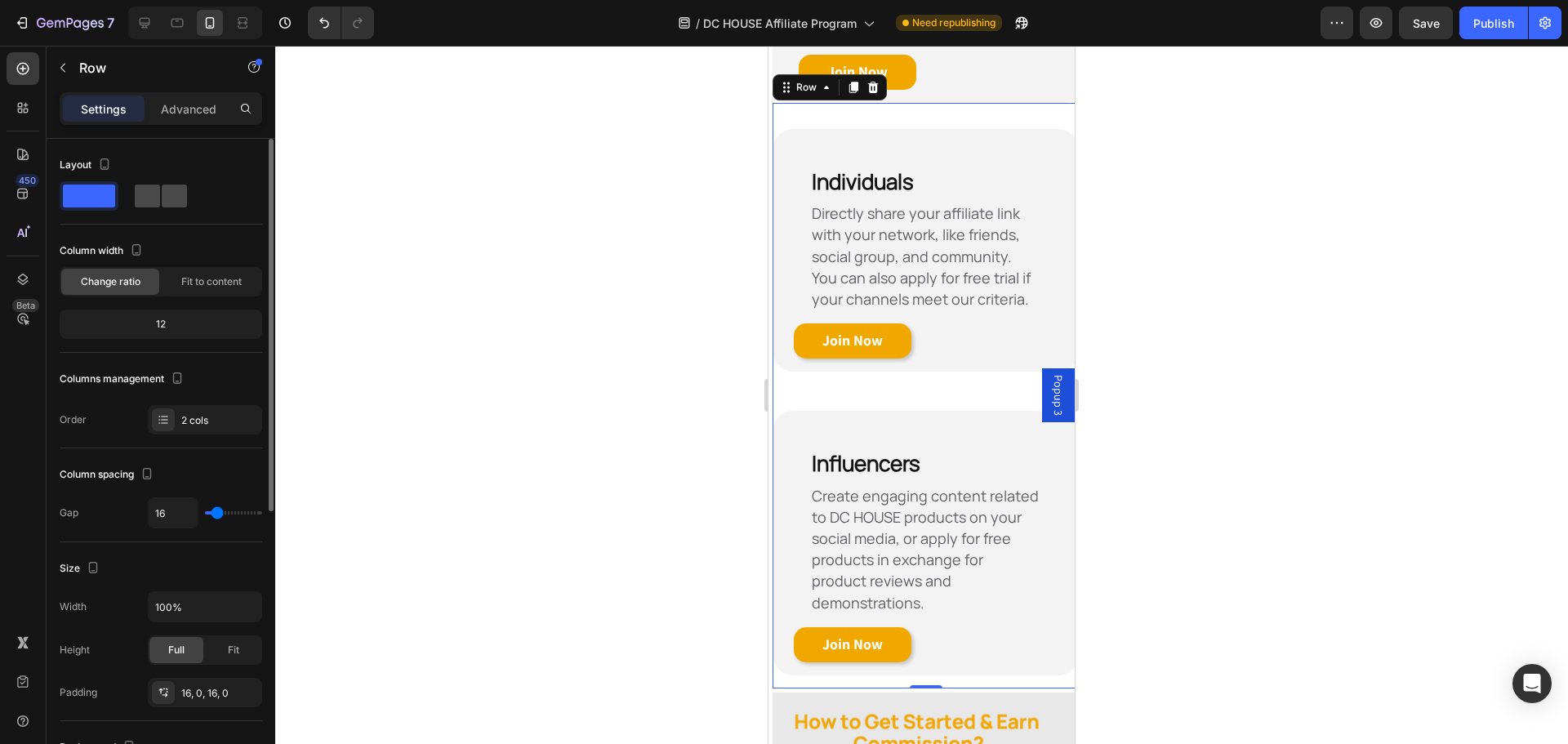
click at [175, 197] on span at bounding box center [174, 196] width 25 height 23
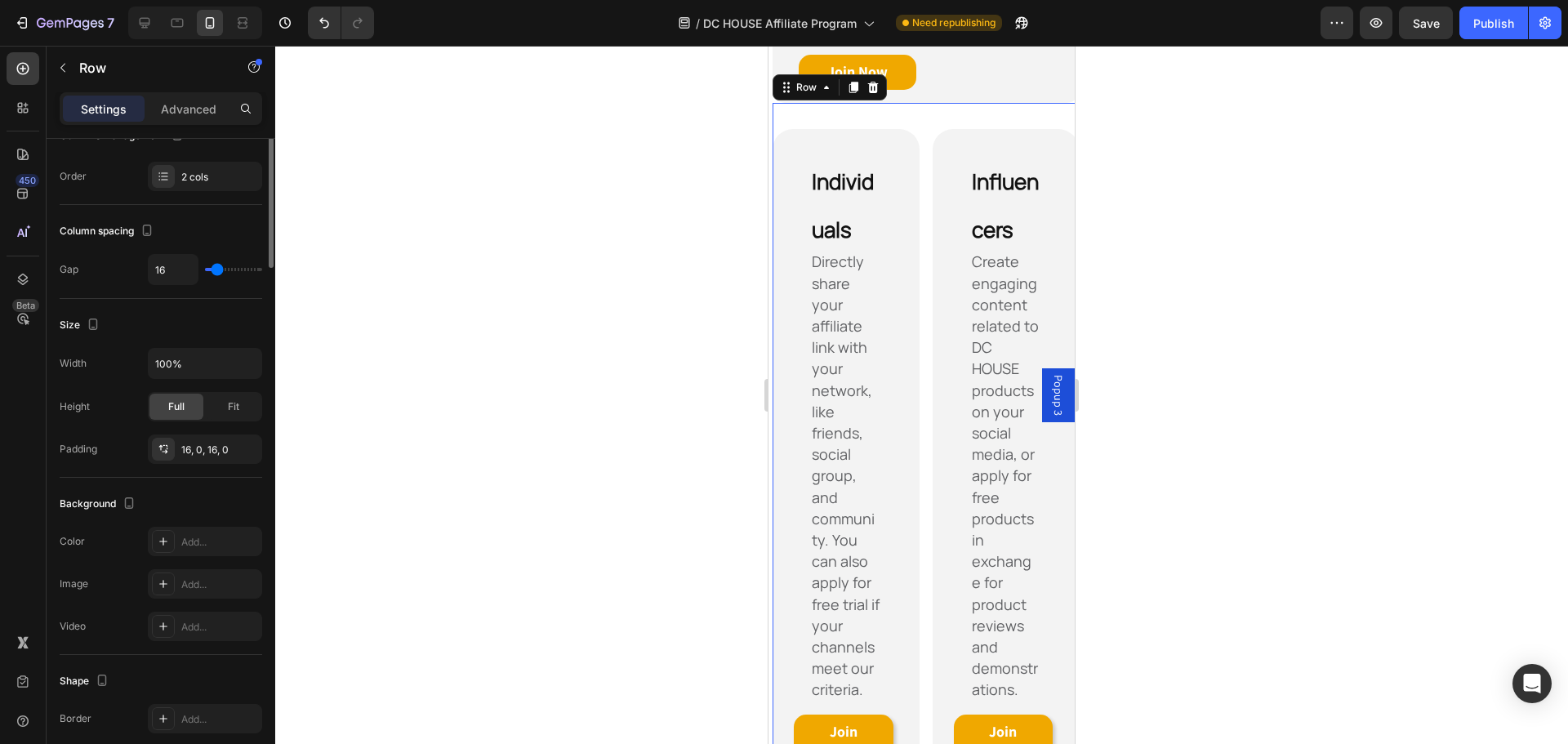
scroll to position [0, 0]
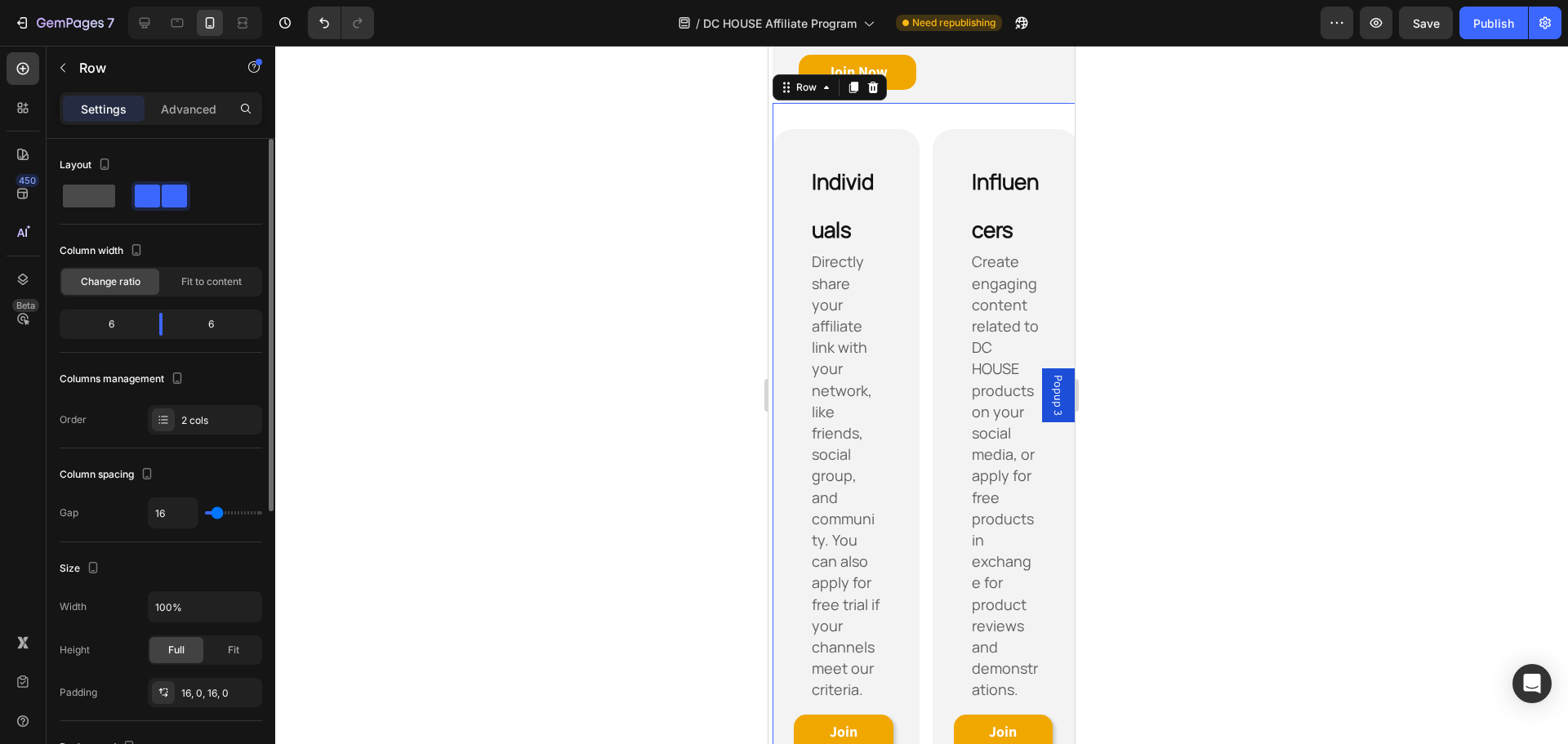
click at [93, 194] on span at bounding box center [89, 196] width 52 height 23
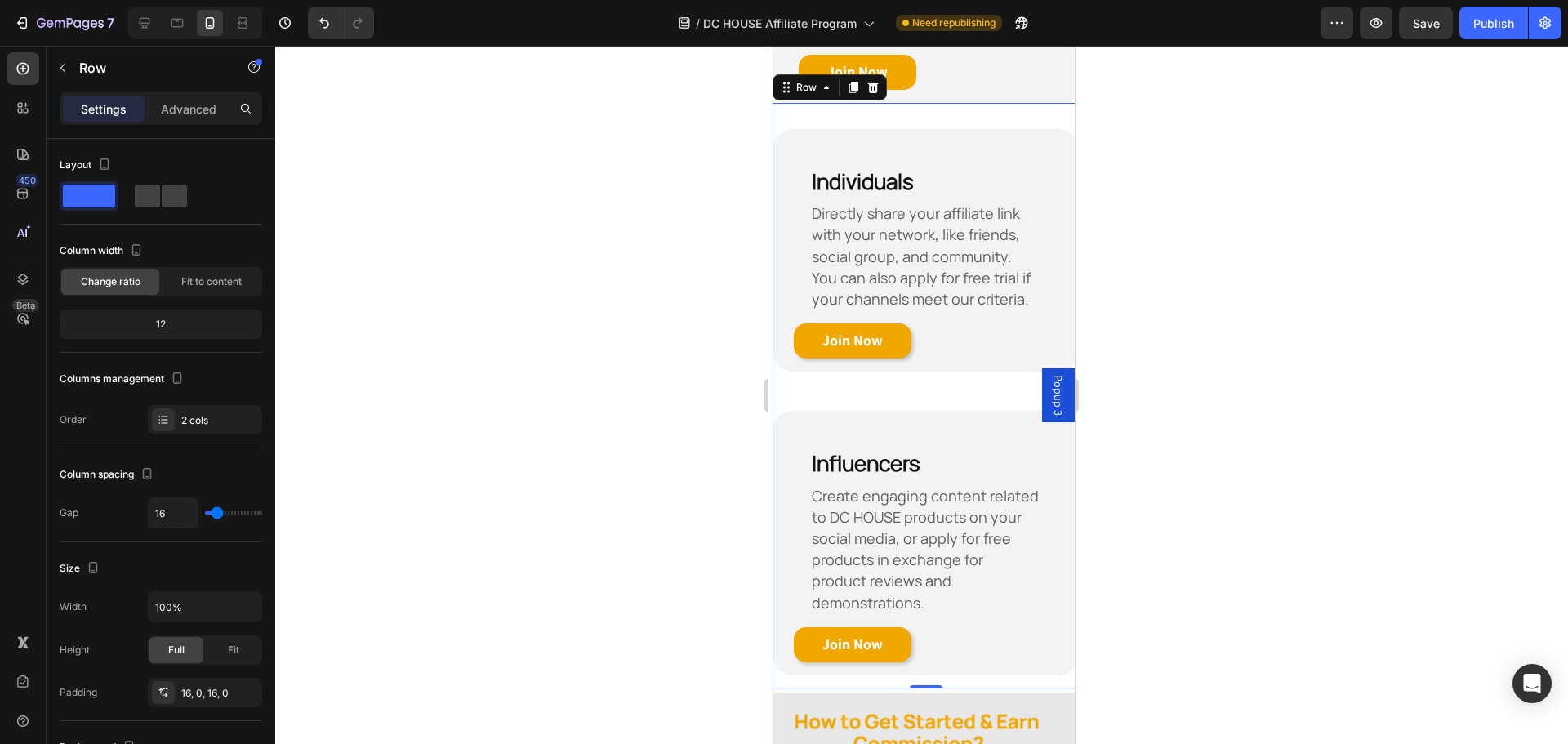
click at [1243, 330] on div at bounding box center [921, 395] width 1293 height 699
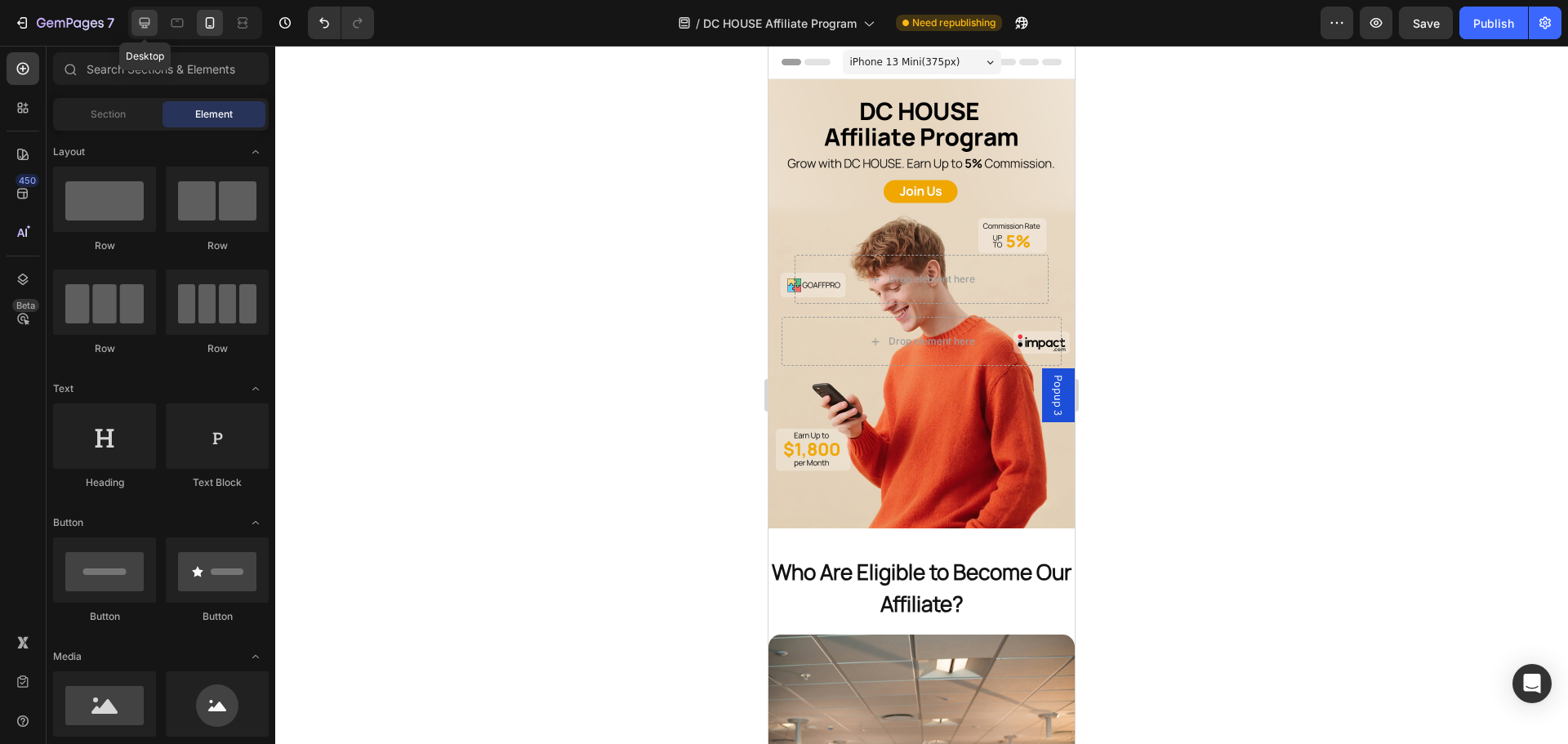
click at [150, 22] on icon at bounding box center [145, 23] width 16 height 16
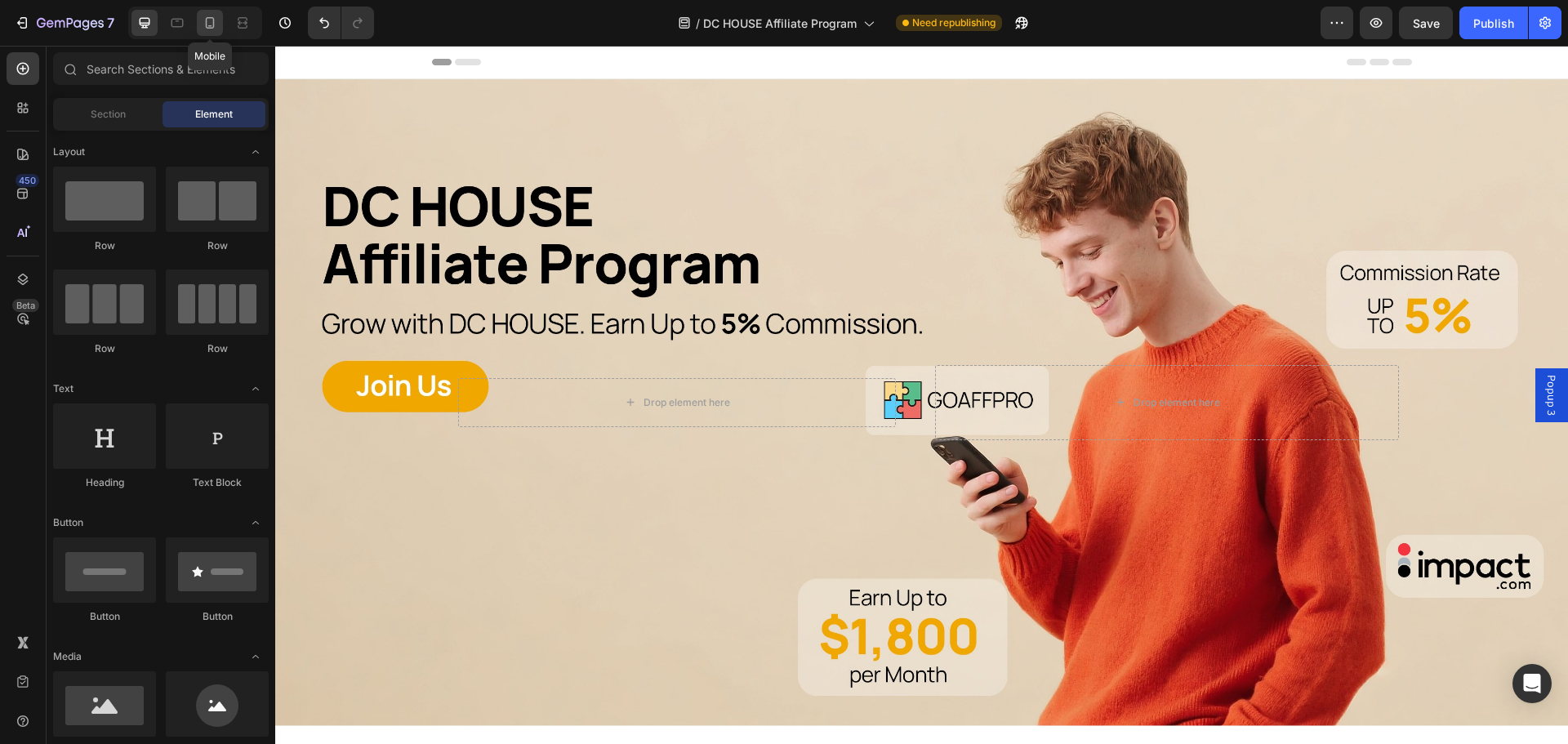
click at [208, 23] on icon at bounding box center [210, 23] width 16 height 16
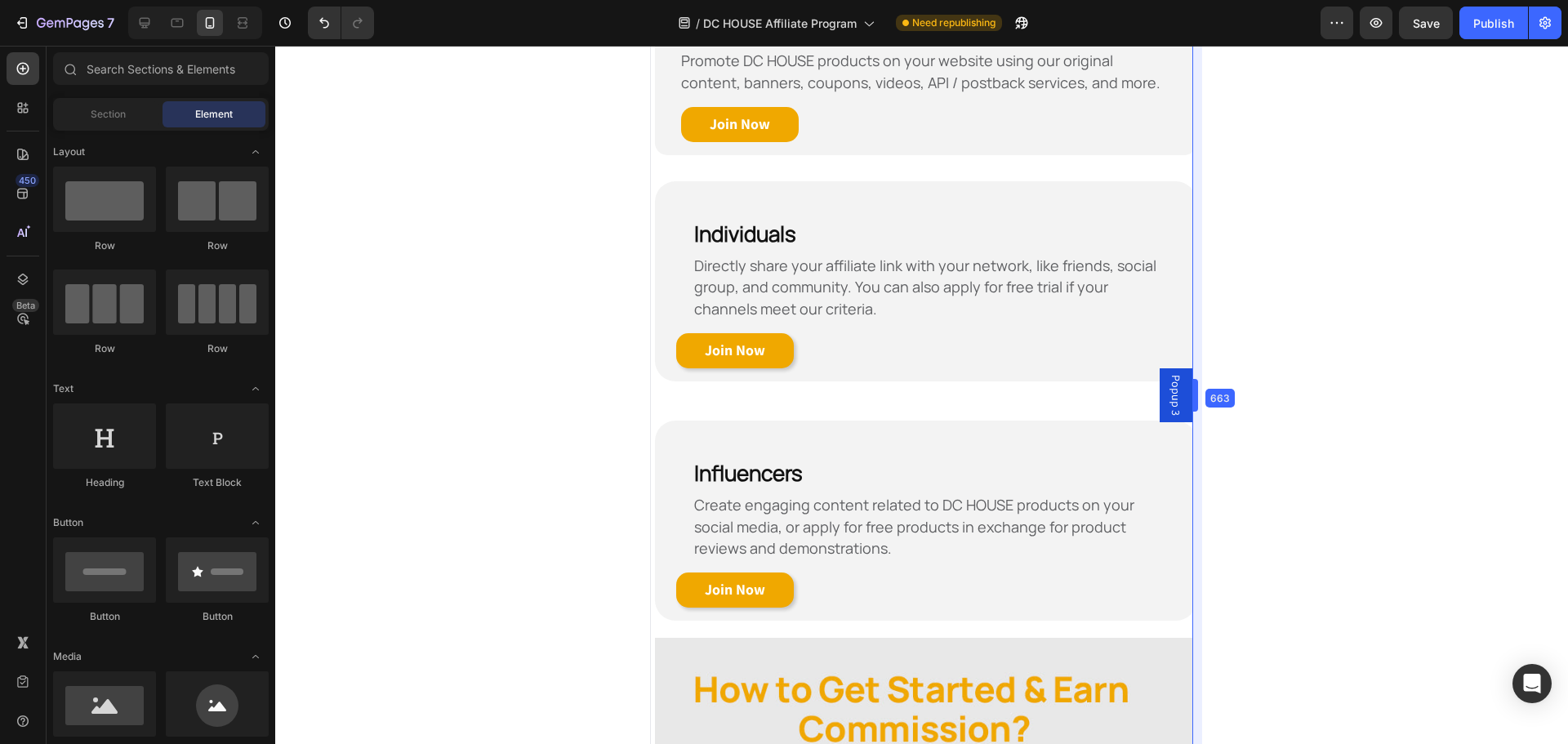
scroll to position [980, 0]
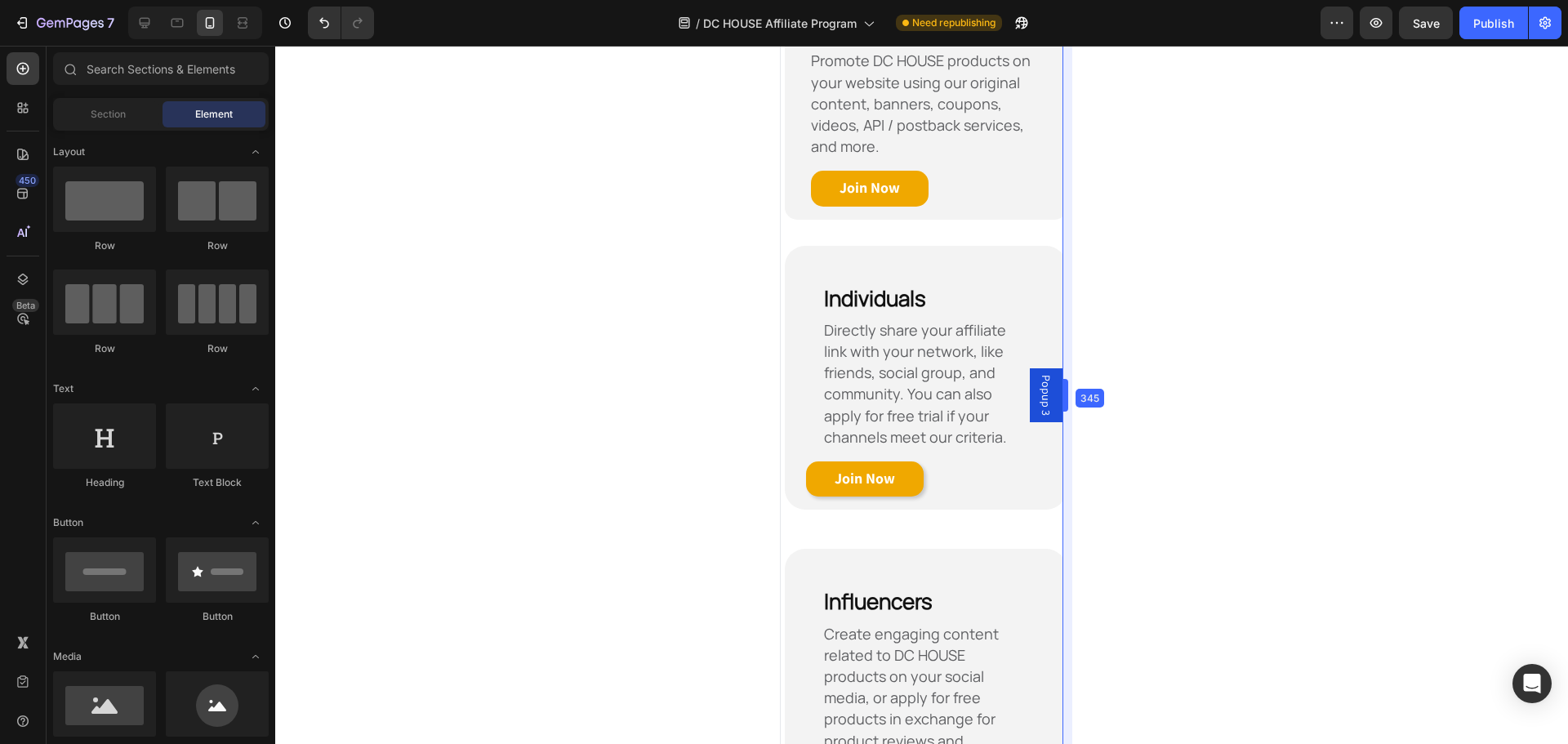
drag, startPoint x: 1078, startPoint y: 397, endPoint x: 707, endPoint y: 359, distance: 372.9
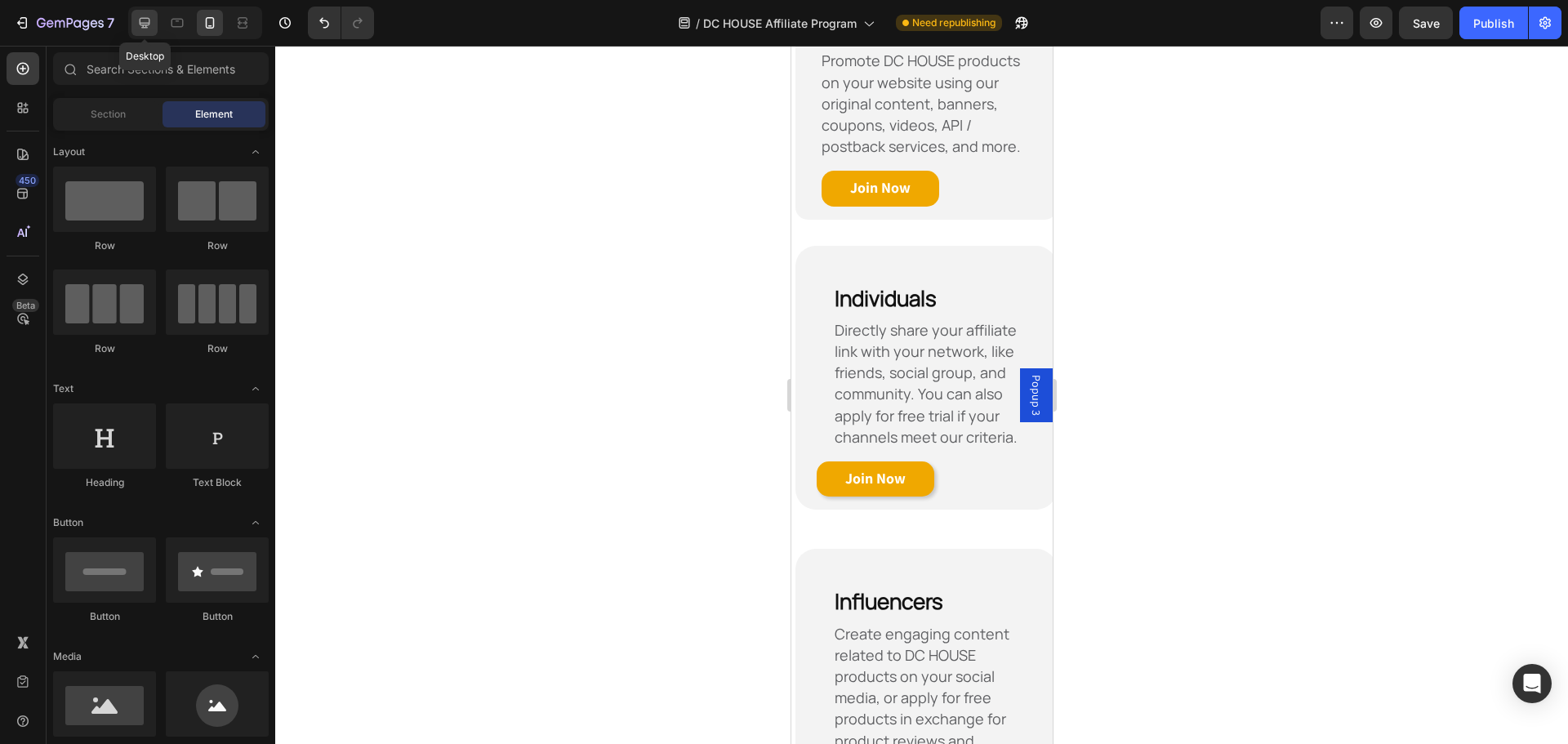
click at [138, 27] on icon at bounding box center [145, 23] width 16 height 16
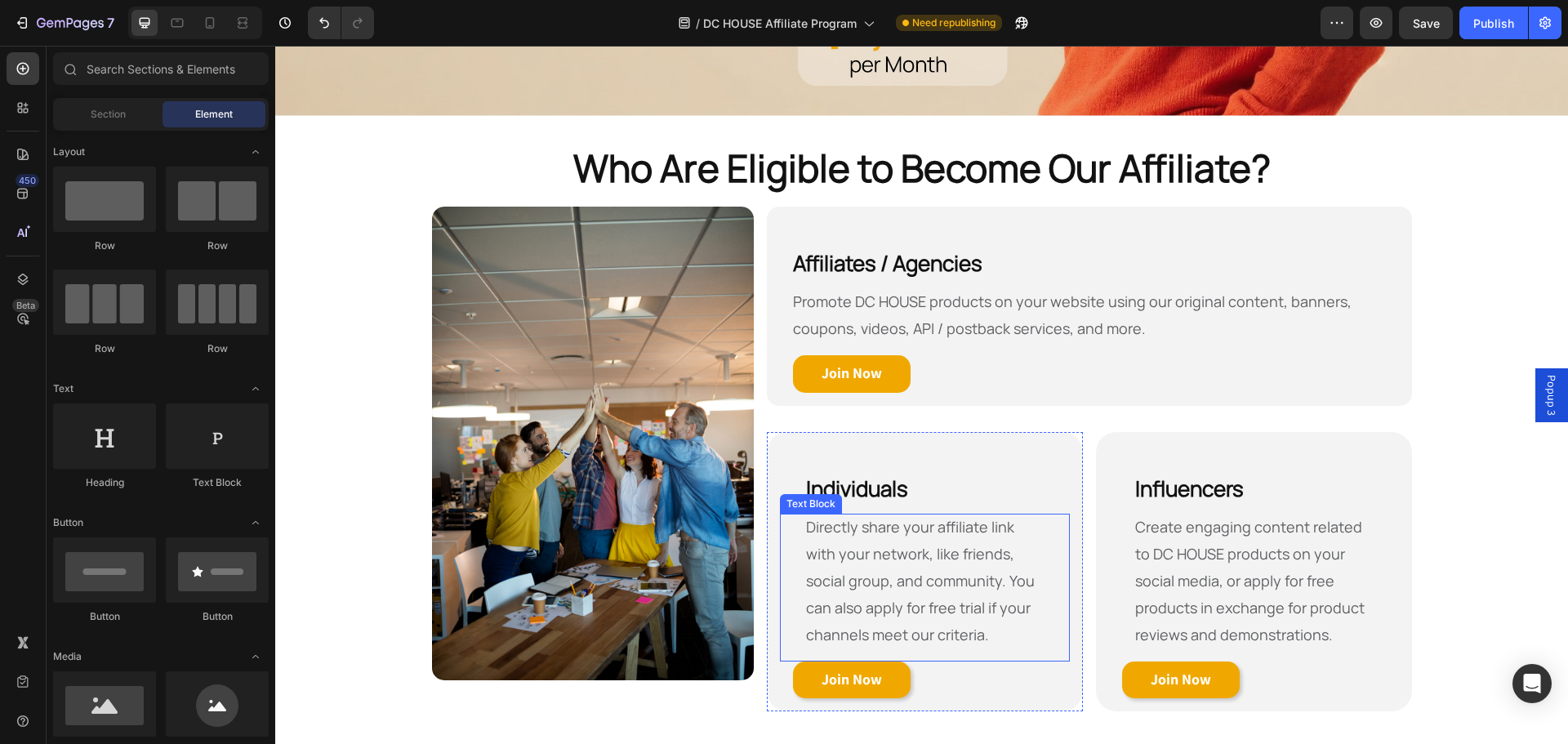
scroll to position [609, 0]
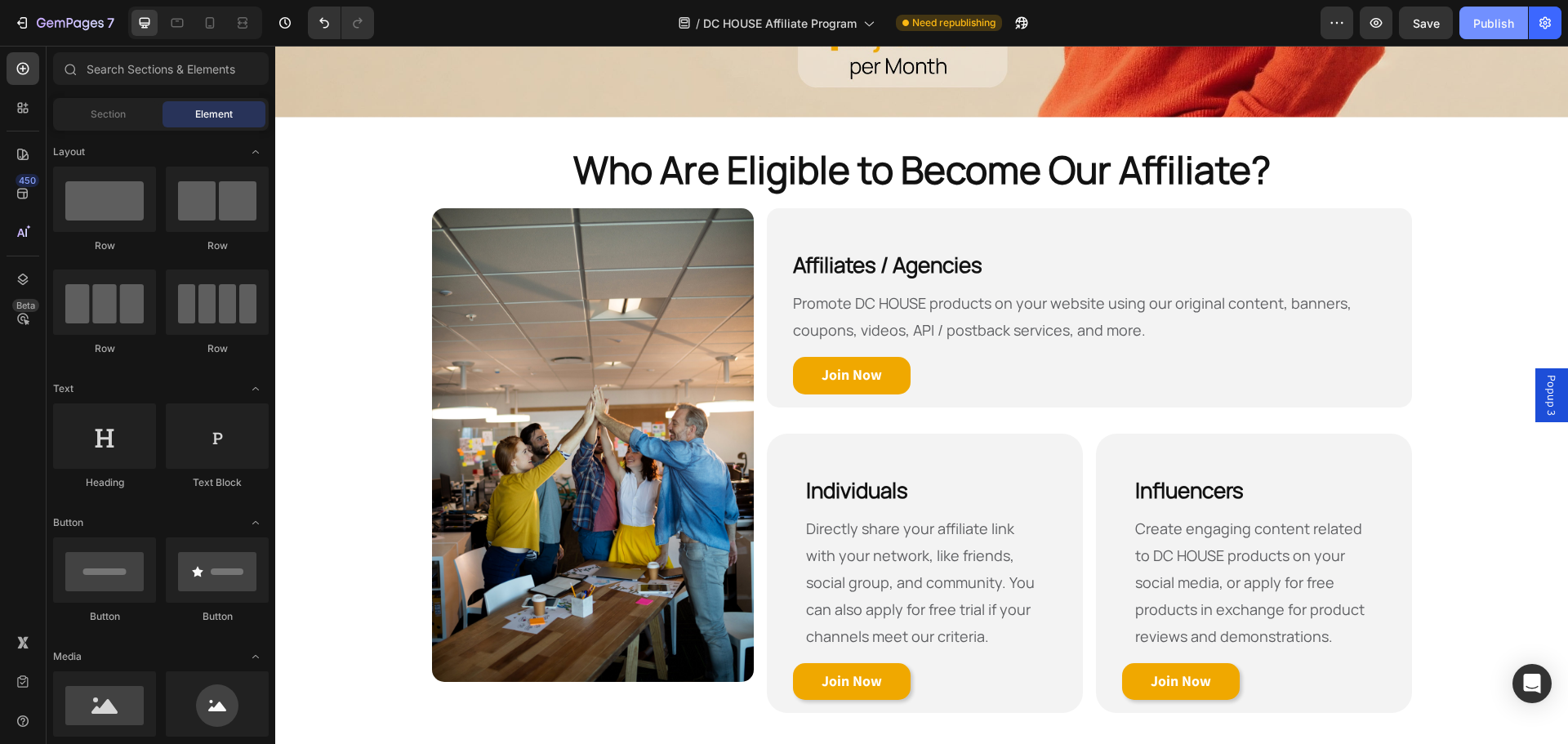
click at [1495, 24] on div "Publish" at bounding box center [1494, 23] width 41 height 17
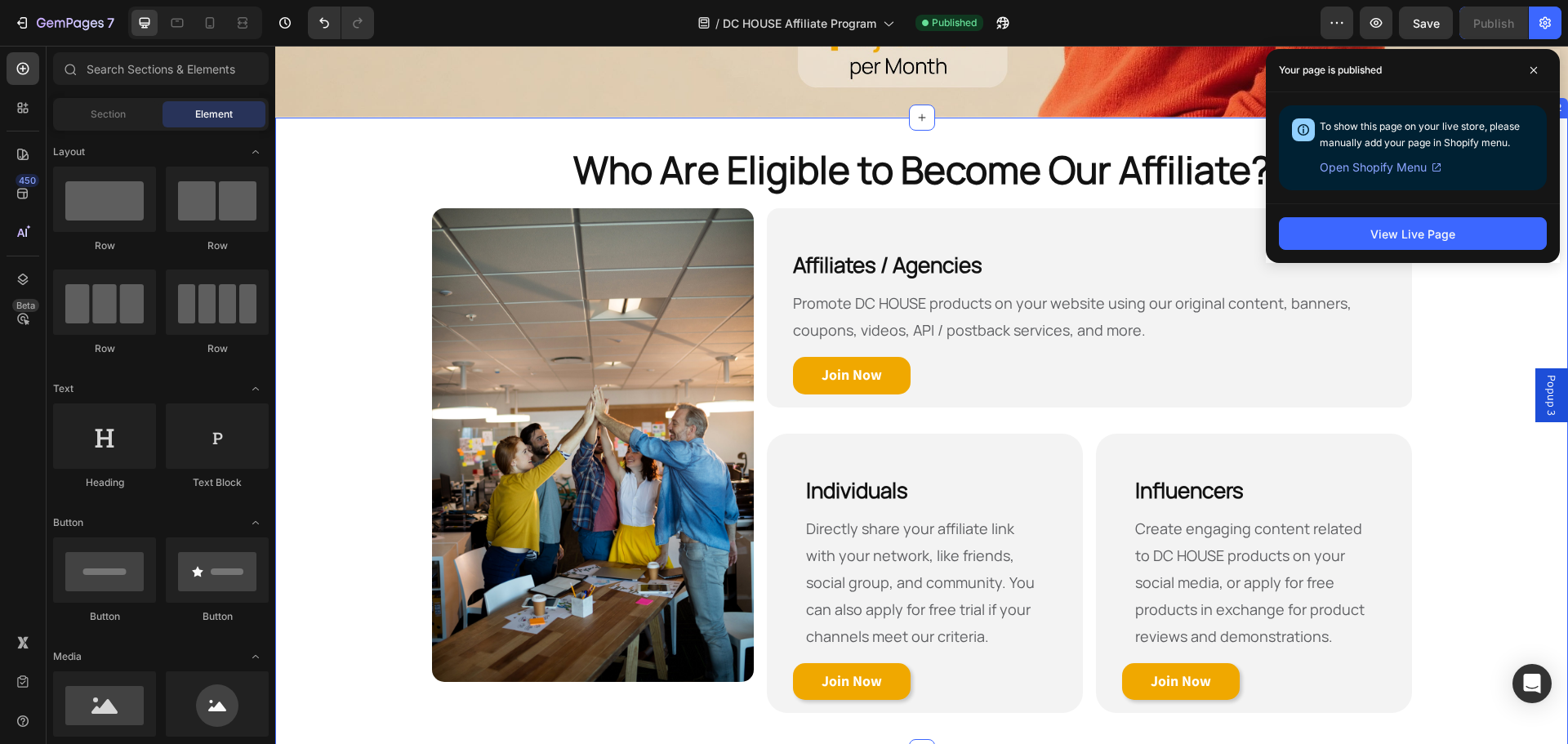
scroll to position [690, 0]
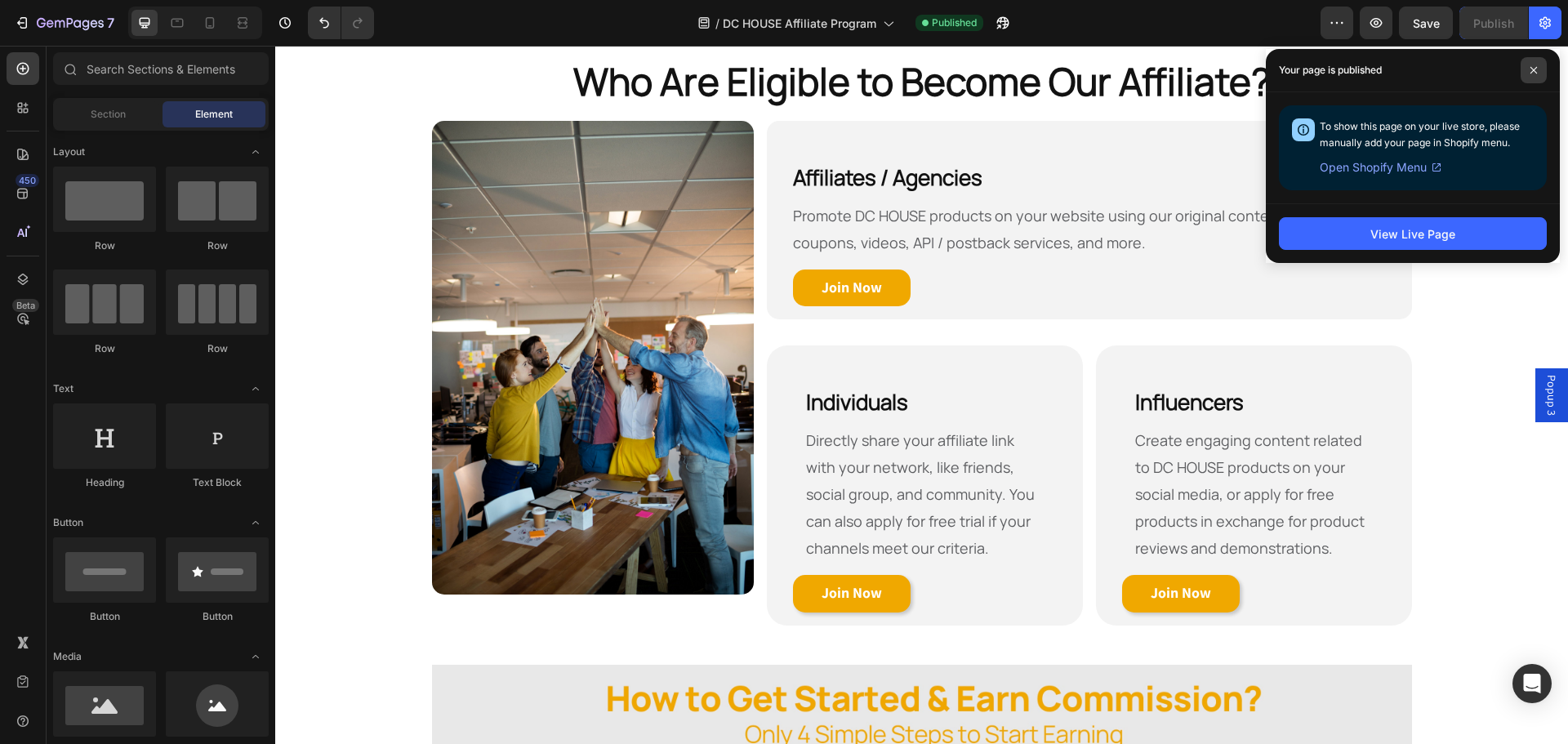
click at [1539, 68] on span at bounding box center [1534, 70] width 26 height 26
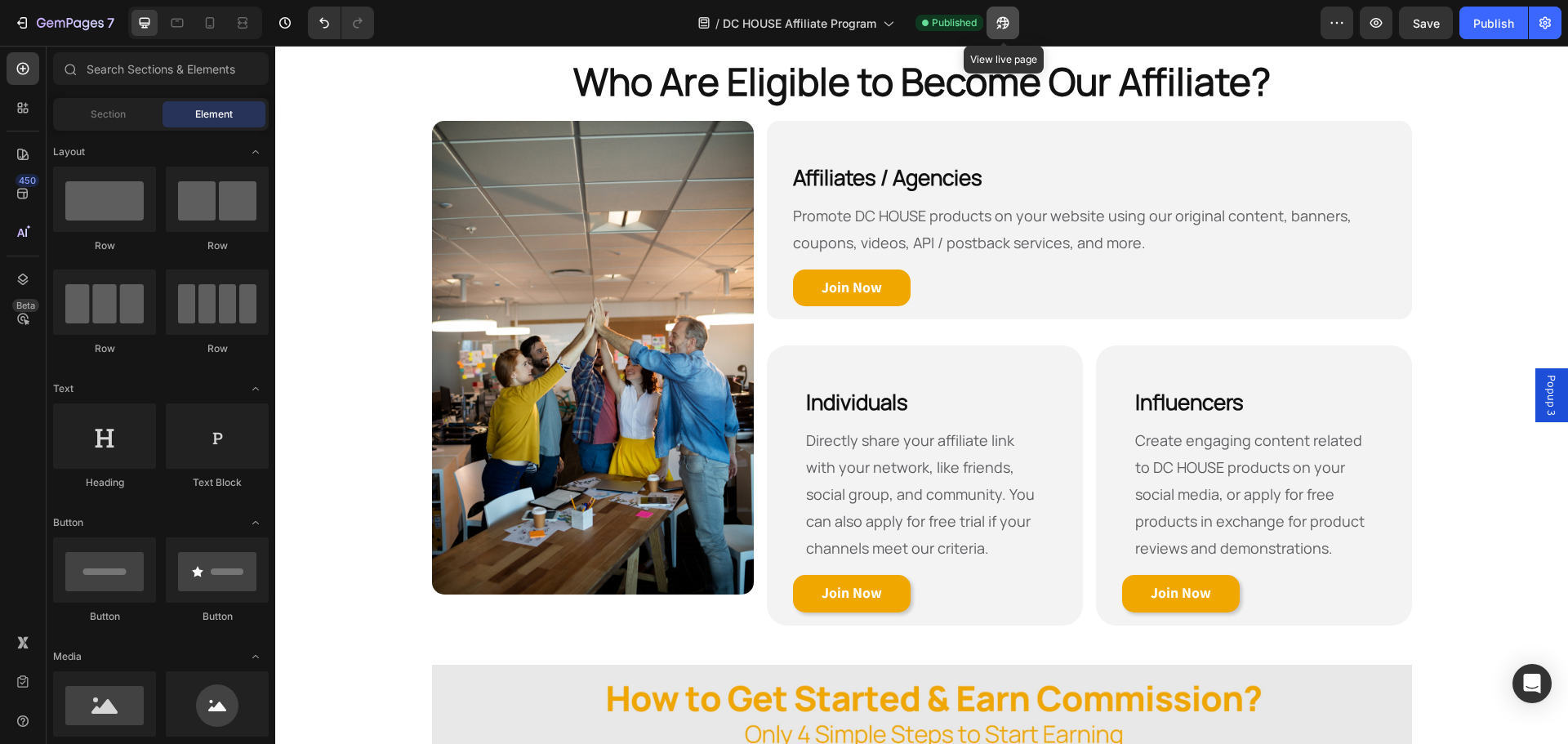
click at [1001, 26] on icon "button" at bounding box center [998, 26] width 4 height 4
click at [994, 335] on div "Individuals Heading Directly share your affiliate link with your network, like …" at bounding box center [925, 479] width 316 height 294
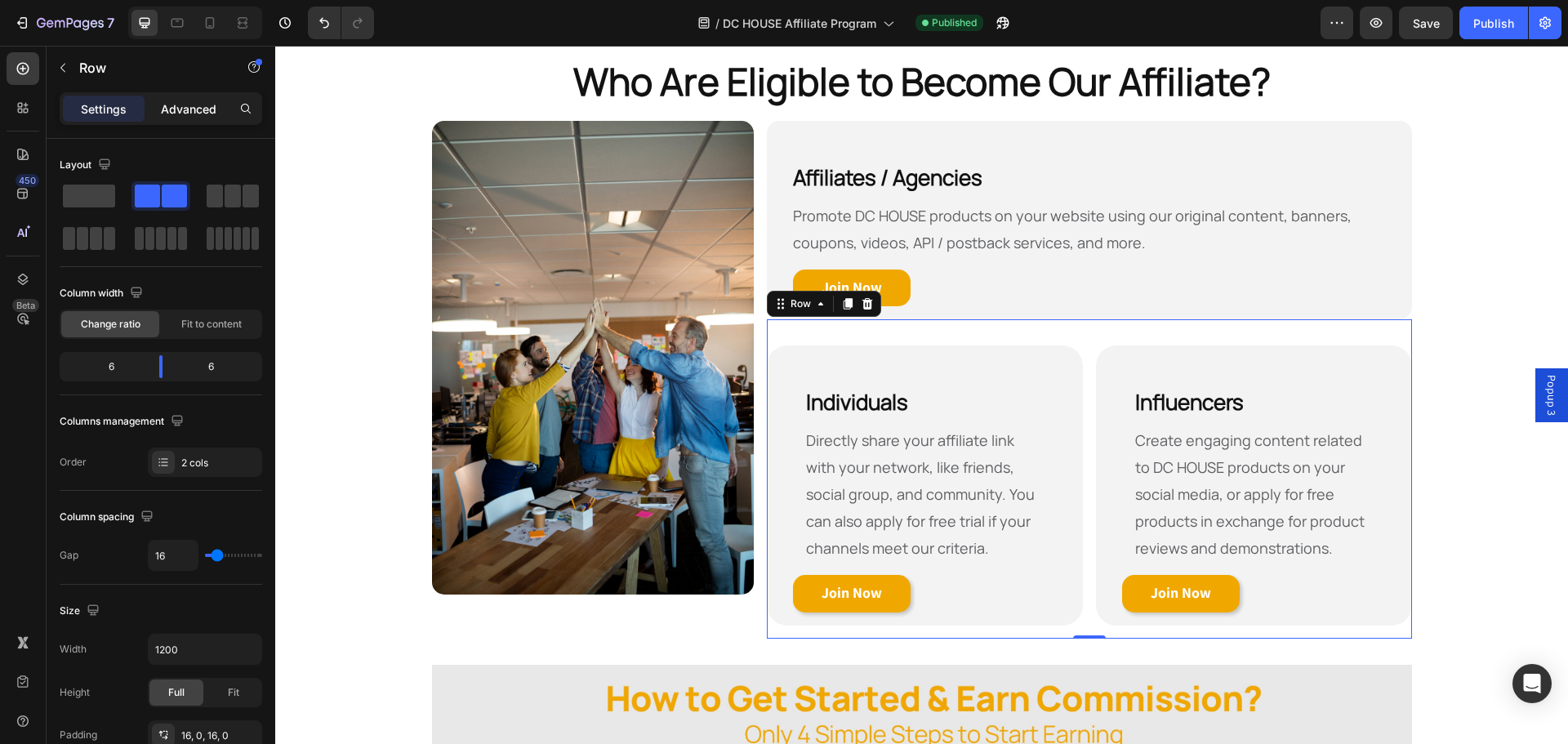
click at [201, 110] on p "Advanced" at bounding box center [189, 109] width 55 height 17
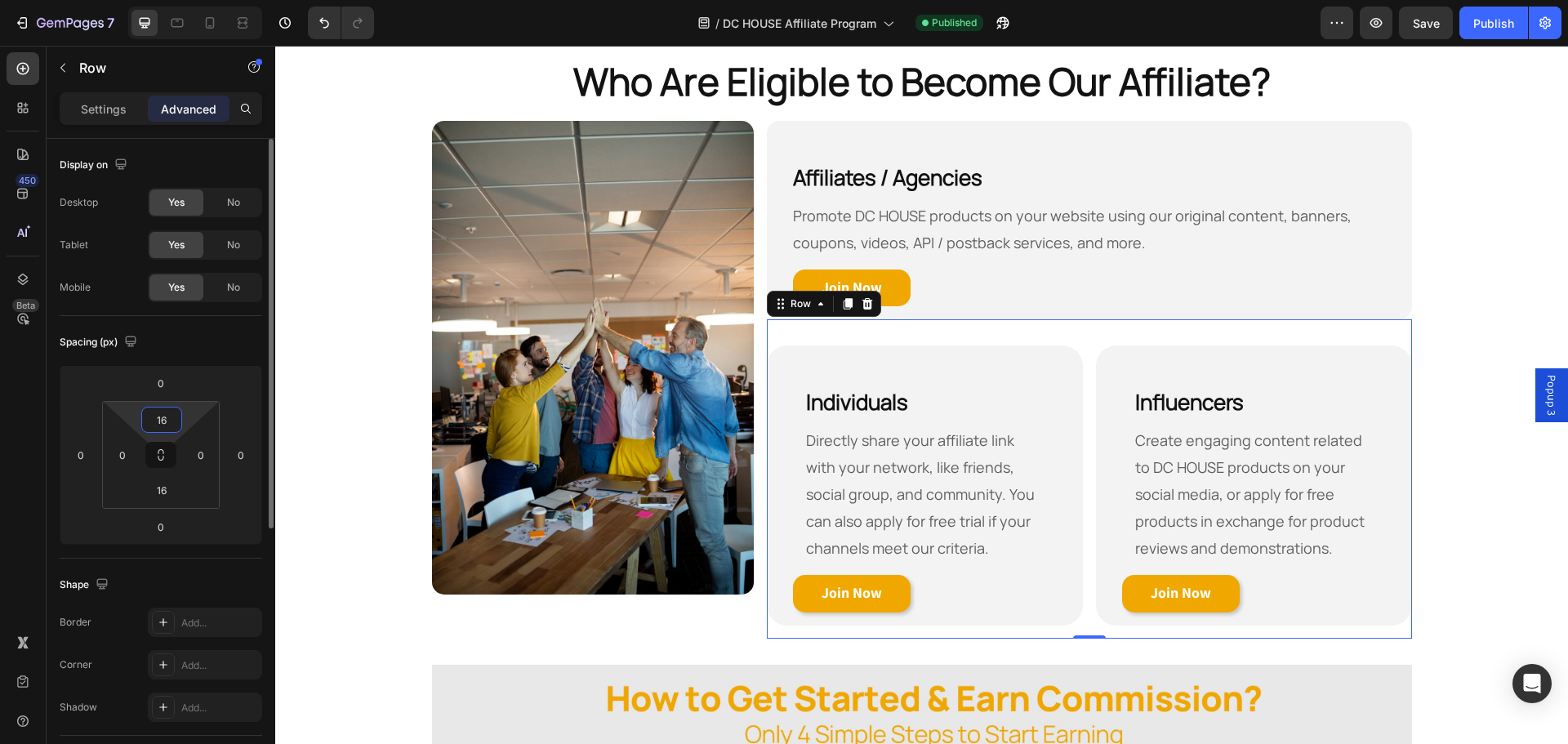
click at [166, 419] on input "16" at bounding box center [162, 420] width 33 height 24
type input "0"
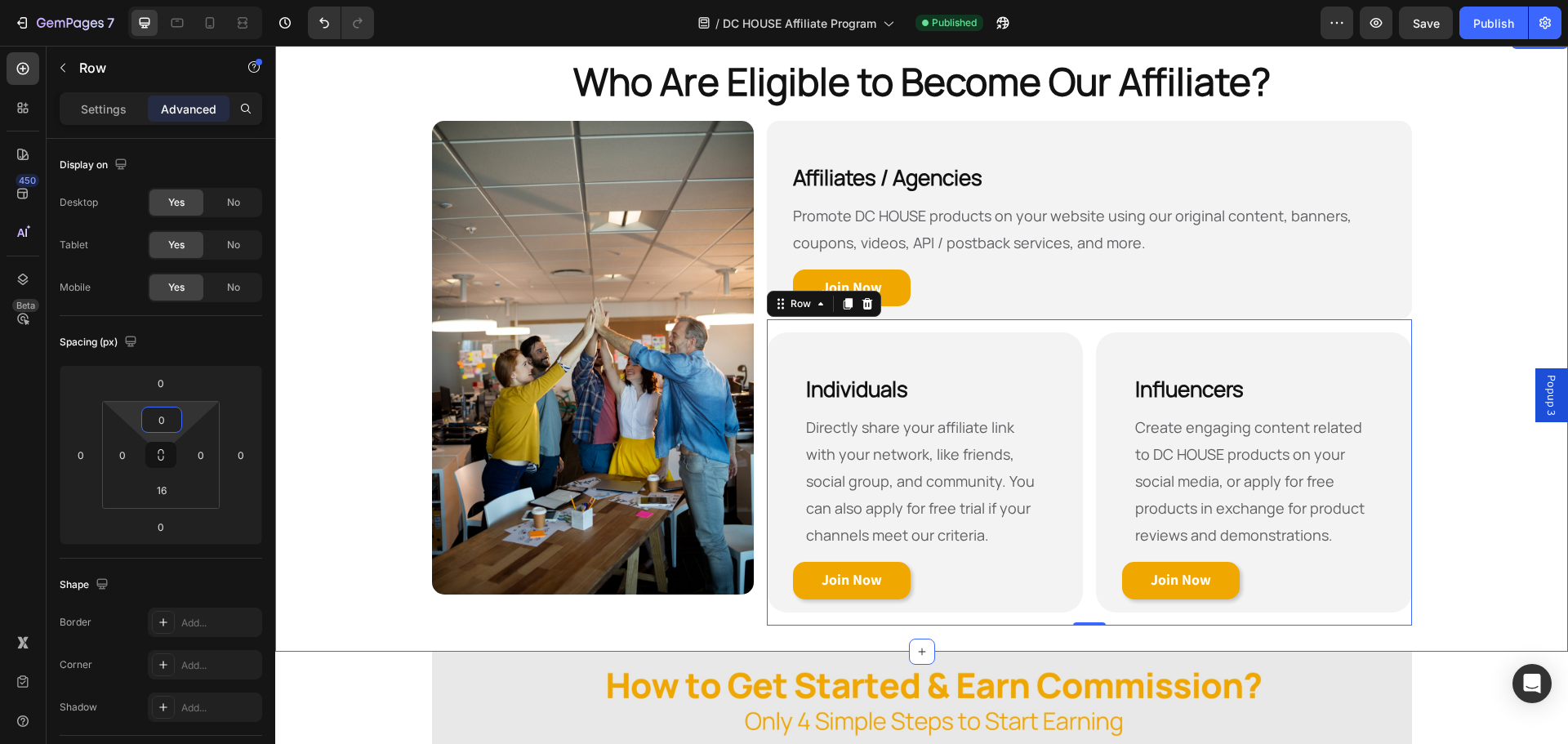
click at [339, 378] on div "Who Are Eligible to Become Our Affiliate? Heading Row Image Affiliates / Agenci…" at bounding box center [921, 340] width 1293 height 571
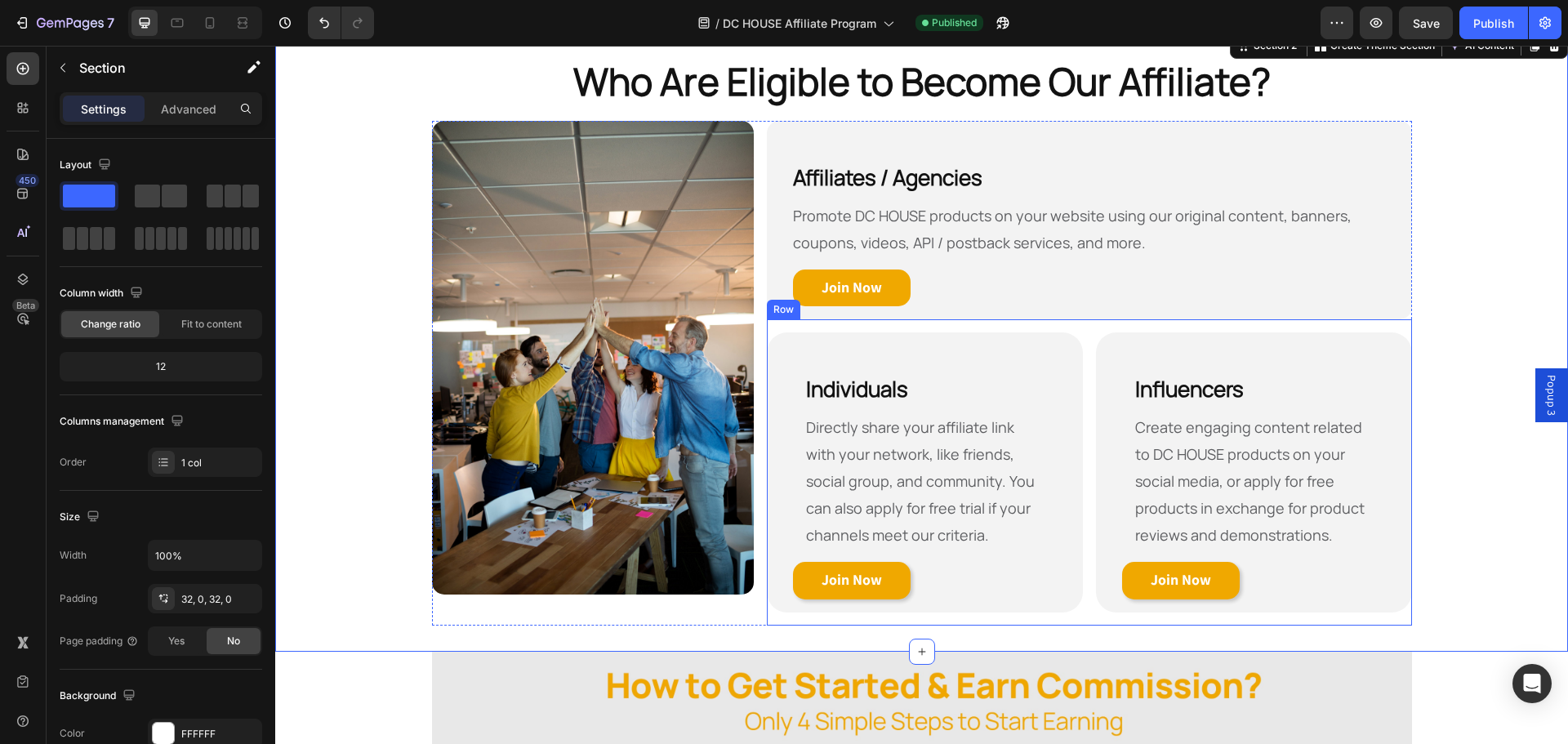
click at [907, 326] on div "Individuals Heading Directly share your affiliate link with your network, like …" at bounding box center [925, 466] width 316 height 294
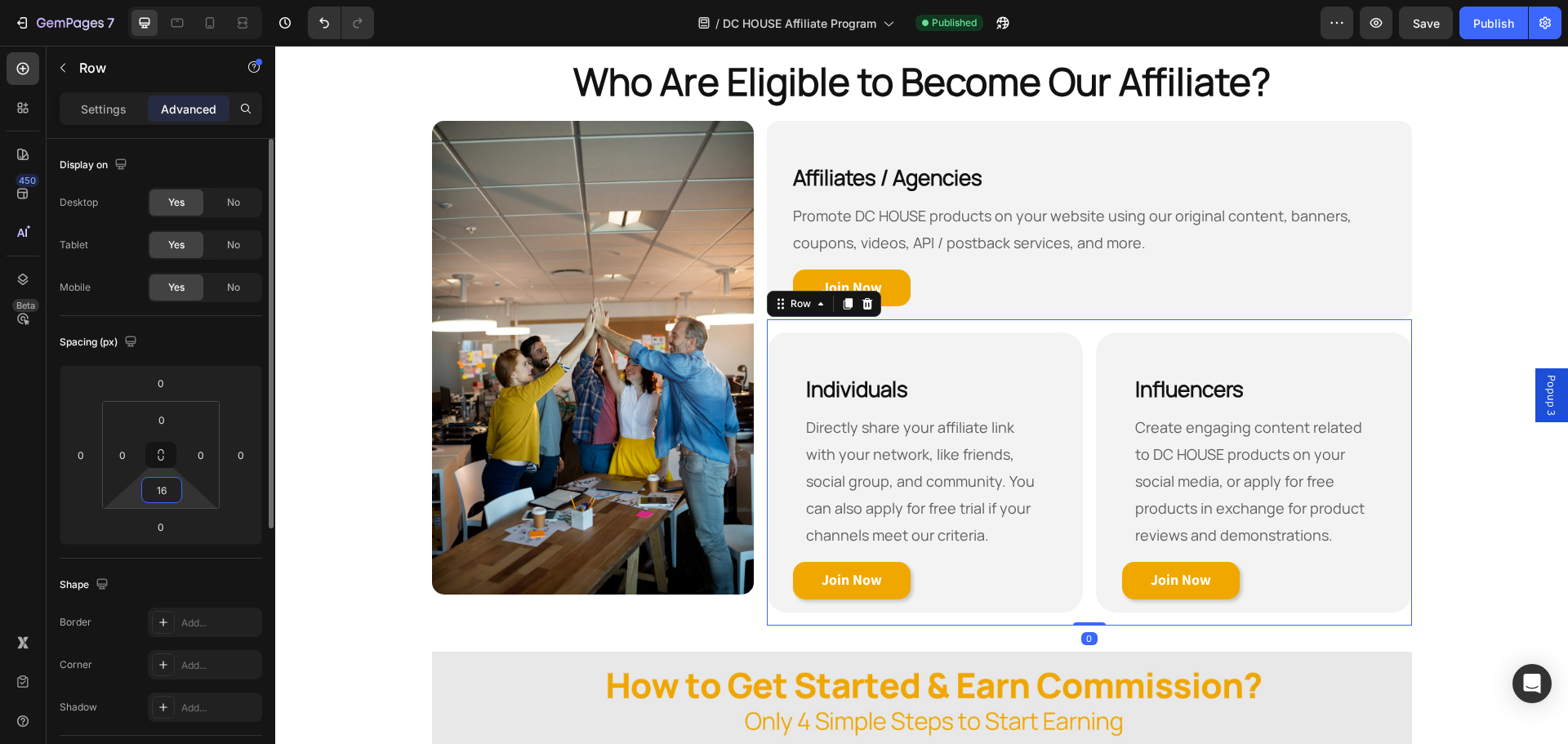
click at [172, 498] on input "16" at bounding box center [162, 490] width 33 height 24
type input "0"
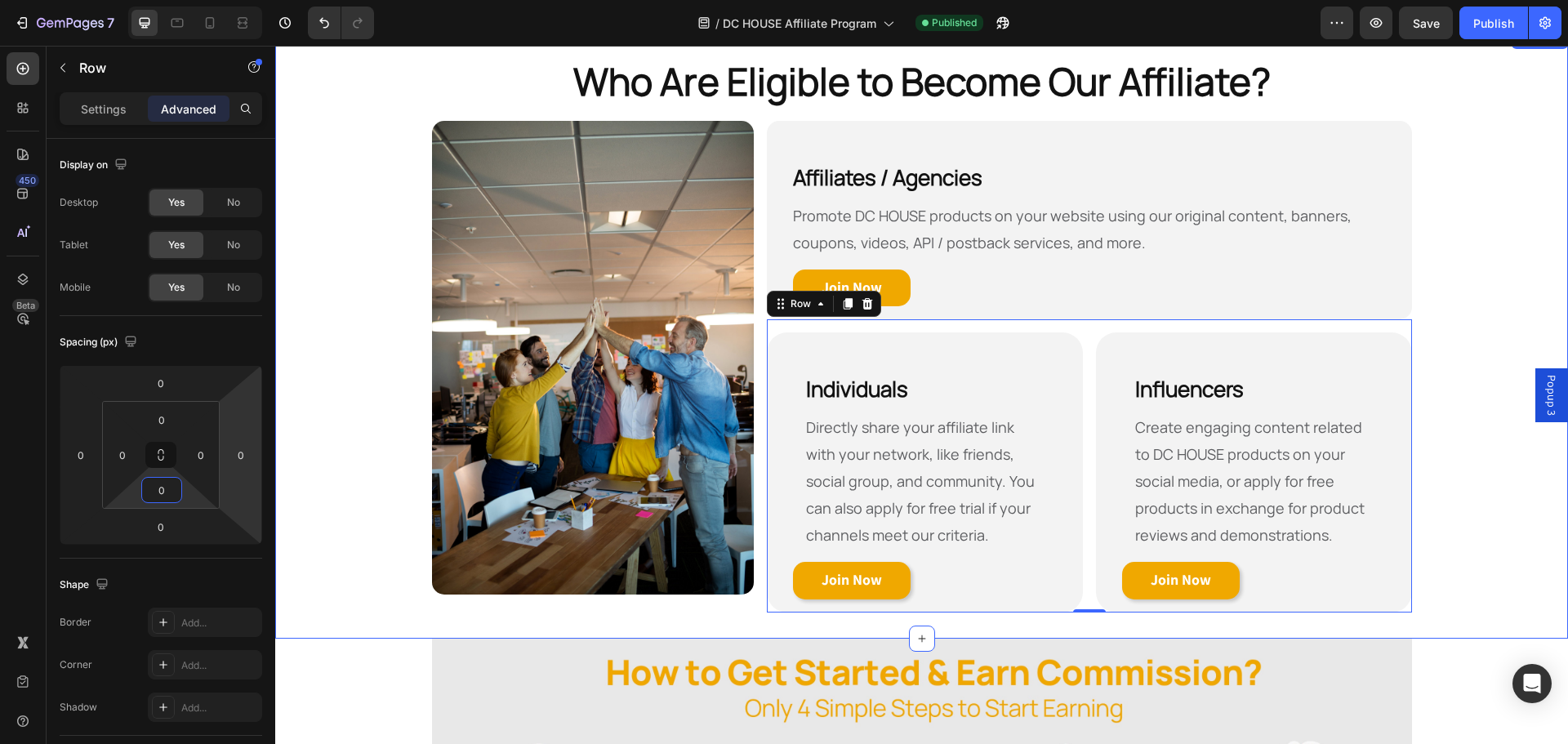
click at [354, 382] on div "Who Are Eligible to Become Our Affiliate? Heading Row Image Affiliates / Agenci…" at bounding box center [921, 333] width 1293 height 557
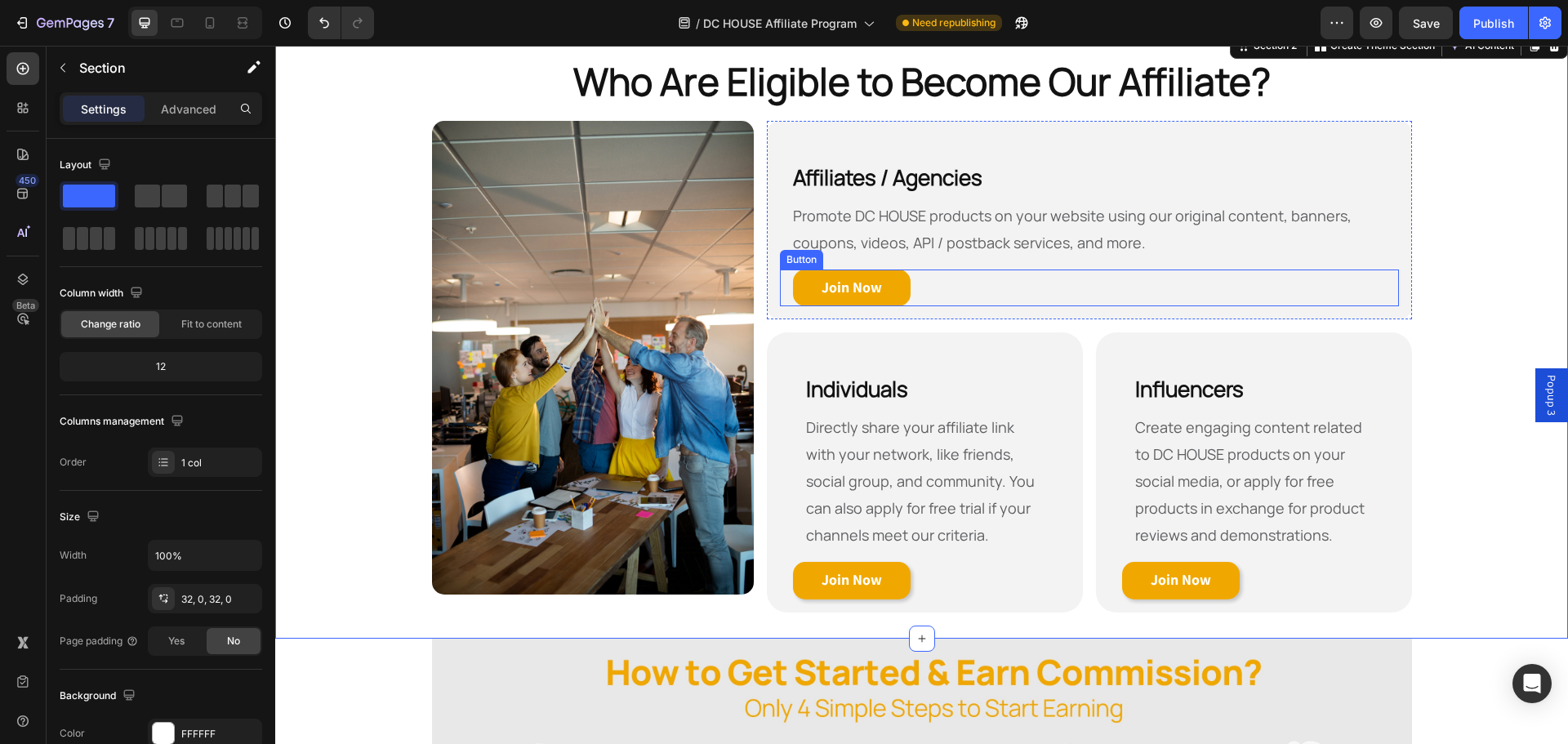
click at [1009, 305] on div "Join Now Button" at bounding box center [1089, 288] width 618 height 37
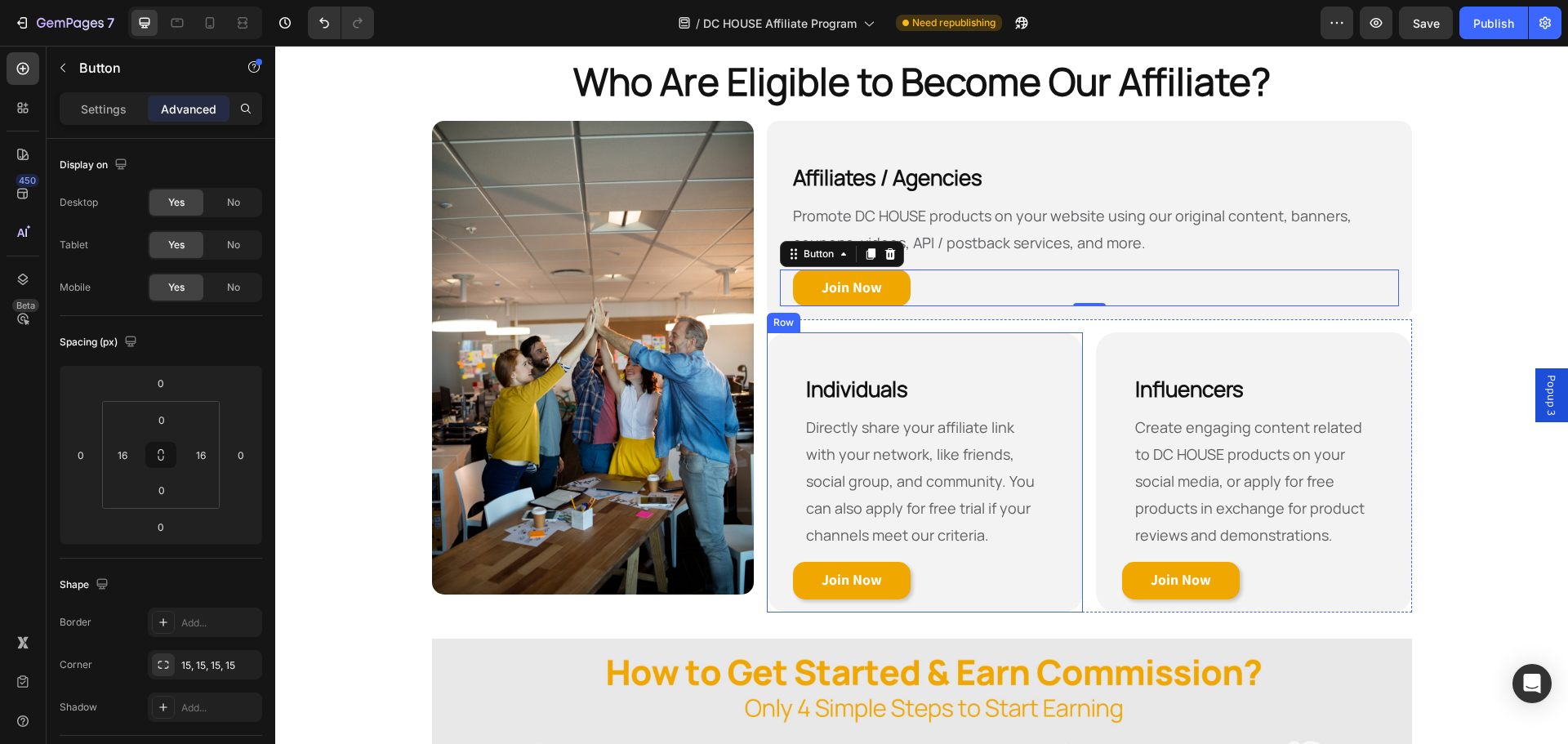
click at [995, 338] on div "Individuals Heading Directly share your affiliate link with your network, like …" at bounding box center [925, 473] width 316 height 281
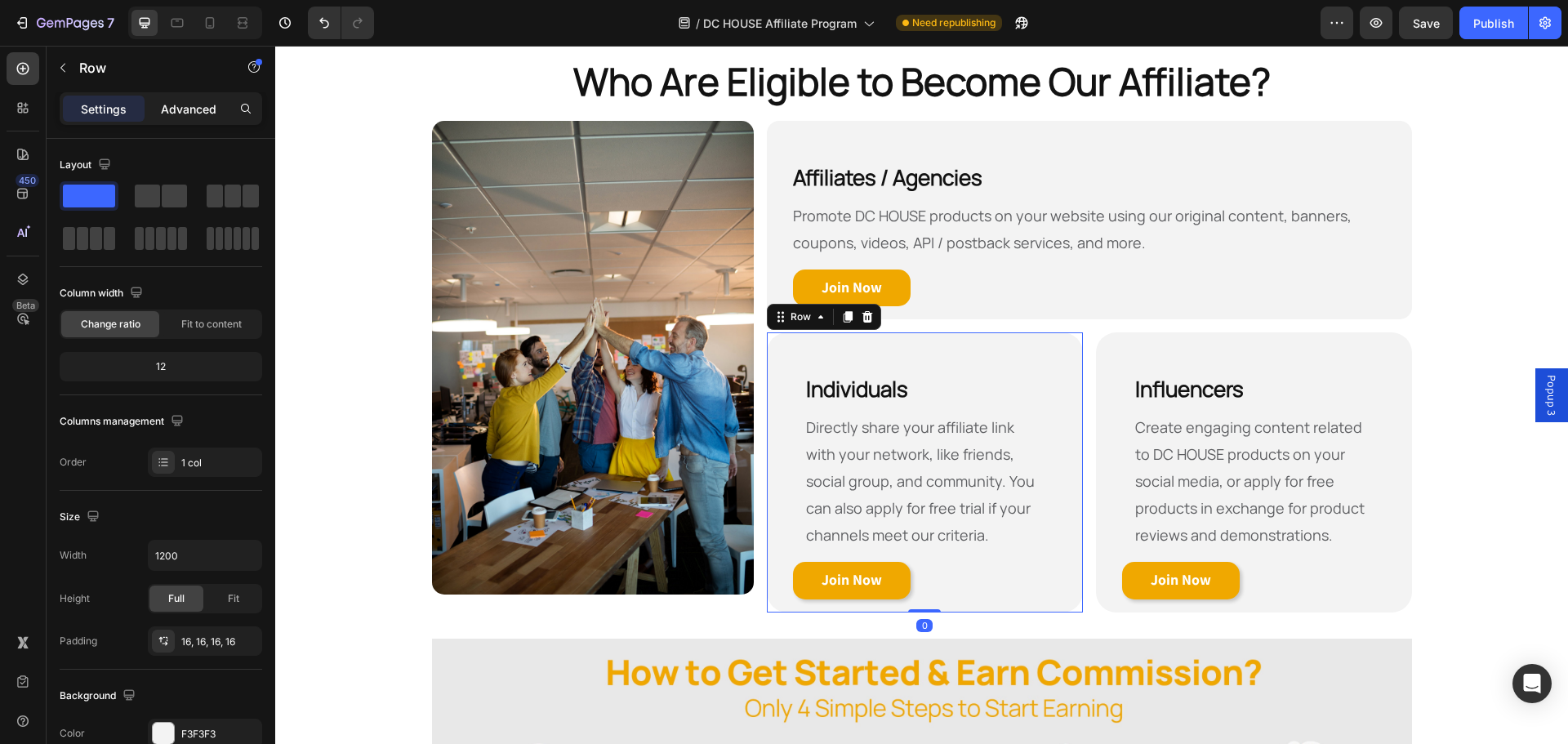
click at [173, 113] on p "Advanced" at bounding box center [189, 109] width 55 height 17
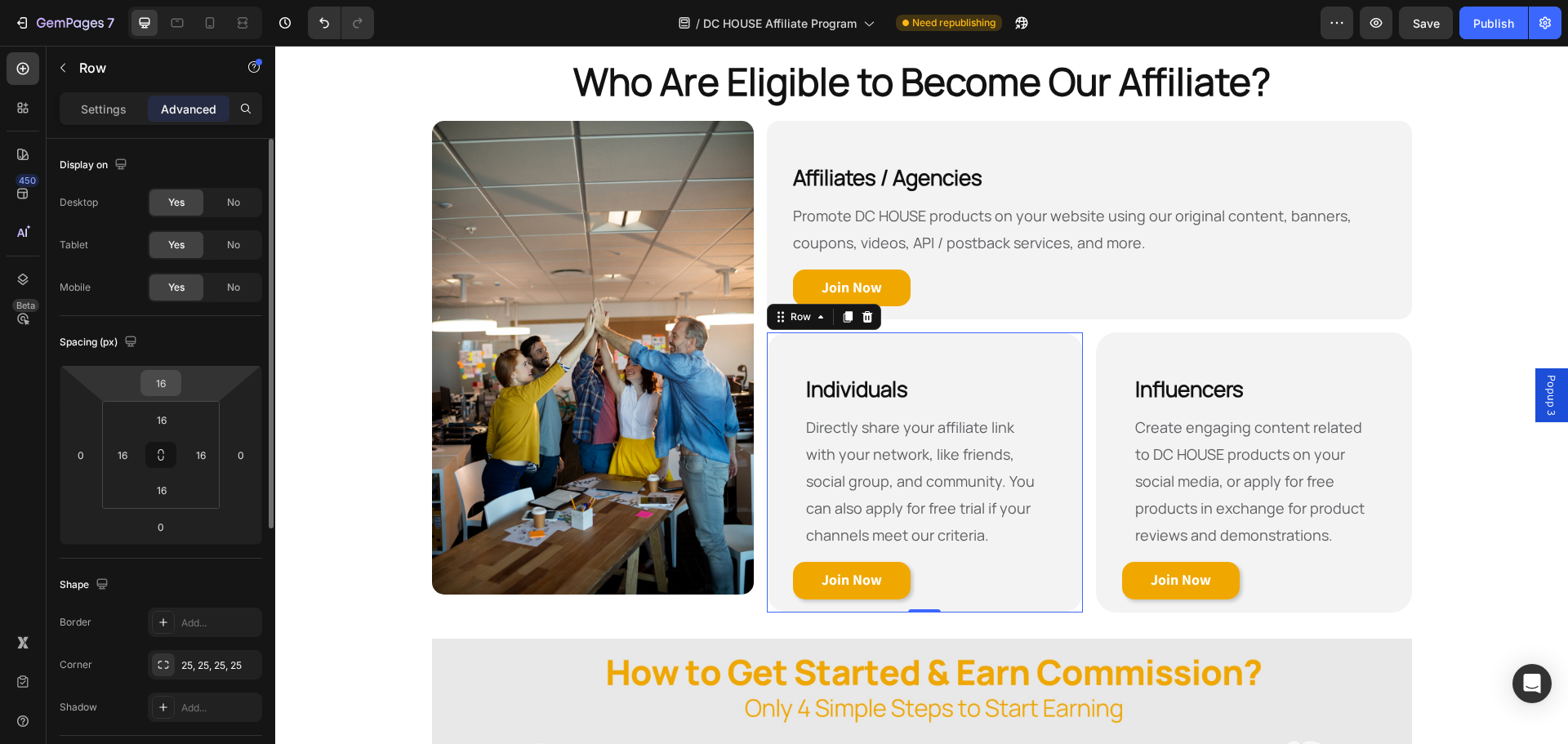
click at [166, 385] on input "16" at bounding box center [161, 383] width 33 height 24
type input "0"
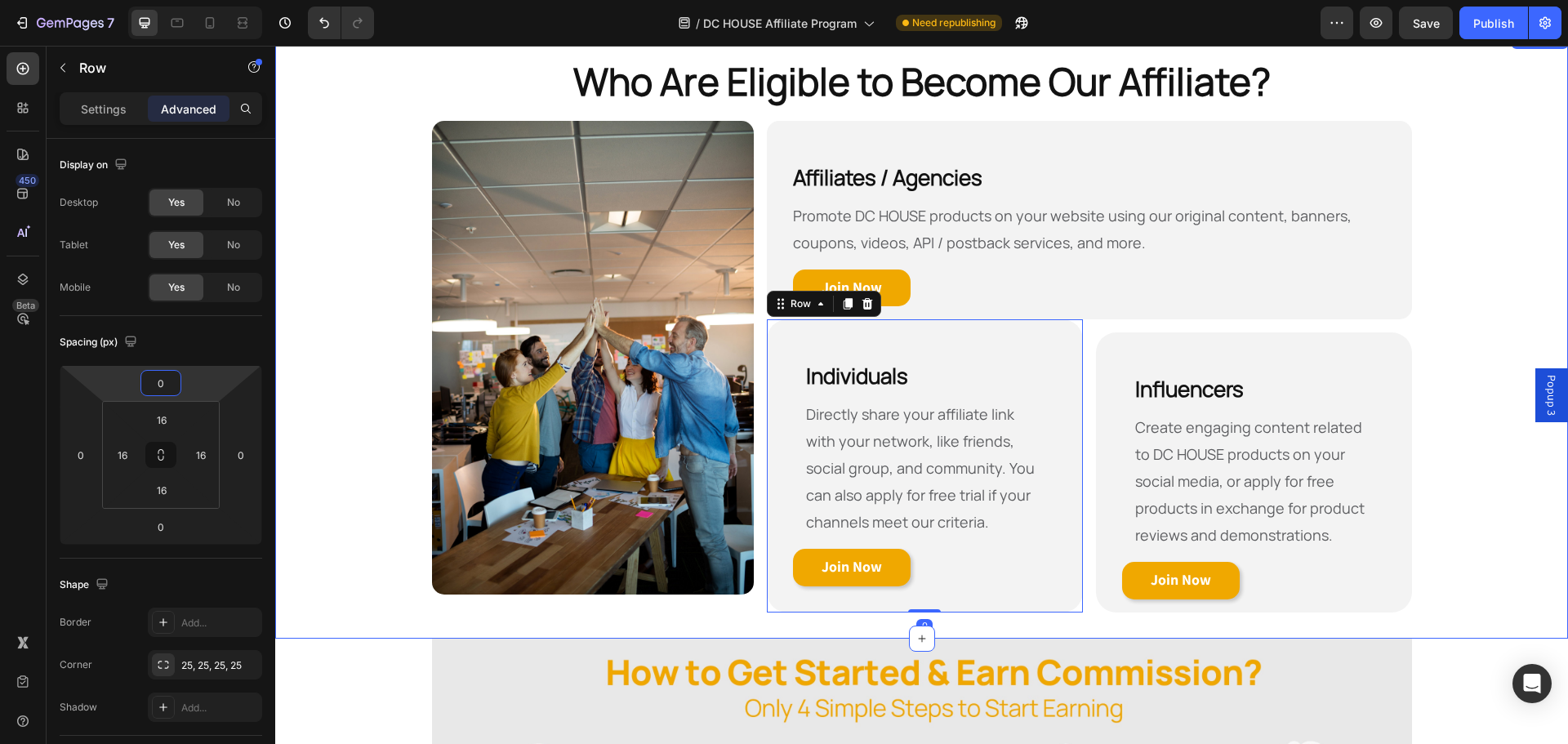
click at [1434, 417] on div "Who Are Eligible to Become Our Affiliate? Heading Row Image Affiliates / Agenci…" at bounding box center [921, 333] width 1293 height 557
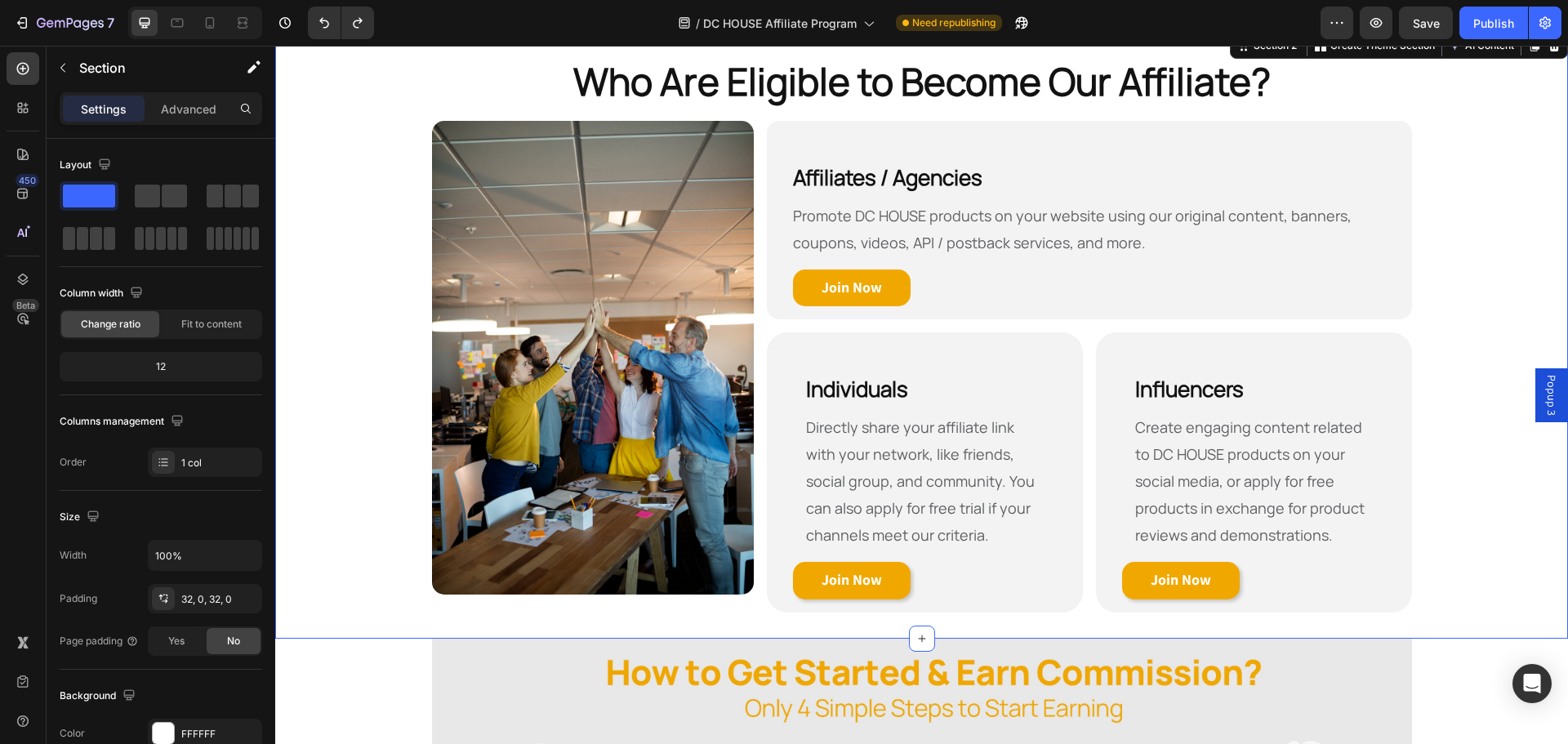
click at [1487, 303] on div "Who Are Eligible to Become Our Affiliate? Heading Row Image Affiliates / Agenci…" at bounding box center [921, 333] width 1293 height 557
click at [952, 146] on h2 "Affiliates / Agencies" at bounding box center [1089, 168] width 618 height 68
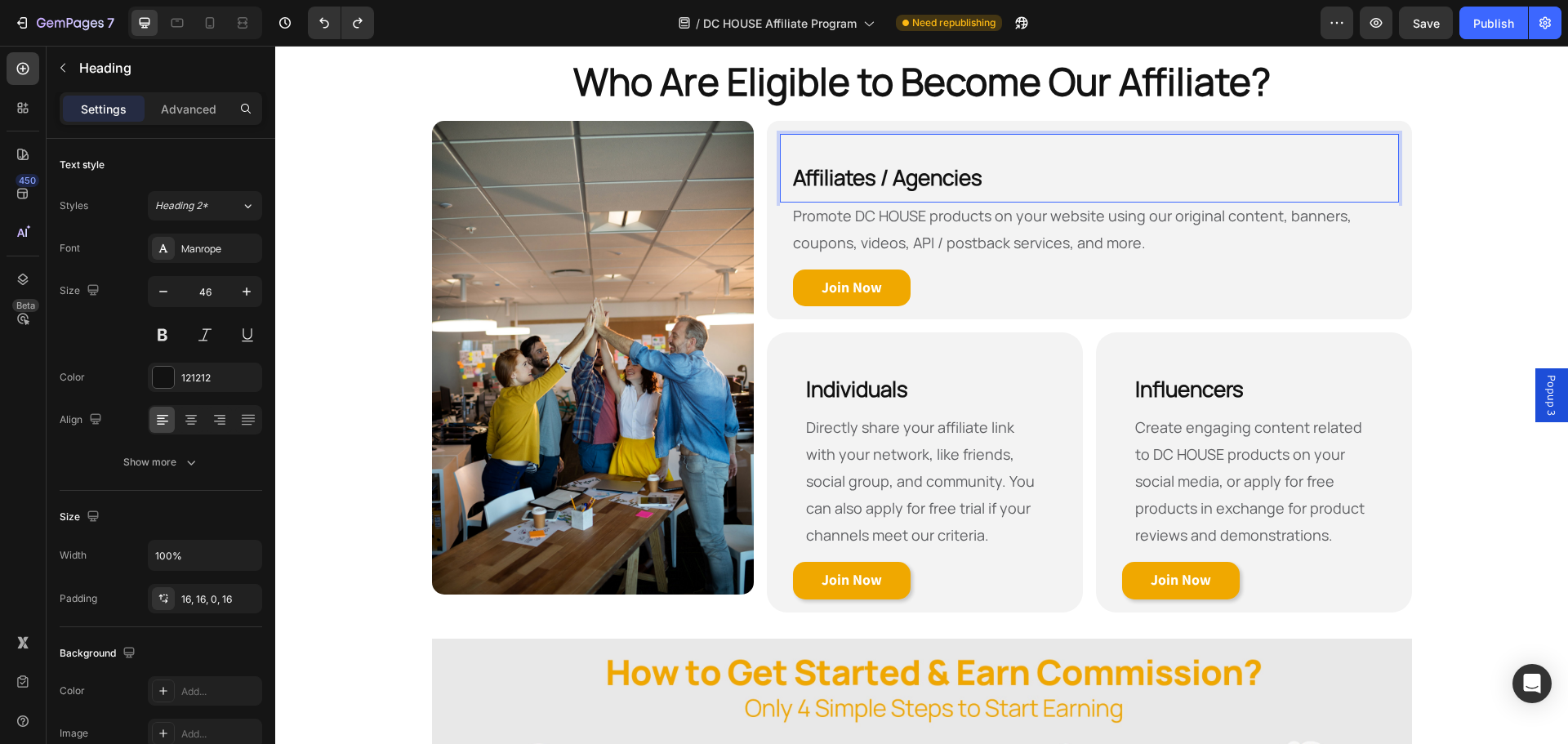
click at [810, 145] on h2 "Affiliates / Agencies" at bounding box center [1089, 168] width 618 height 68
click at [190, 110] on p "Advanced" at bounding box center [189, 109] width 55 height 17
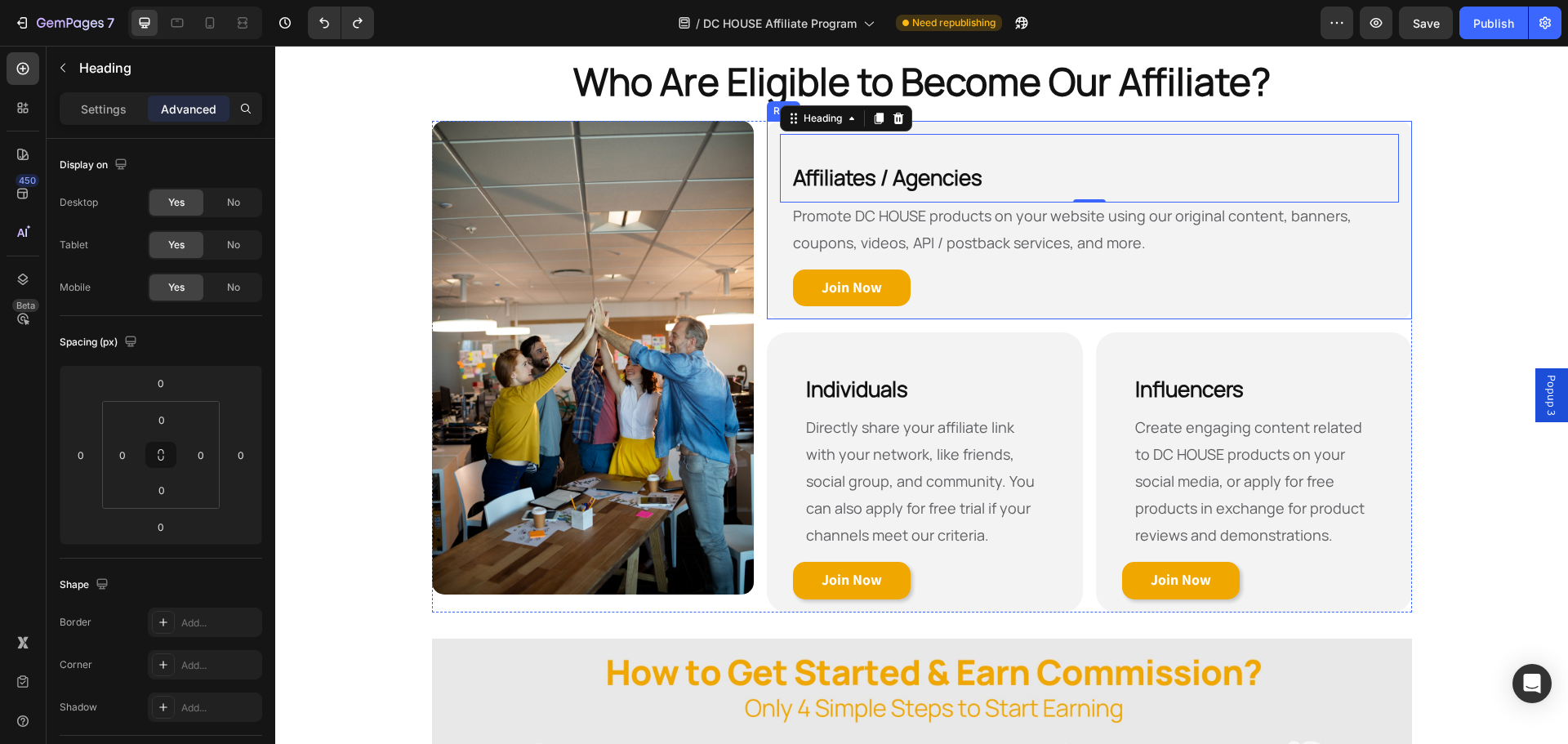
click at [989, 123] on div "⁠⁠⁠⁠⁠⁠⁠ Affiliates / Agencies Heading 0 Promote DC HOUSE products on your websi…" at bounding box center [1089, 221] width 644 height 199
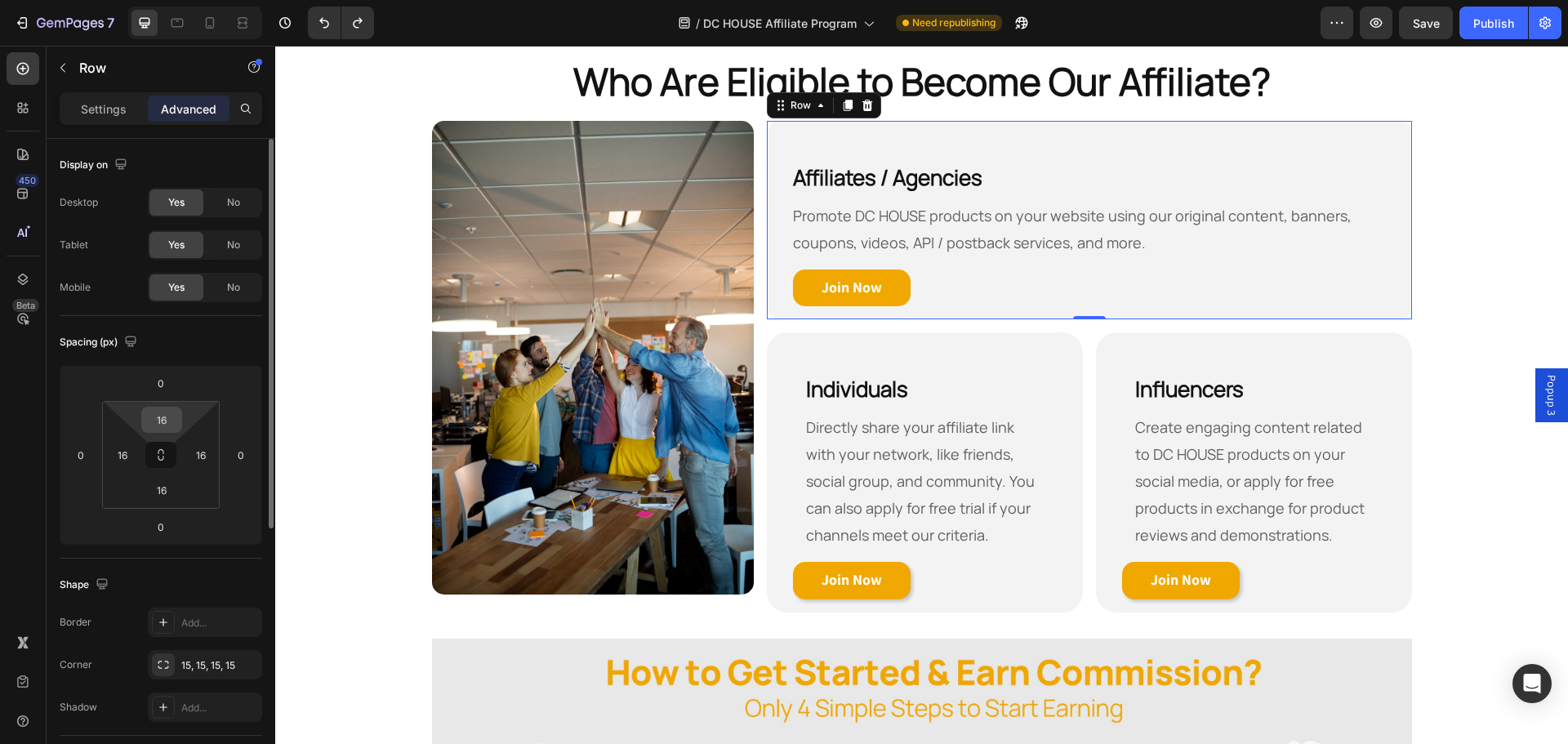
click at [161, 419] on input "16" at bounding box center [162, 420] width 33 height 24
drag, startPoint x: 178, startPoint y: 424, endPoint x: 131, endPoint y: 421, distance: 47.1
click at [131, 421] on div "15 16 16 16" at bounding box center [161, 455] width 118 height 108
click at [169, 420] on input "15" at bounding box center [162, 420] width 33 height 24
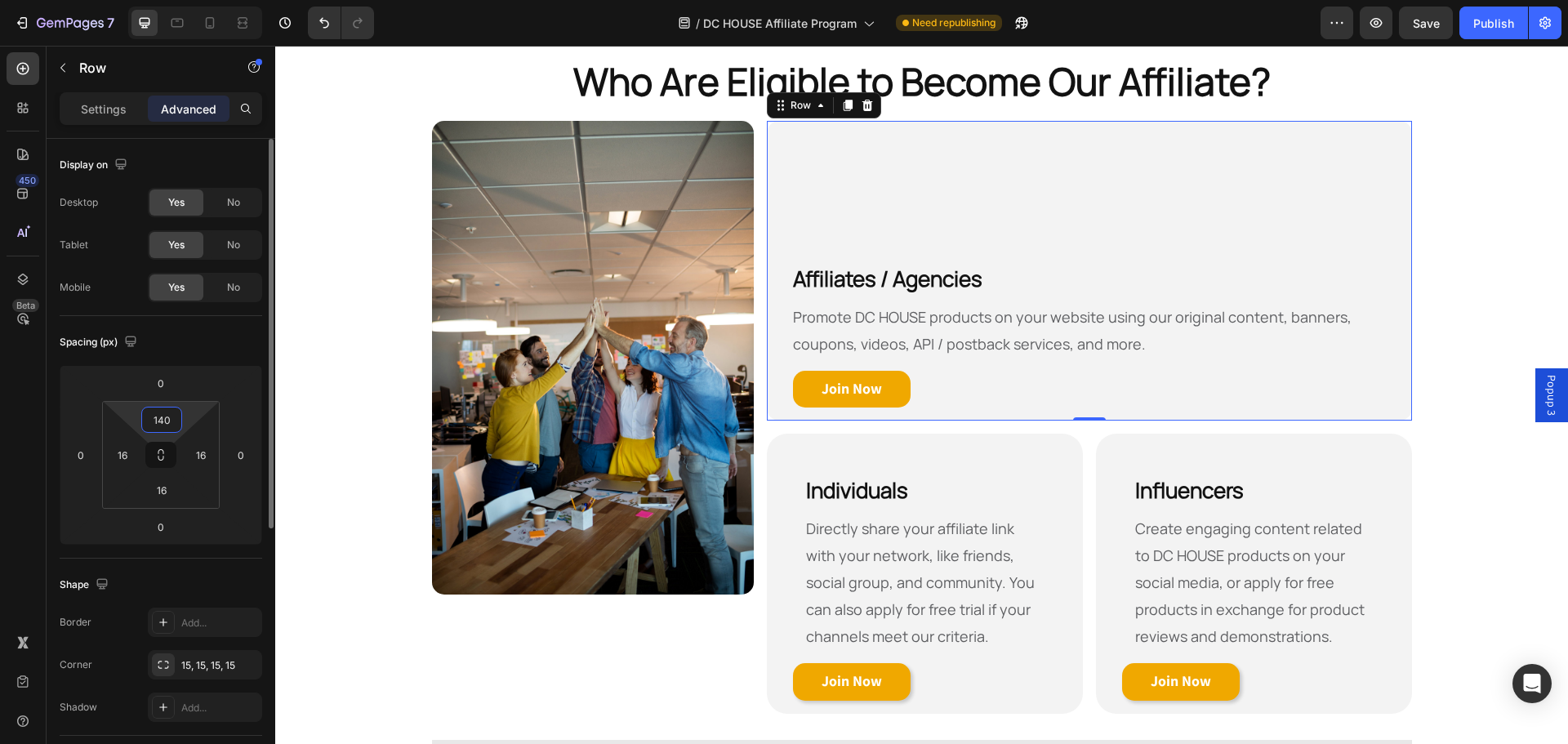
drag, startPoint x: 169, startPoint y: 420, endPoint x: 139, endPoint y: 418, distance: 30.1
click at [139, 419] on div "140 16 16 16" at bounding box center [161, 455] width 118 height 108
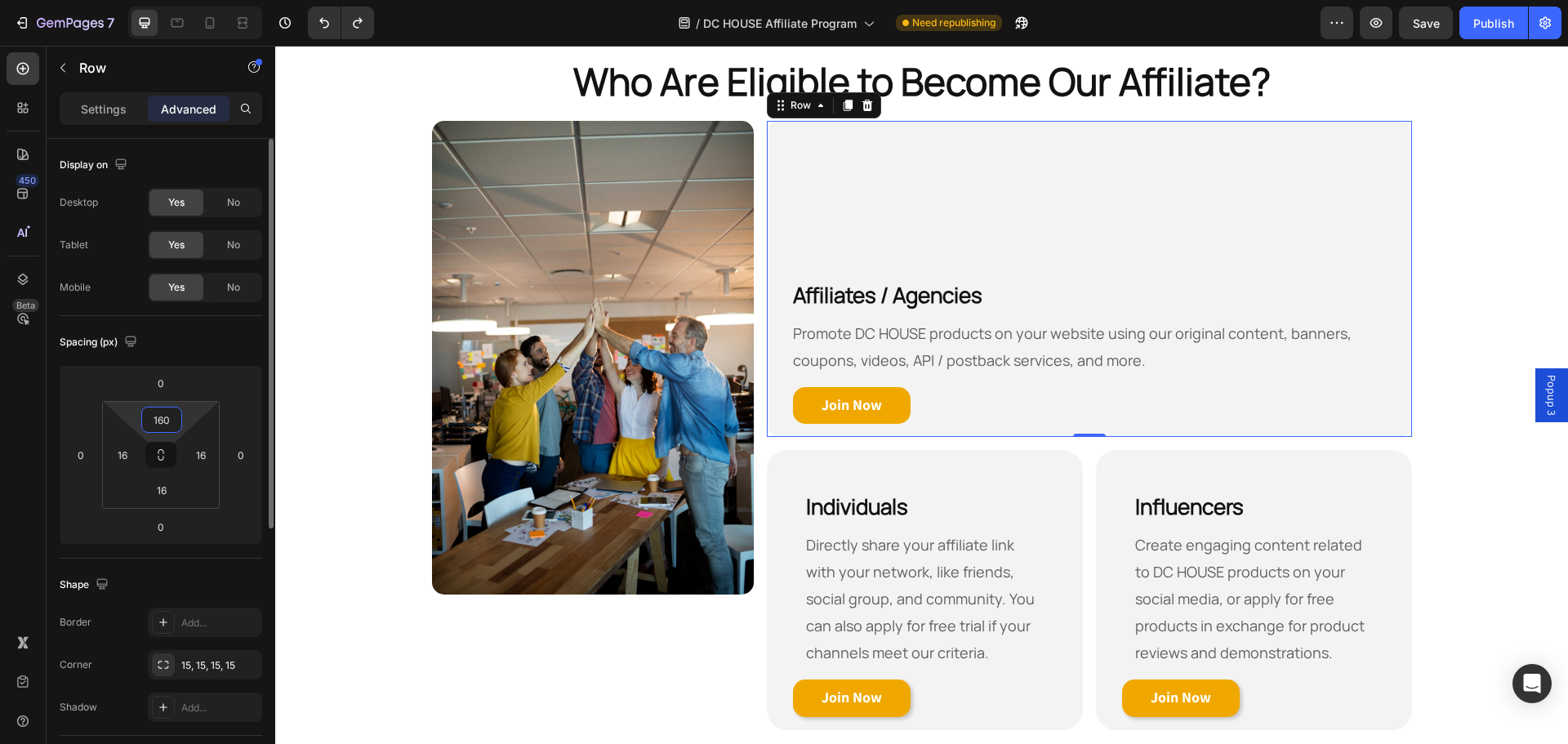
drag, startPoint x: 172, startPoint y: 421, endPoint x: 139, endPoint y: 419, distance: 33.1
click at [139, 419] on div "160 16 16 16" at bounding box center [161, 455] width 118 height 108
type input "0"
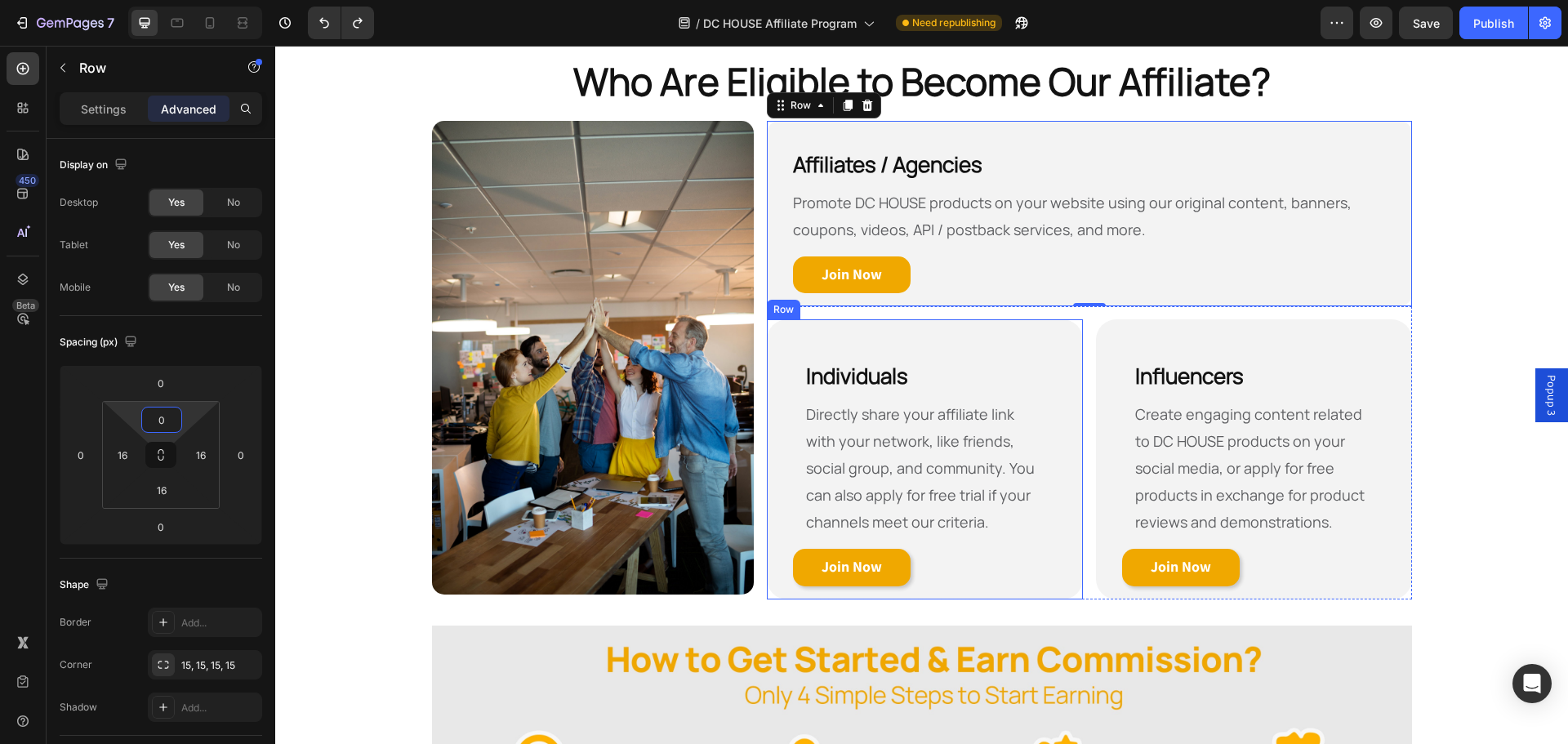
click at [945, 324] on div "Individuals Heading Directly share your affiliate link with your network, like …" at bounding box center [925, 460] width 316 height 281
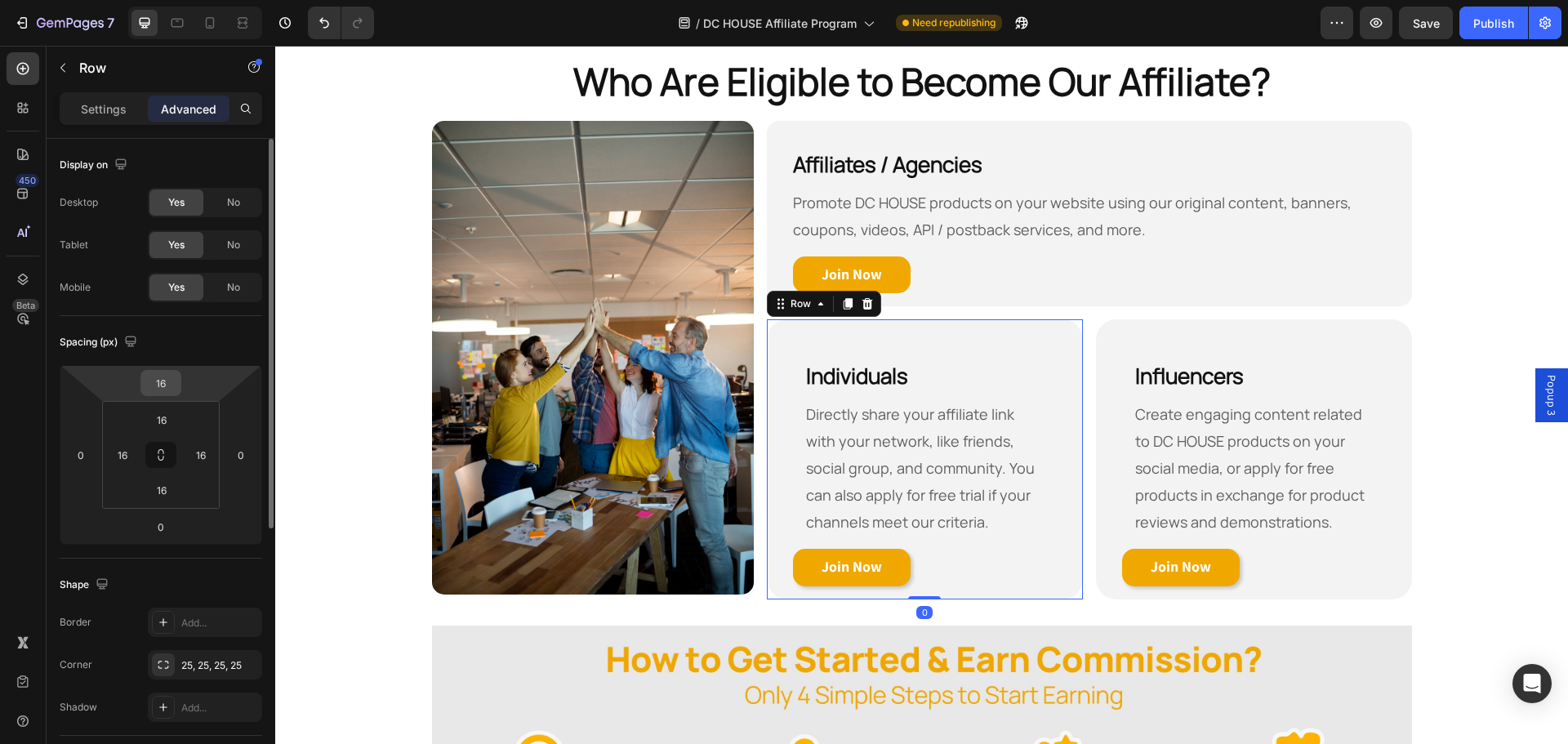
click at [177, 385] on div "16" at bounding box center [160, 383] width 41 height 26
drag, startPoint x: 238, startPoint y: 370, endPoint x: 227, endPoint y: 375, distance: 12.1
click at [238, 0] on html "7 Version history / DC HOUSE Affiliate Program Need republishing Preview Save P…" at bounding box center [784, 0] width 1568 height 0
click at [167, 427] on input "16" at bounding box center [162, 420] width 33 height 24
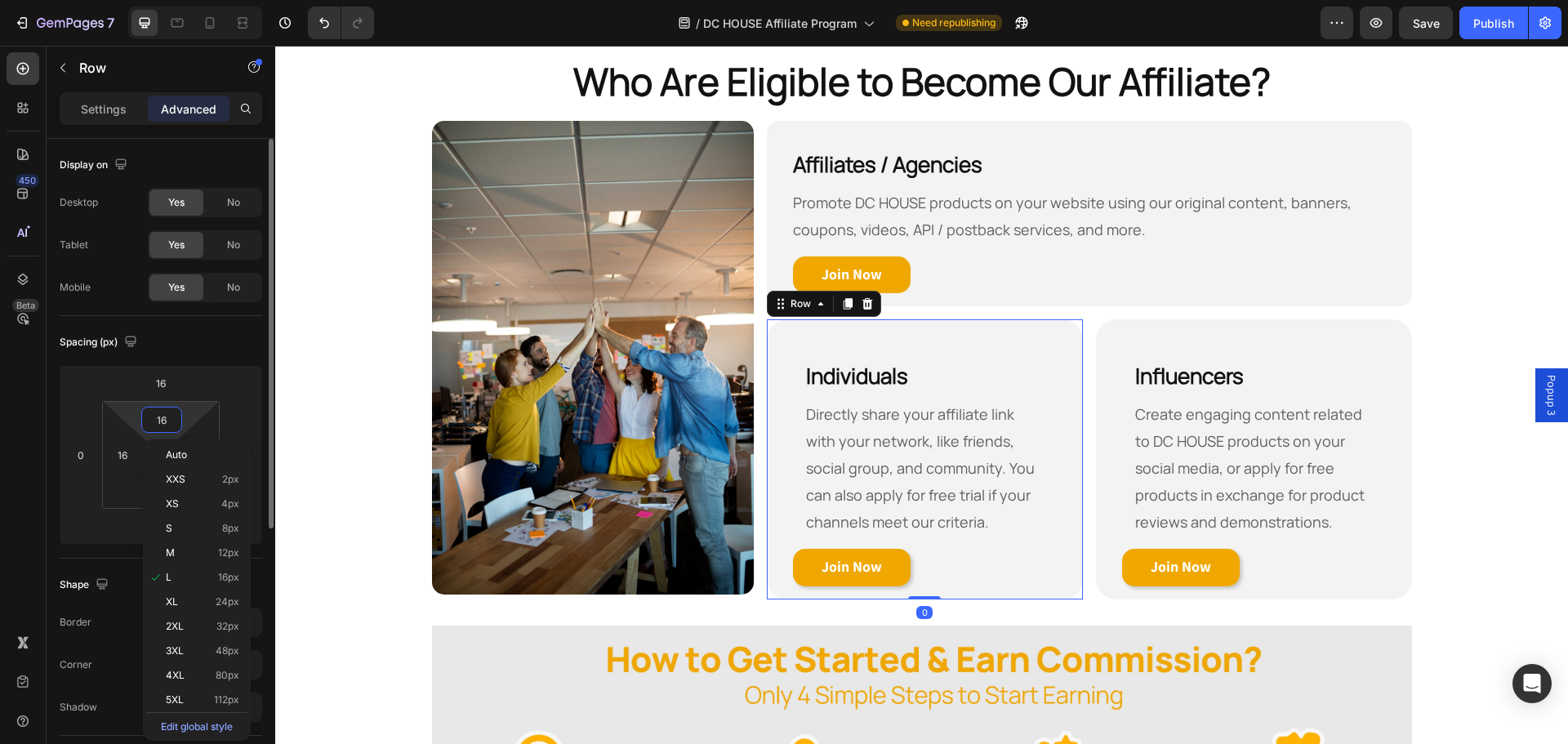
type input "0"
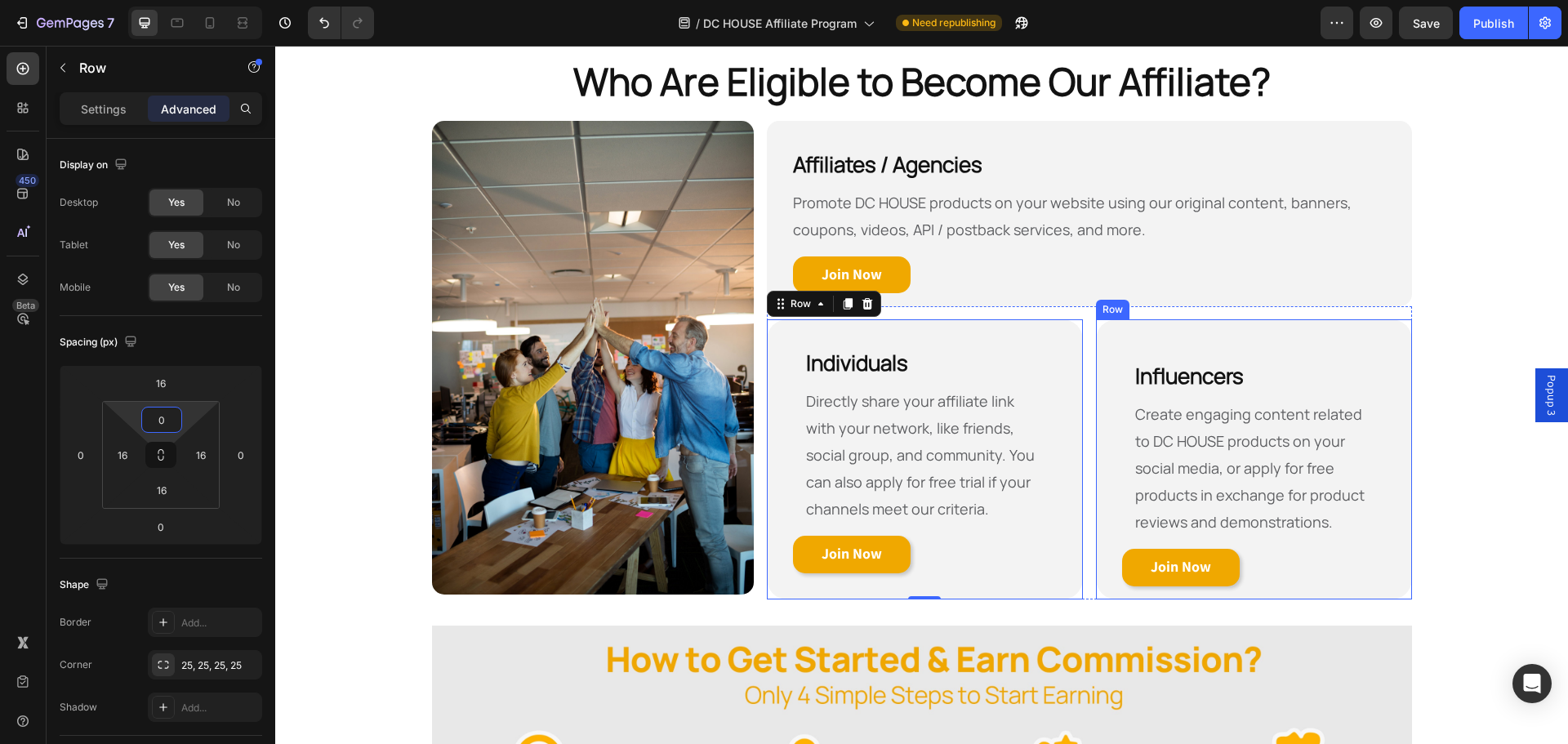
click at [1216, 328] on div "Influencers Heading Create engaging content related to DC HOUSE products on you…" at bounding box center [1254, 460] width 316 height 281
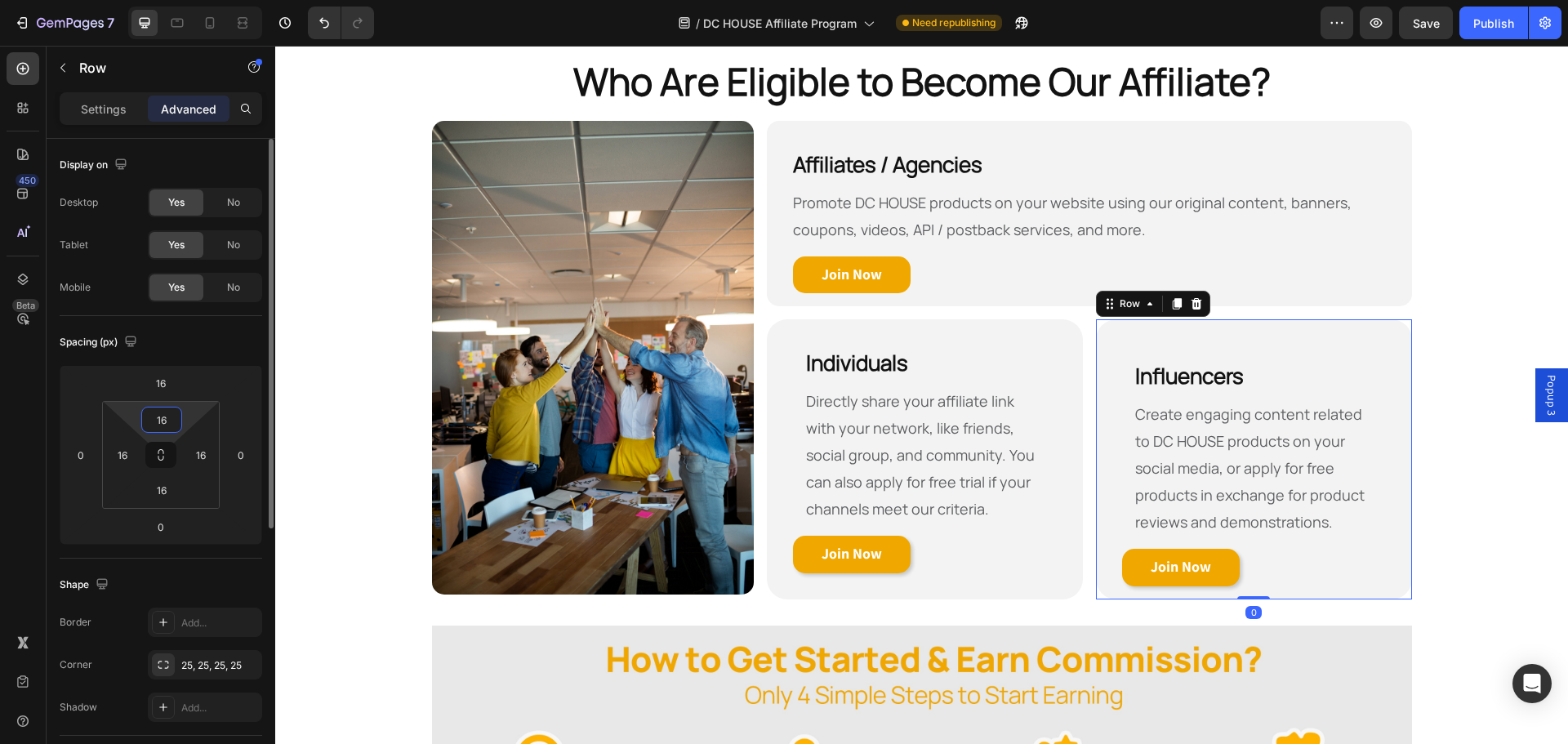
click at [169, 422] on input "16" at bounding box center [162, 420] width 33 height 24
type input "0"
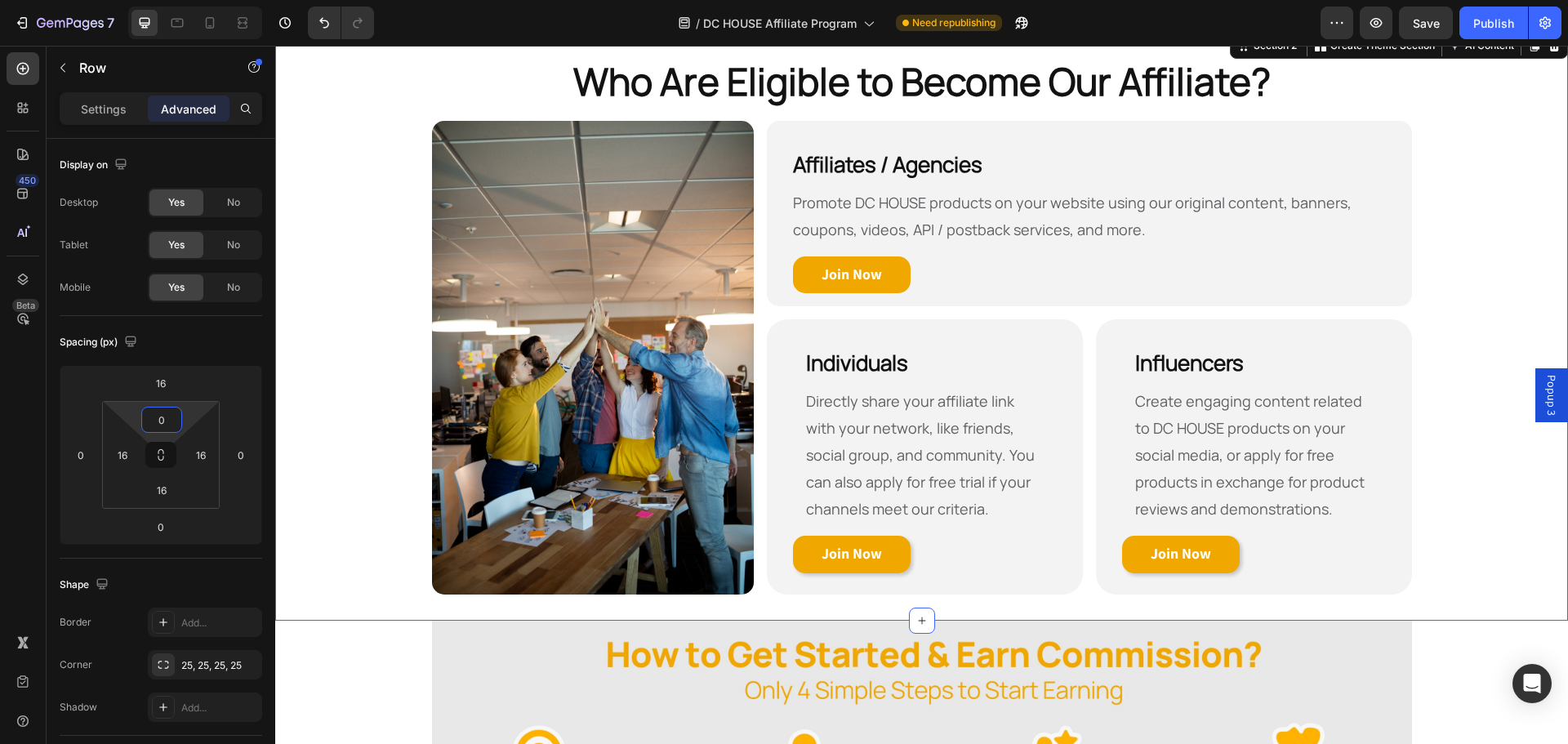
click at [1481, 369] on div "Who Are Eligible to Become Our Affiliate? Heading Row Image ⁠⁠⁠⁠⁠⁠⁠ Affiliates …" at bounding box center [921, 325] width 1293 height 540
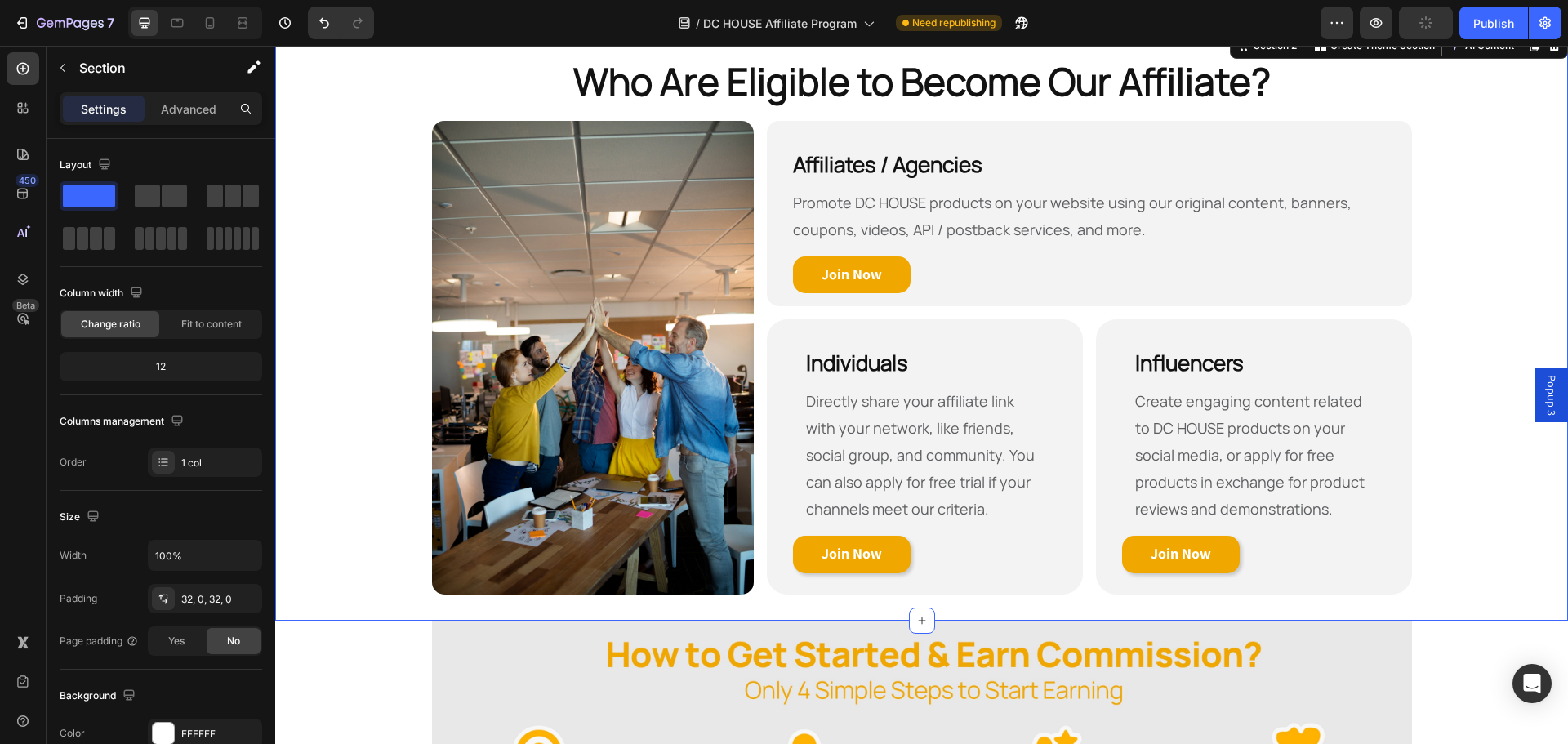
click at [1483, 246] on div "Who Are Eligible to Become Our Affiliate? Heading Row Image ⁠⁠⁠⁠⁠⁠⁠ Affiliates …" at bounding box center [921, 325] width 1293 height 540
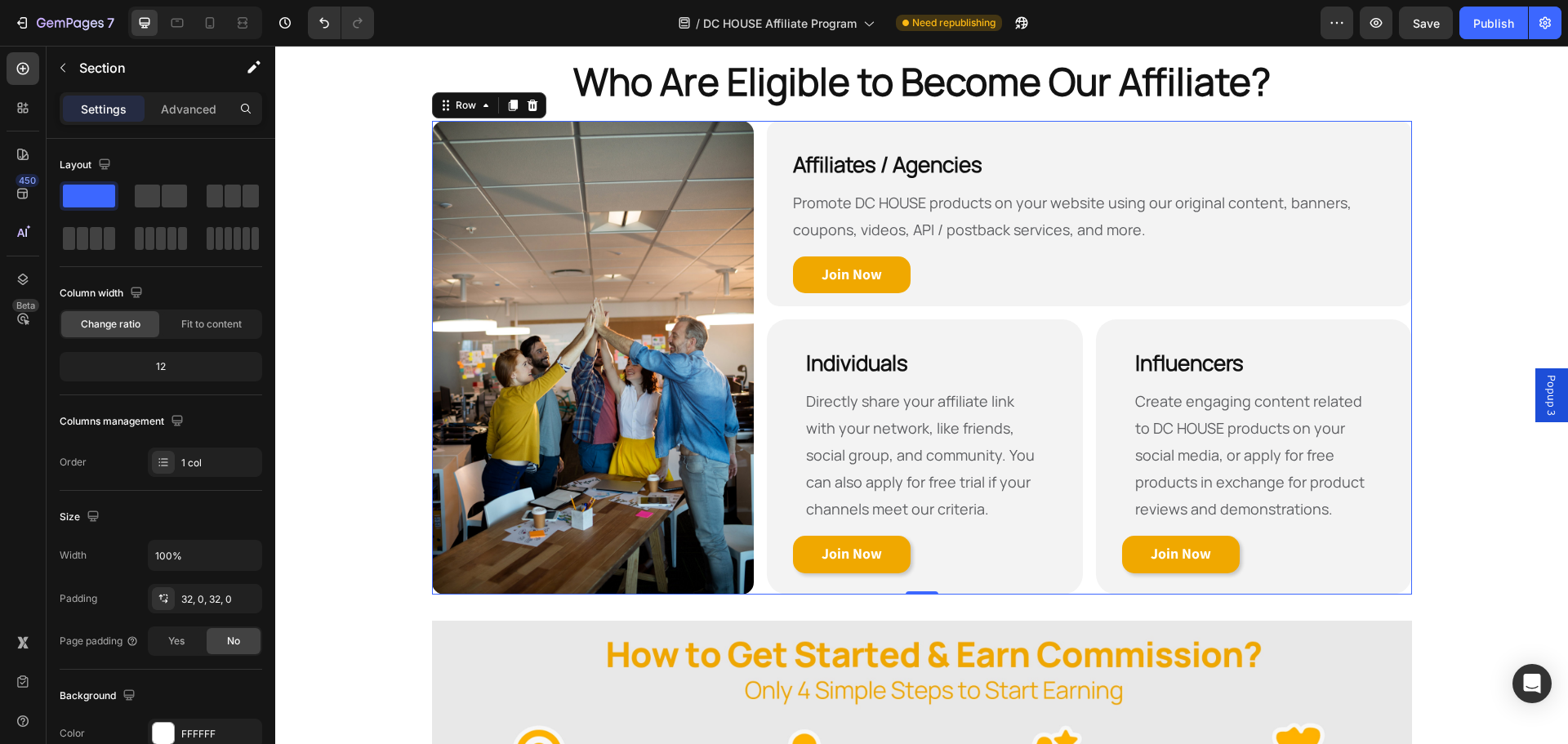
click at [751, 122] on div "Image ⁠⁠⁠⁠⁠⁠⁠ Affiliates / Agencies Heading Promote DC HOUSE products on your w…" at bounding box center [922, 358] width 980 height 474
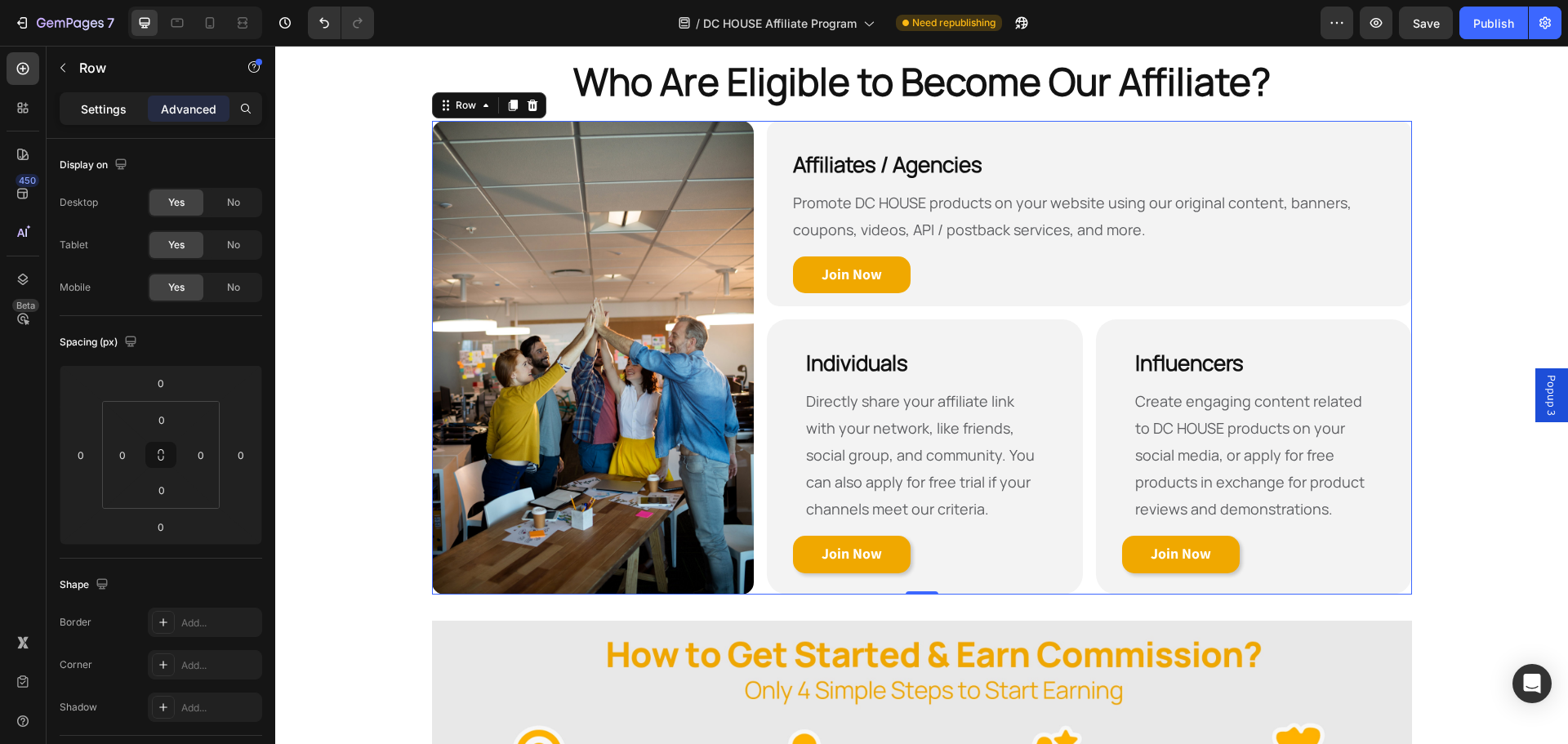
click at [104, 114] on p "Settings" at bounding box center [103, 109] width 46 height 17
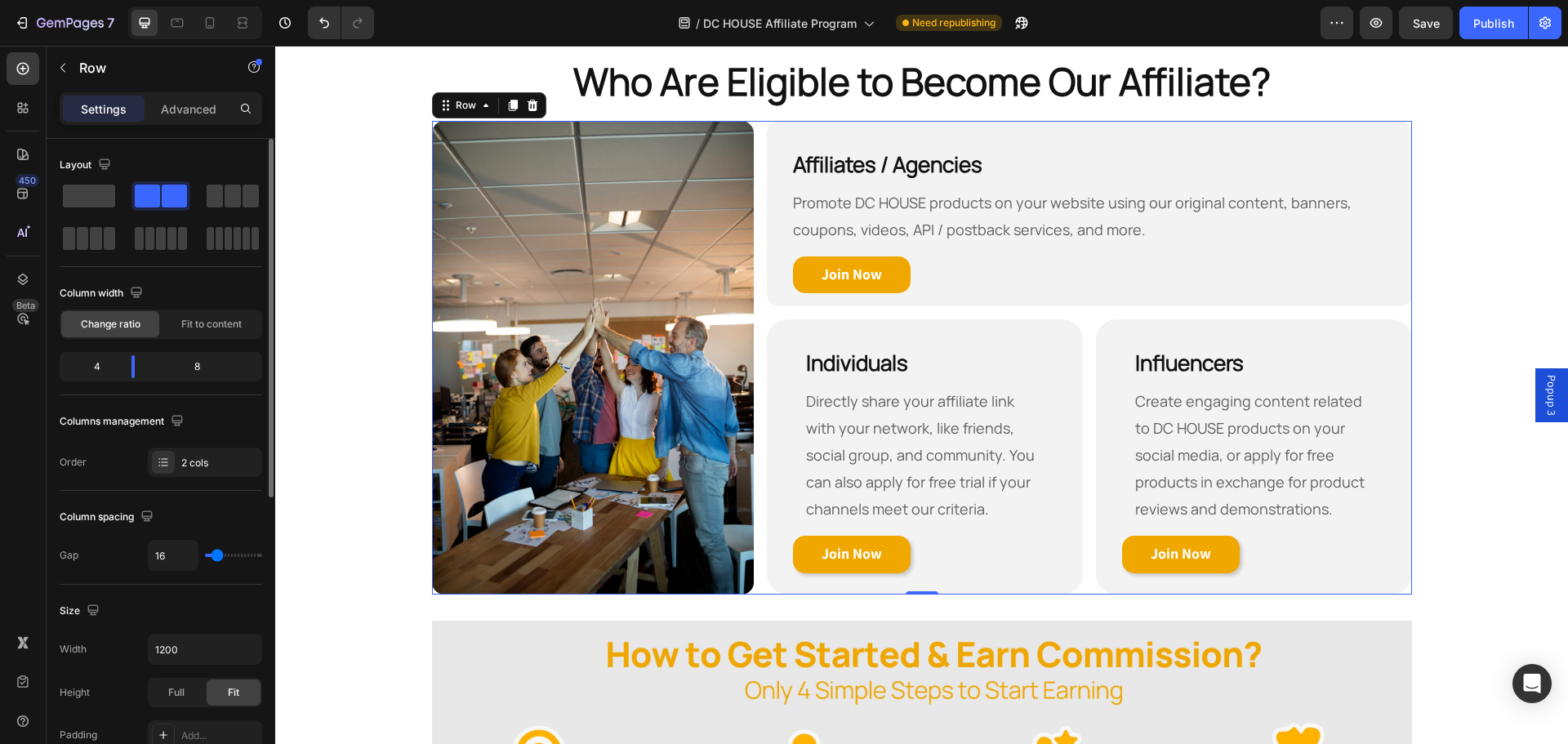
scroll to position [81, 0]
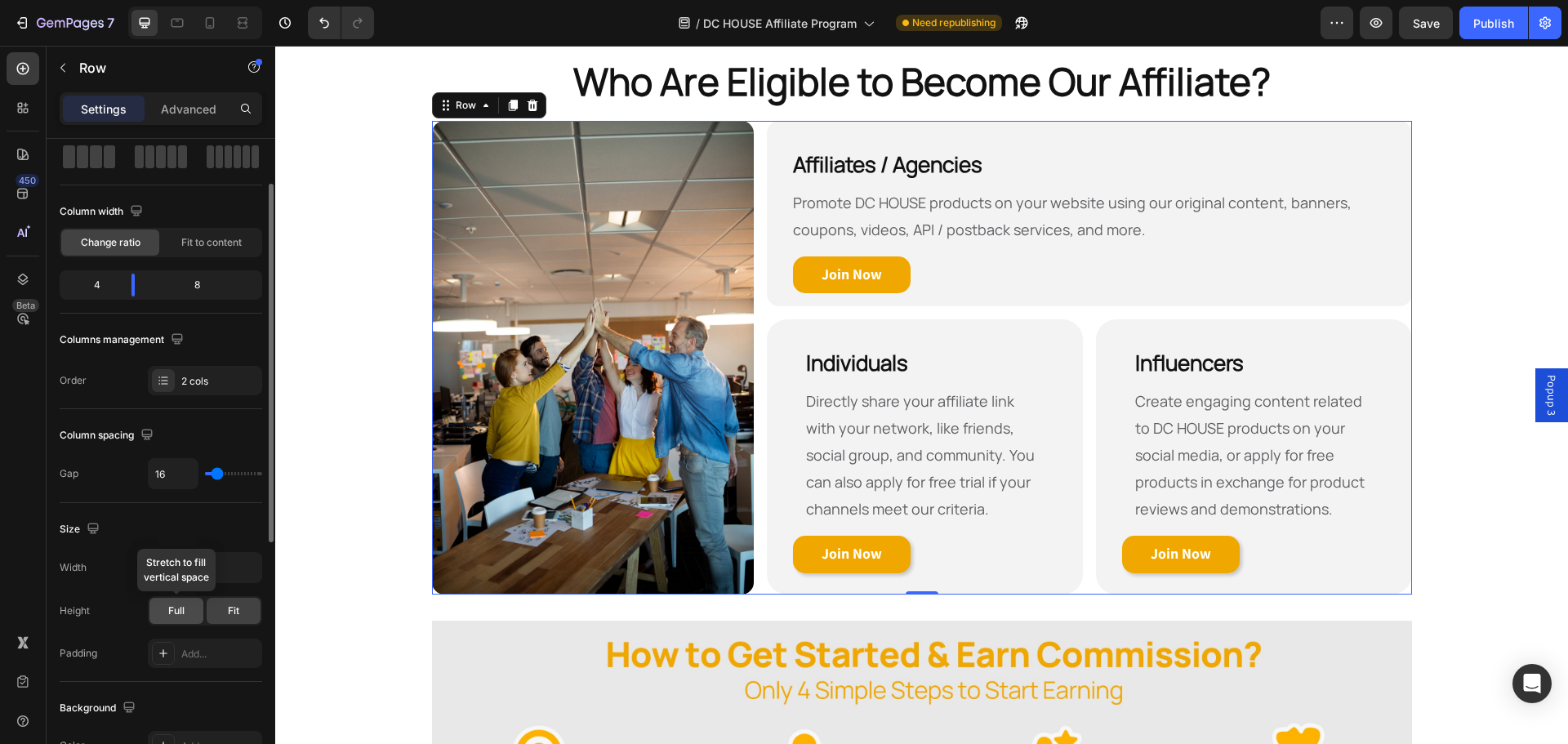
click at [182, 607] on span "Full" at bounding box center [176, 611] width 16 height 15
click at [195, 111] on p "Advanced" at bounding box center [189, 109] width 55 height 17
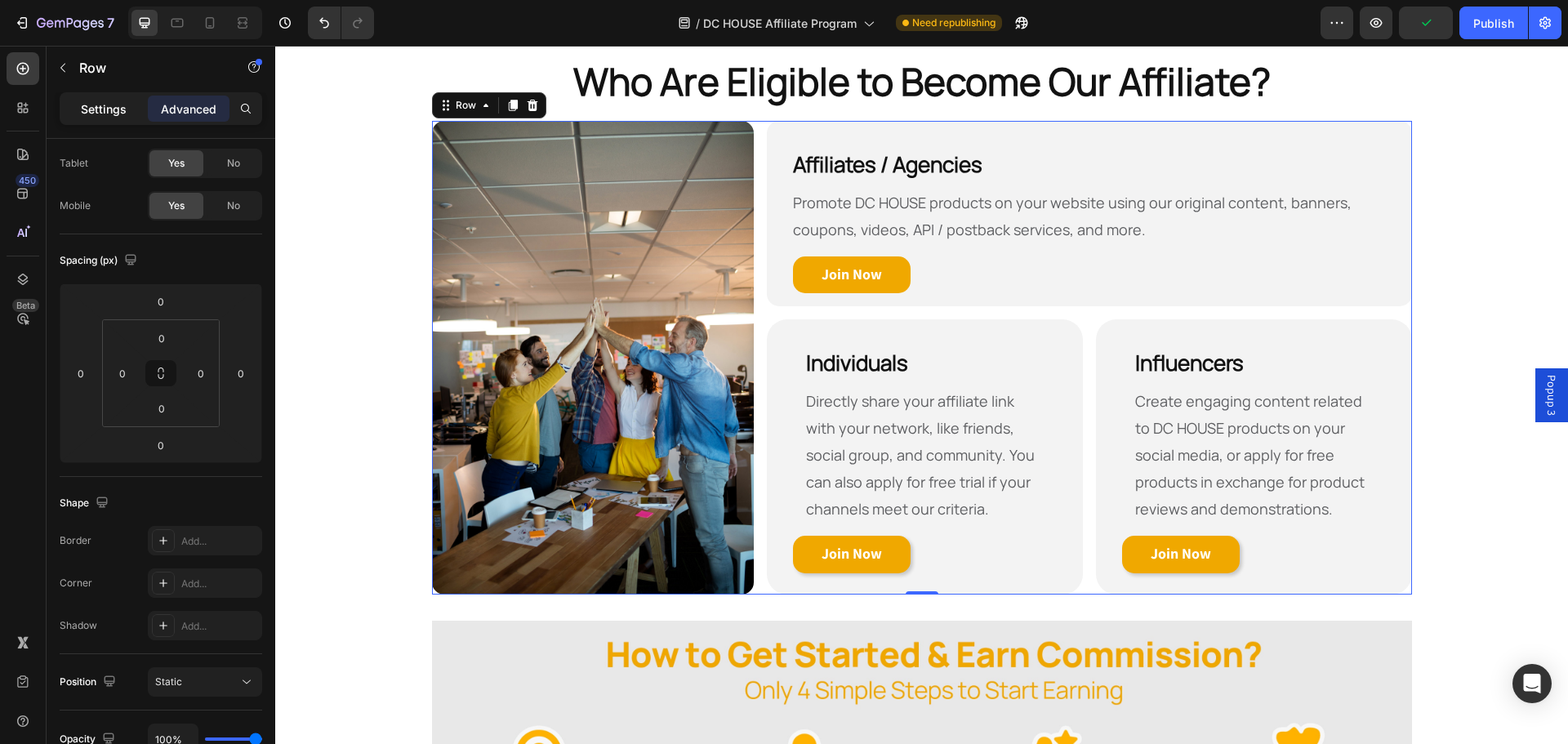
click at [113, 110] on p "Settings" at bounding box center [103, 109] width 46 height 17
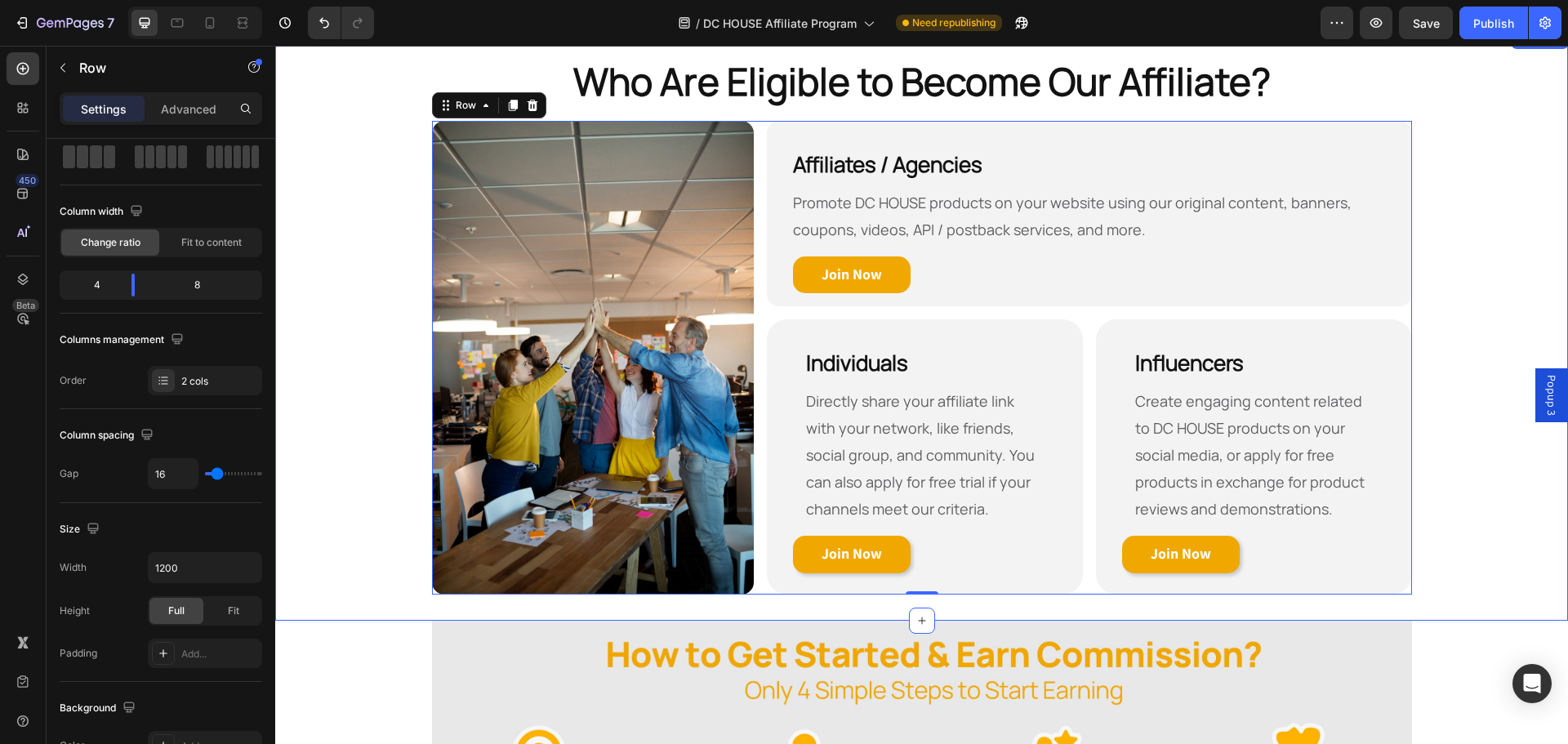
click at [1491, 257] on div "Who Are Eligible to Become Our Affiliate? Heading Row Image ⁠⁠⁠⁠⁠⁠⁠ Affiliates …" at bounding box center [921, 325] width 1293 height 540
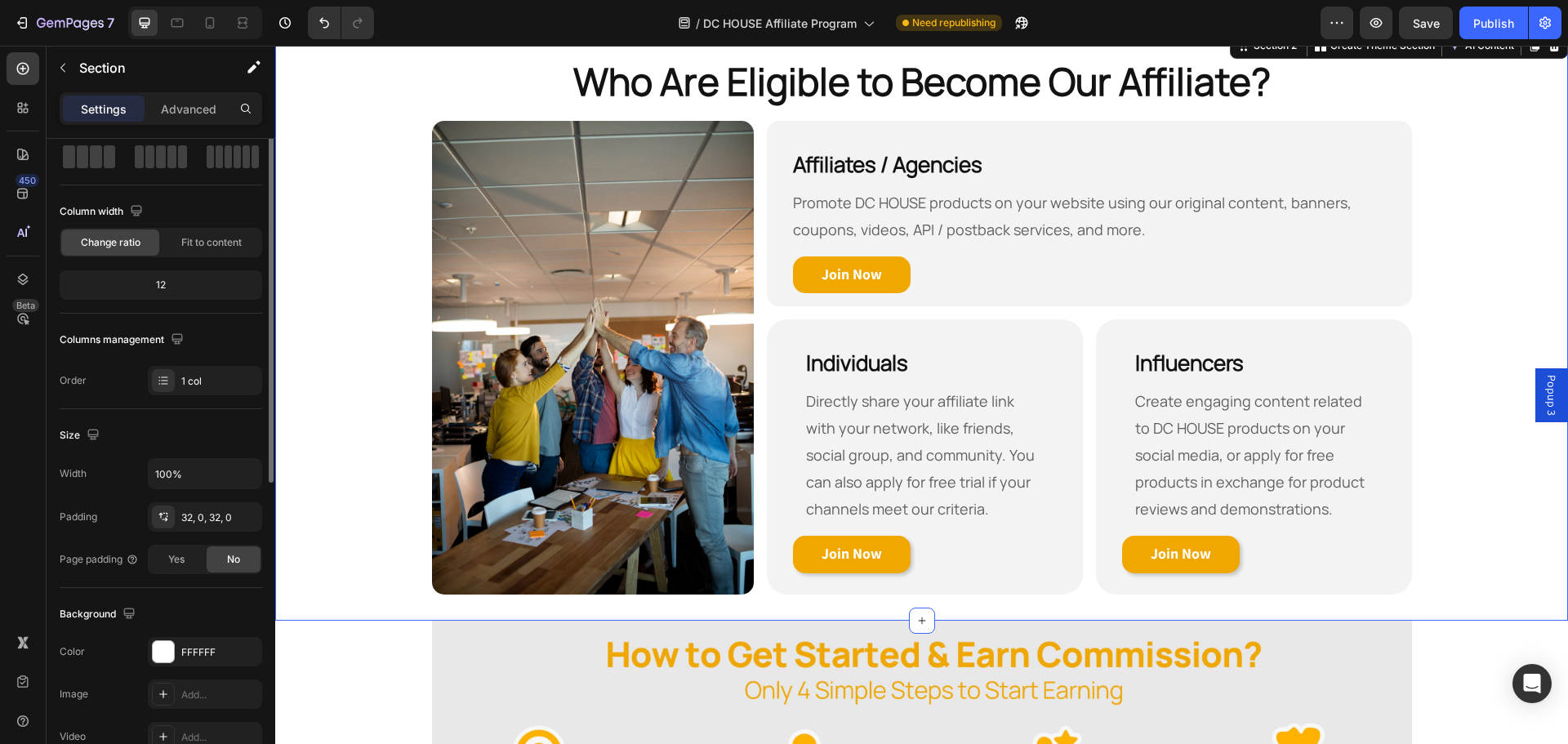
scroll to position [0, 0]
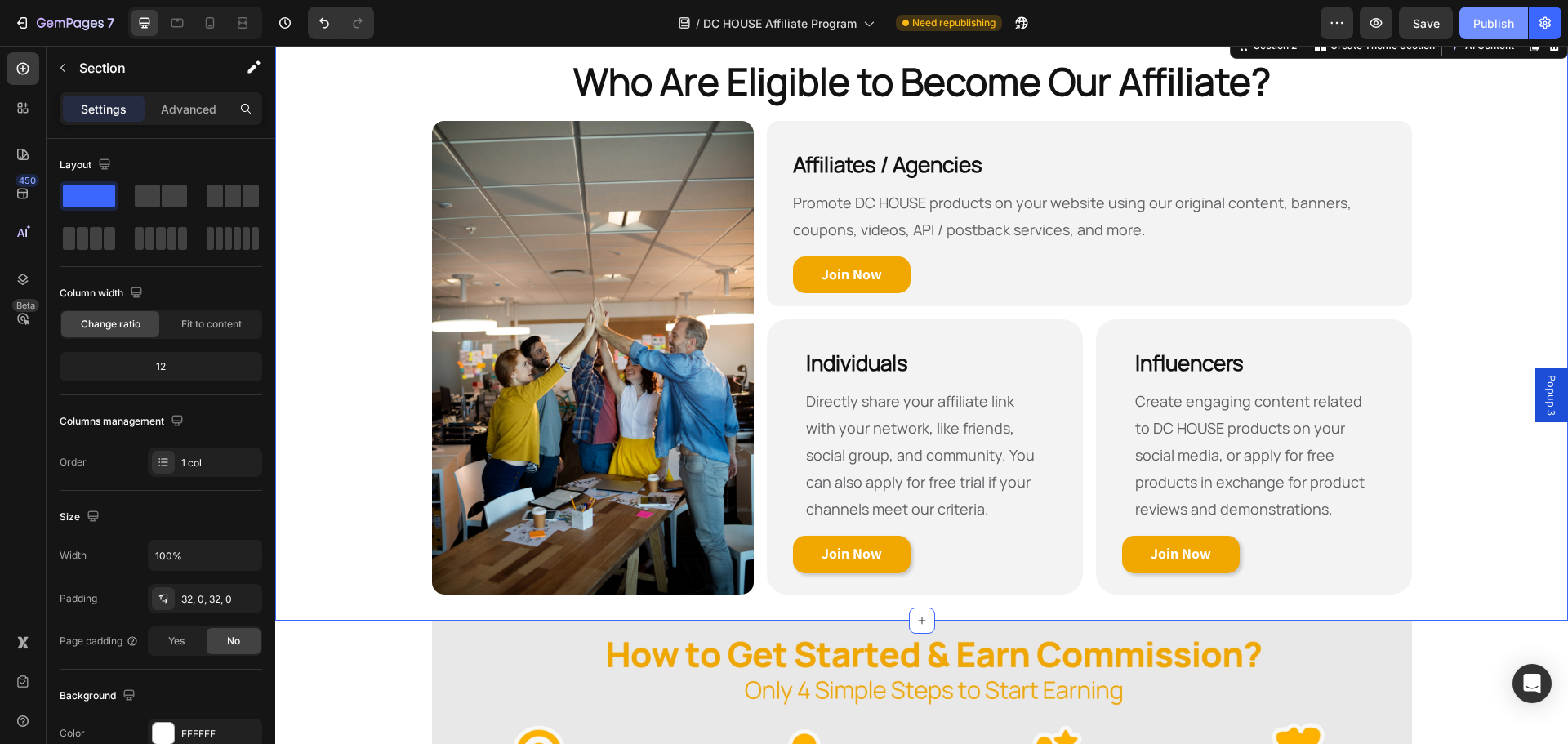
click at [1490, 25] on div "Publish" at bounding box center [1494, 23] width 41 height 17
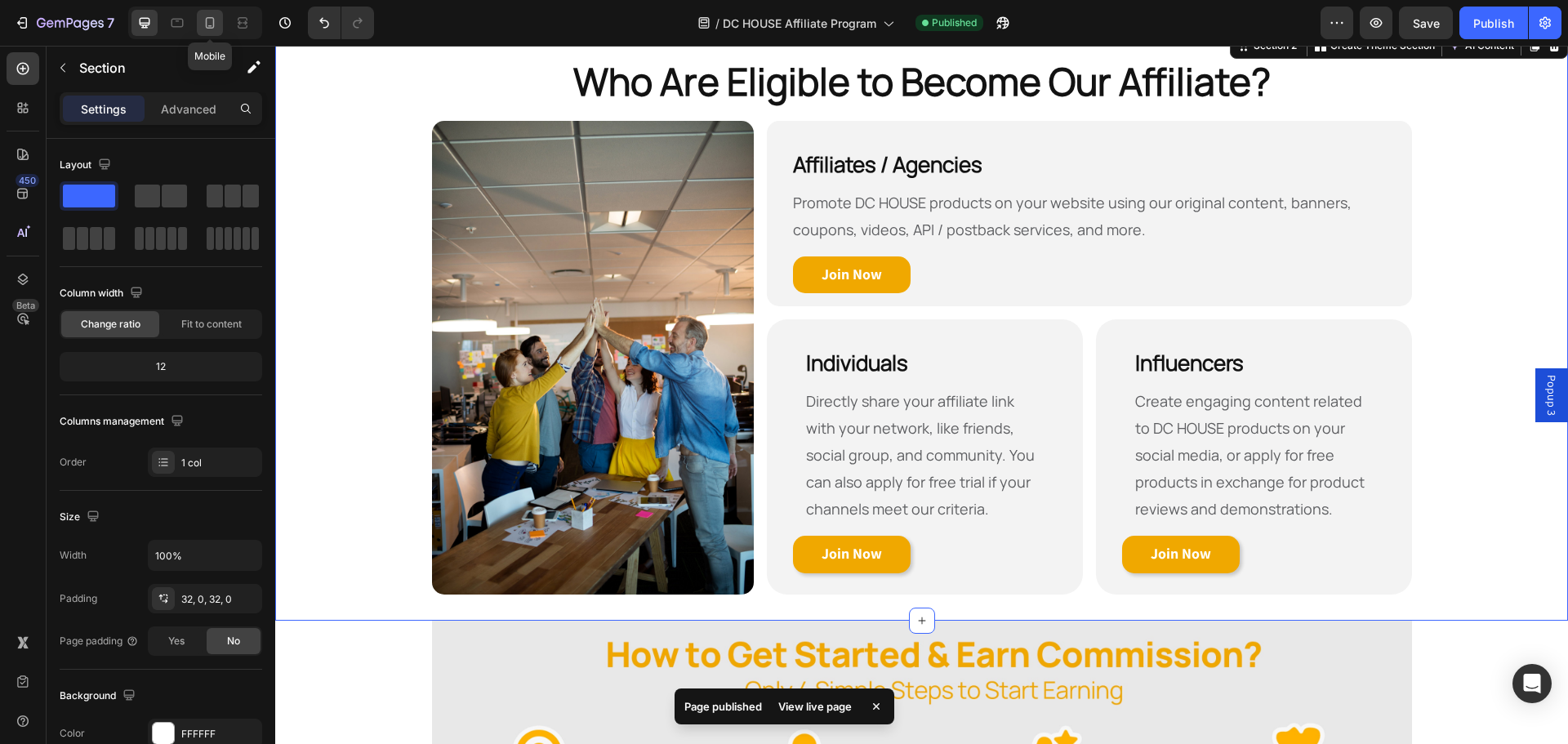
click at [208, 25] on icon at bounding box center [210, 23] width 16 height 16
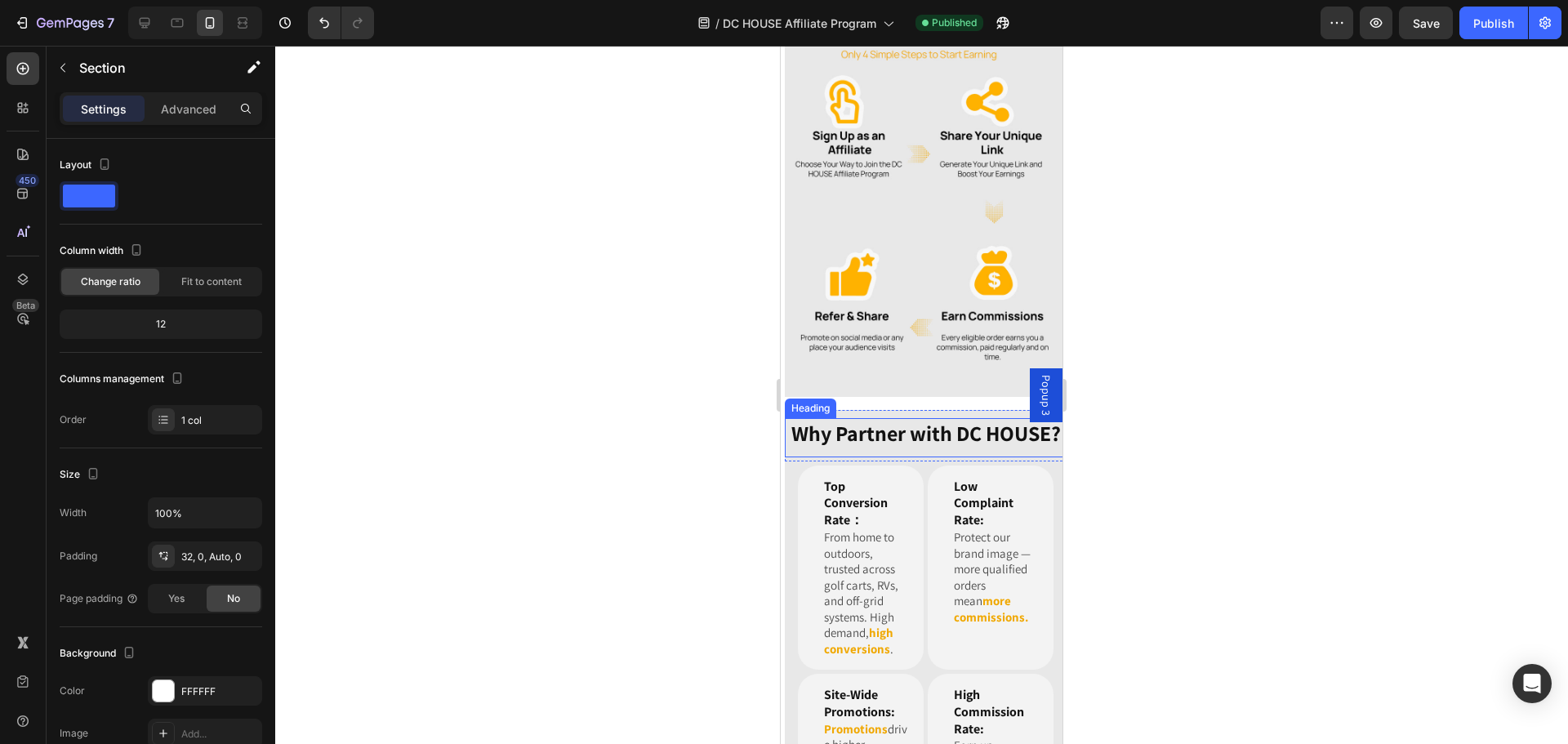
scroll to position [1761, 0]
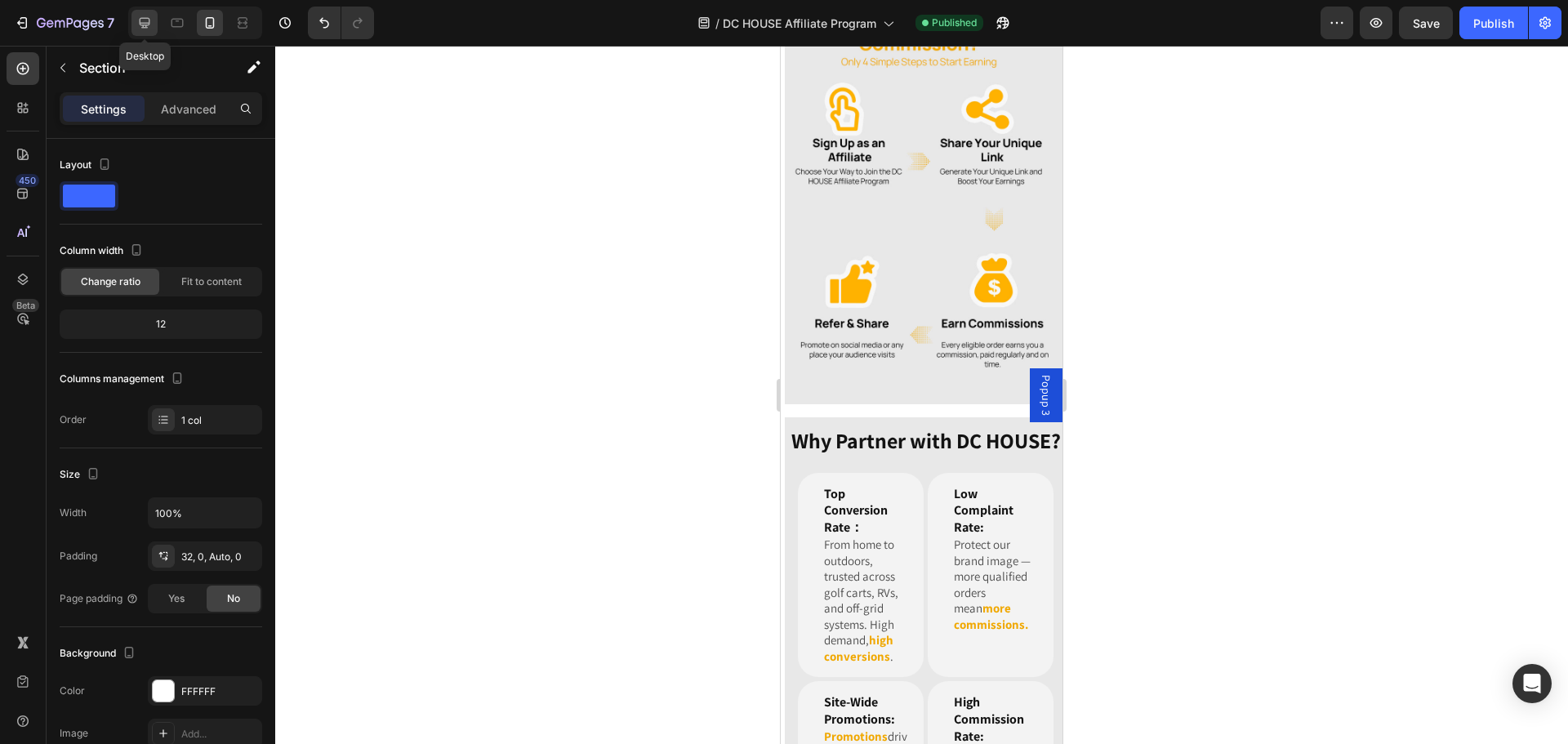
click at [152, 26] on icon at bounding box center [145, 23] width 16 height 16
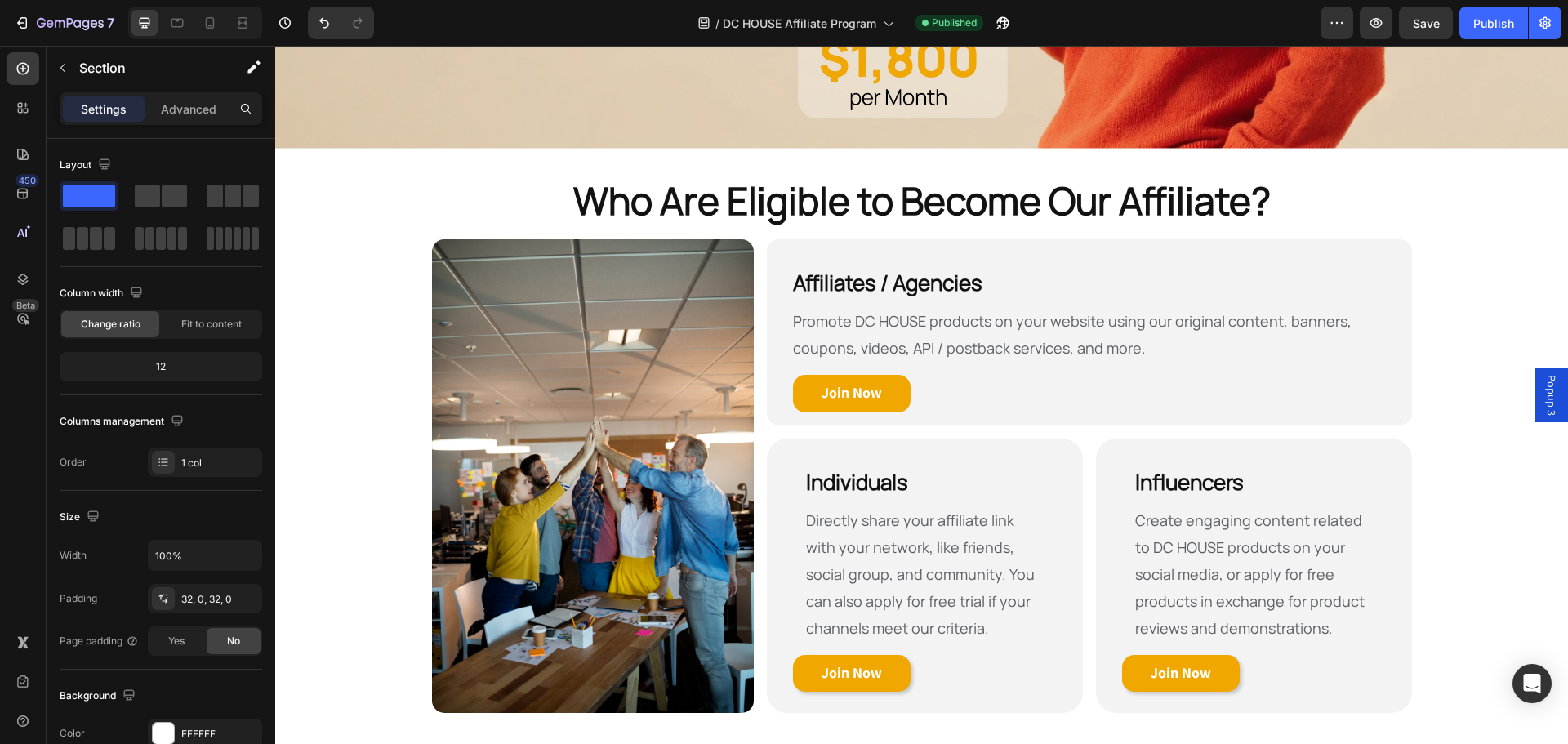
scroll to position [622, 0]
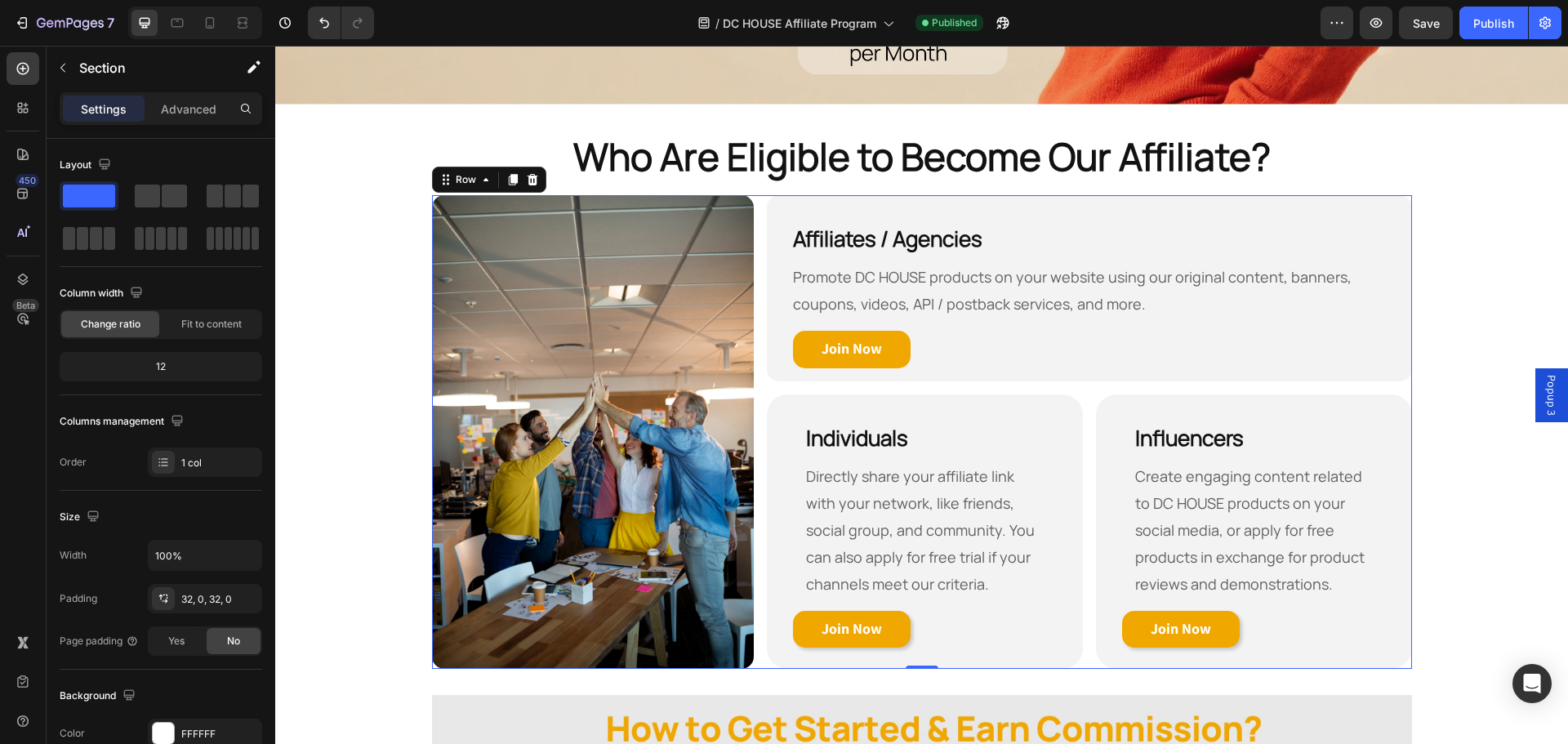
click at [752, 195] on div "Image Affiliates / Agencies Heading Promote DC HOUSE products on your website u…" at bounding box center [922, 431] width 980 height 474
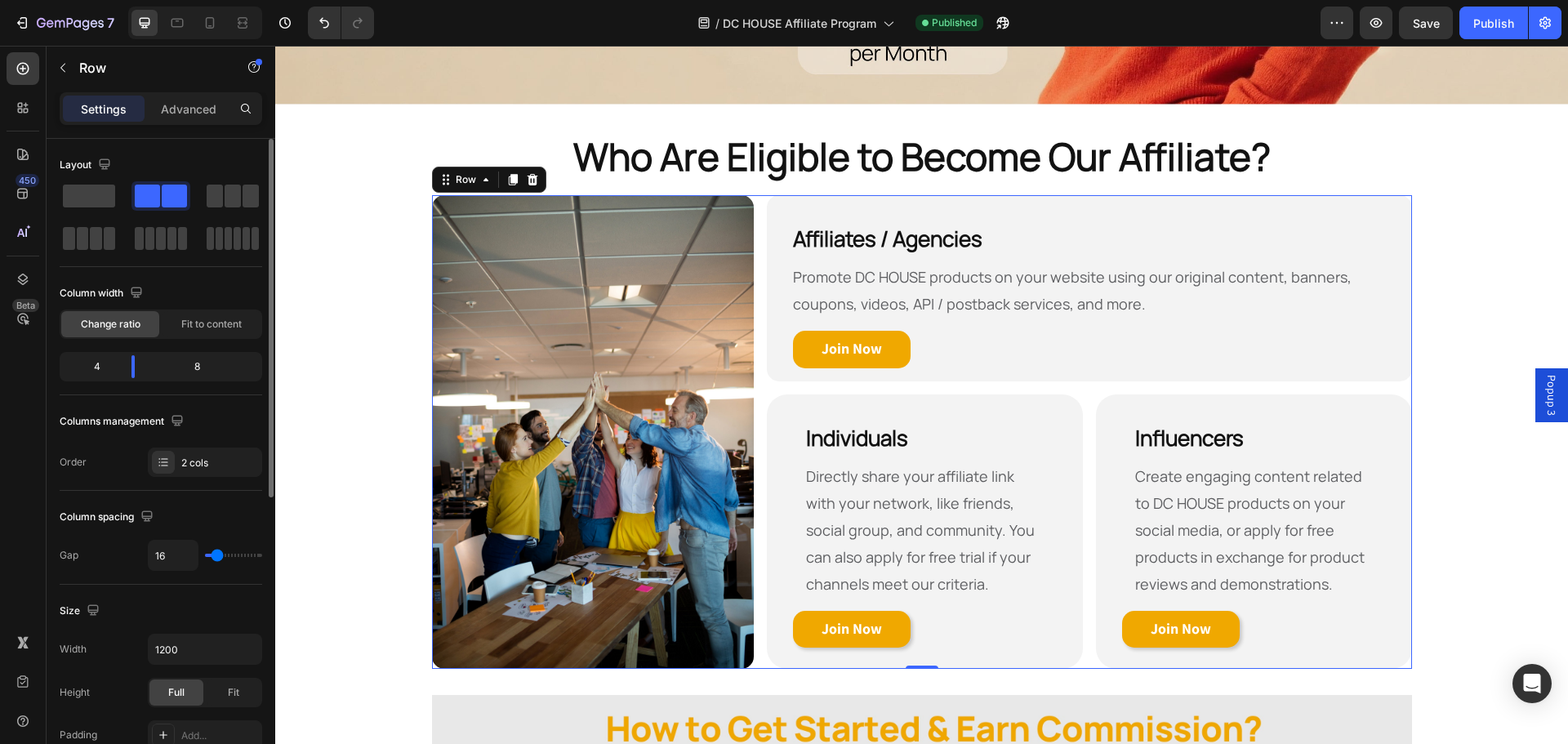
scroll to position [245, 0]
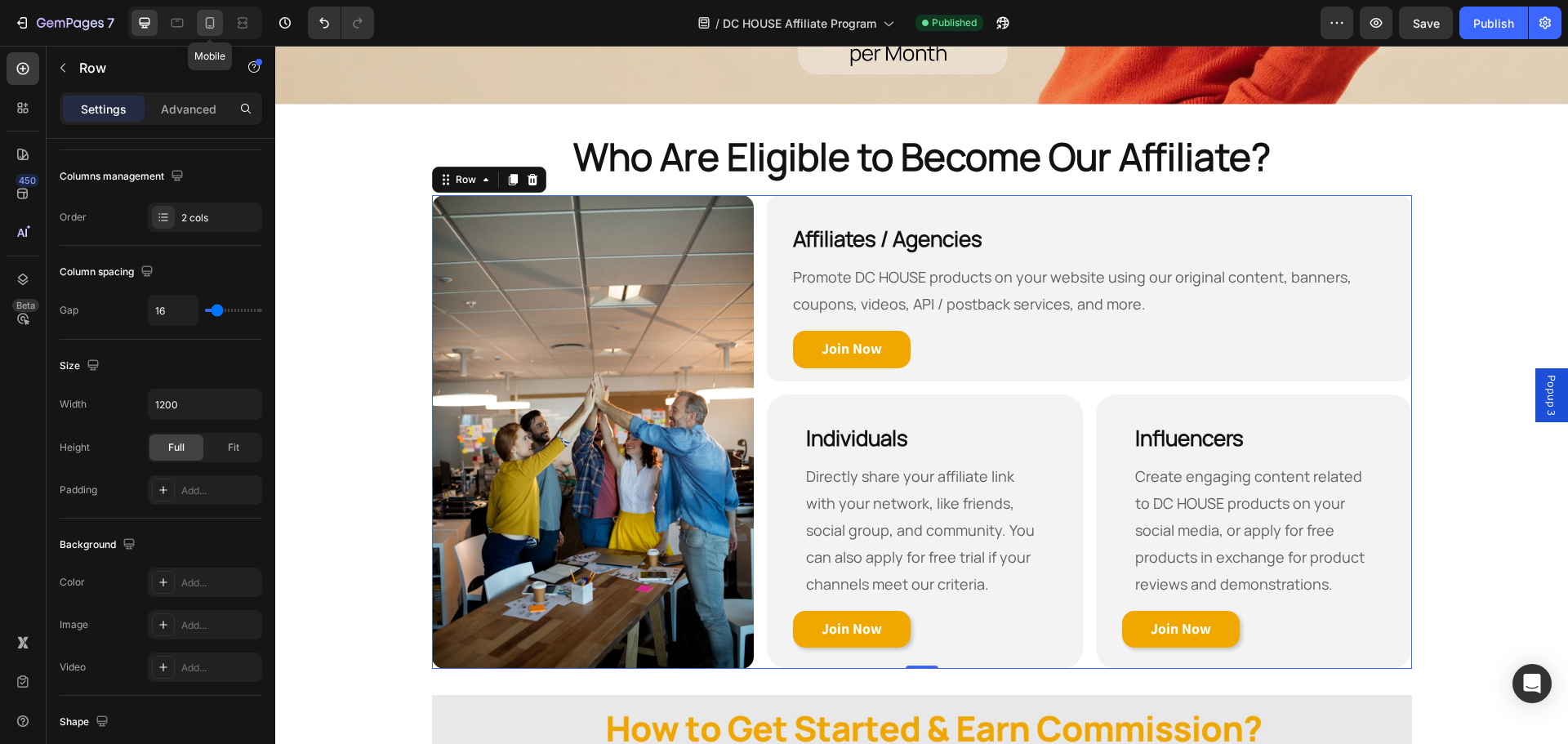
click at [212, 20] on icon at bounding box center [210, 23] width 16 height 16
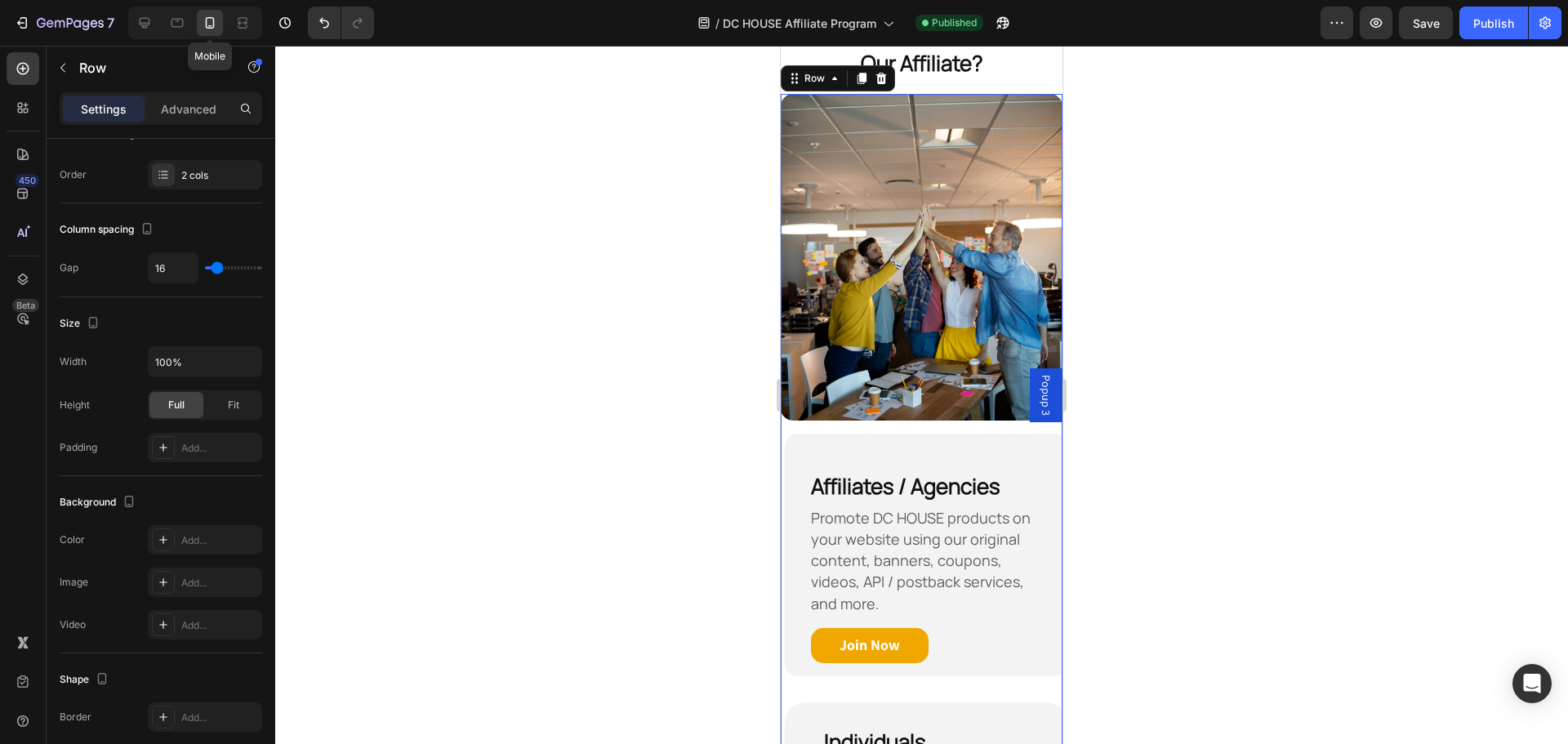
scroll to position [613, 0]
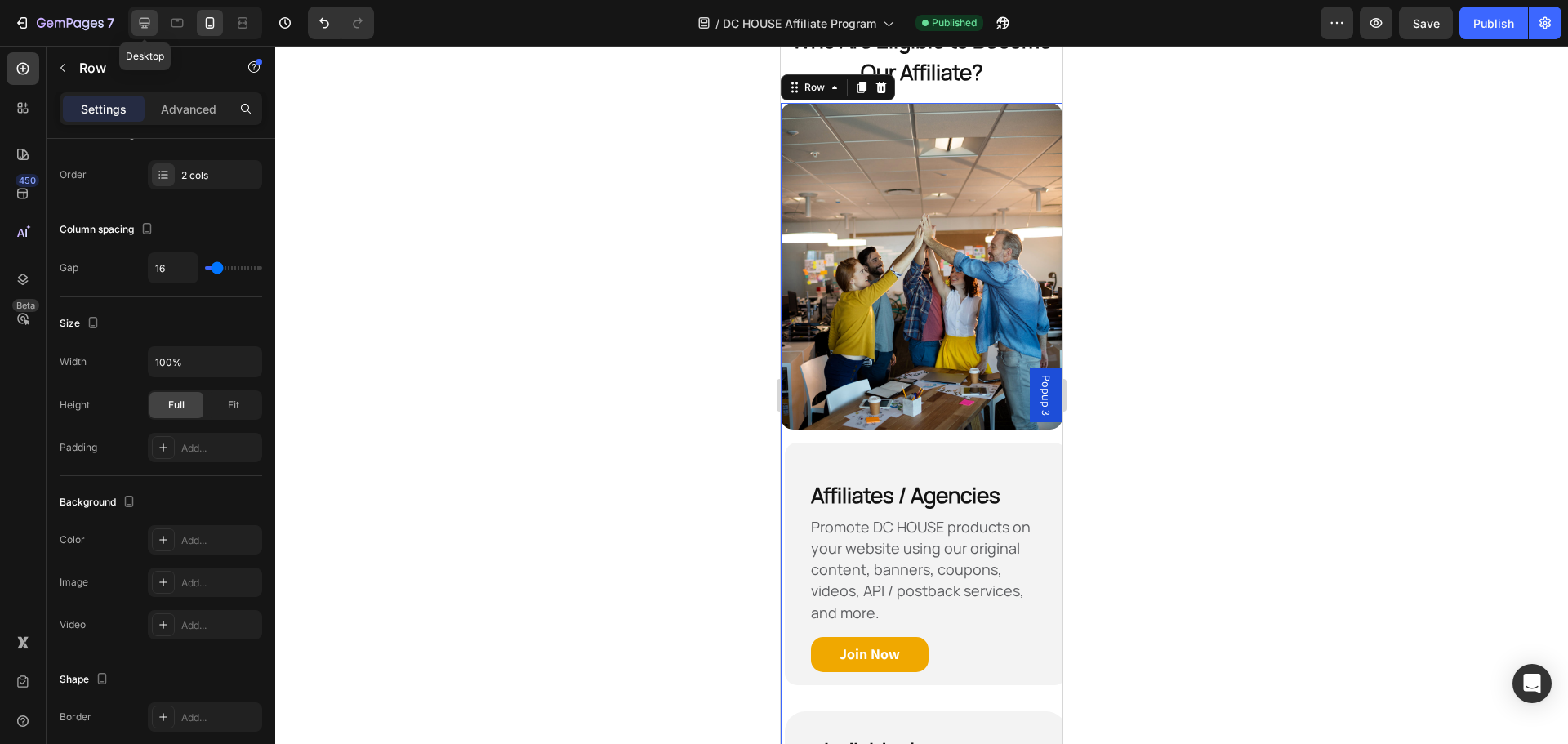
click at [143, 20] on icon at bounding box center [145, 23] width 16 height 16
type input "1200"
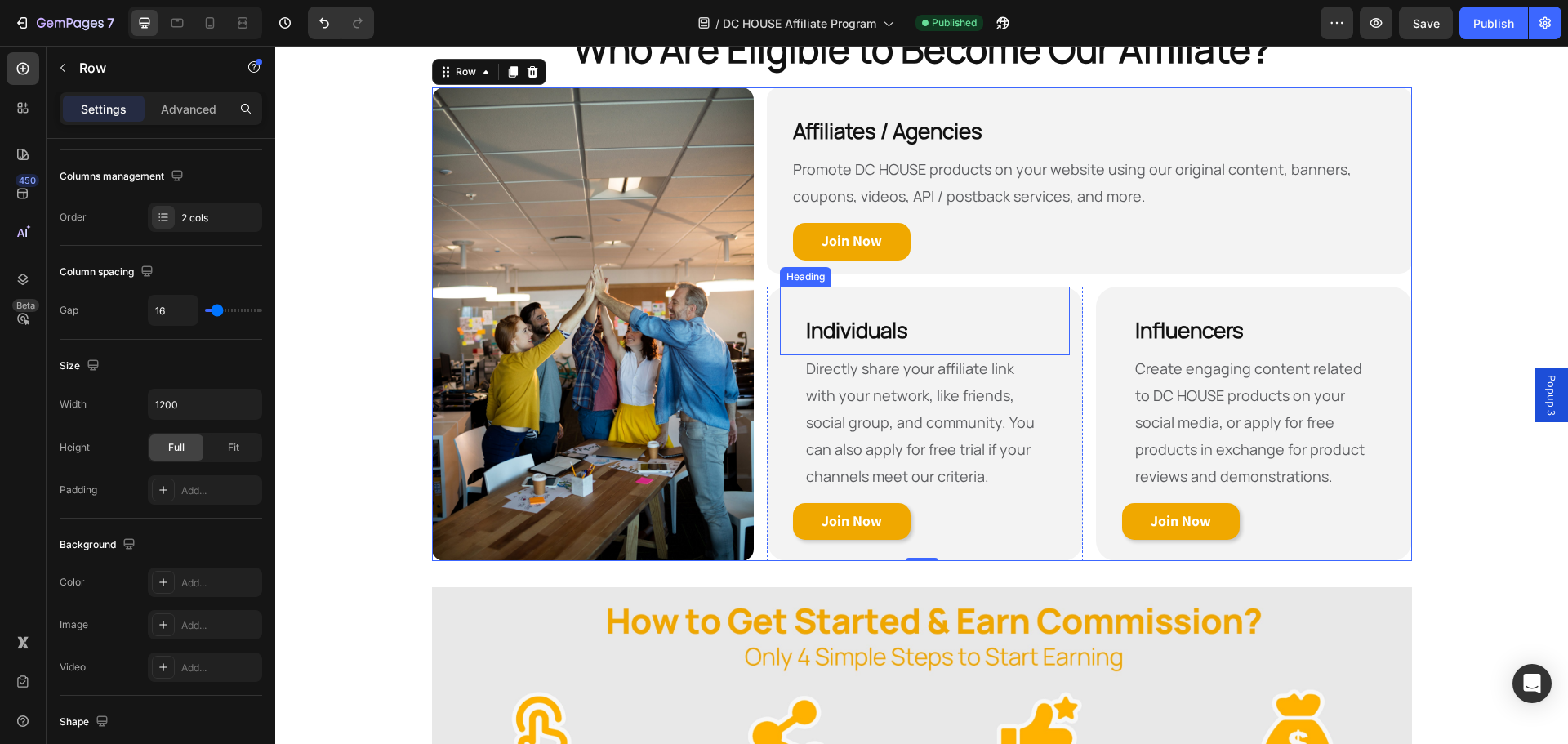
scroll to position [598, 0]
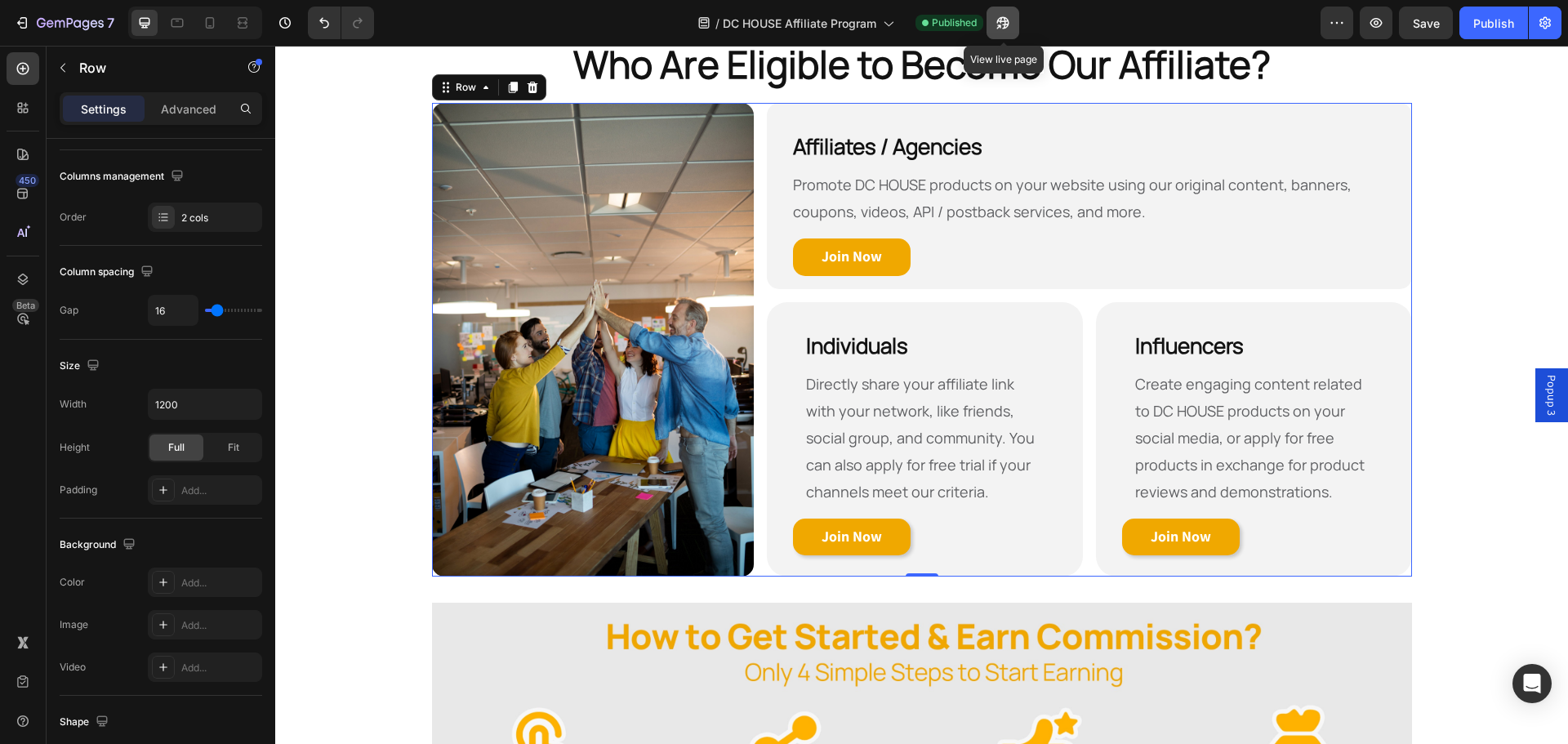
click at [1000, 24] on icon "button" at bounding box center [998, 26] width 4 height 4
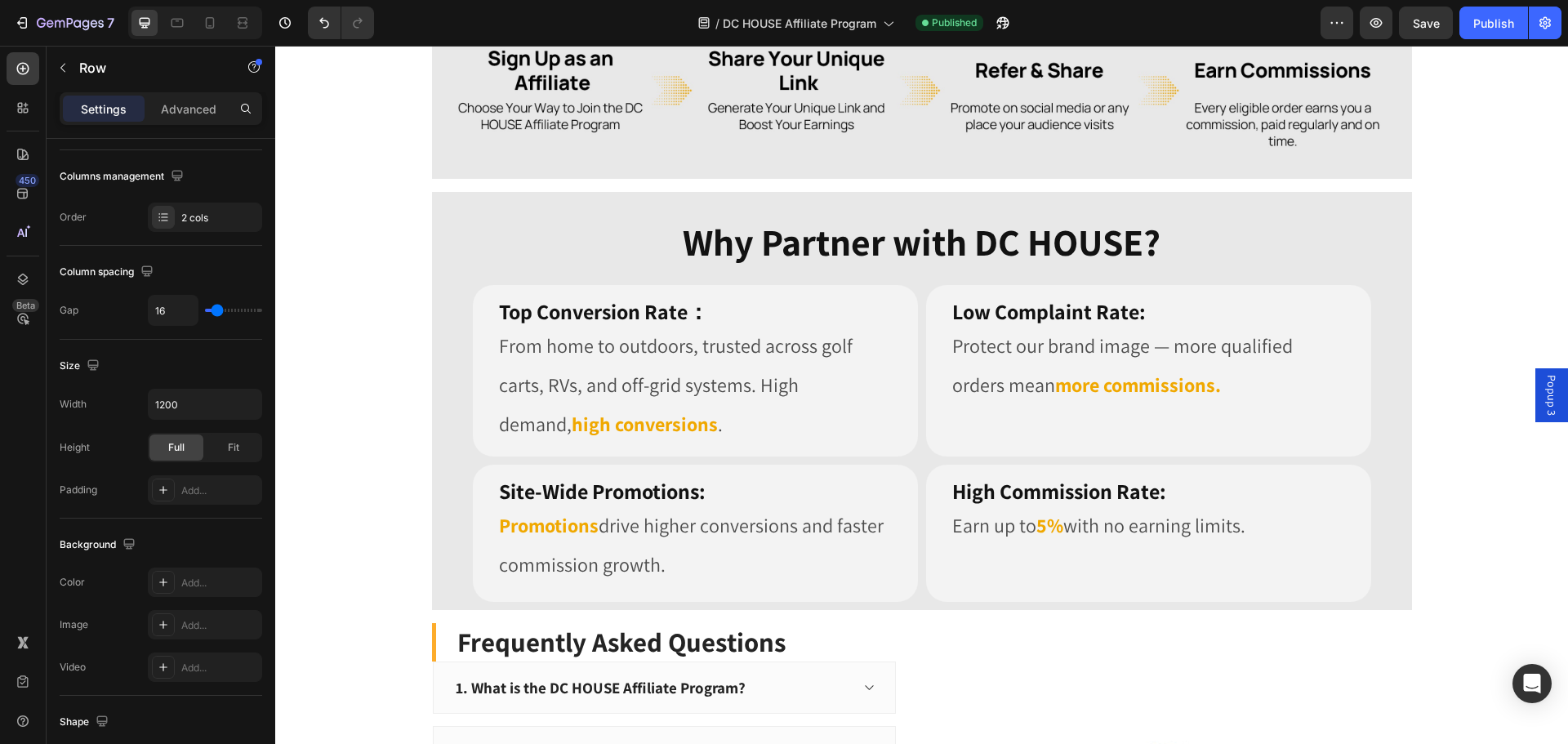
scroll to position [1333, 0]
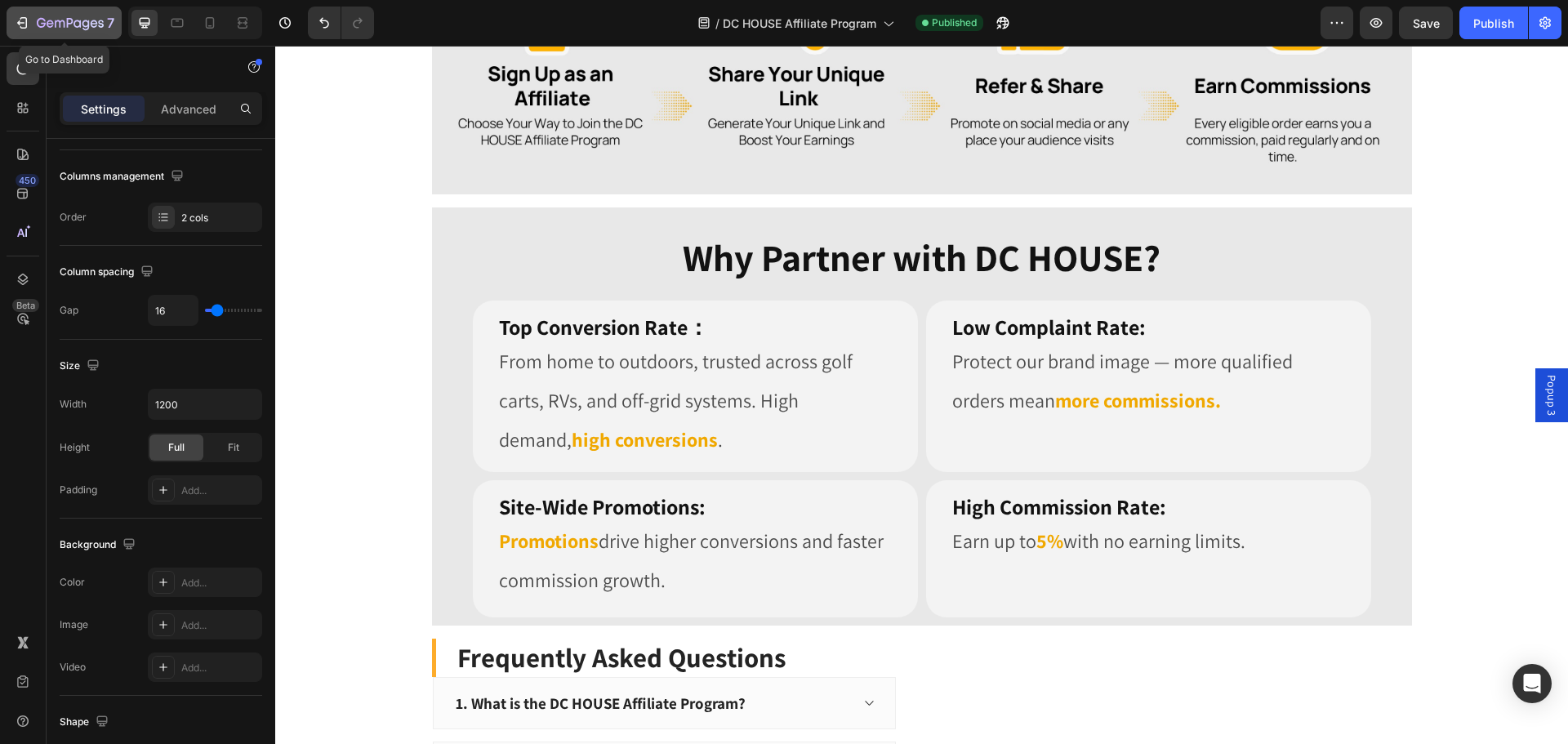
click at [24, 23] on icon "button" at bounding box center [22, 23] width 16 height 16
